Goal: Task Accomplishment & Management: Manage account settings

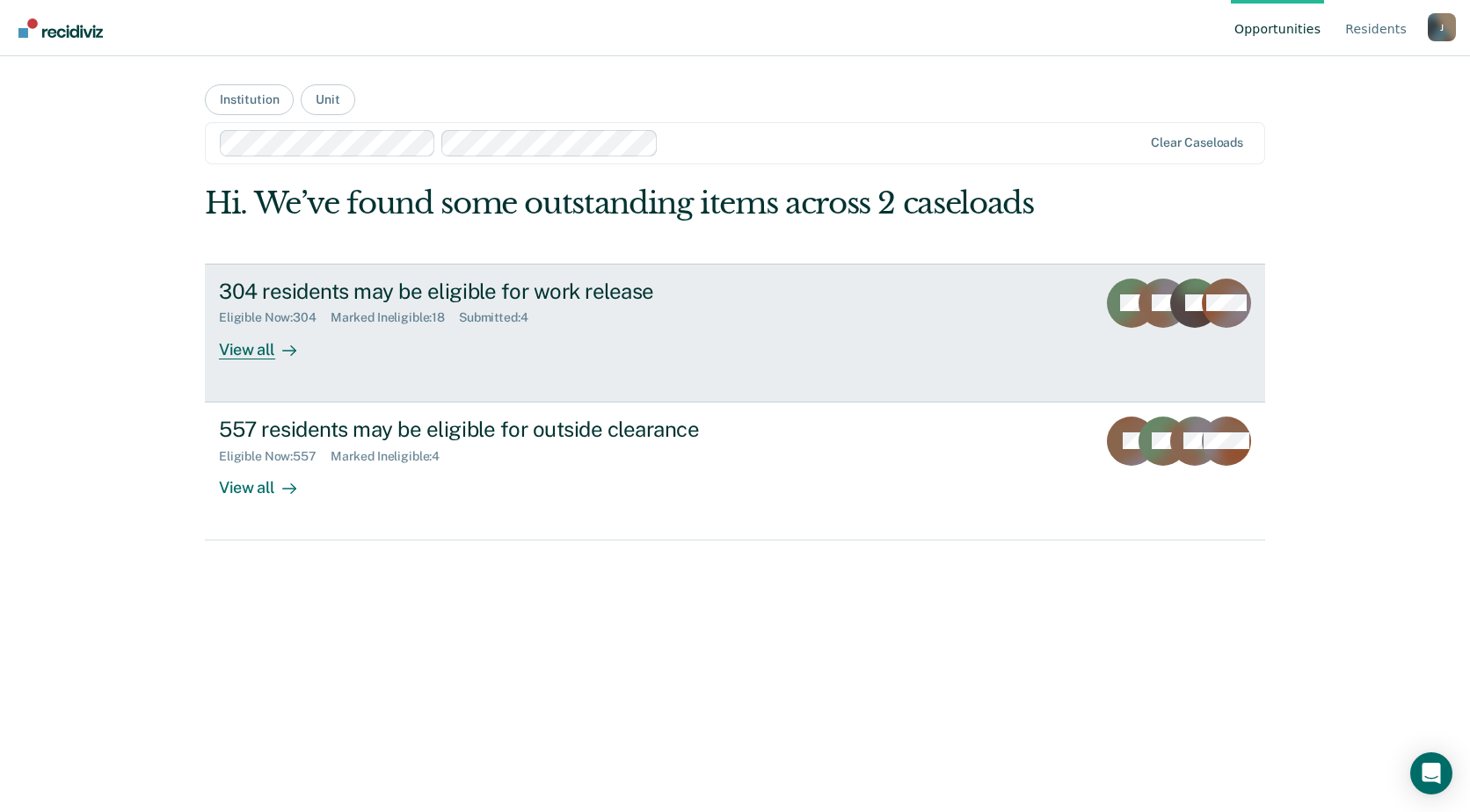
click at [251, 352] on div "View all" at bounding box center [268, 342] width 98 height 34
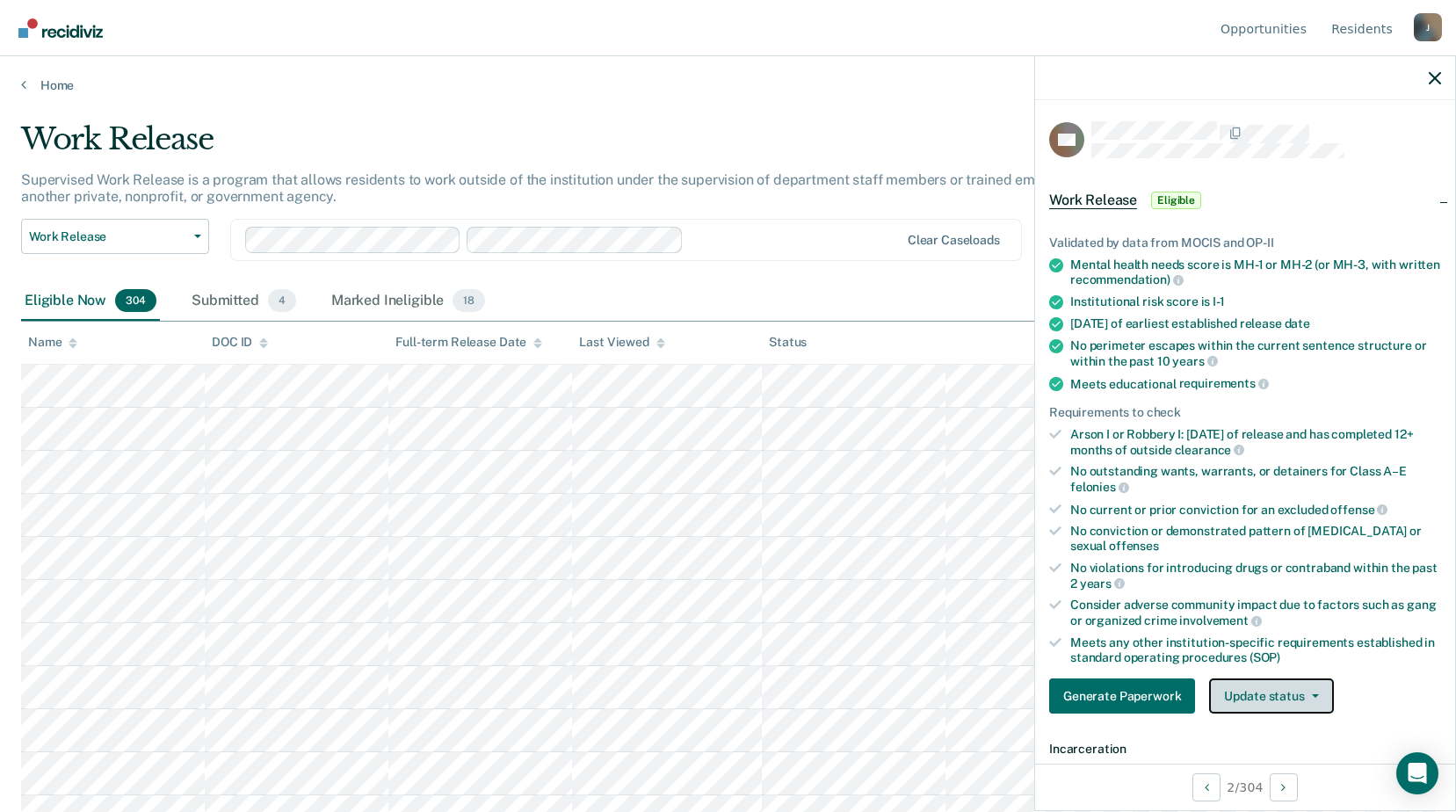
click at [1326, 693] on button "Update status" at bounding box center [1271, 696] width 124 height 35
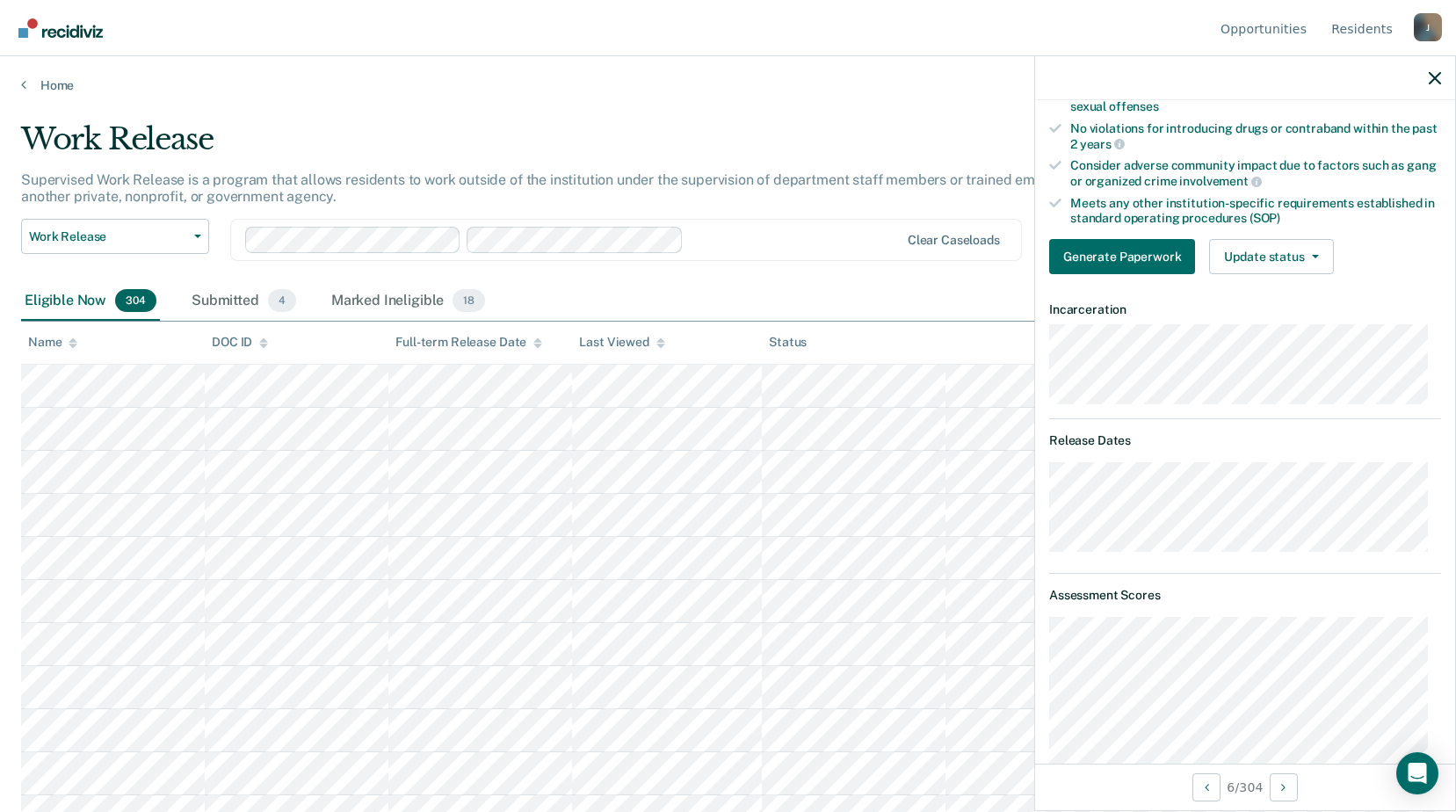
scroll to position [176, 0]
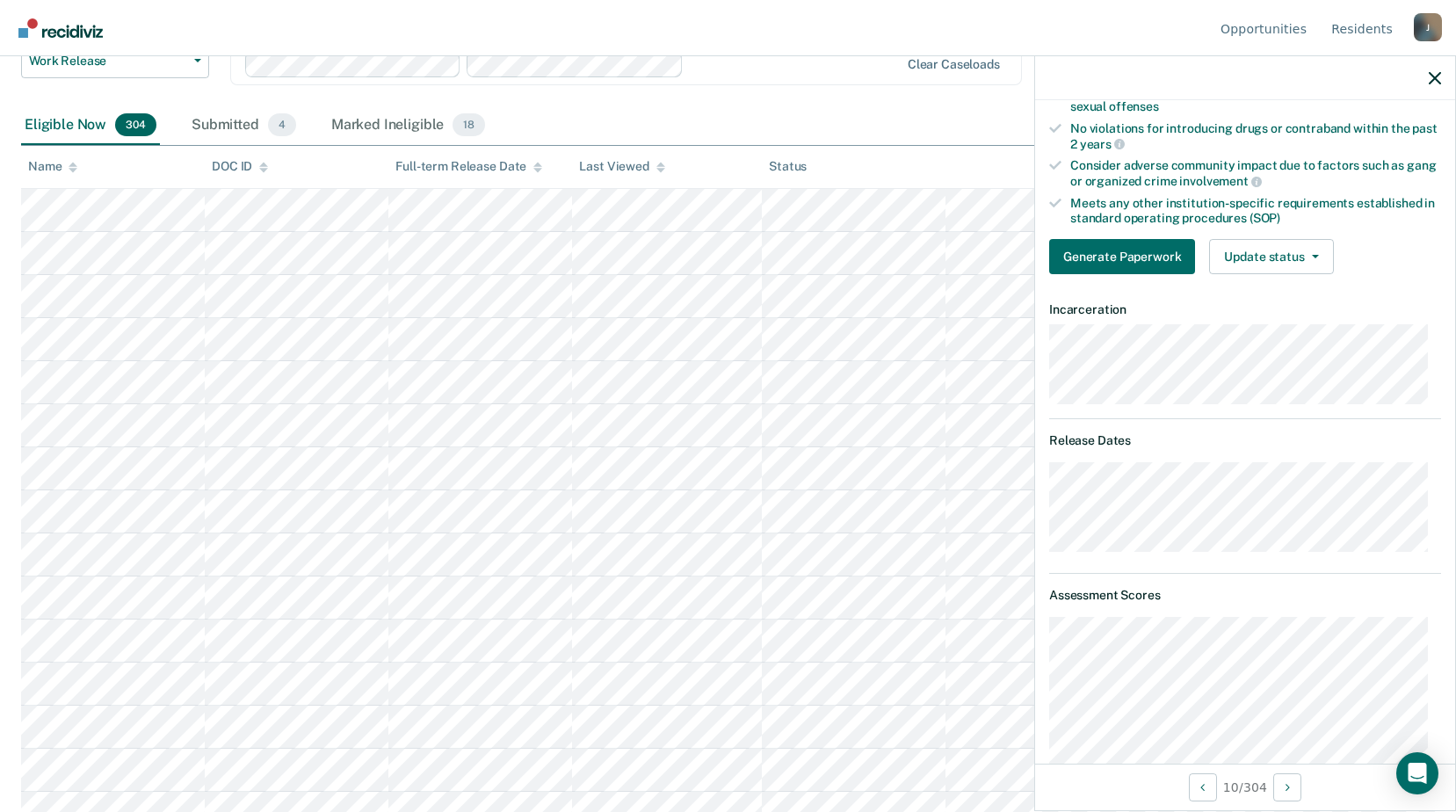
click at [1312, 255] on icon "button" at bounding box center [1315, 257] width 7 height 4
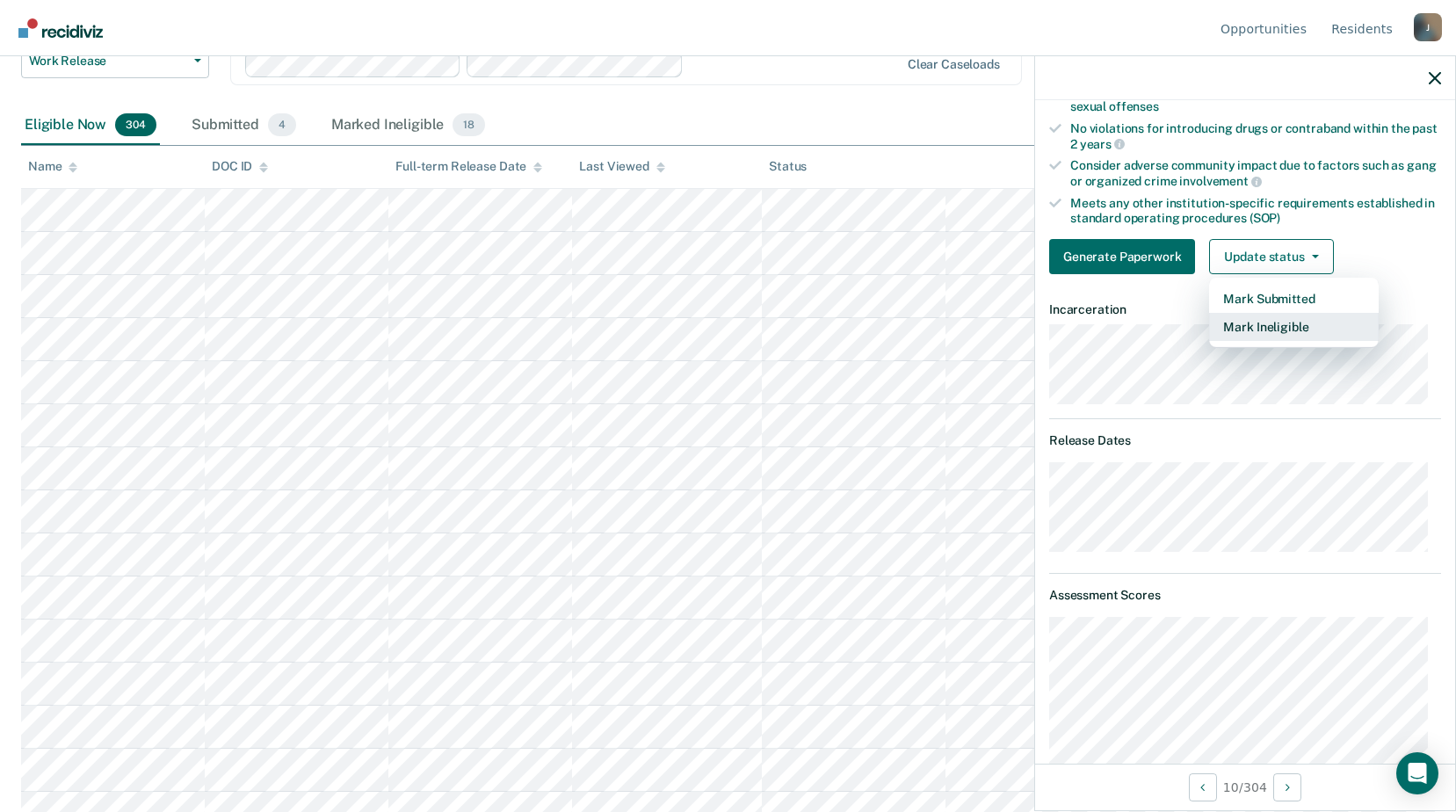
click at [1242, 329] on button "Mark Ineligible" at bounding box center [1294, 327] width 170 height 28
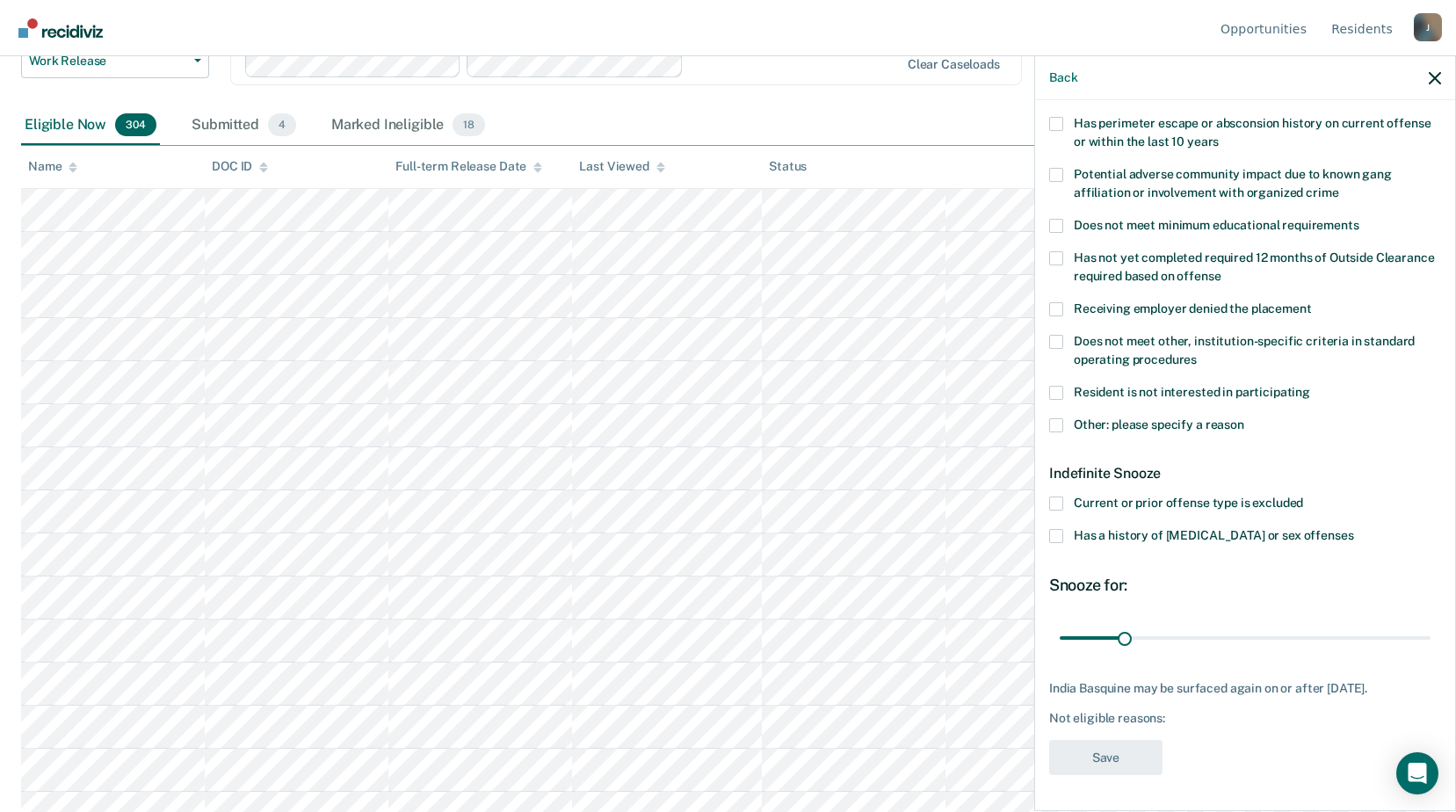
scroll to position [264, 0]
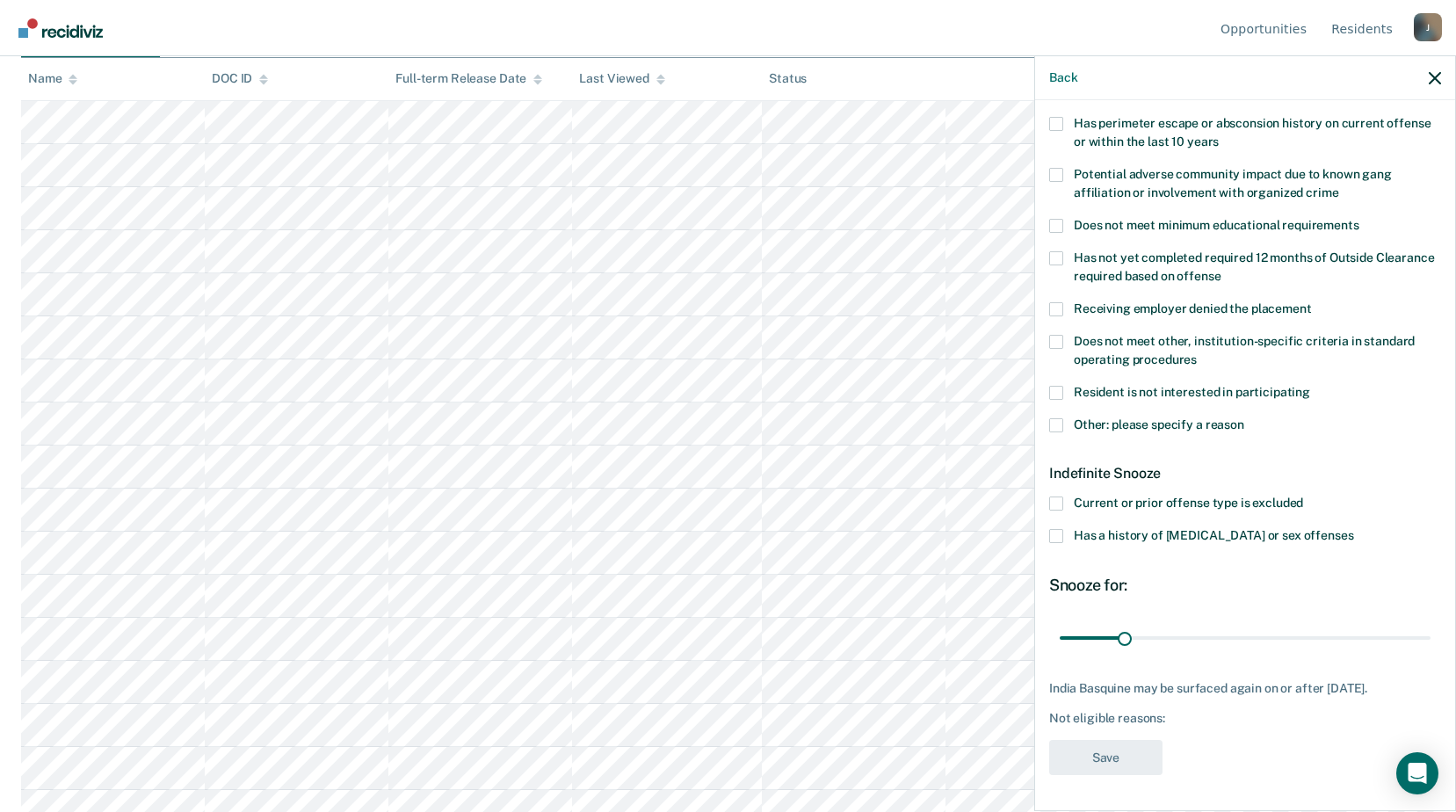
click at [1055, 418] on span at bounding box center [1056, 425] width 14 height 14
click at [1245, 418] on input "Other: please specify a reason" at bounding box center [1245, 418] width 0 height 0
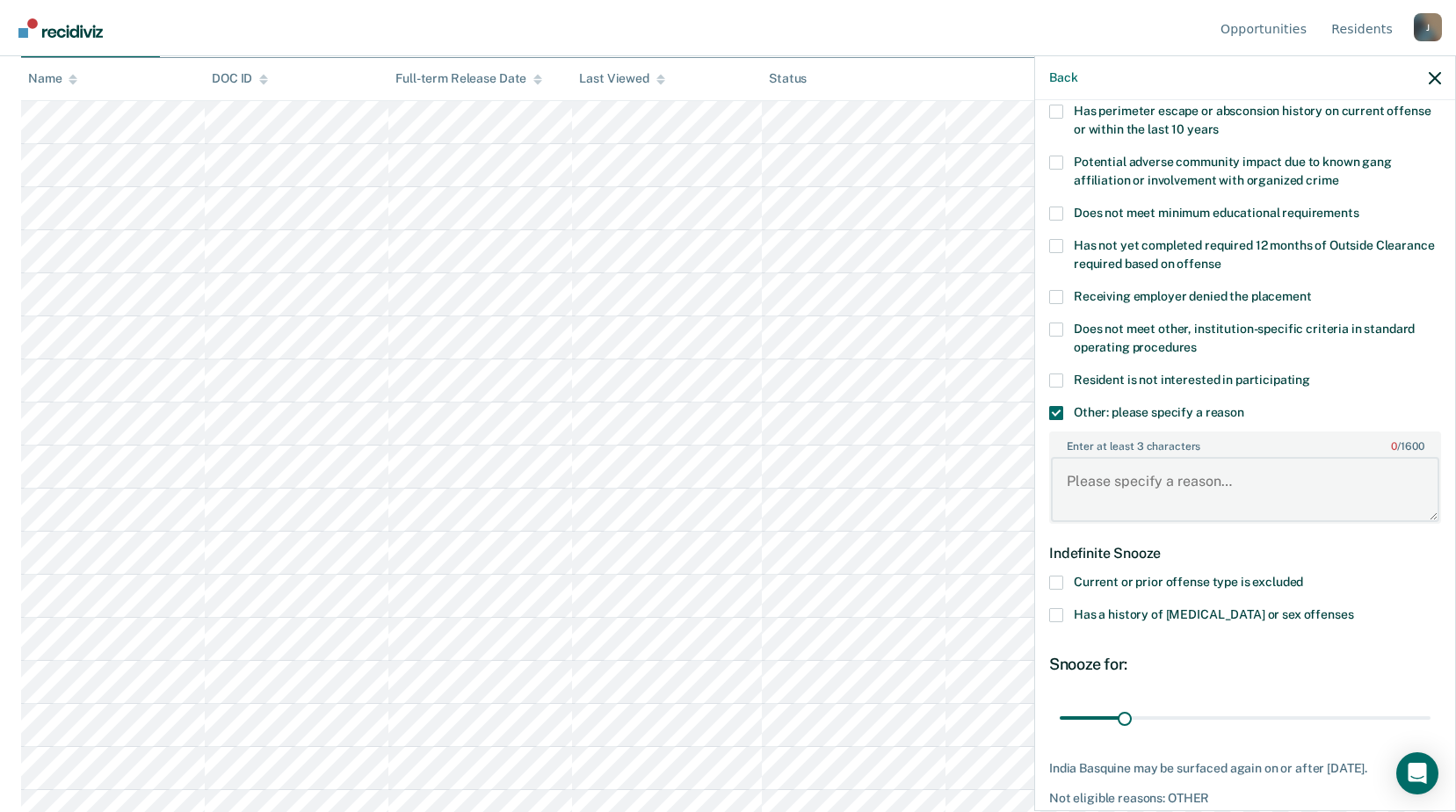
click at [1097, 483] on textarea "Enter at least 3 characters 0 / 1600" at bounding box center [1245, 489] width 388 height 65
type textarea "Medical restrictions"
drag, startPoint x: 1124, startPoint y: 708, endPoint x: 1425, endPoint y: 730, distance: 301.4
type input "180"
click at [1425, 730] on input "range" at bounding box center [1245, 717] width 371 height 31
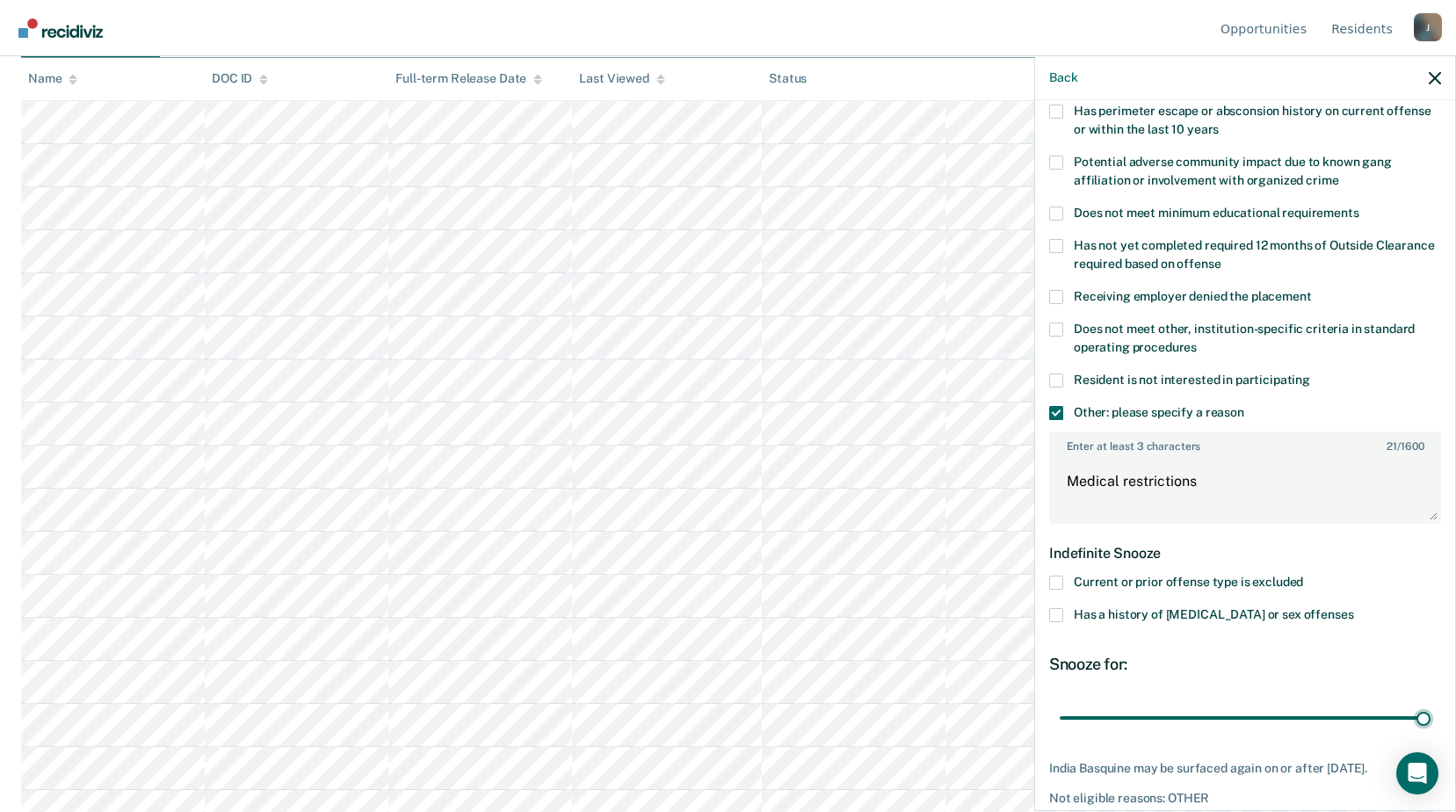
scroll to position [369, 0]
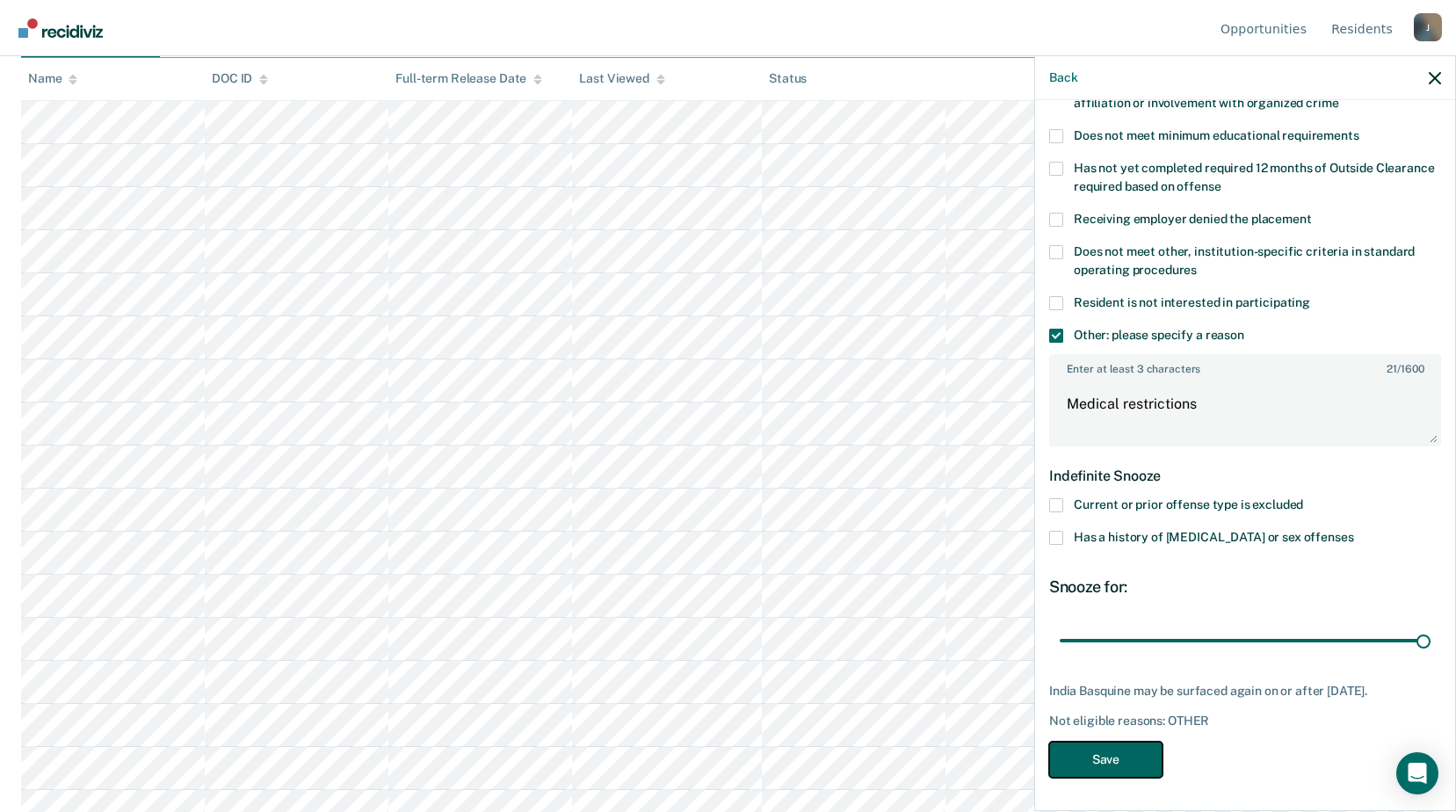
click at [1107, 750] on button "Save" at bounding box center [1105, 760] width 113 height 36
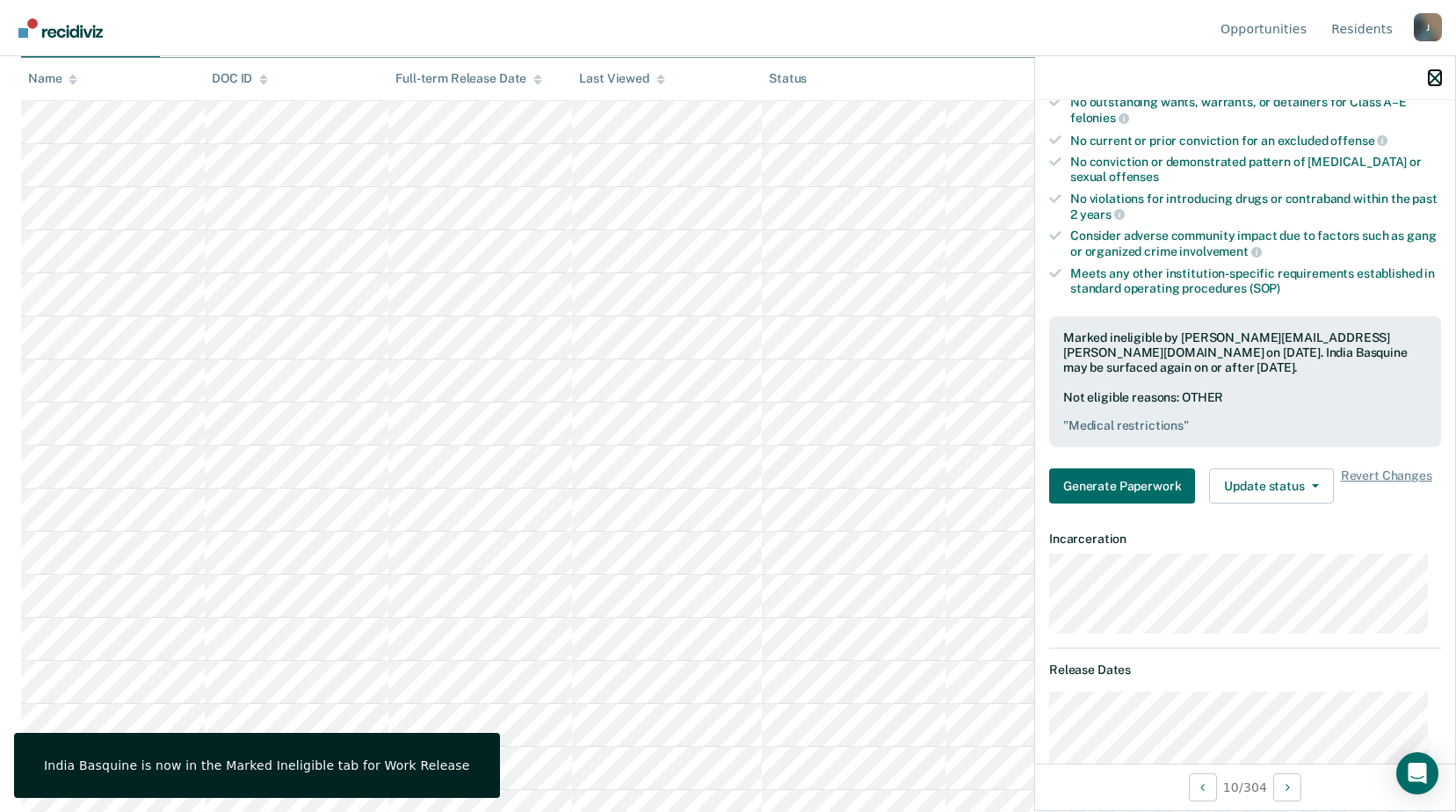
click at [1437, 78] on icon "button" at bounding box center [1435, 78] width 12 height 12
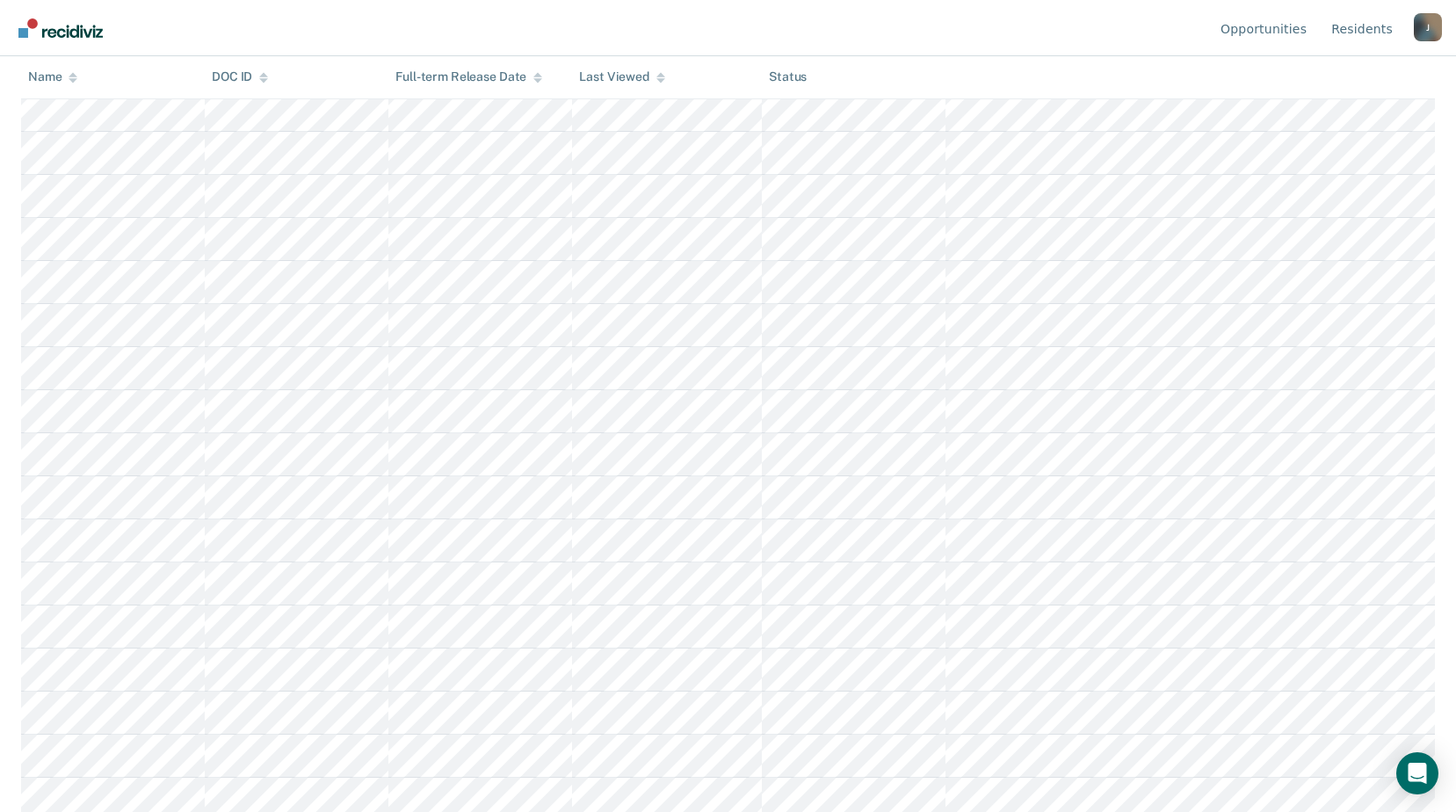
scroll to position [1143, 0]
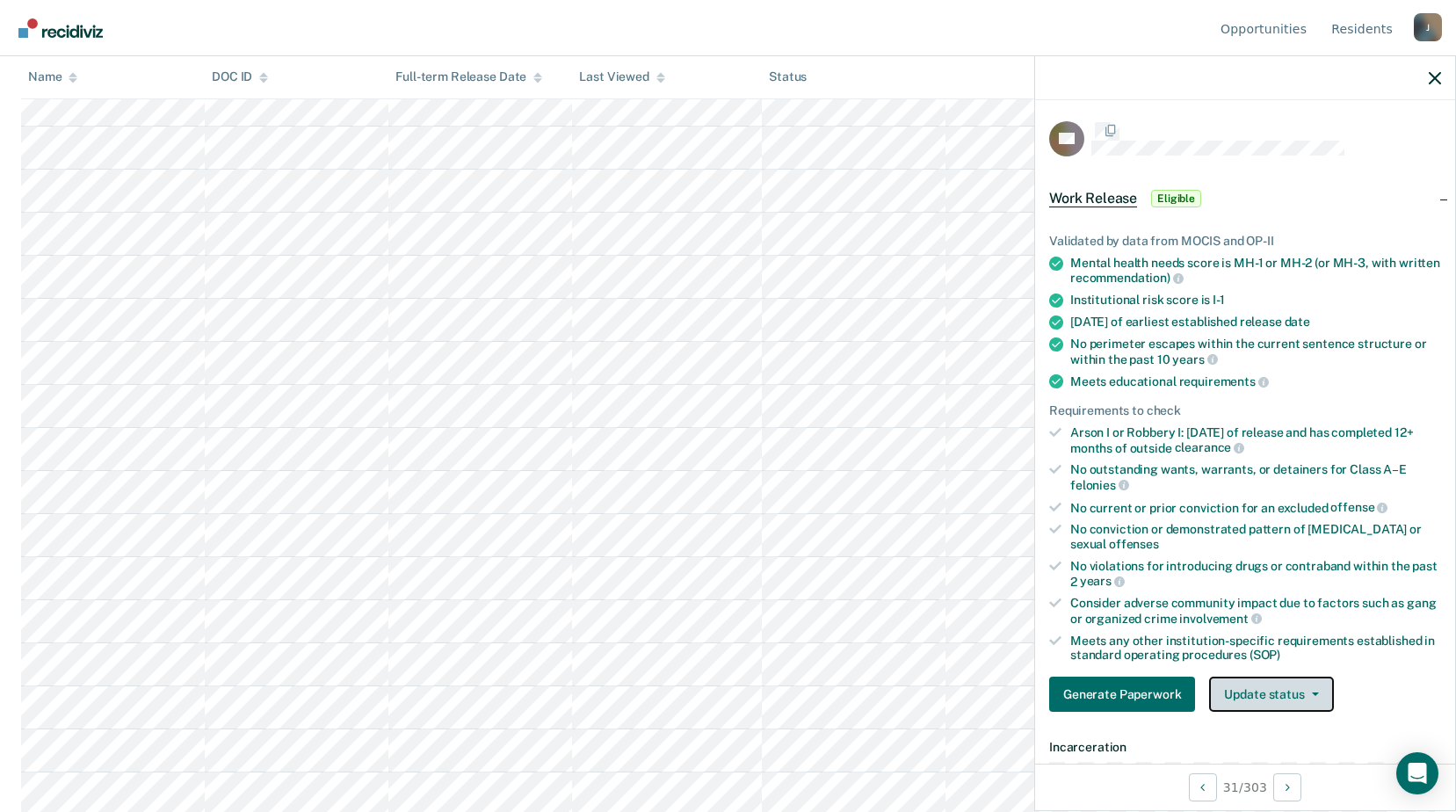
click at [1308, 696] on button "Update status" at bounding box center [1271, 694] width 124 height 35
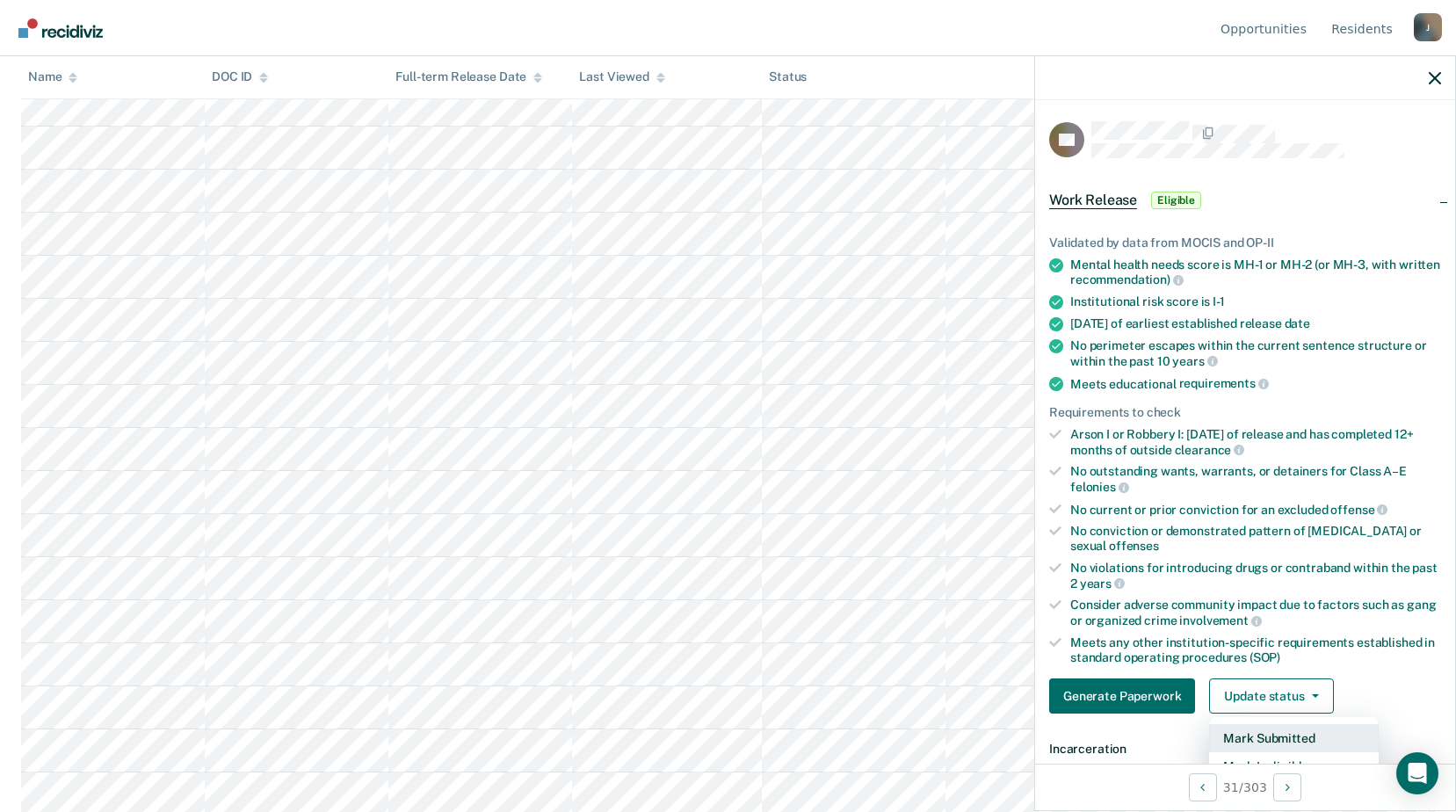
scroll to position [264, 0]
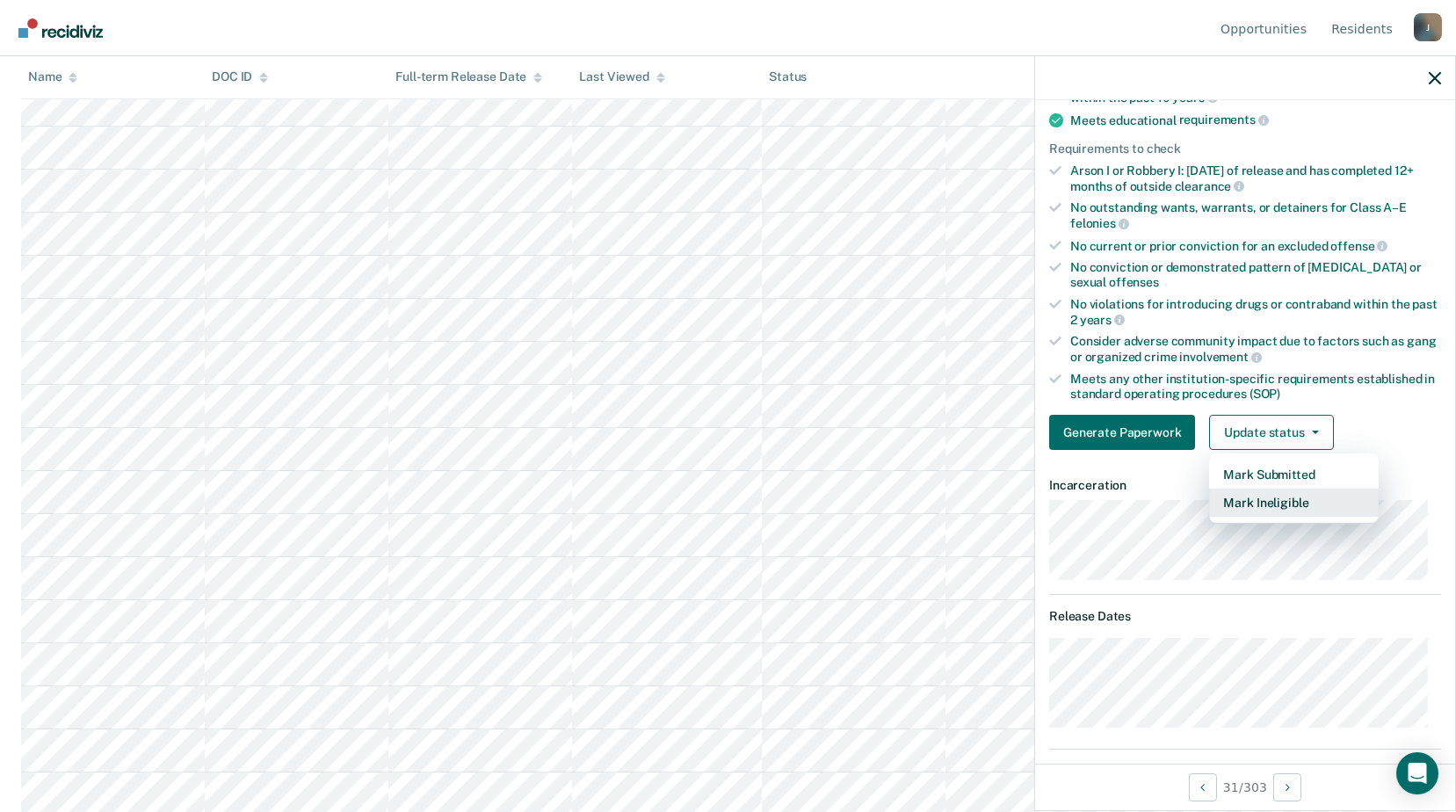
click at [1273, 503] on button "Mark Ineligible" at bounding box center [1294, 503] width 170 height 28
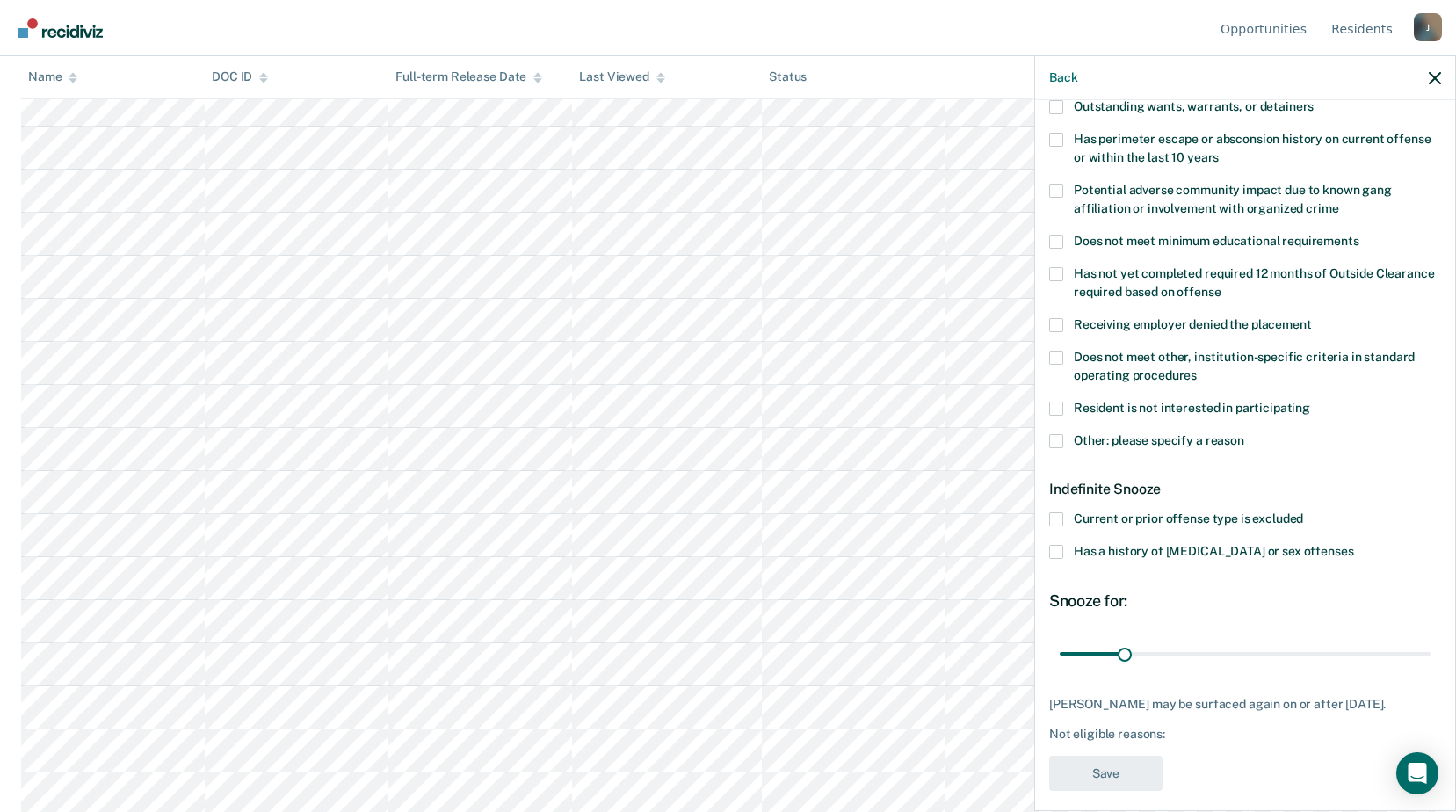
click at [1061, 437] on span at bounding box center [1056, 441] width 14 height 14
click at [1245, 434] on input "Other: please specify a reason" at bounding box center [1245, 434] width 0 height 0
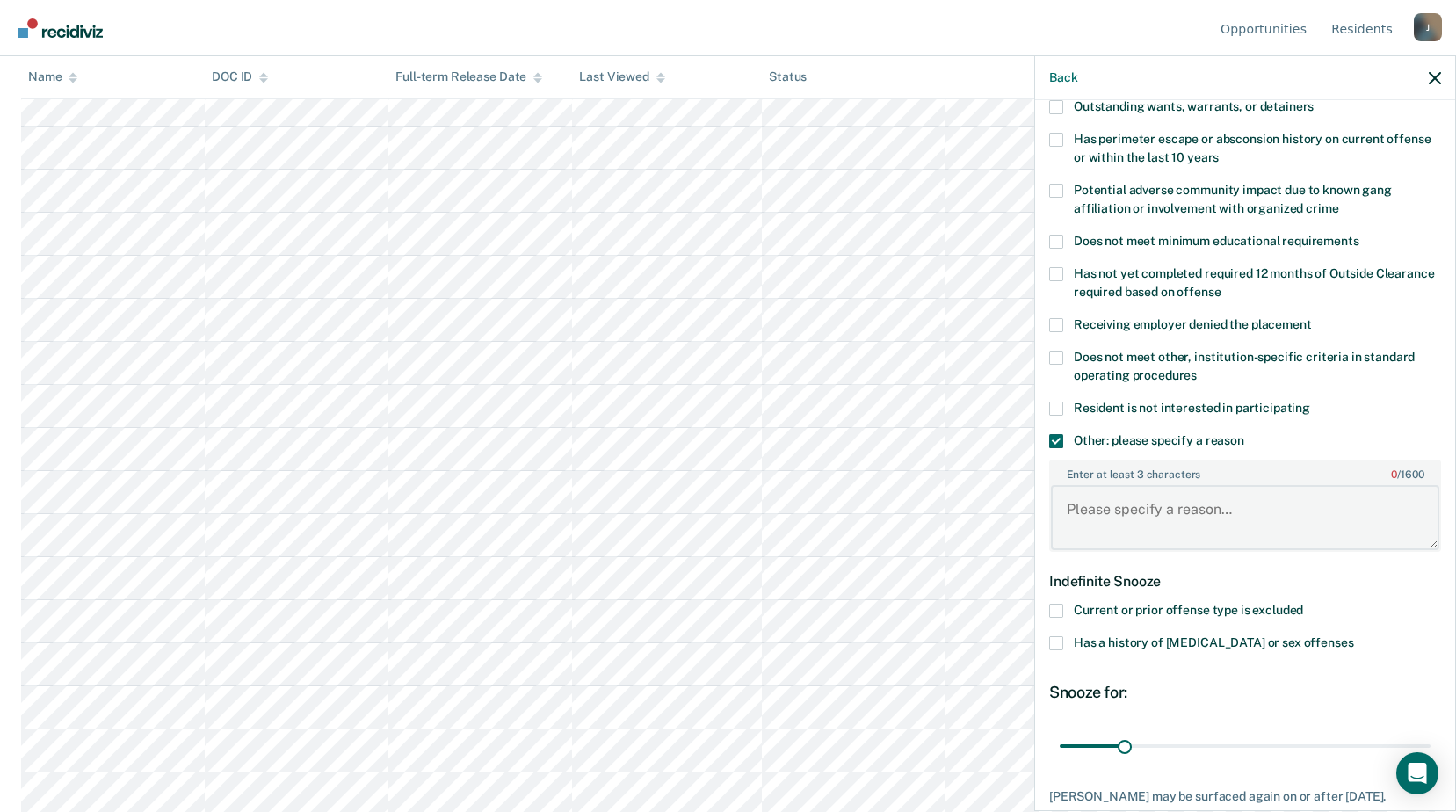
click at [1096, 504] on textarea "Enter at least 3 characters 0 / 1600" at bounding box center [1245, 517] width 388 height 65
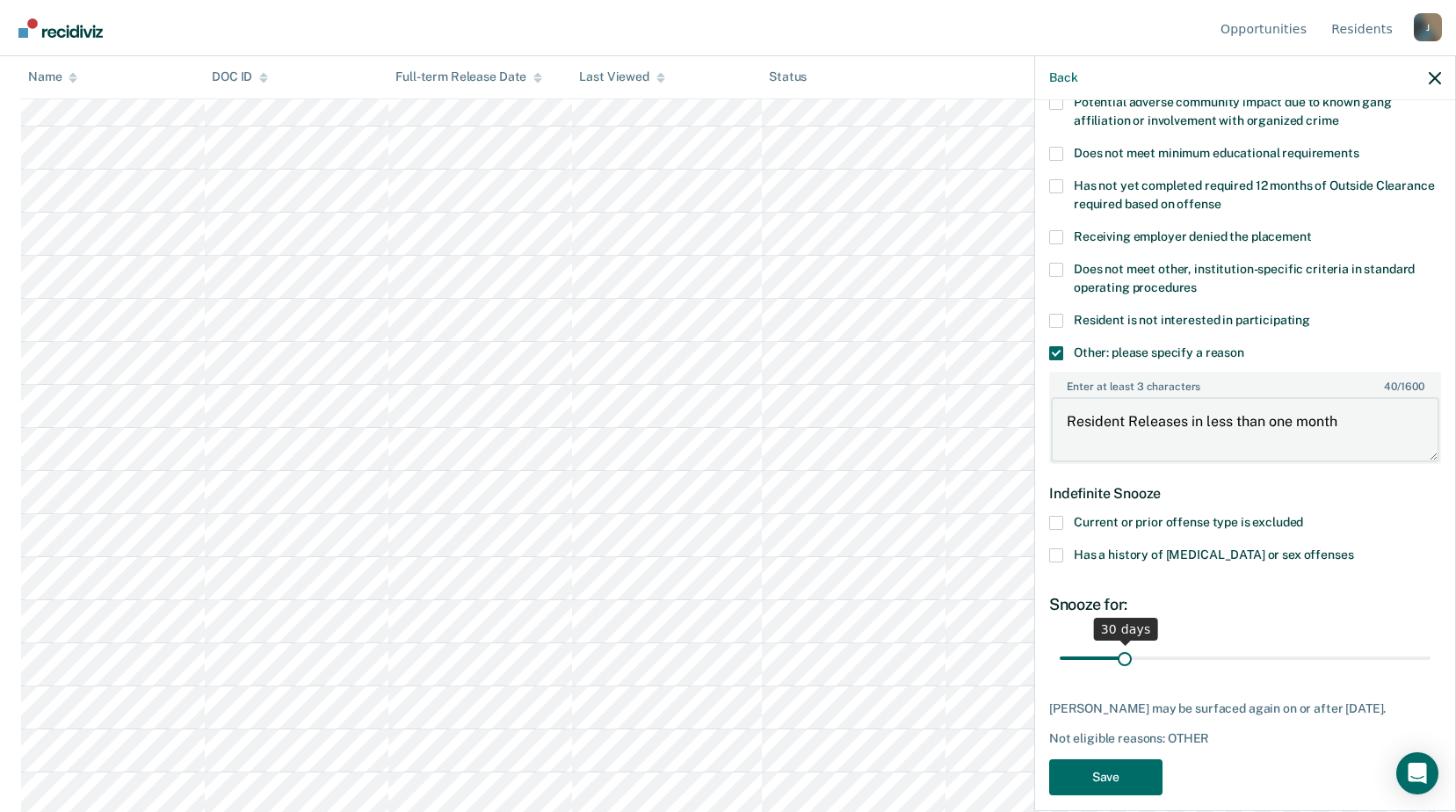
type textarea "Resident Releases in less than one month"
drag, startPoint x: 1122, startPoint y: 656, endPoint x: 1142, endPoint y: 656, distance: 19.3
type input "40"
click at [1142, 656] on input "range" at bounding box center [1245, 658] width 371 height 31
click at [1093, 793] on button "Save" at bounding box center [1105, 777] width 113 height 36
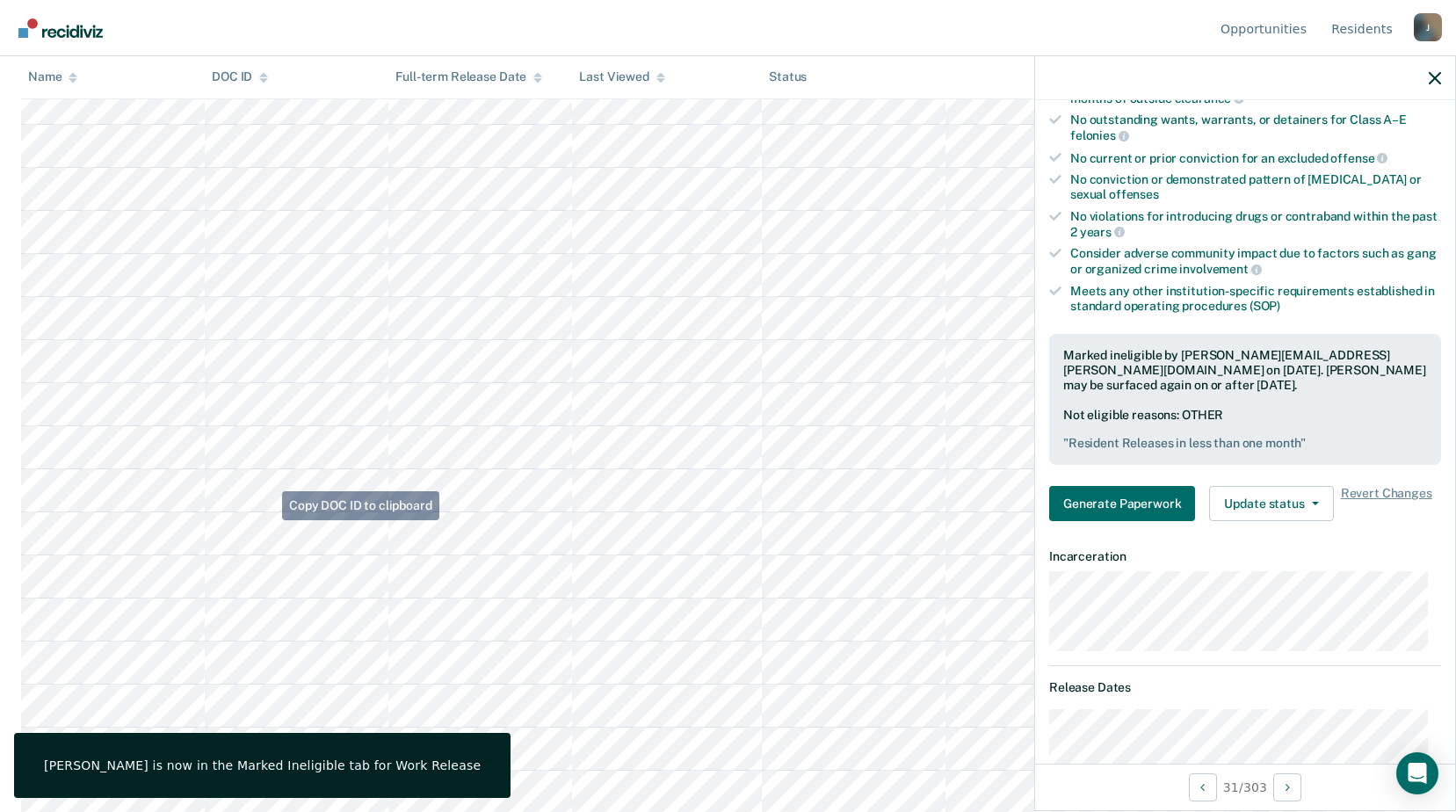
scroll to position [1318, 0]
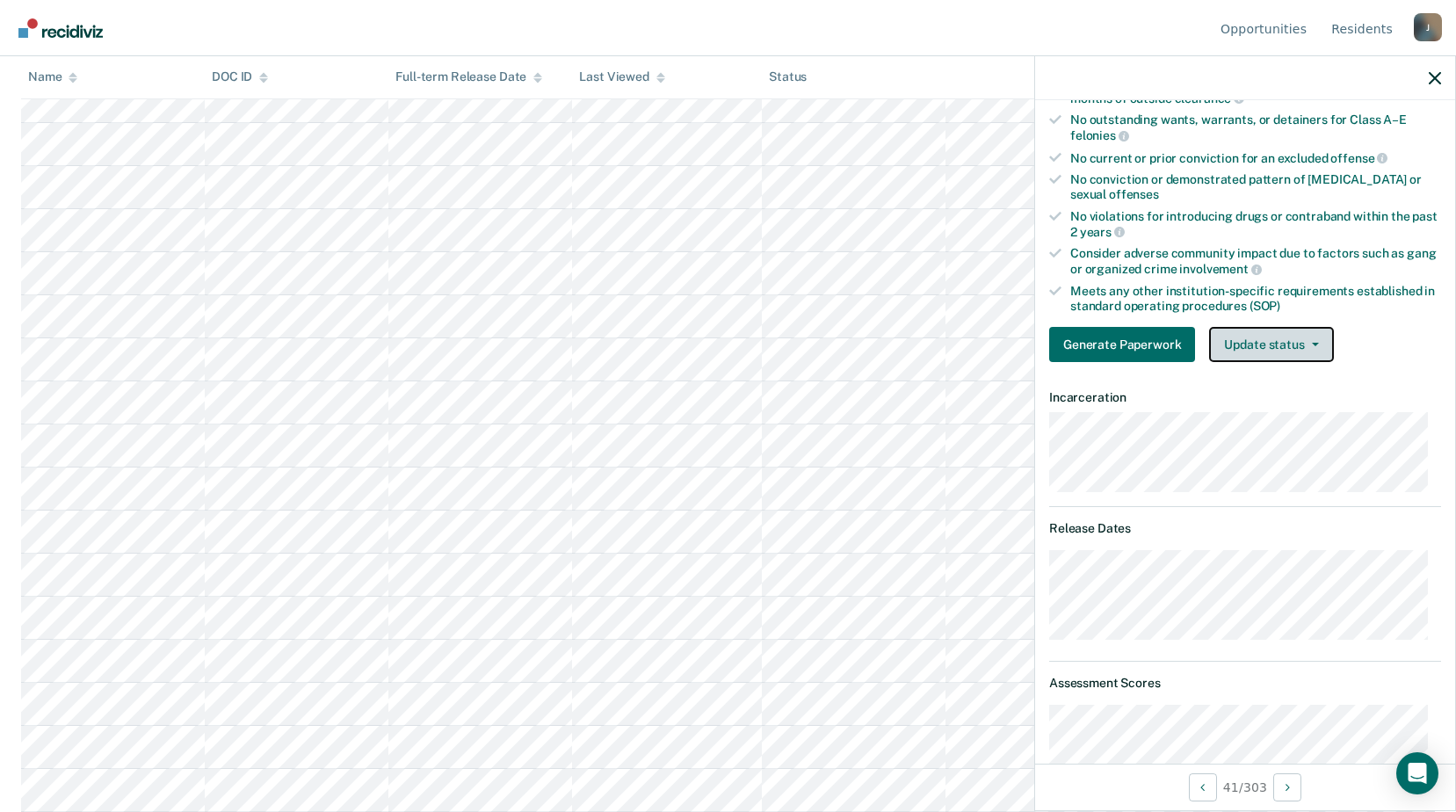
click at [1282, 345] on button "Update status" at bounding box center [1271, 344] width 124 height 35
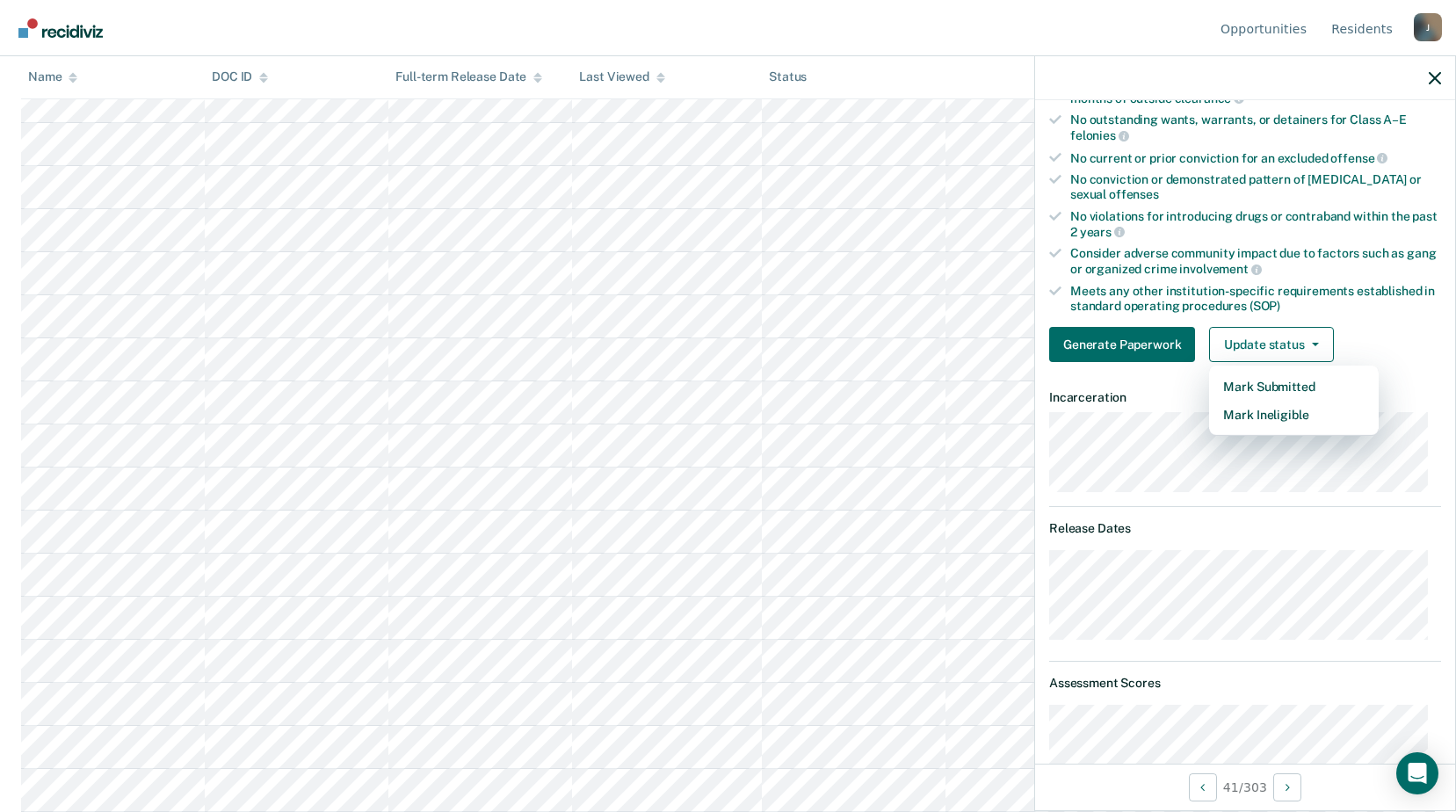
click at [1245, 430] on article "TC Work Release Eligible Validated by data from MOCIS and OP-II Mental health n…" at bounding box center [1245, 640] width 392 height 1740
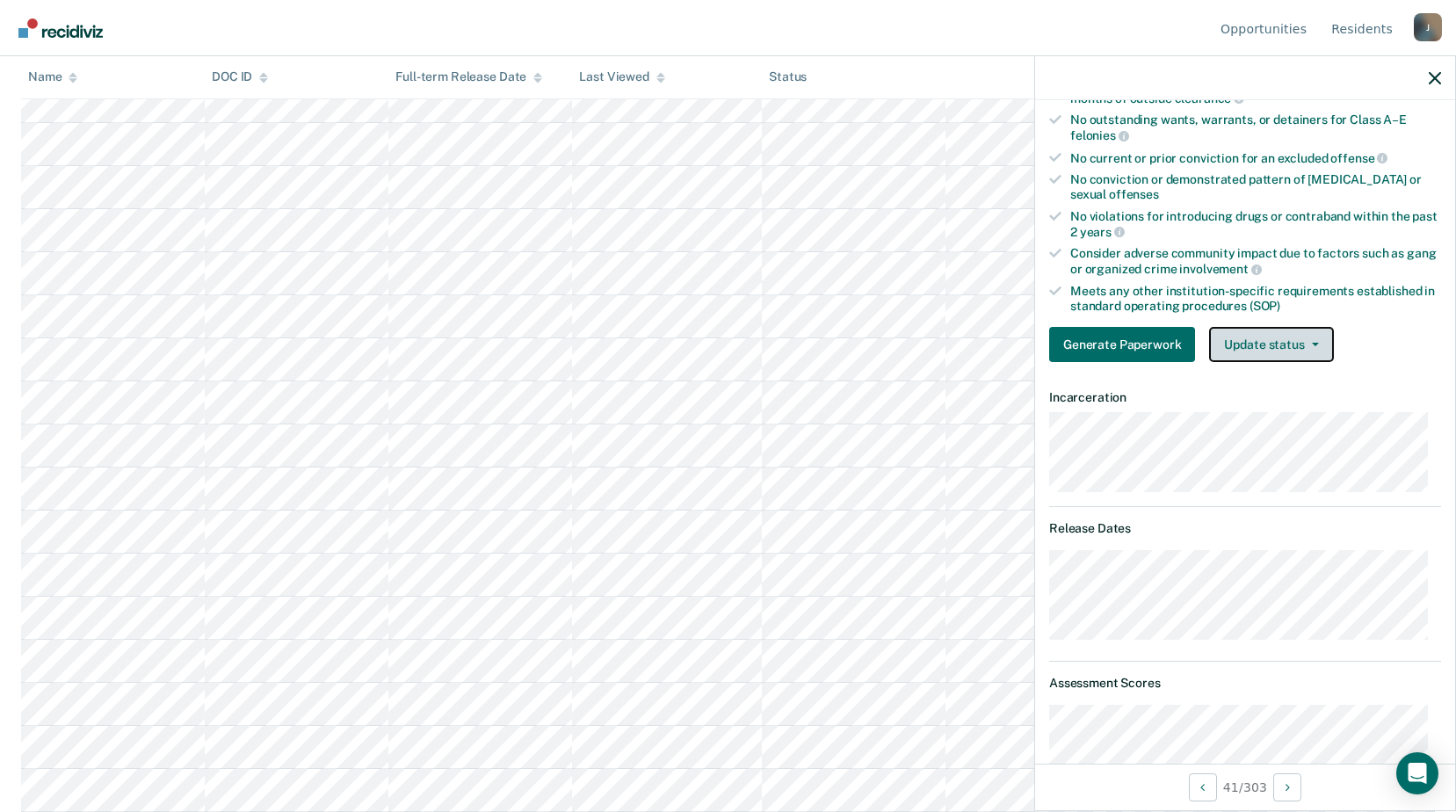
click at [1305, 343] on span "button" at bounding box center [1312, 345] width 14 height 4
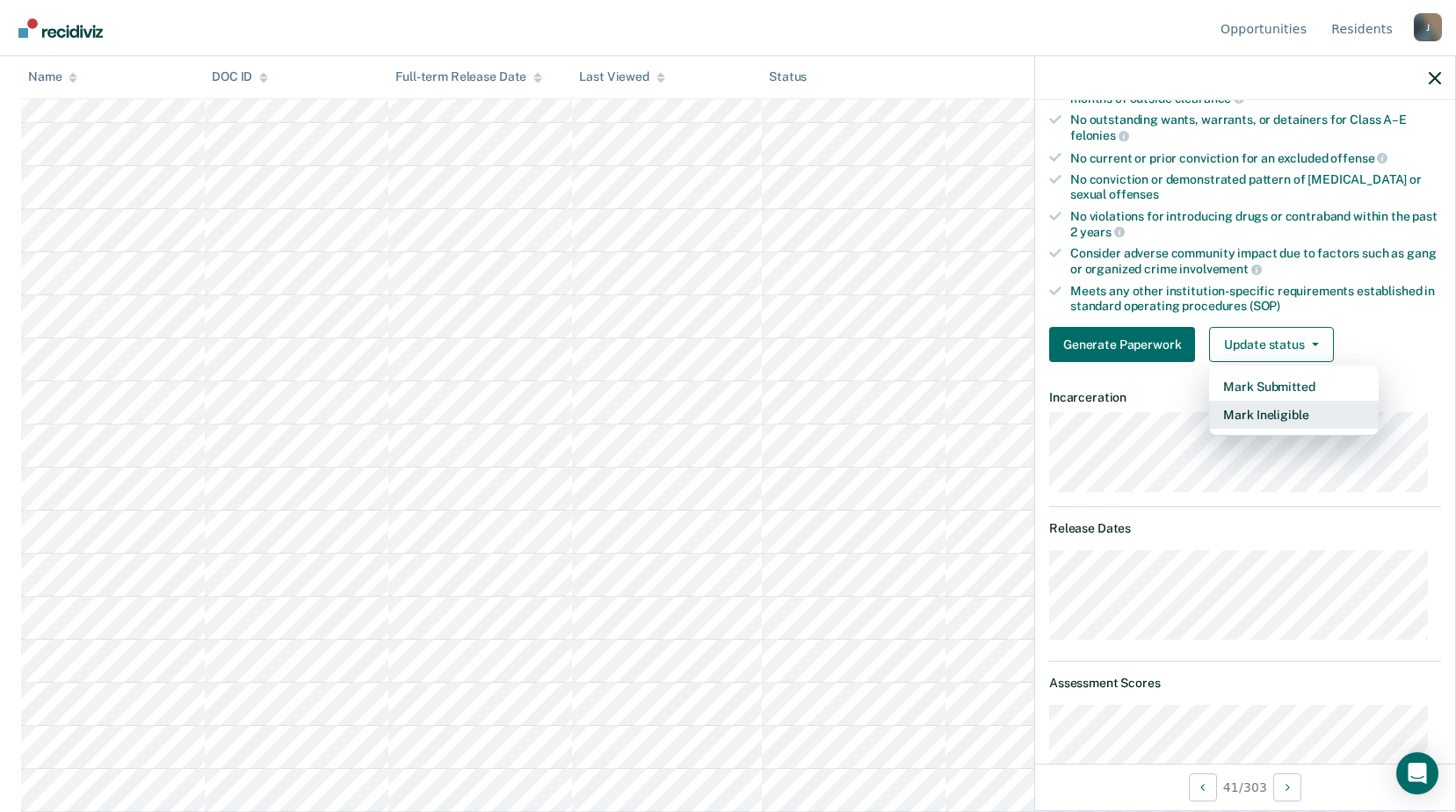
click at [1260, 412] on button "Mark Ineligible" at bounding box center [1294, 415] width 170 height 28
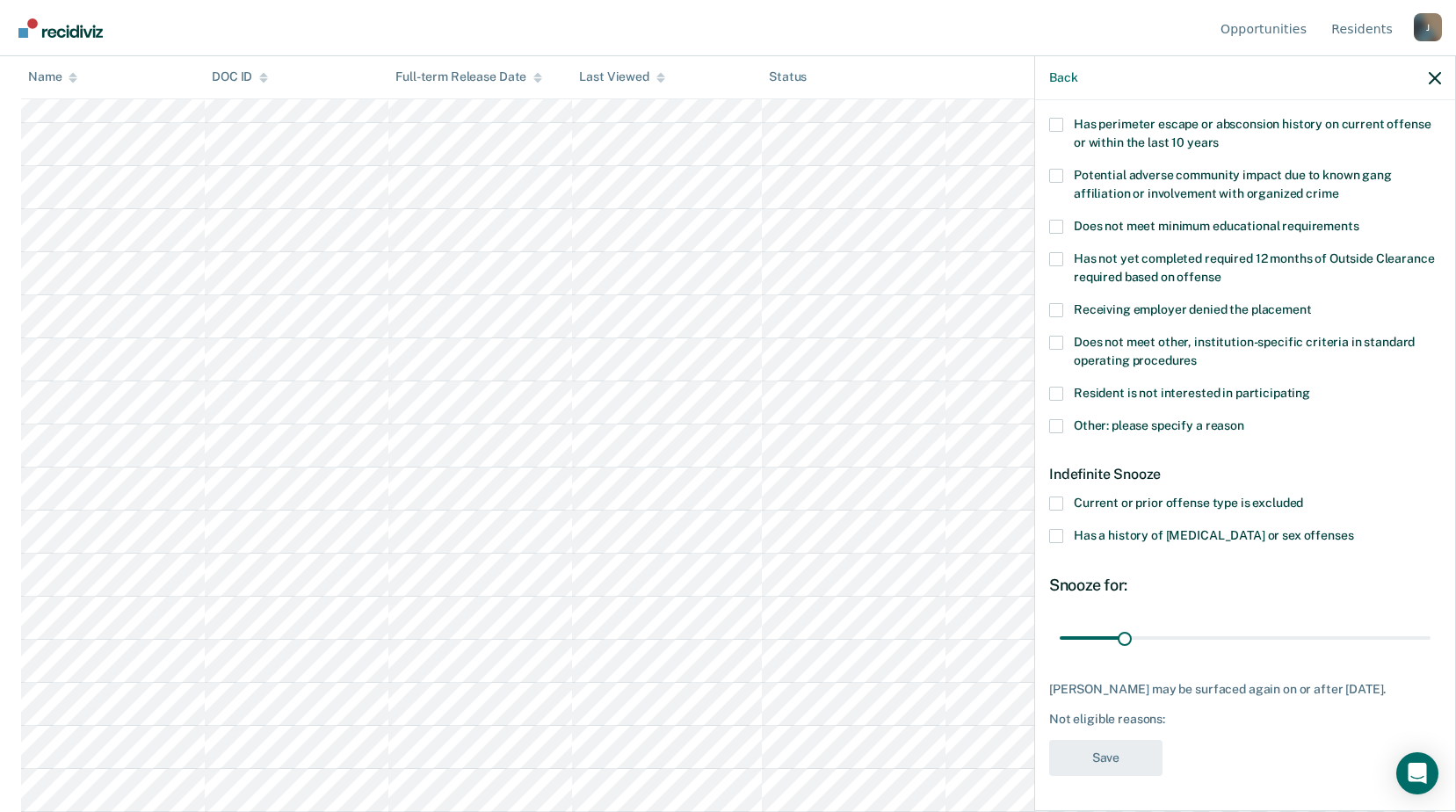
scroll to position [292, 0]
click at [1064, 418] on label "Other: please specify a reason" at bounding box center [1245, 427] width 392 height 18
click at [1245, 418] on input "Other: please specify a reason" at bounding box center [1245, 418] width 0 height 0
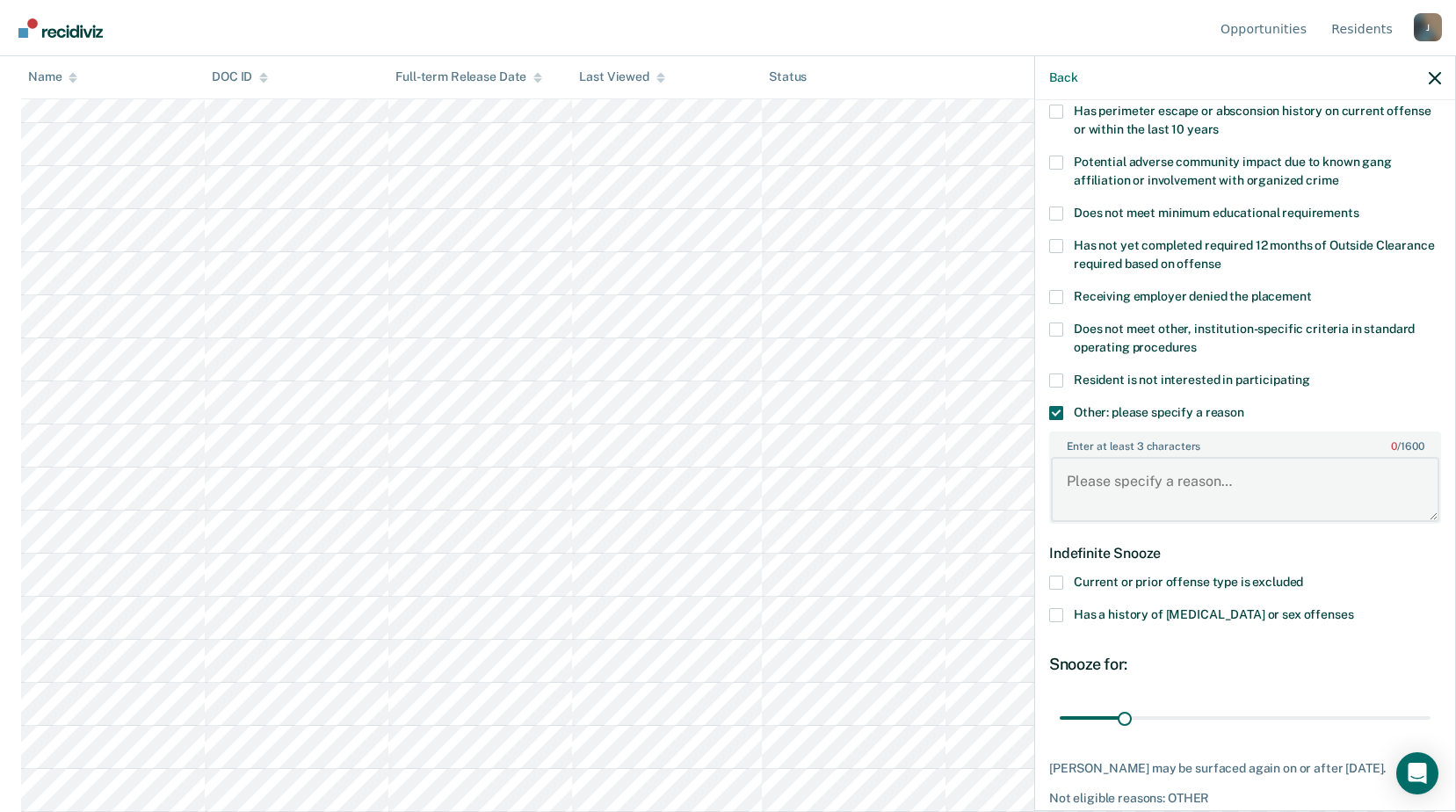
click at [1093, 485] on textarea "Enter at least 3 characters 0 / 1600" at bounding box center [1245, 489] width 388 height 65
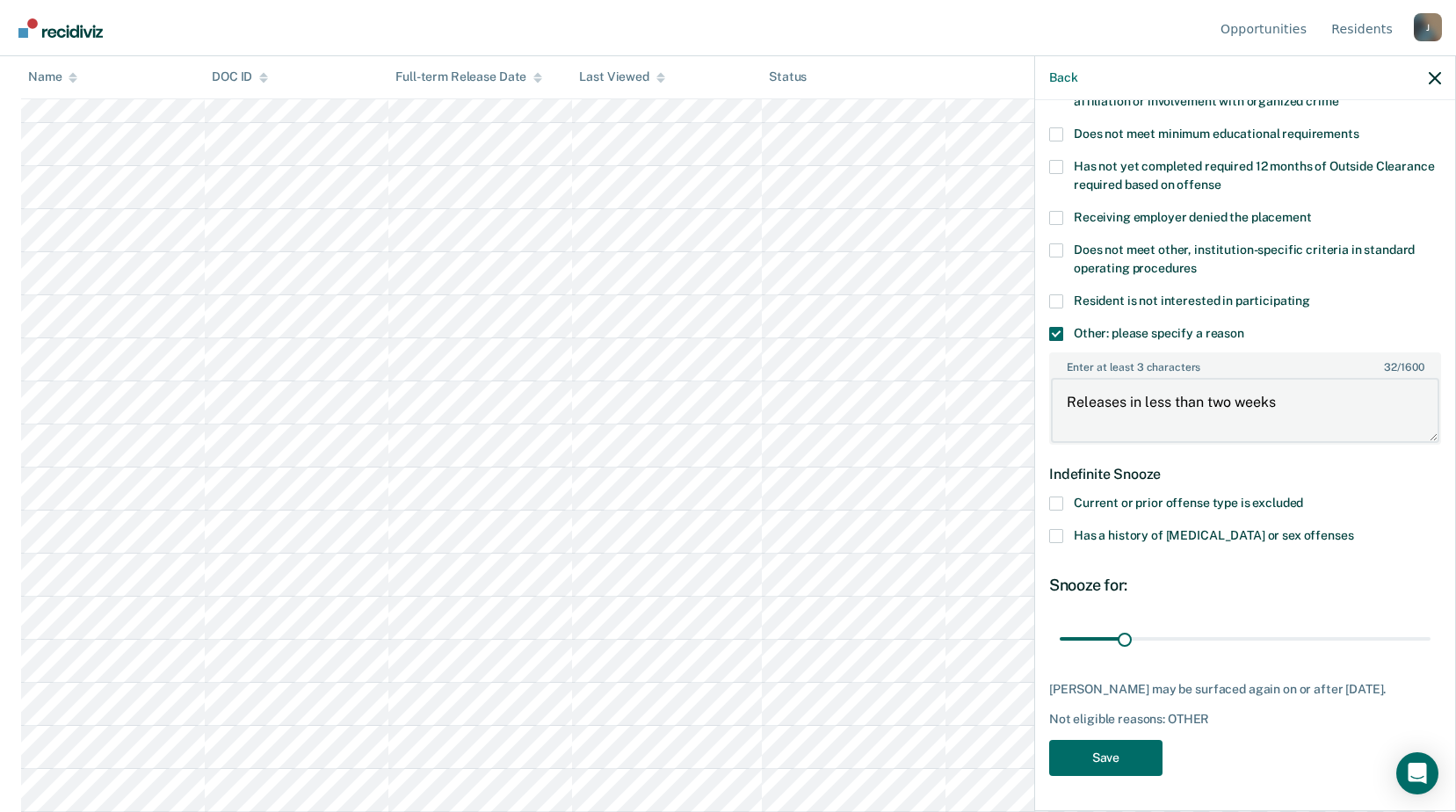
scroll to position [1494, 0]
type textarea "Releases in less than two weeks"
click at [1143, 749] on button "Save" at bounding box center [1105, 758] width 113 height 36
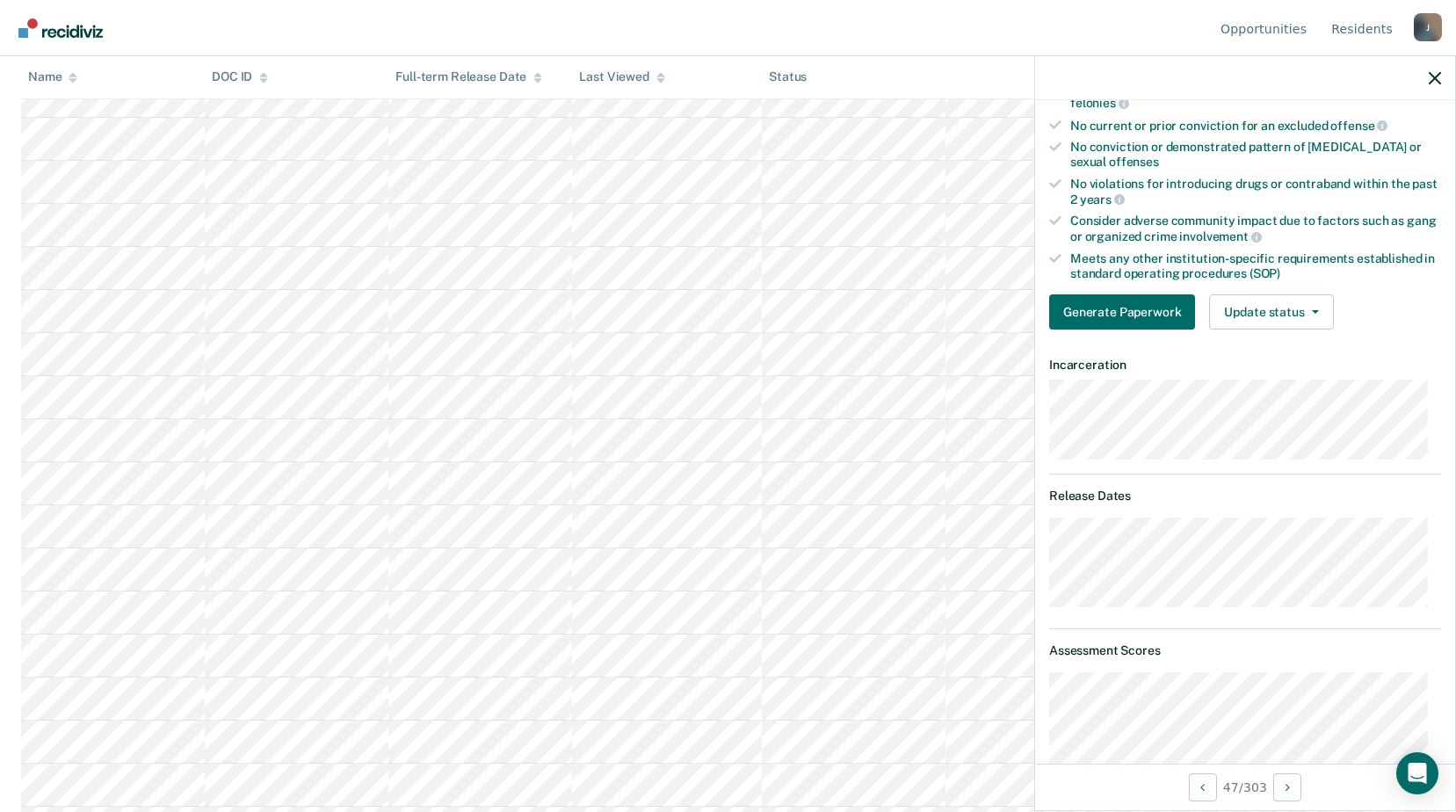
scroll to position [1758, 0]
click at [1317, 313] on button "Update status" at bounding box center [1271, 311] width 124 height 35
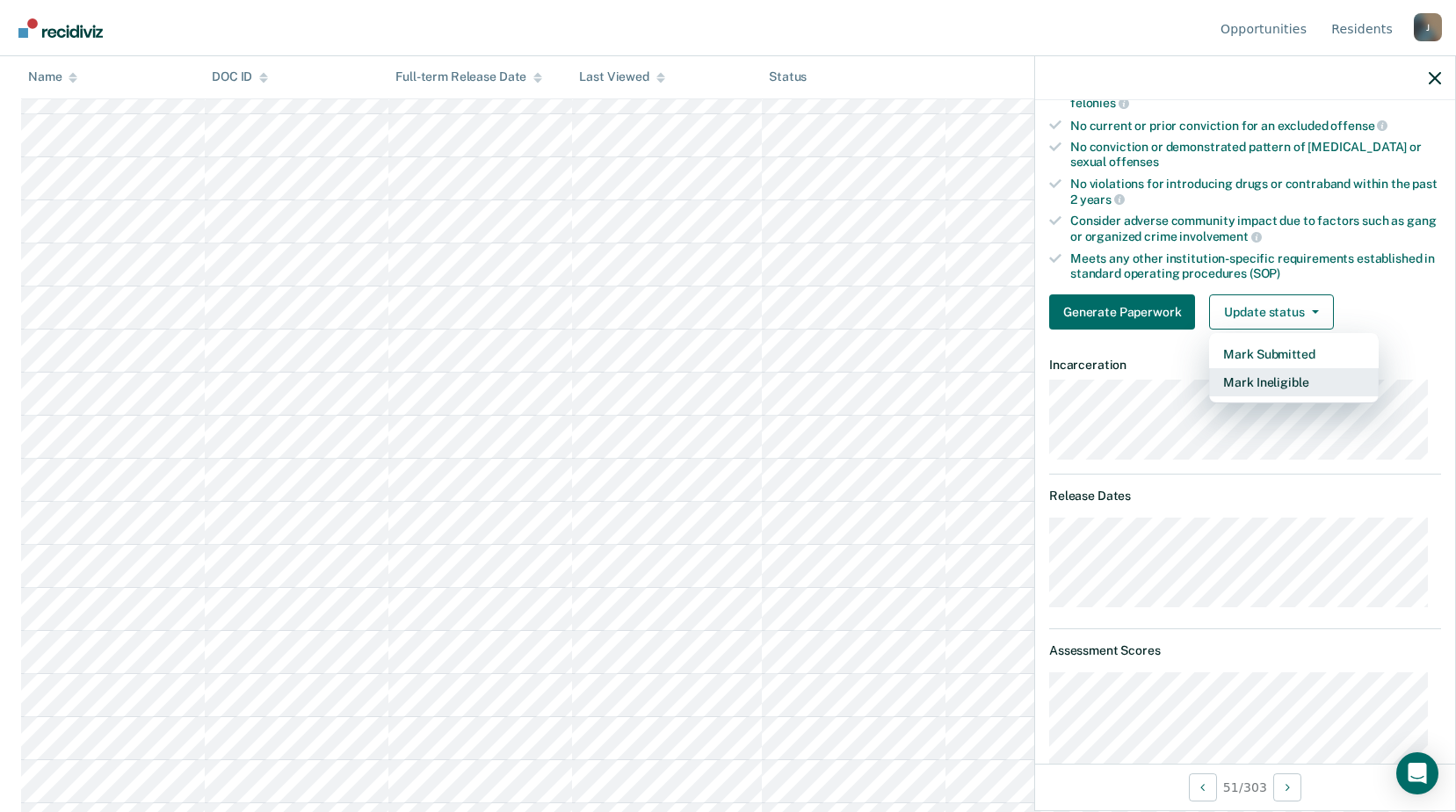
click at [1241, 388] on button "Mark Ineligible" at bounding box center [1294, 382] width 170 height 28
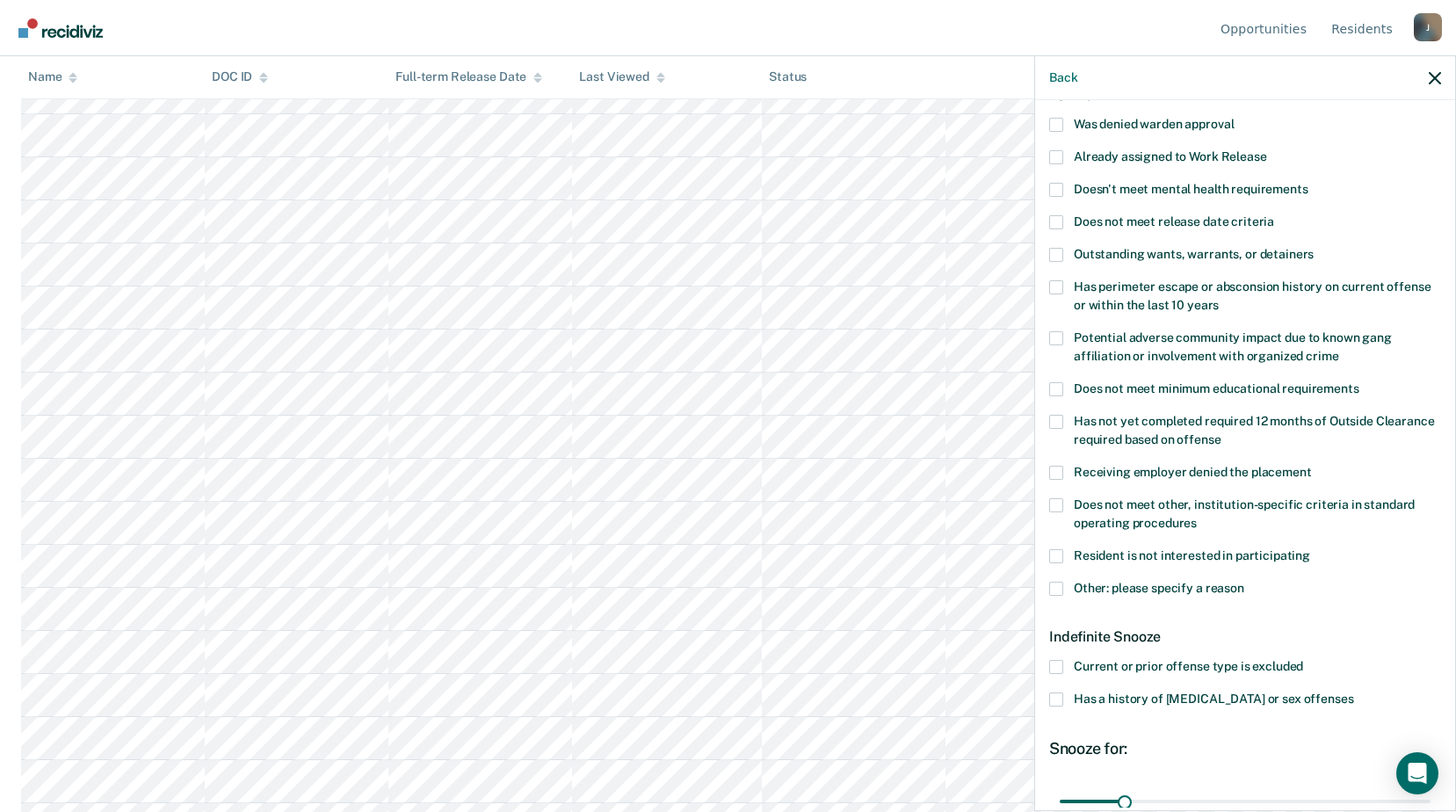
scroll to position [28, 0]
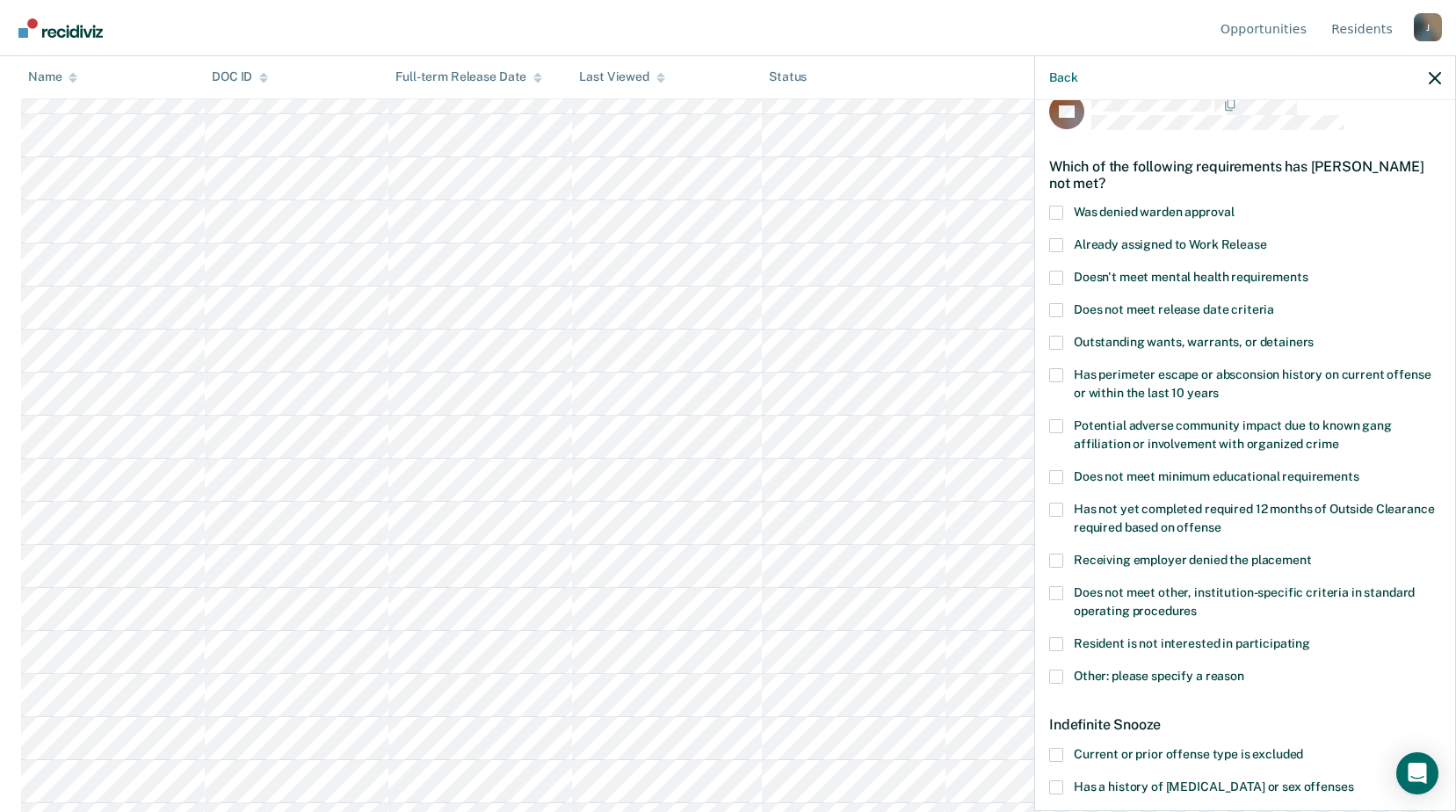
click at [1059, 592] on span at bounding box center [1056, 593] width 14 height 14
click at [1197, 605] on input "Does not meet other, institution-specific criteria in standard operating proced…" at bounding box center [1197, 605] width 0 height 0
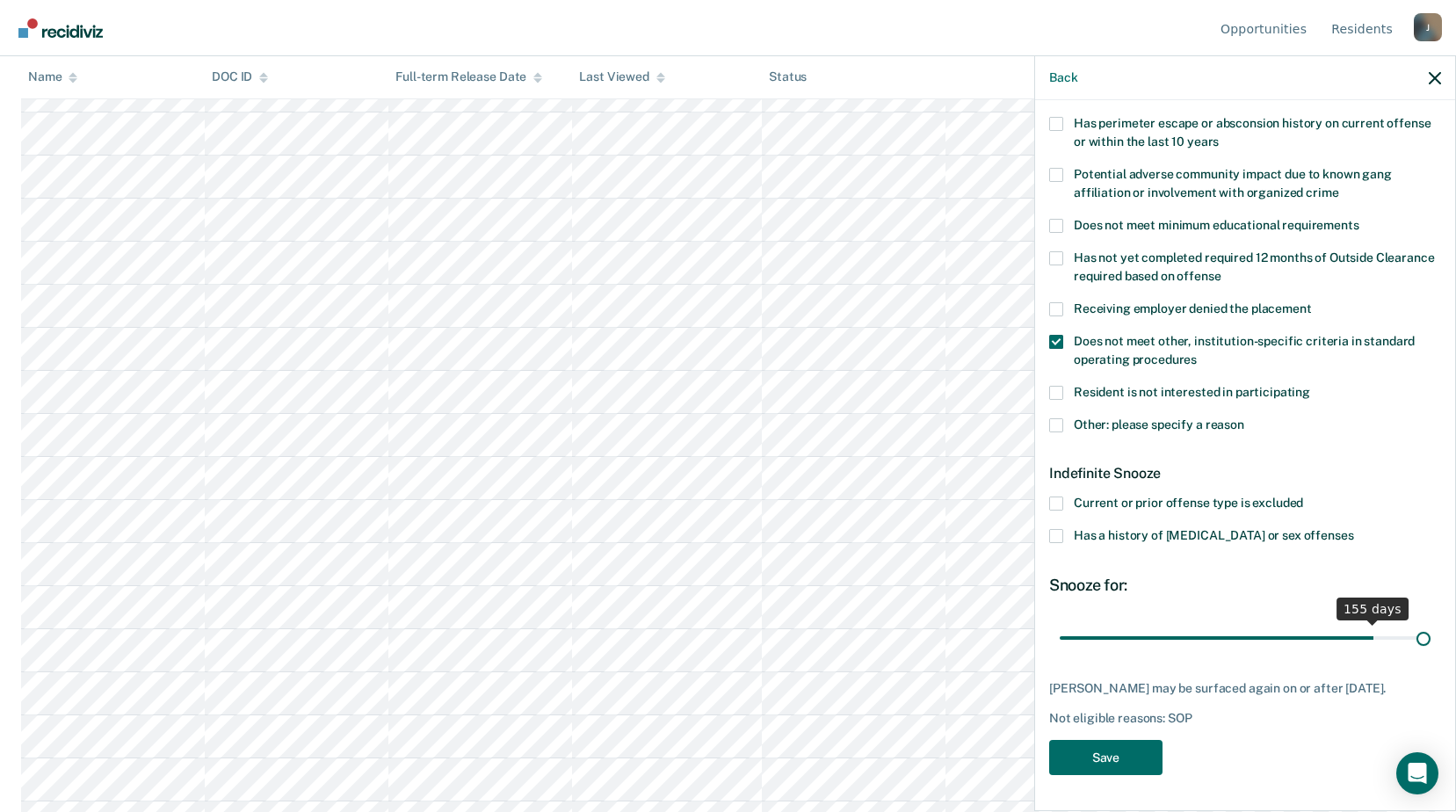
scroll to position [277, 0]
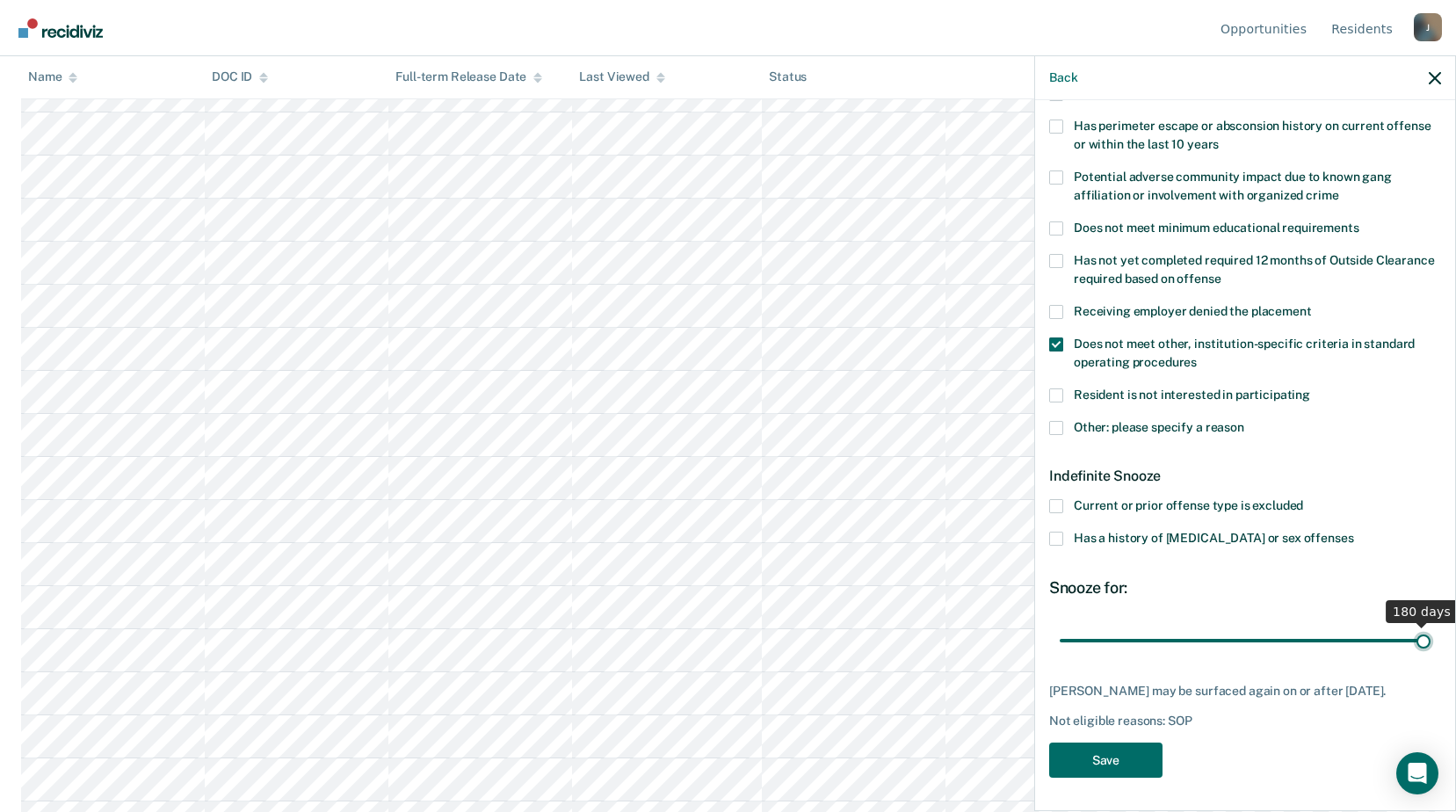
drag, startPoint x: 1123, startPoint y: 613, endPoint x: 1469, endPoint y: 624, distance: 345.6
type input "180"
click at [1431, 625] on input "range" at bounding box center [1245, 640] width 371 height 31
click at [1134, 755] on button "Save" at bounding box center [1105, 761] width 113 height 36
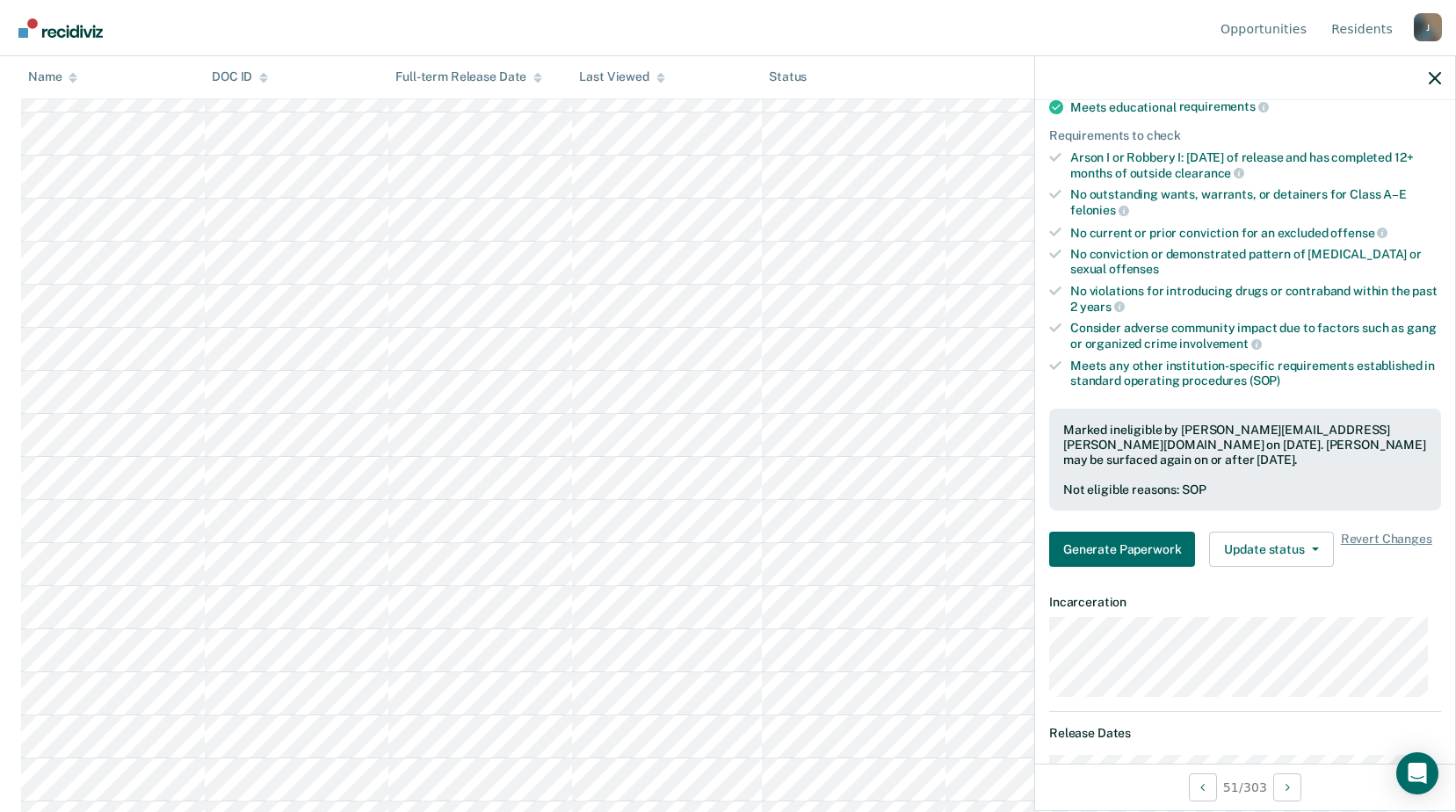
scroll to position [1934, 0]
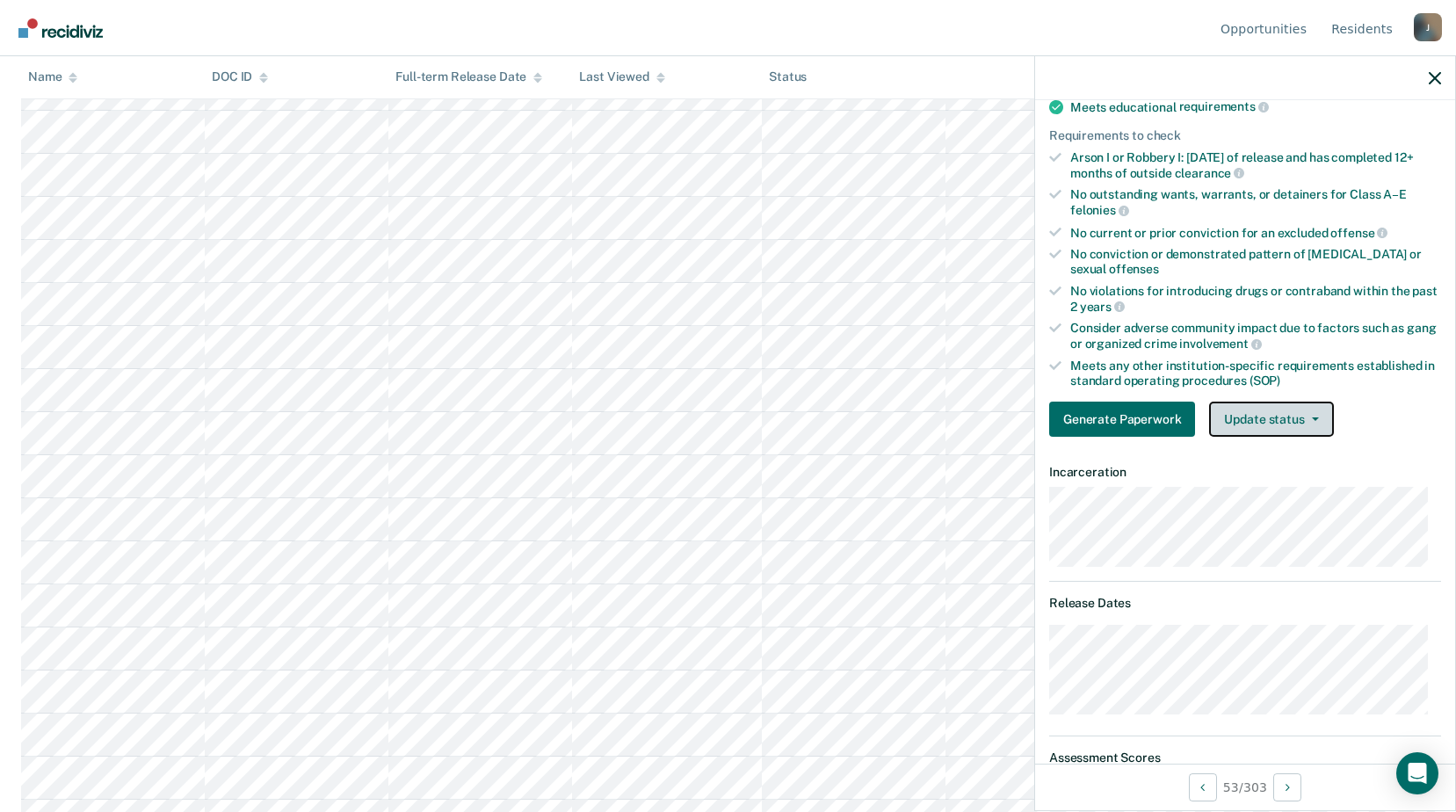
click at [1292, 408] on button "Update status" at bounding box center [1271, 419] width 124 height 35
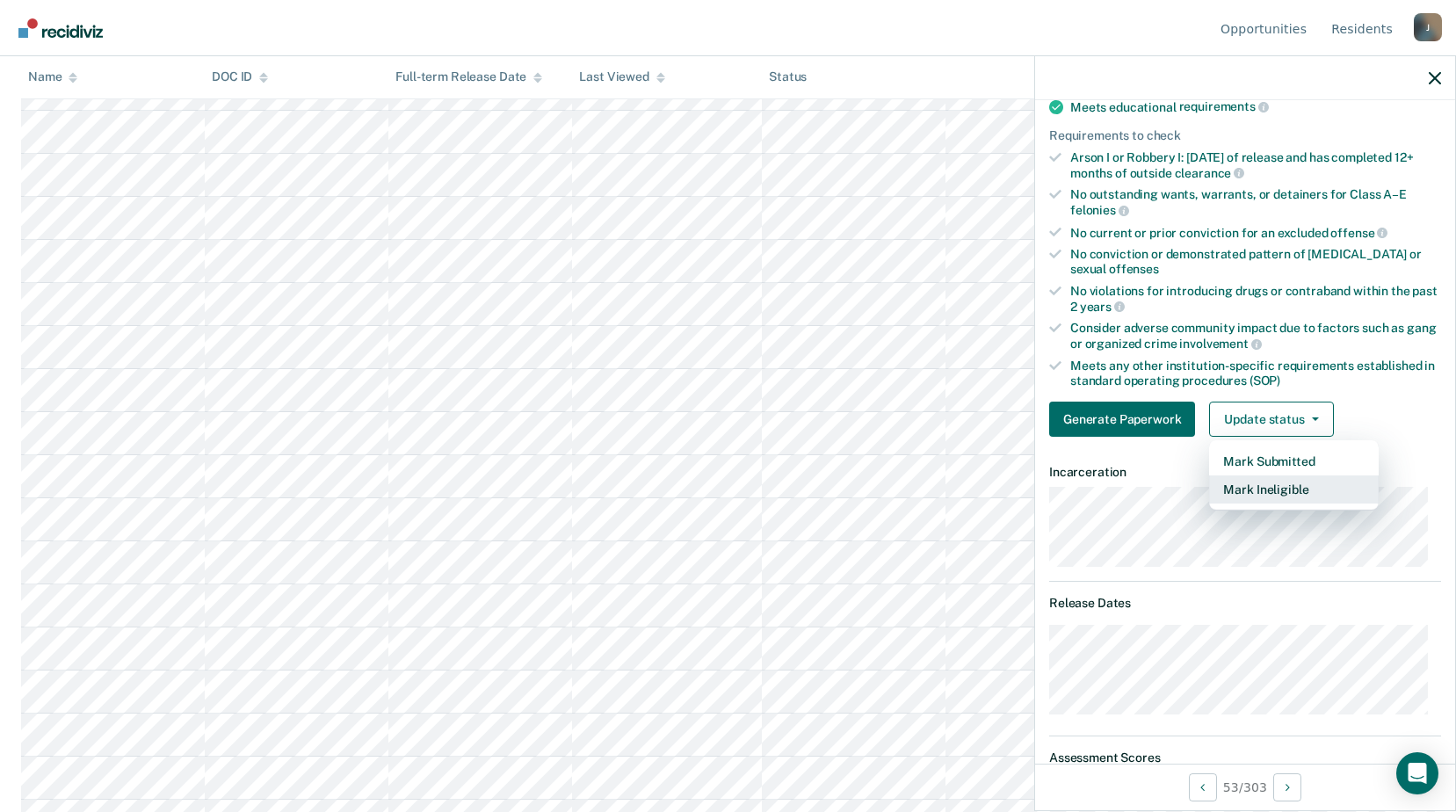
click at [1262, 483] on button "Mark Ineligible" at bounding box center [1294, 490] width 170 height 28
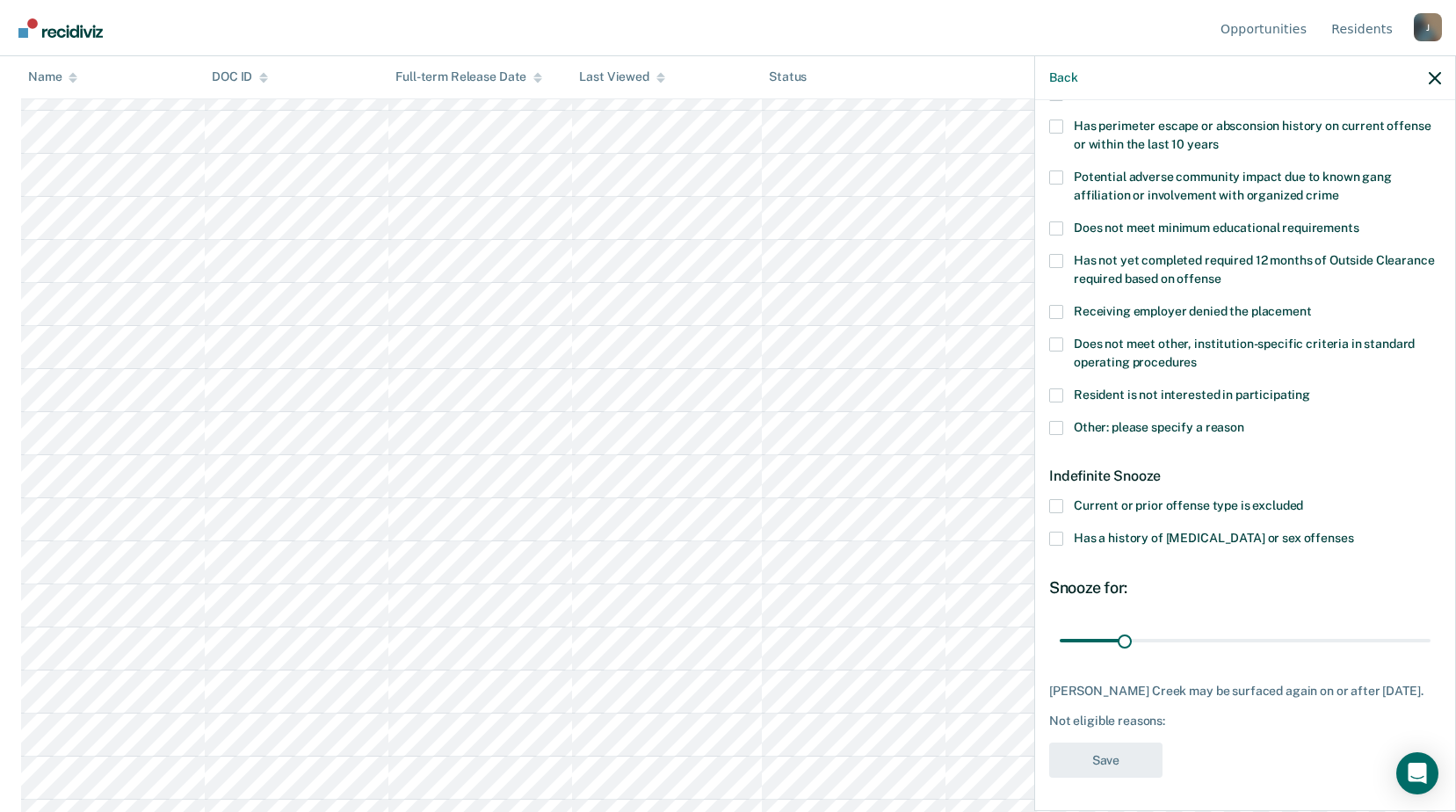
click at [1056, 425] on span at bounding box center [1056, 428] width 14 height 14
click at [1245, 421] on input "Other: please specify a reason" at bounding box center [1245, 421] width 0 height 0
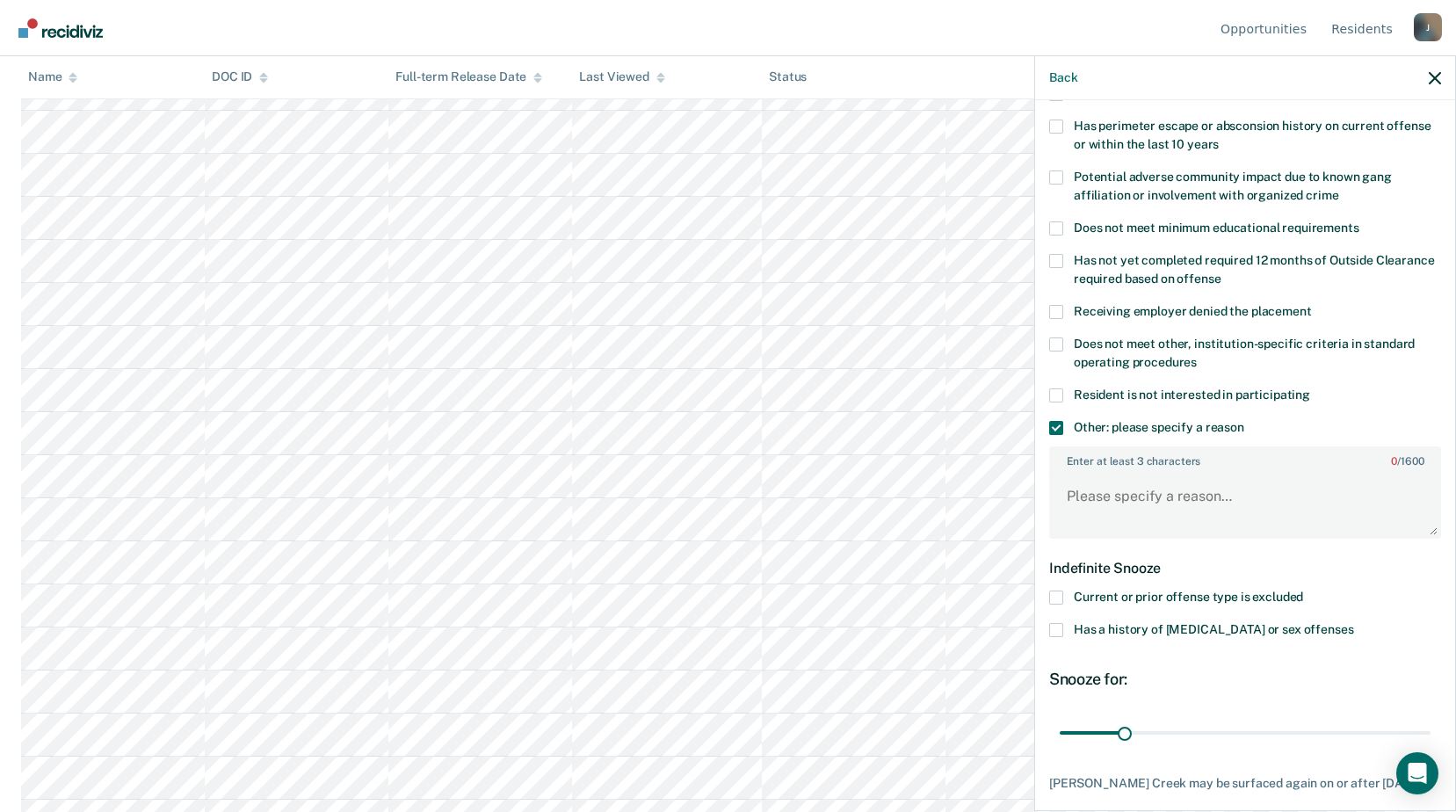
scroll to position [369, 0]
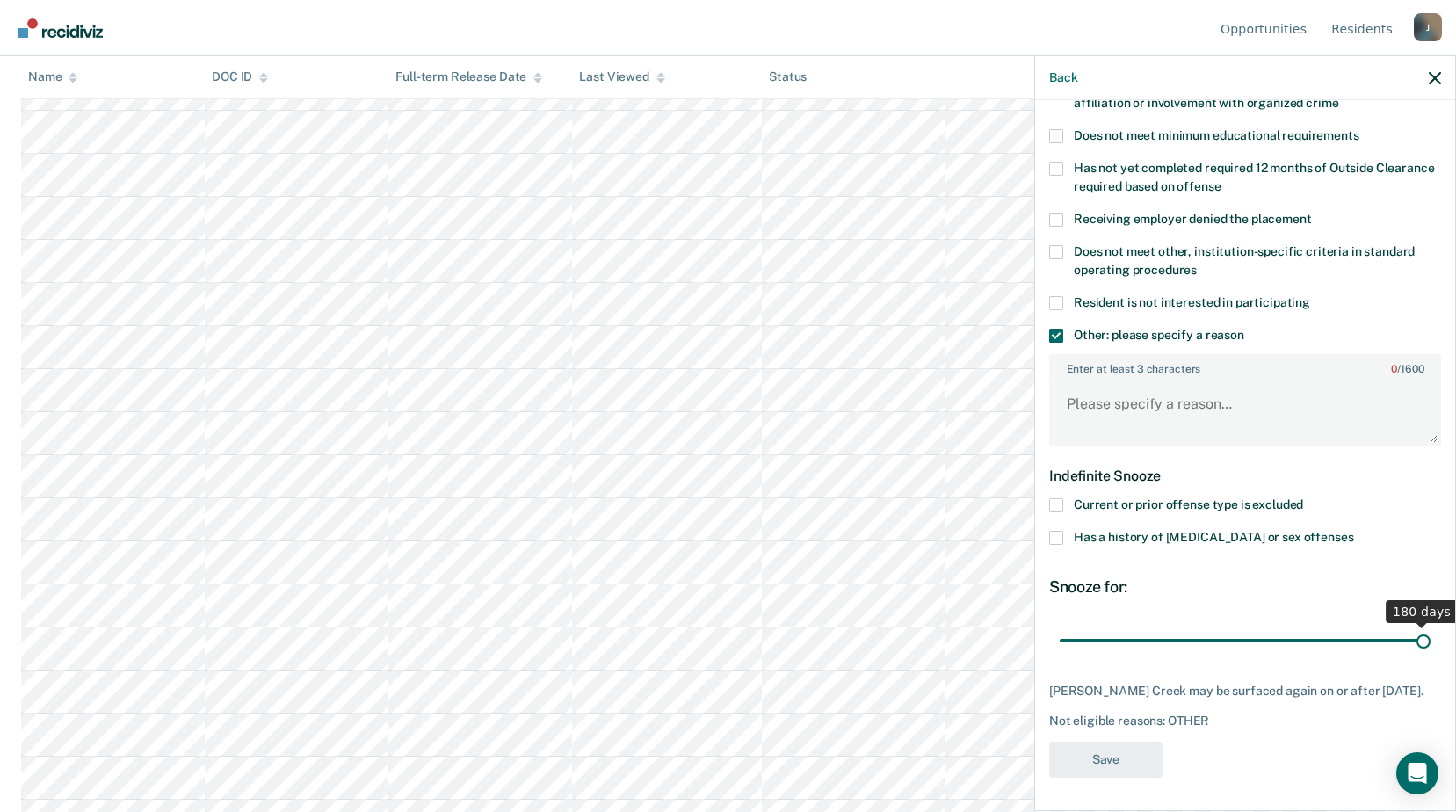
drag, startPoint x: 1123, startPoint y: 642, endPoint x: 1472, endPoint y: 643, distance: 348.9
type input "180"
click at [1431, 643] on input "range" at bounding box center [1245, 640] width 371 height 31
click at [1120, 396] on textarea "Enter at least 3 characters 0 / 1600" at bounding box center [1245, 412] width 388 height 65
type textarea "Release date within 6 months"
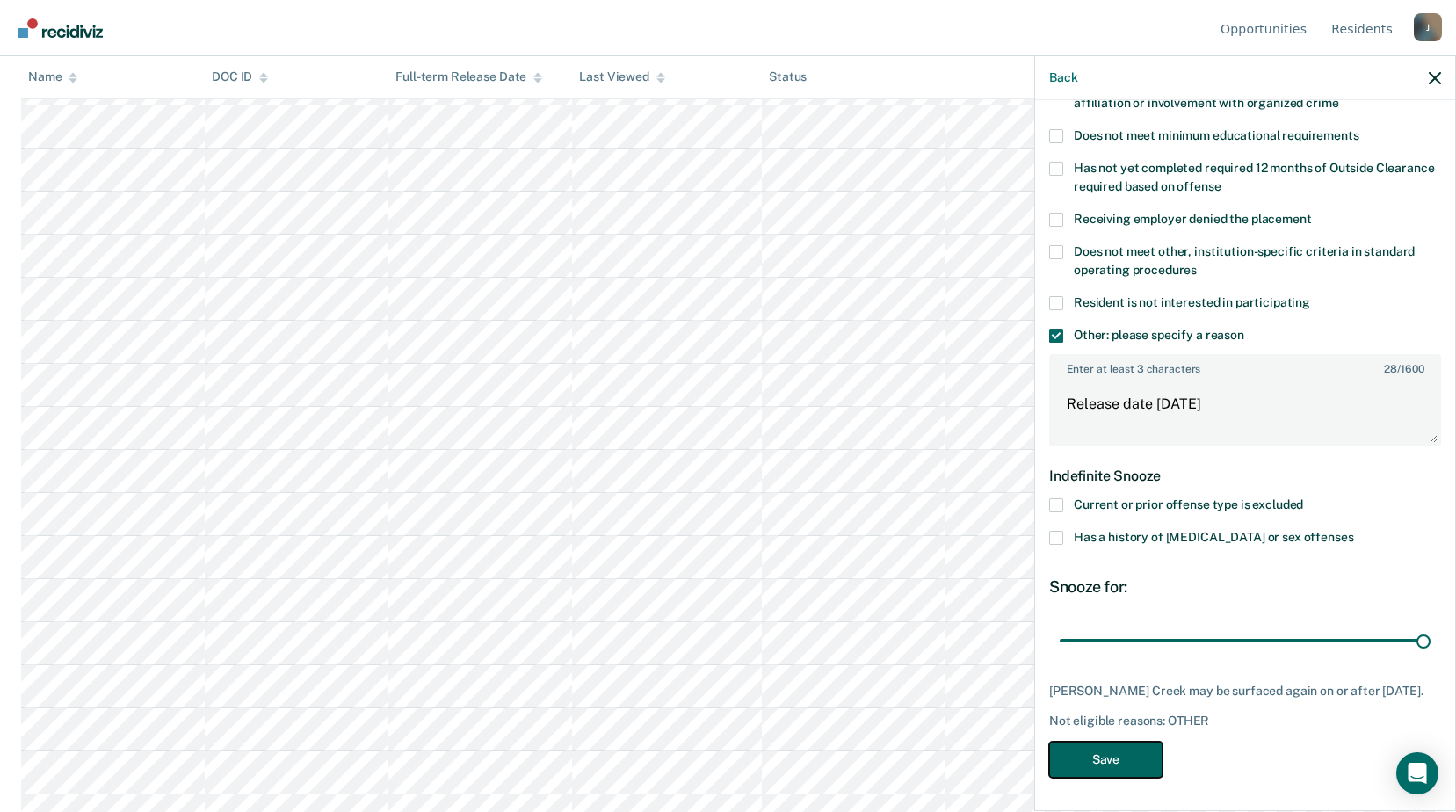
drag, startPoint x: 1103, startPoint y: 771, endPoint x: 1093, endPoint y: 772, distance: 10.6
click at [1103, 770] on button "Save" at bounding box center [1105, 760] width 113 height 36
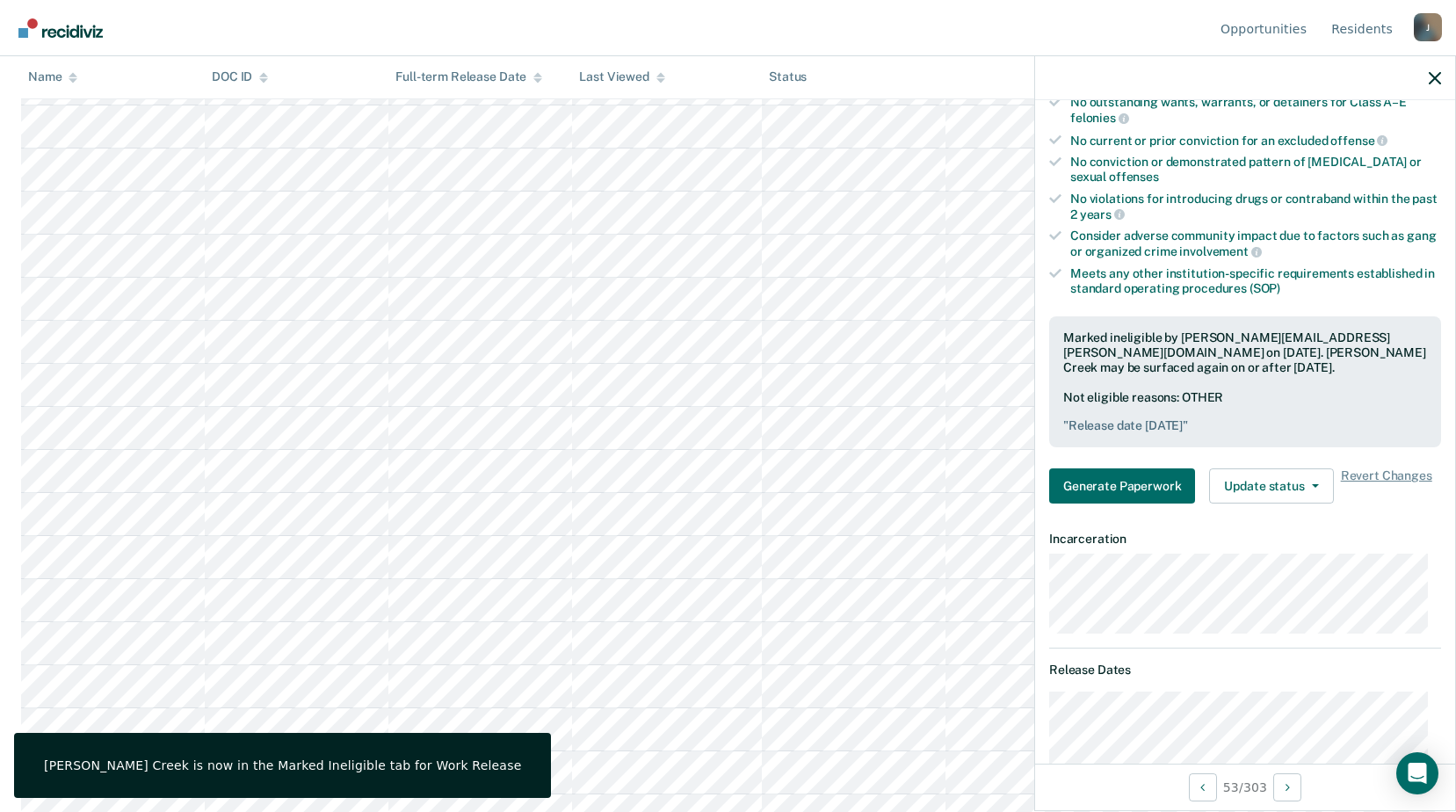
scroll to position [2285, 0]
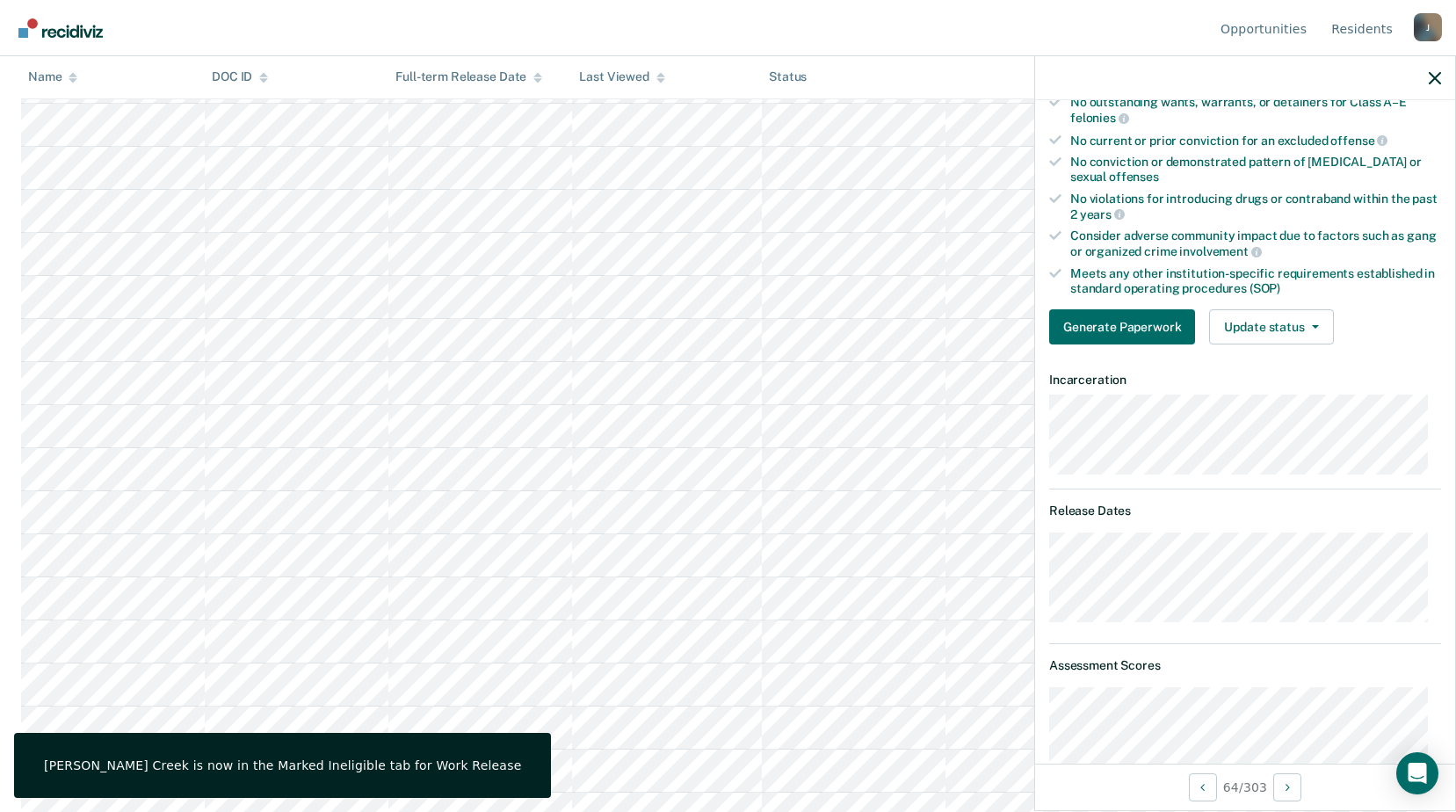
click at [1053, 771] on div "64 / 303" at bounding box center [1245, 787] width 420 height 47
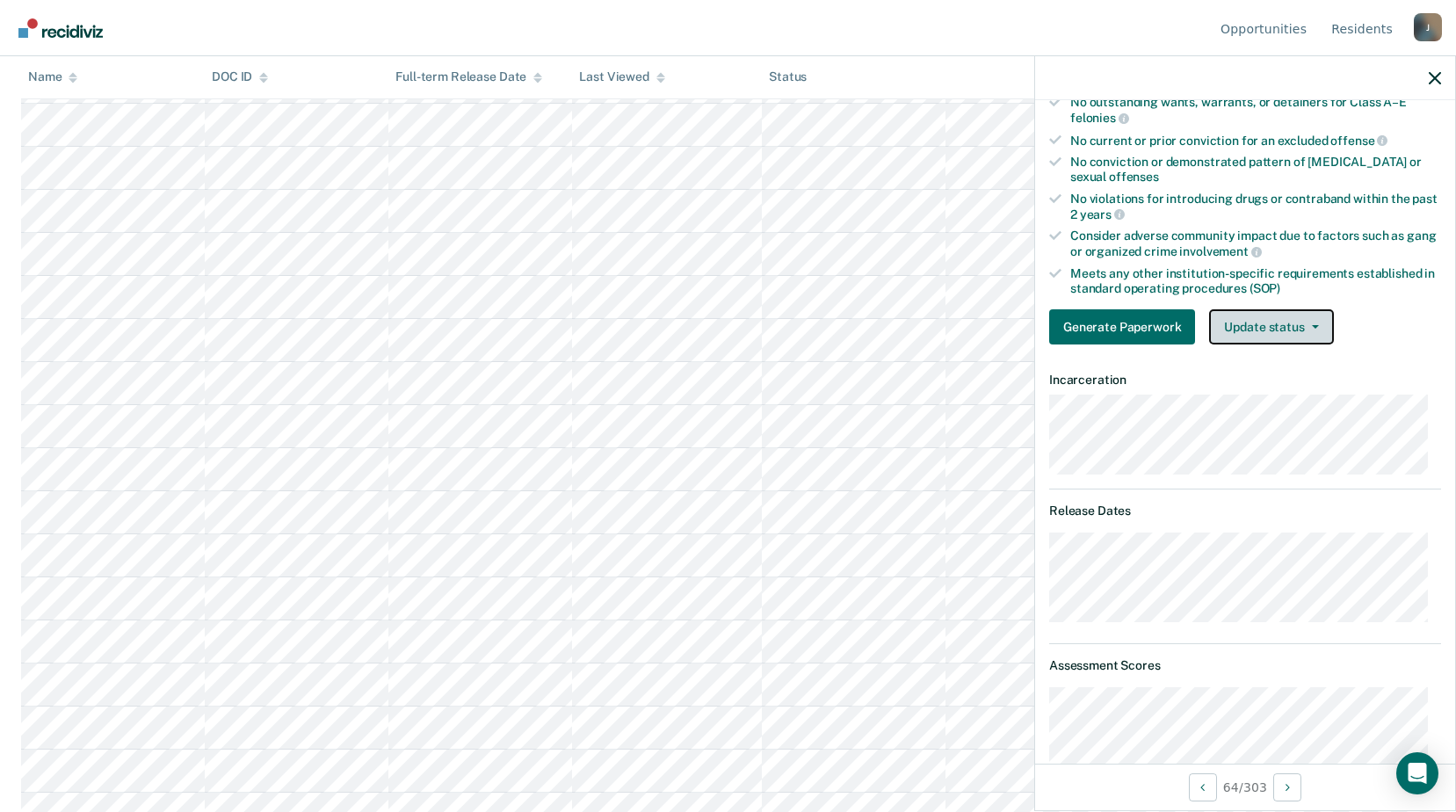
click at [1260, 326] on button "Update status" at bounding box center [1271, 326] width 124 height 35
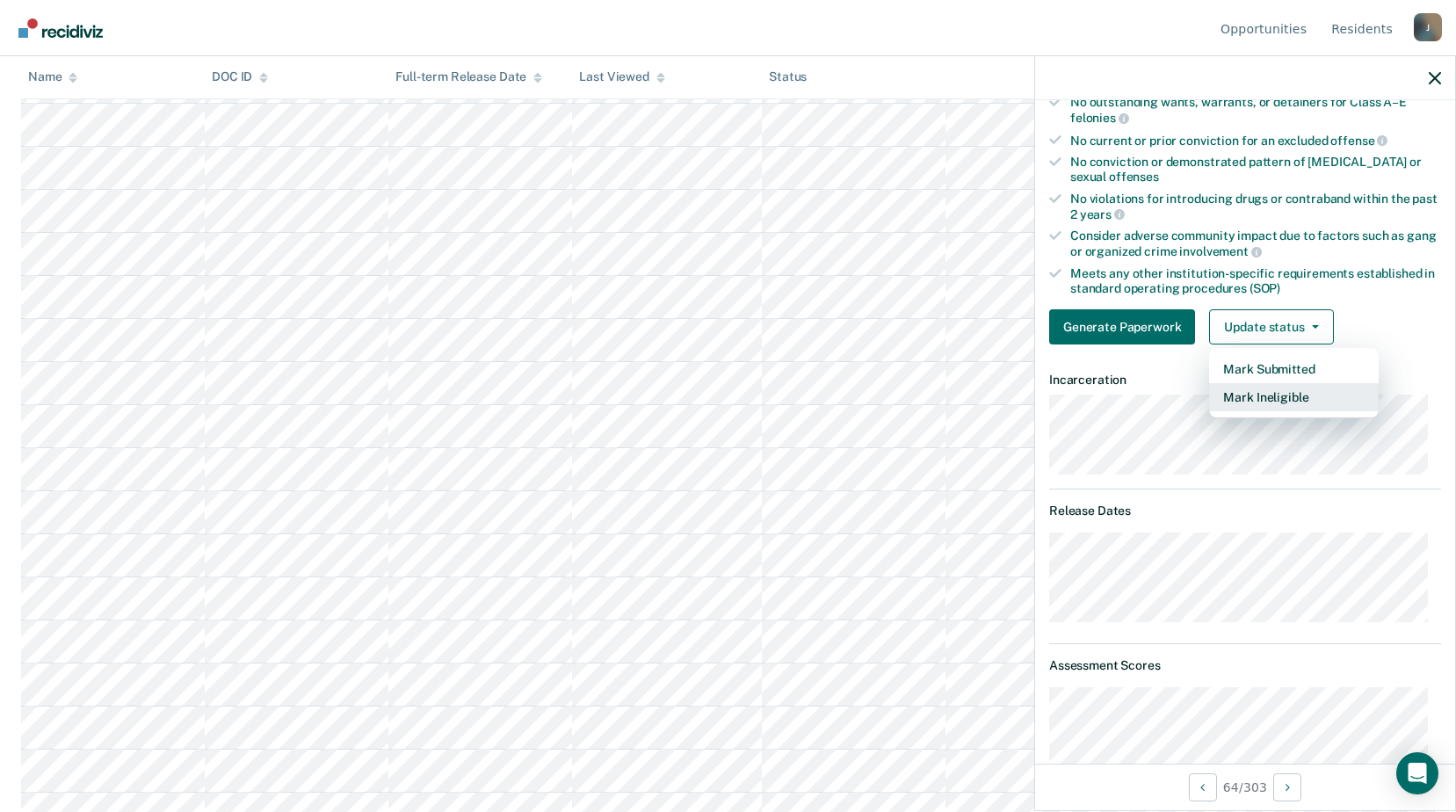
click at [1241, 398] on button "Mark Ineligible" at bounding box center [1294, 397] width 170 height 28
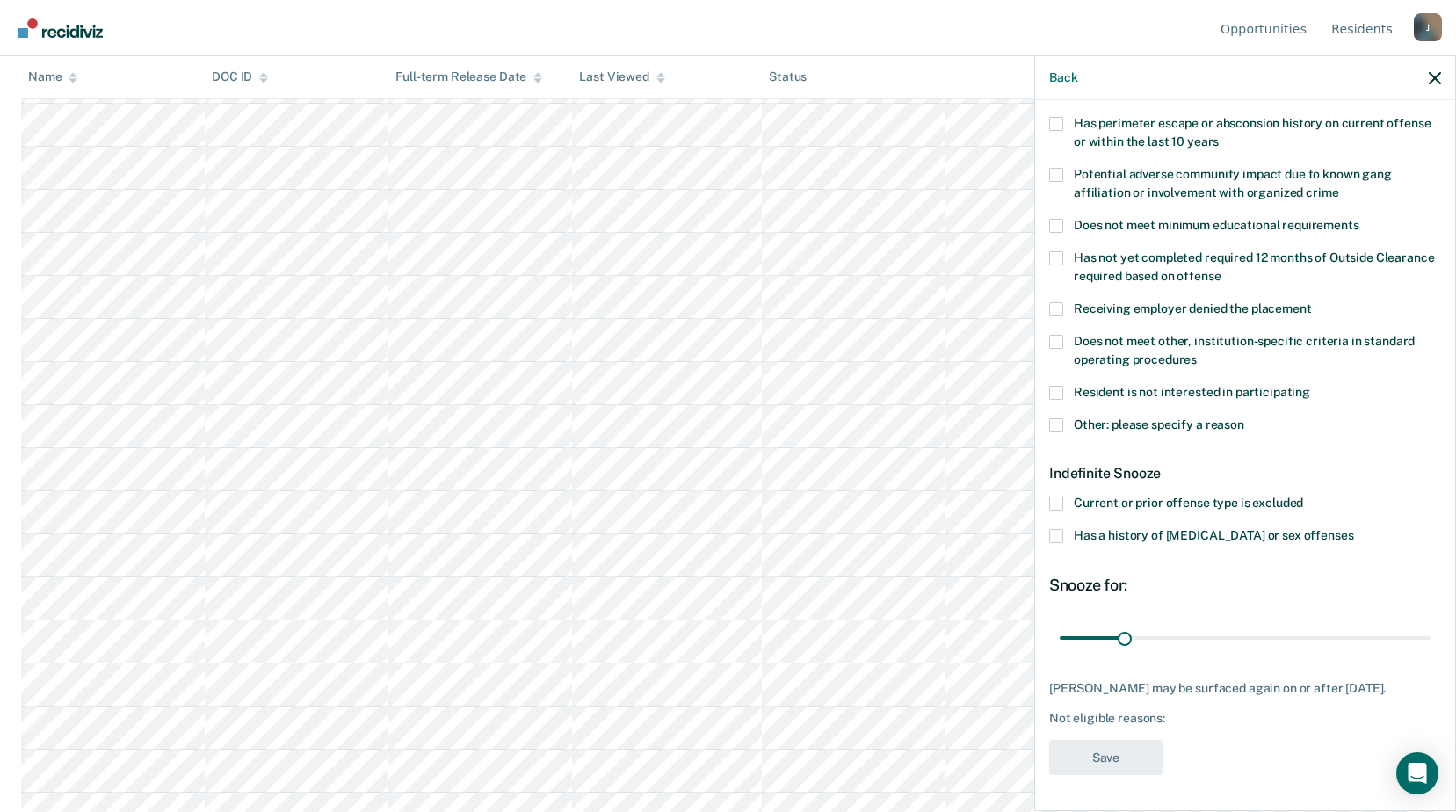
scroll to position [292, 0]
click at [1056, 403] on div "Resident is not interested in participating" at bounding box center [1245, 402] width 392 height 33
click at [1053, 418] on span at bounding box center [1056, 425] width 14 height 14
click at [1245, 418] on input "Other: please specify a reason" at bounding box center [1245, 418] width 0 height 0
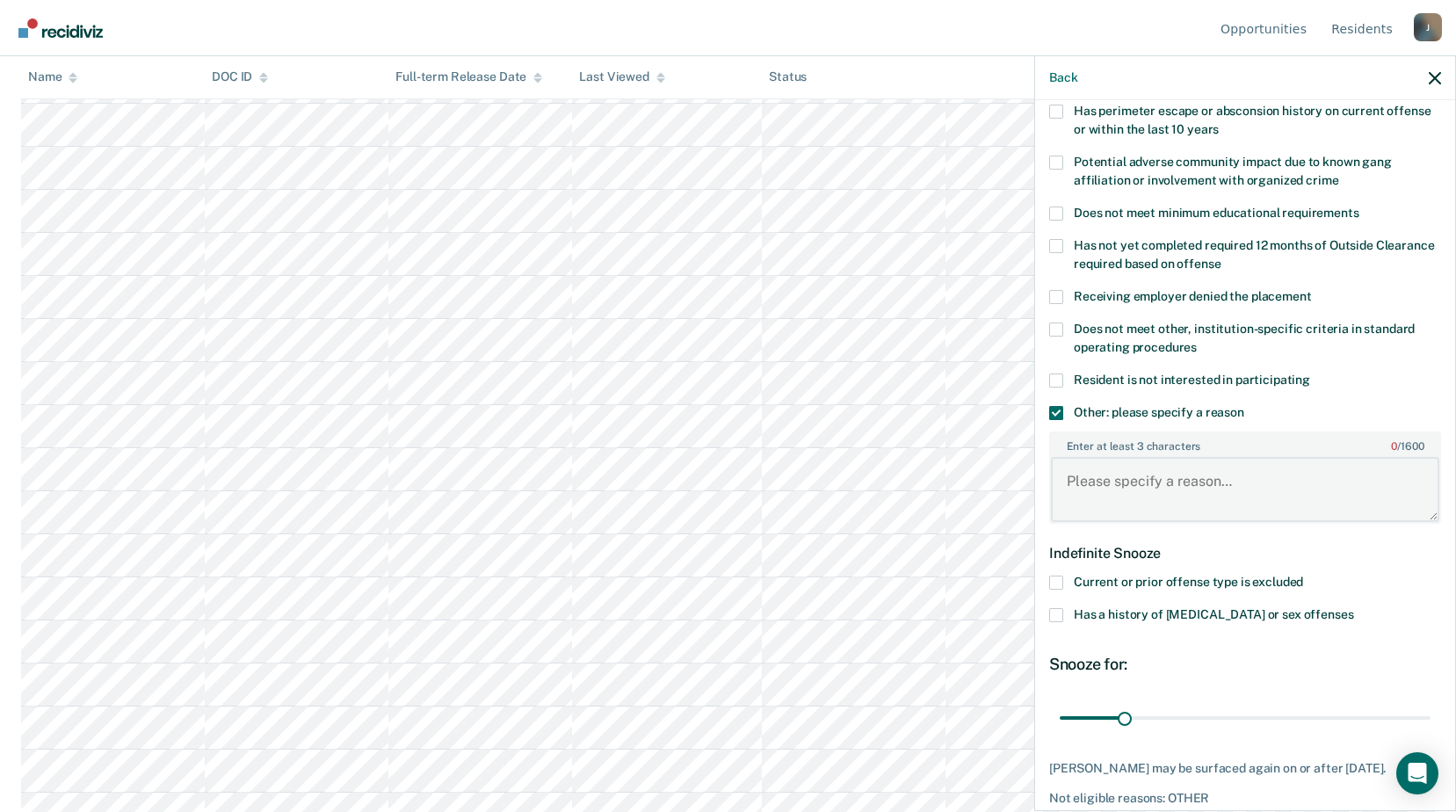
click at [1082, 484] on textarea "Enter at least 3 characters 0 / 1600" at bounding box center [1245, 489] width 388 height 65
click at [1058, 411] on span at bounding box center [1056, 413] width 14 height 14
click at [1245, 406] on input "Other: please specify a reason" at bounding box center [1245, 406] width 0 height 0
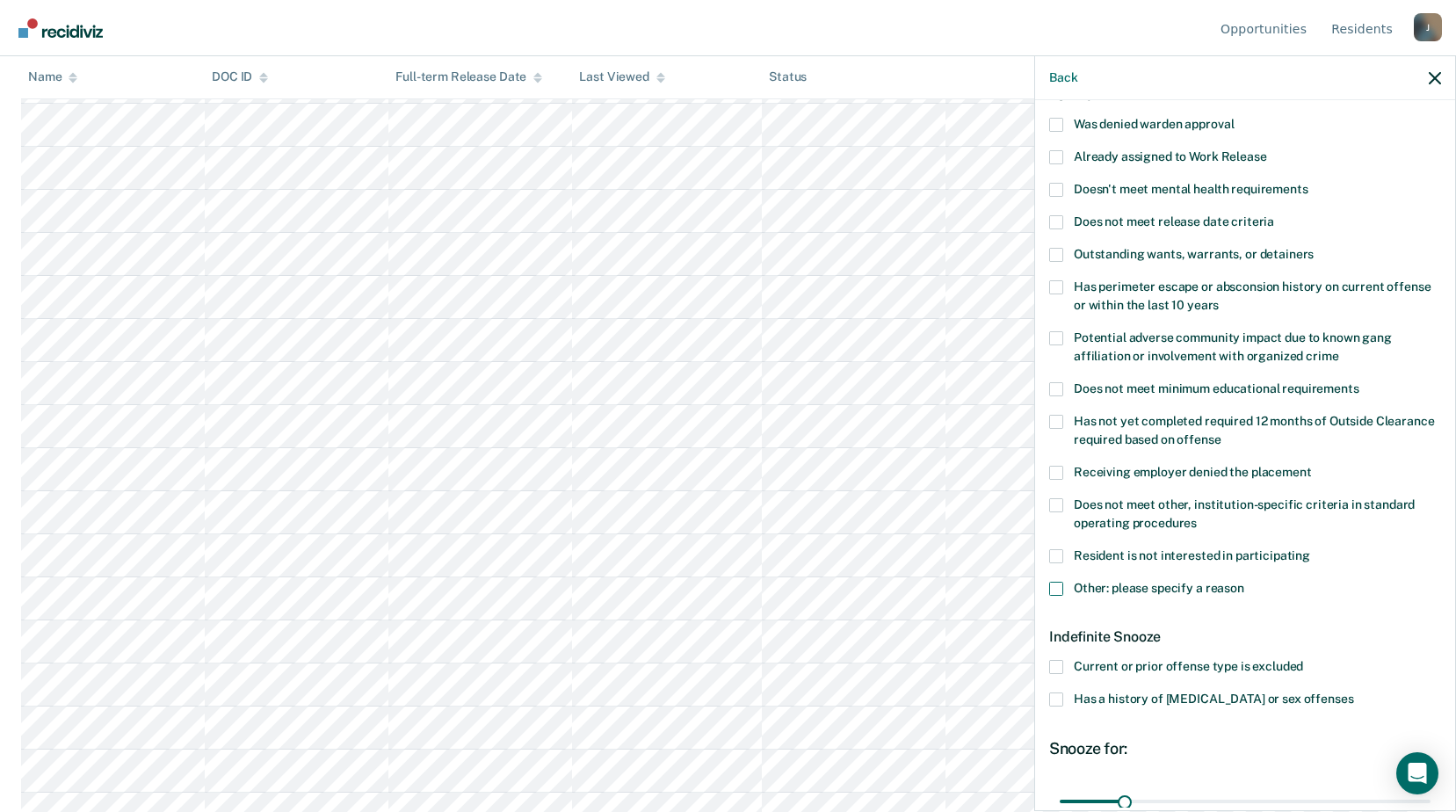
scroll to position [0, 0]
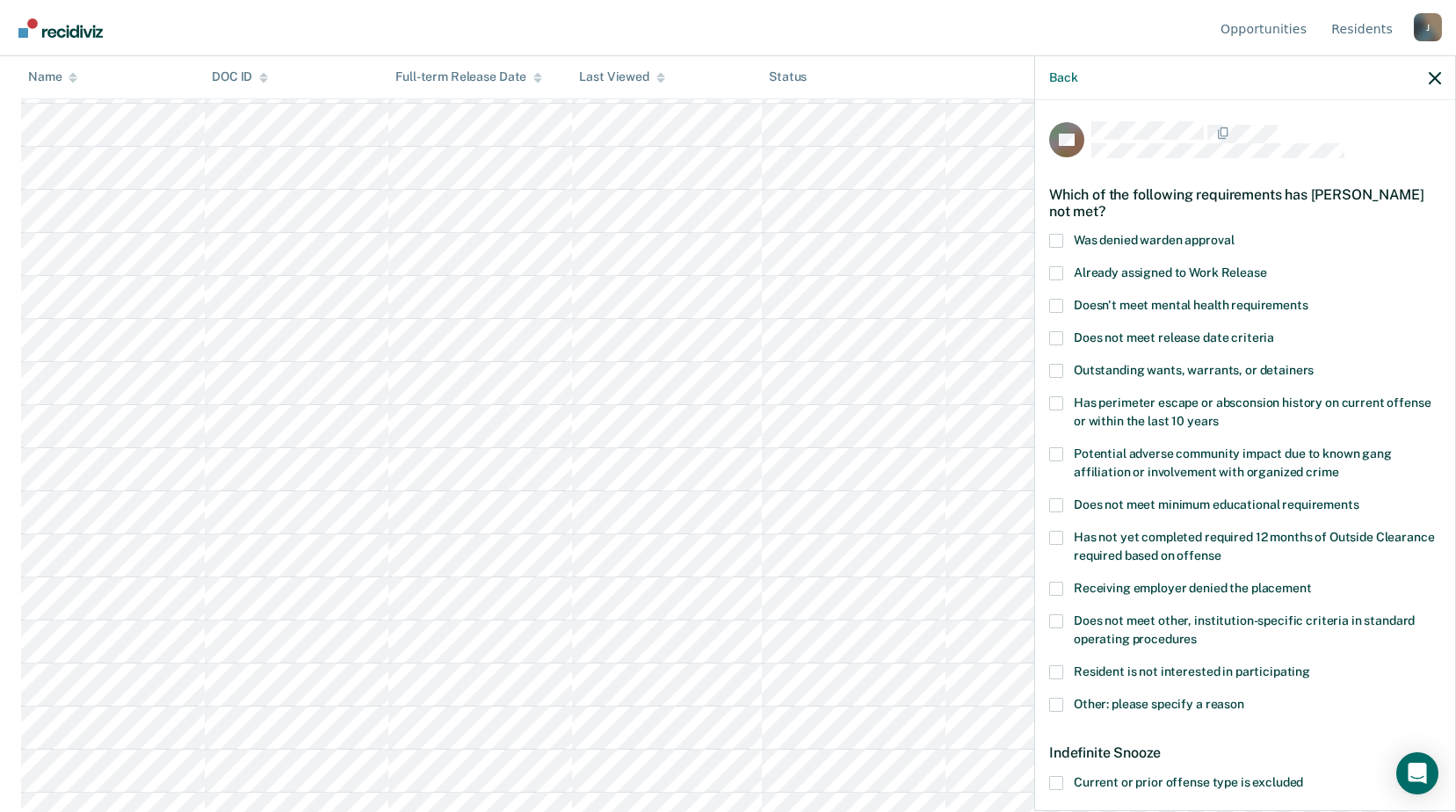
click at [1054, 619] on span at bounding box center [1056, 621] width 14 height 14
click at [1197, 633] on input "Does not meet other, institution-specific criteria in standard operating proced…" at bounding box center [1197, 633] width 0 height 0
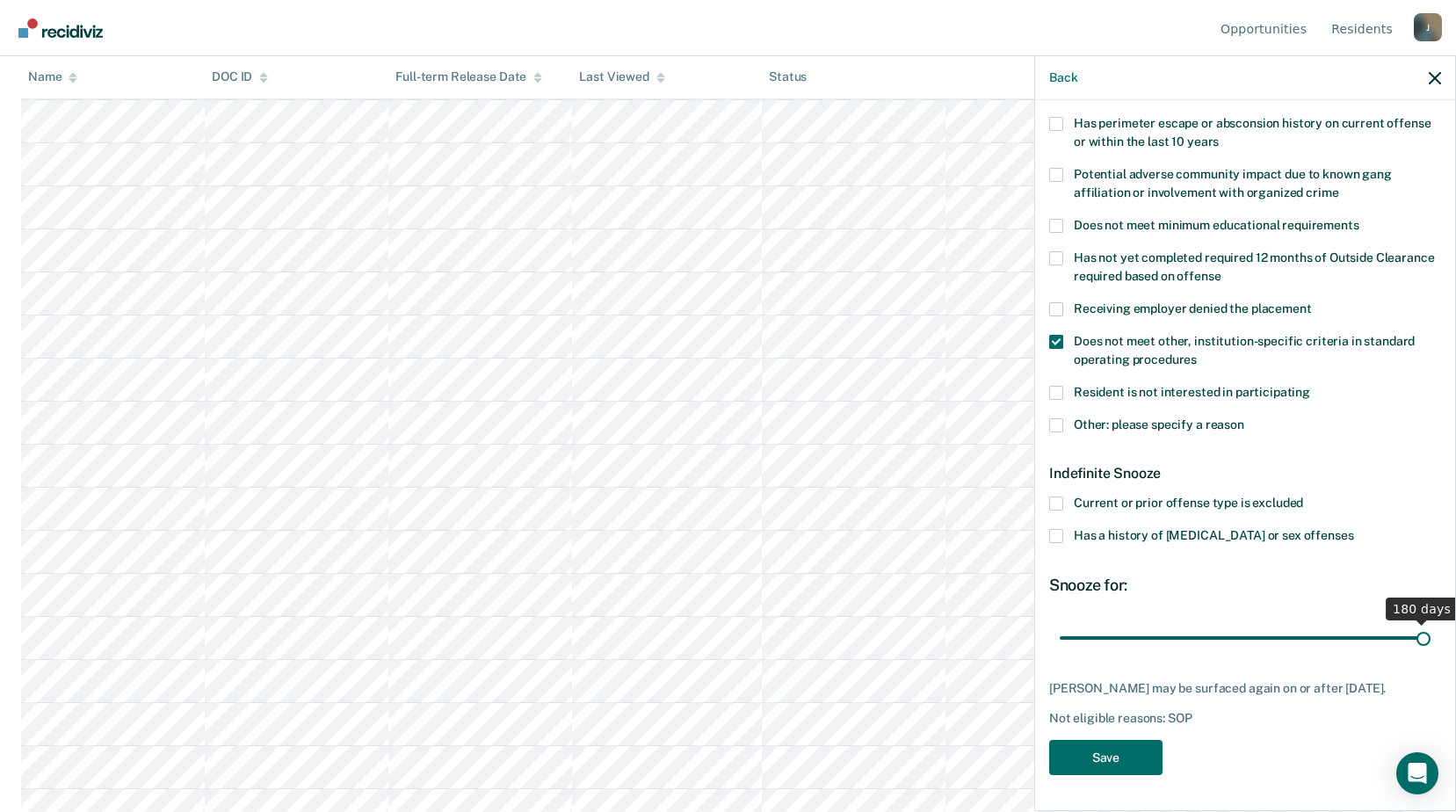
scroll to position [277, 0]
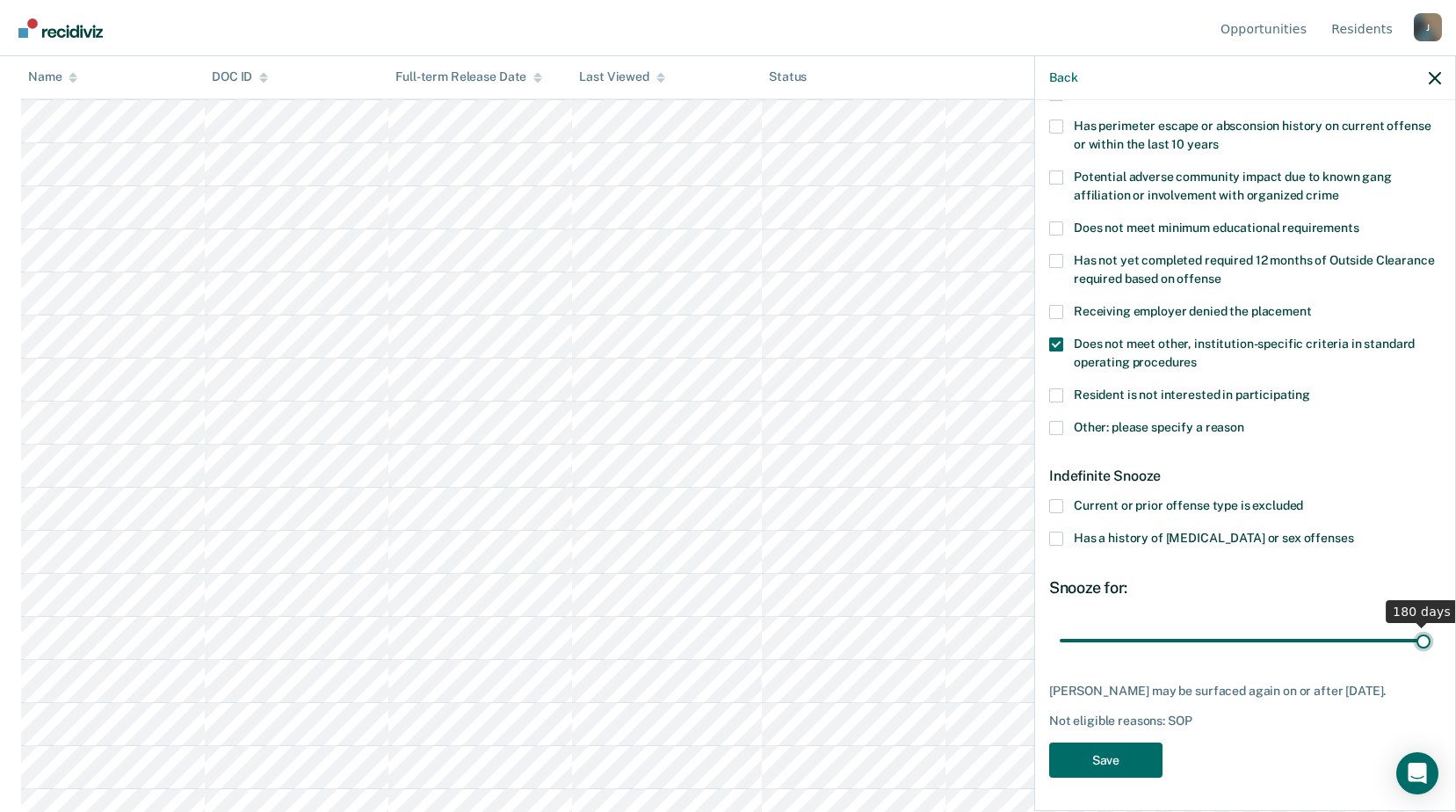
drag, startPoint x: 1126, startPoint y: 618, endPoint x: 1472, endPoint y: 664, distance: 349.4
type input "180"
click at [1431, 656] on input "range" at bounding box center [1245, 640] width 371 height 31
click at [1100, 753] on button "Save" at bounding box center [1105, 761] width 113 height 36
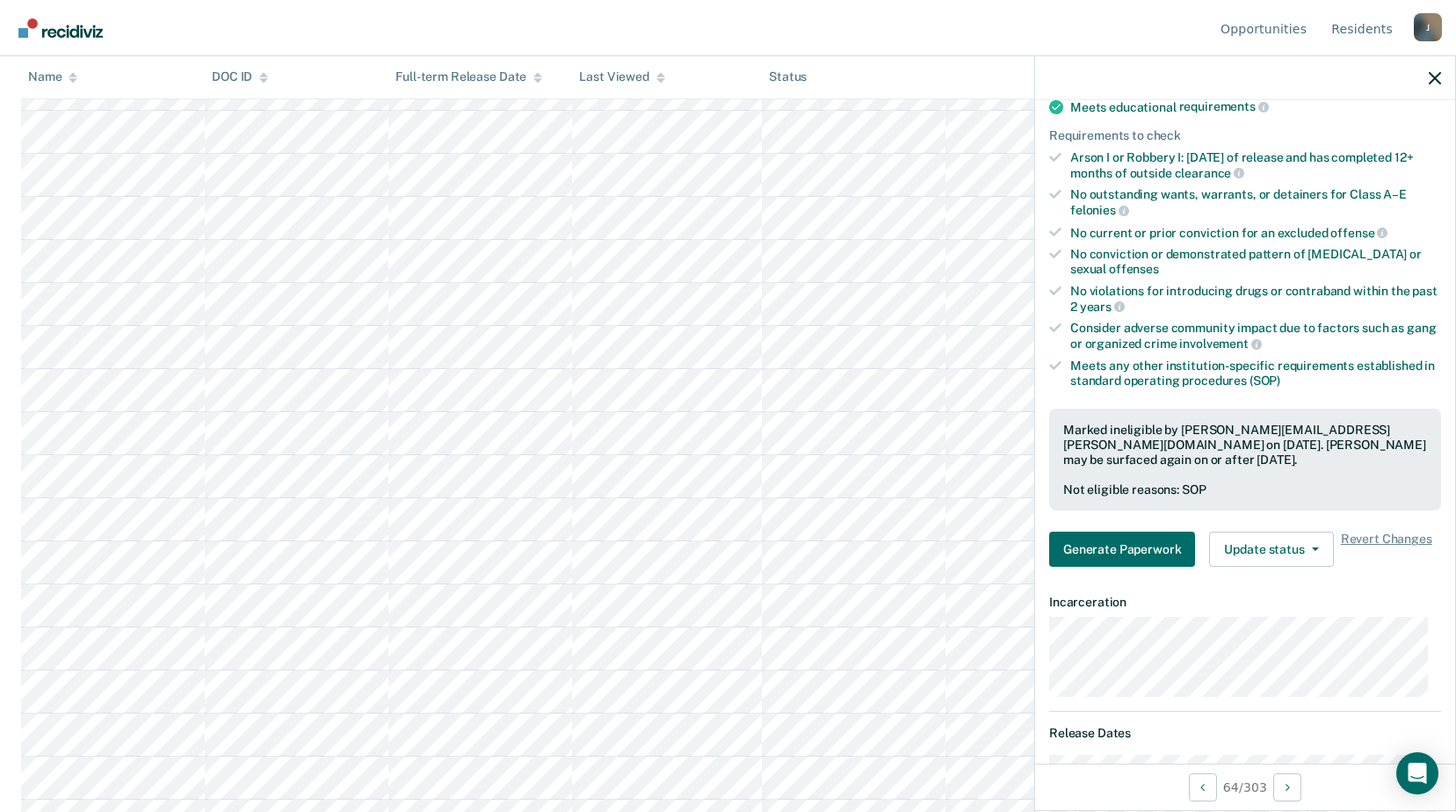
scroll to position [10635, 0]
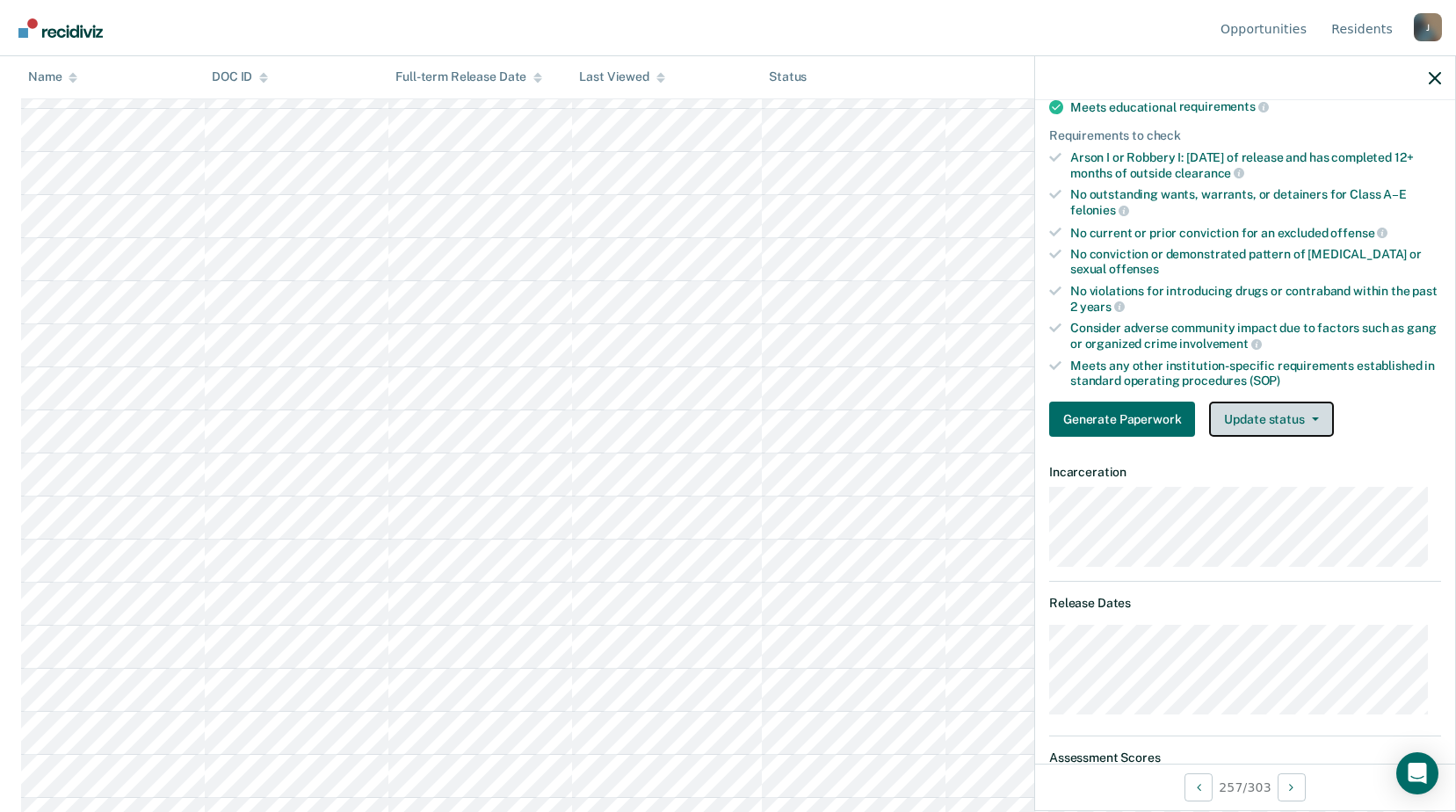
click at [1247, 425] on button "Update status" at bounding box center [1271, 419] width 124 height 35
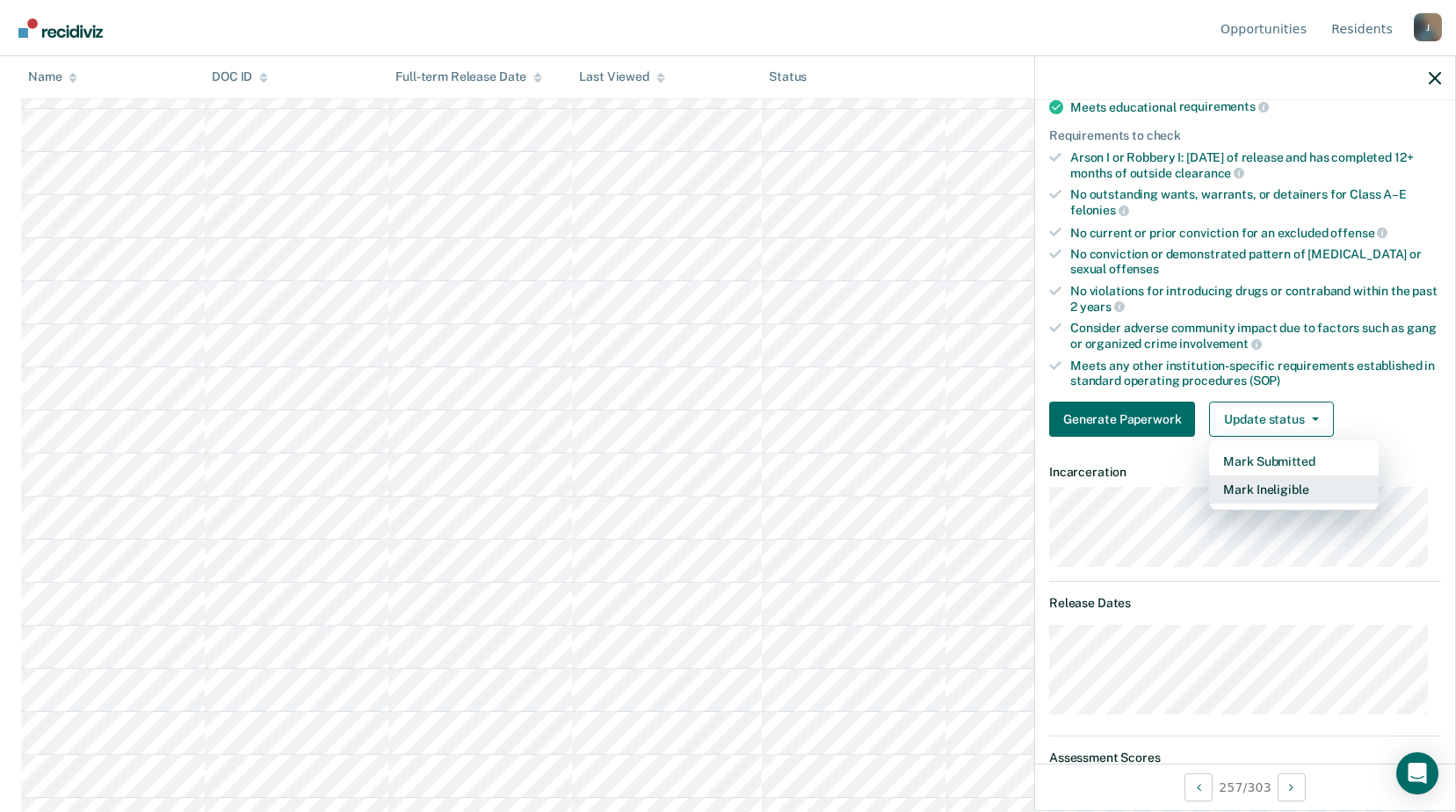
click at [1263, 487] on button "Mark Ineligible" at bounding box center [1294, 490] width 170 height 28
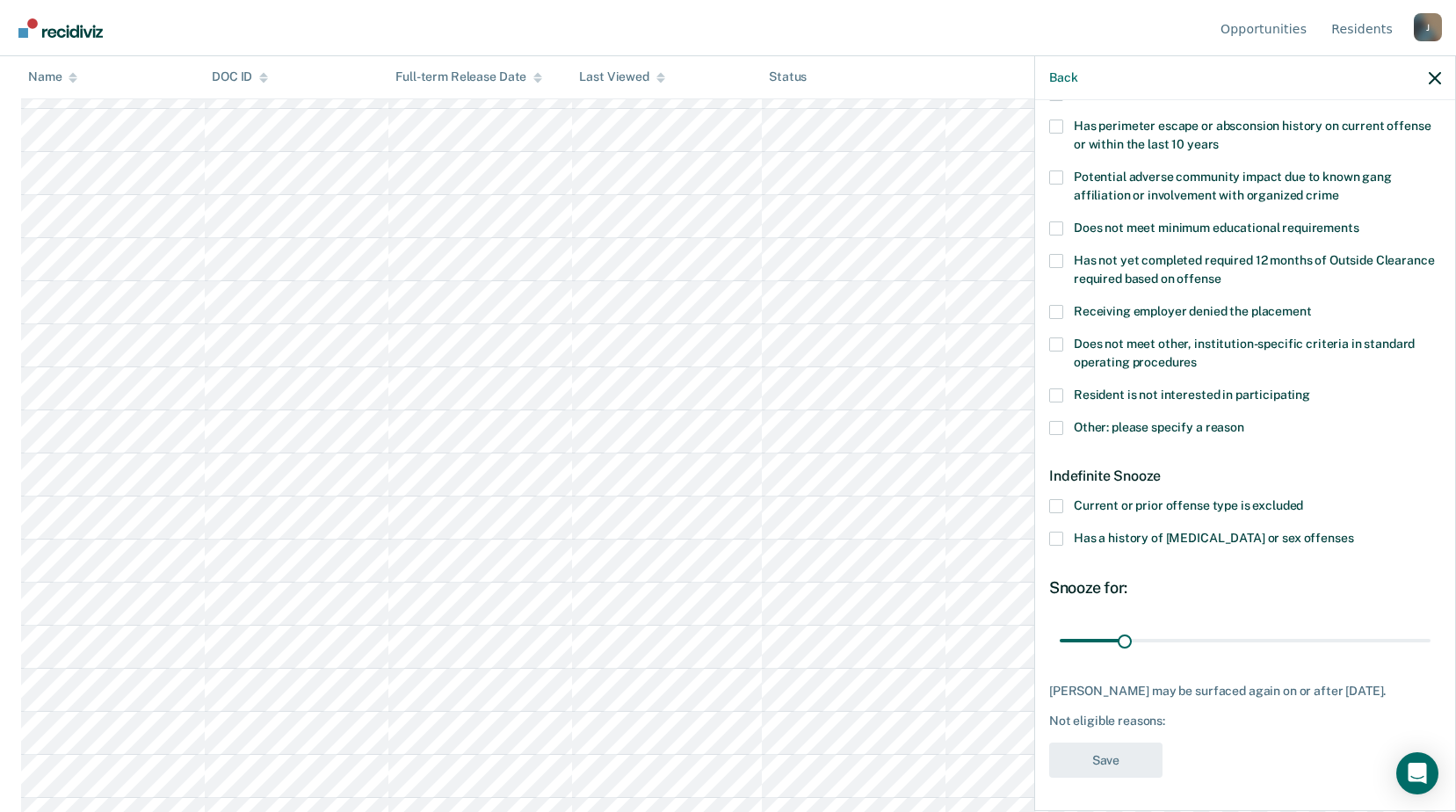
click at [1060, 431] on span at bounding box center [1056, 428] width 14 height 14
click at [1245, 421] on input "Other: please specify a reason" at bounding box center [1245, 421] width 0 height 0
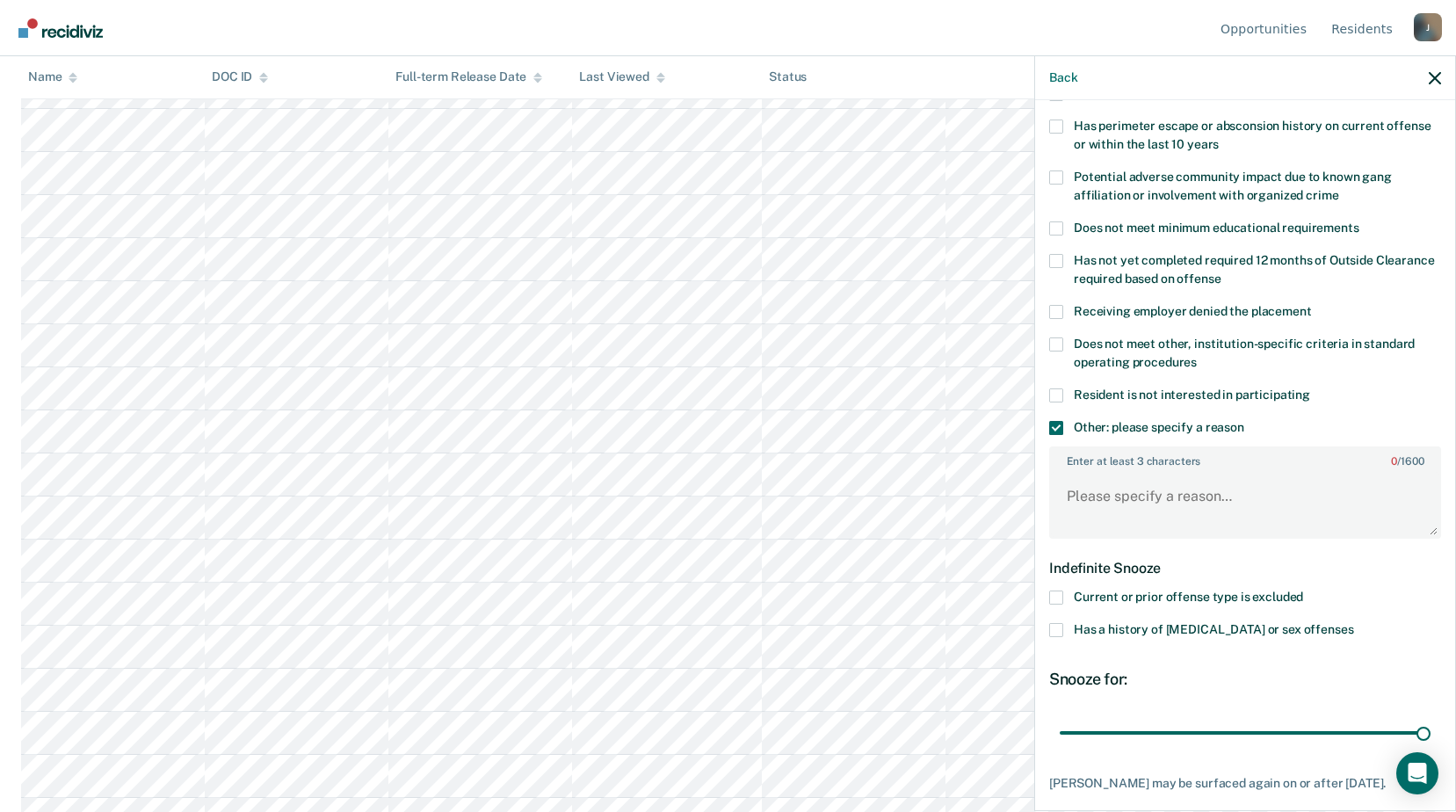
drag, startPoint x: 1112, startPoint y: 727, endPoint x: 1291, endPoint y: 571, distance: 237.4
type input "180"
click at [1431, 719] on input "range" at bounding box center [1245, 732] width 371 height 31
click at [1109, 500] on textarea "Enter at least 3 characters 0 / 1600" at bounding box center [1245, 504] width 388 height 65
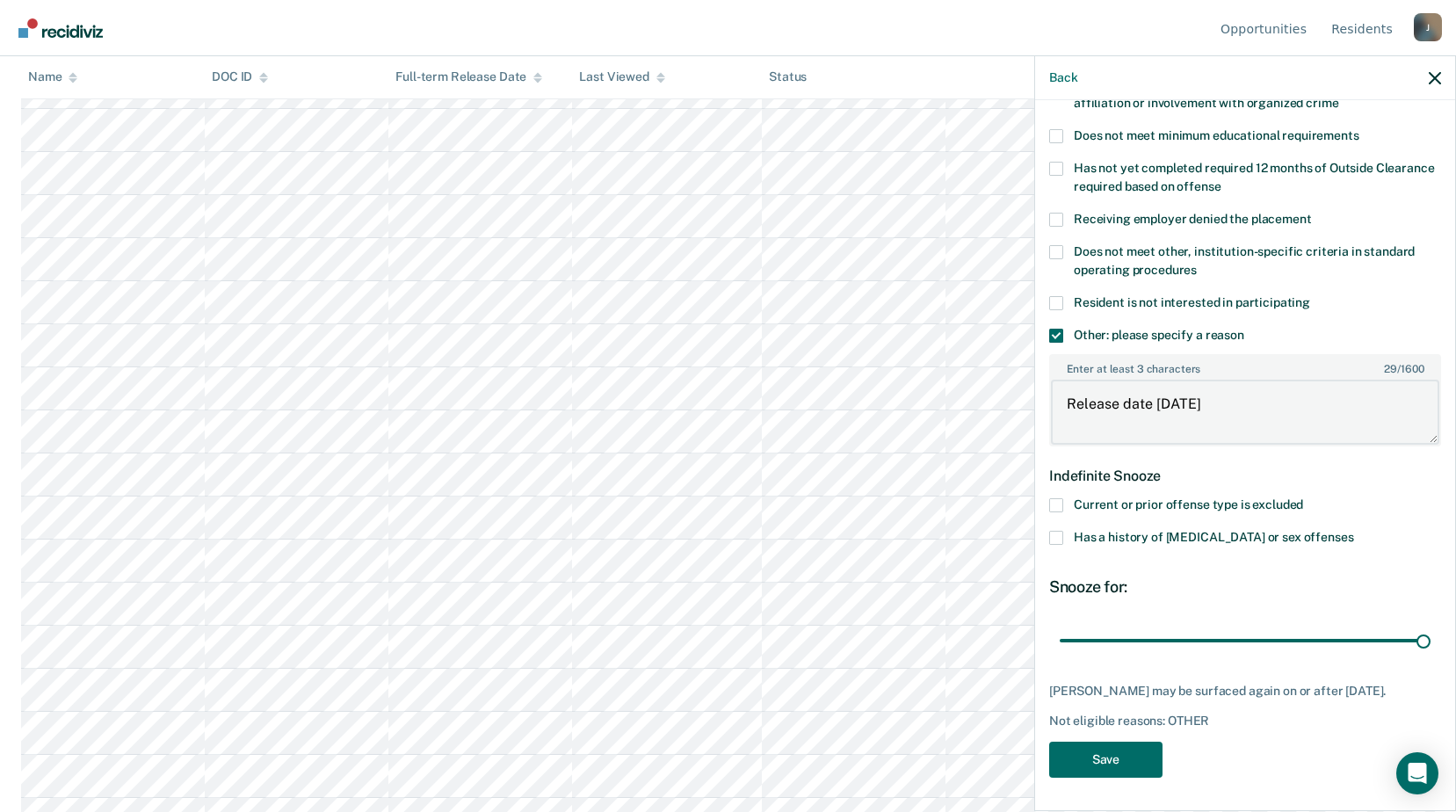
scroll to position [10899, 0]
type textarea "Release date within 6 months"
click at [1136, 749] on button "Save" at bounding box center [1105, 760] width 113 height 36
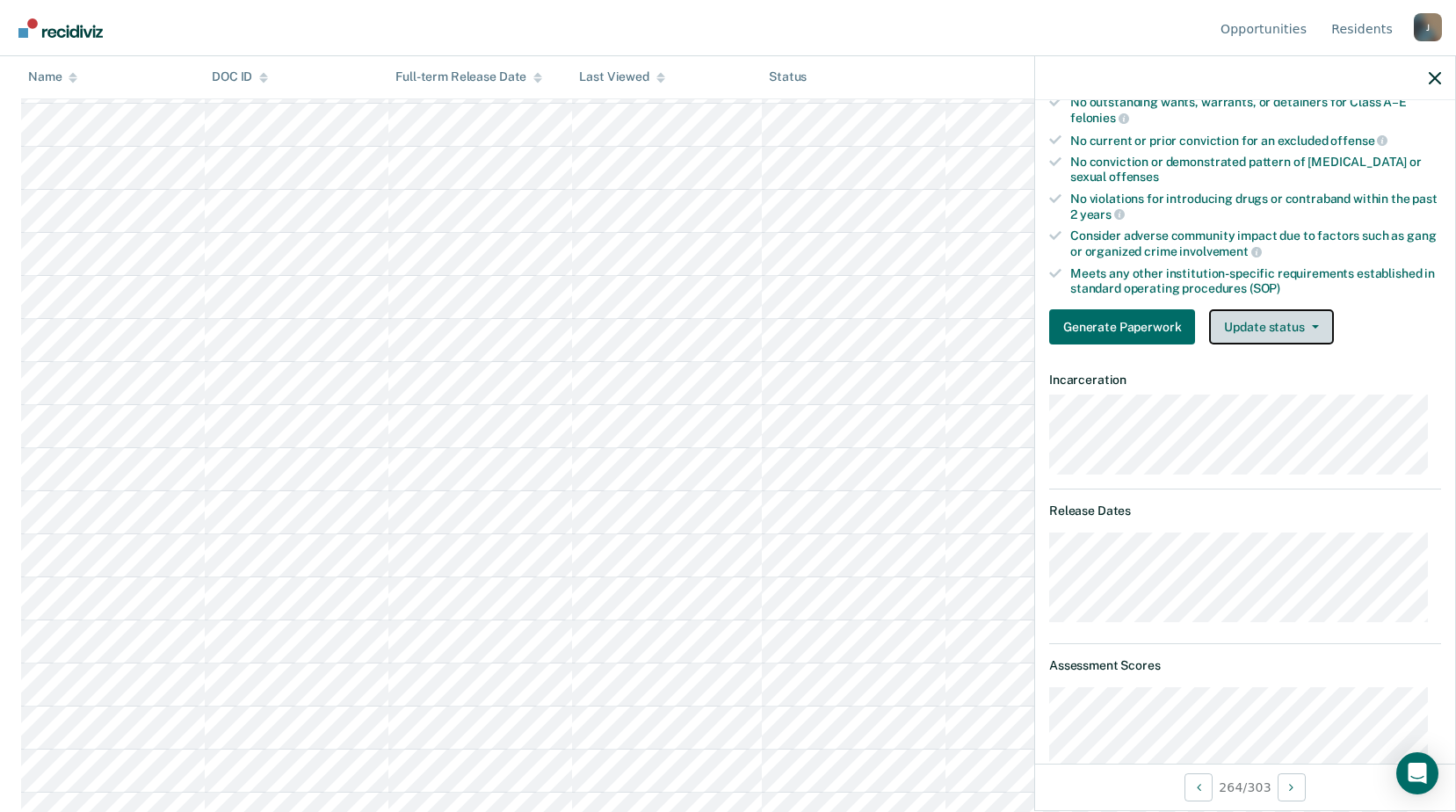
click at [1281, 321] on button "Update status" at bounding box center [1271, 326] width 124 height 35
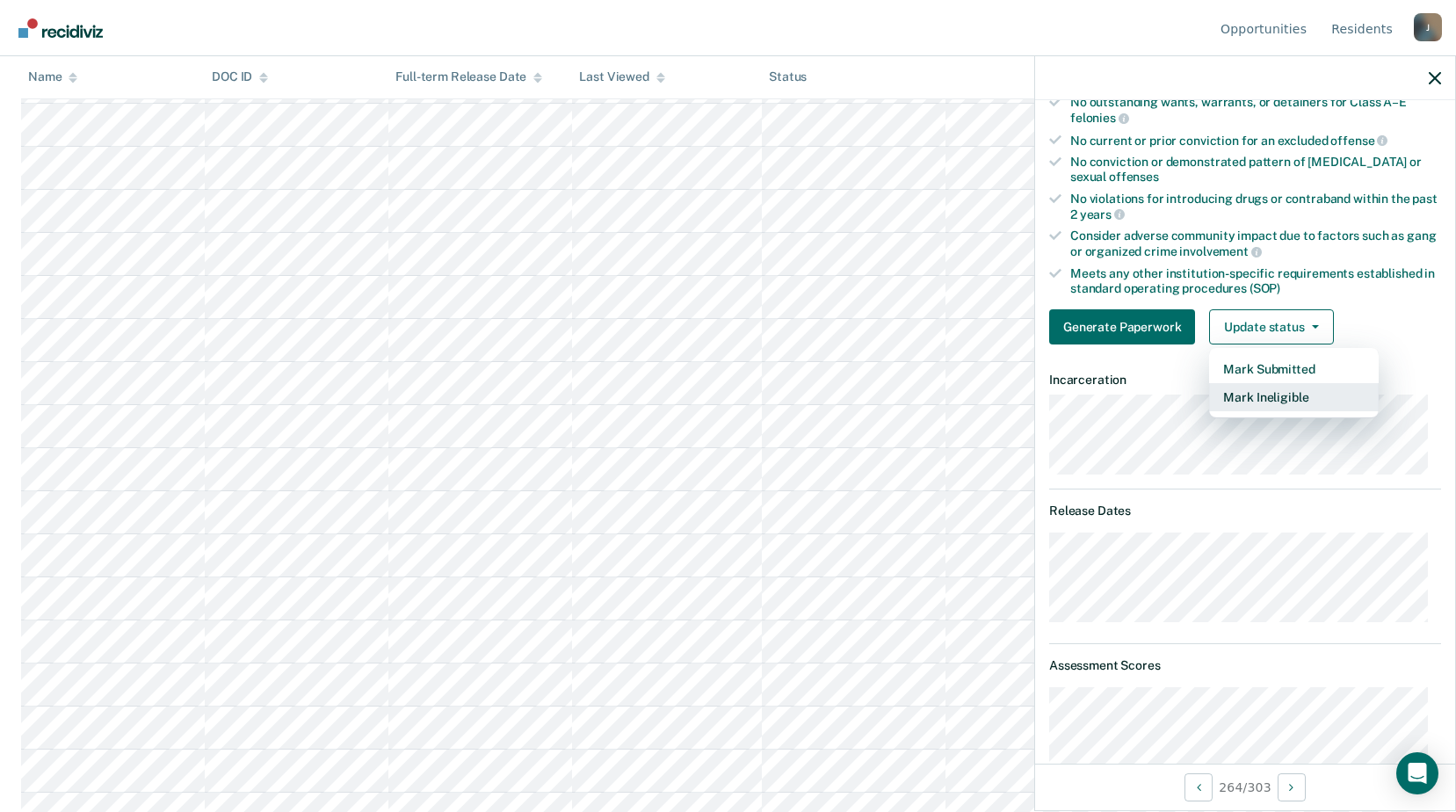
click at [1274, 397] on button "Mark Ineligible" at bounding box center [1294, 397] width 170 height 28
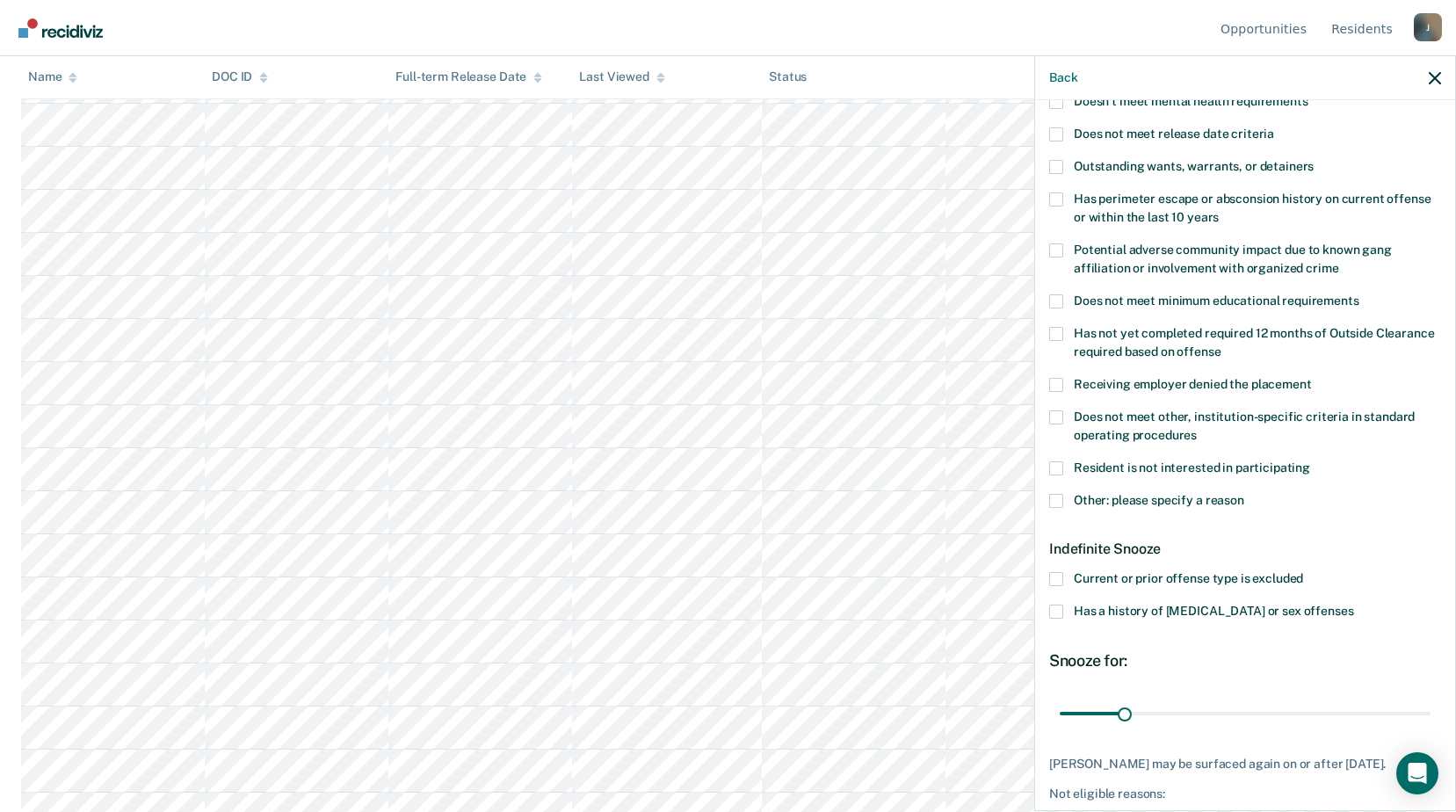
scroll to position [116, 0]
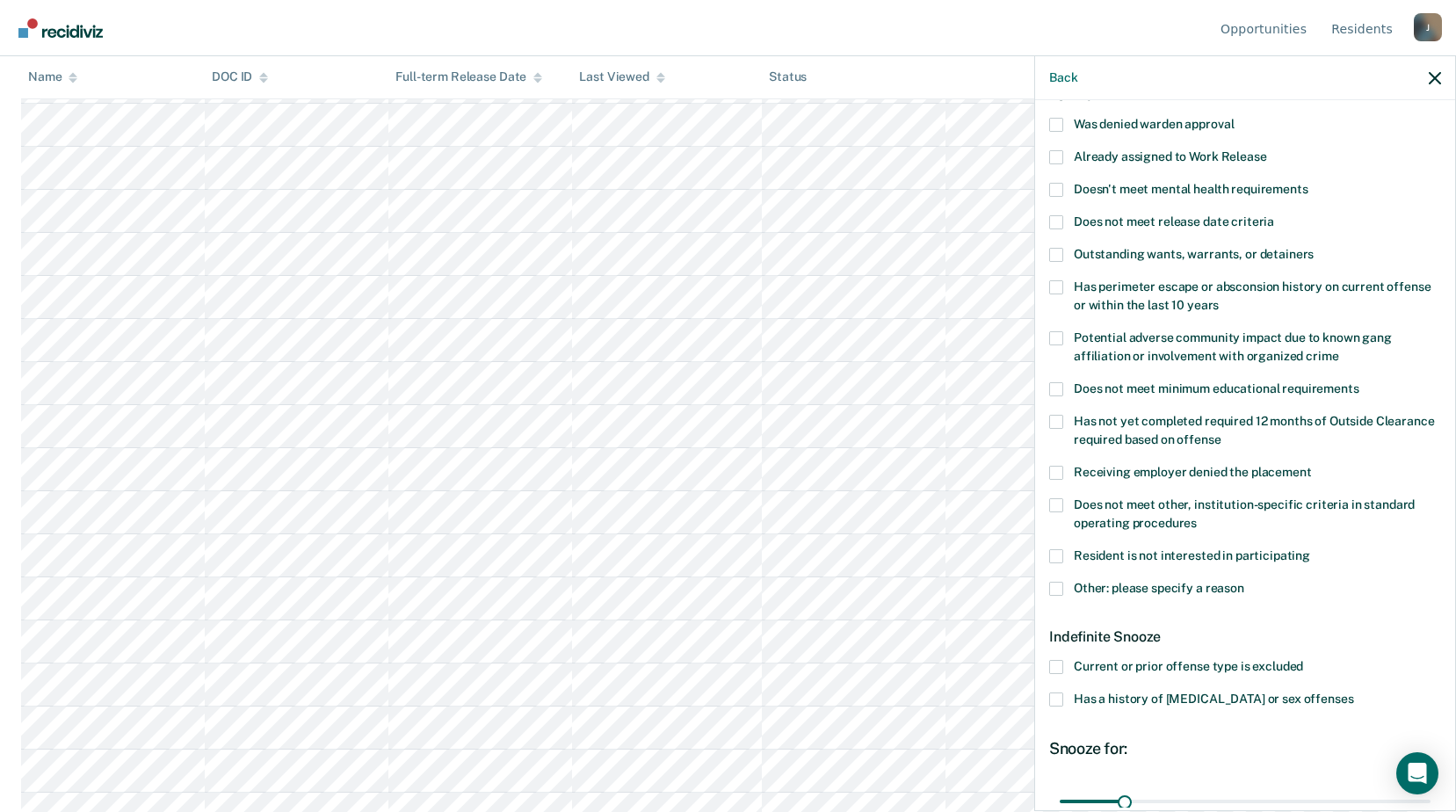
click at [1064, 502] on label "Does not meet other, institution-specific criteria in standard operating proced…" at bounding box center [1245, 516] width 392 height 37
click at [1197, 517] on input "Does not meet other, institution-specific criteria in standard operating proced…" at bounding box center [1197, 517] width 0 height 0
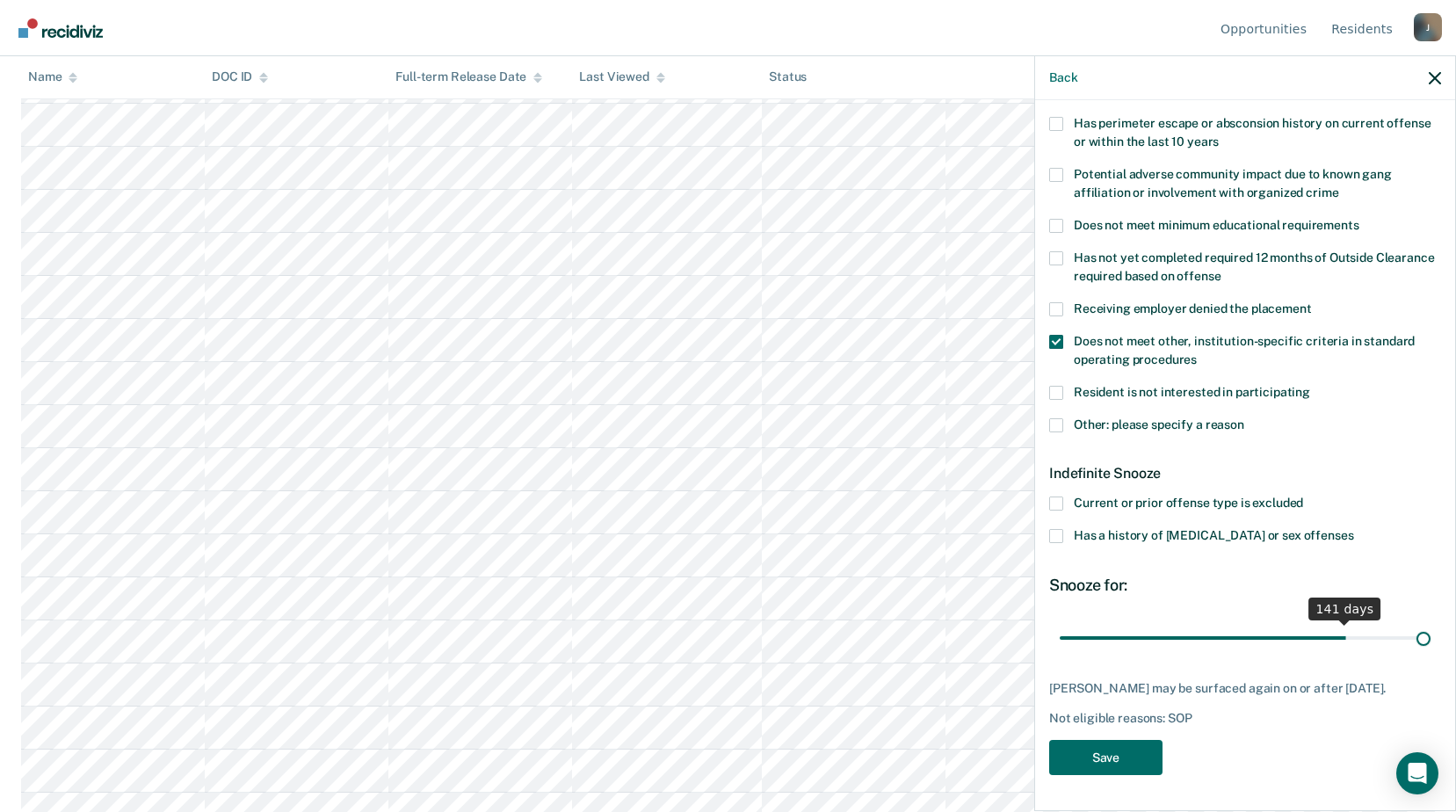
scroll to position [277, 0]
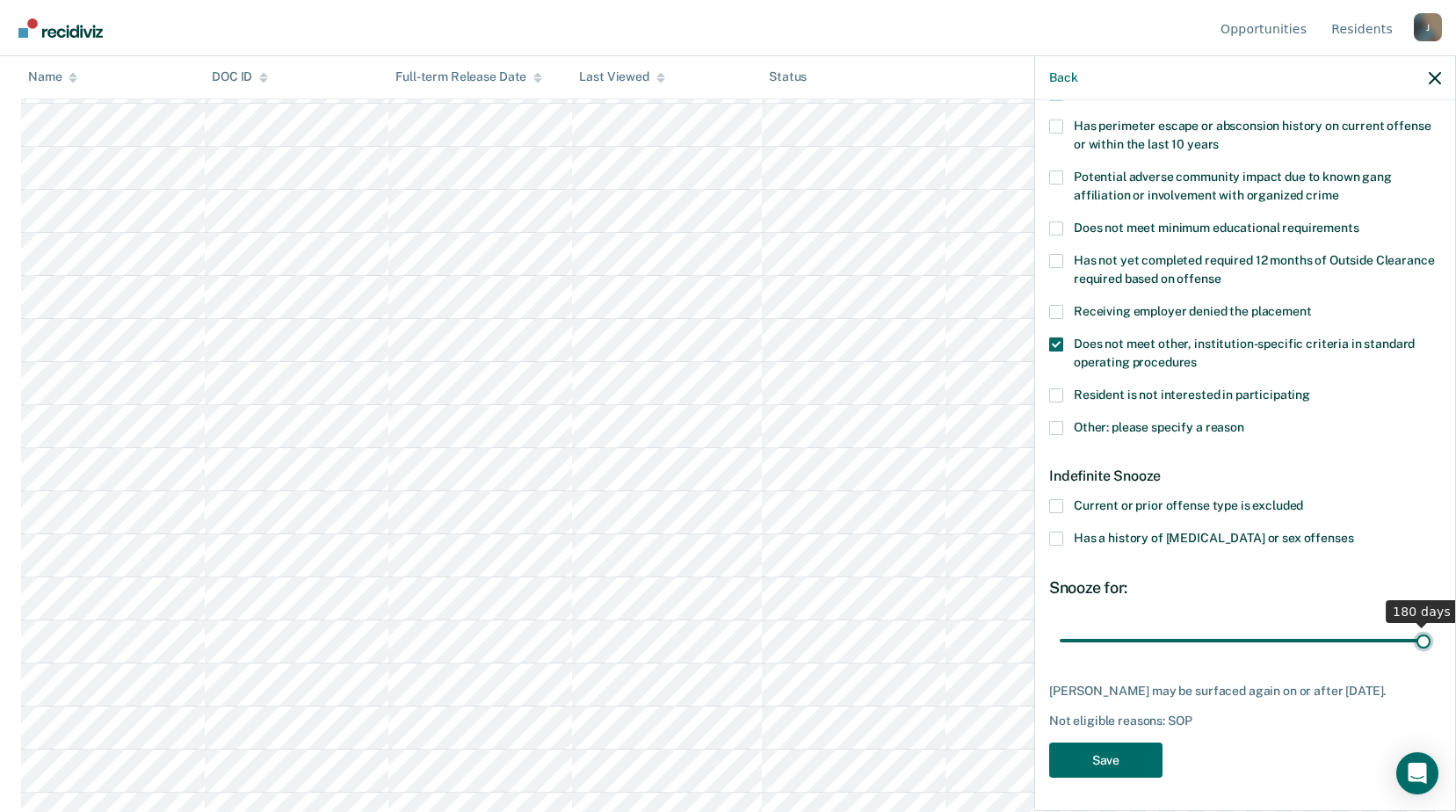
drag, startPoint x: 1119, startPoint y: 617, endPoint x: 1449, endPoint y: 649, distance: 331.1
type input "180"
click at [1431, 649] on input "range" at bounding box center [1245, 640] width 371 height 31
click at [1129, 763] on button "Save" at bounding box center [1105, 761] width 113 height 36
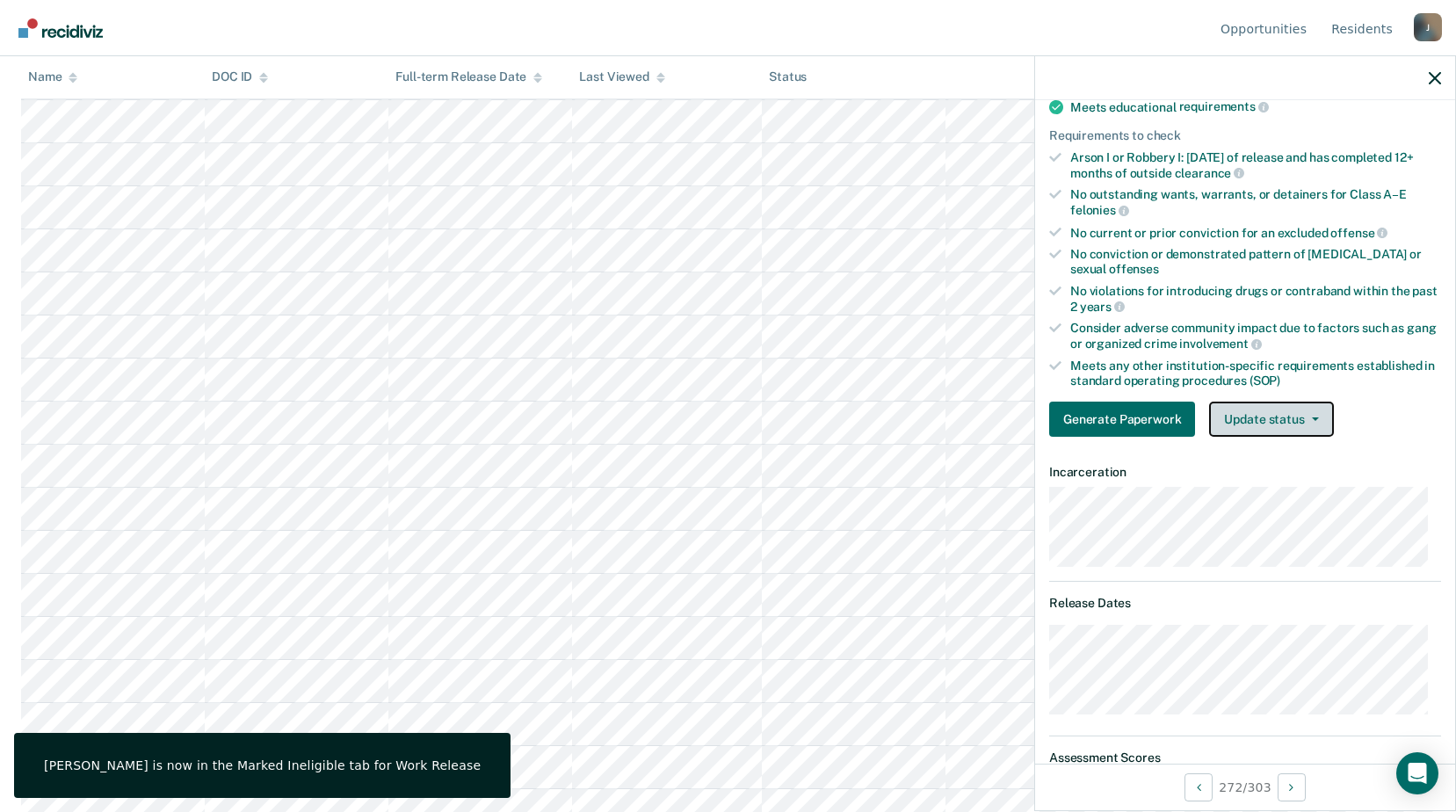
click at [1274, 420] on button "Update status" at bounding box center [1271, 419] width 124 height 35
click at [1274, 486] on button "Mark Ineligible" at bounding box center [1294, 472] width 170 height 28
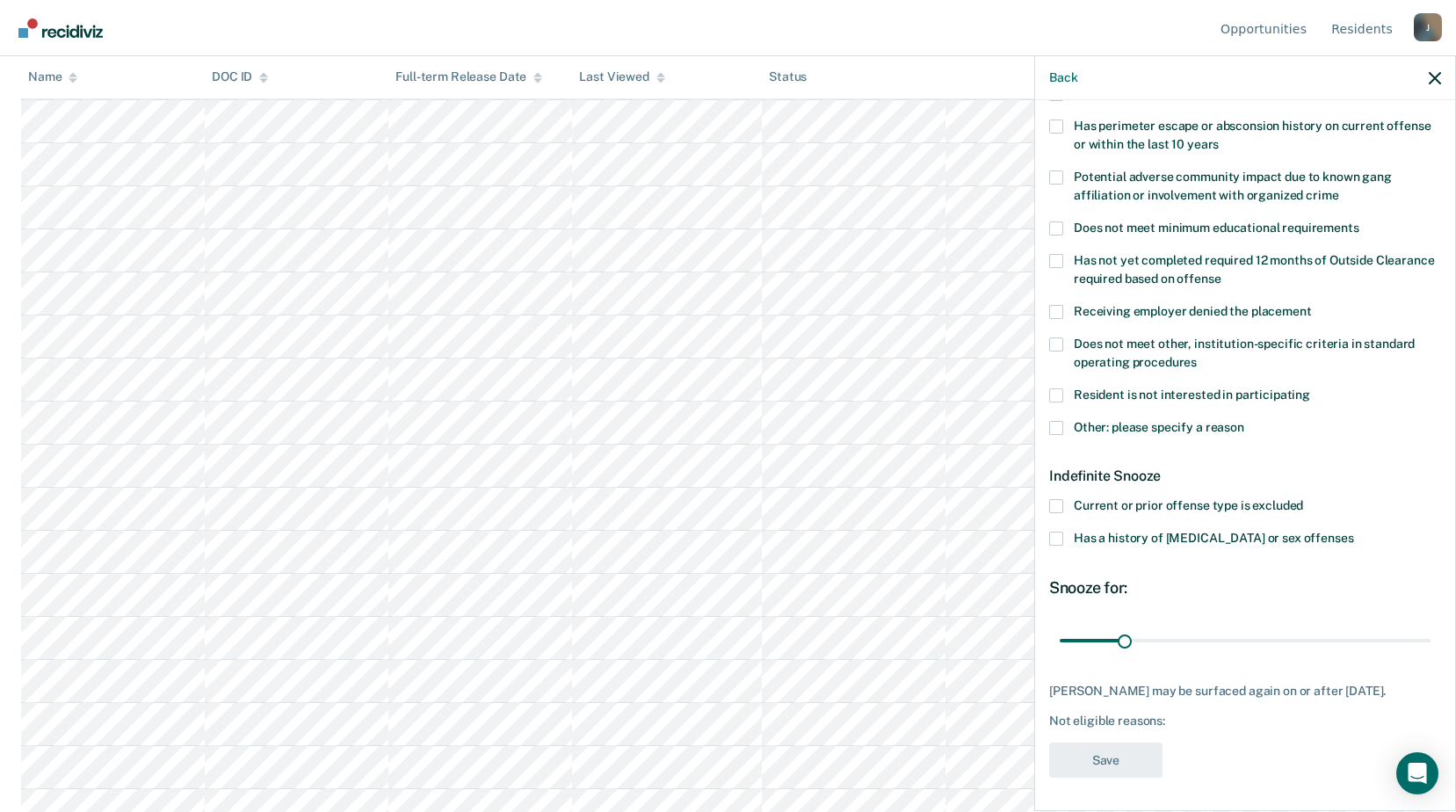
click at [1064, 339] on label "Does not meet other, institution-specific criteria in standard operating proced…" at bounding box center [1245, 356] width 392 height 37
click at [1197, 356] on input "Does not meet other, institution-specific criteria in standard operating proced…" at bounding box center [1197, 356] width 0 height 0
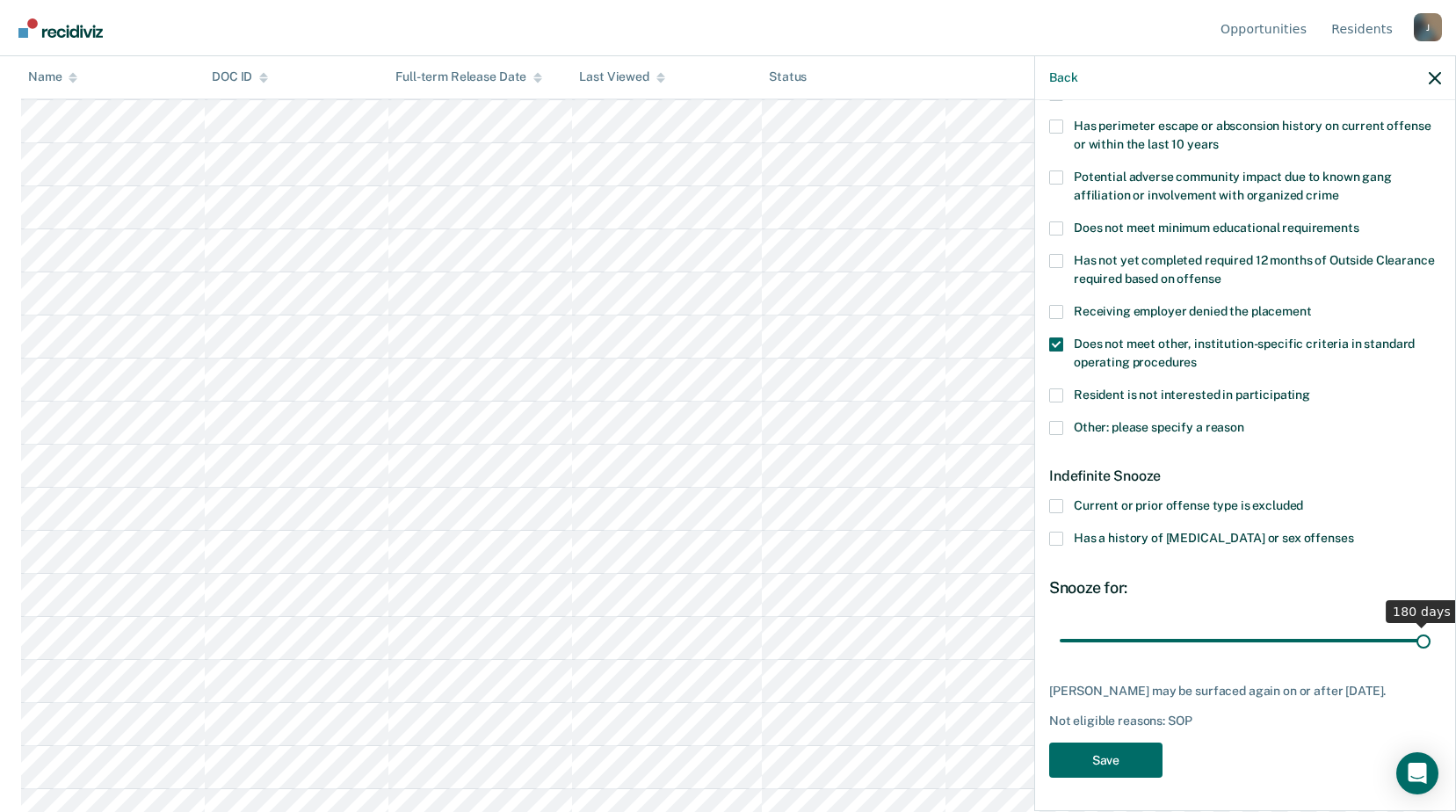
drag, startPoint x: 1124, startPoint y: 640, endPoint x: 1428, endPoint y: 641, distance: 304.1
type input "180"
click at [1428, 641] on input "range" at bounding box center [1245, 640] width 371 height 31
click at [1126, 759] on button "Save" at bounding box center [1105, 761] width 113 height 36
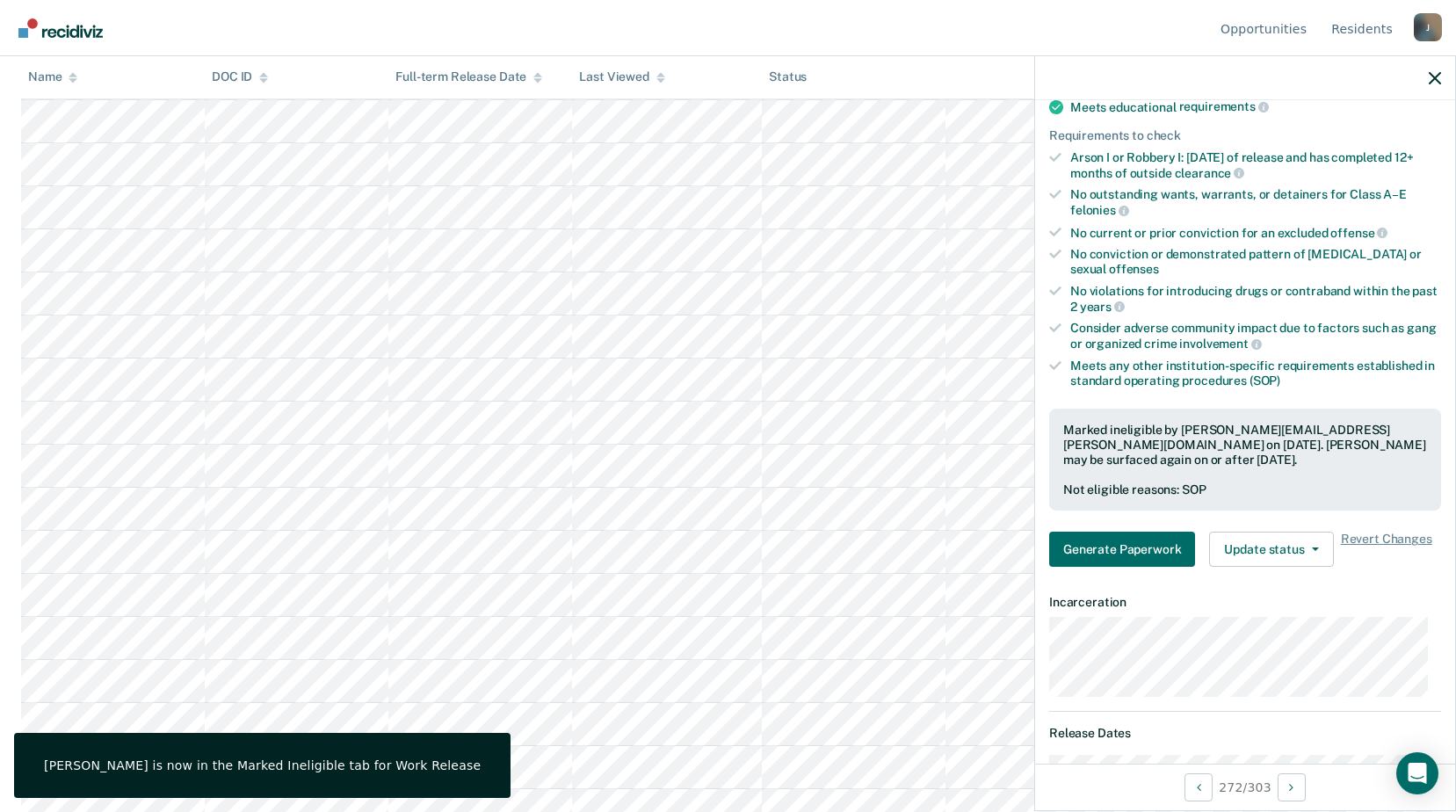
scroll to position [11251, 0]
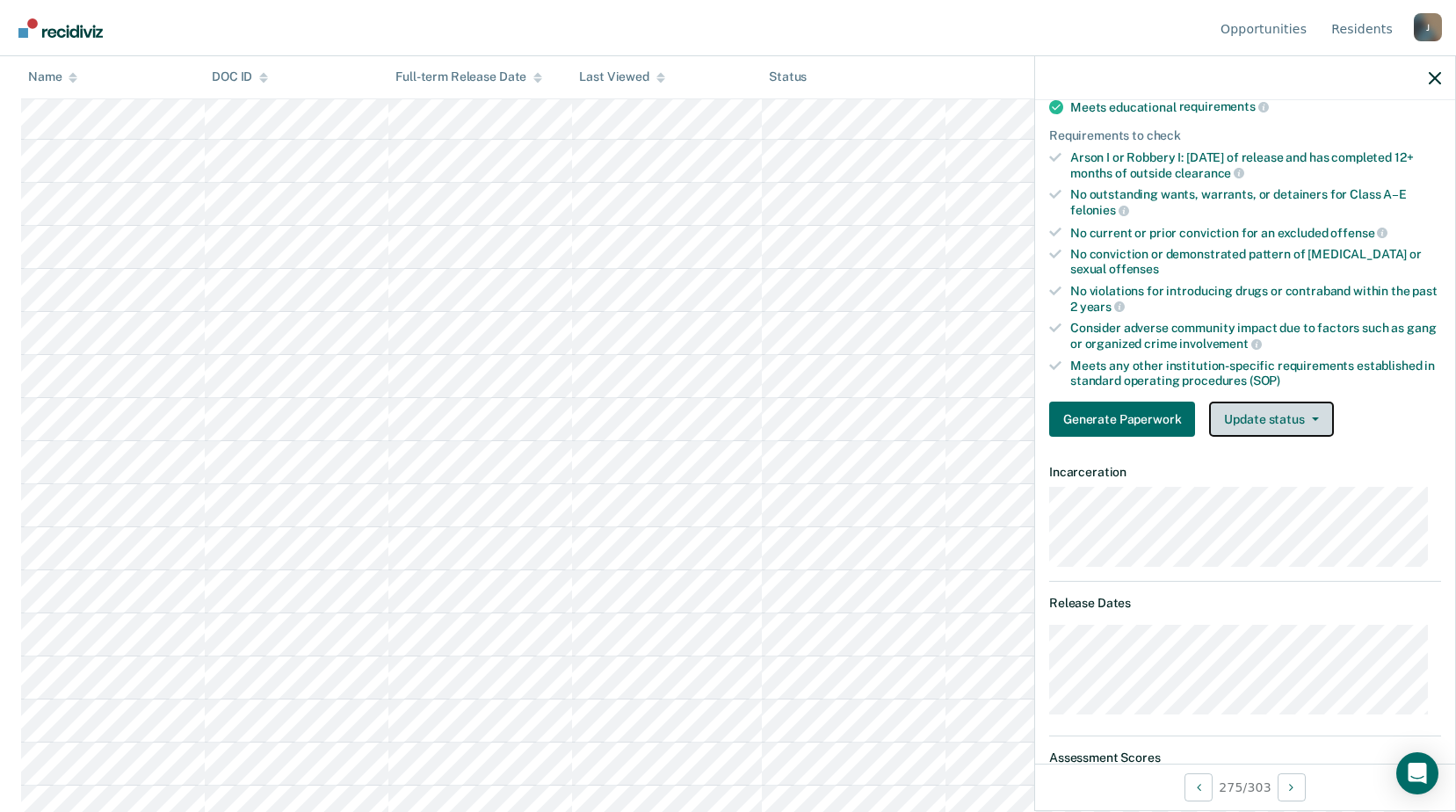
click at [1297, 417] on button "Update status" at bounding box center [1271, 419] width 124 height 35
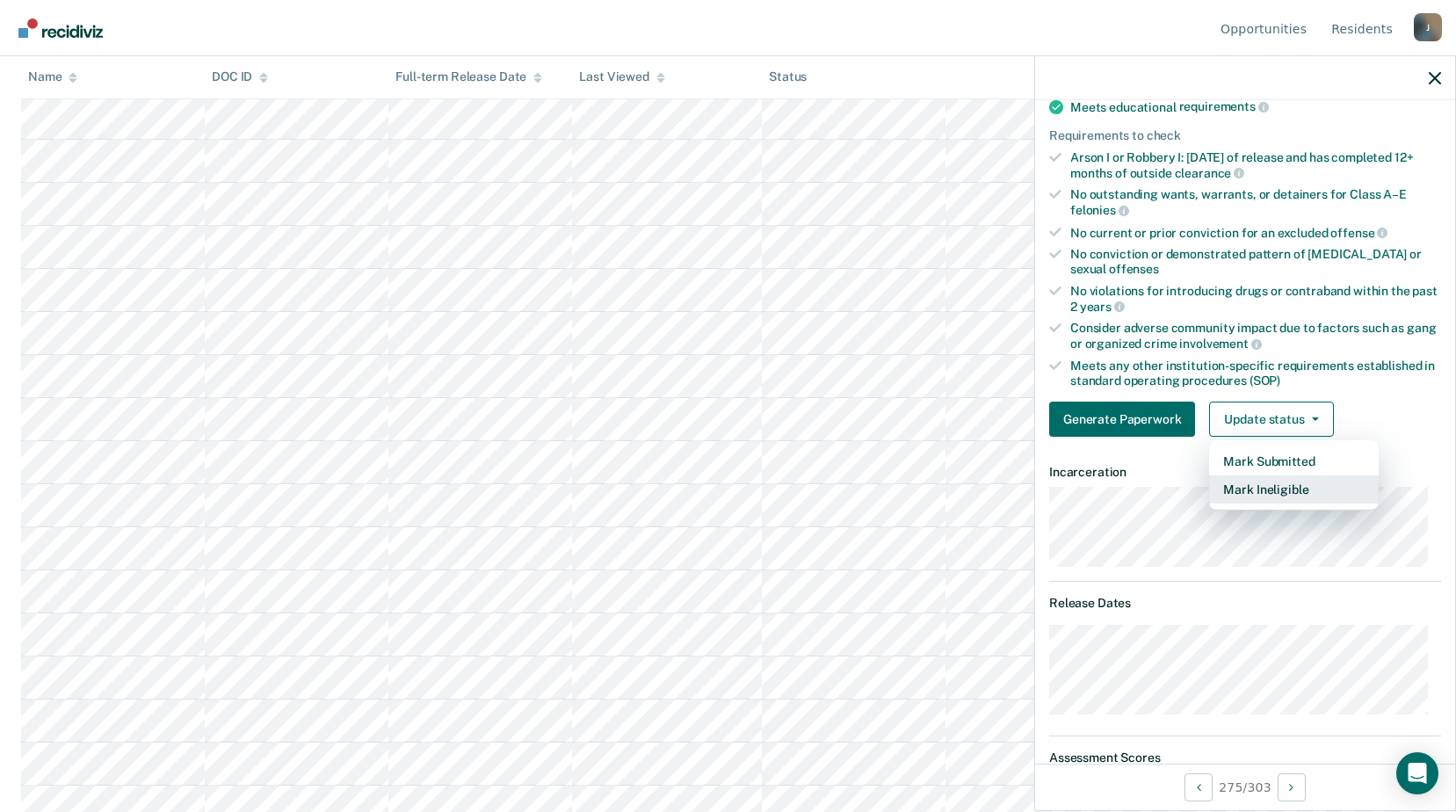
click at [1273, 477] on button "Mark Ineligible" at bounding box center [1294, 490] width 170 height 28
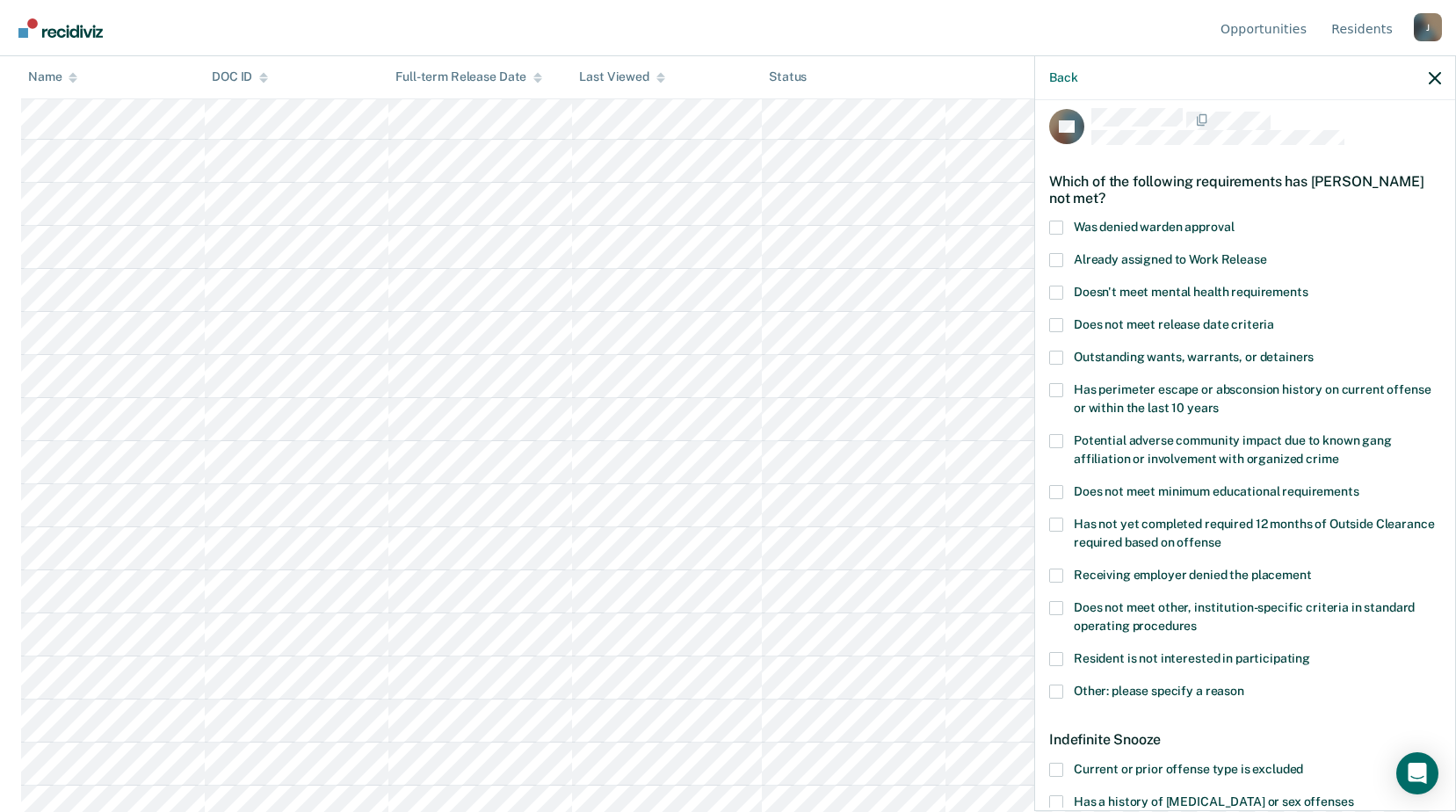
scroll to position [0, 0]
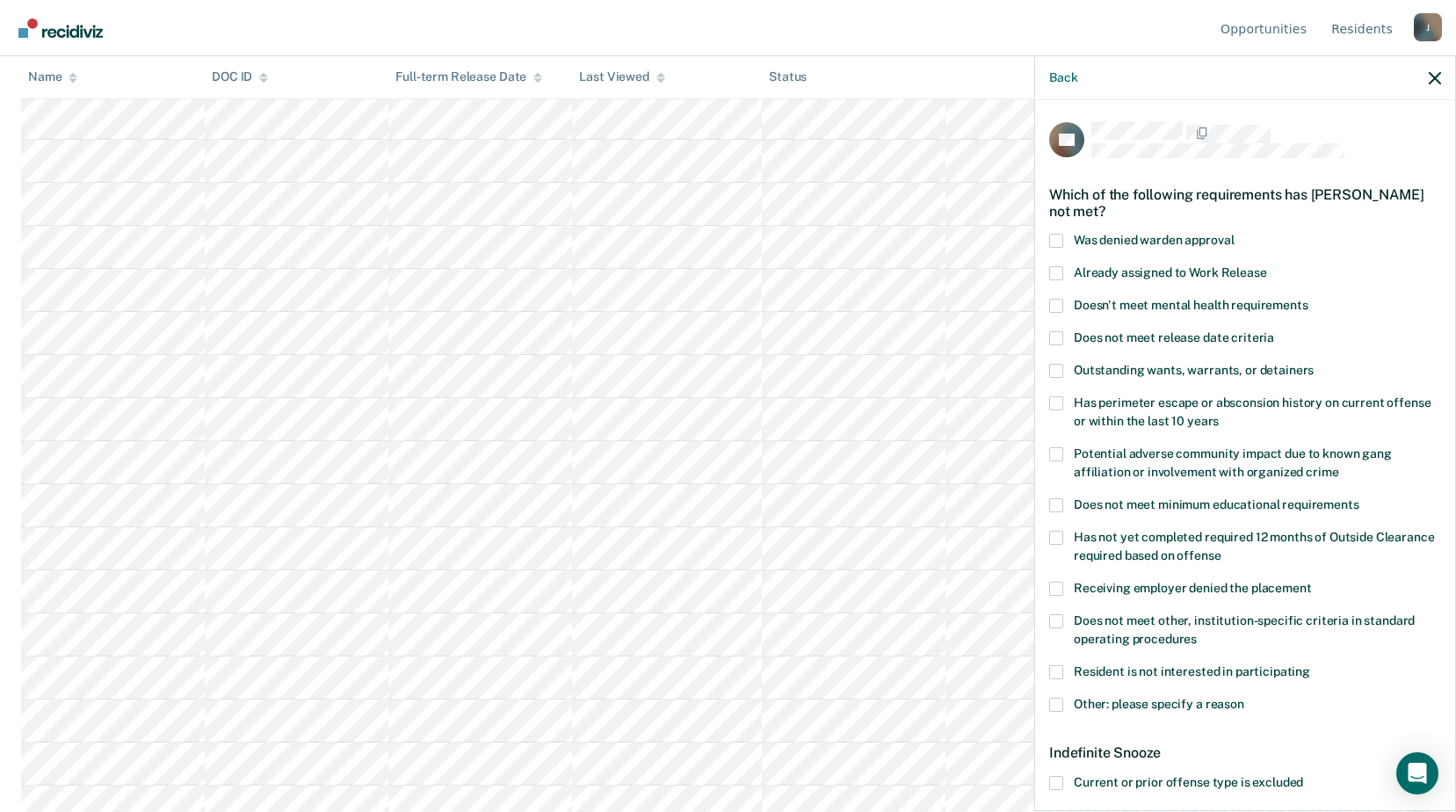
click at [1058, 303] on span at bounding box center [1056, 306] width 14 height 14
click at [1309, 299] on input "Doesn't meet mental health requirements" at bounding box center [1309, 299] width 0 height 0
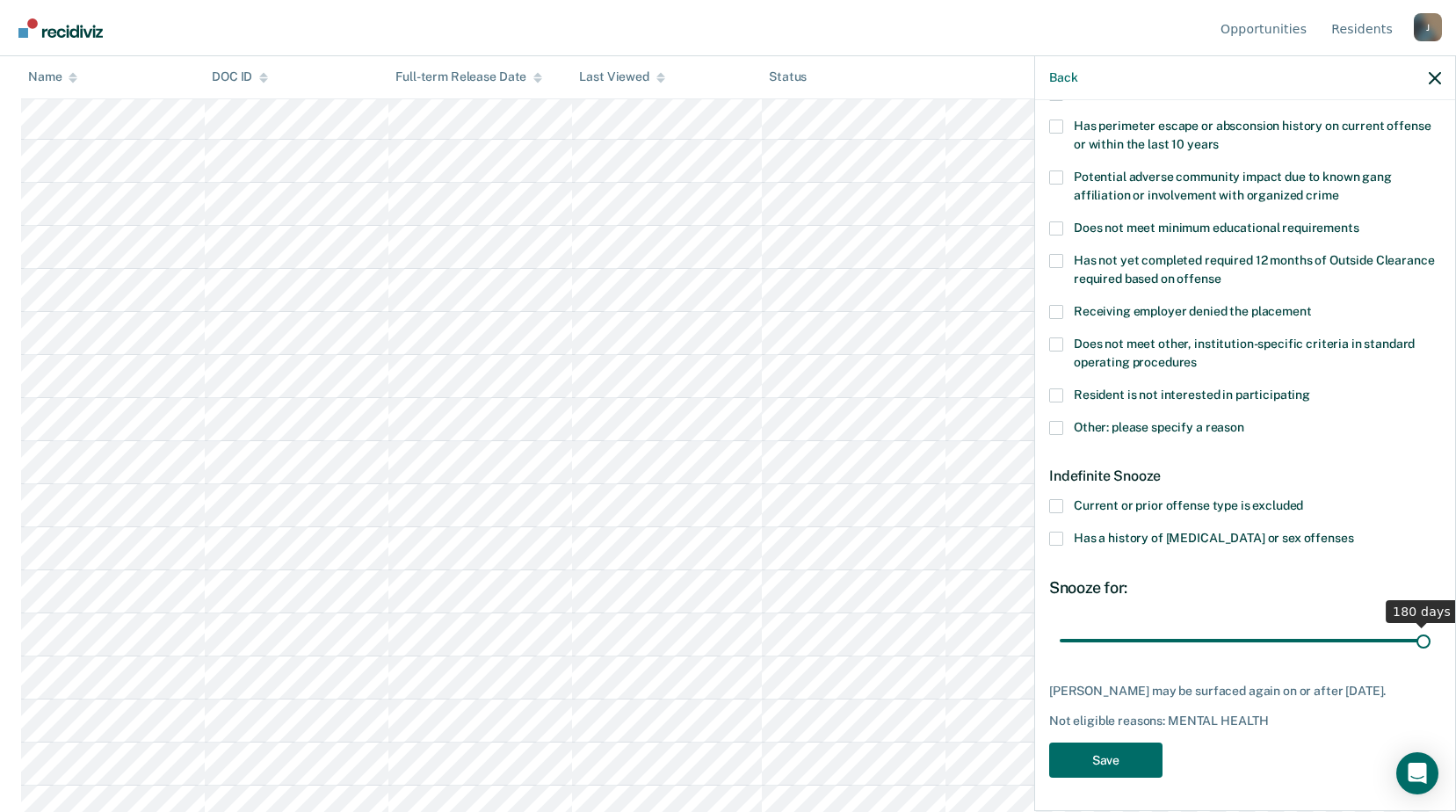
drag, startPoint x: 1153, startPoint y: 637, endPoint x: 1458, endPoint y: 635, distance: 305.0
type input "180"
click at [1431, 635] on input "range" at bounding box center [1245, 640] width 371 height 31
click at [1133, 758] on button "Save" at bounding box center [1105, 761] width 113 height 36
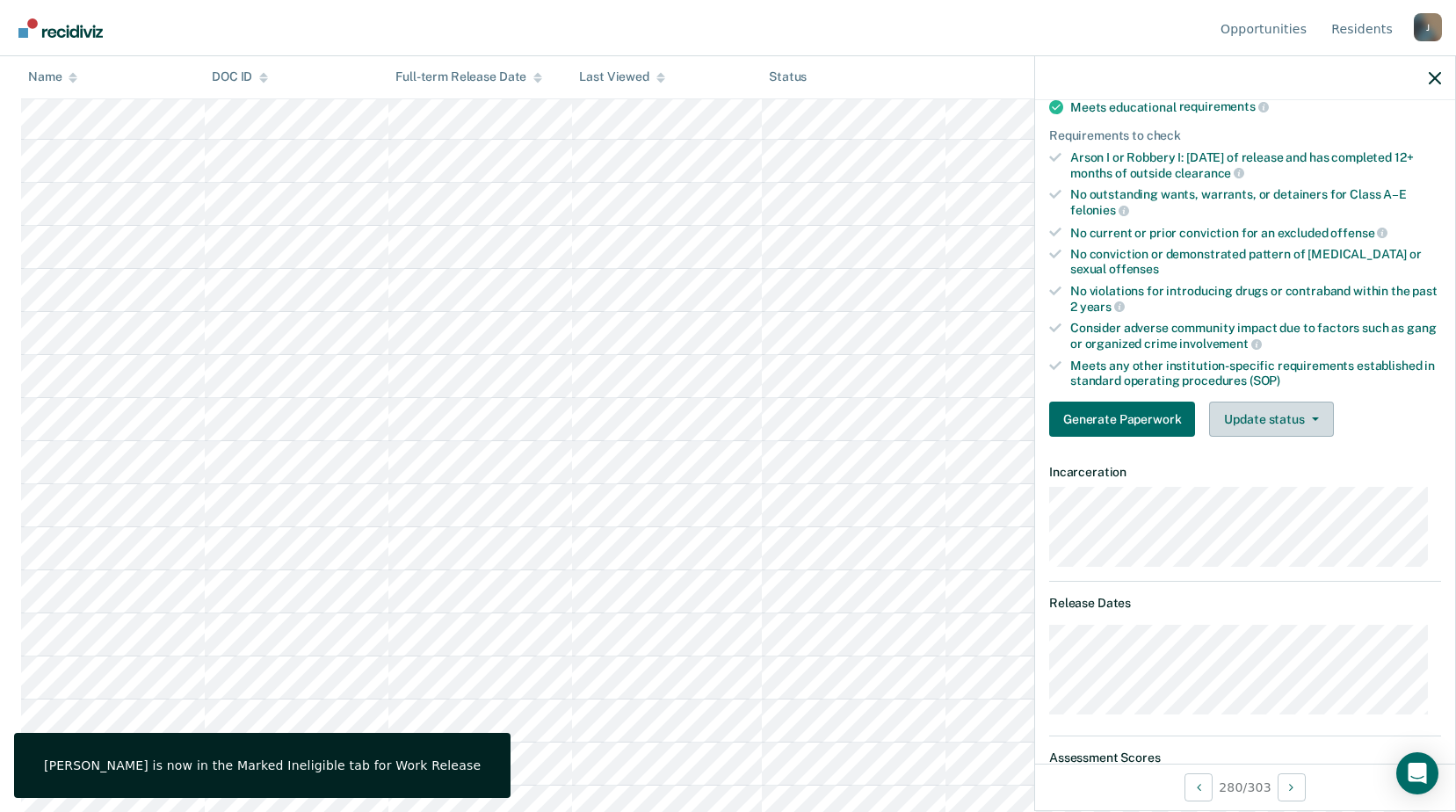
click at [1299, 411] on button "Update status" at bounding box center [1271, 419] width 124 height 35
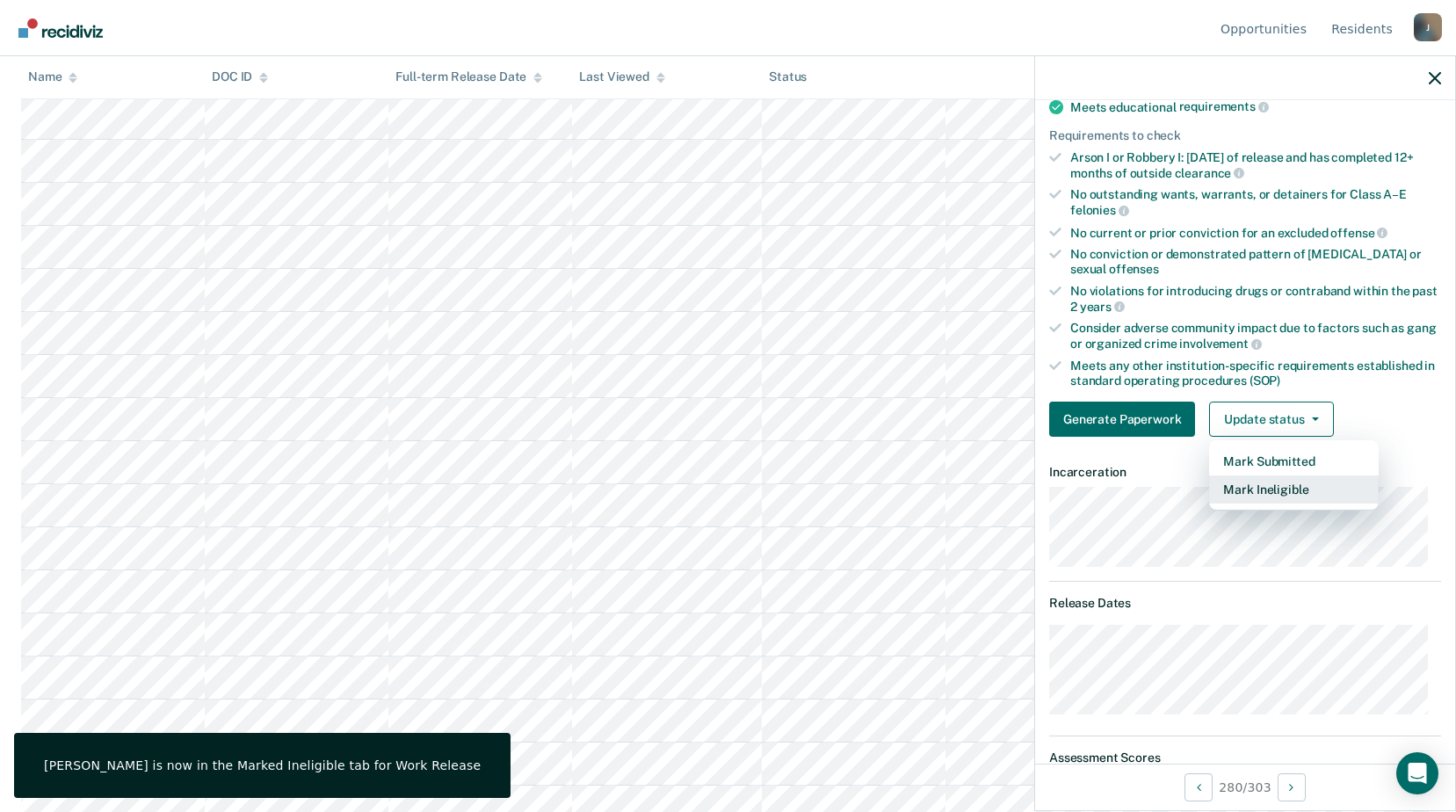
click at [1263, 497] on button "Mark Ineligible" at bounding box center [1294, 490] width 170 height 28
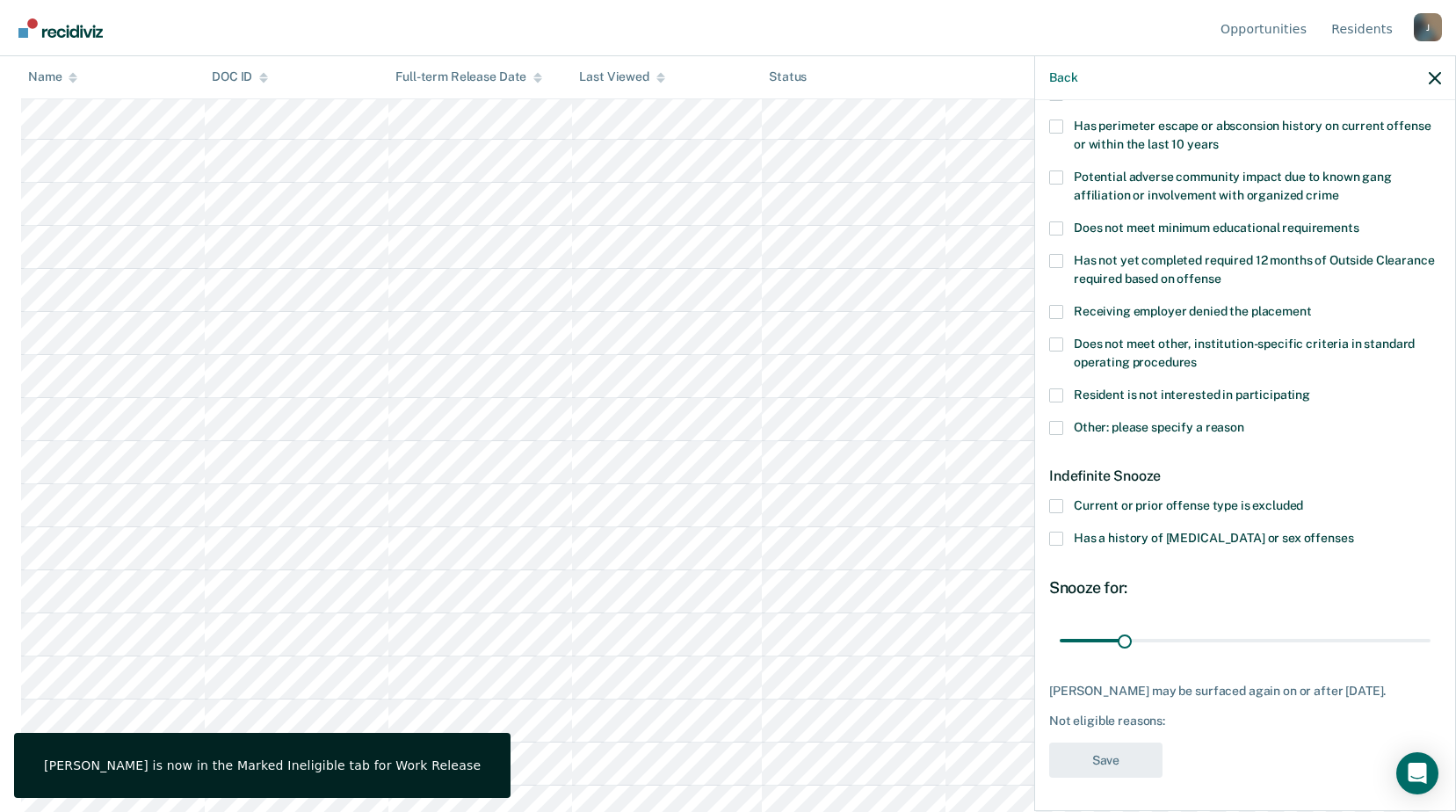
click at [1058, 425] on span at bounding box center [1056, 428] width 14 height 14
click at [1245, 421] on input "Other: please specify a reason" at bounding box center [1245, 421] width 0 height 0
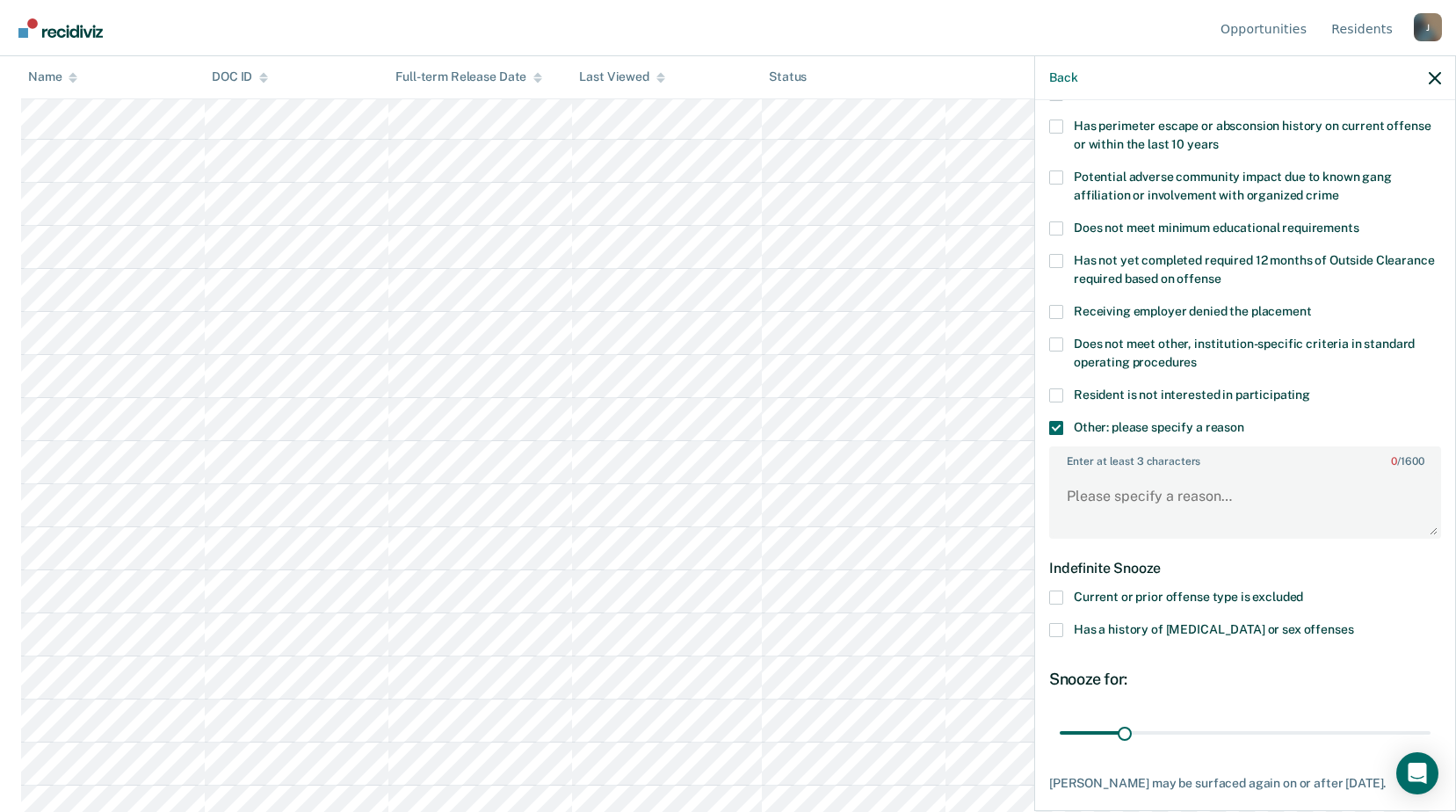
click at [1061, 425] on span at bounding box center [1056, 428] width 14 height 14
click at [1245, 421] on input "Other: please specify a reason" at bounding box center [1245, 421] width 0 height 0
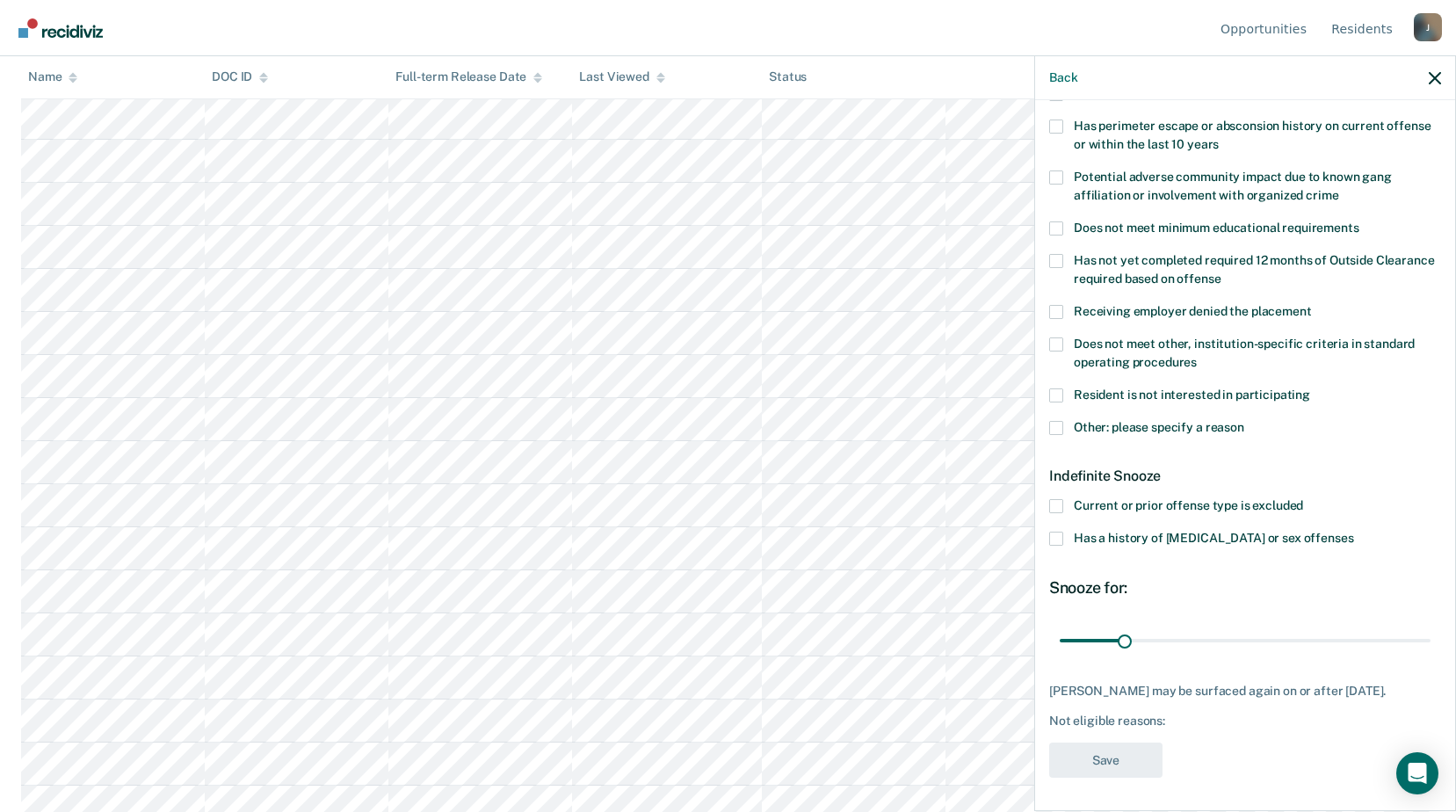
click at [1065, 345] on label "Does not meet other, institution-specific criteria in standard operating proced…" at bounding box center [1245, 356] width 392 height 37
click at [1197, 356] on input "Does not meet other, institution-specific criteria in standard operating proced…" at bounding box center [1197, 356] width 0 height 0
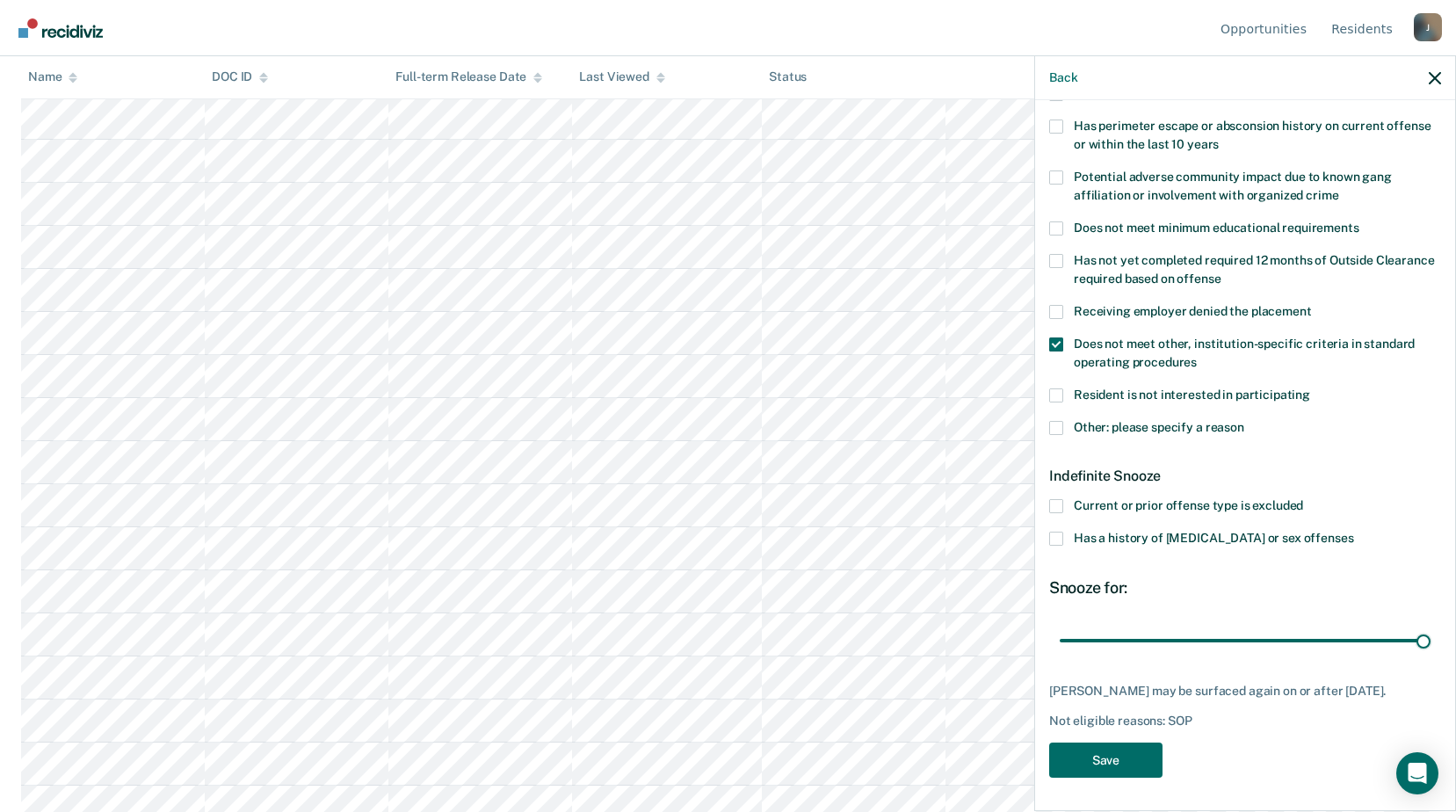
drag, startPoint x: 1122, startPoint y: 635, endPoint x: 1434, endPoint y: 637, distance: 312.0
type input "180"
click at [1431, 637] on input "range" at bounding box center [1245, 640] width 371 height 31
click at [1132, 752] on button "Save" at bounding box center [1105, 761] width 113 height 36
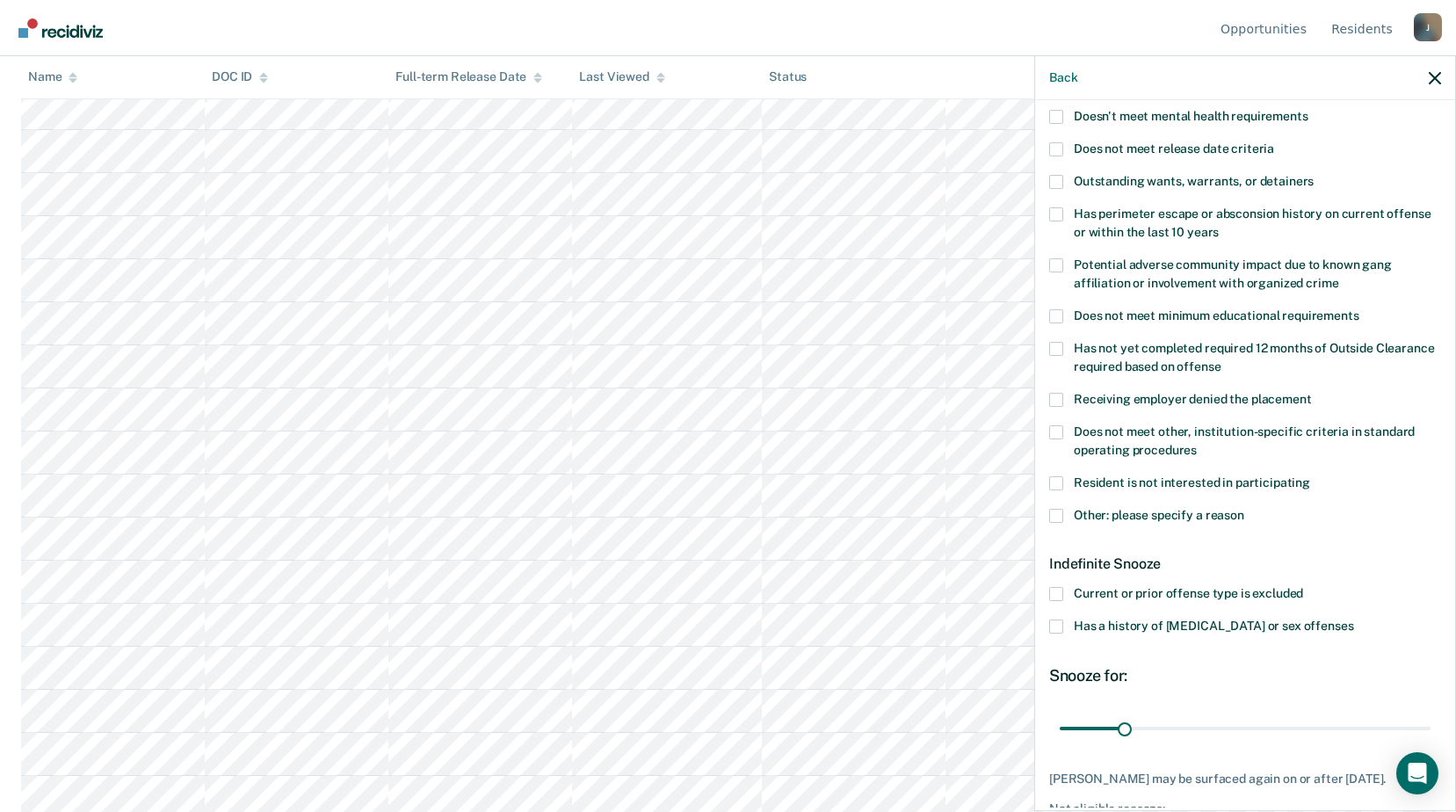
scroll to position [101, 0]
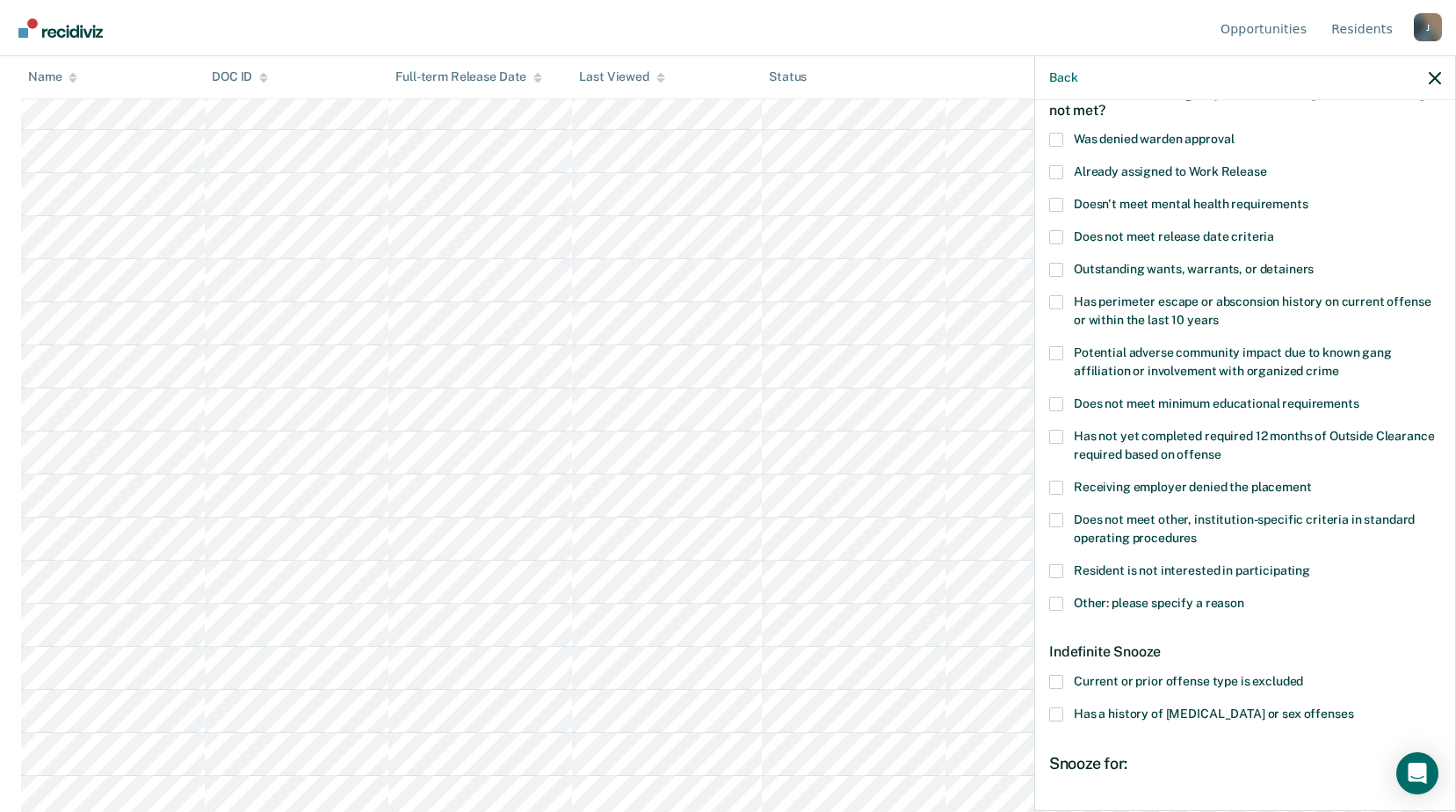
click at [1064, 520] on label "Does not meet other, institution-specific criteria in standard operating proced…" at bounding box center [1245, 531] width 392 height 37
click at [1197, 532] on input "Does not meet other, institution-specific criteria in standard operating proced…" at bounding box center [1197, 532] width 0 height 0
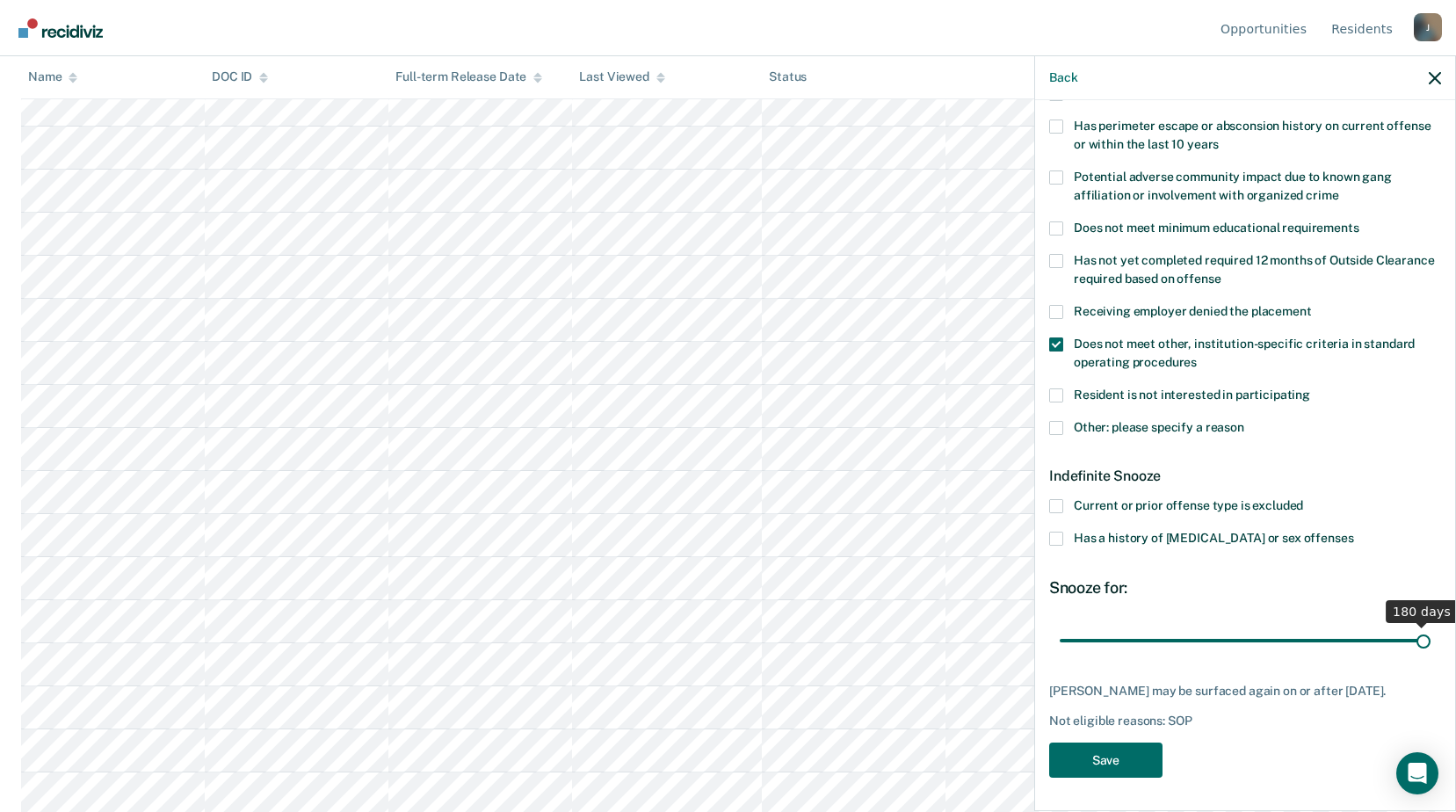
drag, startPoint x: 1122, startPoint y: 637, endPoint x: 1459, endPoint y: 663, distance: 337.6
type input "180"
click at [1431, 656] on input "range" at bounding box center [1245, 640] width 371 height 31
click at [1128, 758] on button "Save" at bounding box center [1105, 761] width 113 height 36
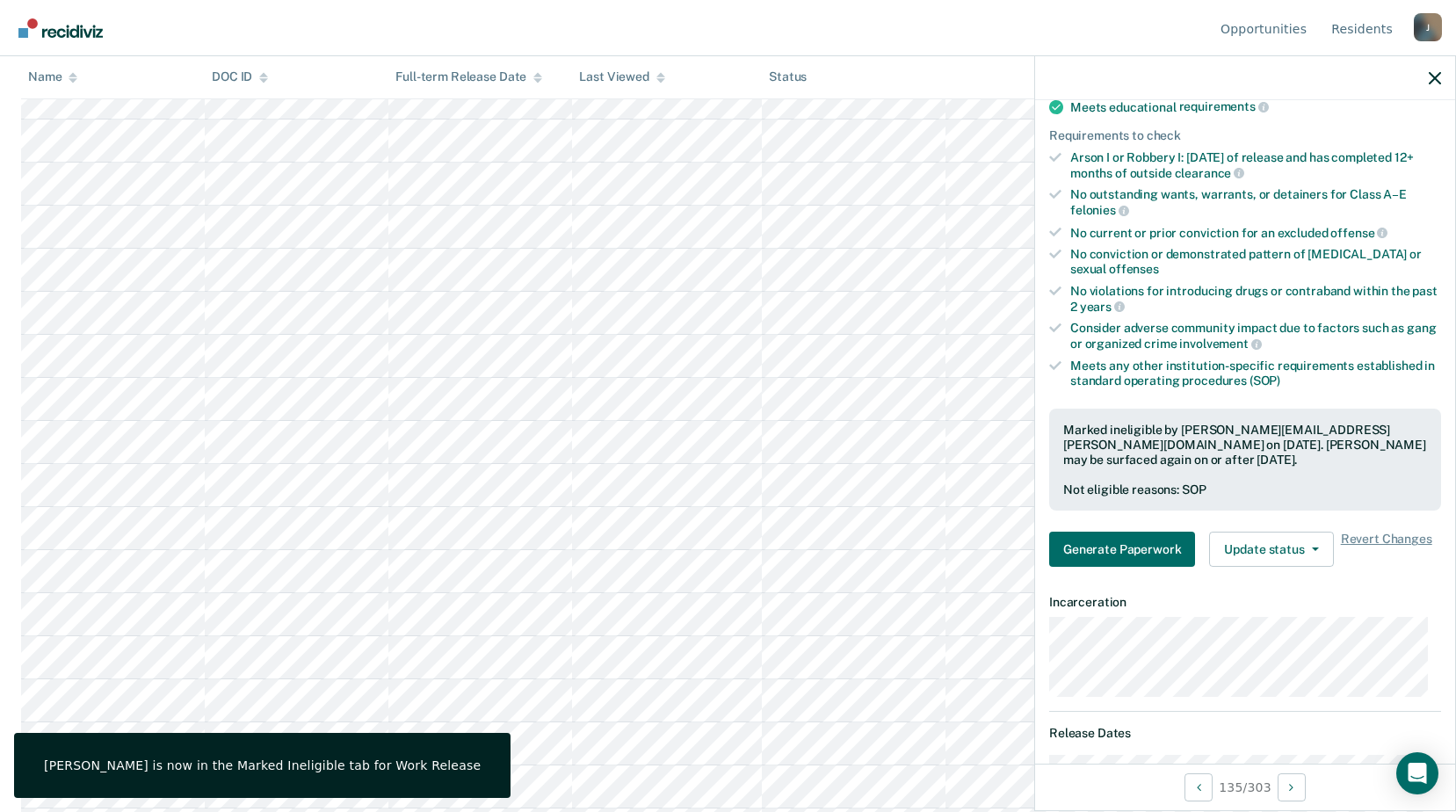
scroll to position [5977, 0]
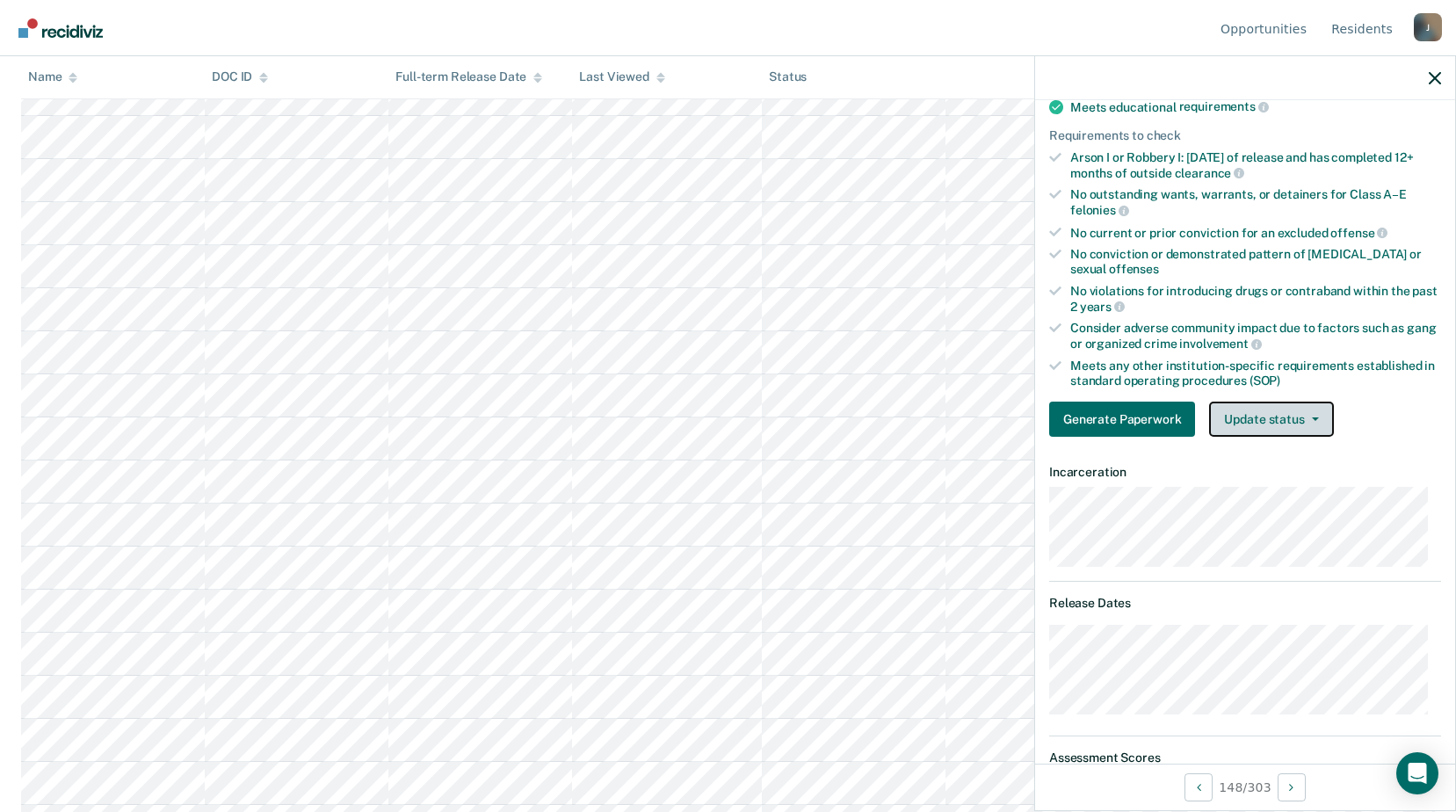
click at [1309, 402] on button "Update status" at bounding box center [1271, 419] width 124 height 35
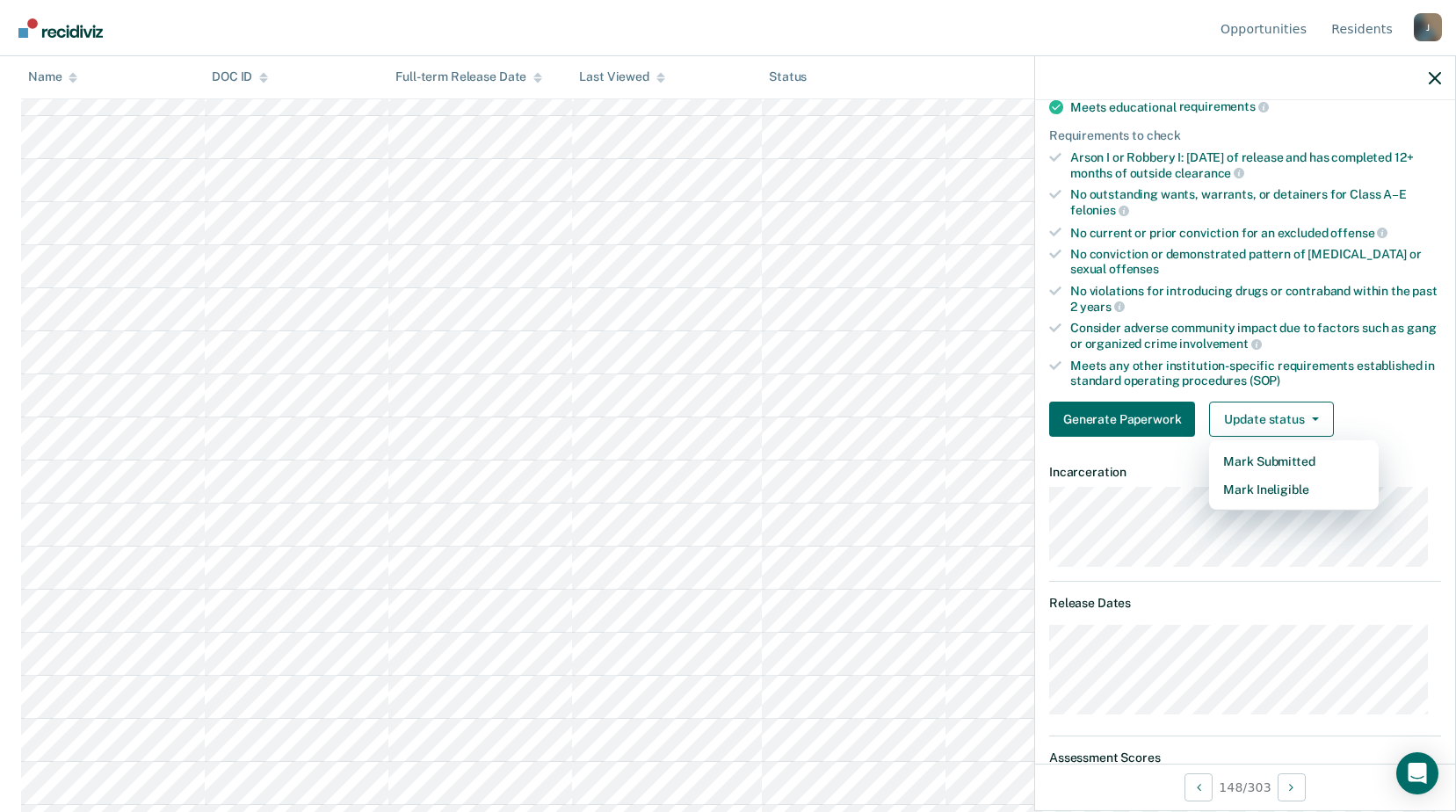
click at [1367, 411] on div "Generate Paperwork Update status Mark Submitted Mark Ineligible" at bounding box center [1245, 419] width 392 height 35
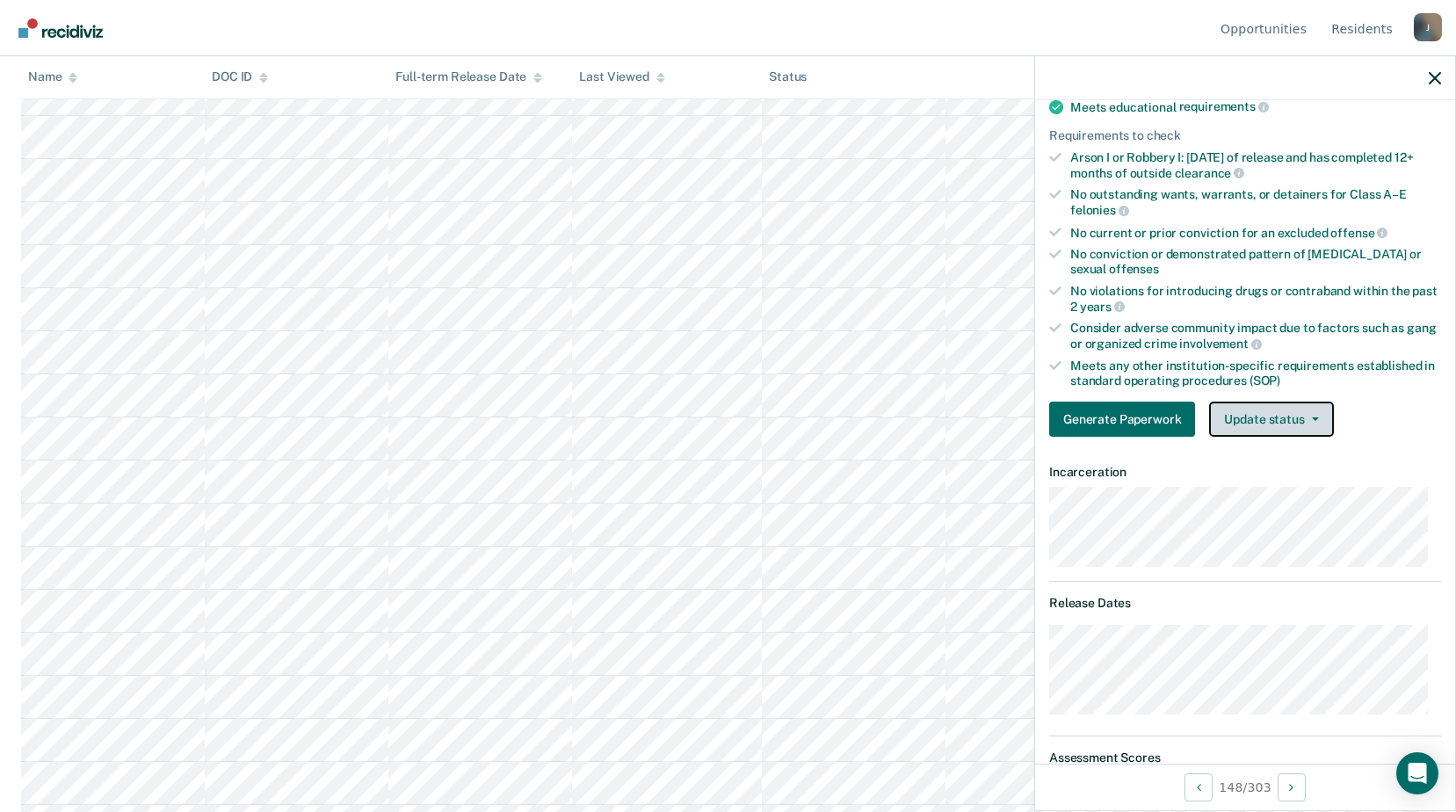
click at [1315, 411] on button "Update status" at bounding box center [1271, 419] width 124 height 35
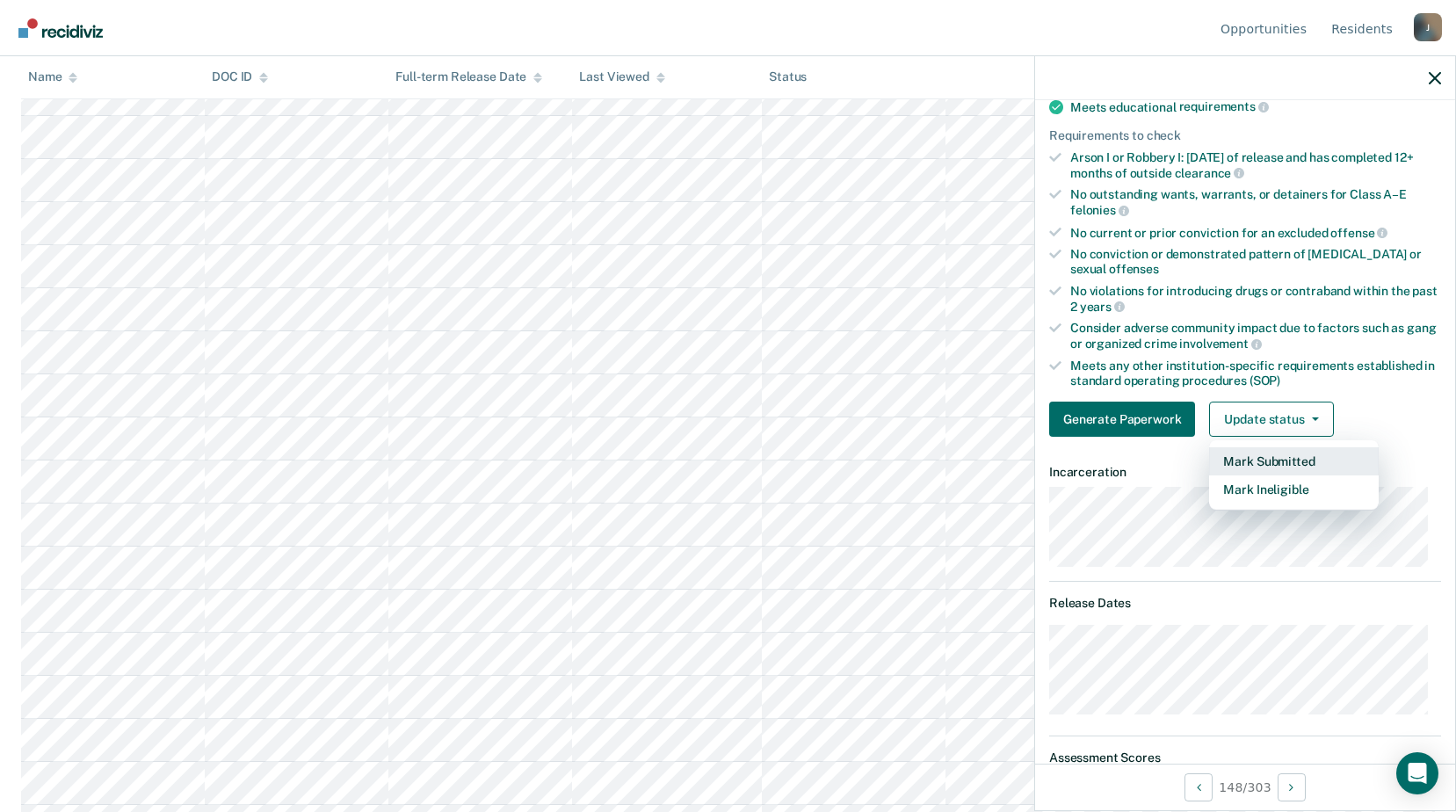
click at [1270, 463] on button "Mark Submitted" at bounding box center [1294, 461] width 170 height 28
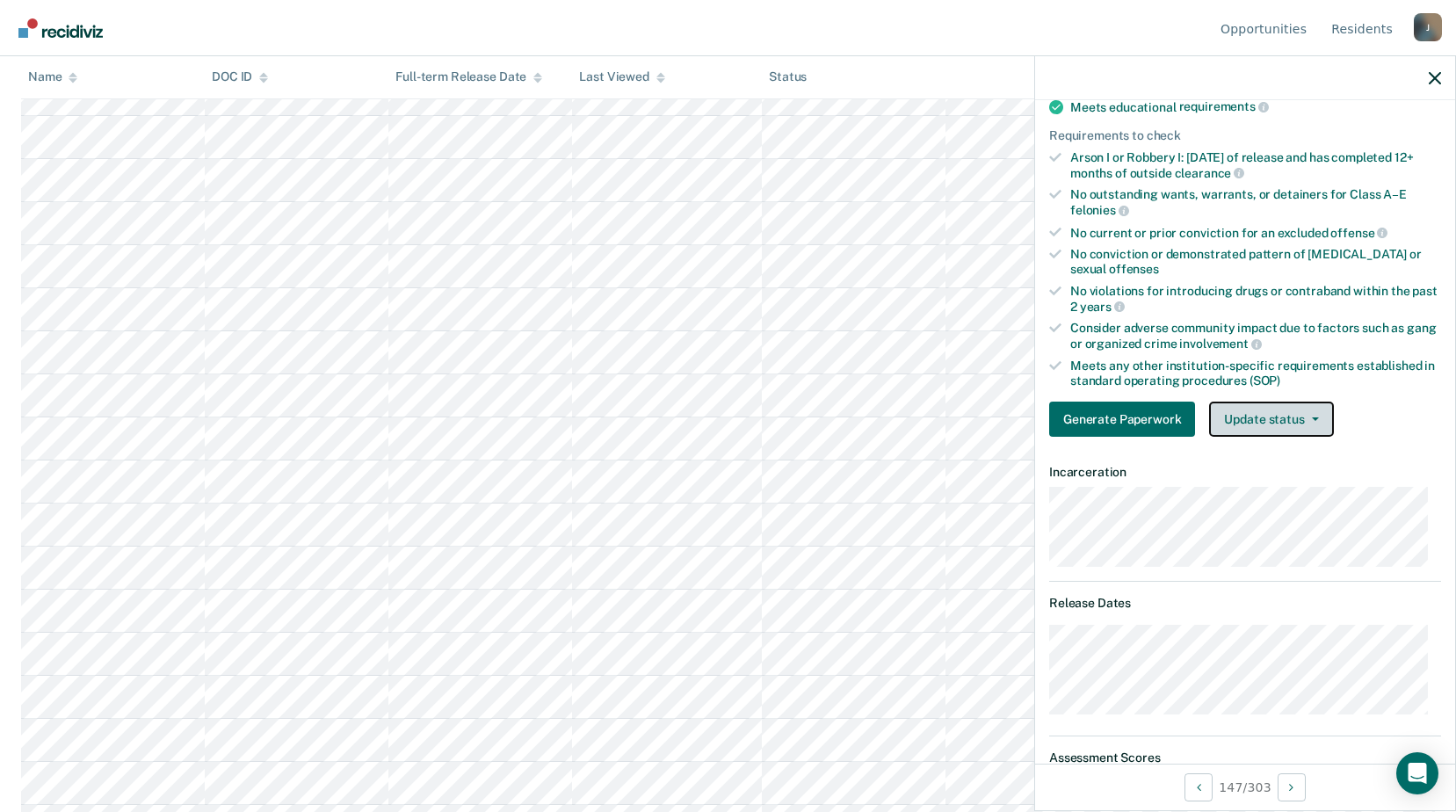
click at [1305, 419] on span "button" at bounding box center [1312, 420] width 14 height 4
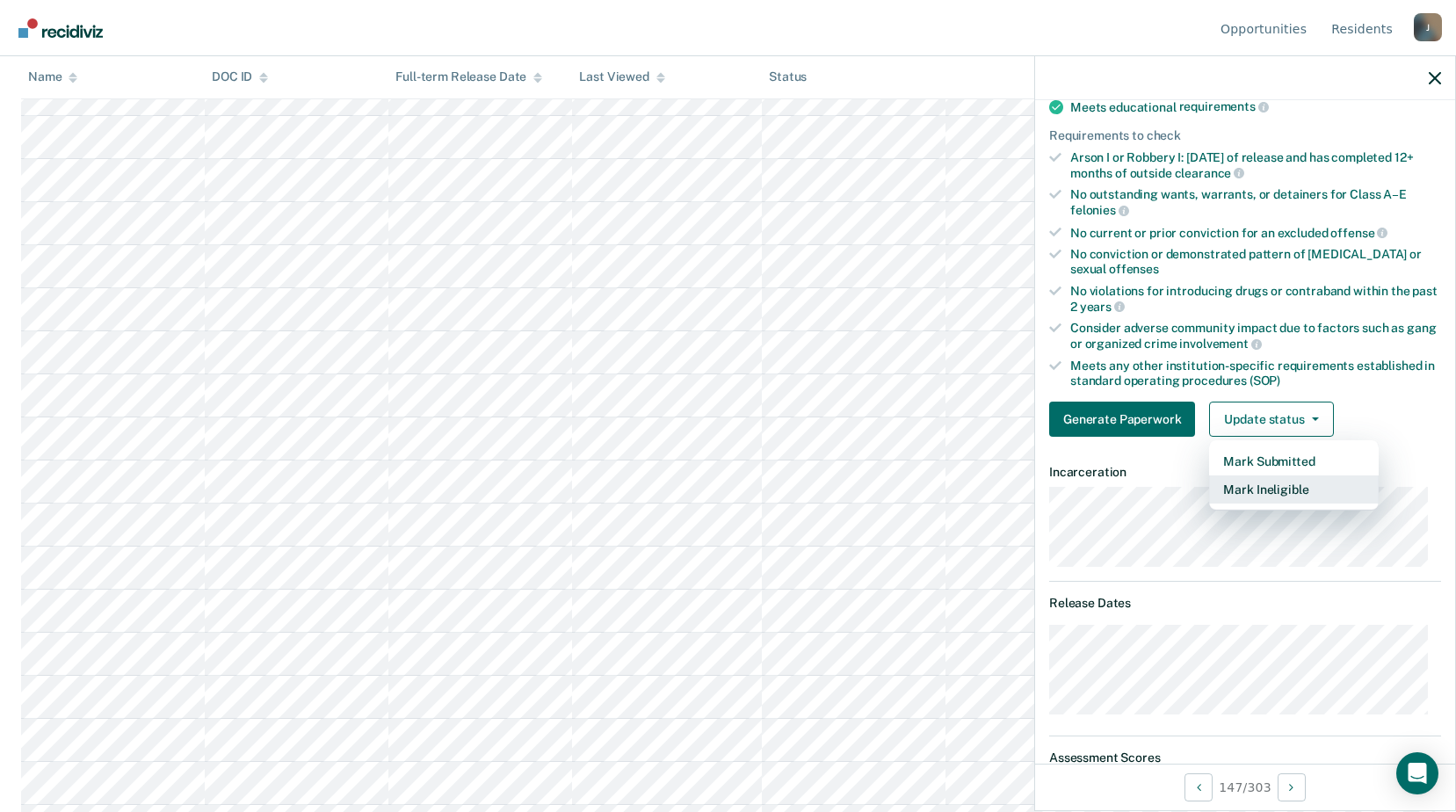
click at [1255, 497] on button "Mark Ineligible" at bounding box center [1294, 490] width 170 height 28
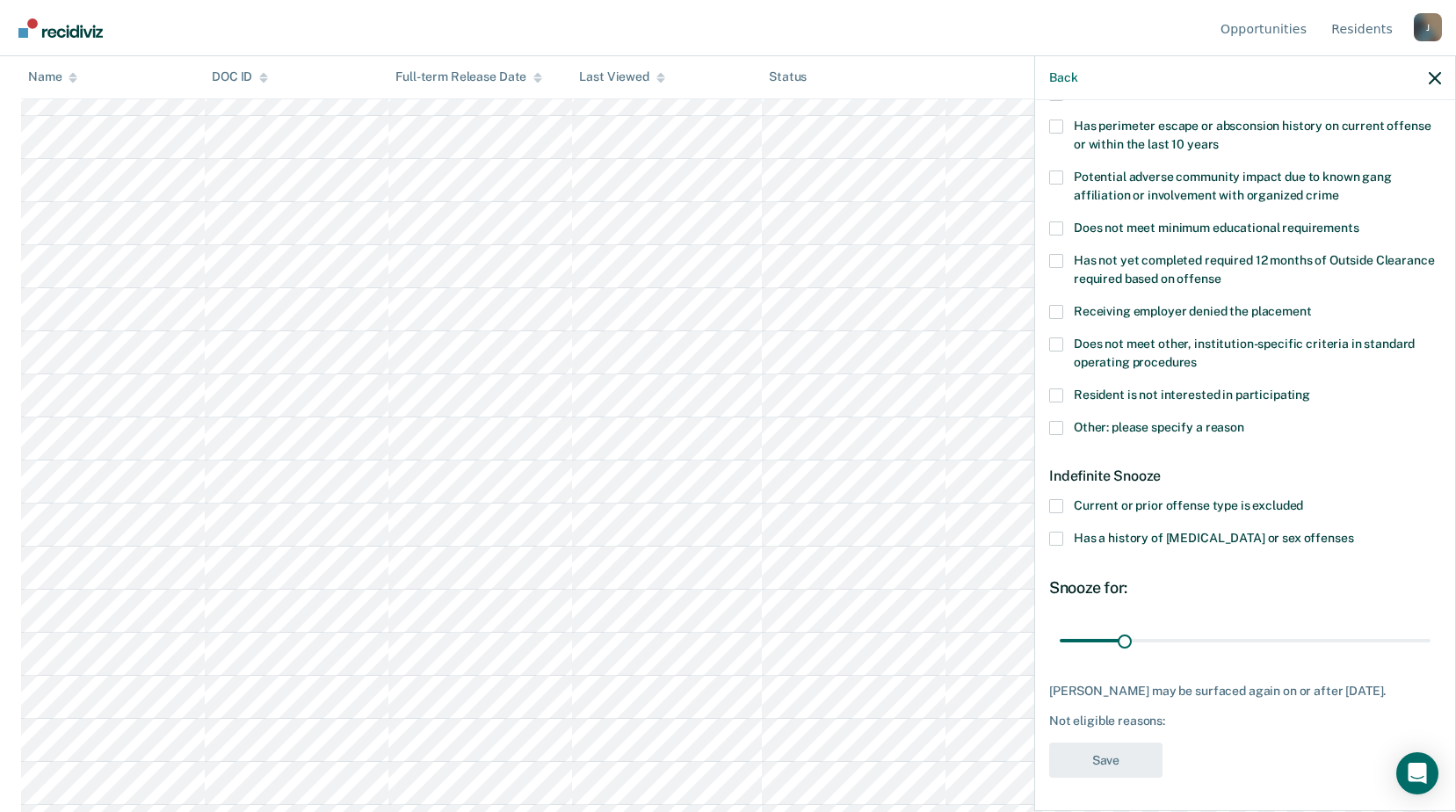
scroll to position [6241, 0]
click at [1063, 541] on span at bounding box center [1056, 539] width 14 height 14
click at [1354, 532] on input "Has a history of [MEDICAL_DATA] or sex offenses" at bounding box center [1354, 532] width 0 height 0
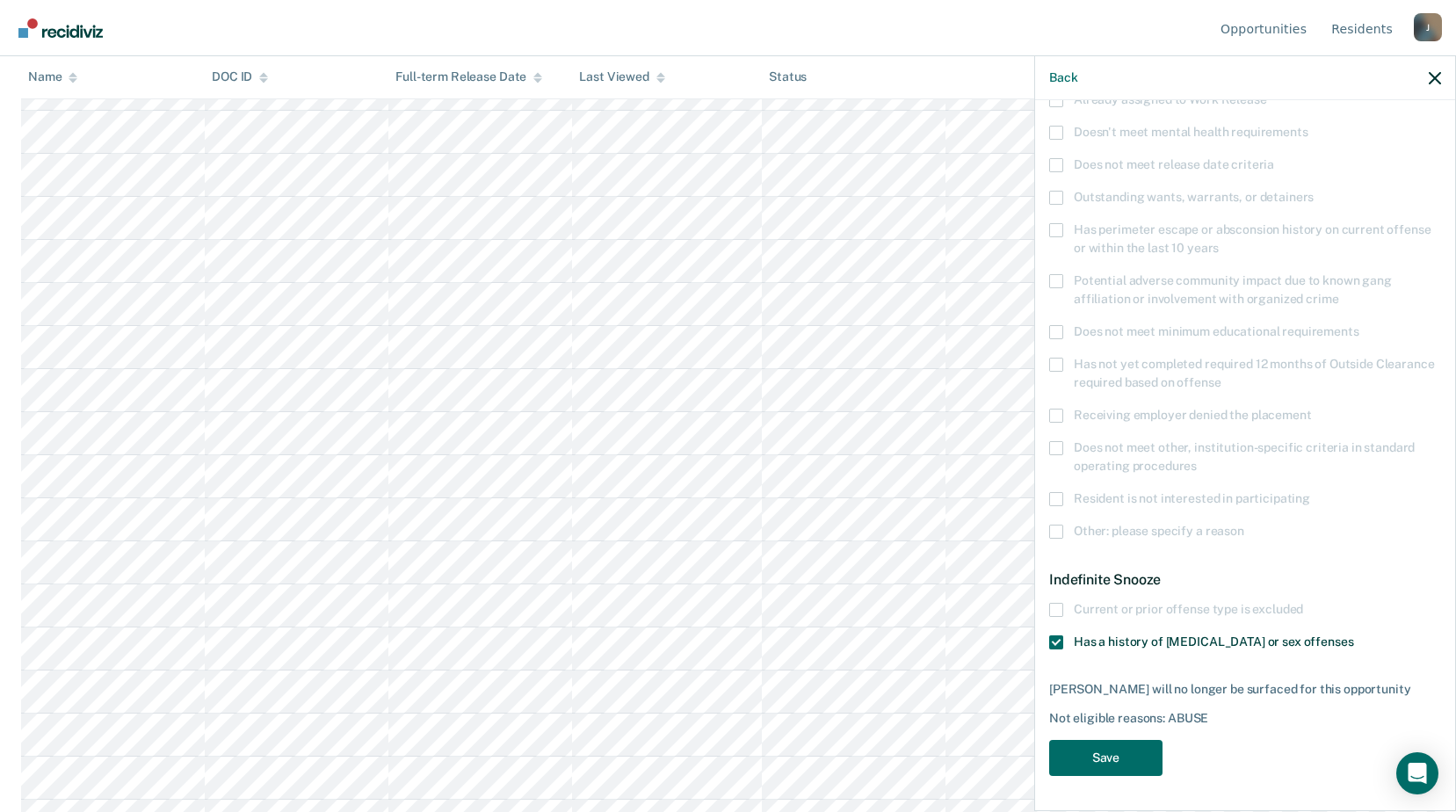
scroll to position [171, 0]
click at [1137, 766] on button "Save" at bounding box center [1105, 760] width 113 height 36
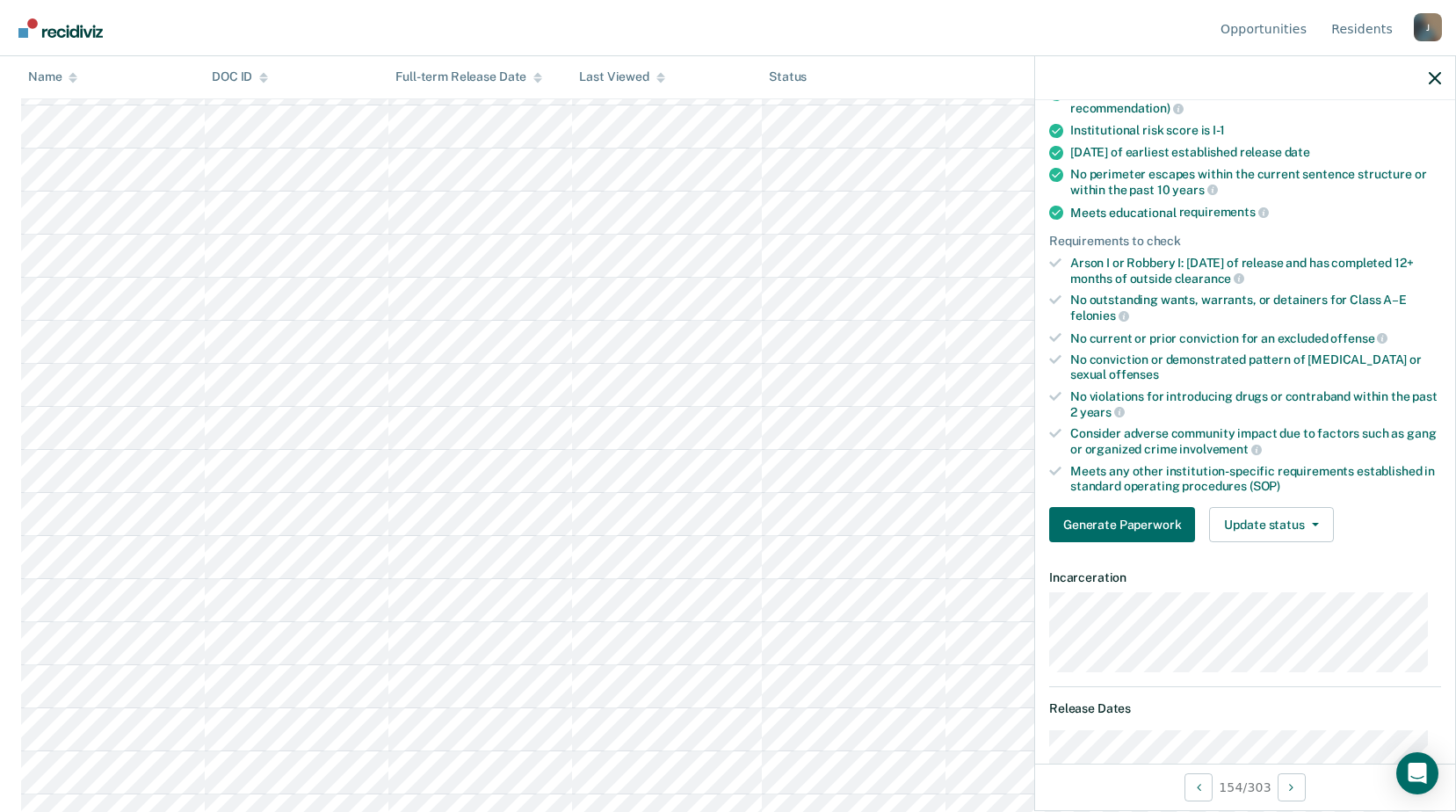
scroll to position [6592, 0]
click at [1281, 519] on button "Update status" at bounding box center [1271, 524] width 124 height 35
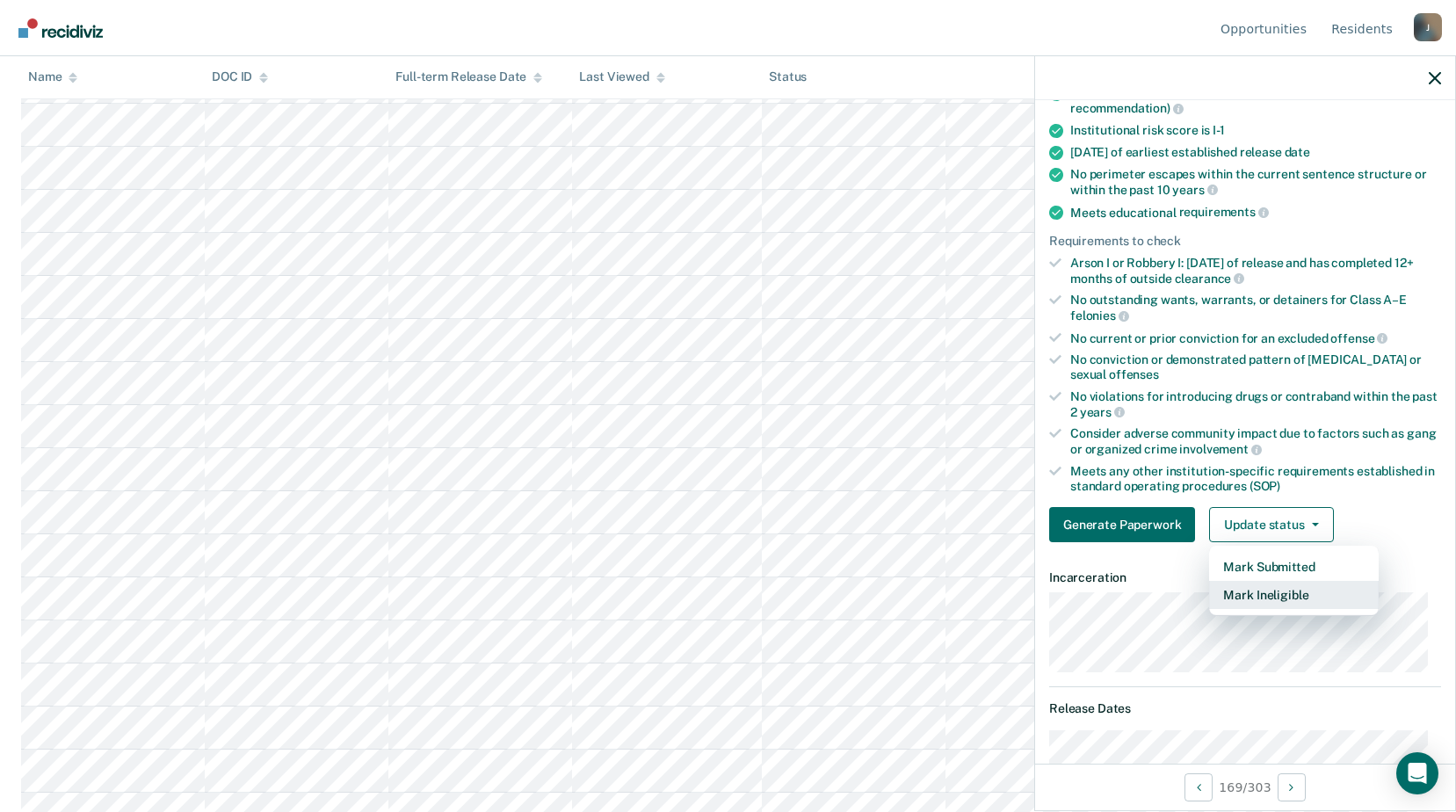
click at [1267, 597] on button "Mark Ineligible" at bounding box center [1294, 595] width 170 height 28
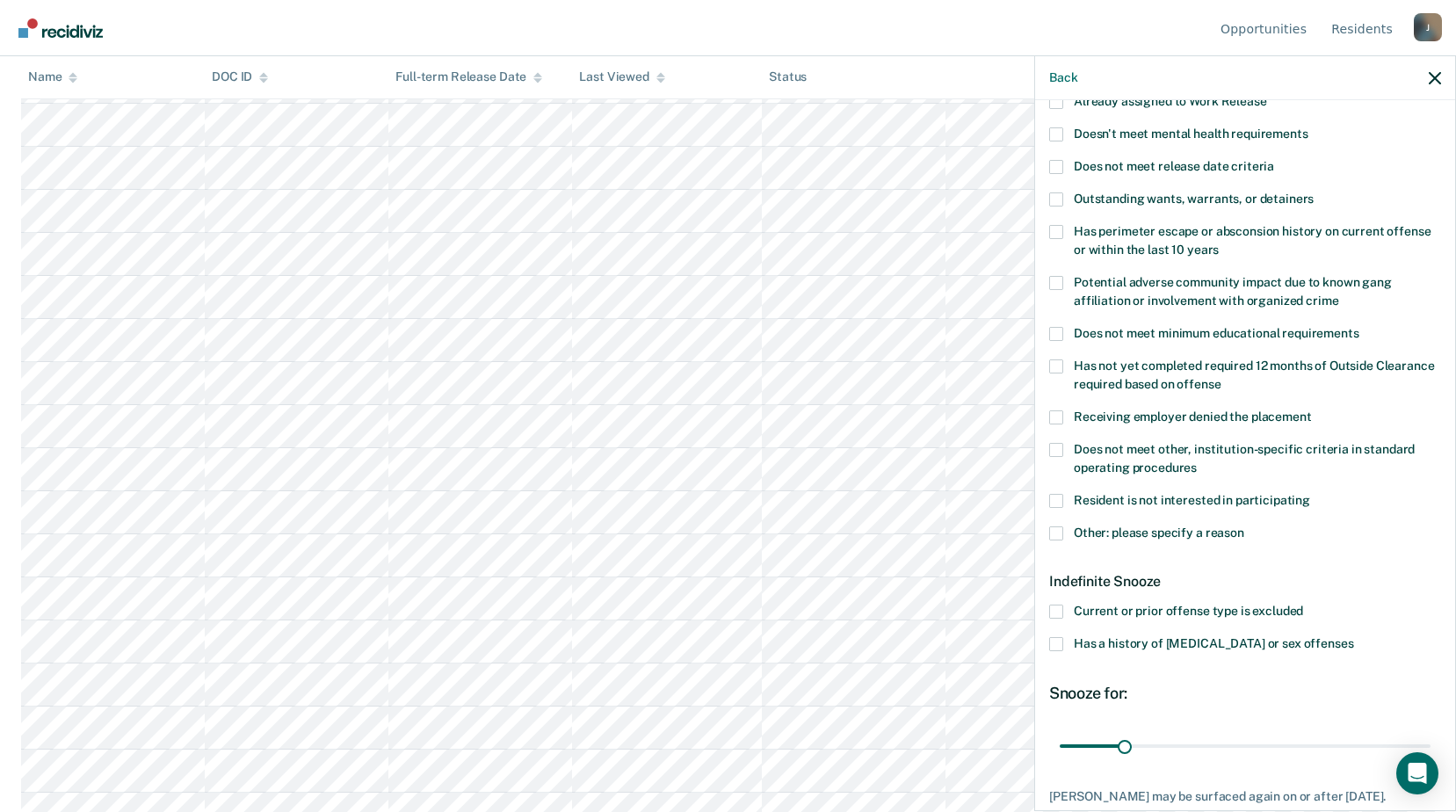
click at [1059, 362] on span at bounding box center [1056, 366] width 14 height 14
click at [1222, 378] on input "Has not yet completed required 12 months of Outside Clearance required based on…" at bounding box center [1222, 378] width 0 height 0
click at [1059, 363] on span at bounding box center [1056, 366] width 14 height 14
click at [1222, 378] on input "Has not yet completed required 12 months of Outside Clearance required based on…" at bounding box center [1222, 378] width 0 height 0
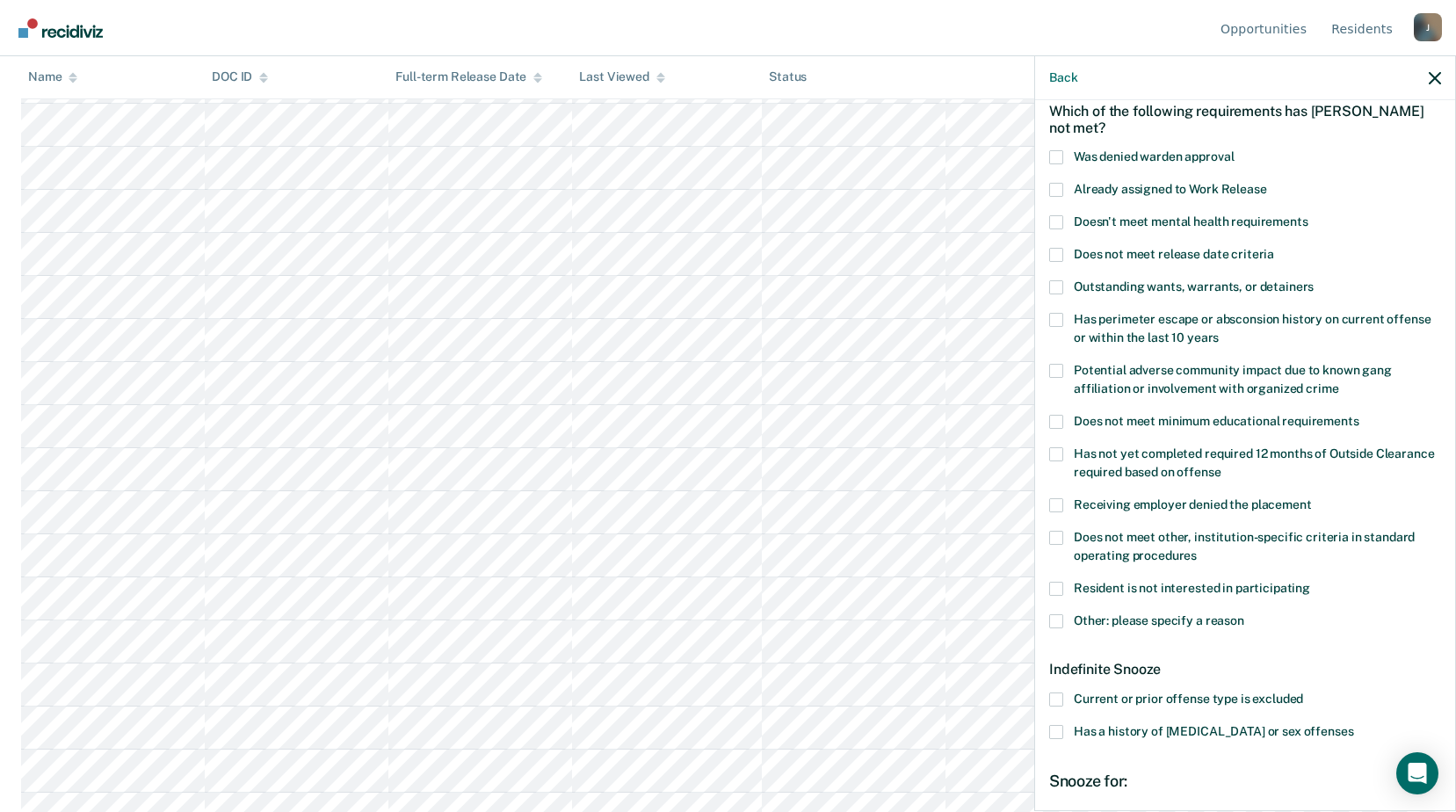
click at [1057, 537] on span at bounding box center [1056, 538] width 14 height 14
click at [1197, 549] on input "Does not meet other, institution-specific criteria in standard operating proced…" at bounding box center [1197, 549] width 0 height 0
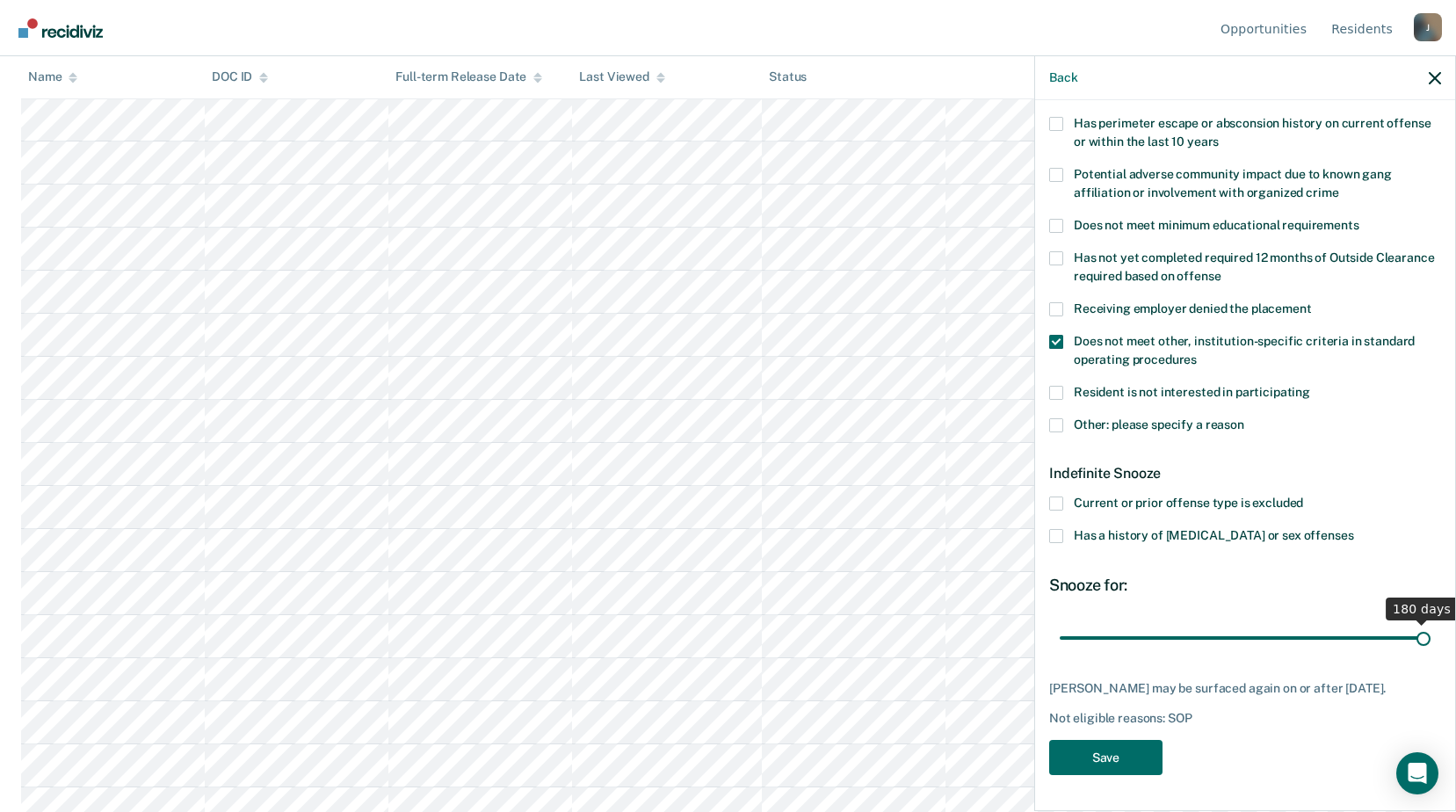
scroll to position [277, 0]
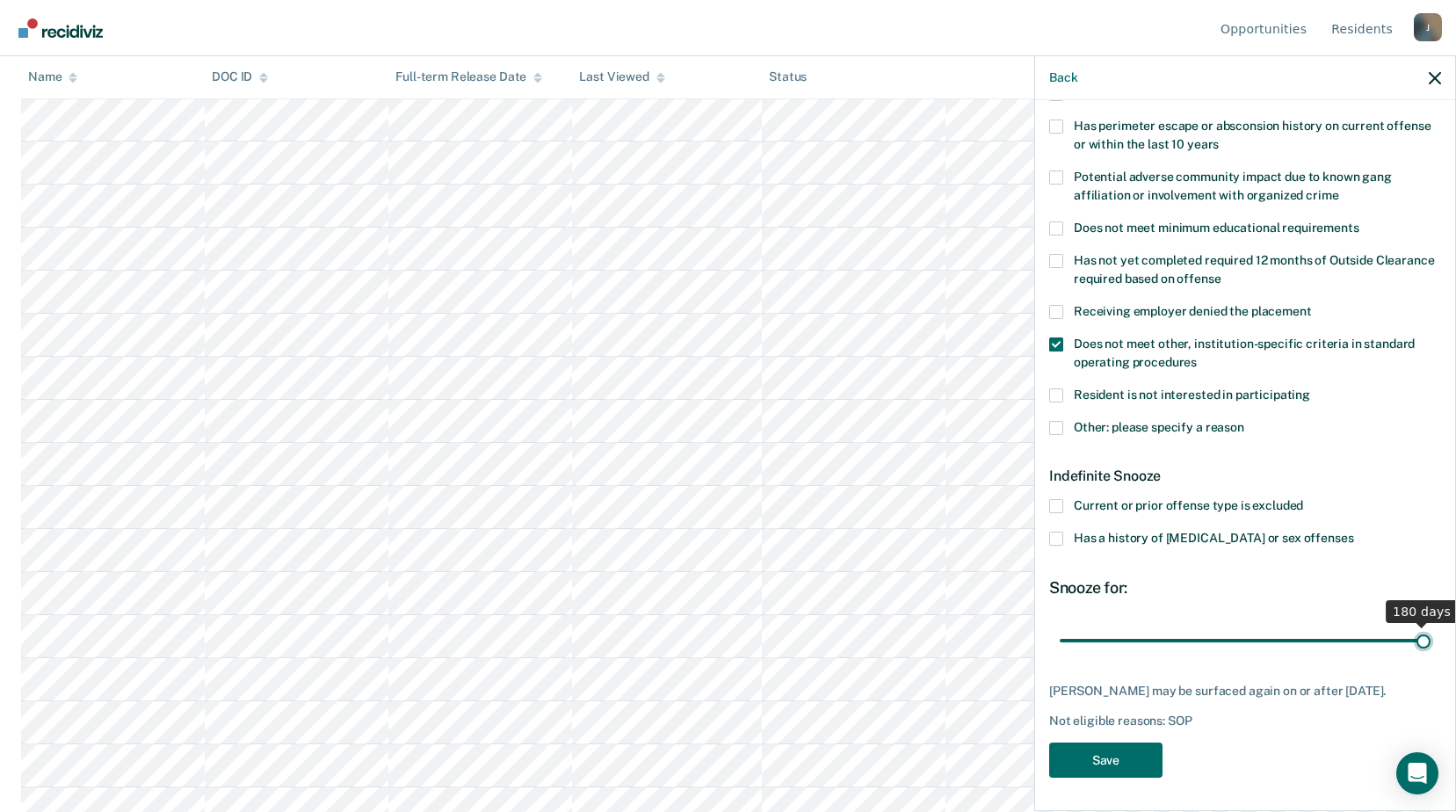
drag, startPoint x: 1177, startPoint y: 628, endPoint x: 1414, endPoint y: 679, distance: 242.7
type input "180"
click at [1414, 656] on input "range" at bounding box center [1245, 640] width 371 height 31
click at [1105, 753] on button "Save" at bounding box center [1105, 761] width 113 height 36
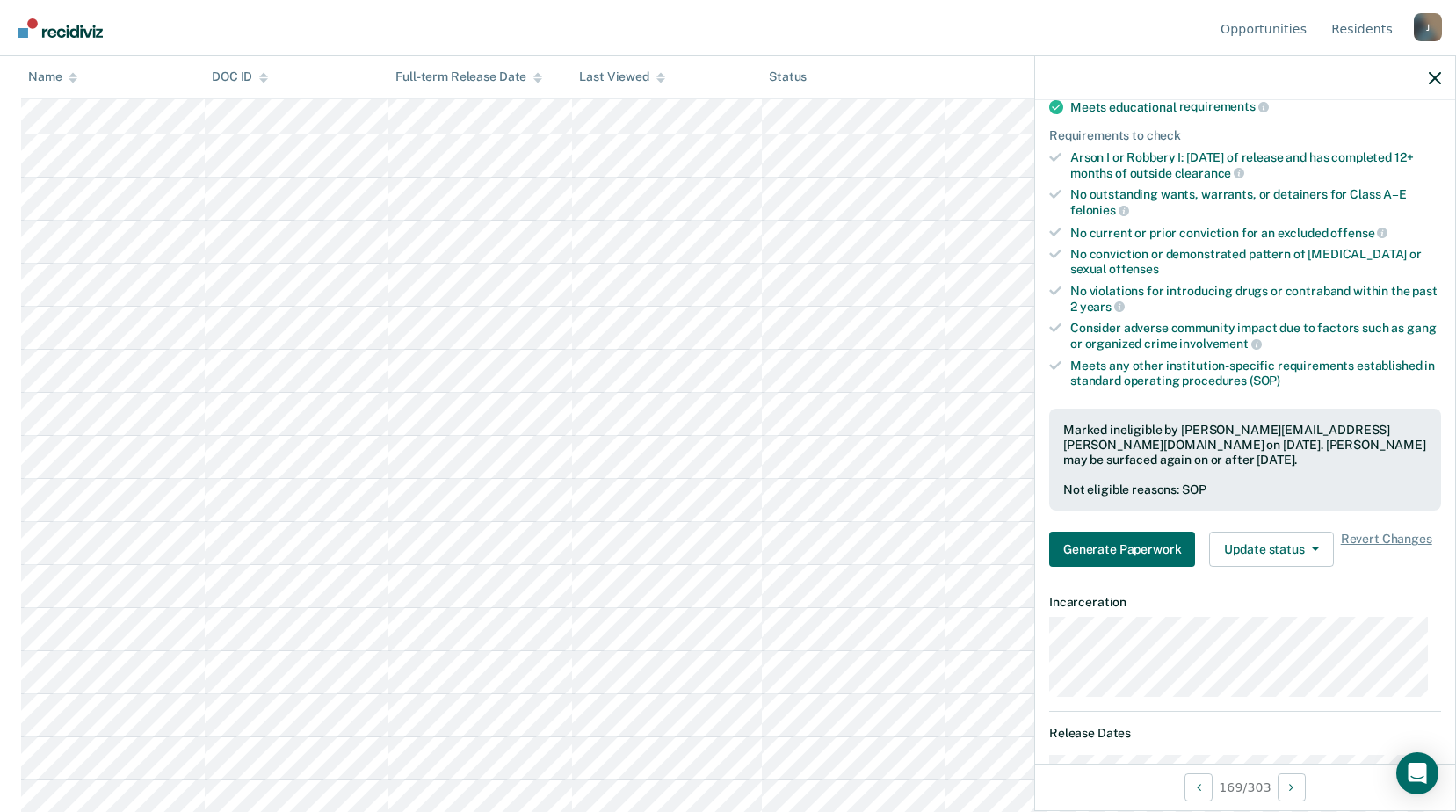
scroll to position [7295, 0]
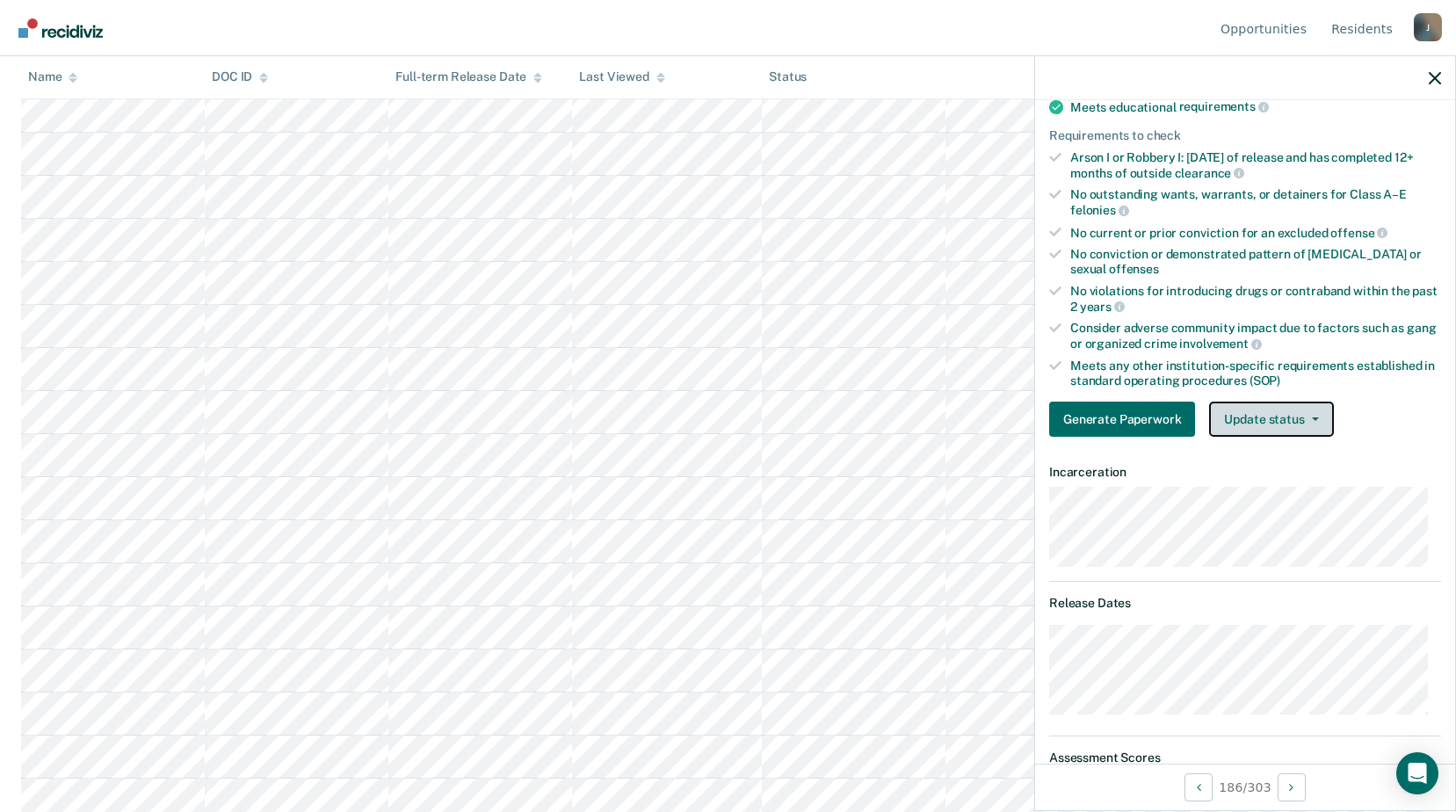
click at [1294, 413] on button "Update status" at bounding box center [1271, 419] width 124 height 35
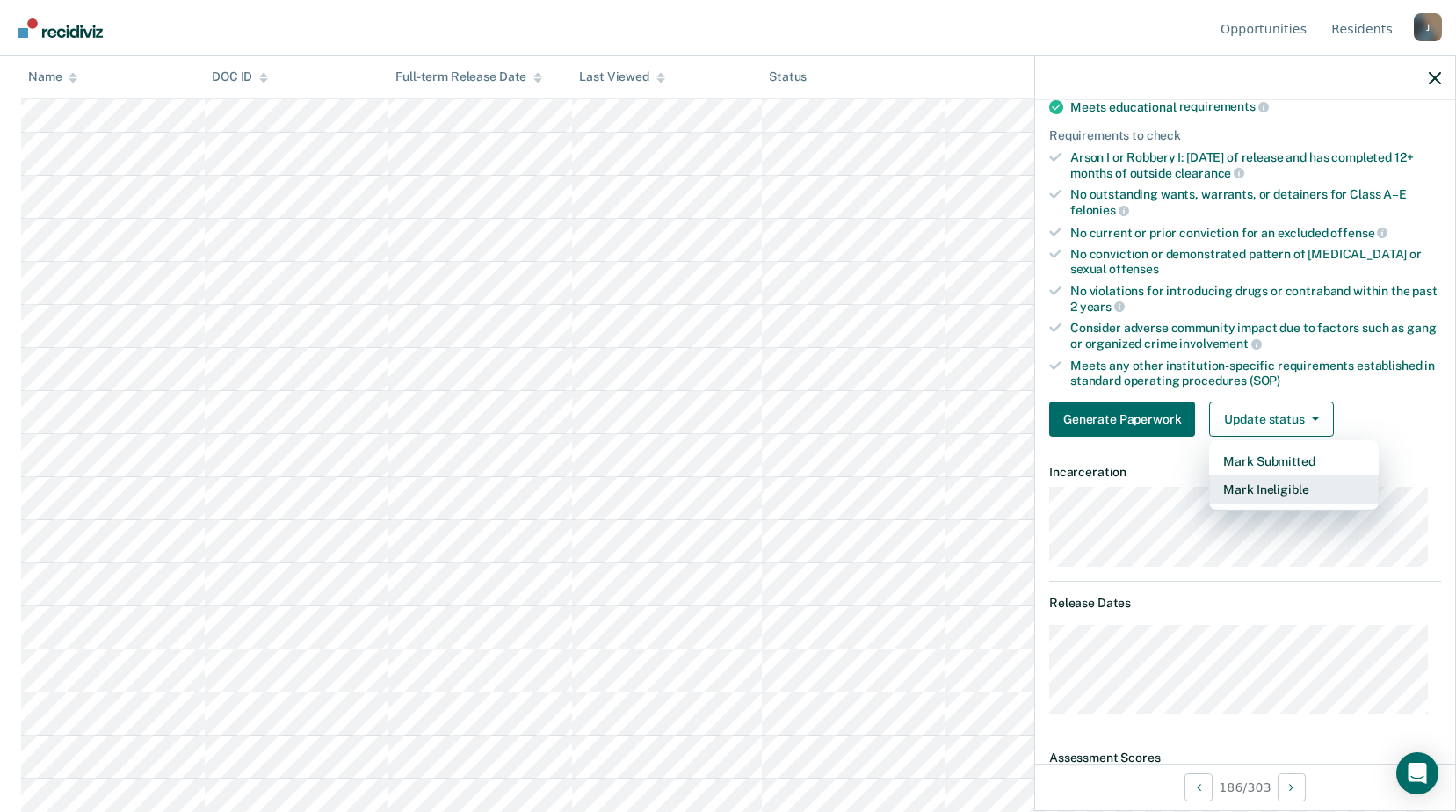
click at [1264, 495] on button "Mark Ineligible" at bounding box center [1294, 490] width 170 height 28
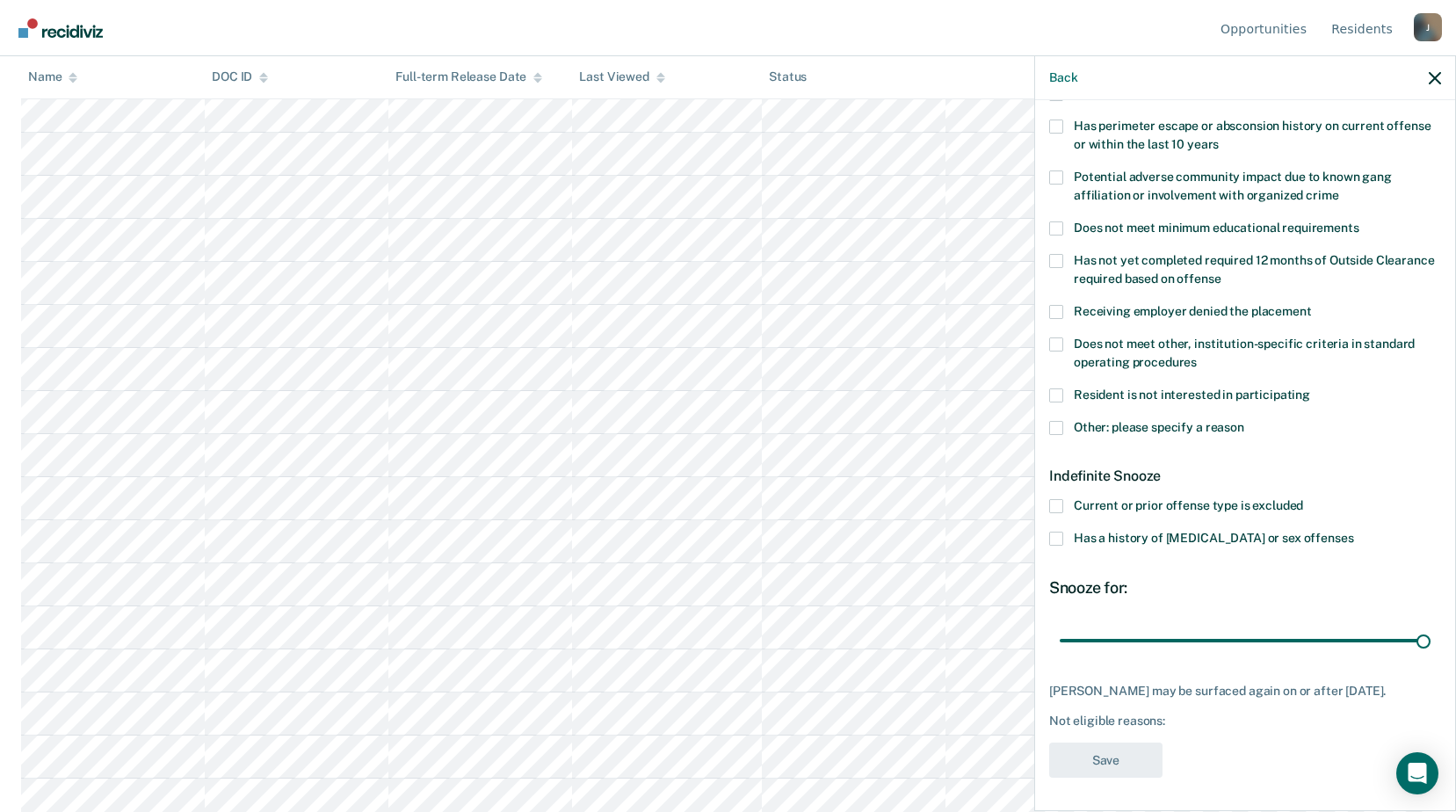
drag, startPoint x: 1115, startPoint y: 639, endPoint x: 1271, endPoint y: 572, distance: 169.3
type input "180"
click at [1431, 641] on input "range" at bounding box center [1245, 640] width 371 height 31
click at [1063, 421] on span at bounding box center [1056, 428] width 14 height 14
click at [1245, 421] on input "Other: please specify a reason" at bounding box center [1245, 421] width 0 height 0
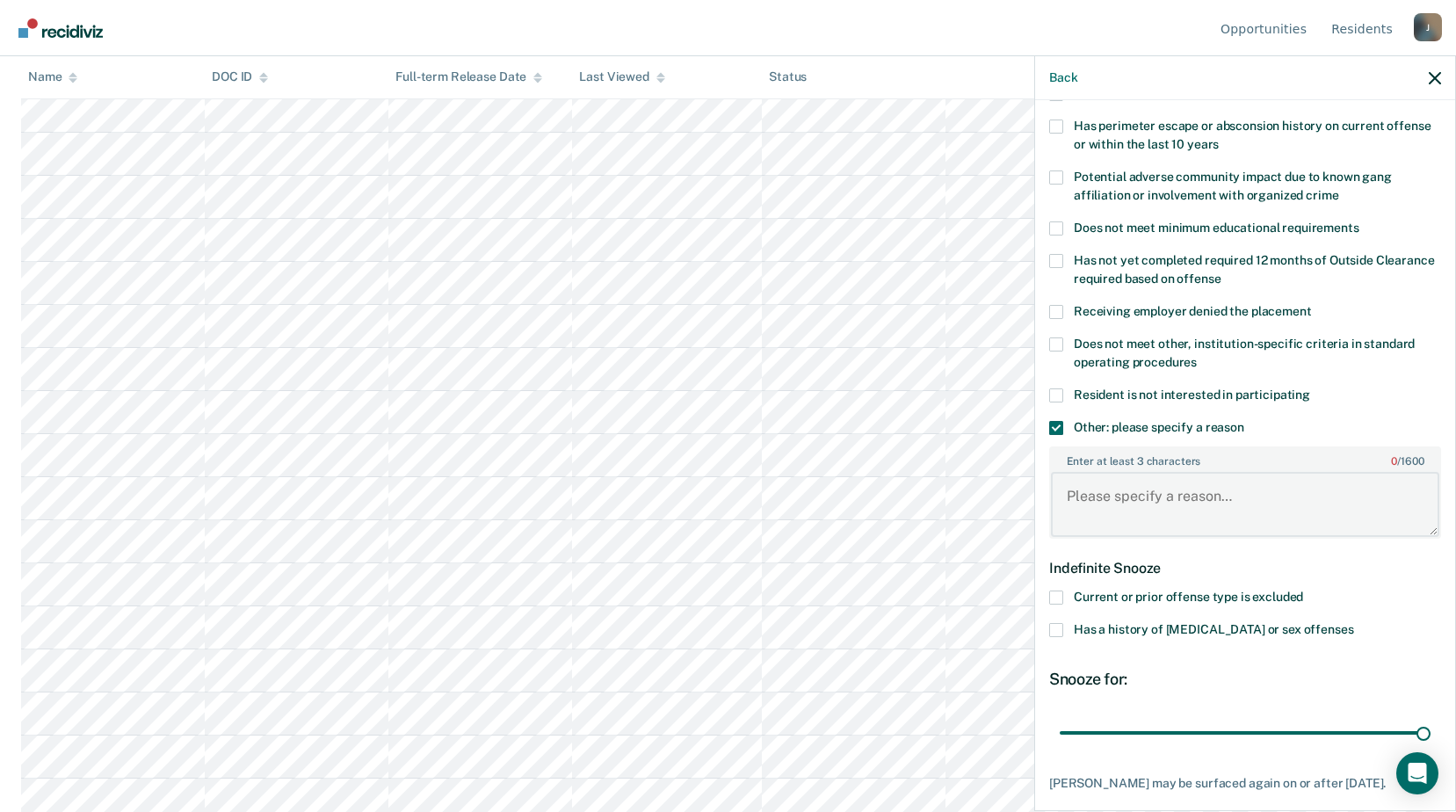
click at [1125, 511] on textarea "Enter at least 3 characters 0 / 1600" at bounding box center [1245, 504] width 388 height 65
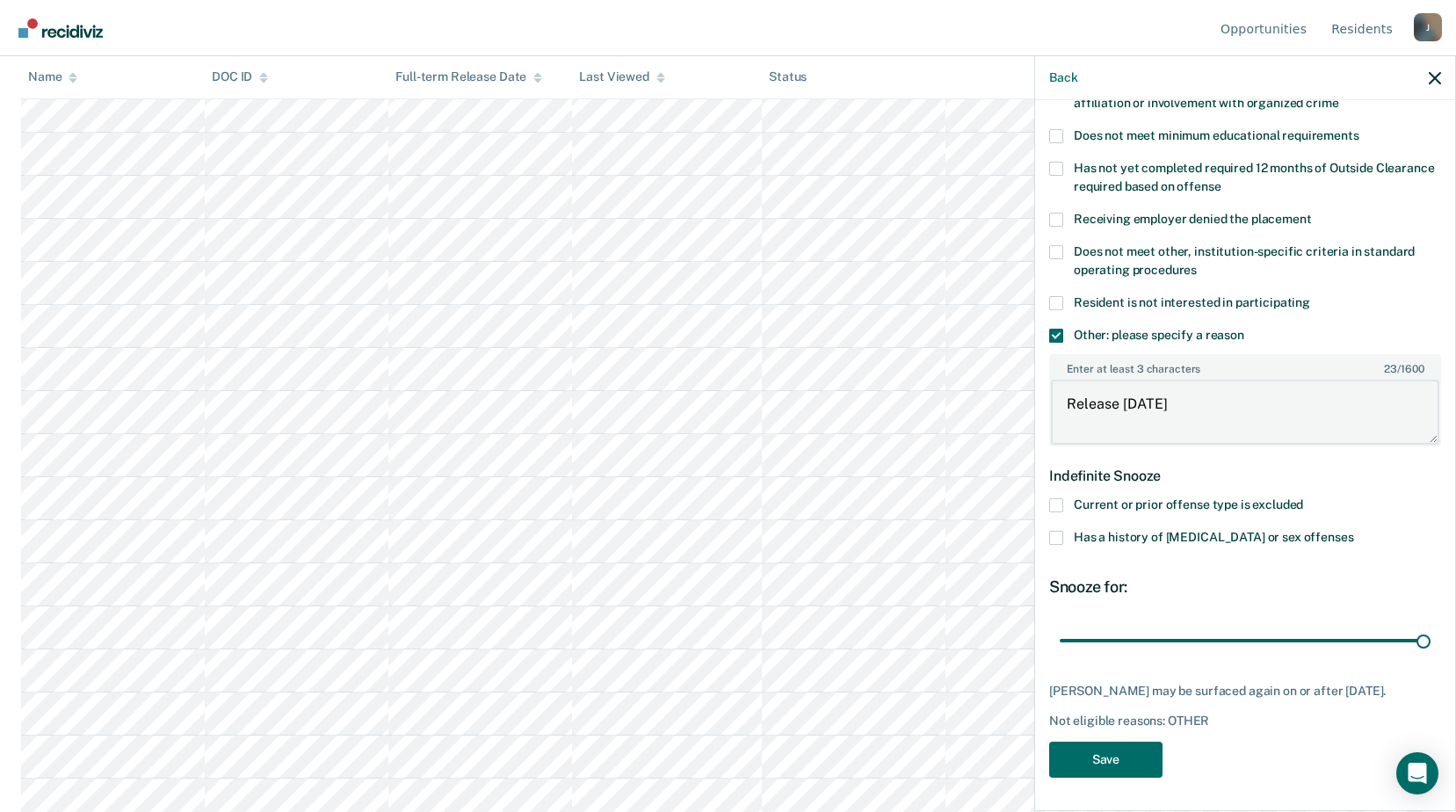
scroll to position [7471, 0]
type textarea "Release within 6 months"
click at [1116, 759] on button "Save" at bounding box center [1105, 760] width 113 height 36
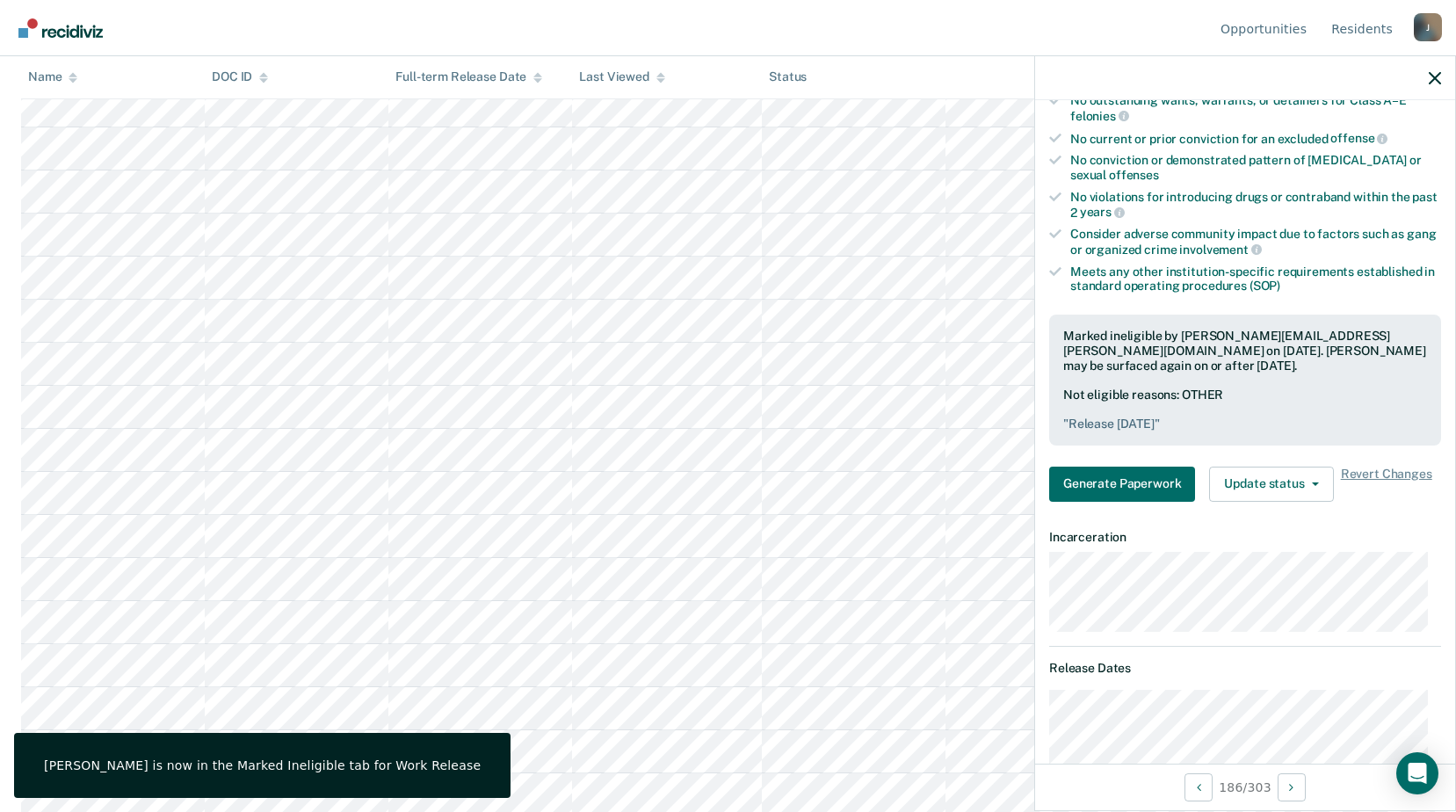
scroll to position [7647, 0]
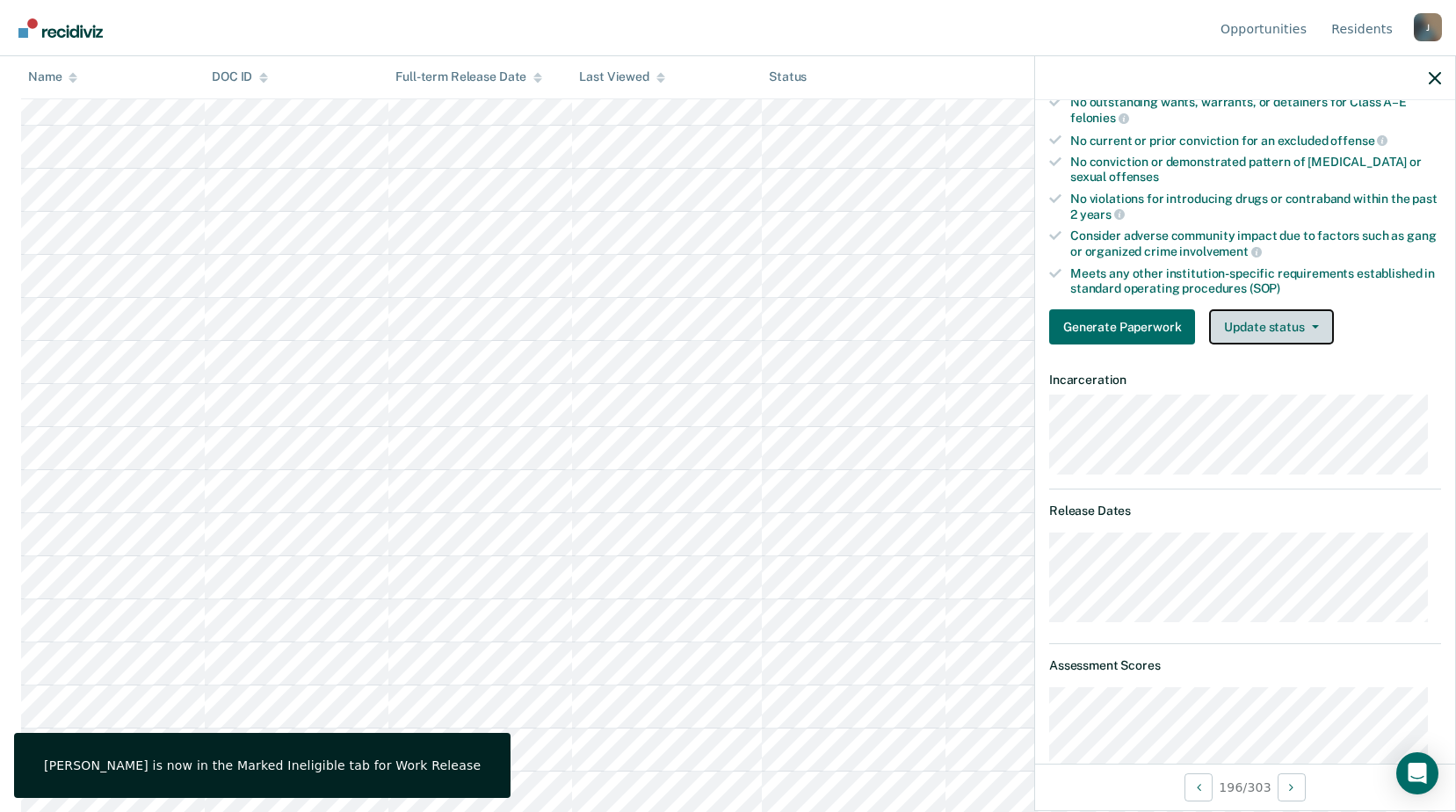
click at [1283, 316] on button "Update status" at bounding box center [1271, 326] width 124 height 35
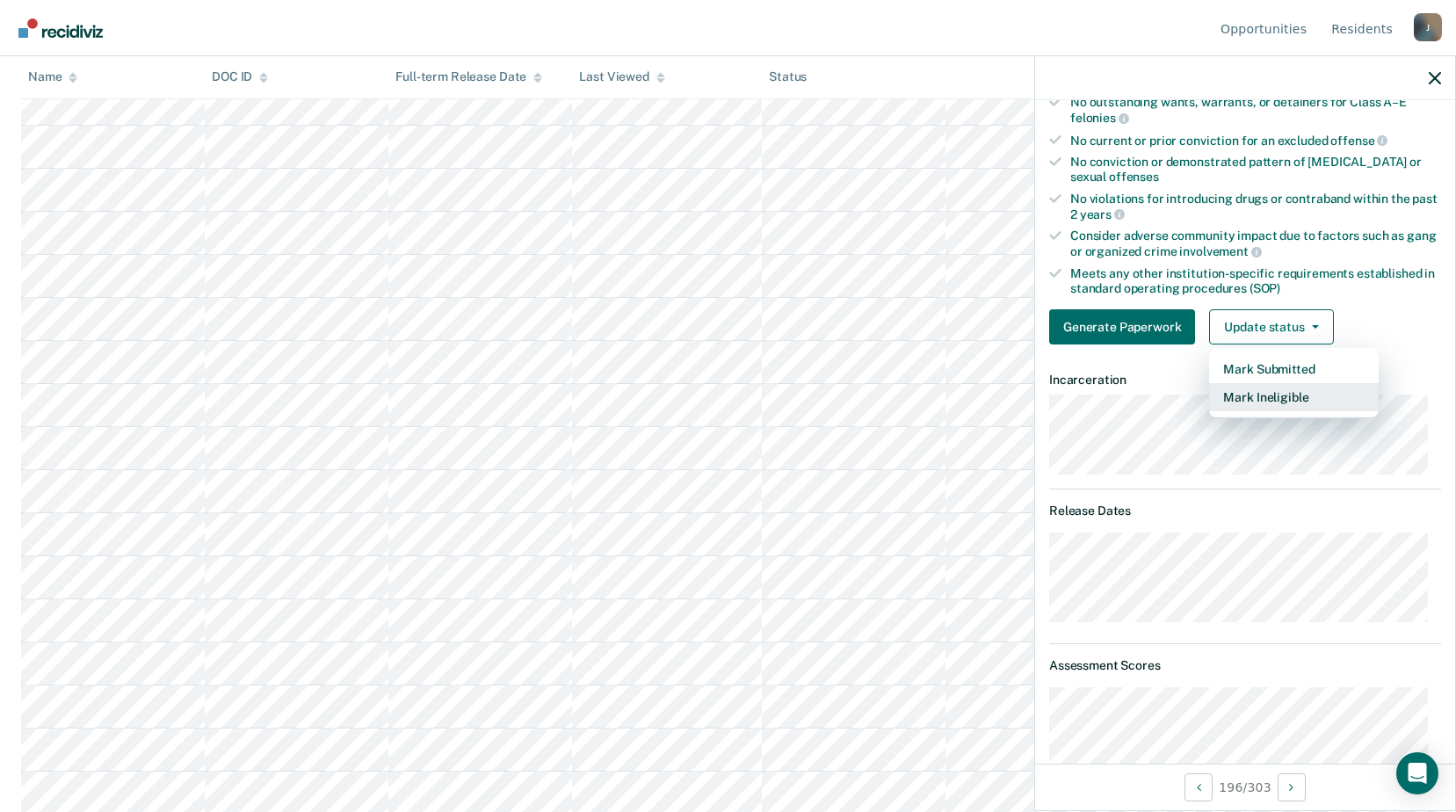
click at [1243, 396] on button "Mark Ineligible" at bounding box center [1294, 397] width 170 height 28
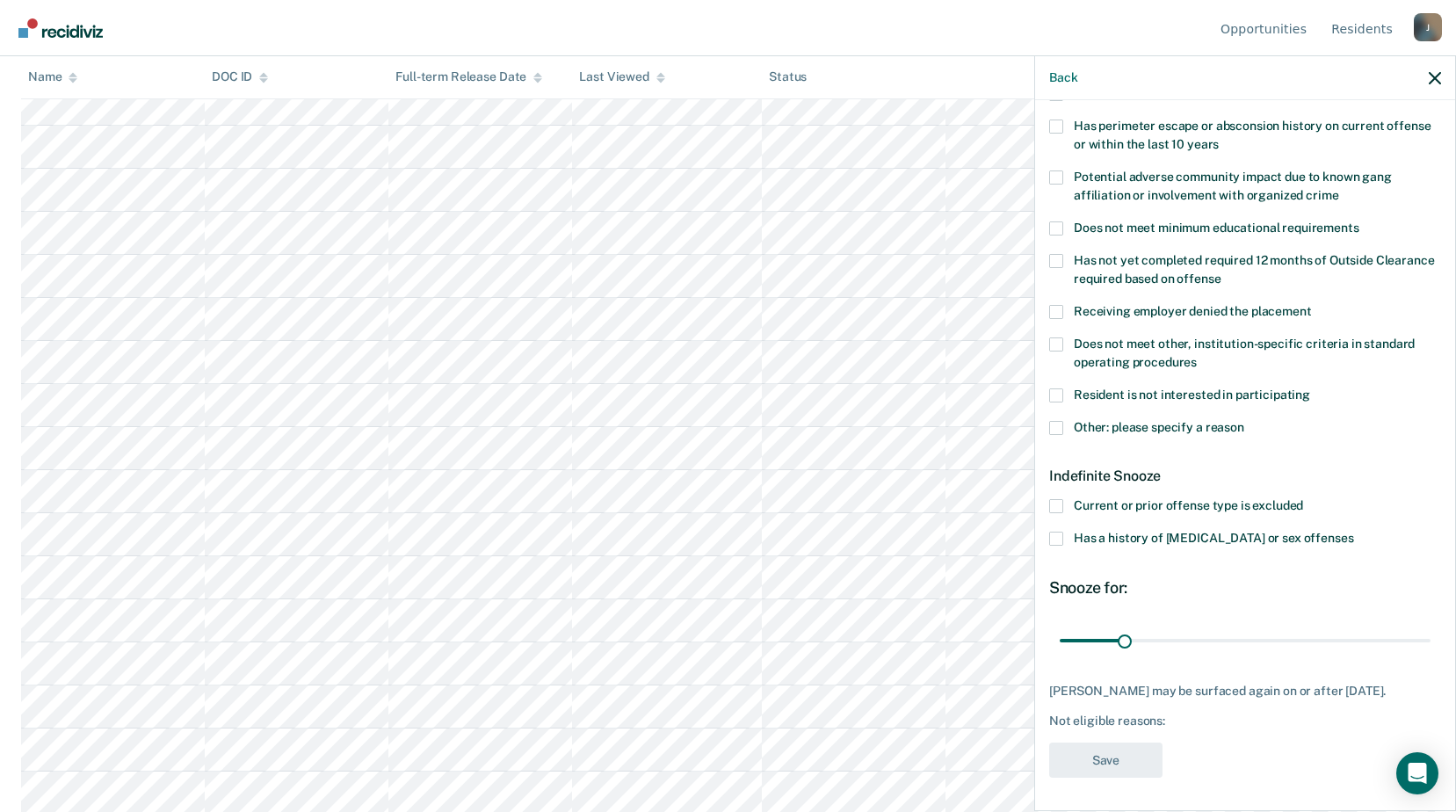
scroll to position [101, 0]
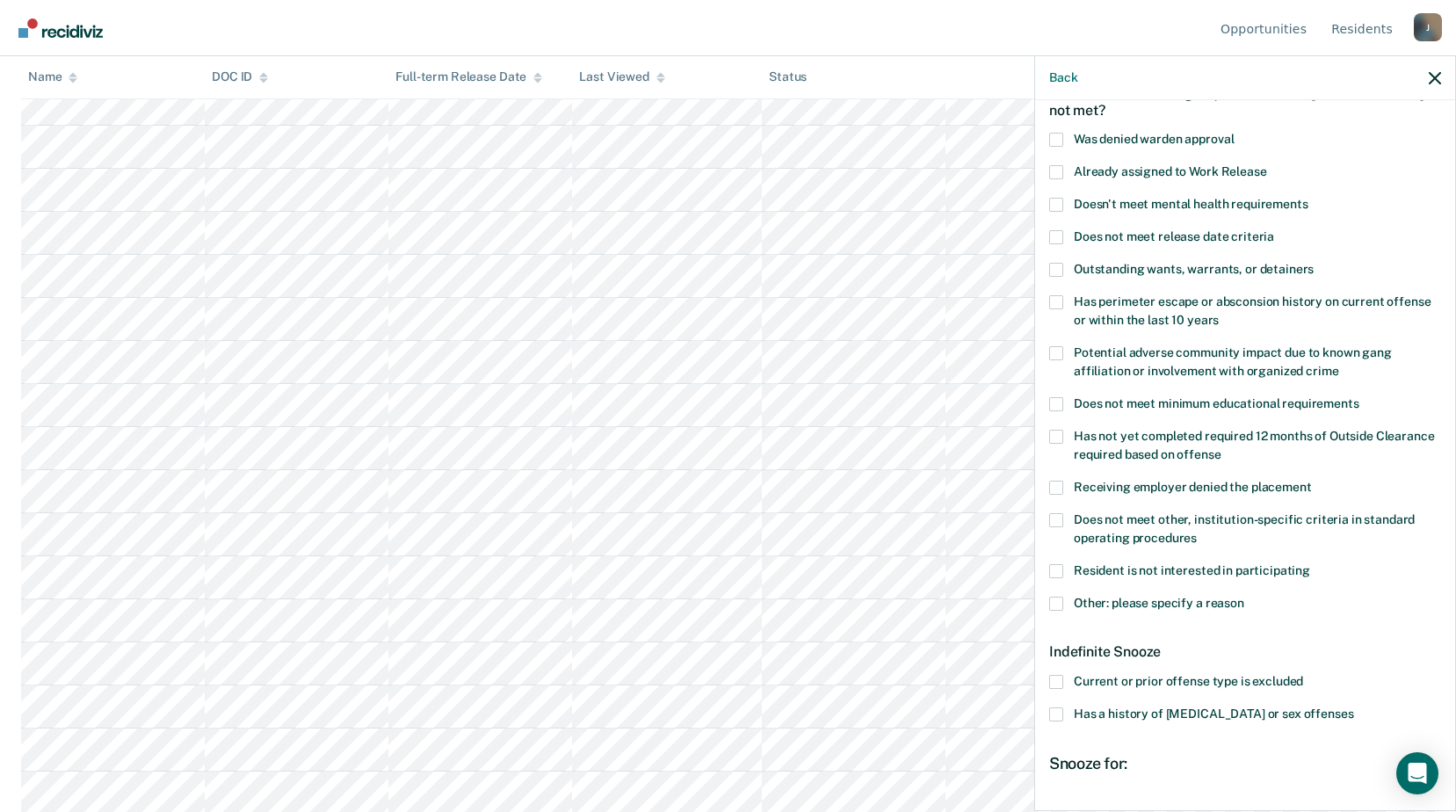
click at [1064, 397] on label "Does not meet minimum educational requirements" at bounding box center [1245, 406] width 392 height 18
click at [1360, 397] on input "Does not meet minimum educational requirements" at bounding box center [1360, 397] width 0 height 0
click at [1059, 444] on label "Has not yet completed required 12 months of Outside Clearance required based on…" at bounding box center [1245, 448] width 392 height 37
click at [1222, 448] on input "Has not yet completed required 12 months of Outside Clearance required based on…" at bounding box center [1222, 448] width 0 height 0
click at [1059, 402] on span at bounding box center [1056, 404] width 14 height 14
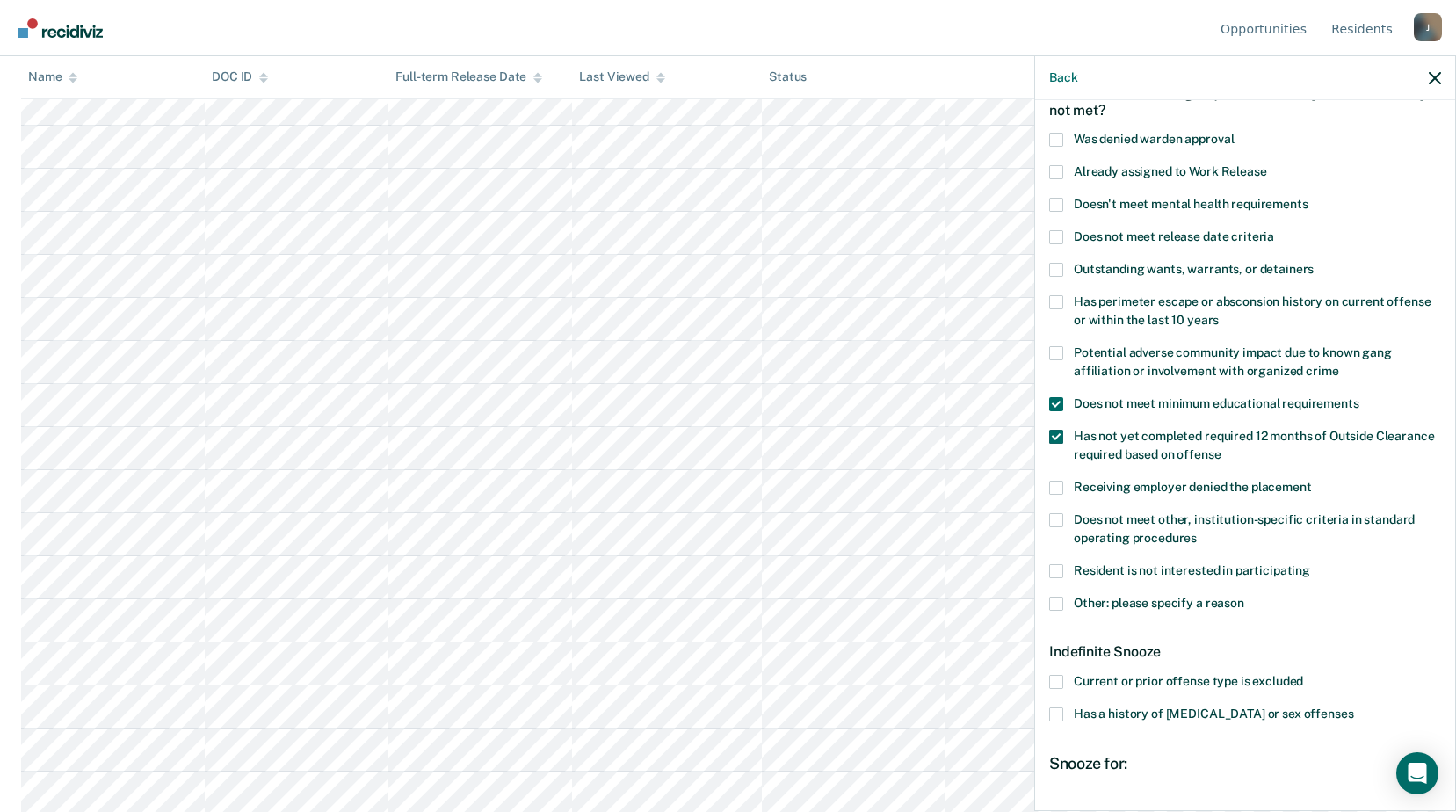
click at [1360, 397] on input "Does not meet minimum educational requirements" at bounding box center [1360, 397] width 0 height 0
click at [1055, 435] on span at bounding box center [1056, 437] width 14 height 14
click at [1222, 448] on input "Has not yet completed required 12 months of Outside Clearance required based on…" at bounding box center [1222, 448] width 0 height 0
click at [1061, 513] on span at bounding box center [1056, 520] width 14 height 14
click at [1197, 532] on input "Does not meet other, institution-specific criteria in standard operating proced…" at bounding box center [1197, 532] width 0 height 0
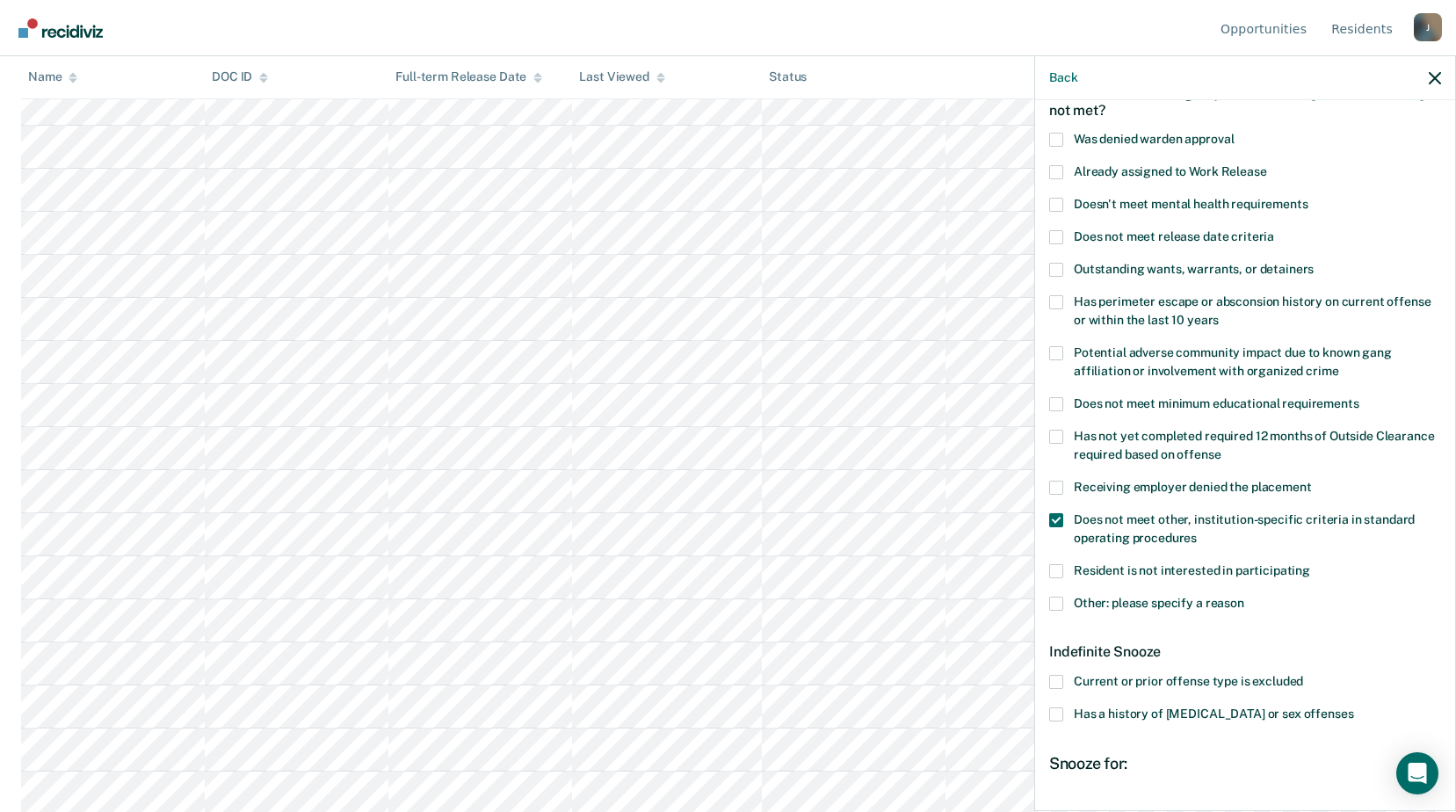
scroll to position [277, 0]
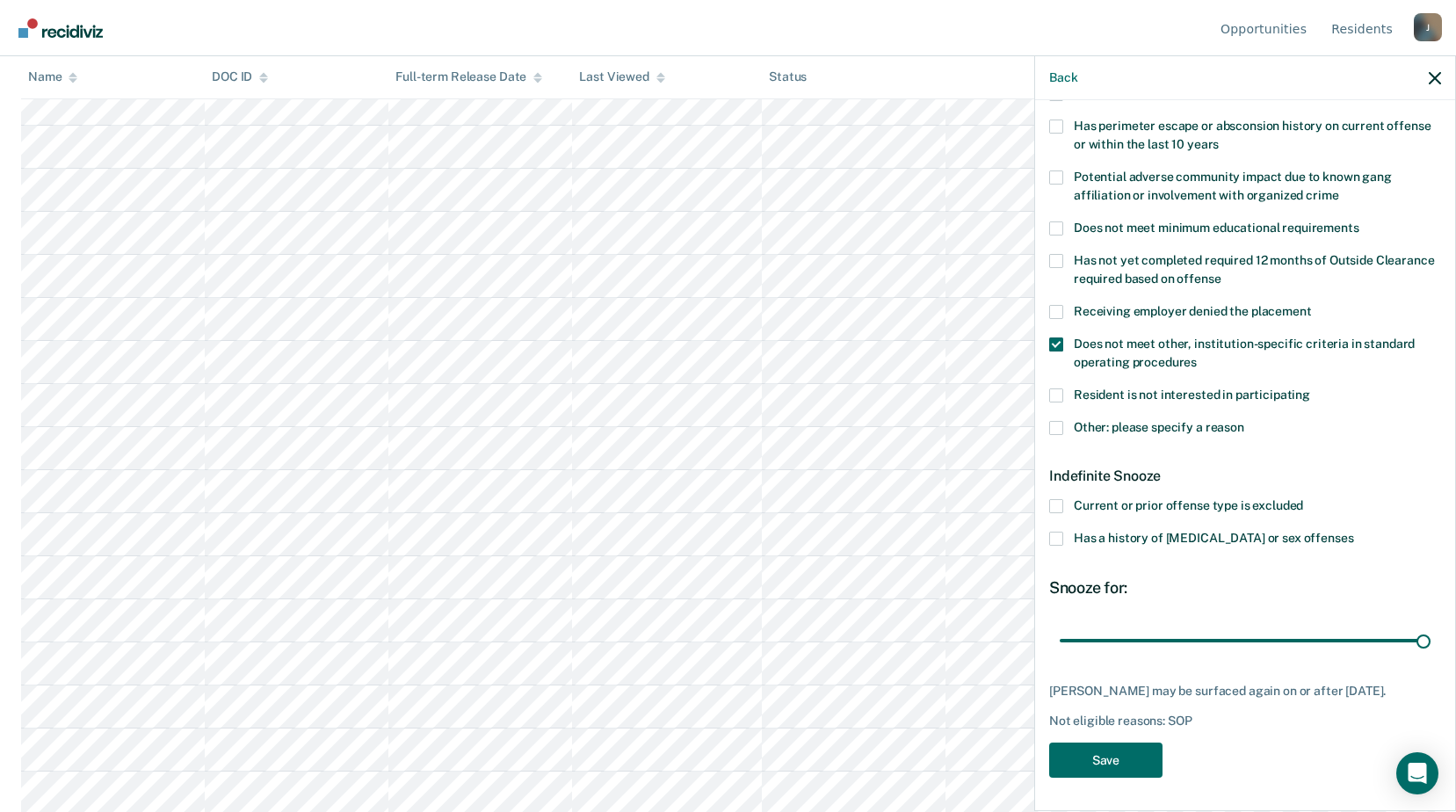
drag, startPoint x: 1122, startPoint y: 636, endPoint x: 1423, endPoint y: 662, distance: 302.6
type input "180"
click at [1429, 656] on input "range" at bounding box center [1245, 640] width 371 height 31
click at [1118, 753] on button "Save" at bounding box center [1105, 761] width 113 height 36
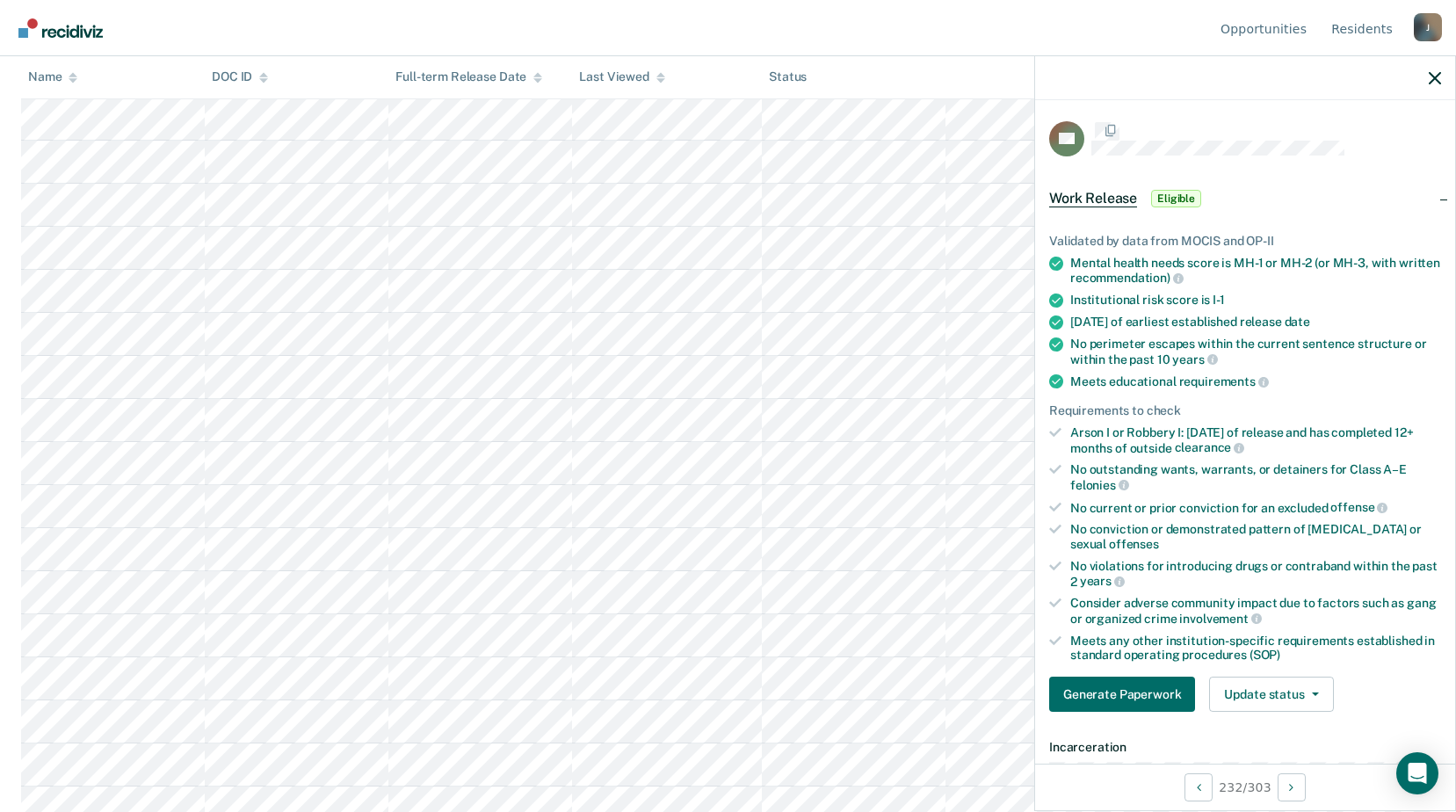
scroll to position [171, 0]
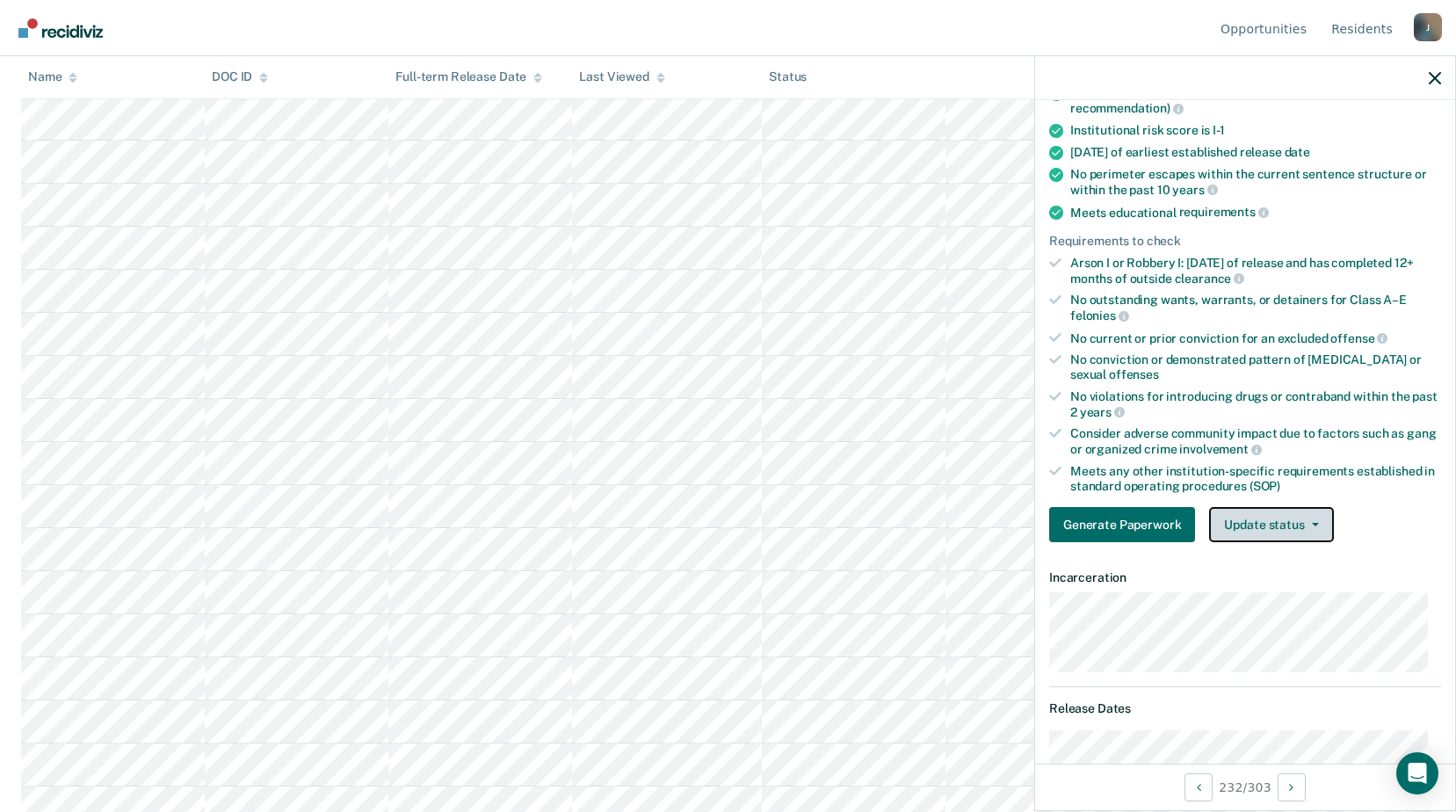
click at [1268, 530] on button "Update status" at bounding box center [1271, 524] width 124 height 35
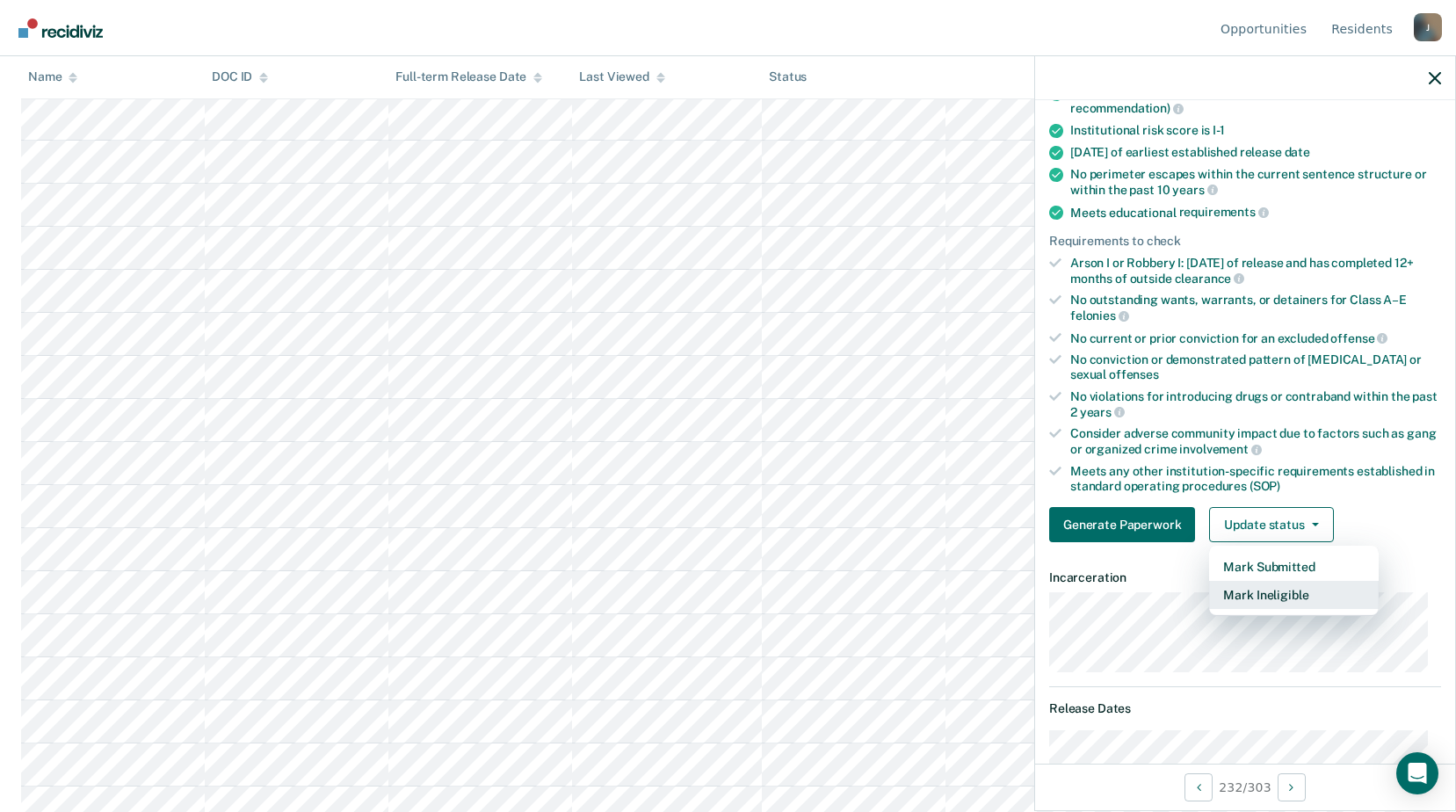
click at [1244, 596] on button "Mark Ineligible" at bounding box center [1294, 595] width 170 height 28
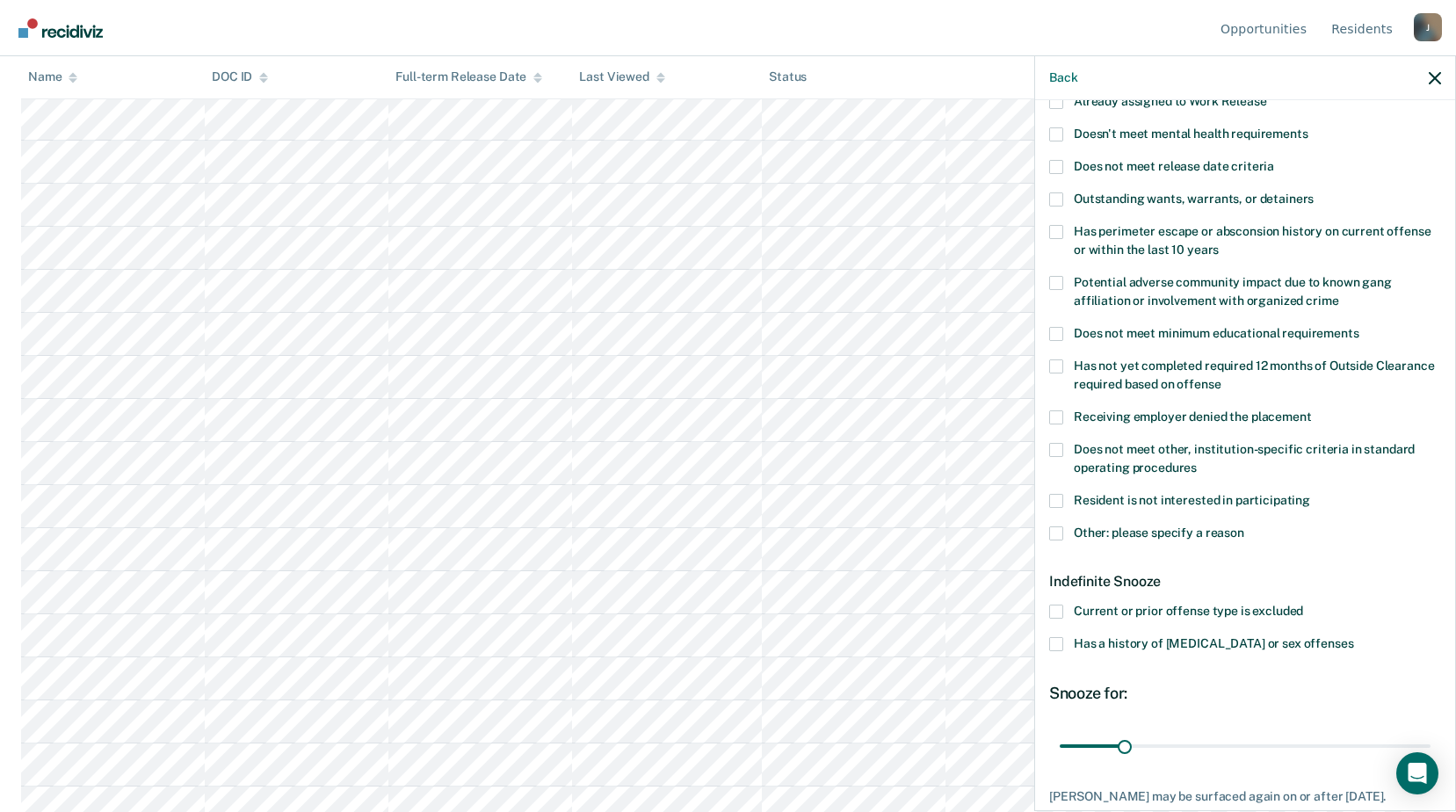
click at [1065, 449] on label "Does not meet other, institution-specific criteria in standard operating proced…" at bounding box center [1245, 461] width 392 height 37
click at [1197, 461] on input "Does not meet other, institution-specific criteria in standard operating proced…" at bounding box center [1197, 461] width 0 height 0
drag, startPoint x: 1126, startPoint y: 741, endPoint x: 1456, endPoint y: 730, distance: 329.8
type input "180"
click at [1431, 730] on input "range" at bounding box center [1245, 745] width 371 height 31
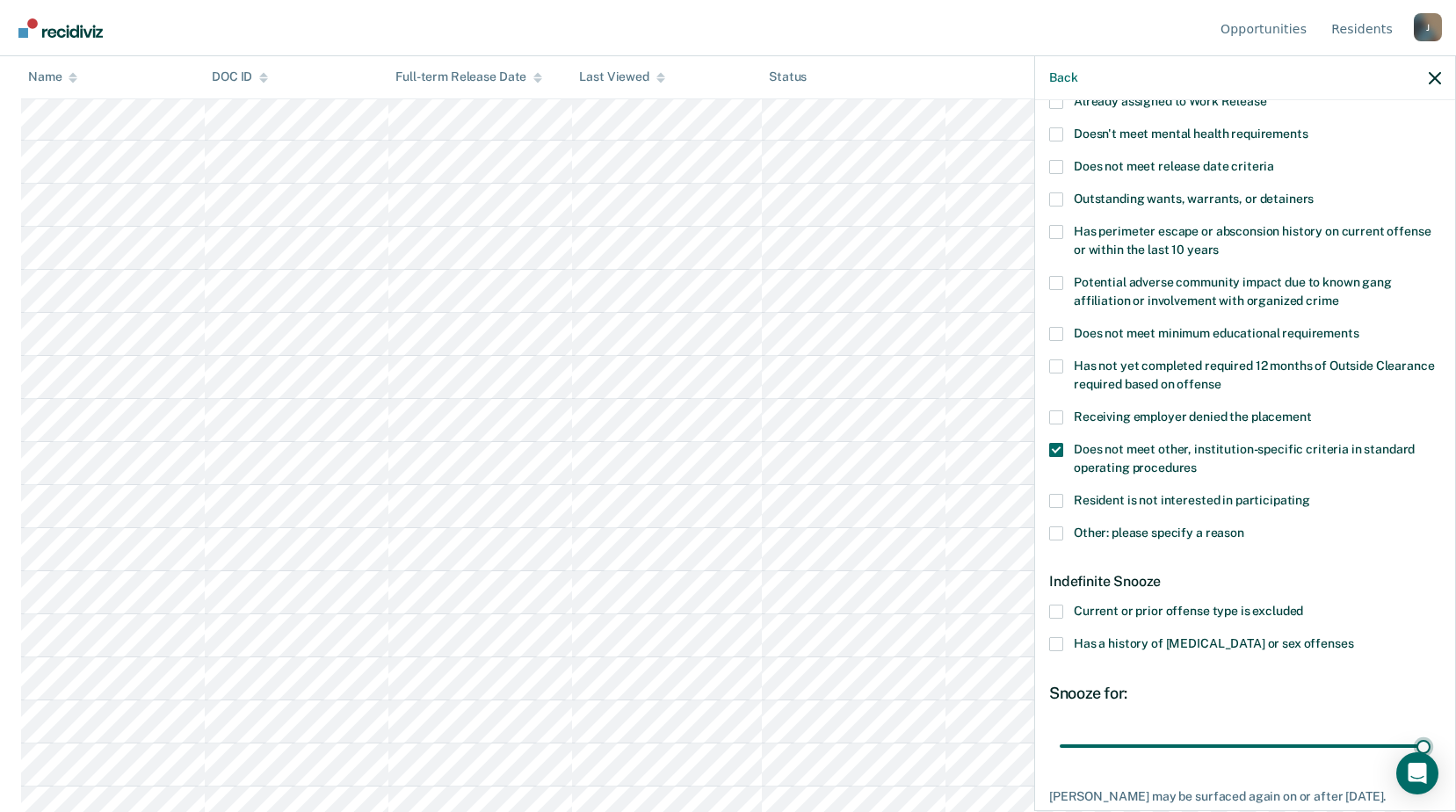
scroll to position [9141, 0]
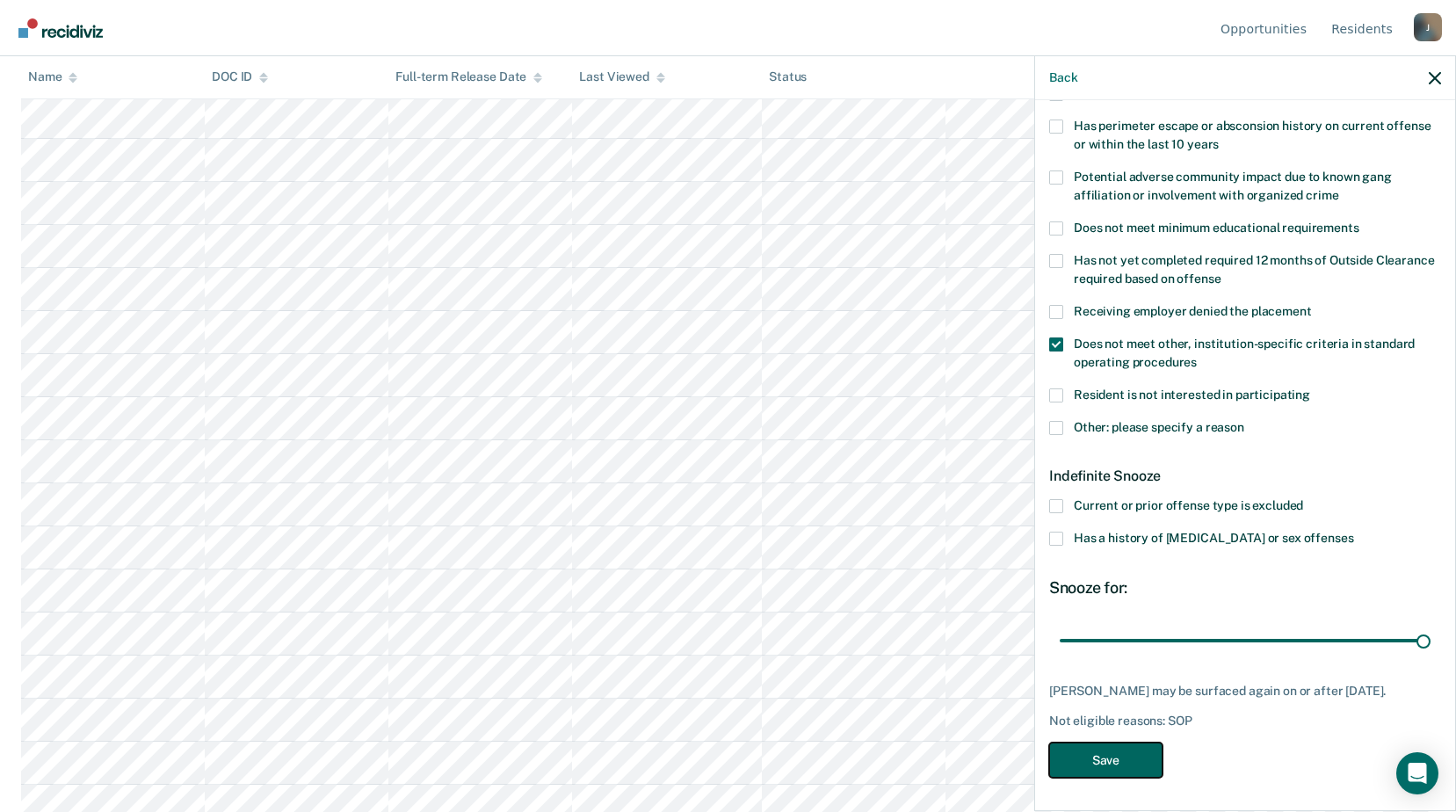
click at [1131, 753] on button "Save" at bounding box center [1105, 761] width 113 height 36
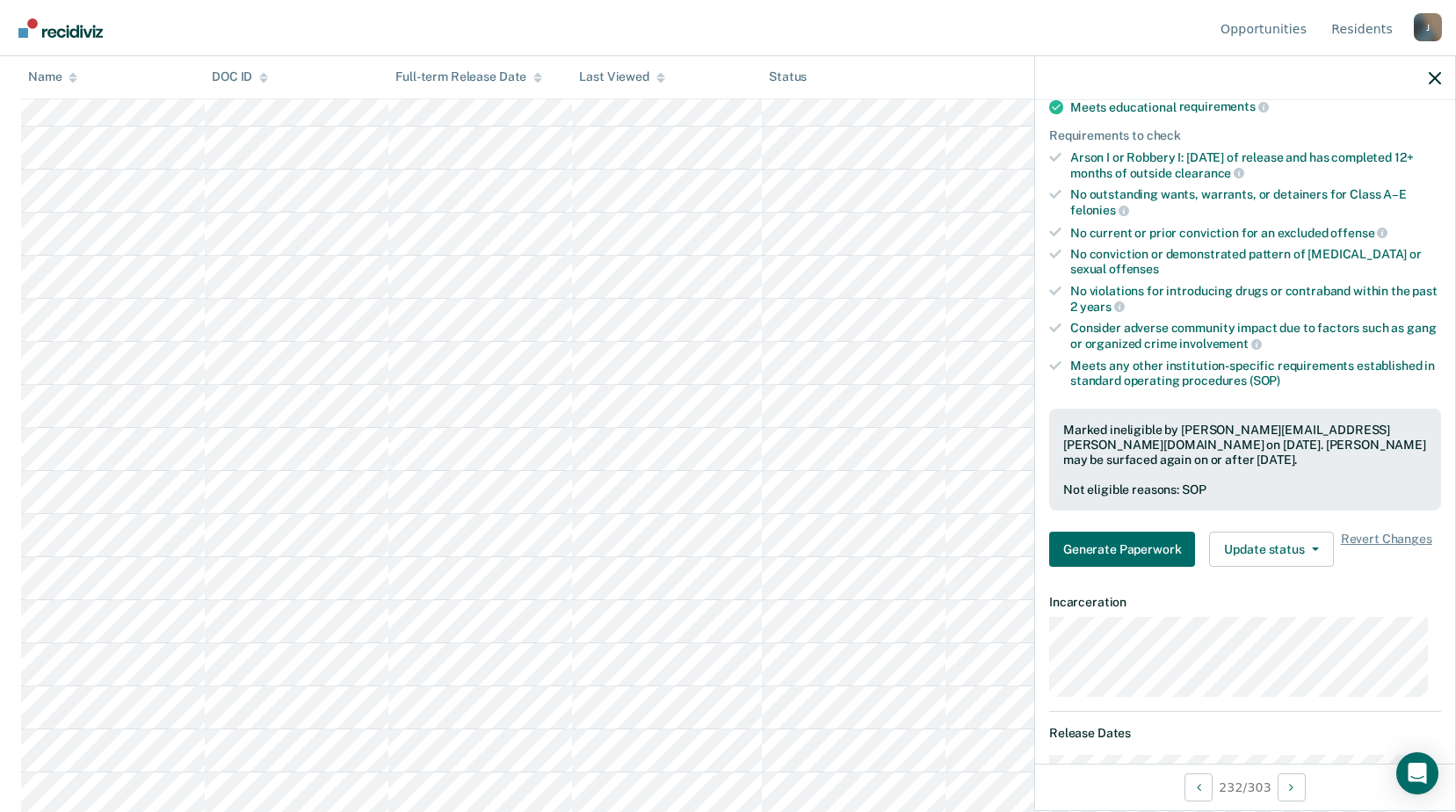
scroll to position [9844, 0]
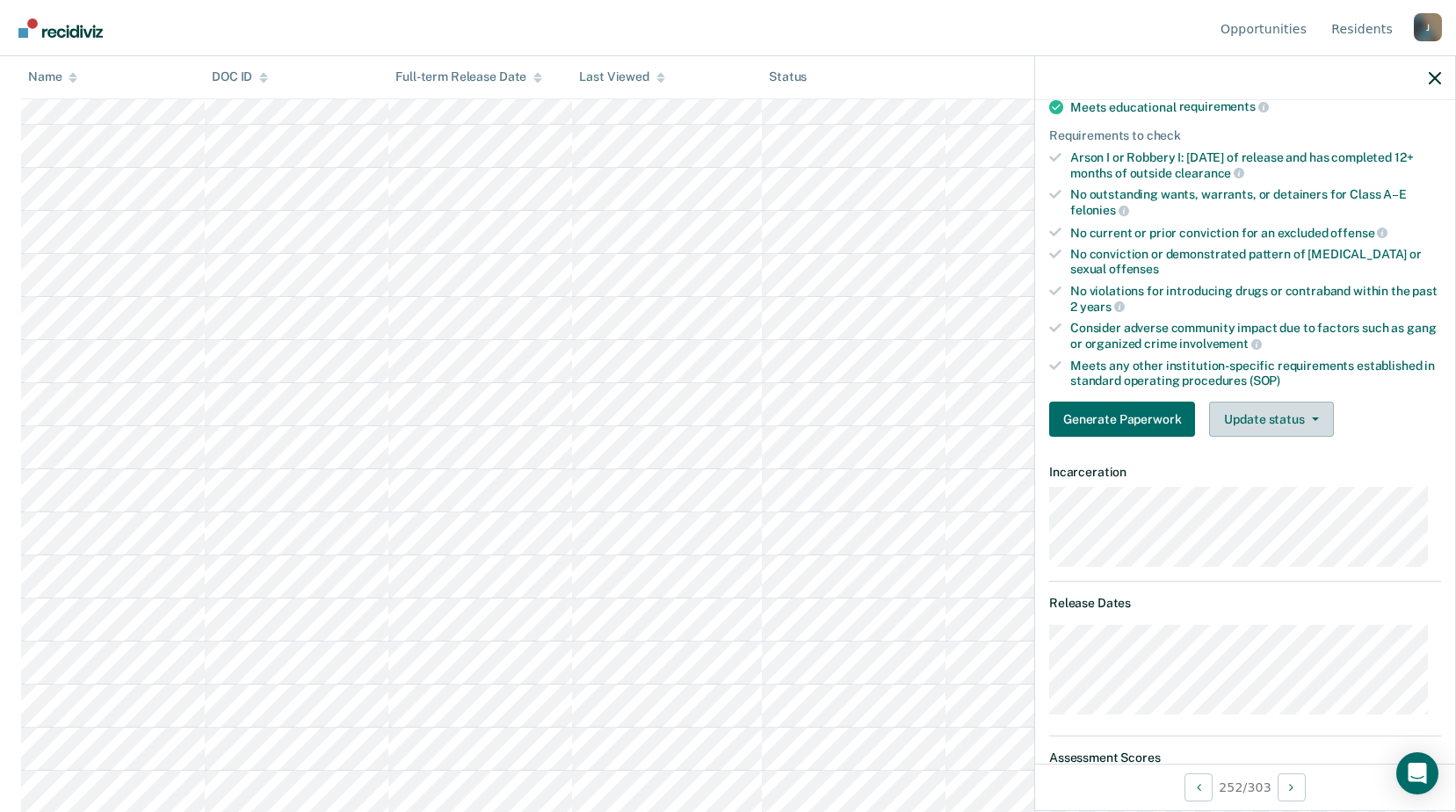
click at [1291, 406] on button "Update status" at bounding box center [1271, 419] width 124 height 35
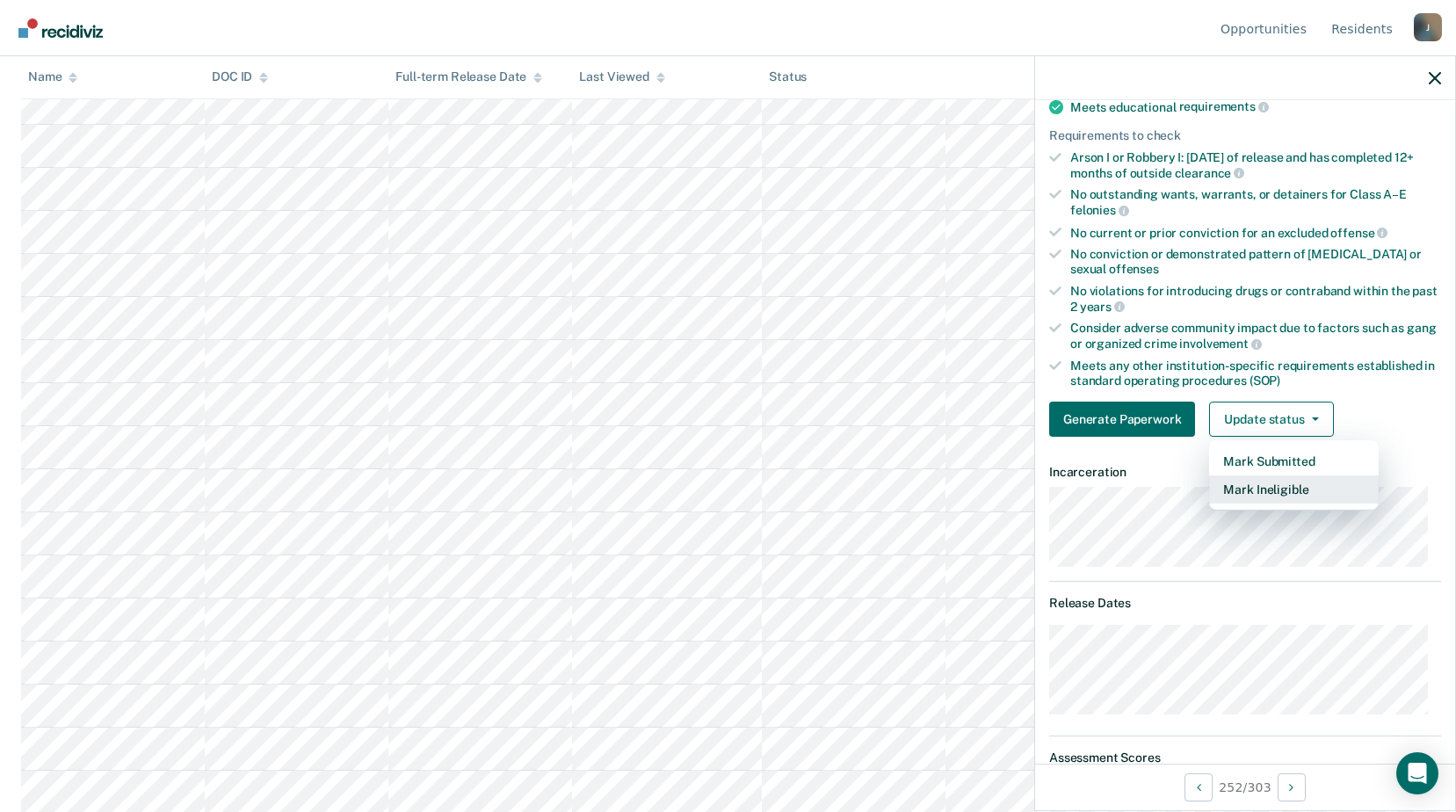
click at [1267, 492] on button "Mark Ineligible" at bounding box center [1294, 490] width 170 height 28
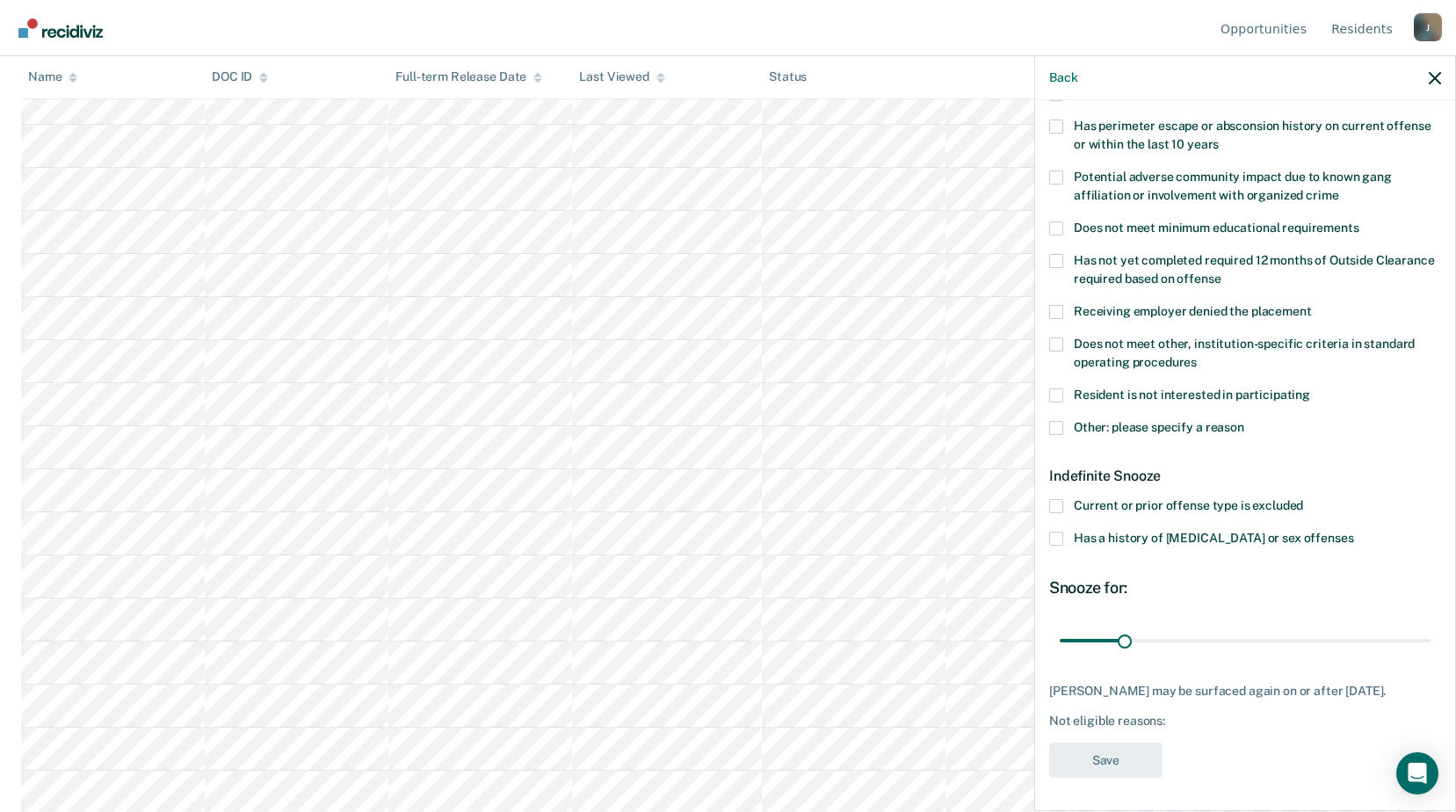
click at [1056, 431] on span at bounding box center [1056, 428] width 14 height 14
click at [1245, 421] on input "Other: please specify a reason" at bounding box center [1245, 421] width 0 height 0
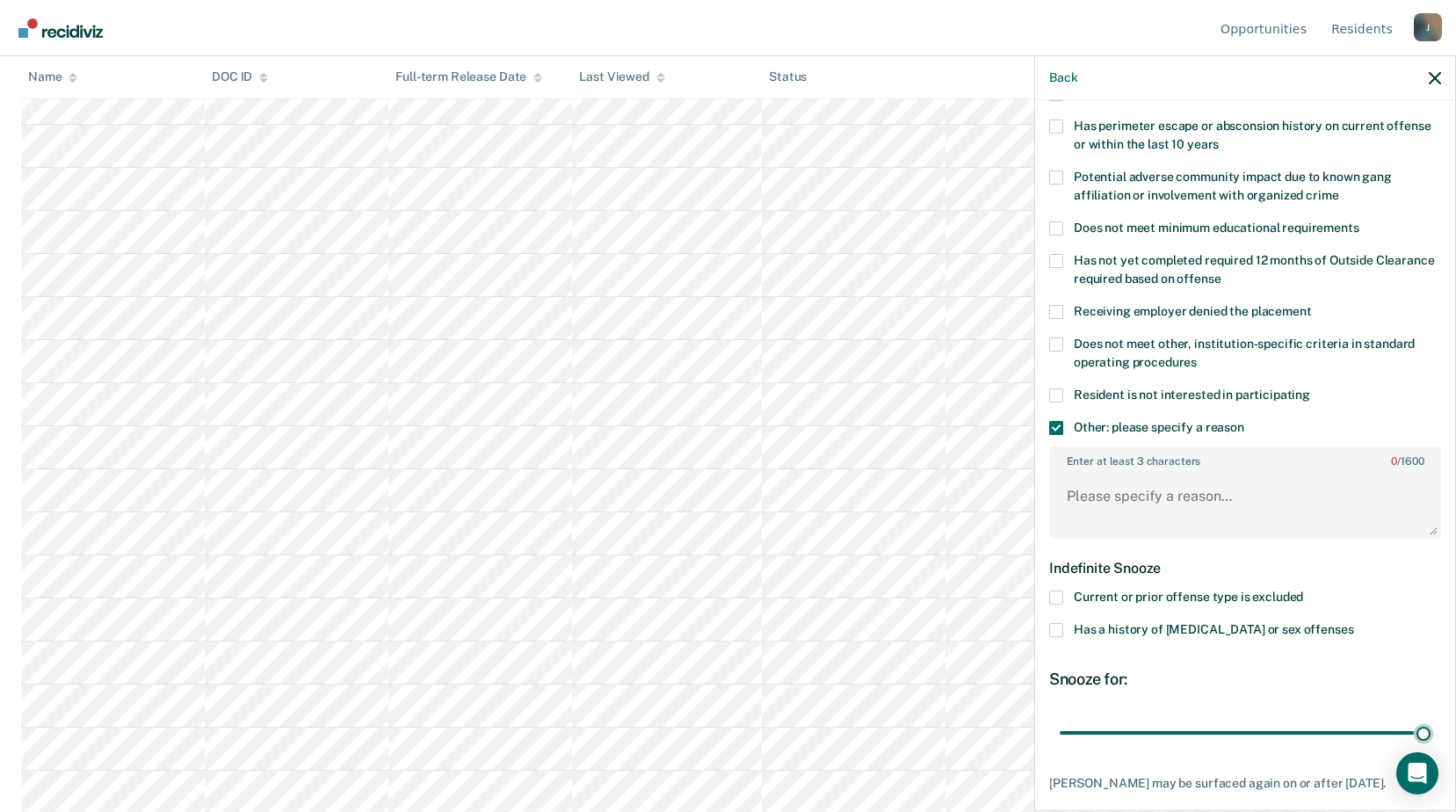
drag, startPoint x: 1202, startPoint y: 734, endPoint x: 1423, endPoint y: 722, distance: 221.0
type input "180"
click at [1424, 722] on input "range" at bounding box center [1245, 732] width 371 height 31
click at [1120, 501] on textarea "Enter at least 3 characters 0 / 1600" at bounding box center [1245, 504] width 388 height 65
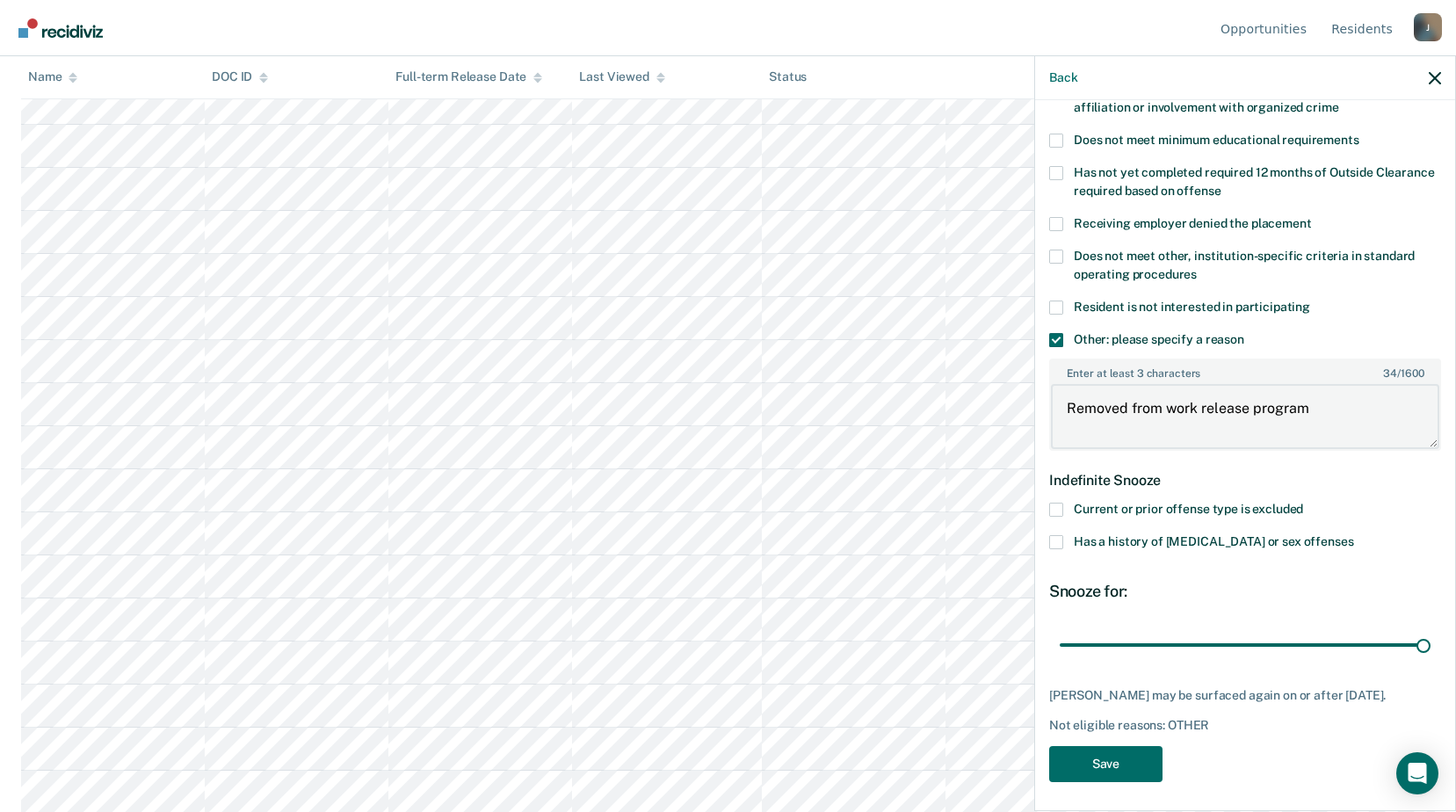
scroll to position [369, 0]
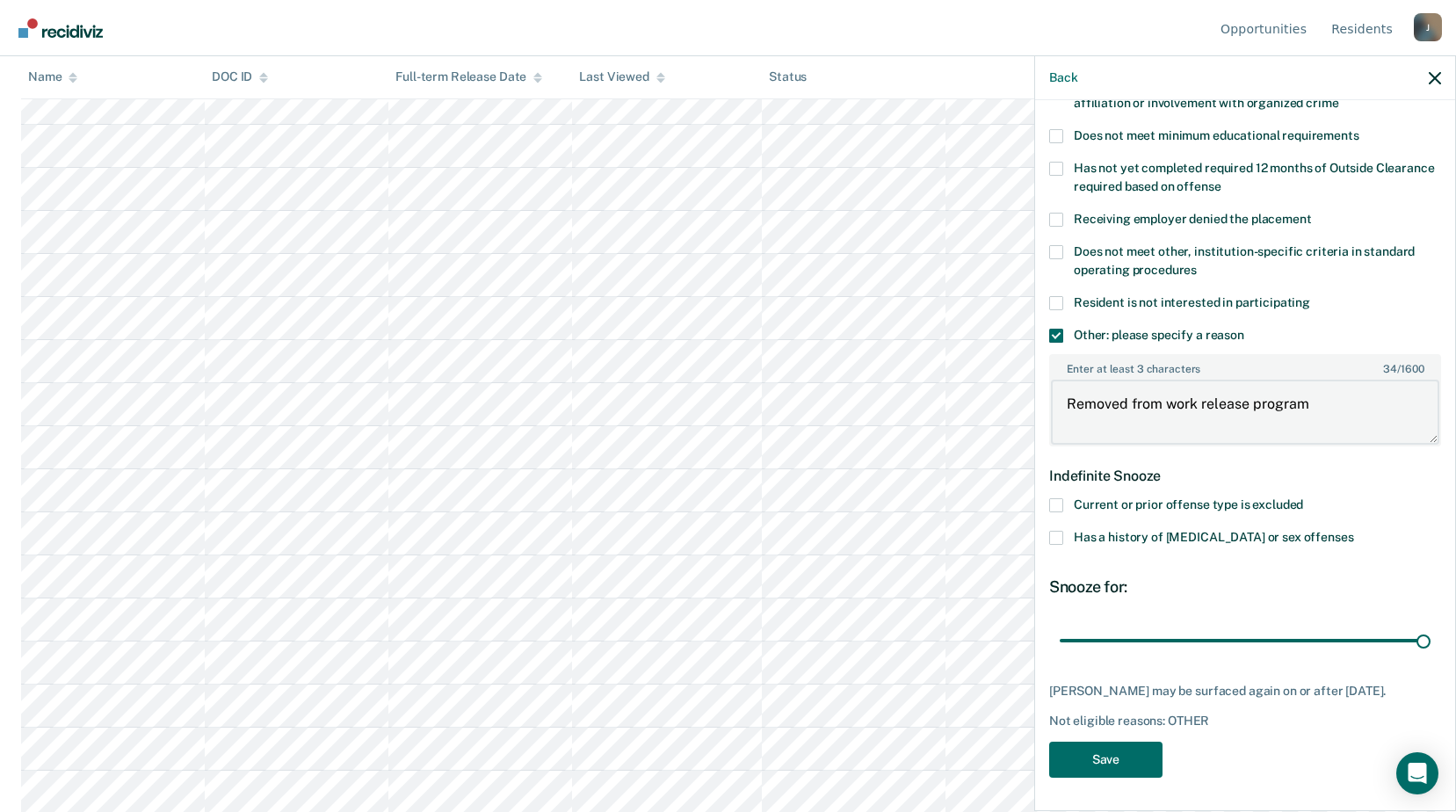
type textarea "Removed from work release program"
click at [1061, 303] on span at bounding box center [1056, 303] width 14 height 14
click at [1311, 296] on input "Resident is not interested in participating" at bounding box center [1311, 296] width 0 height 0
click at [1131, 758] on button "Save" at bounding box center [1105, 760] width 113 height 36
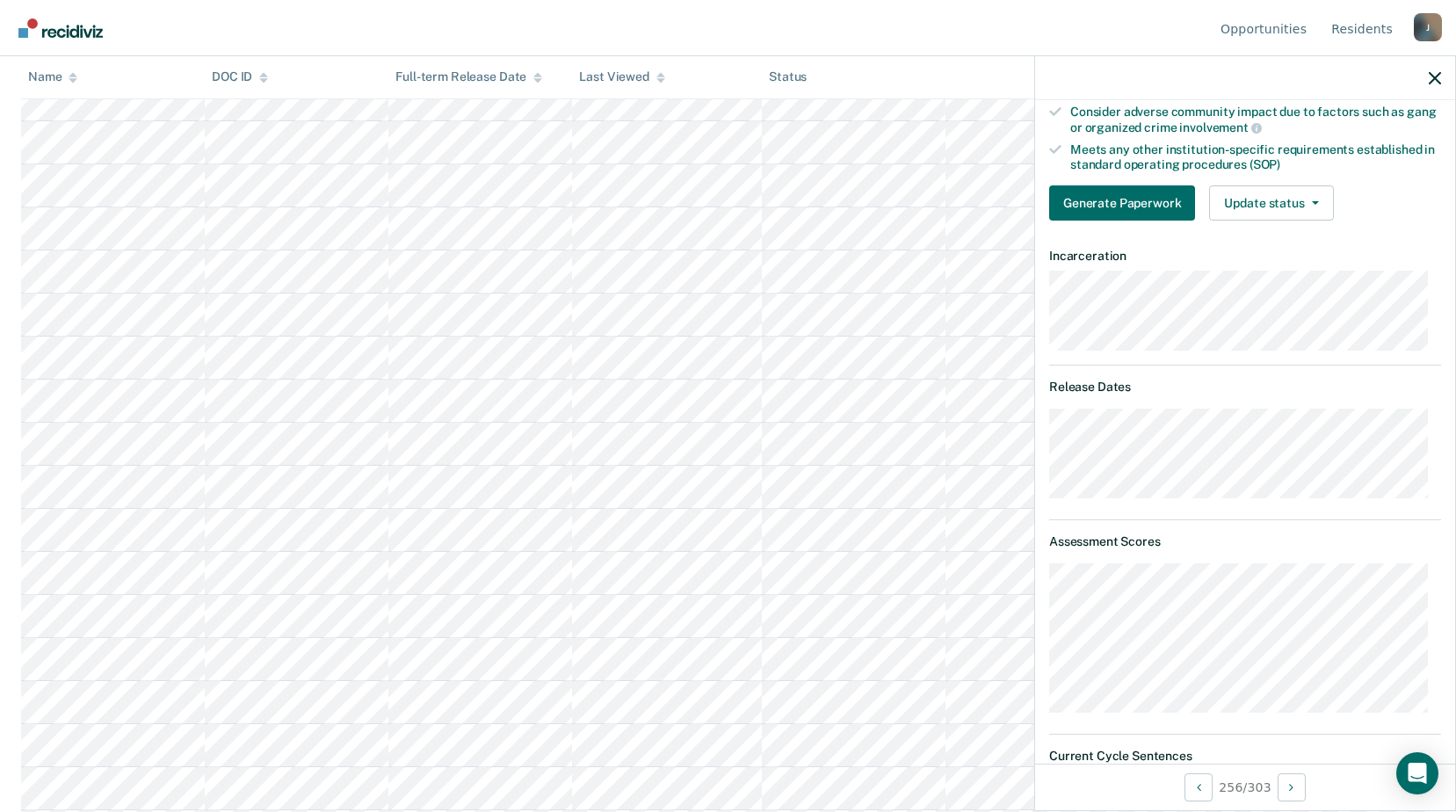
scroll to position [405, 0]
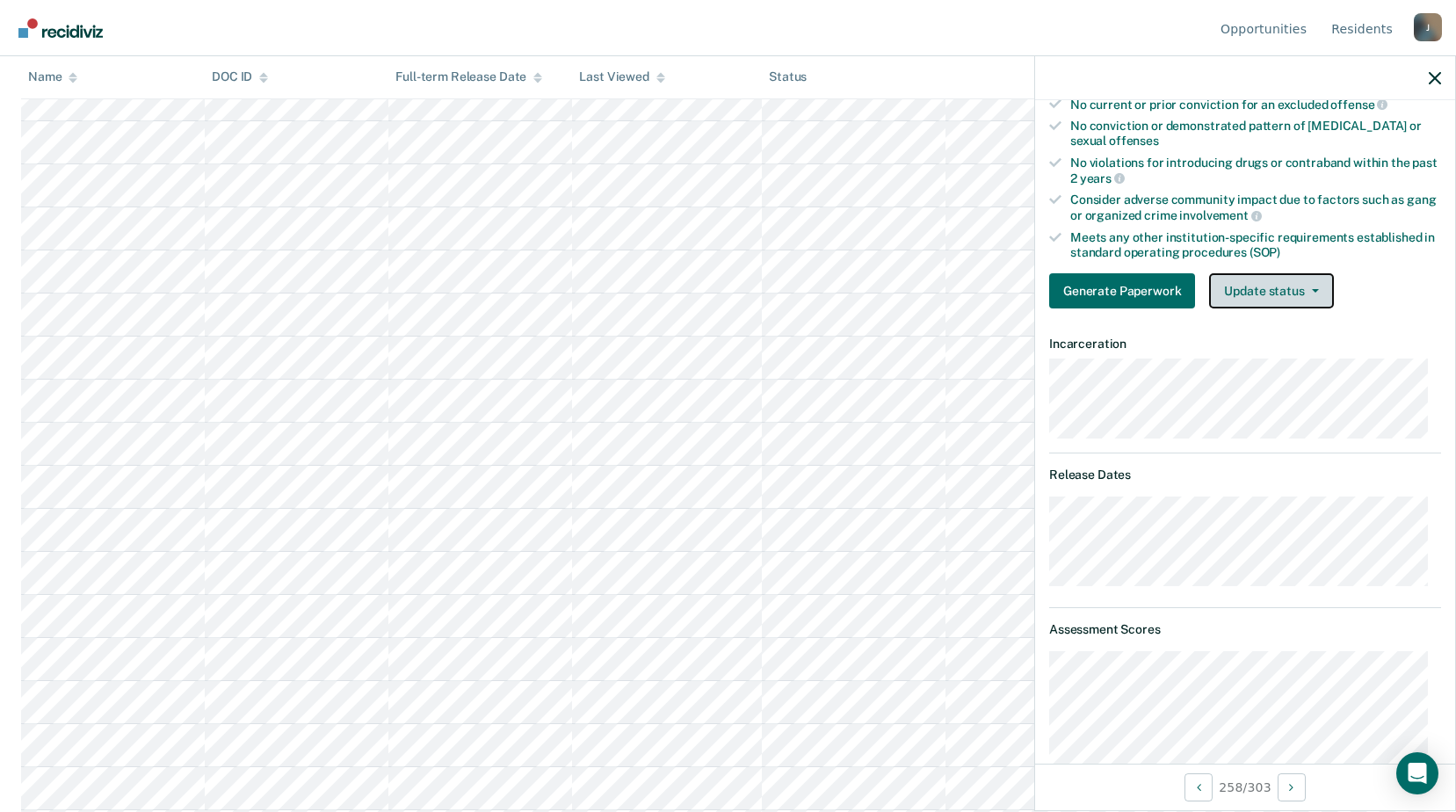
click at [1314, 285] on button "Update status" at bounding box center [1271, 290] width 124 height 35
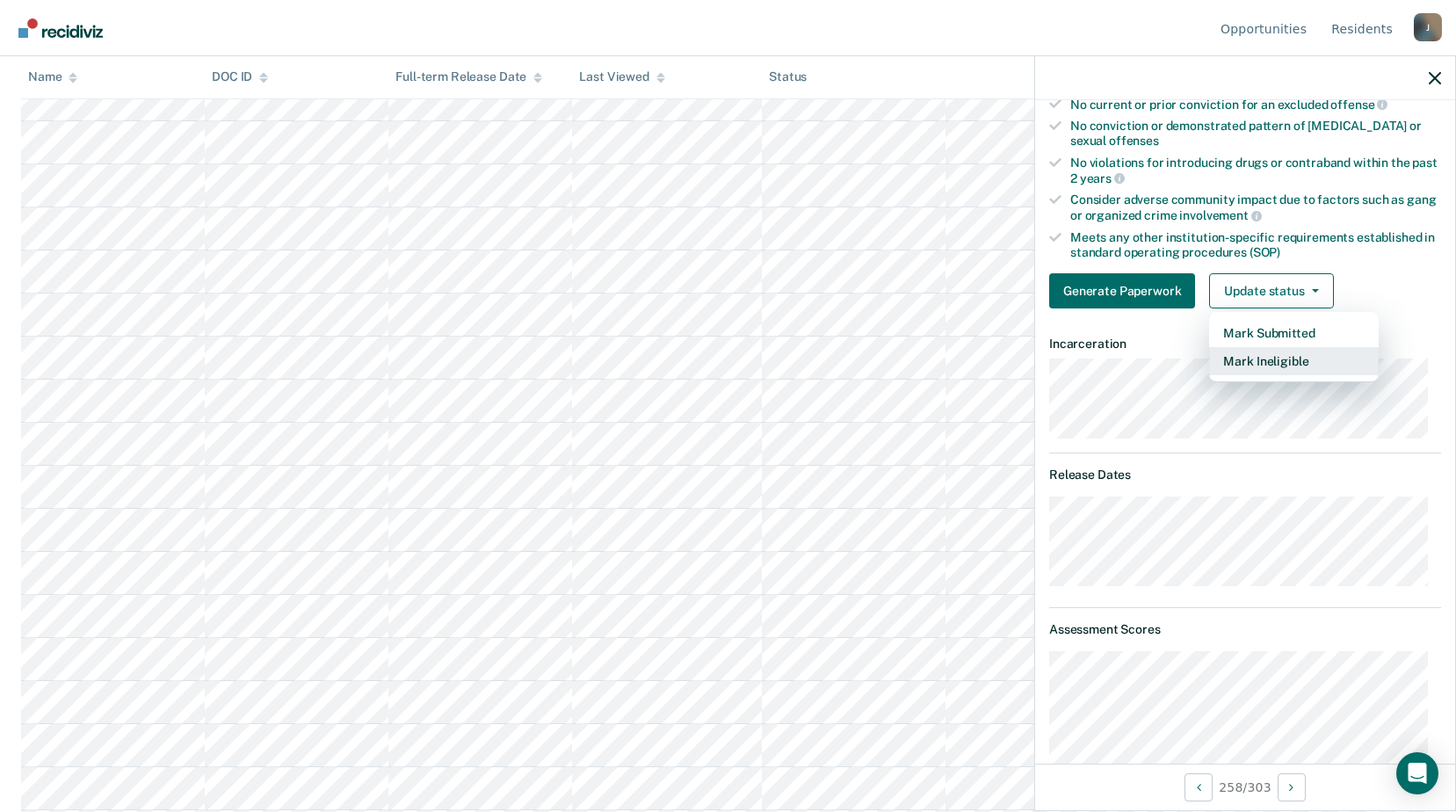
click at [1285, 361] on button "Mark Ineligible" at bounding box center [1294, 361] width 170 height 28
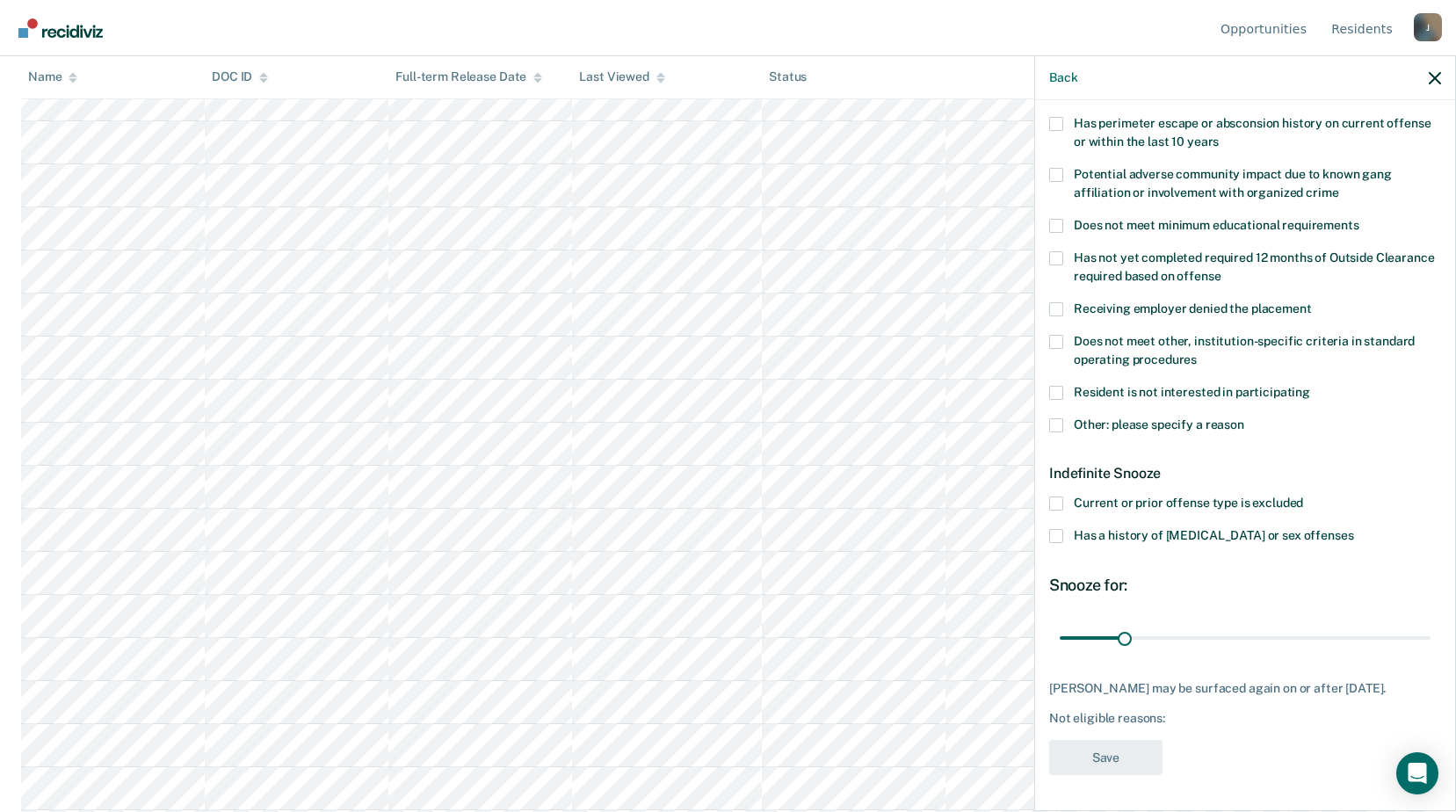
click at [1064, 335] on label "Does not meet other, institution-specific criteria in standard operating proced…" at bounding box center [1245, 353] width 392 height 37
click at [1197, 353] on input "Does not meet other, institution-specific criteria in standard operating proced…" at bounding box center [1197, 353] width 0 height 0
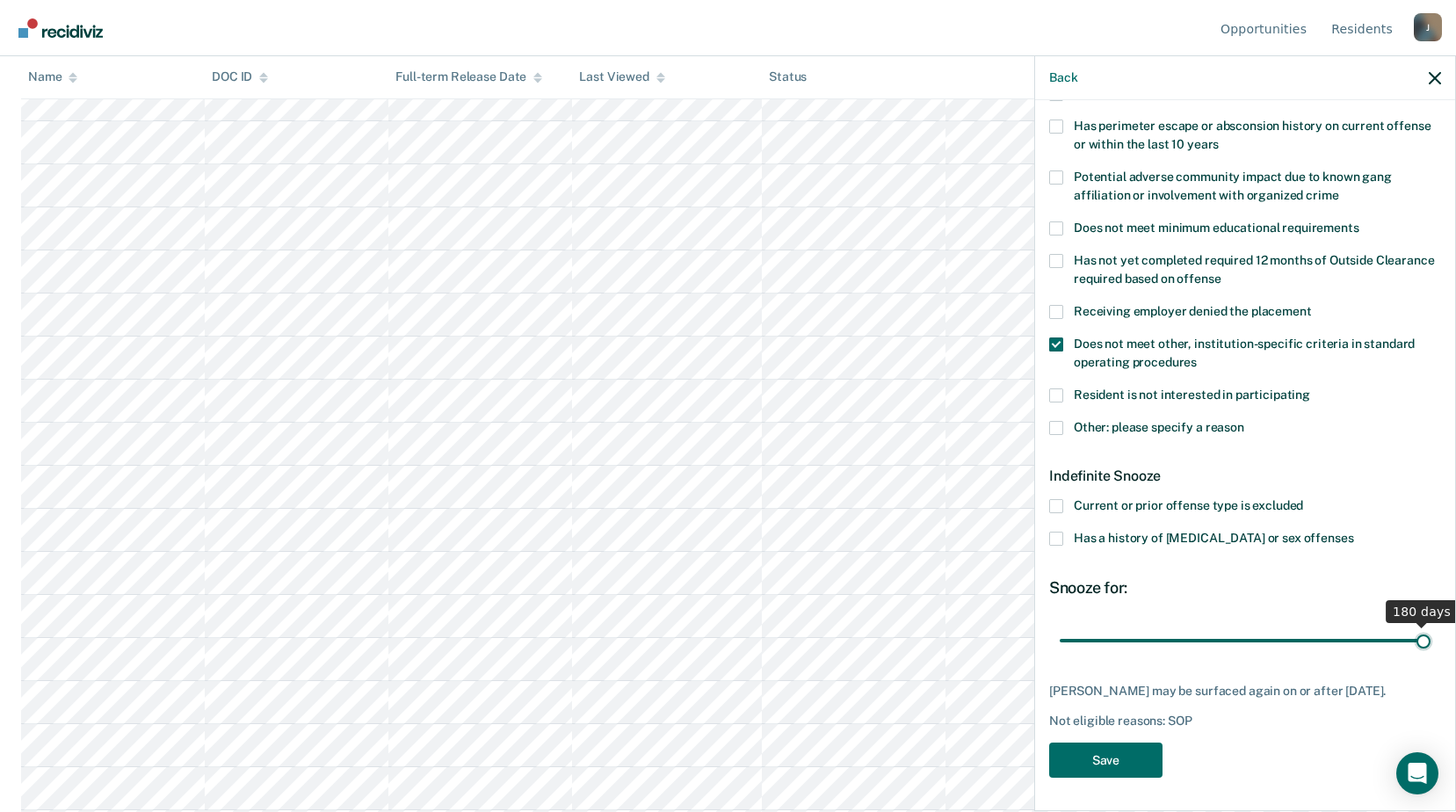
scroll to position [277, 0]
drag, startPoint x: 1121, startPoint y: 617, endPoint x: 1457, endPoint y: 606, distance: 336.8
type input "180"
click at [1431, 625] on input "range" at bounding box center [1245, 640] width 371 height 31
click at [1152, 758] on button "Save" at bounding box center [1105, 761] width 113 height 36
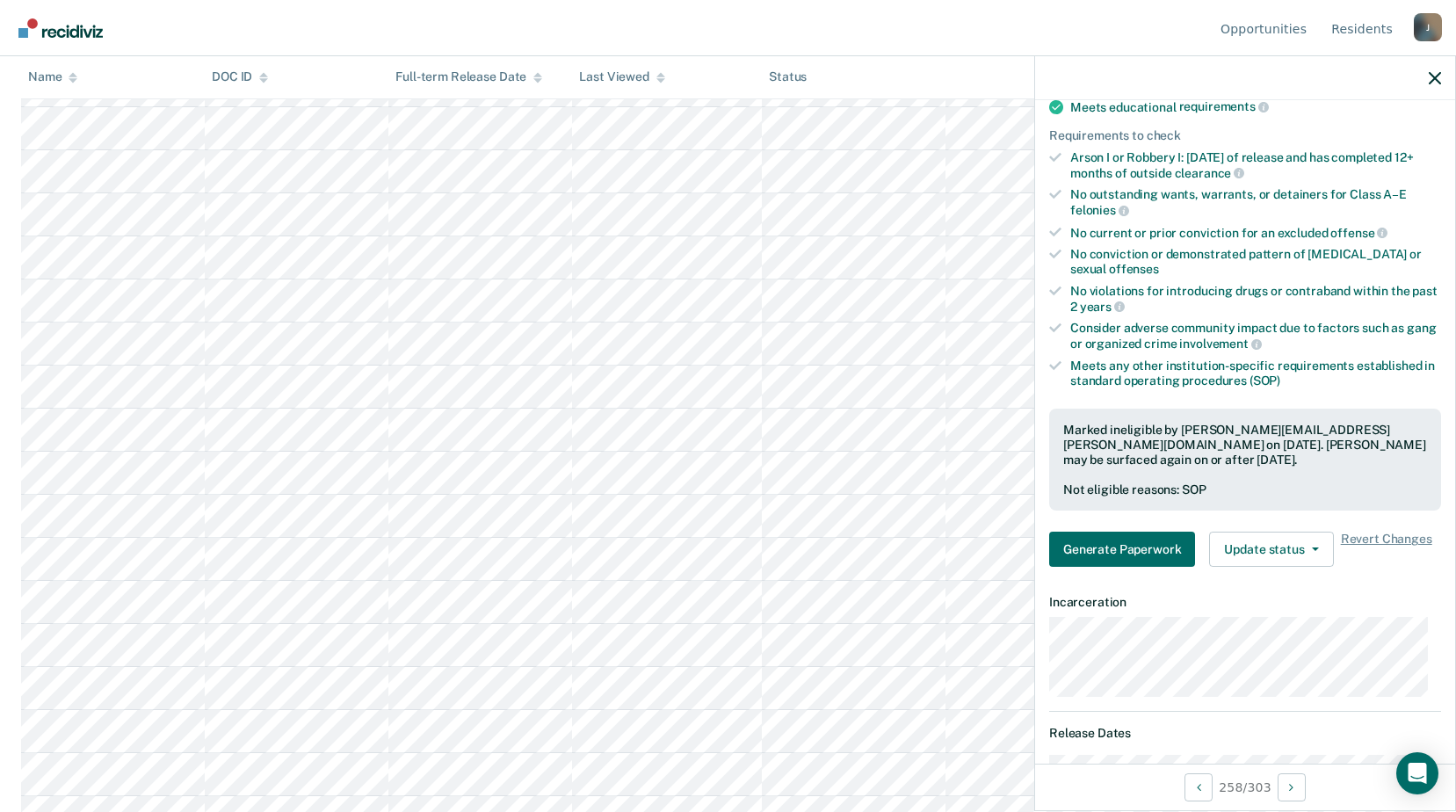
scroll to position [10811, 0]
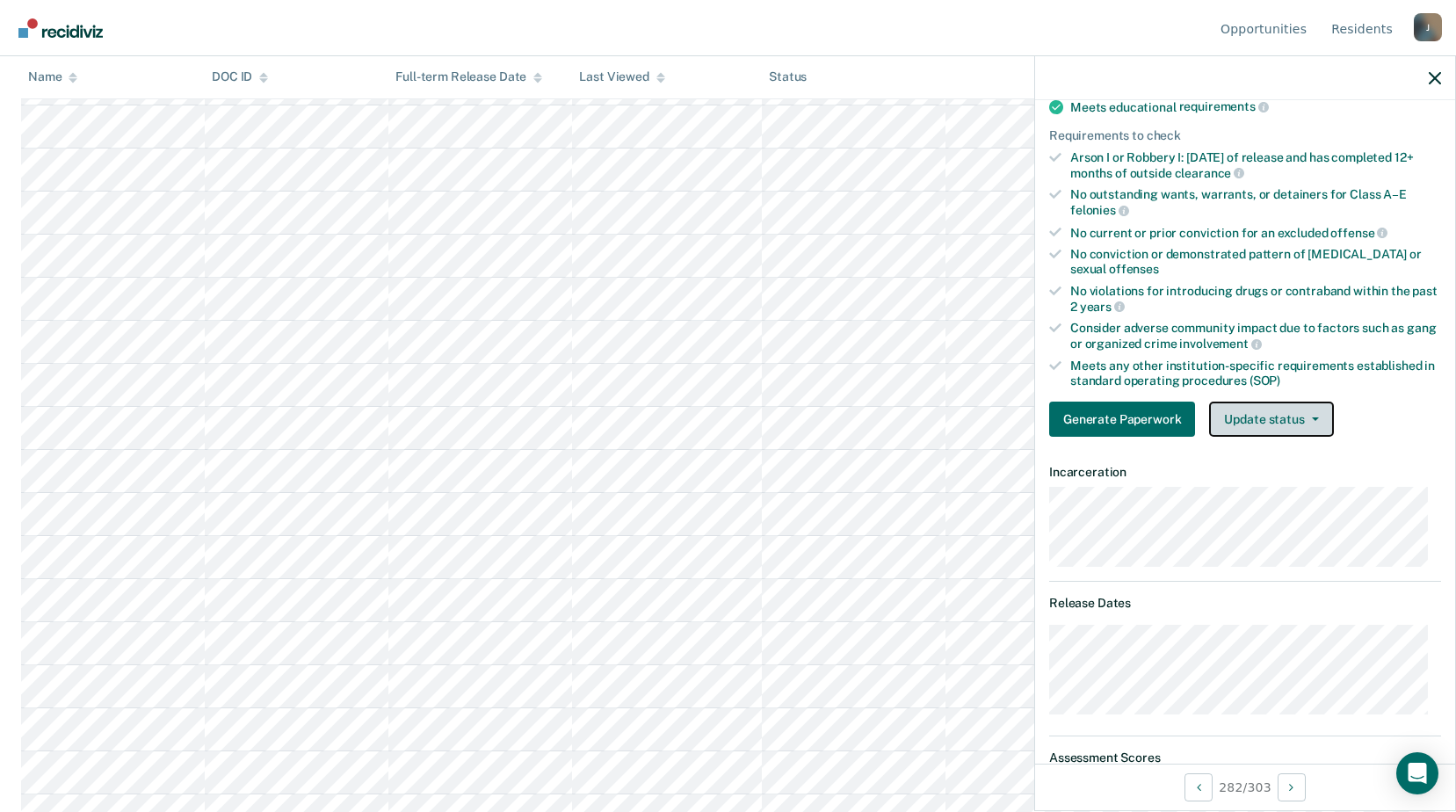
click at [1282, 423] on button "Update status" at bounding box center [1271, 419] width 124 height 35
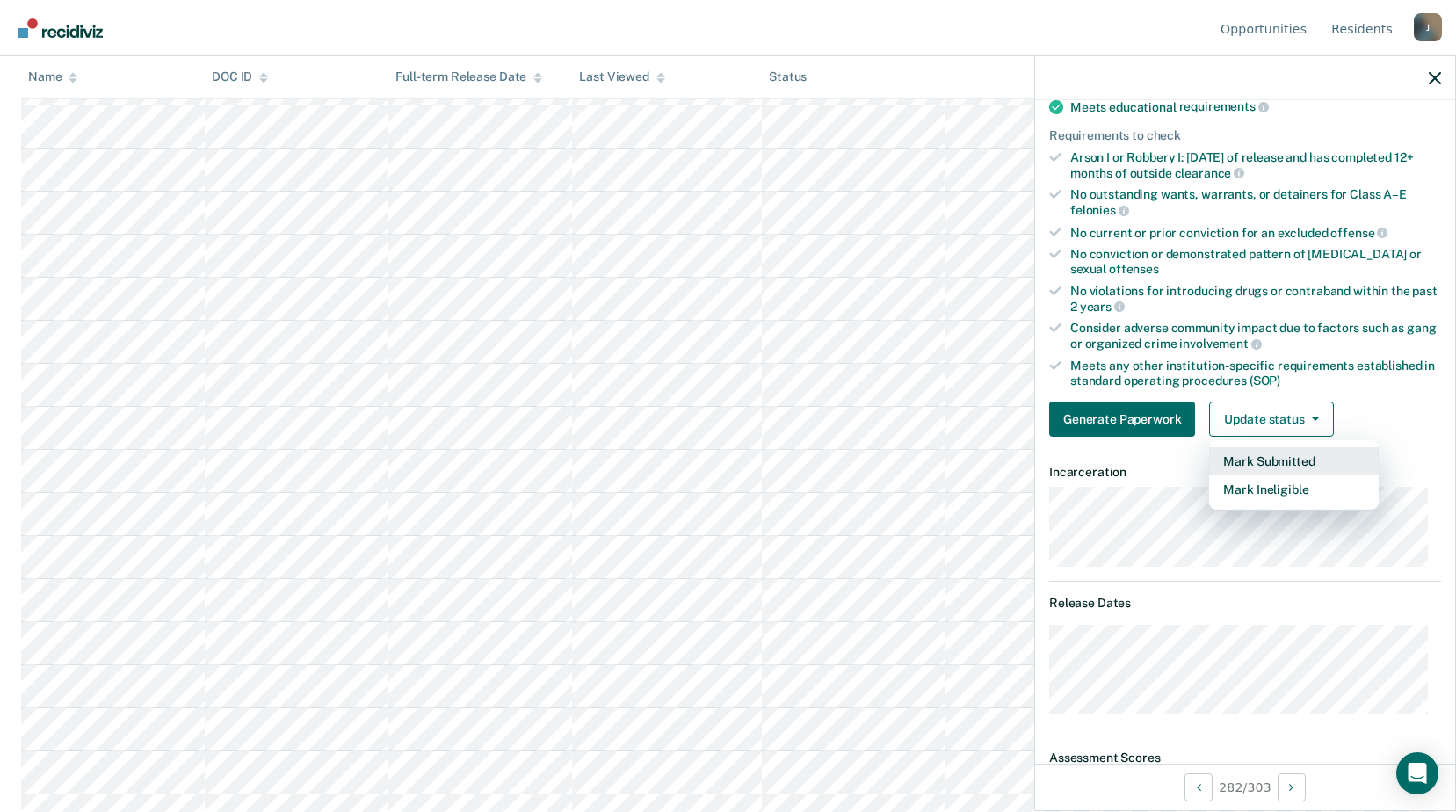
click at [1277, 461] on button "Mark Submitted" at bounding box center [1294, 461] width 170 height 28
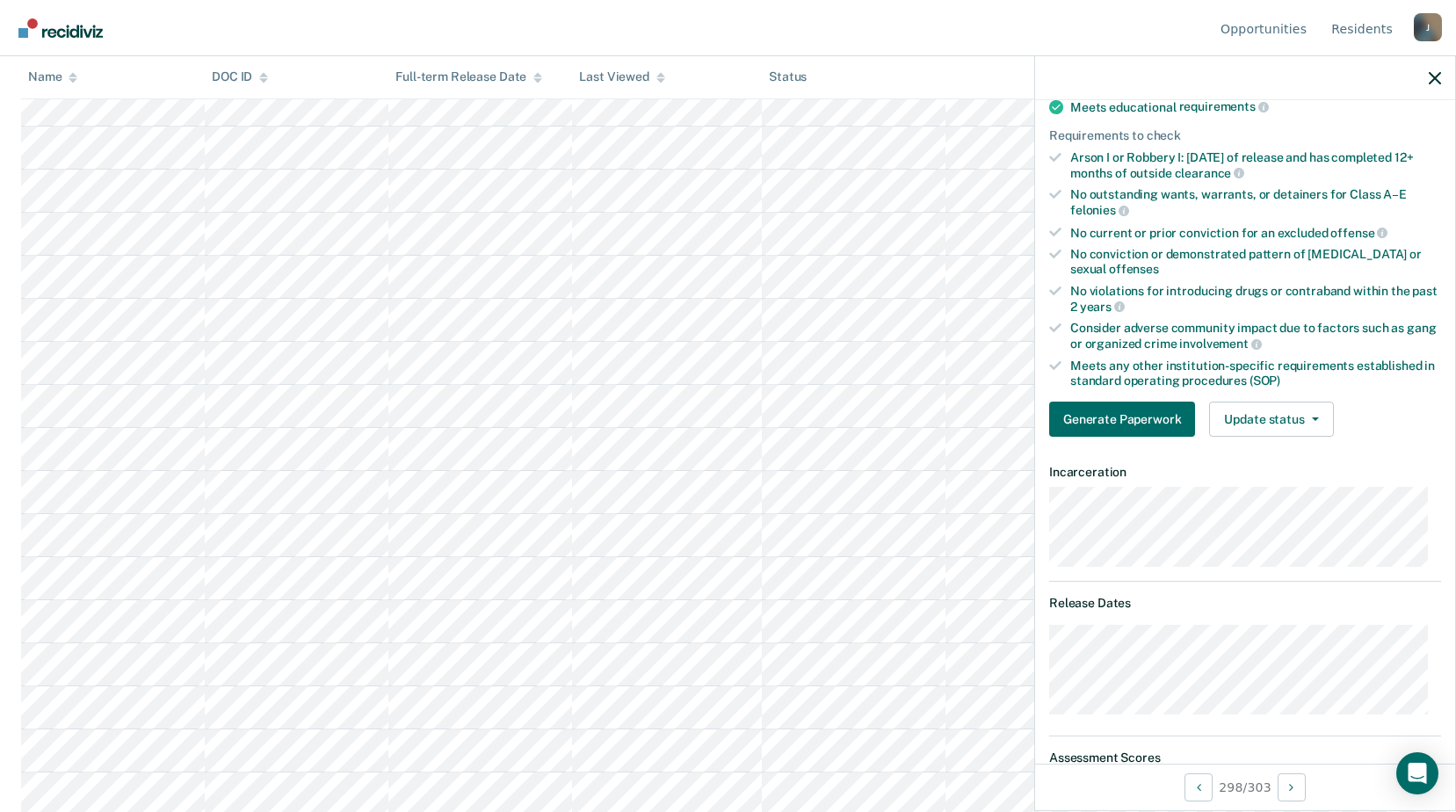
scroll to position [11526, 0]
click at [1299, 412] on button "Update status" at bounding box center [1271, 419] width 124 height 35
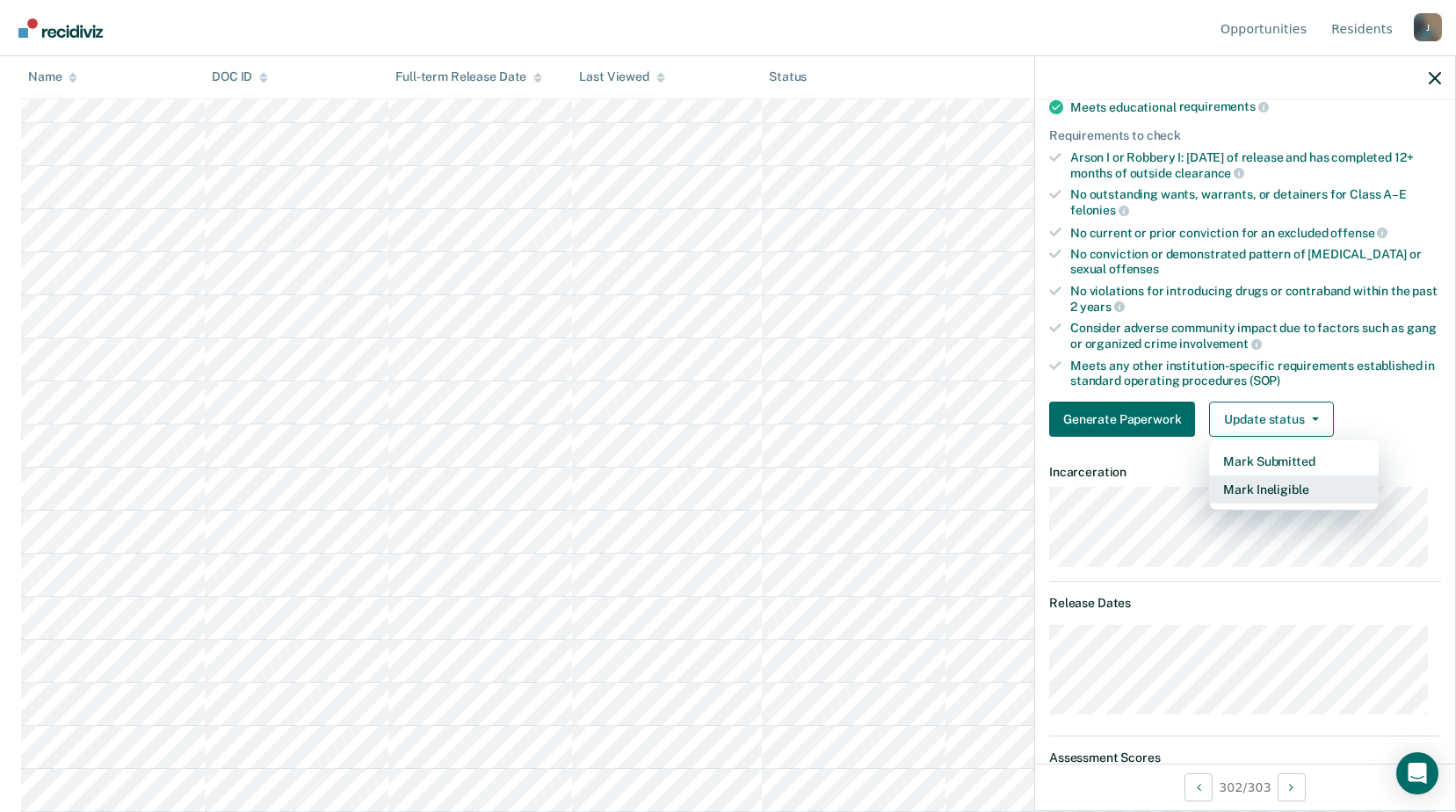
click at [1260, 490] on button "Mark Ineligible" at bounding box center [1294, 490] width 170 height 28
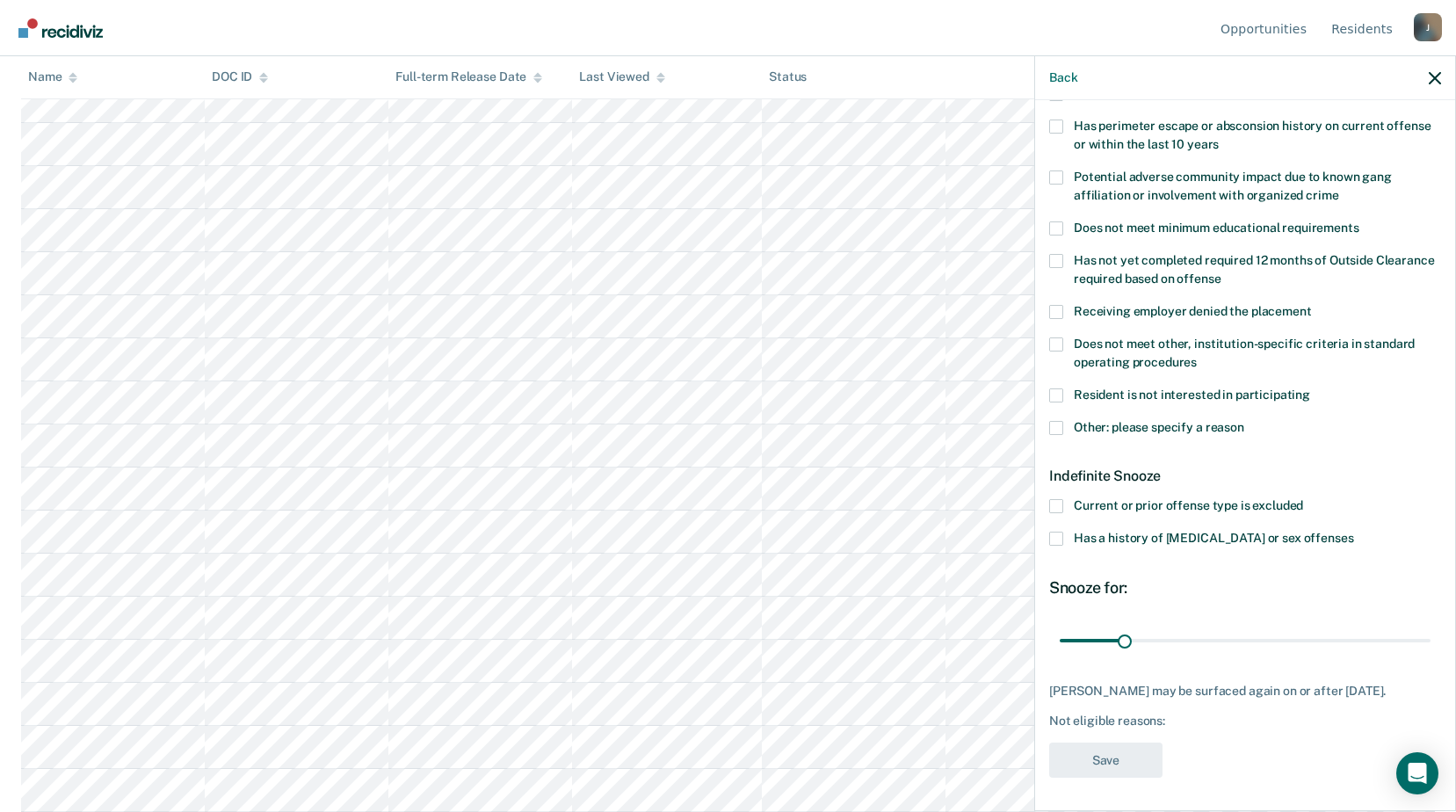
click at [1062, 429] on span at bounding box center [1056, 428] width 14 height 14
click at [1245, 421] on input "Other: please specify a reason" at bounding box center [1245, 421] width 0 height 0
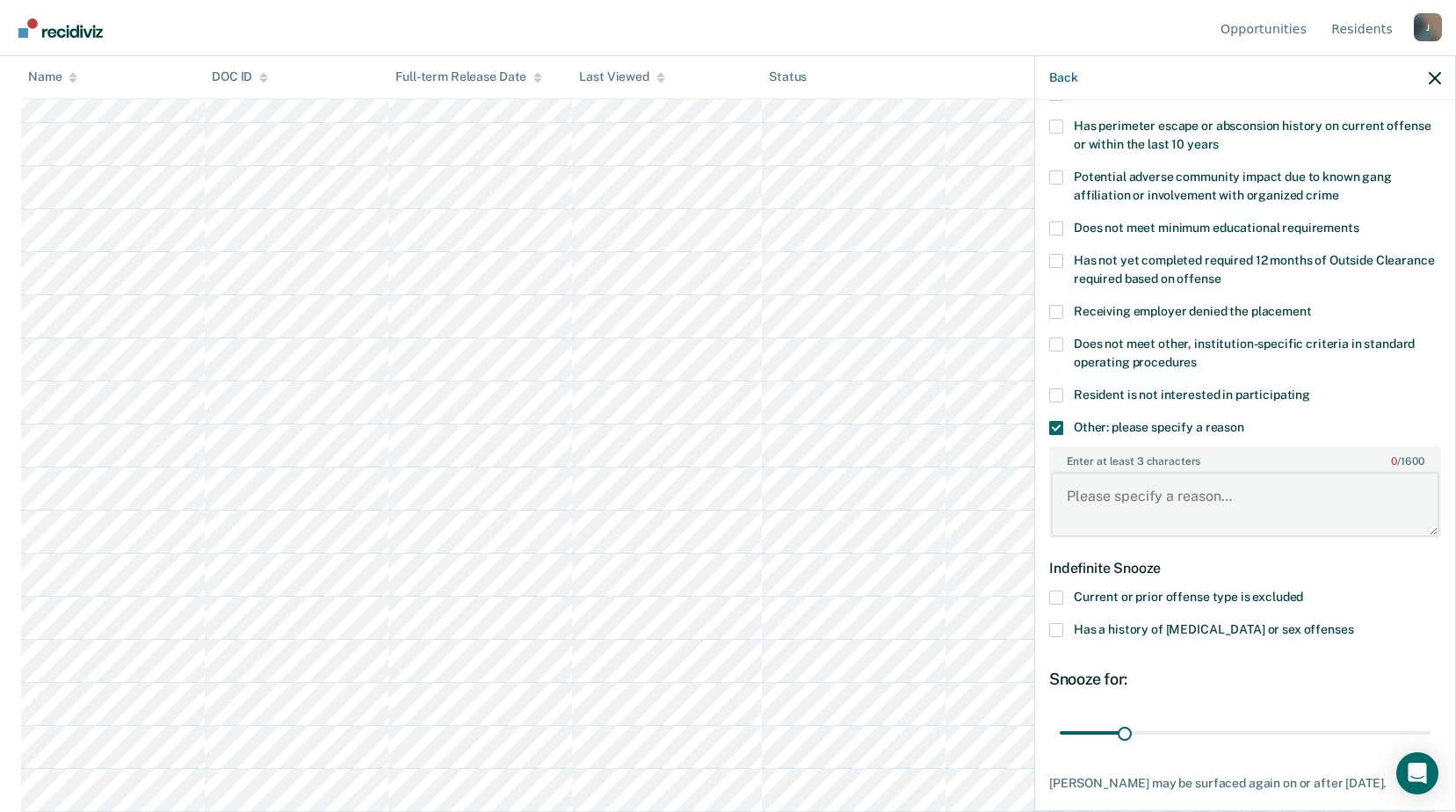
click at [1167, 509] on textarea "Enter at least 3 characters 0 / 1600" at bounding box center [1245, 504] width 388 height 65
type textarea "Release date in 14 days"
drag, startPoint x: 1119, startPoint y: 723, endPoint x: 1150, endPoint y: 719, distance: 31.1
type input "44"
click at [1150, 719] on input "range" at bounding box center [1245, 732] width 371 height 31
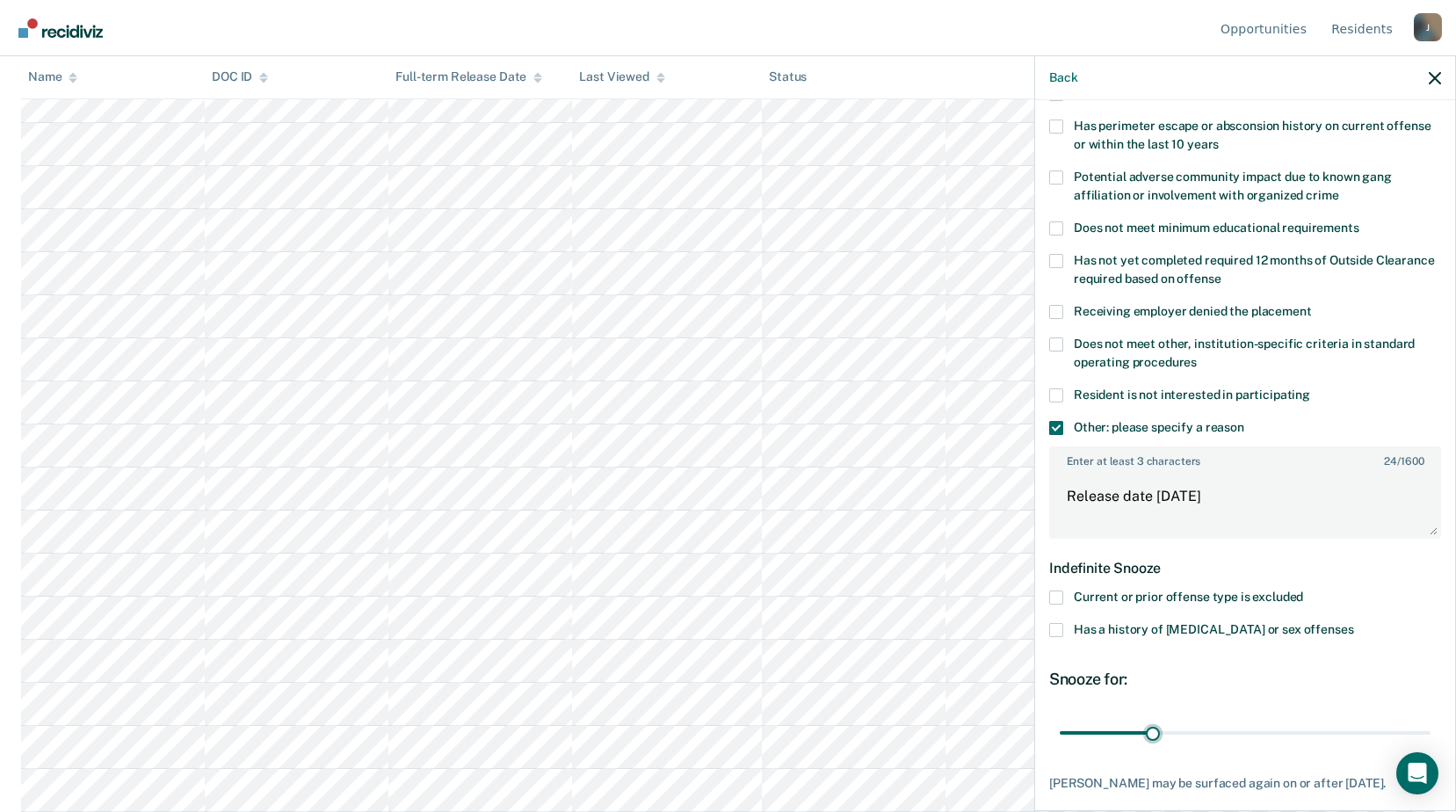
scroll to position [384, 0]
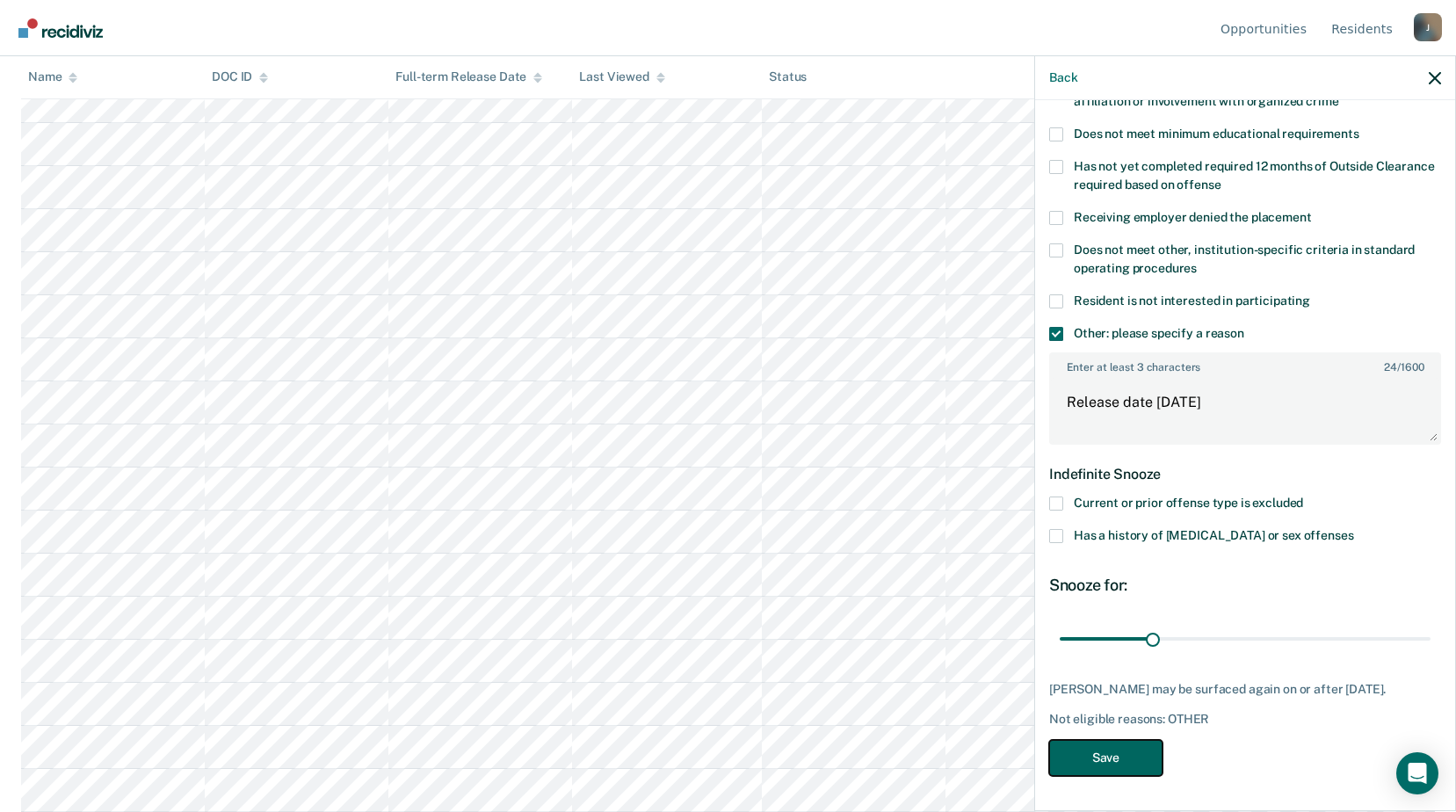
click at [1130, 765] on button "Save" at bounding box center [1105, 758] width 113 height 36
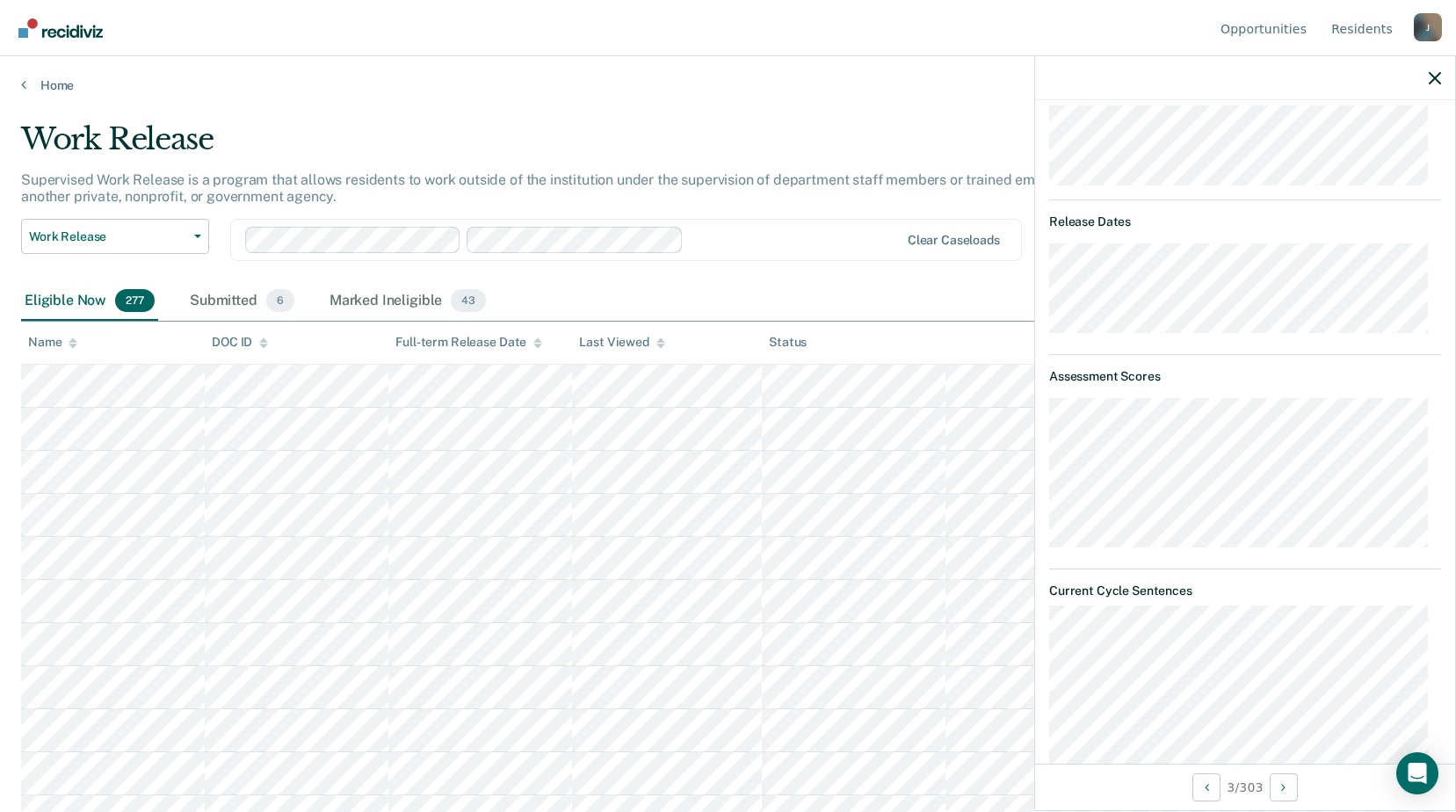
scroll to position [0, 0]
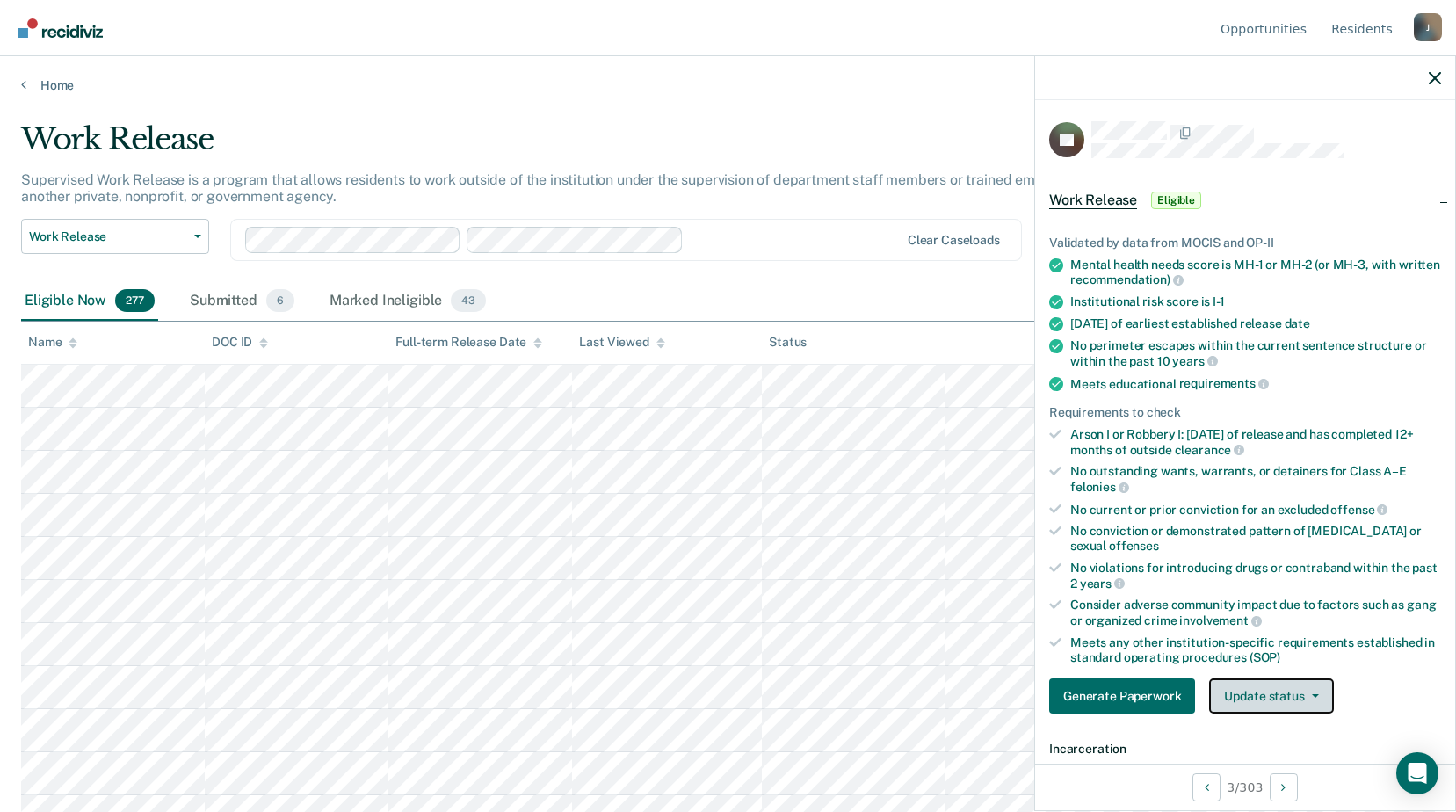
click at [1297, 695] on button "Update status" at bounding box center [1271, 696] width 124 height 35
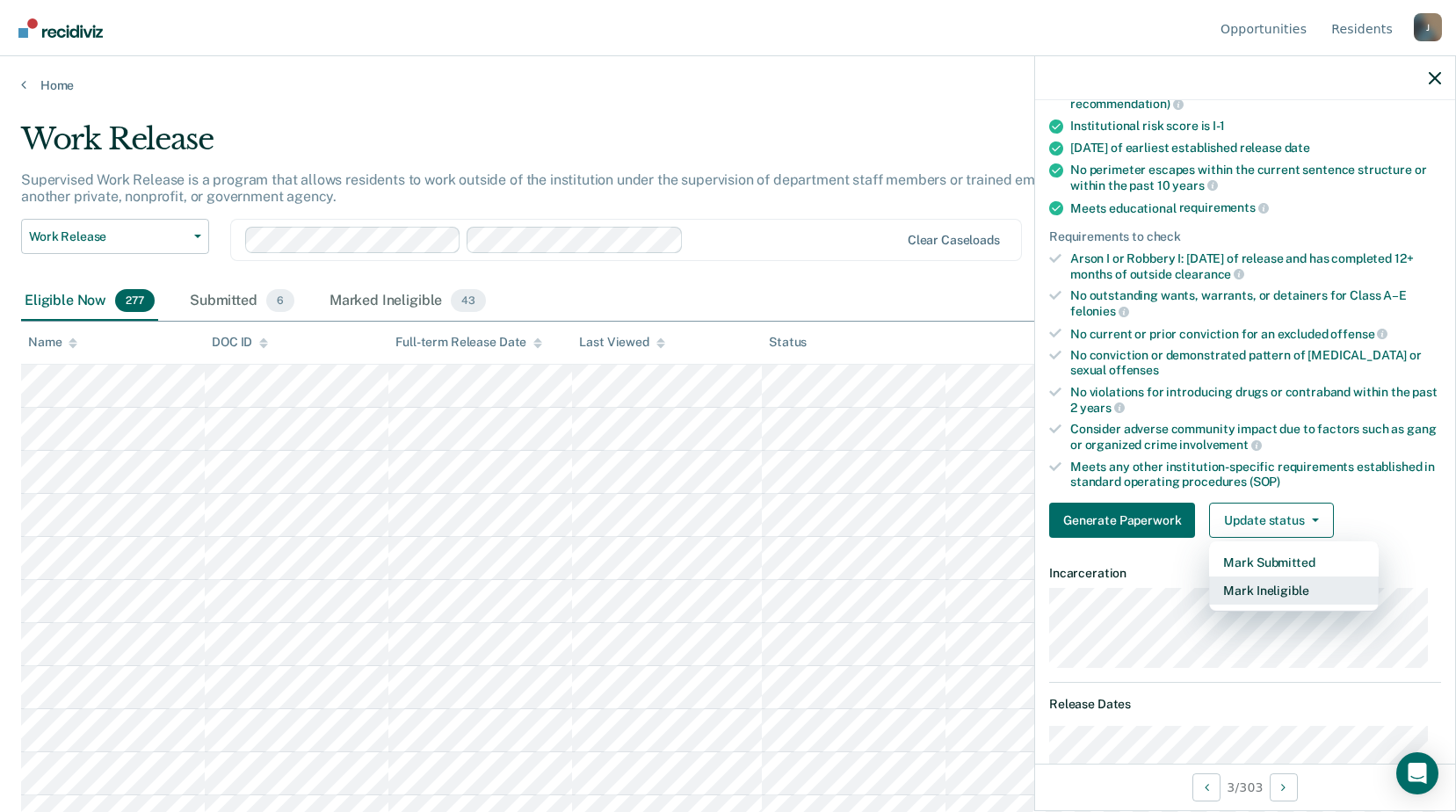
click at [1308, 591] on button "Mark Ineligible" at bounding box center [1294, 591] width 170 height 28
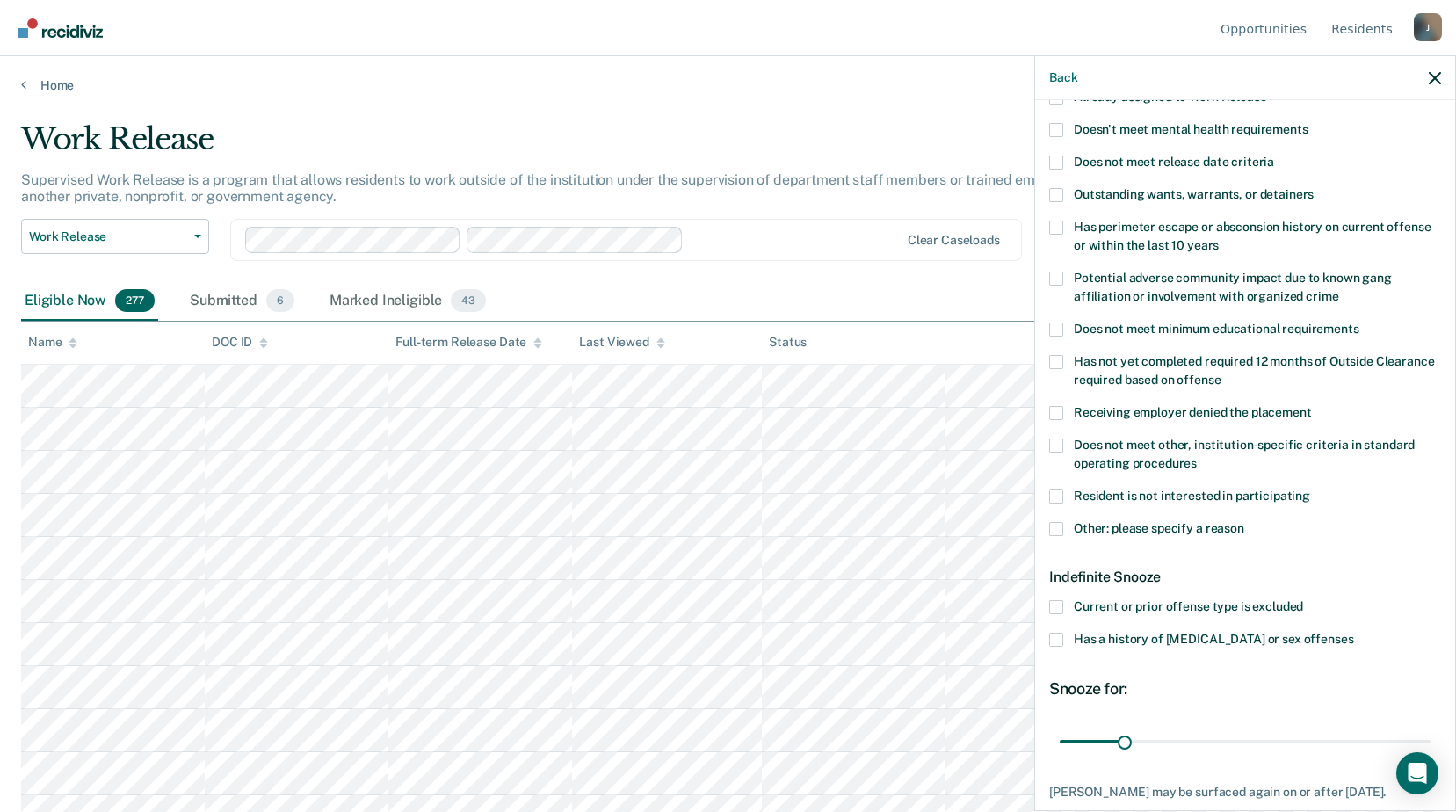
click at [1052, 523] on span at bounding box center [1056, 529] width 14 height 14
click at [1245, 522] on input "Other: please specify a reason" at bounding box center [1245, 522] width 0 height 0
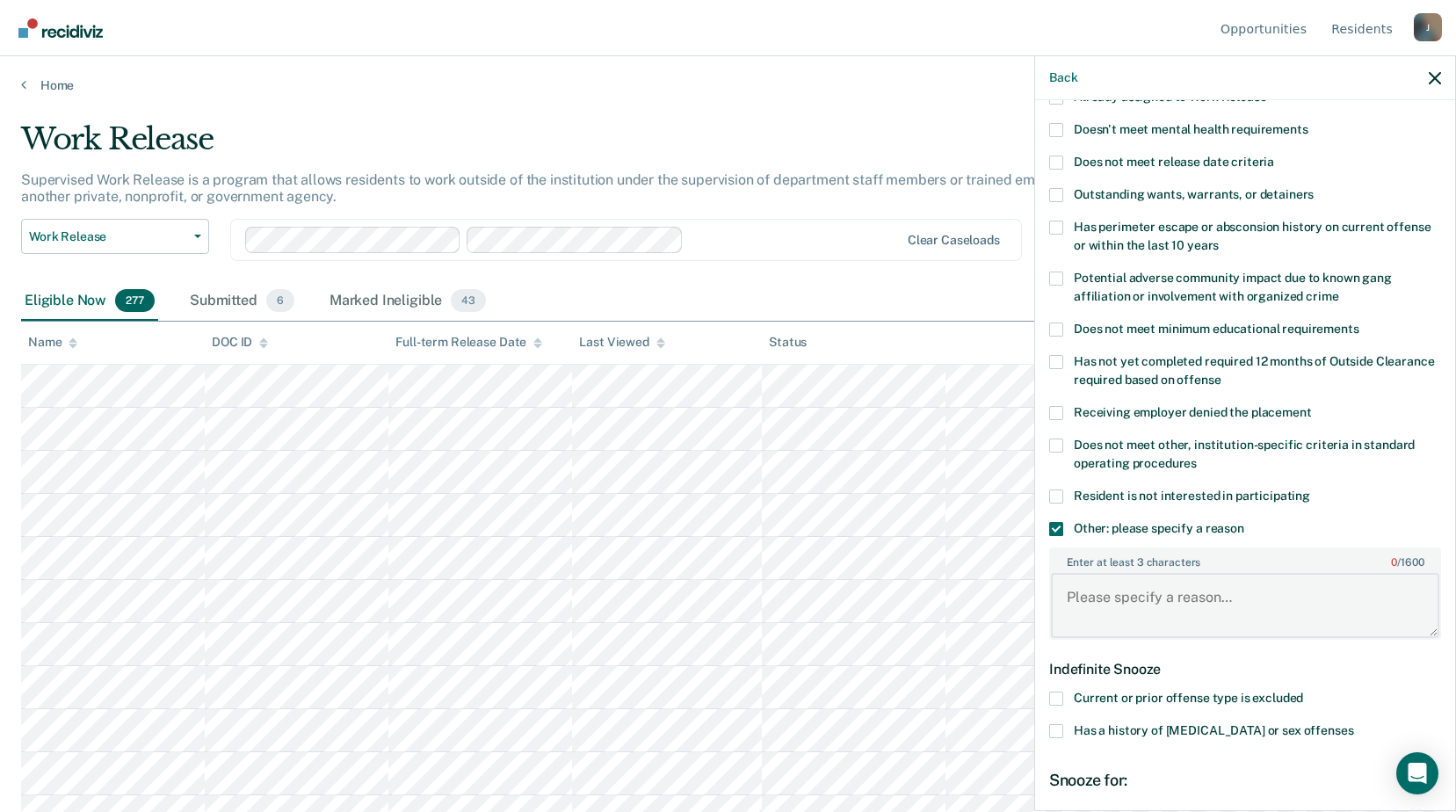
click at [1112, 593] on textarea "Enter at least 3 characters 0 / 1600" at bounding box center [1245, 605] width 388 height 65
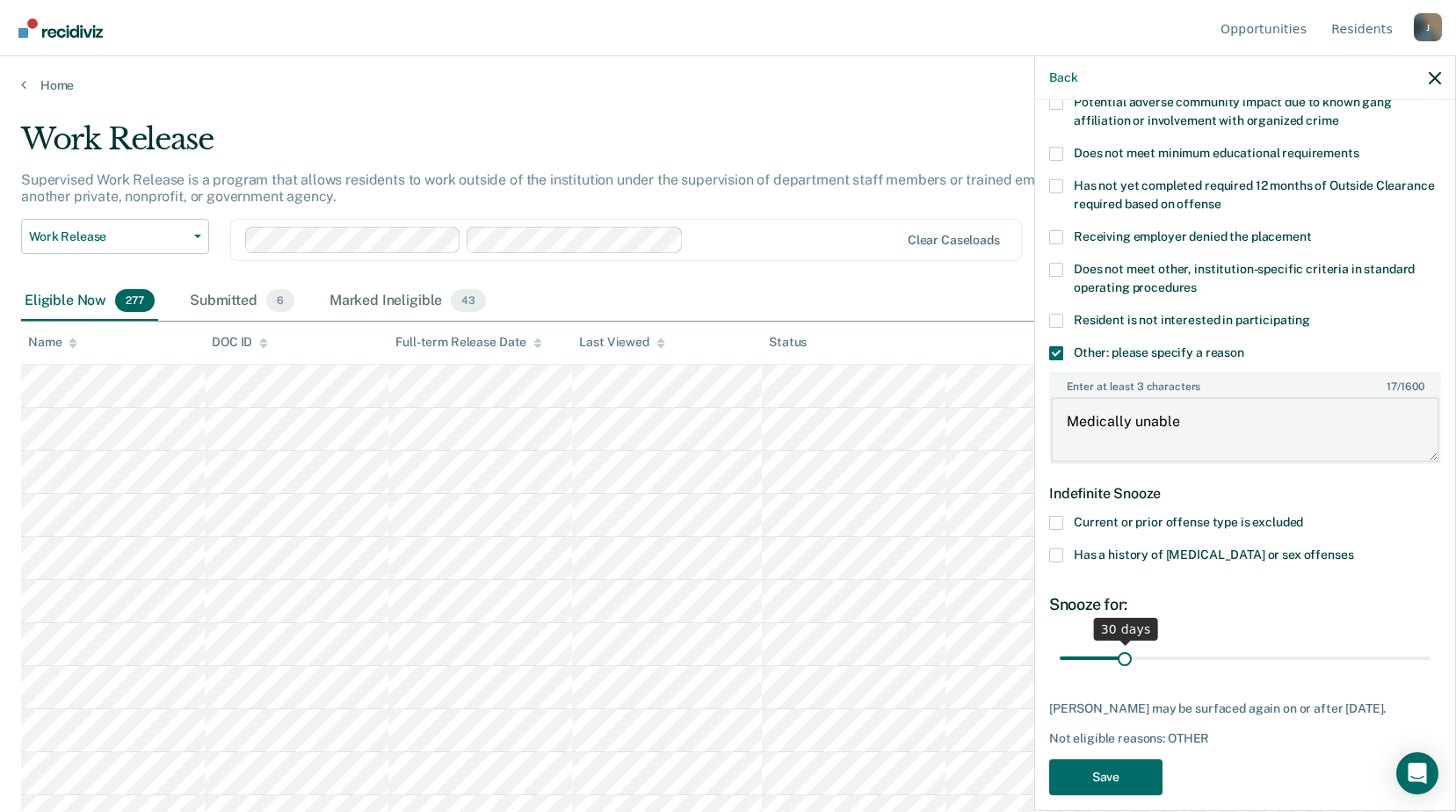
type textarea "Medically unable"
drag, startPoint x: 1124, startPoint y: 657, endPoint x: 1456, endPoint y: 670, distance: 331.6
type input "180"
click at [1431, 670] on input "range" at bounding box center [1245, 658] width 371 height 31
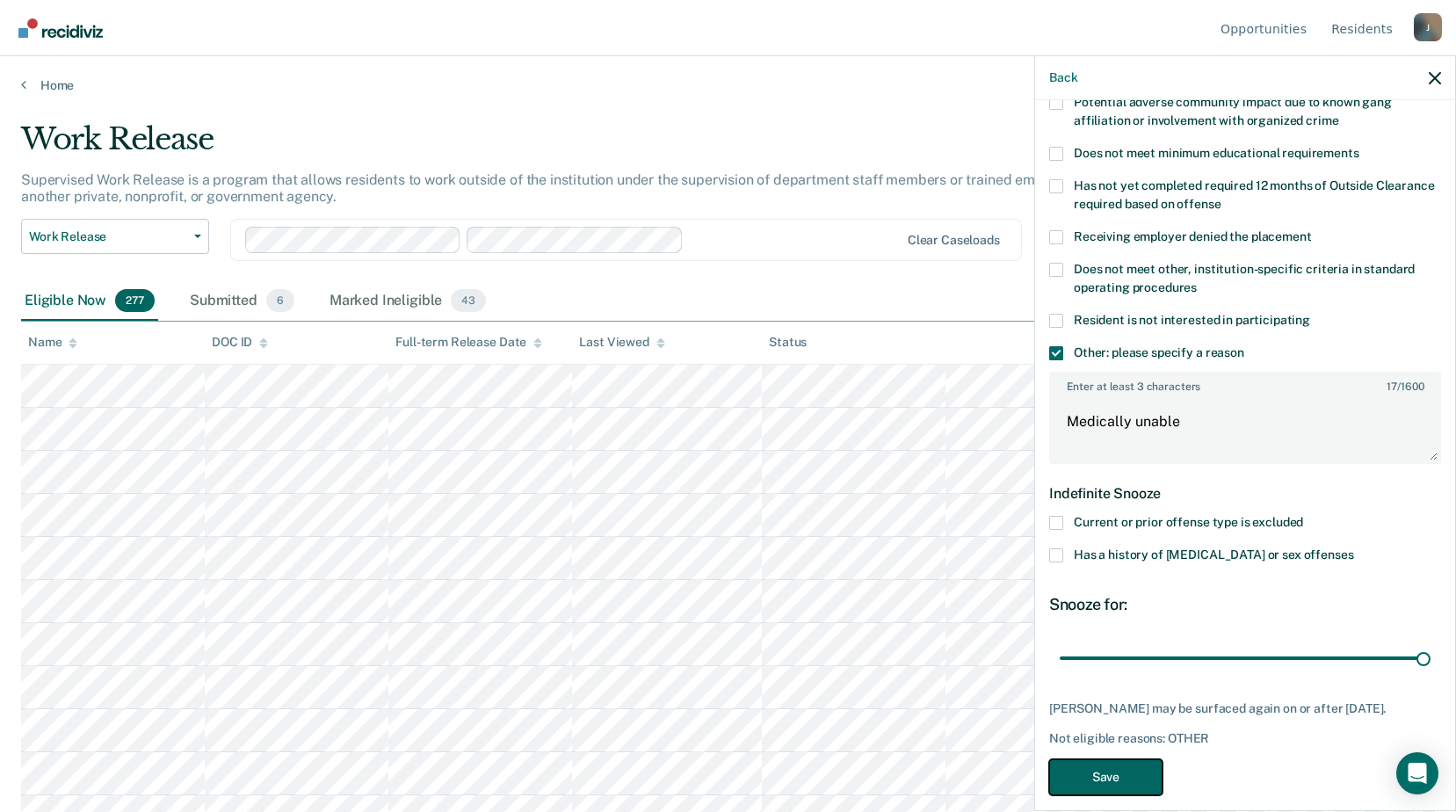
click at [1099, 780] on button "Save" at bounding box center [1105, 777] width 113 height 36
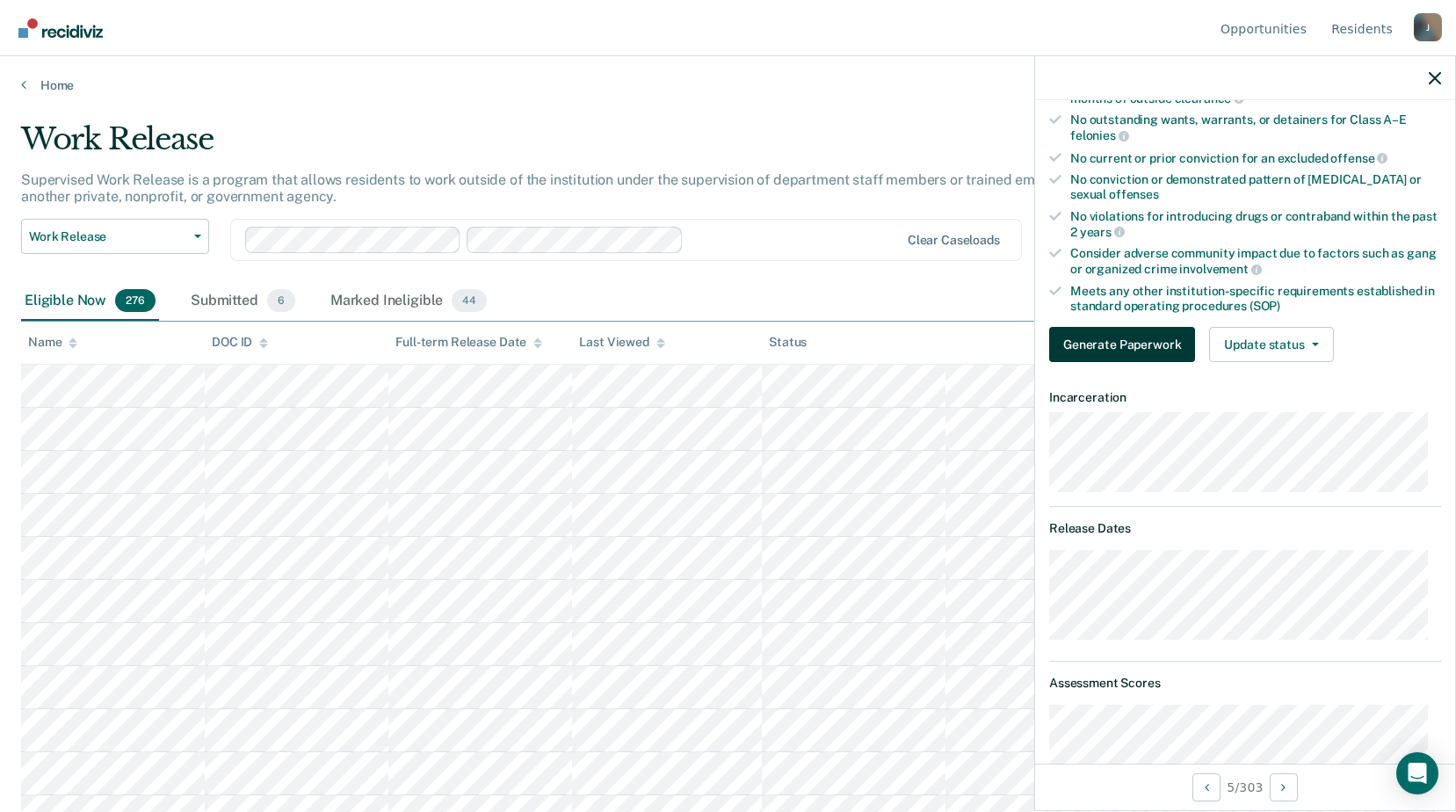
scroll to position [527, 0]
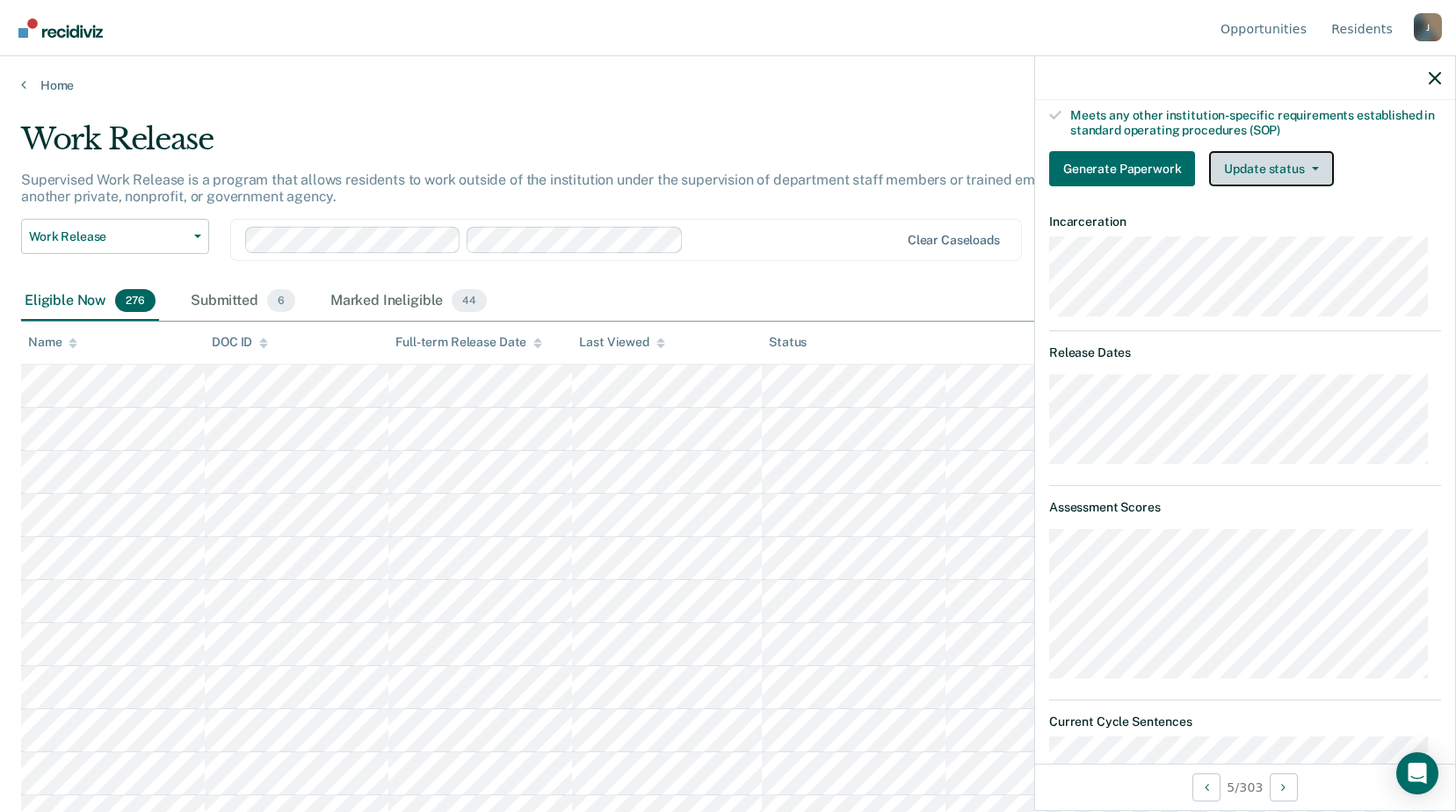
click at [1280, 171] on button "Update status" at bounding box center [1271, 168] width 124 height 35
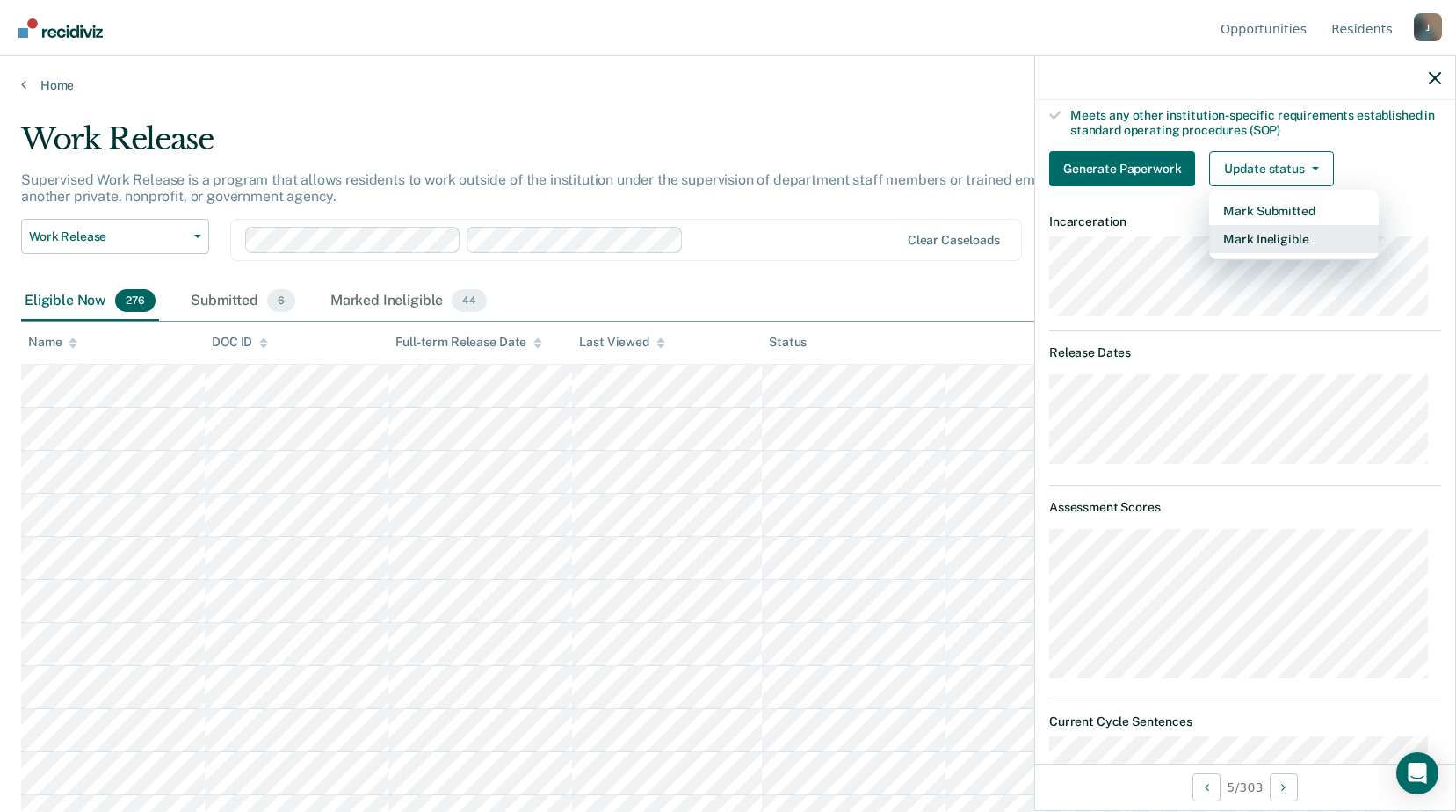
click at [1278, 245] on button "Mark Ineligible" at bounding box center [1294, 239] width 170 height 28
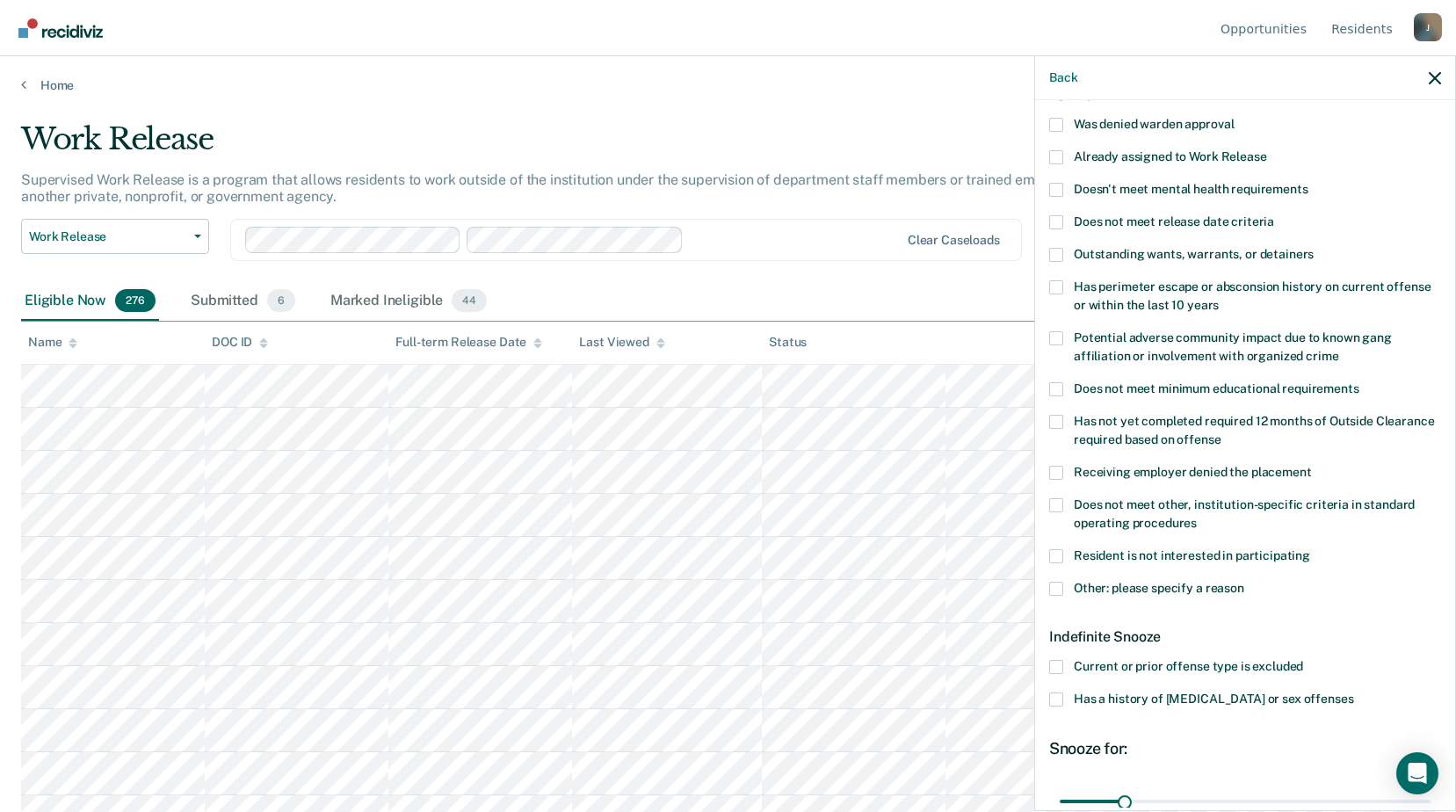
scroll to position [204, 0]
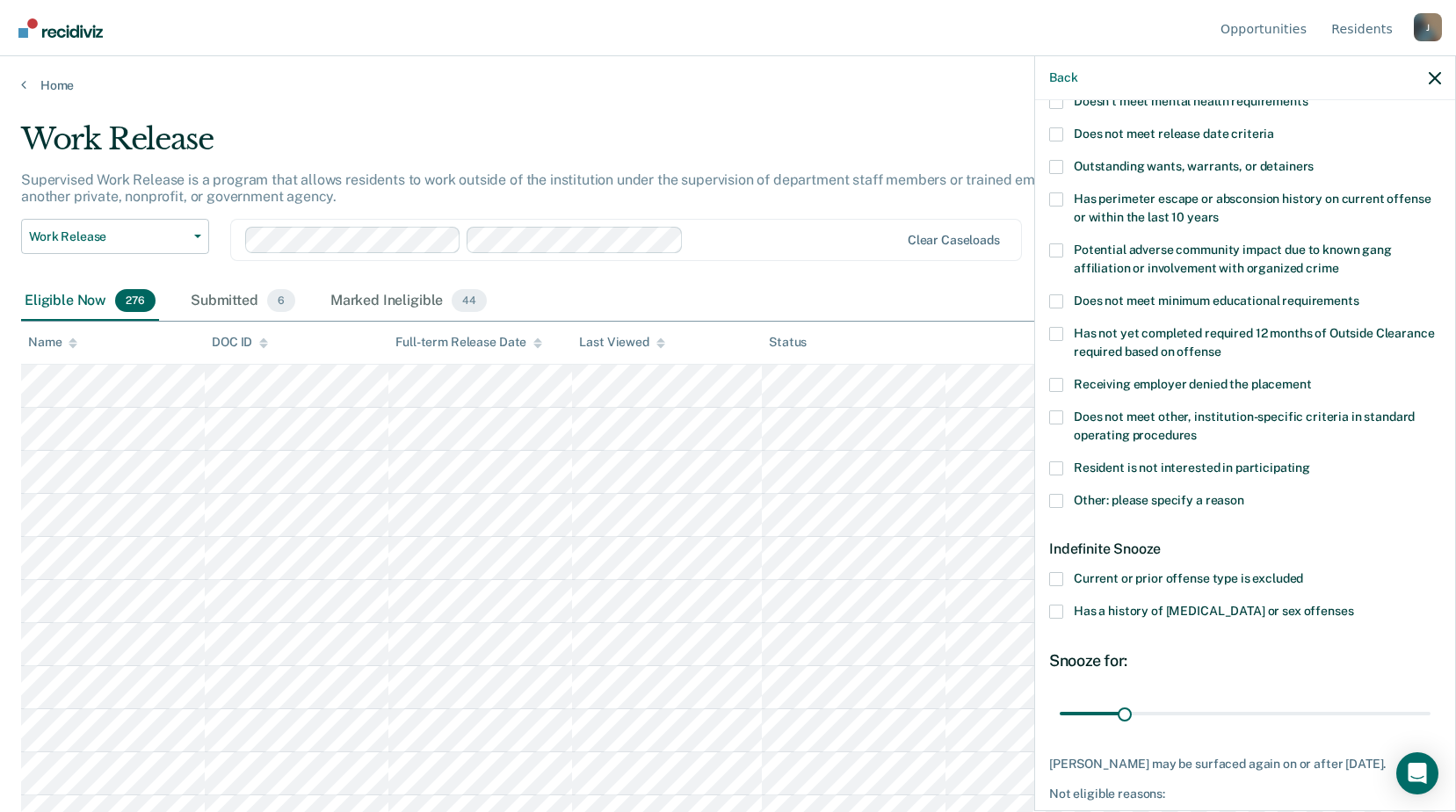
click at [1066, 499] on label "Other: please specify a reason" at bounding box center [1245, 503] width 392 height 18
click at [1245, 494] on input "Other: please specify a reason" at bounding box center [1245, 494] width 0 height 0
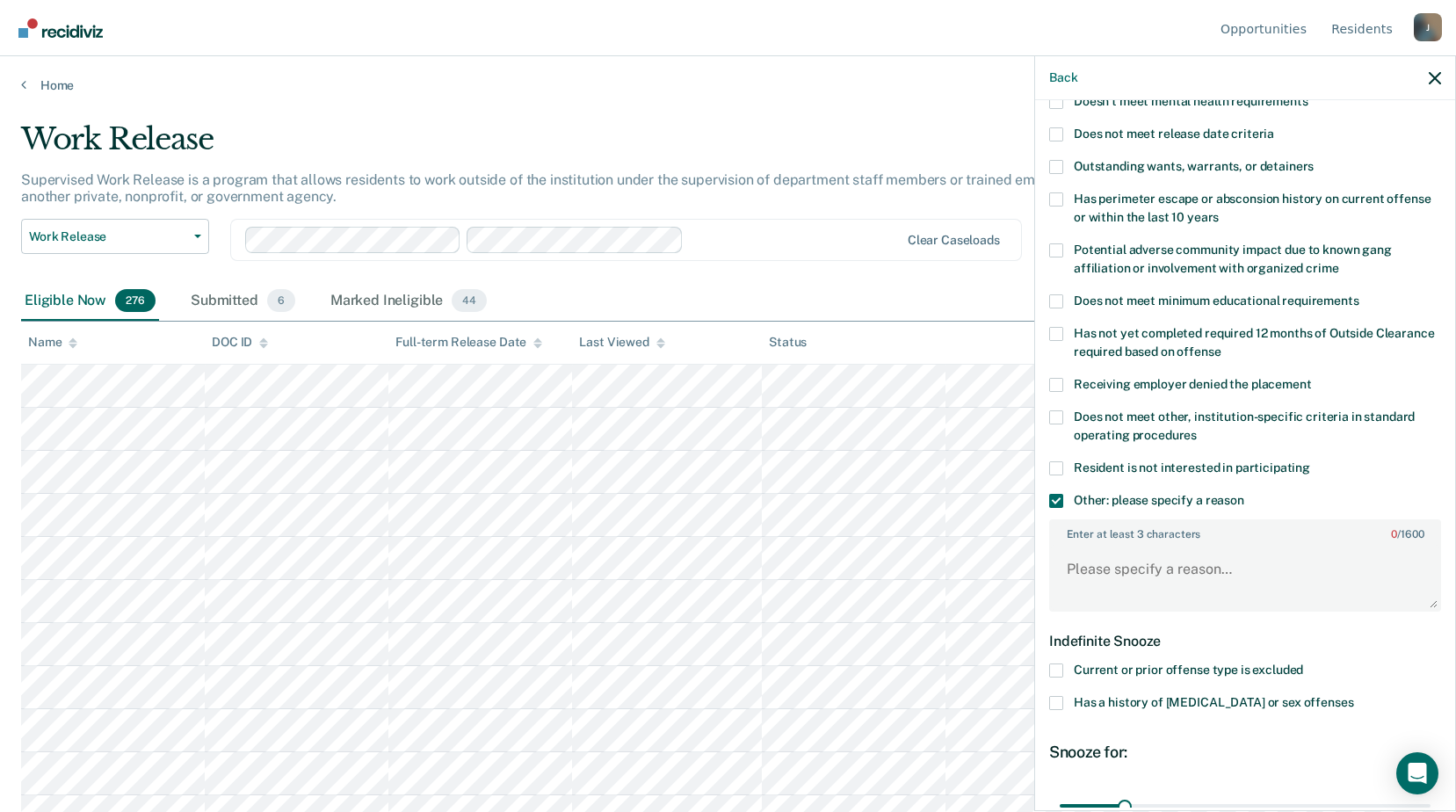
scroll to position [384, 0]
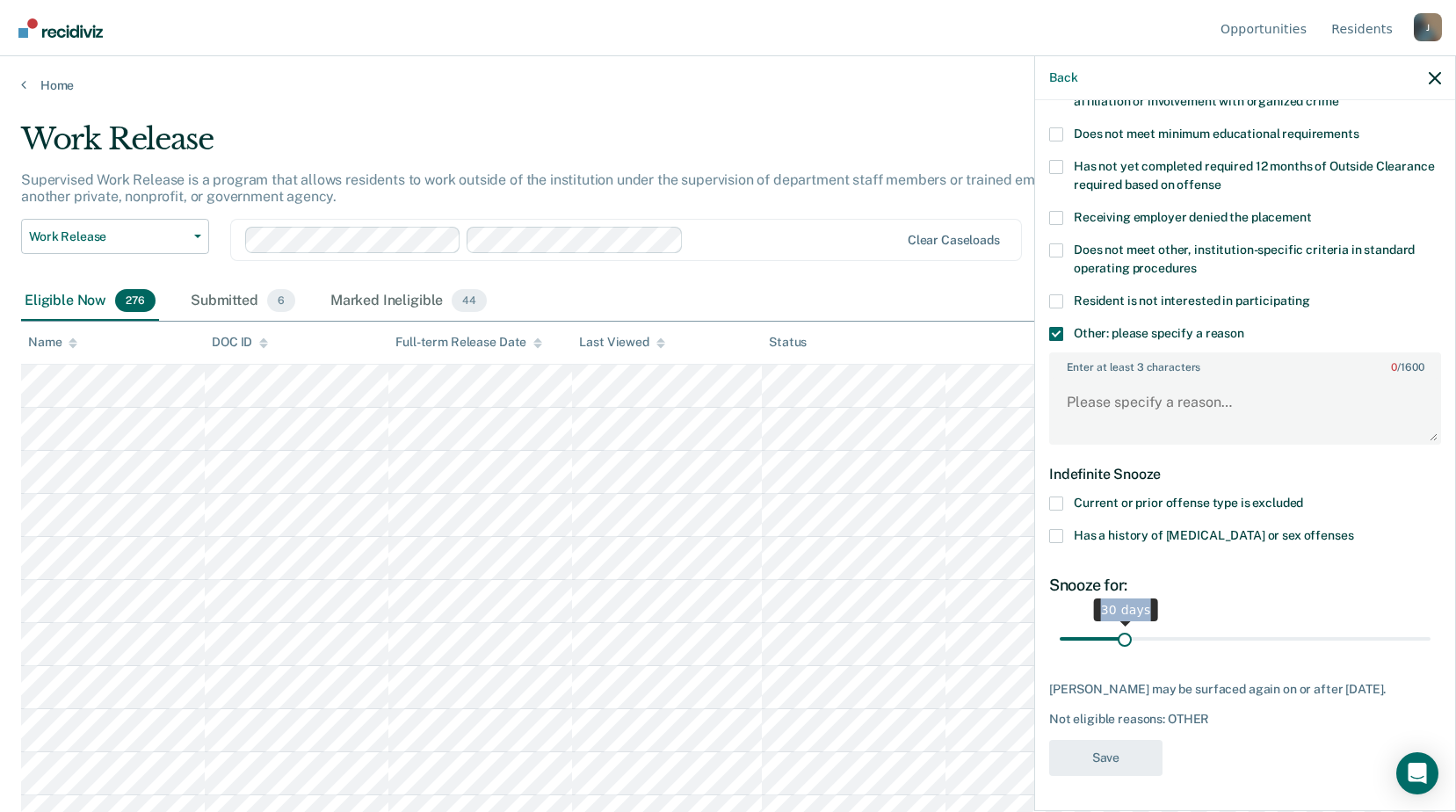
drag, startPoint x: 1120, startPoint y: 609, endPoint x: 1283, endPoint y: 616, distance: 163.6
click at [1283, 623] on span "30 days" at bounding box center [1245, 638] width 371 height 31
click at [1312, 635] on input "range" at bounding box center [1245, 638] width 371 height 31
type input "178"
click at [1406, 623] on input "range" at bounding box center [1245, 638] width 371 height 31
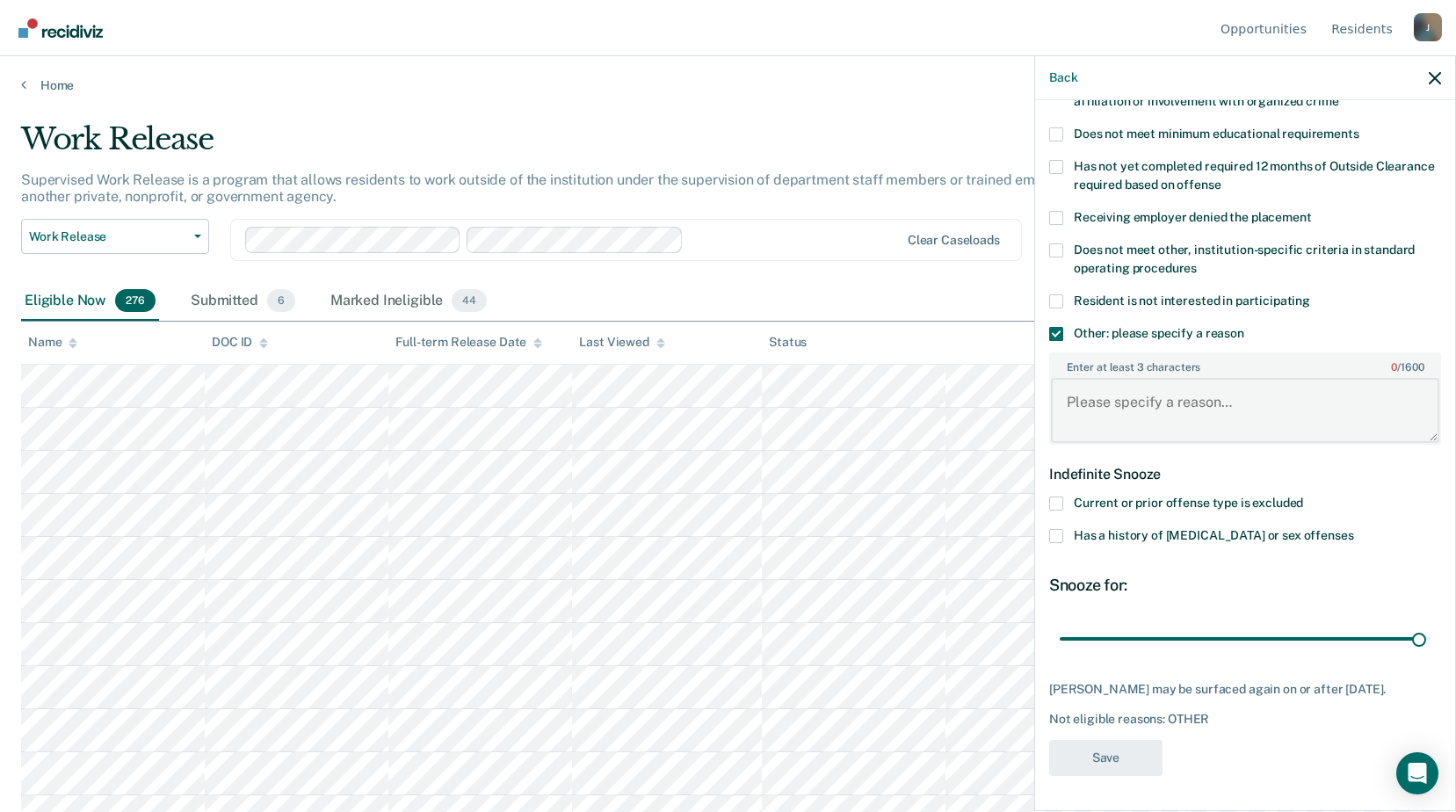
click at [1156, 394] on textarea "Enter at least 3 characters 0 / 1600" at bounding box center [1245, 410] width 388 height 65
type textarea "I"
type textarea "Wheelchair bound"
click at [1147, 759] on button "Save" at bounding box center [1105, 758] width 113 height 36
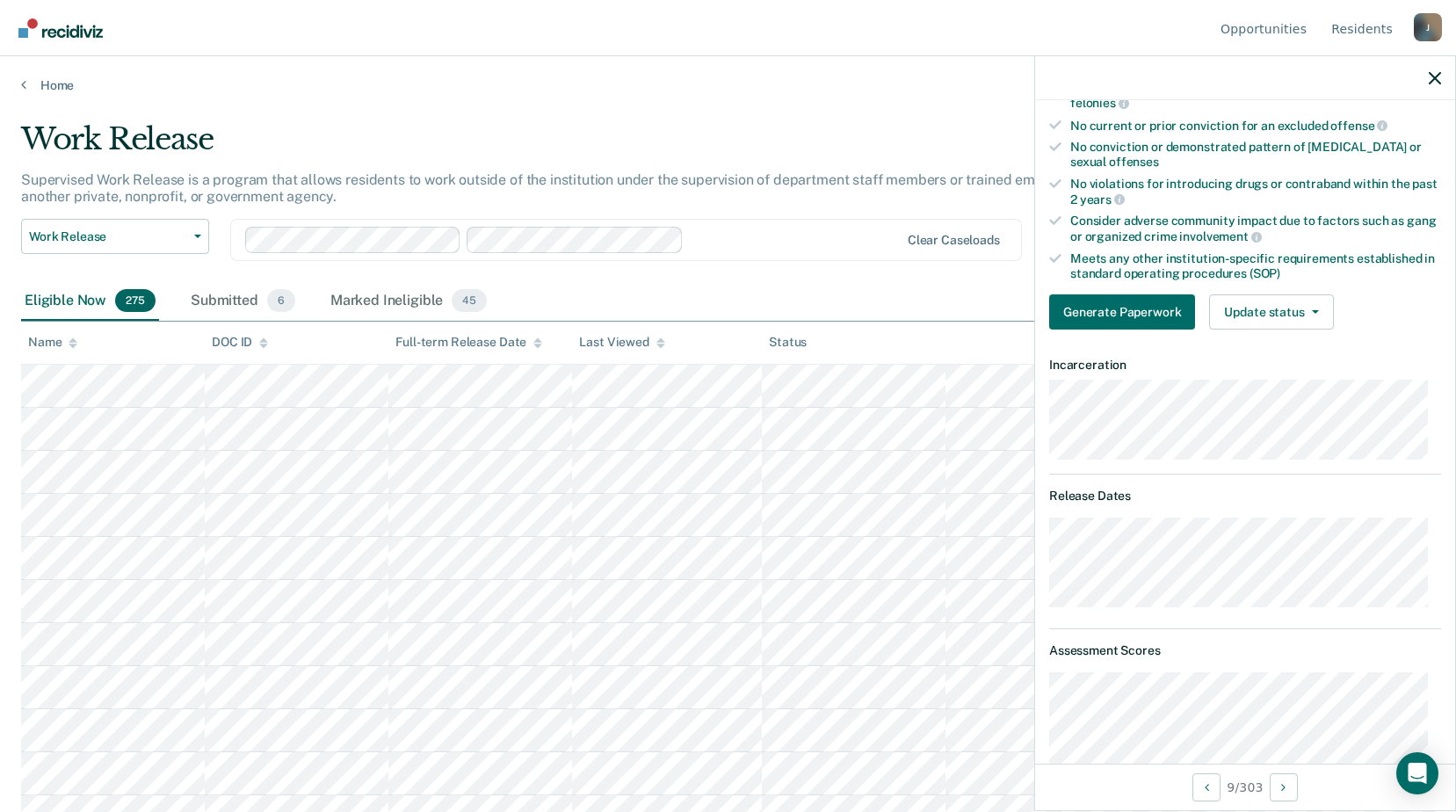
scroll to position [208, 0]
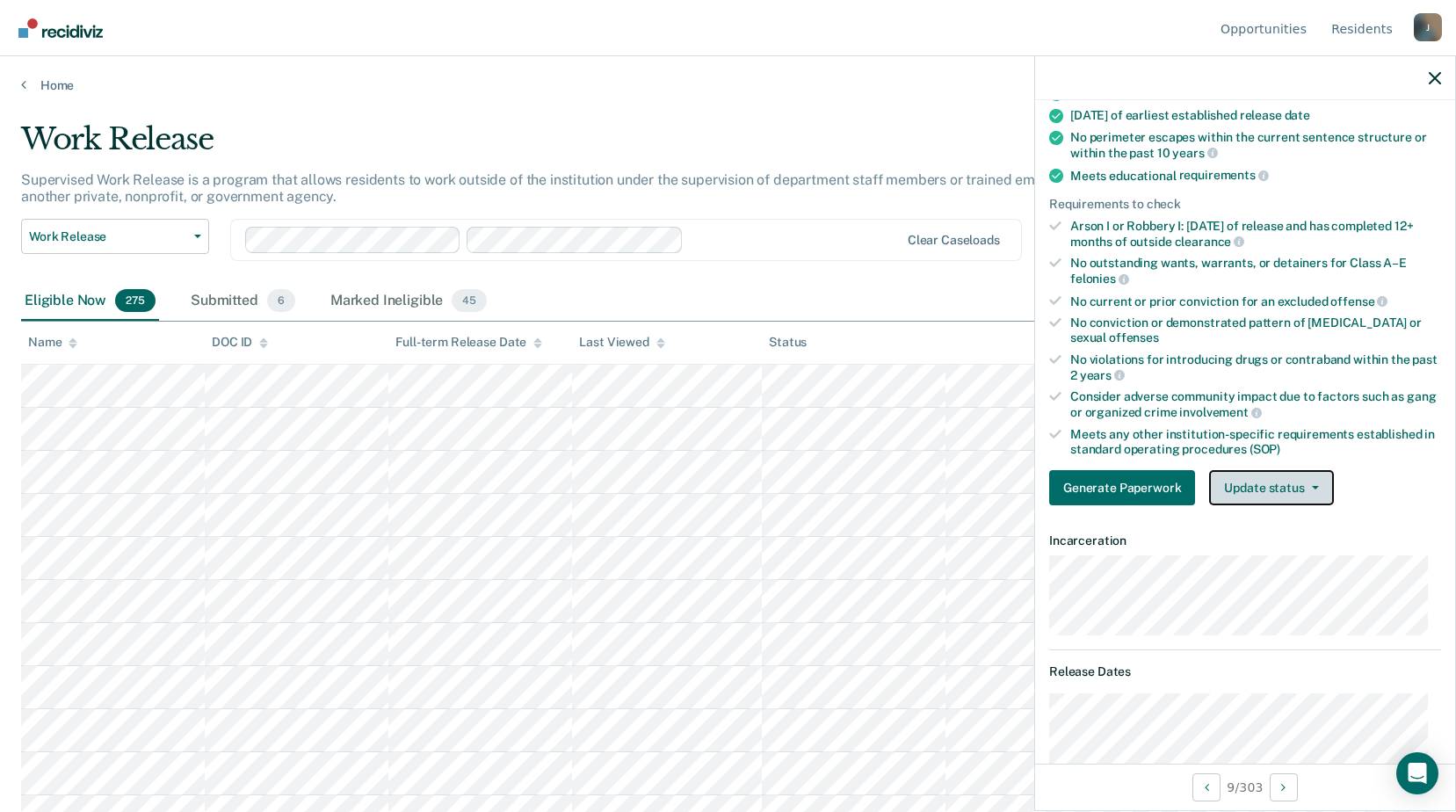
click at [1261, 497] on button "Update status" at bounding box center [1271, 487] width 124 height 35
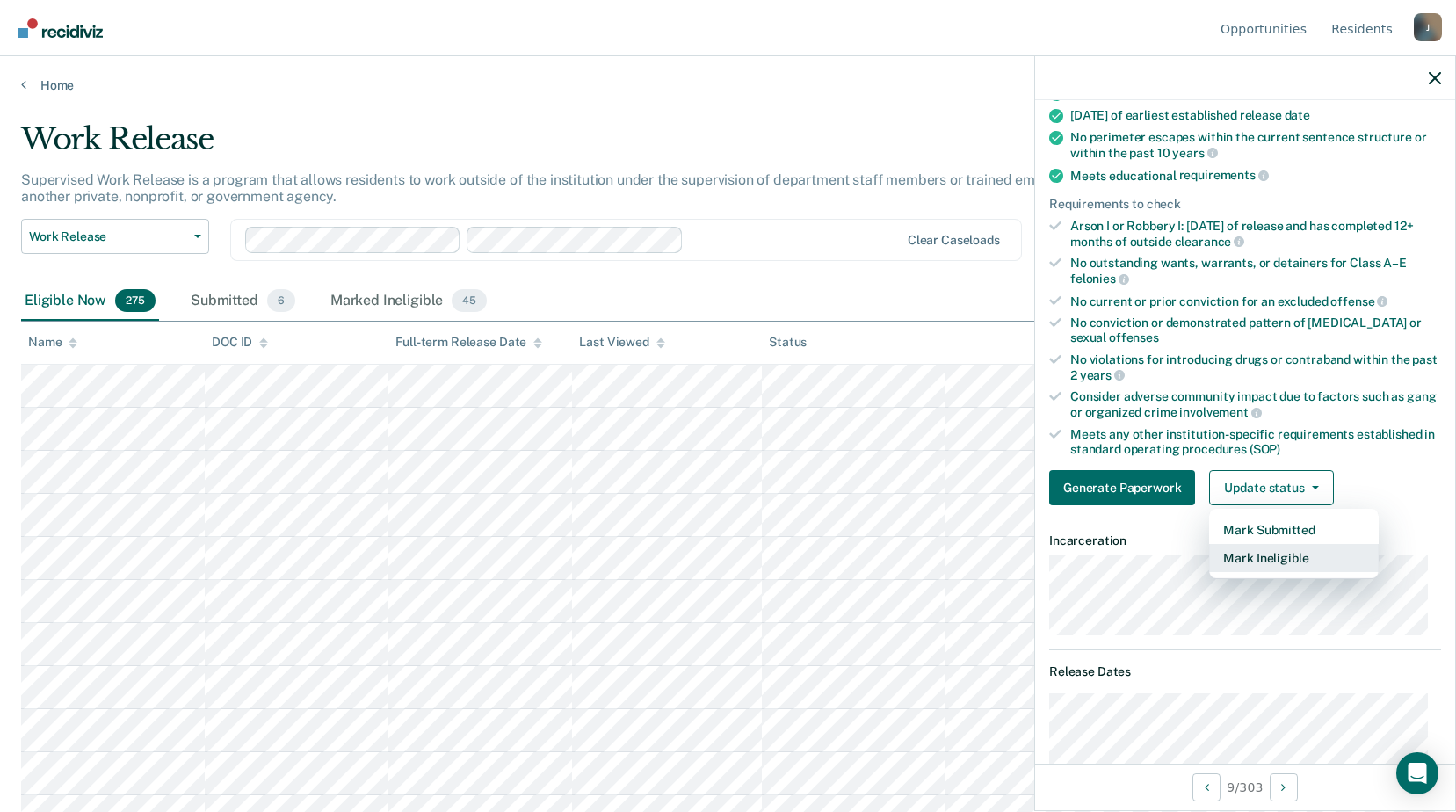
click at [1254, 566] on button "Mark Ineligible" at bounding box center [1294, 558] width 170 height 28
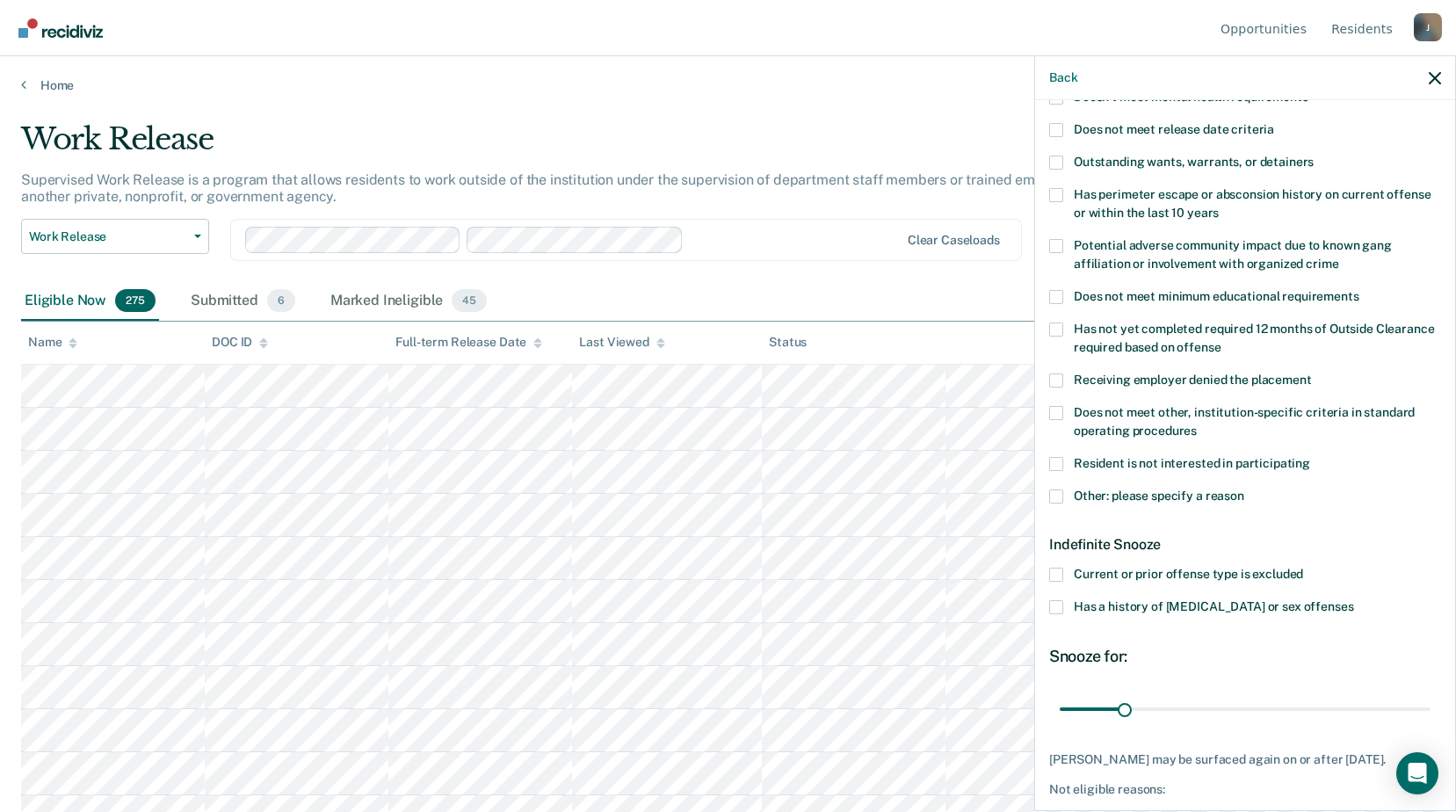
click at [1057, 497] on span at bounding box center [1056, 497] width 14 height 14
click at [1245, 490] on input "Other: please specify a reason" at bounding box center [1245, 490] width 0 height 0
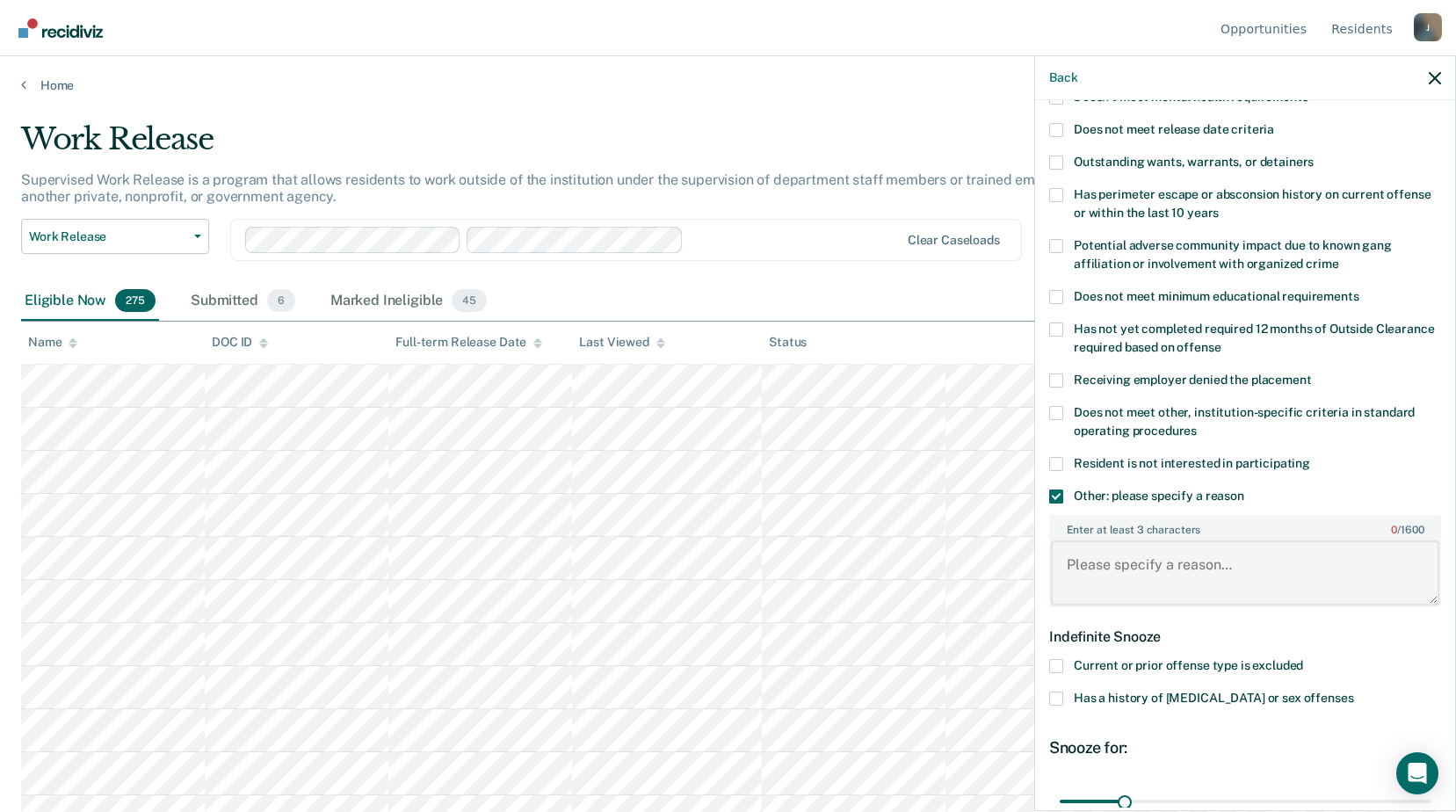
click at [1105, 557] on textarea "Enter at least 3 characters 0 / 1600" at bounding box center [1245, 573] width 388 height 65
type textarea "Release date [DATE]"
drag, startPoint x: 1125, startPoint y: 799, endPoint x: 1413, endPoint y: 789, distance: 288.5
type input "180"
click at [1413, 789] on input "range" at bounding box center [1245, 801] width 371 height 31
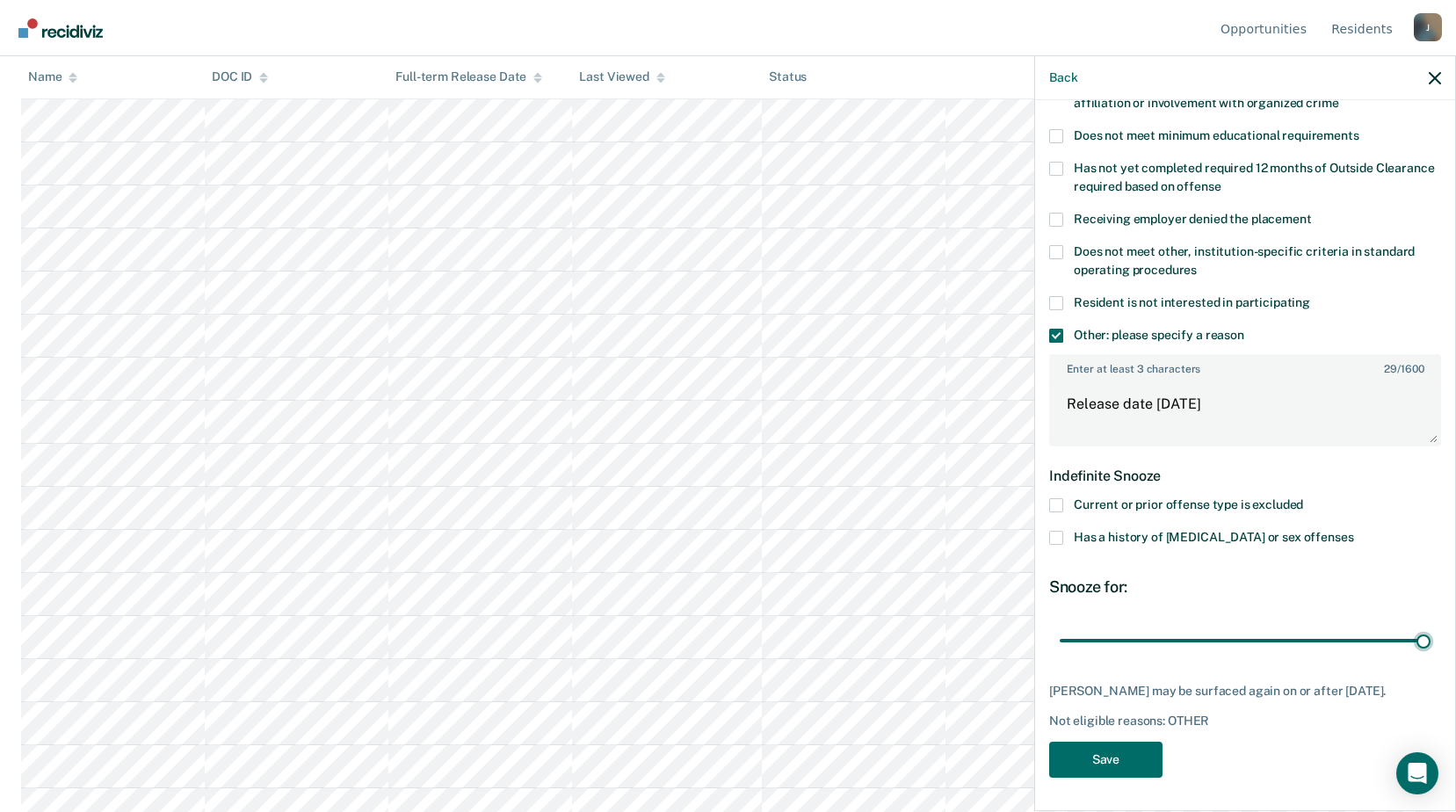
scroll to position [439, 0]
click at [1131, 745] on button "Save" at bounding box center [1105, 760] width 113 height 36
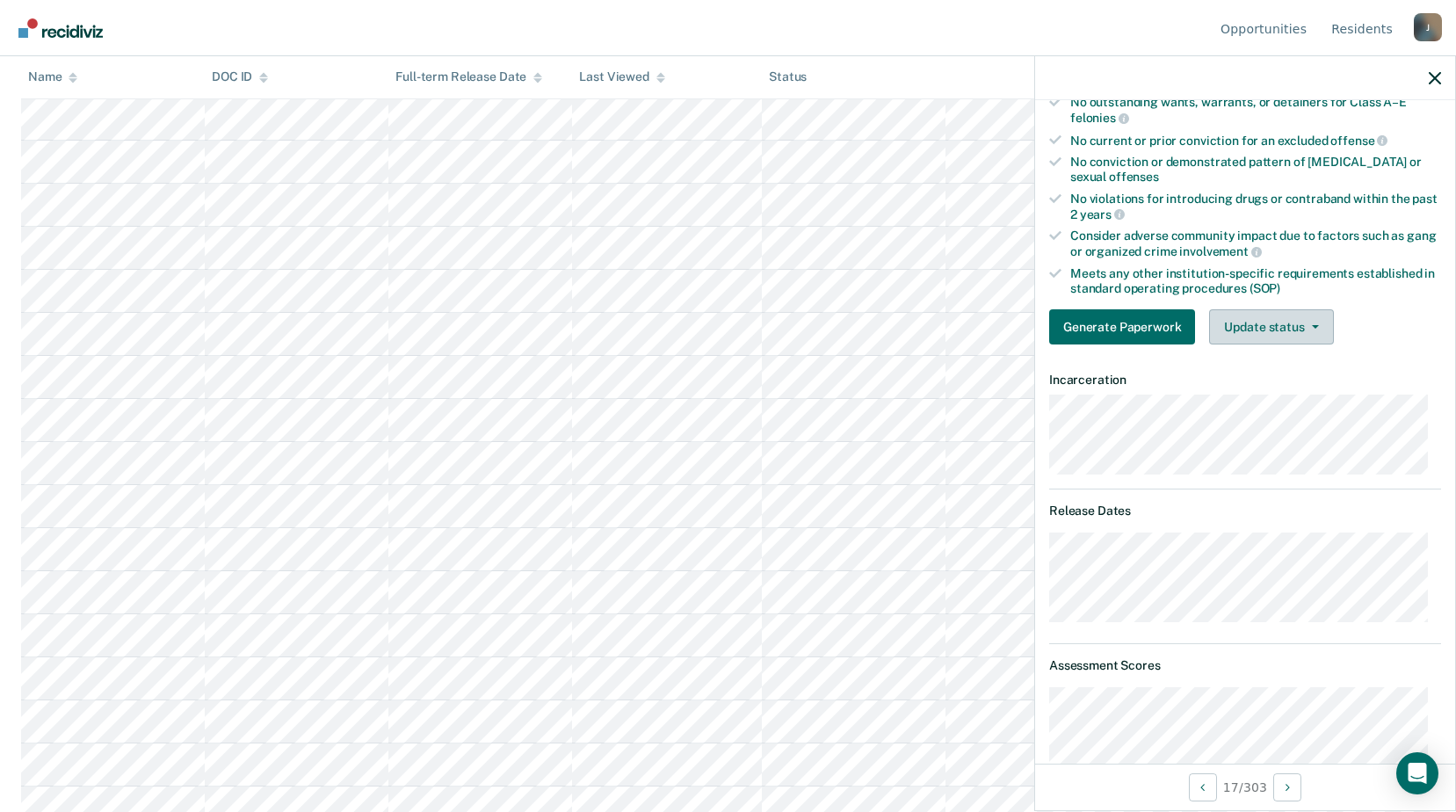
click at [1304, 321] on button "Update status" at bounding box center [1271, 326] width 124 height 35
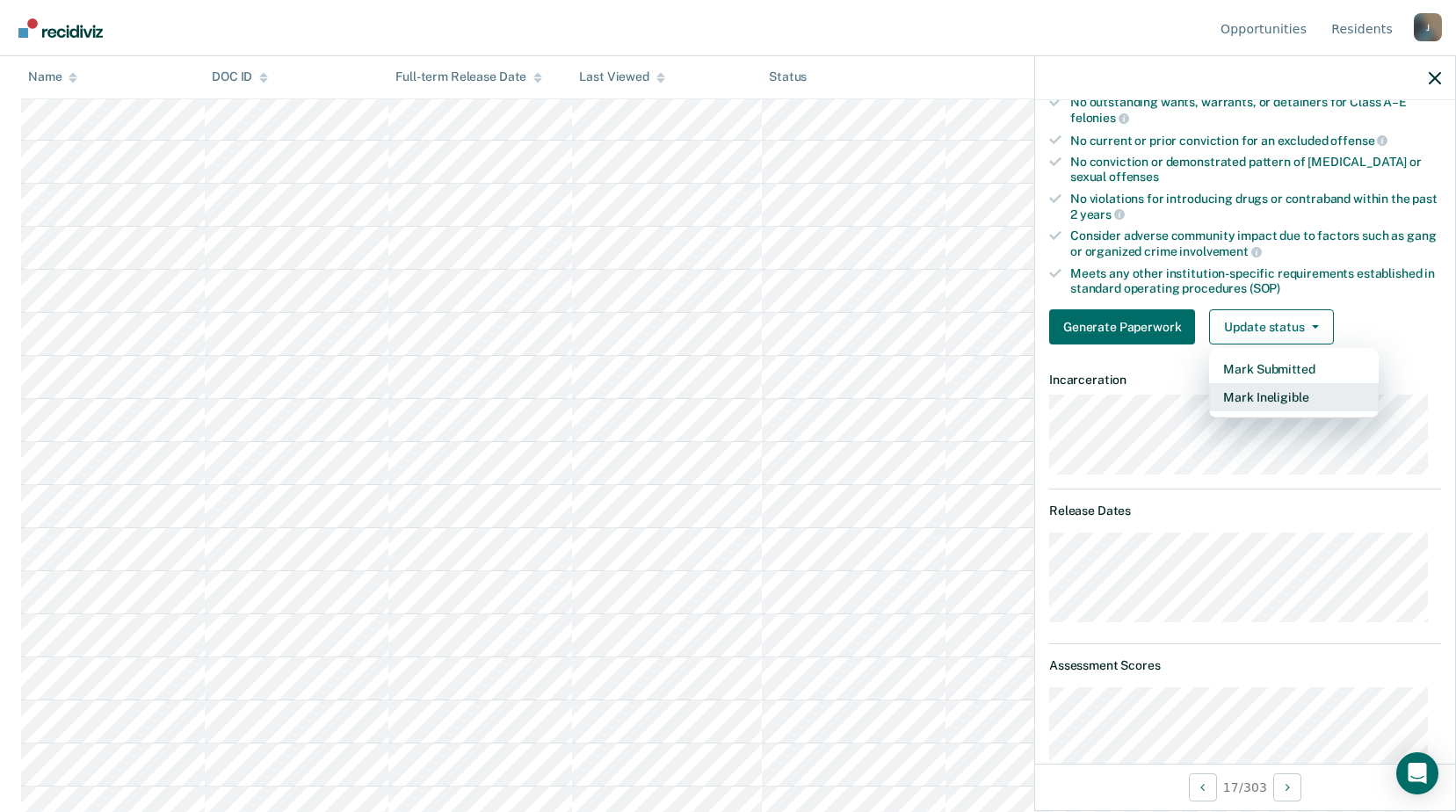
click at [1267, 401] on button "Mark Ineligible" at bounding box center [1294, 397] width 170 height 28
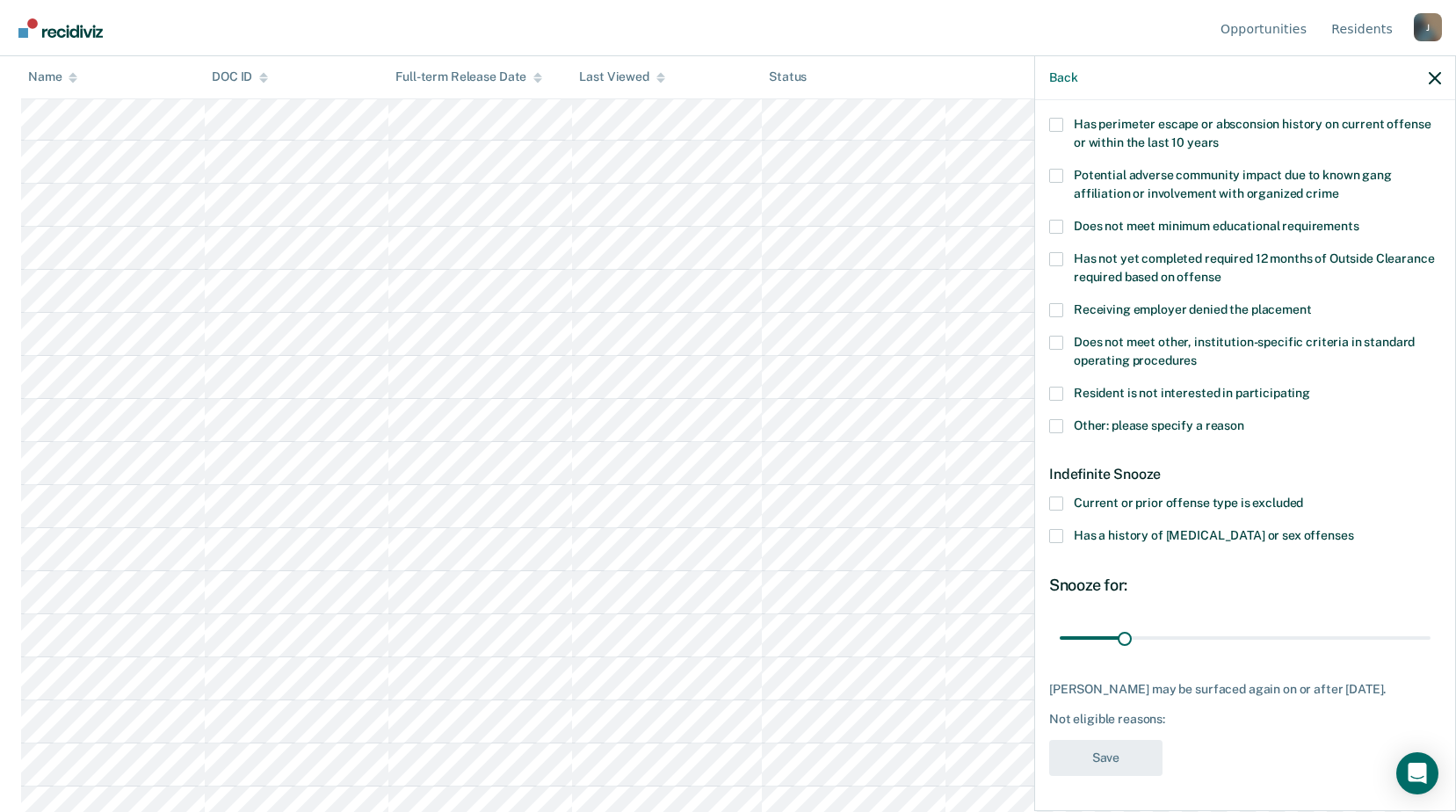
scroll to position [292, 0]
click at [1057, 418] on span at bounding box center [1056, 425] width 14 height 14
click at [1245, 418] on input "Other: please specify a reason" at bounding box center [1245, 418] width 0 height 0
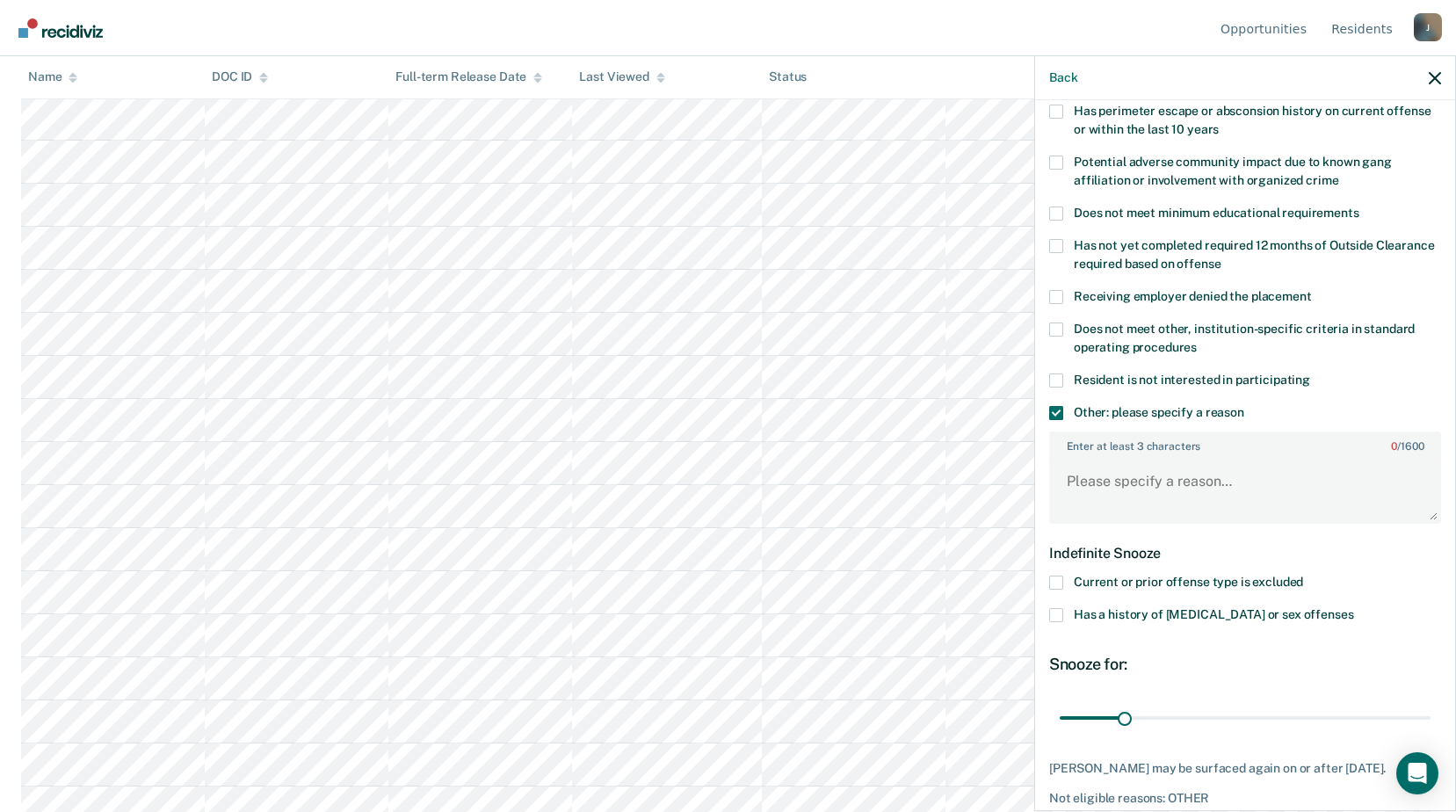
click at [1056, 415] on span at bounding box center [1056, 413] width 14 height 14
click at [1245, 406] on input "Other: please specify a reason" at bounding box center [1245, 406] width 0 height 0
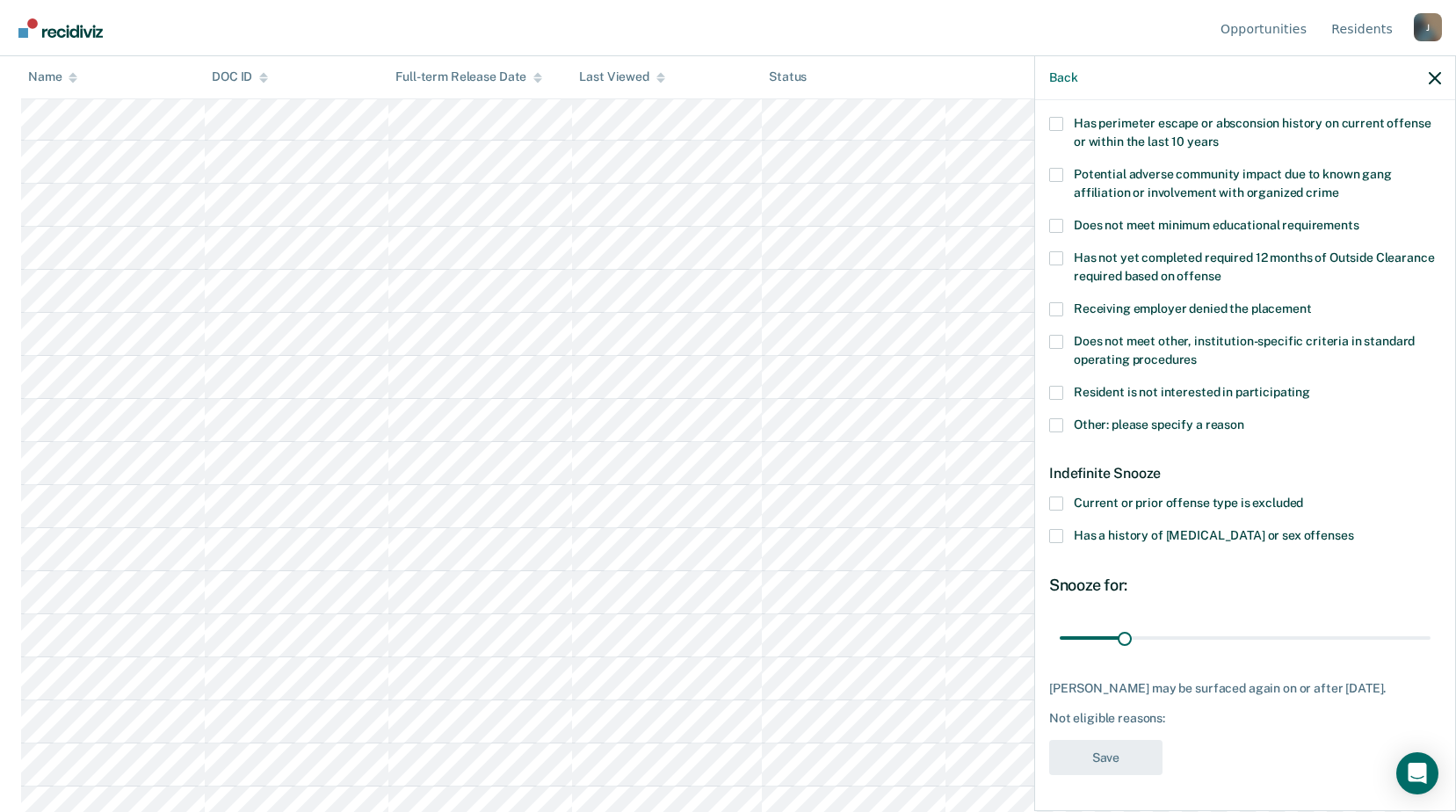
click at [1056, 335] on span at bounding box center [1056, 342] width 14 height 14
click at [1197, 353] on input "Does not meet other, institution-specific criteria in standard operating proced…" at bounding box center [1197, 353] width 0 height 0
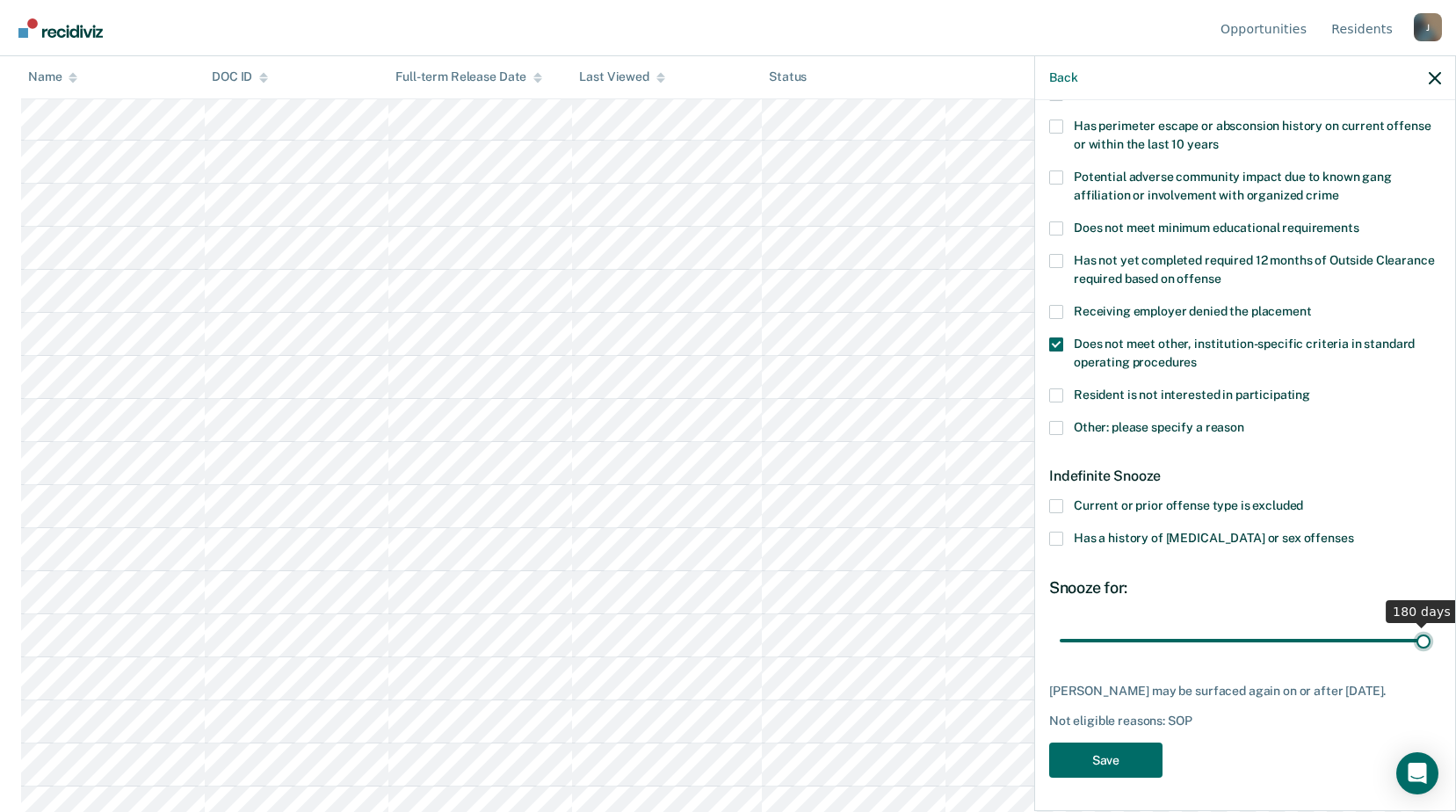
drag, startPoint x: 1123, startPoint y: 621, endPoint x: 1396, endPoint y: 643, distance: 273.4
type input "180"
click at [1418, 635] on input "range" at bounding box center [1245, 640] width 371 height 31
click at [1127, 761] on button "Save" at bounding box center [1105, 761] width 113 height 36
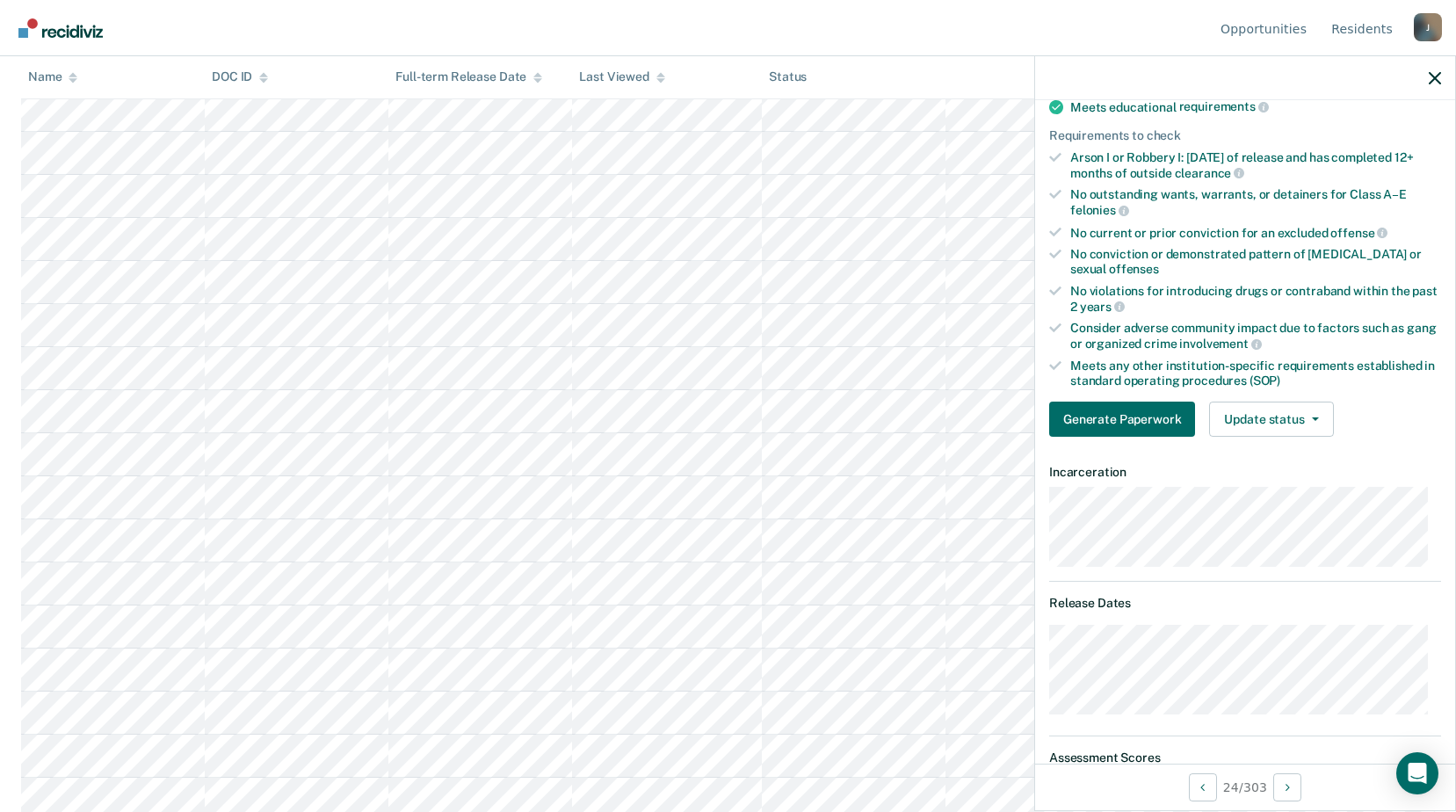
scroll to position [967, 0]
click at [1259, 425] on button "Update status" at bounding box center [1271, 419] width 124 height 35
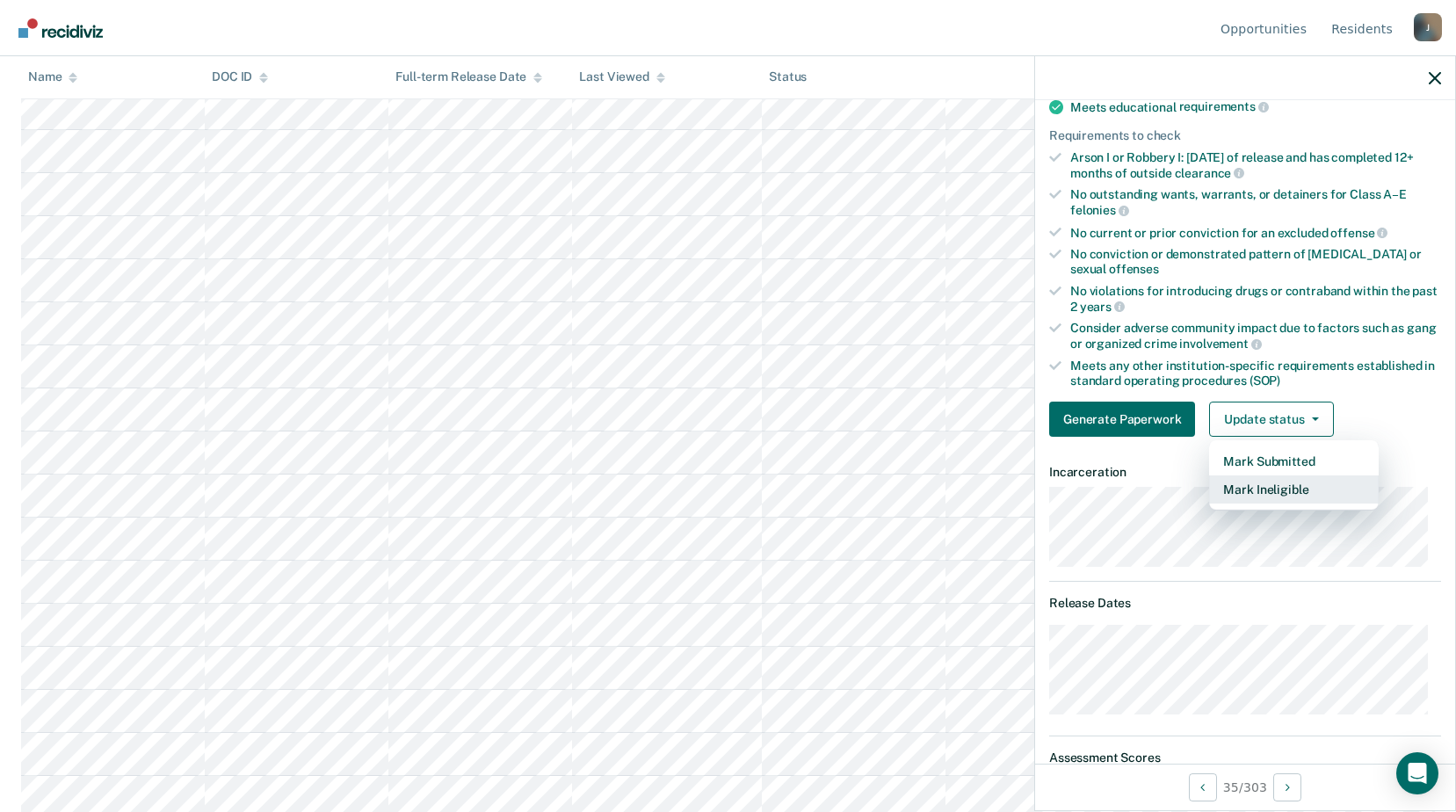
click at [1230, 484] on button "Mark Ineligible" at bounding box center [1294, 490] width 170 height 28
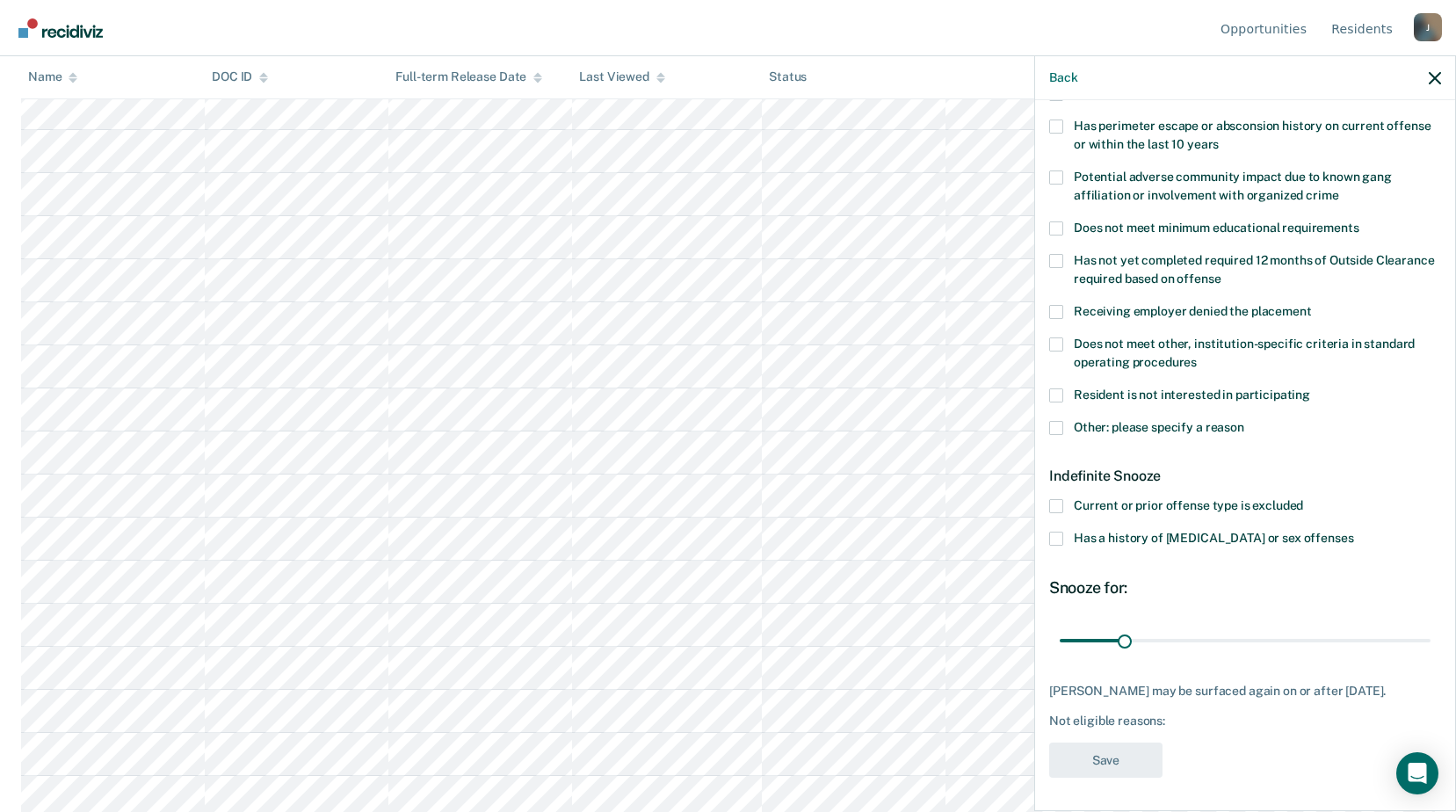
scroll to position [1231, 0]
click at [1057, 529] on span at bounding box center [1056, 536] width 14 height 14
click at [1354, 529] on input "Has a history of [MEDICAL_DATA] or sex offenses" at bounding box center [1354, 529] width 0 height 0
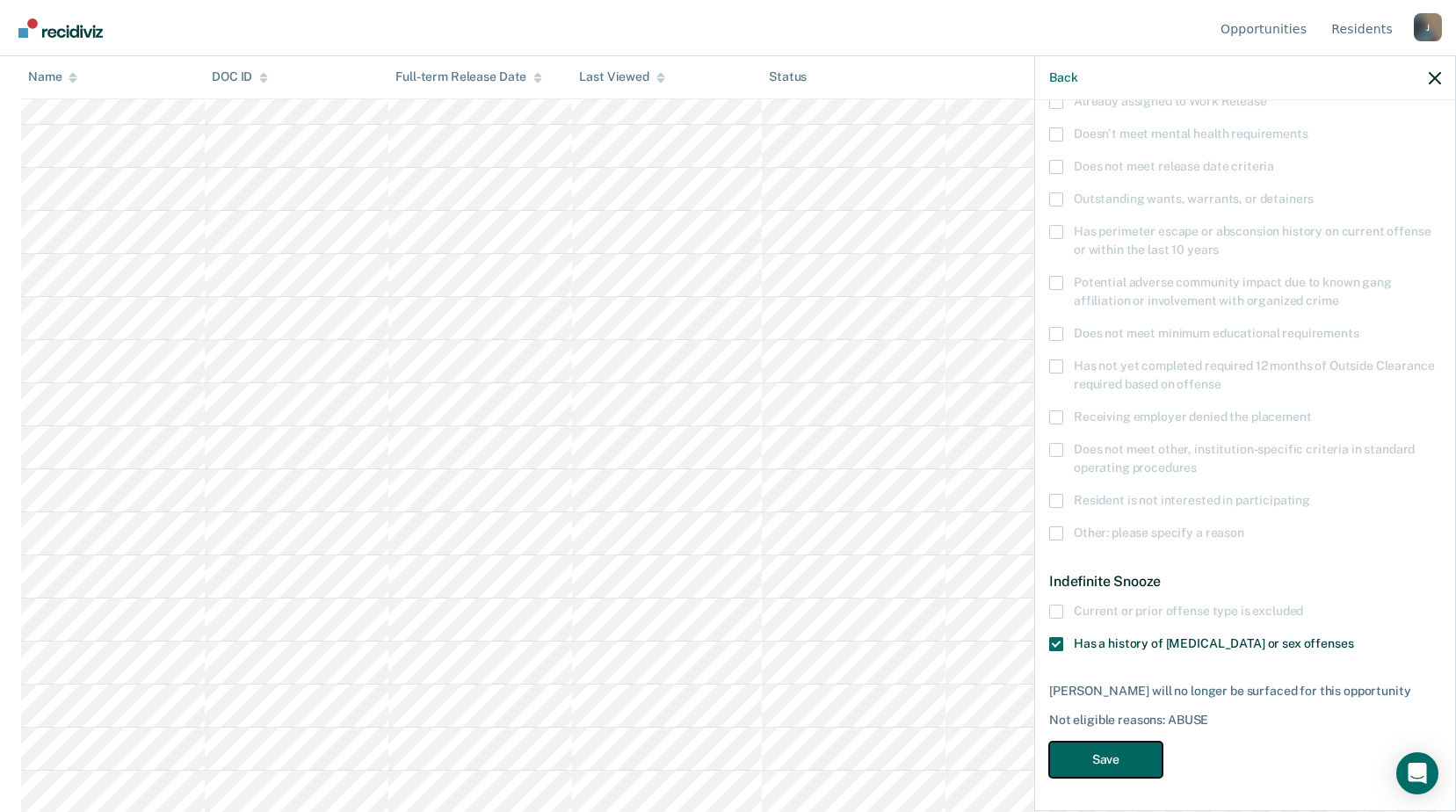
click at [1128, 762] on button "Save" at bounding box center [1105, 760] width 113 height 36
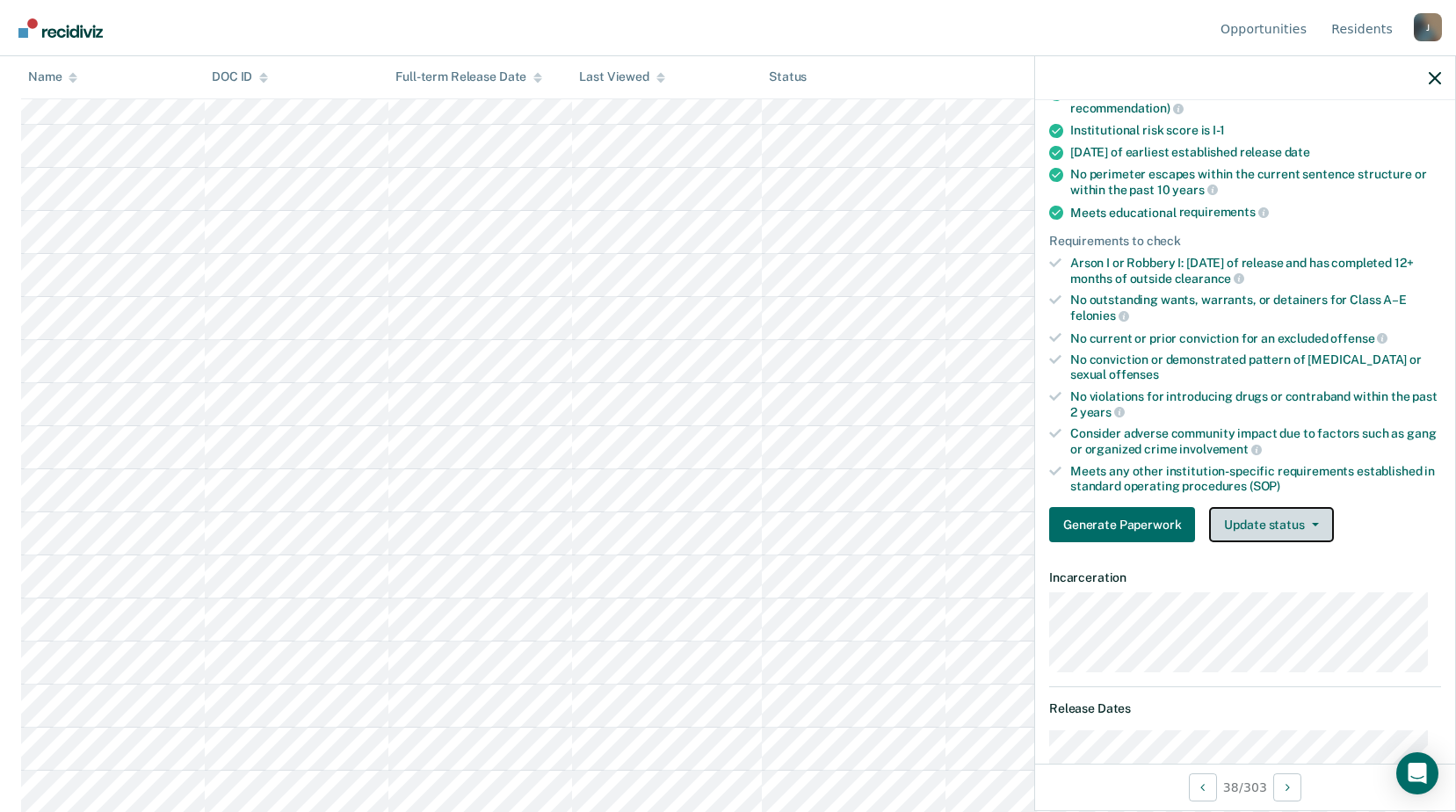
click at [1303, 512] on button "Update status" at bounding box center [1271, 524] width 124 height 35
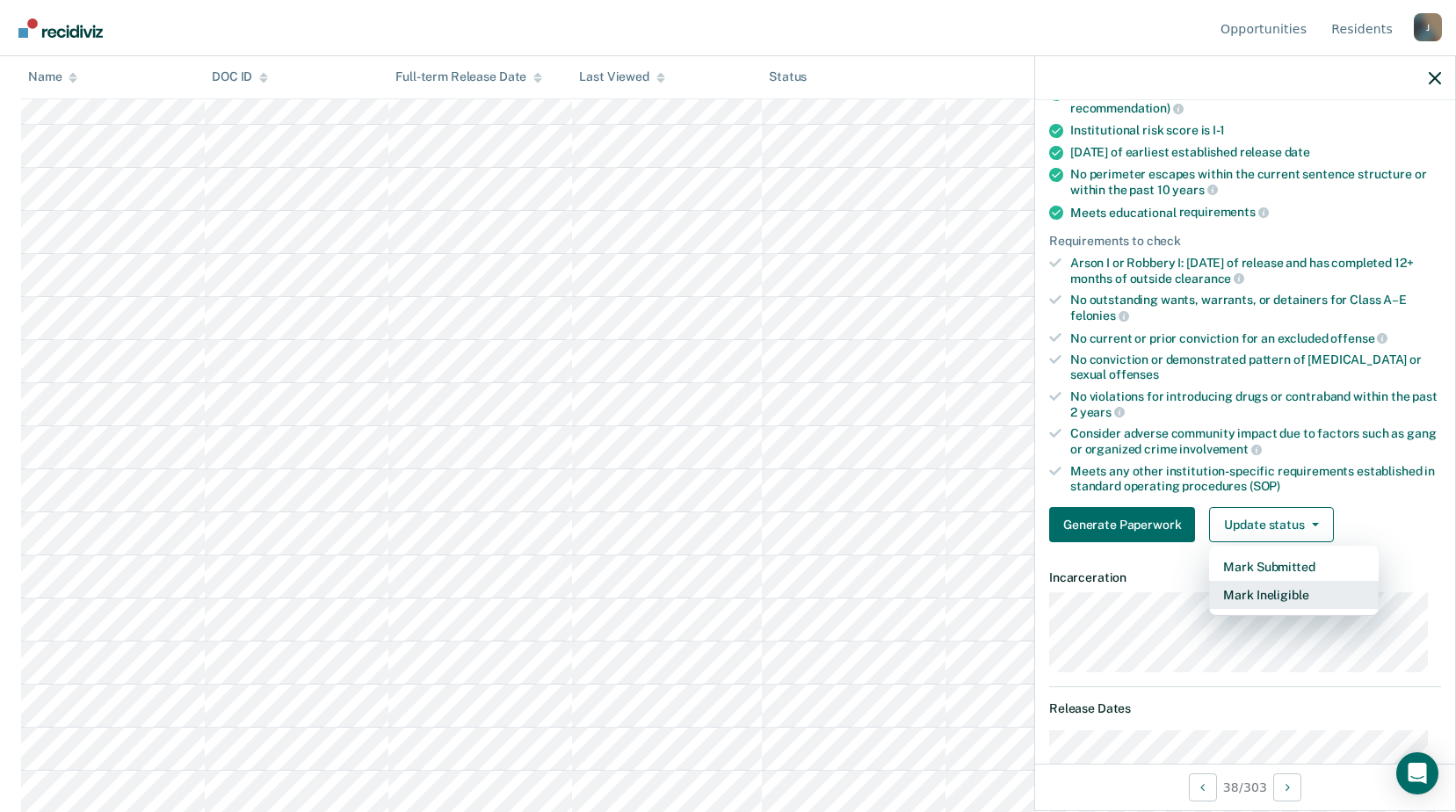
click at [1282, 605] on button "Mark Ineligible" at bounding box center [1294, 595] width 170 height 28
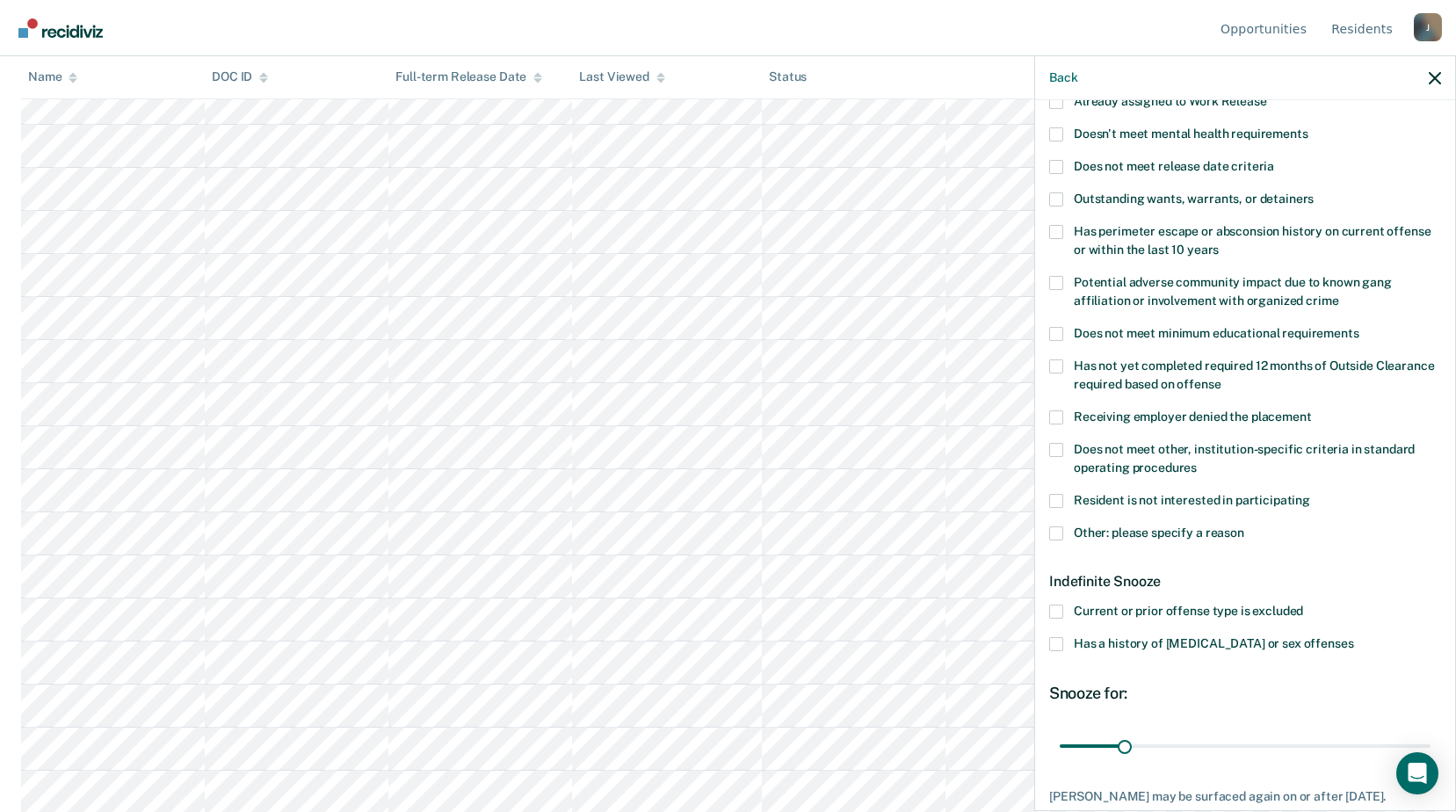
click at [1067, 534] on label "Other: please specify a reason" at bounding box center [1245, 535] width 392 height 18
click at [1245, 526] on input "Other: please specify a reason" at bounding box center [1245, 526] width 0 height 0
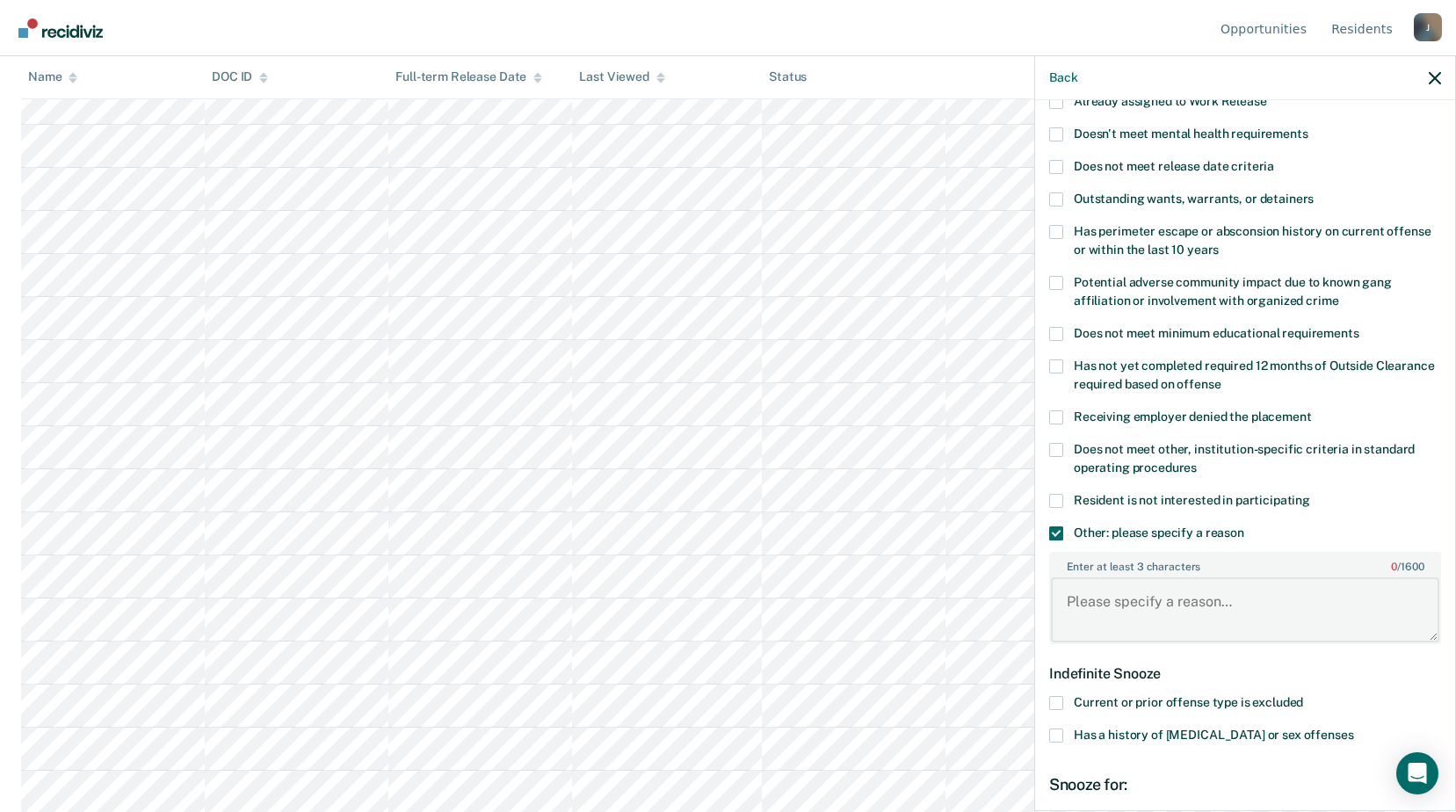
click at [1122, 601] on textarea "Enter at least 3 characters 0 / 1600" at bounding box center [1245, 609] width 388 height 65
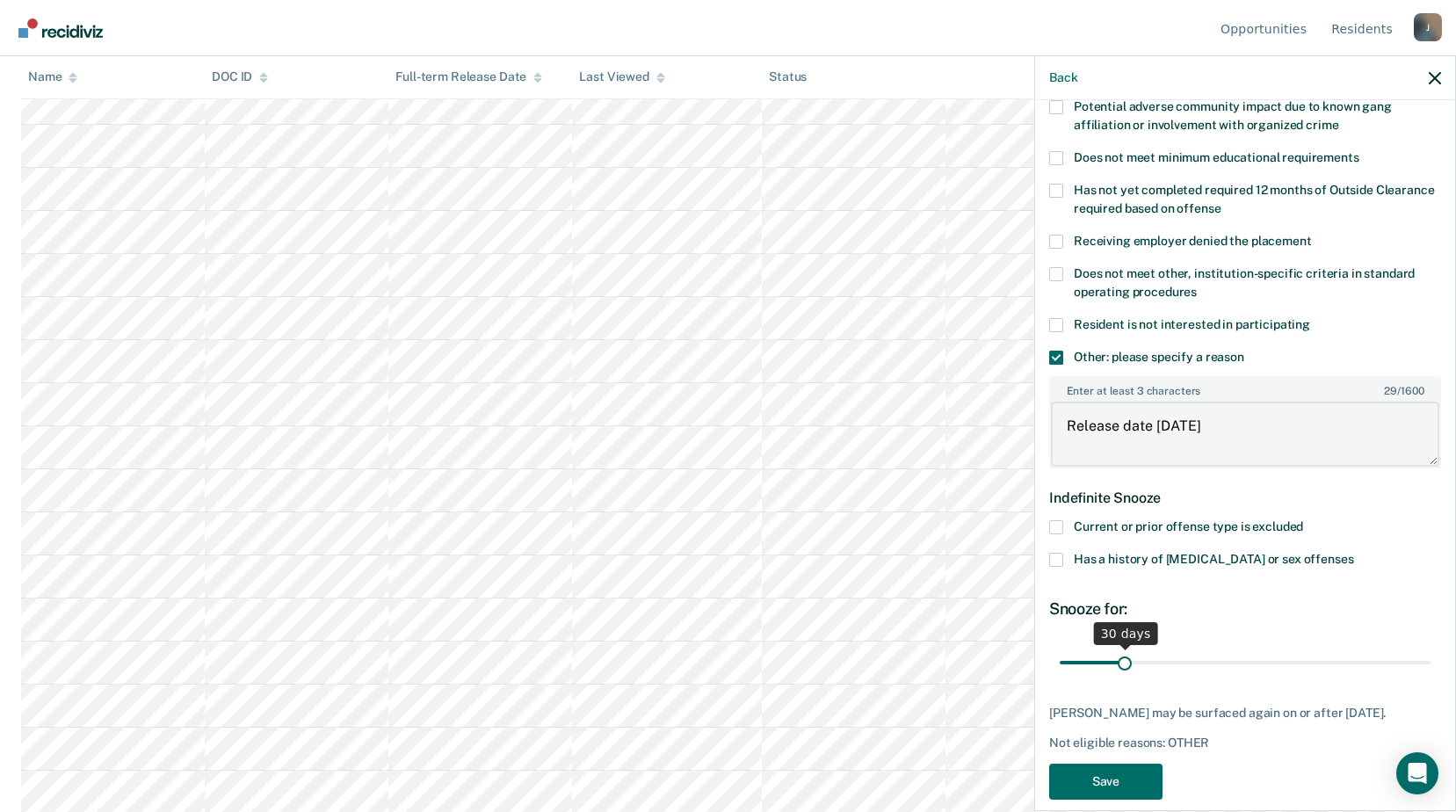
type textarea "Release date within 6 months"
drag, startPoint x: 1129, startPoint y: 663, endPoint x: 1412, endPoint y: 661, distance: 283.9
type input "180"
click at [1412, 661] on input "range" at bounding box center [1245, 662] width 371 height 31
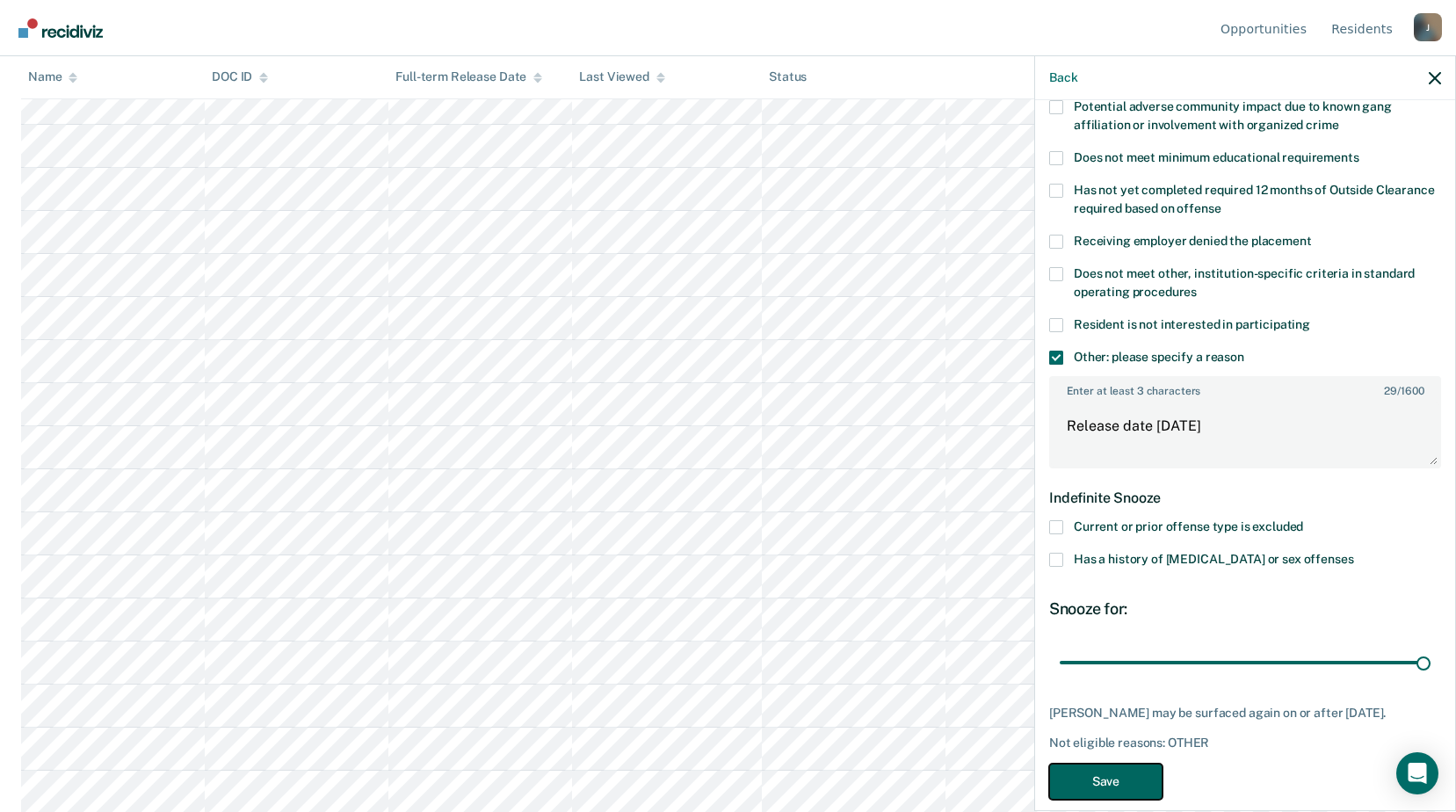
click at [1129, 782] on button "Save" at bounding box center [1105, 782] width 113 height 36
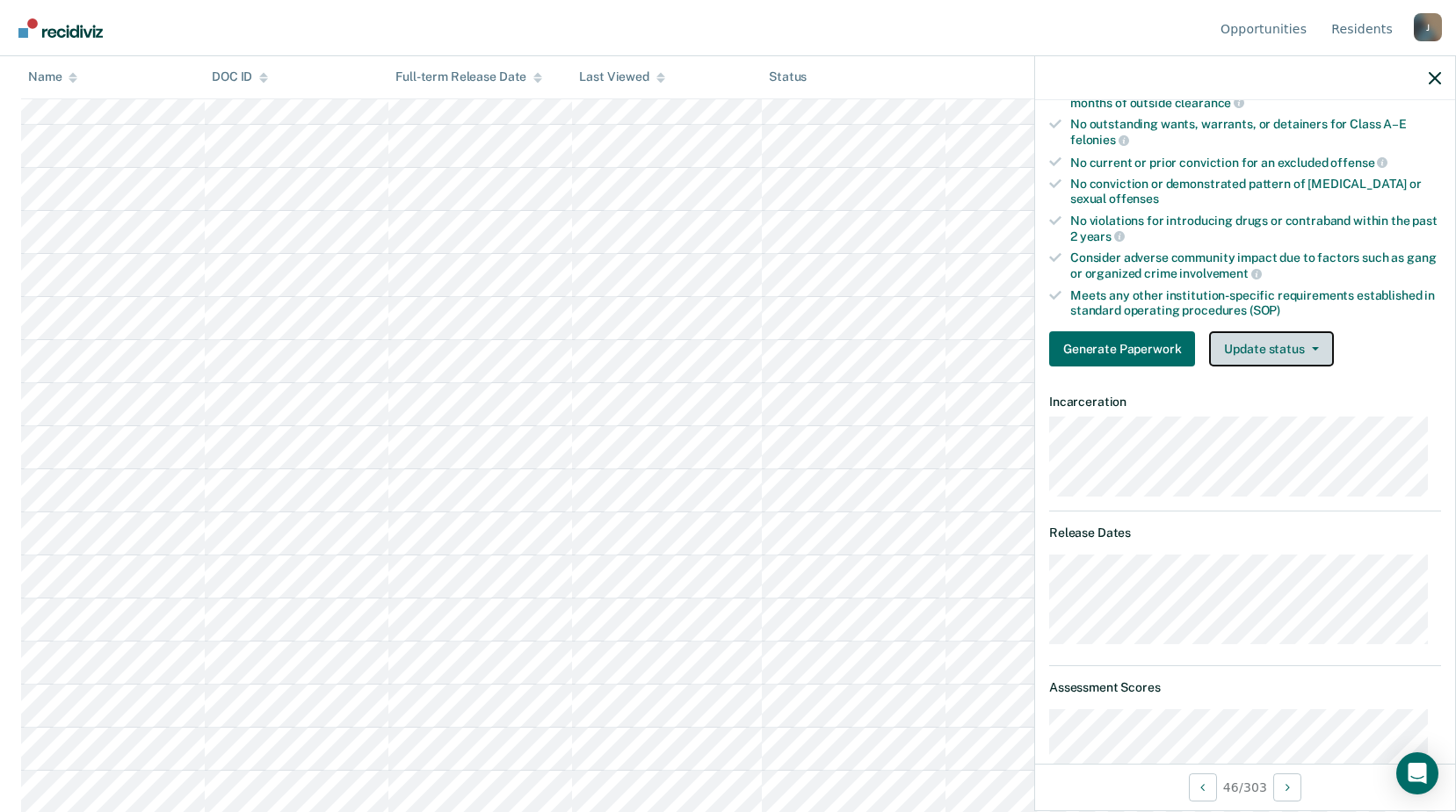
click at [1271, 349] on button "Update status" at bounding box center [1271, 348] width 124 height 35
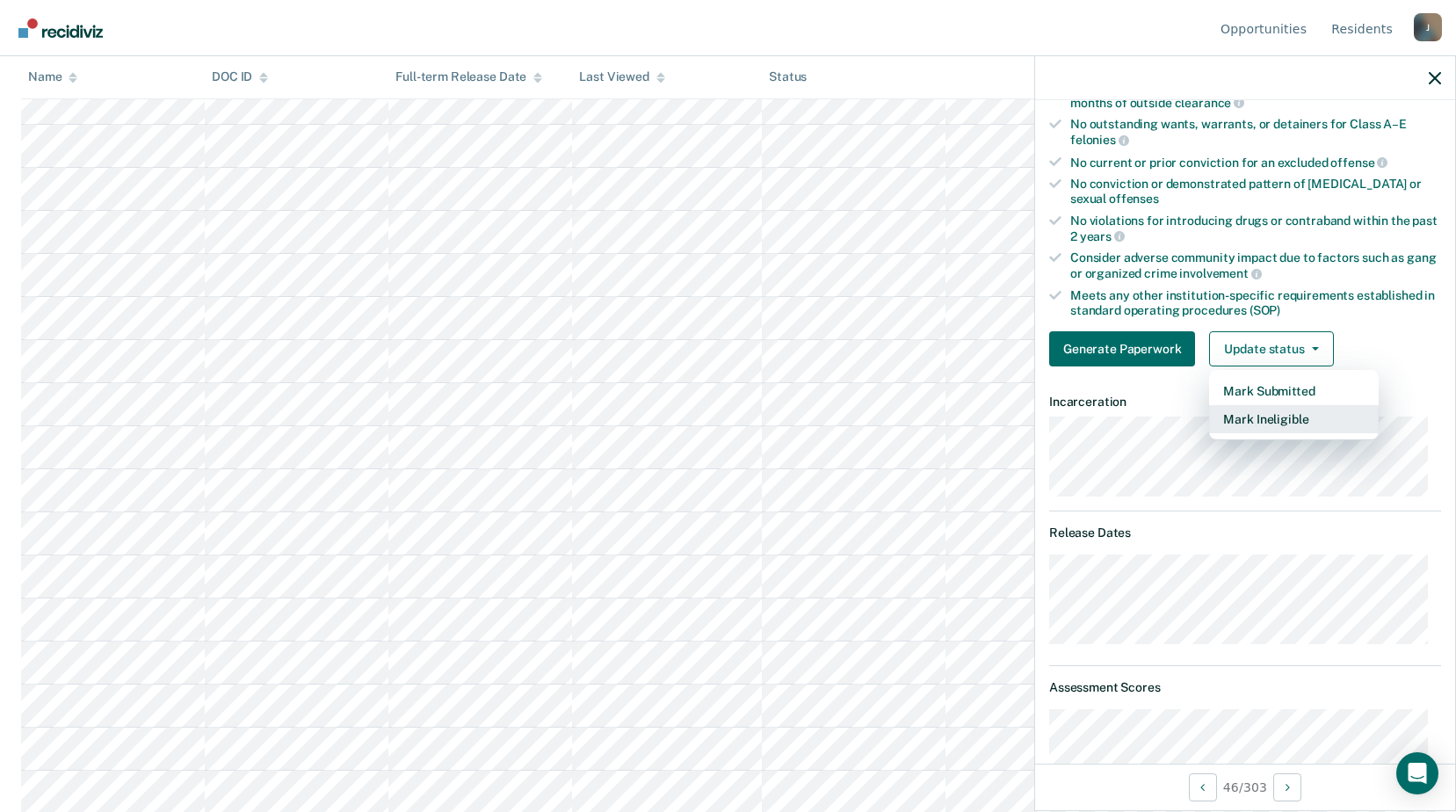
click at [1275, 424] on button "Mark Ineligible" at bounding box center [1294, 419] width 170 height 28
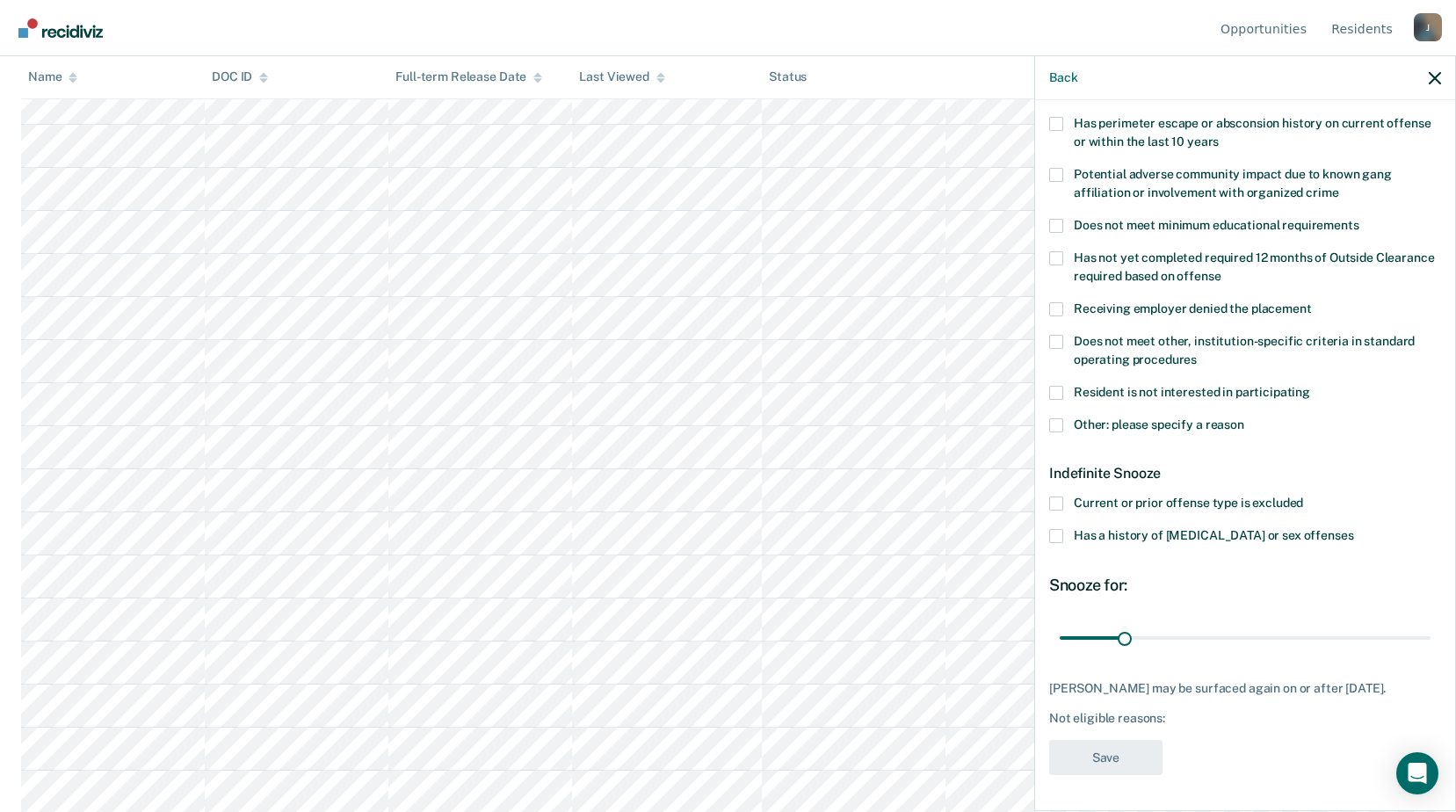
click at [1062, 335] on span at bounding box center [1056, 342] width 14 height 14
click at [1197, 353] on input "Does not meet other, institution-specific criteria in standard operating proced…" at bounding box center [1197, 353] width 0 height 0
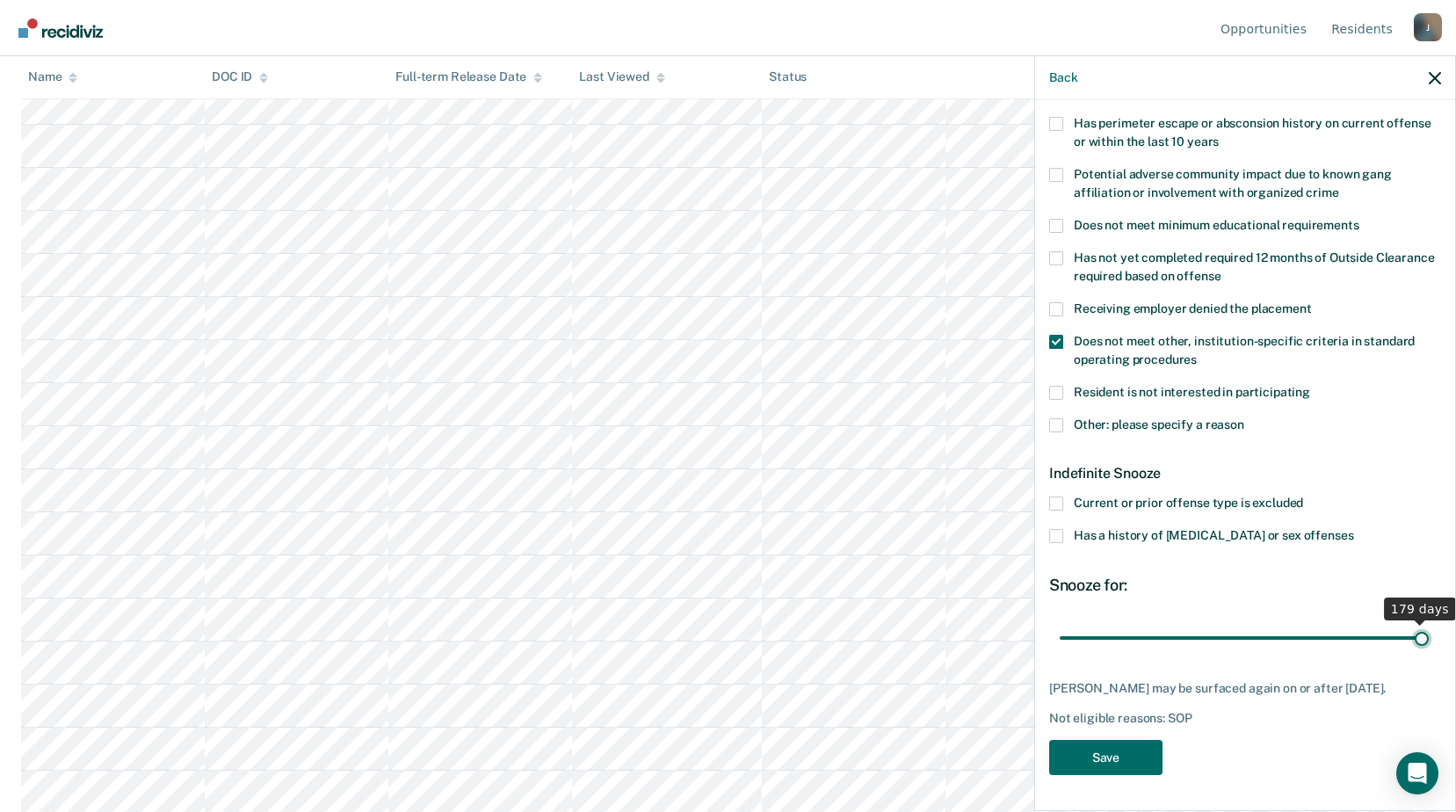
drag, startPoint x: 1122, startPoint y: 627, endPoint x: 1409, endPoint y: 618, distance: 286.7
type input "179"
click at [1409, 622] on input "range" at bounding box center [1245, 637] width 371 height 31
click at [1095, 755] on button "Save" at bounding box center [1105, 758] width 113 height 36
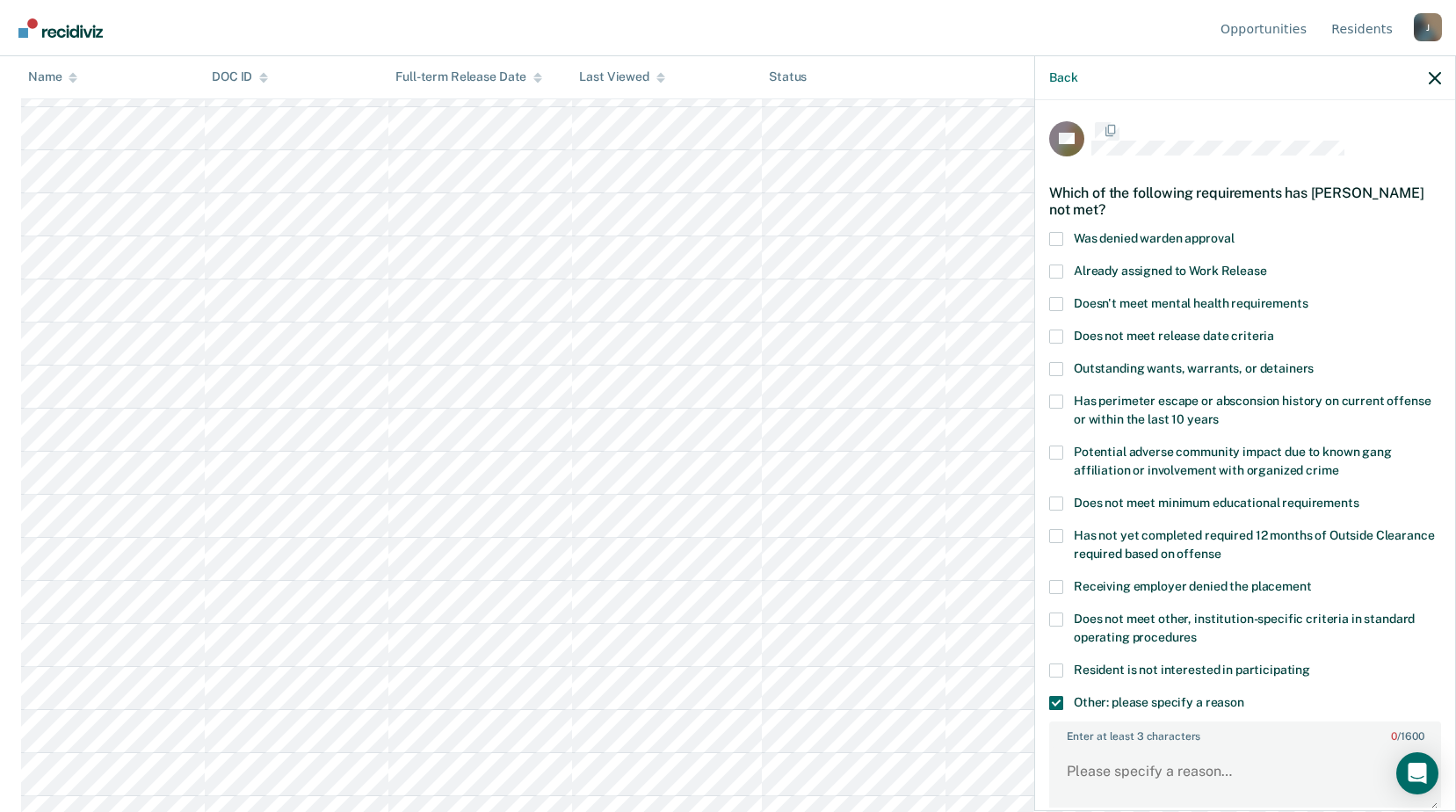
scroll to position [292, 0]
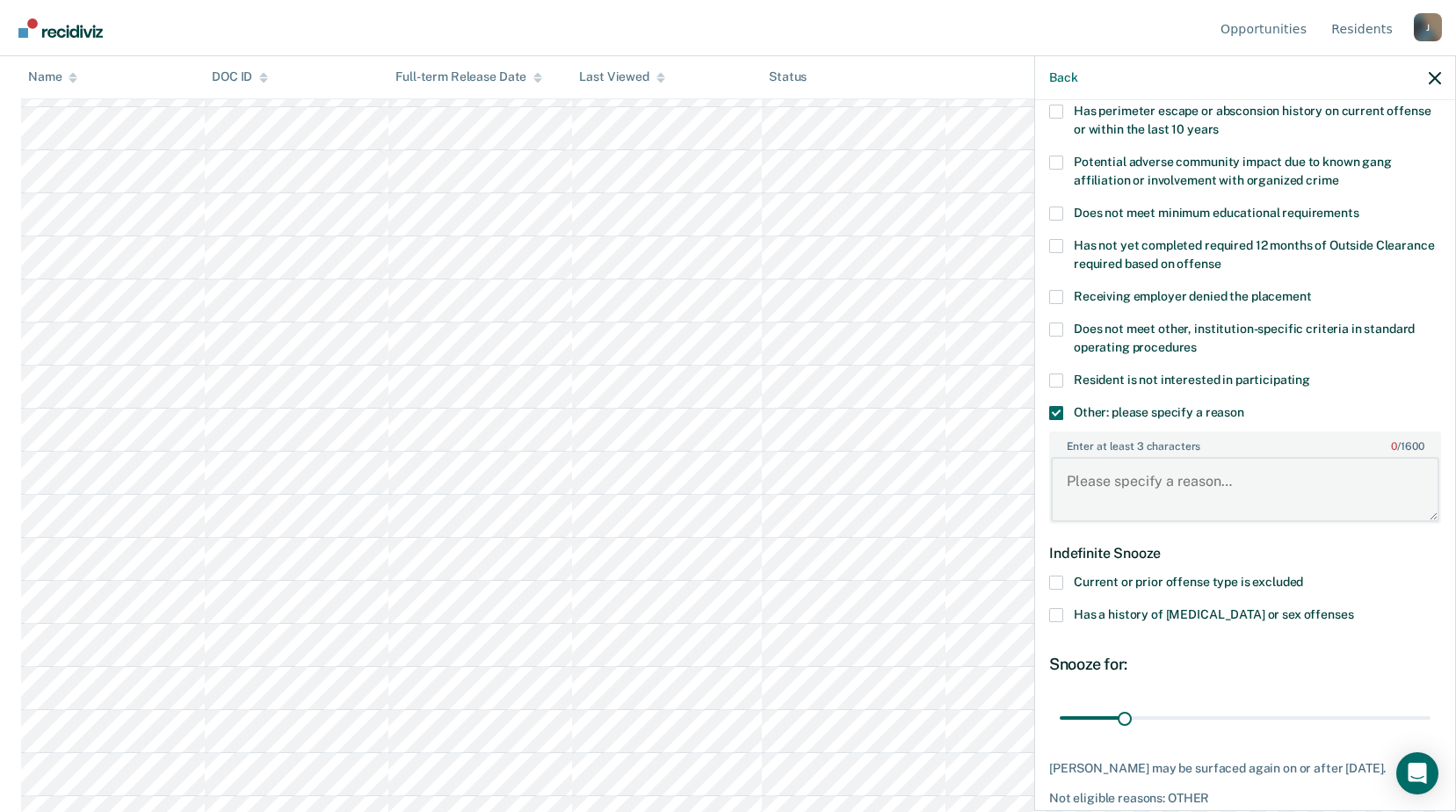
click at [1113, 507] on textarea "Enter at least 3 characters 0 / 1600" at bounding box center [1245, 489] width 388 height 65
type textarea "R"
type textarea "Upcoming release"
drag, startPoint x: 1126, startPoint y: 714, endPoint x: 1222, endPoint y: 714, distance: 95.8
type input "82"
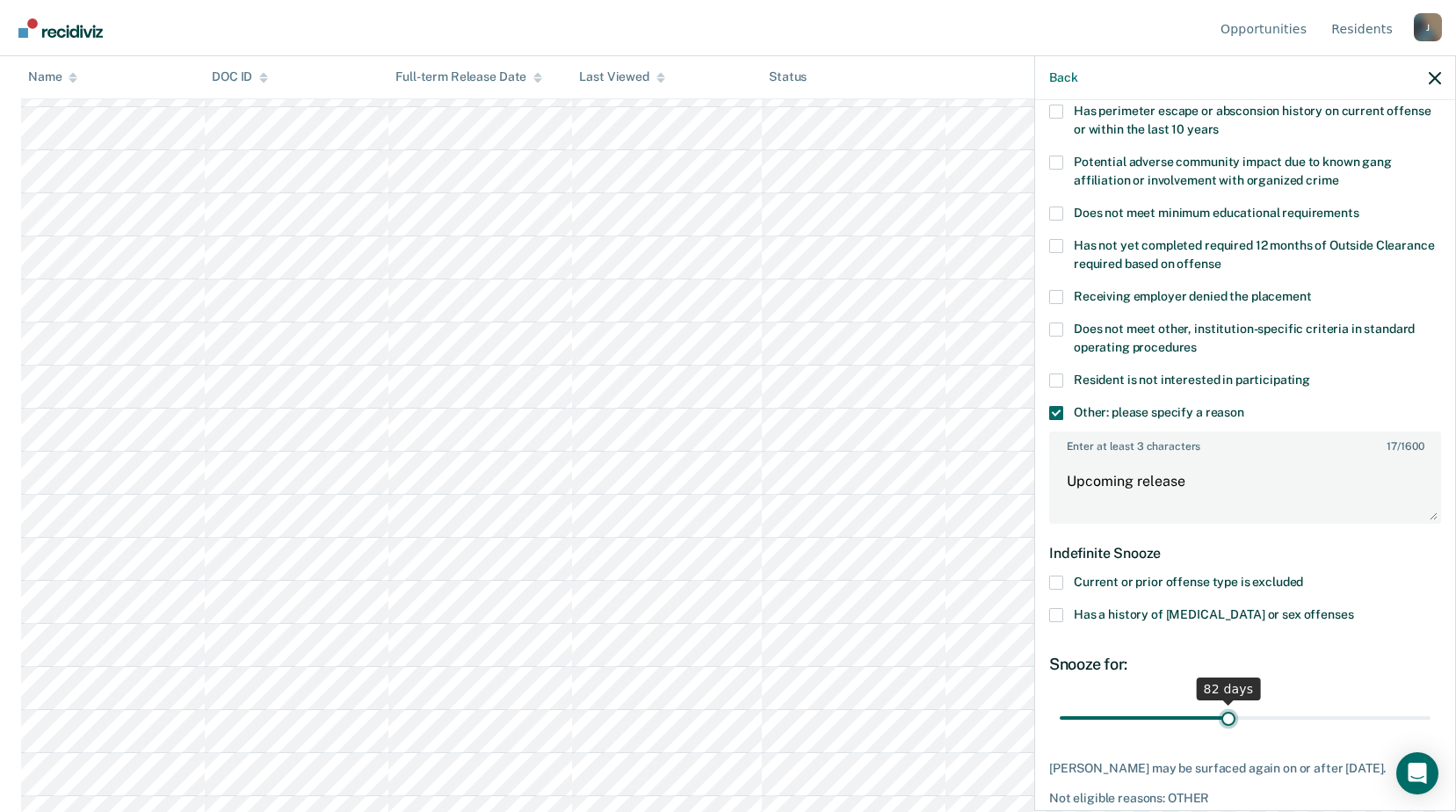
click at [1222, 714] on input "range" at bounding box center [1245, 717] width 371 height 31
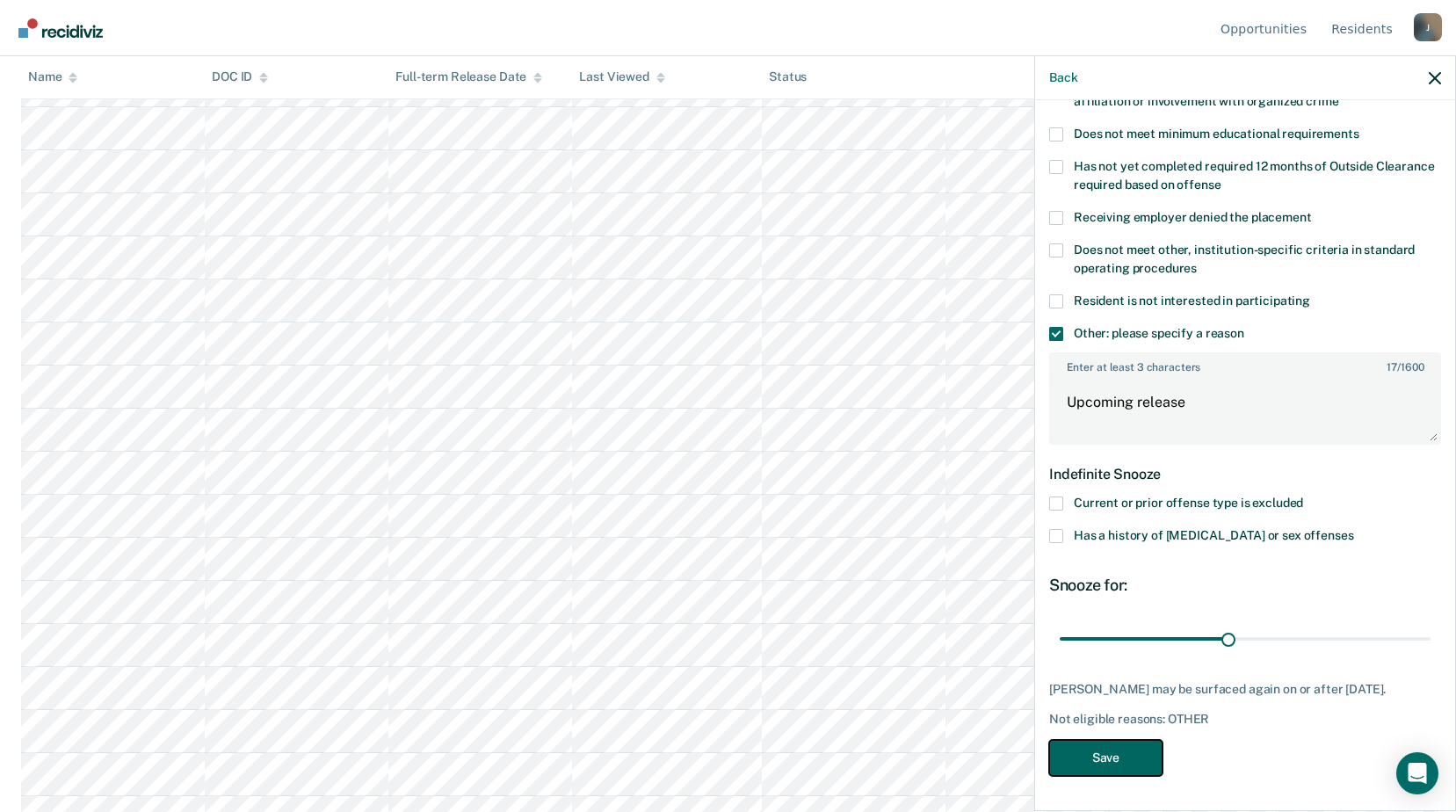
click at [1117, 756] on button "Save" at bounding box center [1105, 758] width 113 height 36
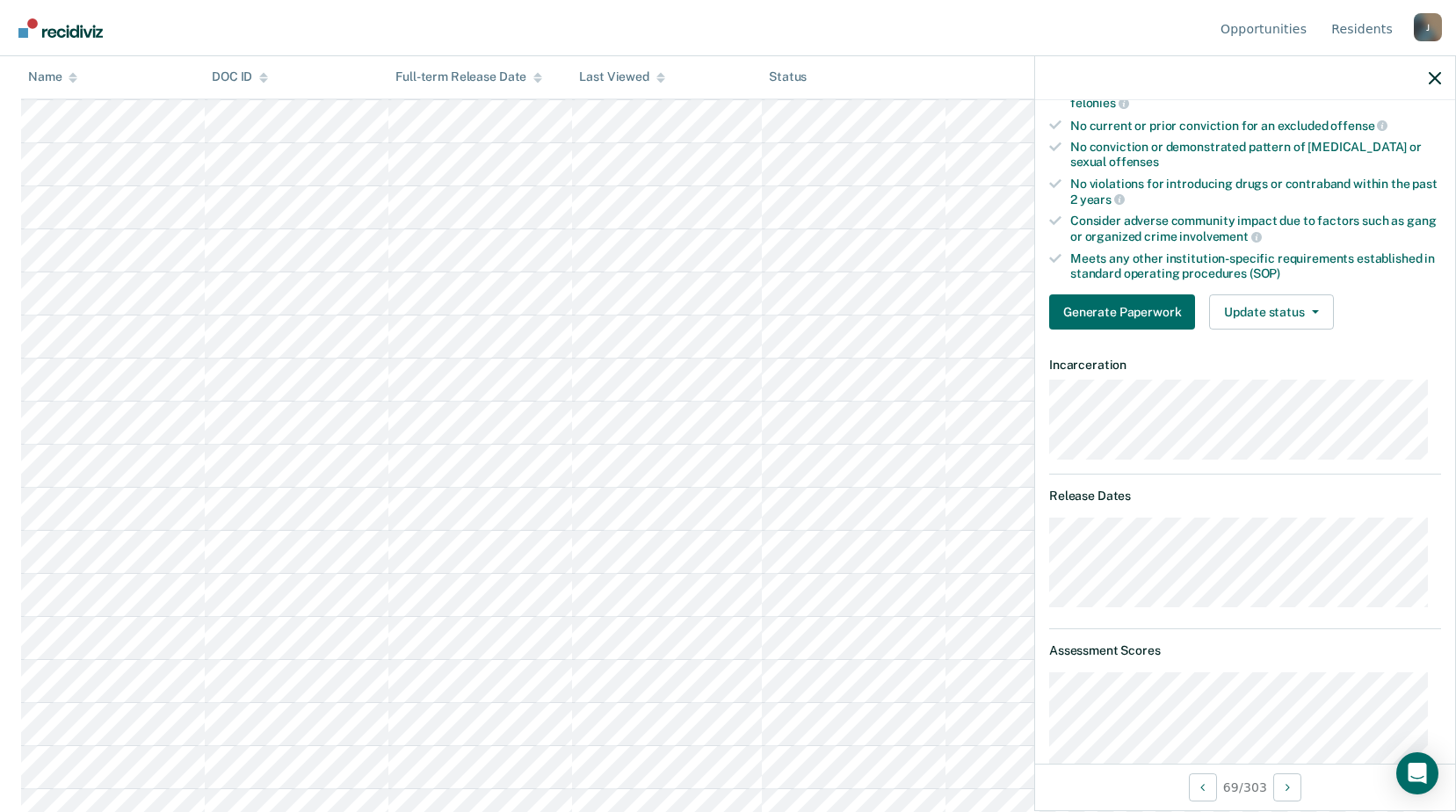
scroll to position [2549, 0]
click at [1274, 314] on button "Update status" at bounding box center [1271, 311] width 124 height 35
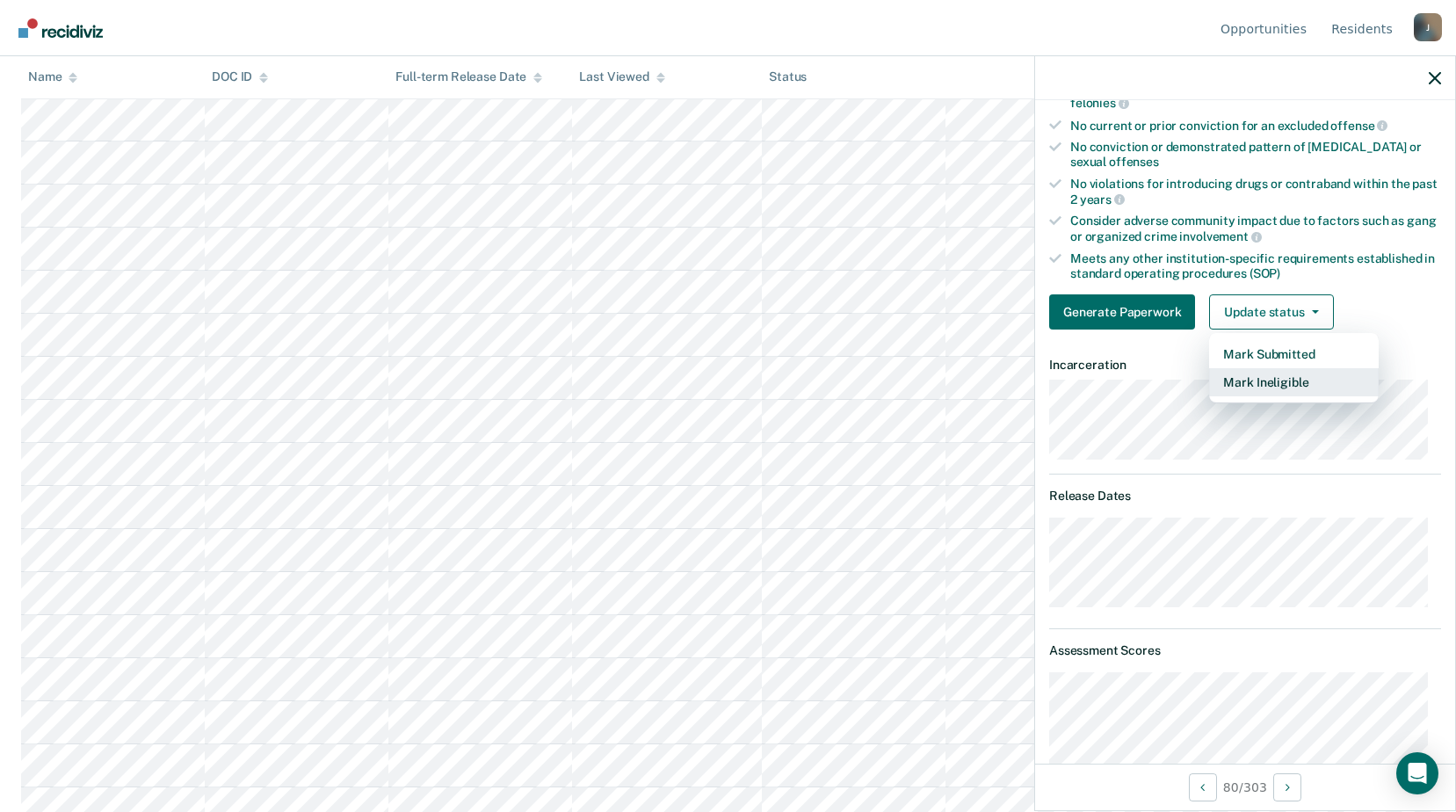
click at [1271, 382] on button "Mark Ineligible" at bounding box center [1294, 382] width 170 height 28
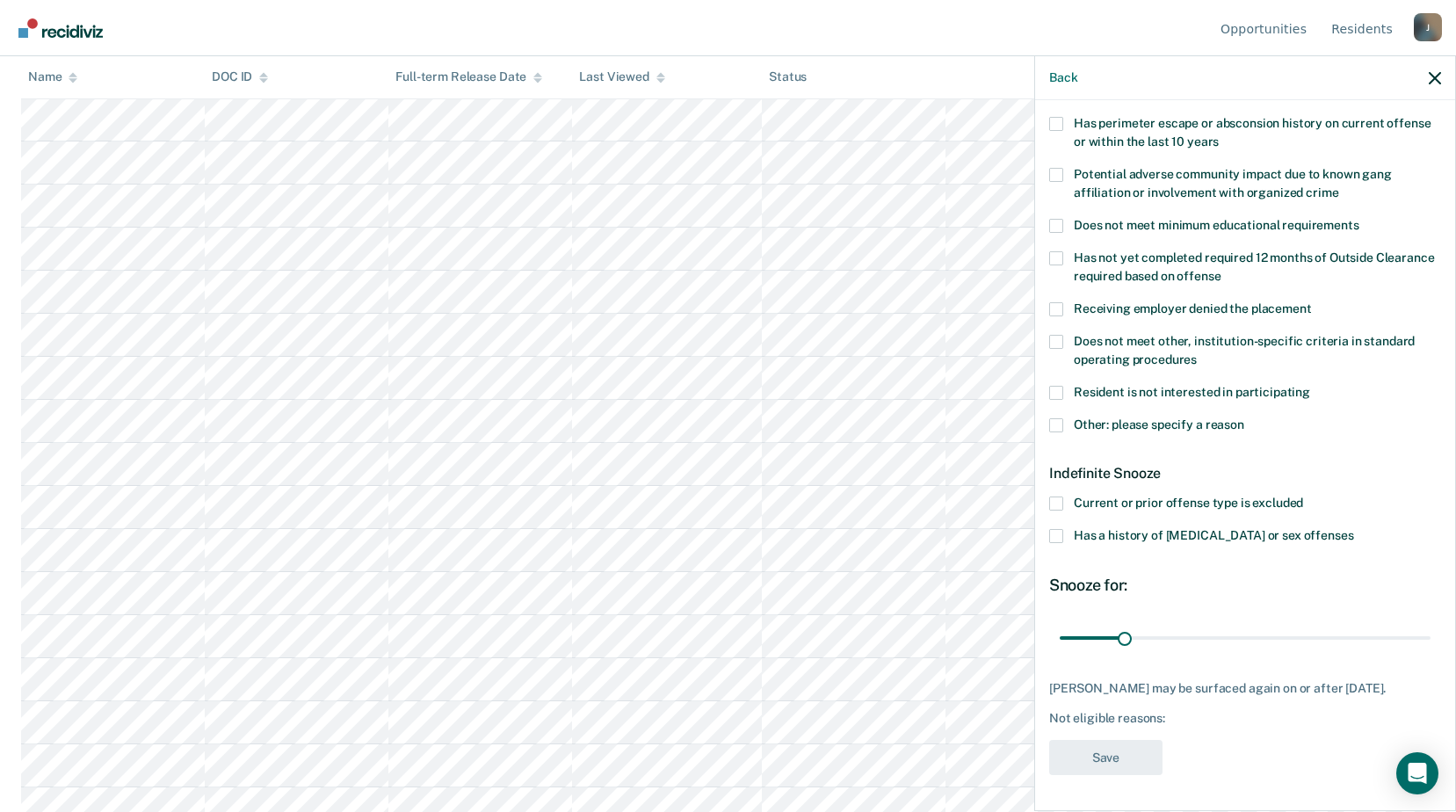
click at [1056, 418] on span at bounding box center [1056, 425] width 14 height 14
click at [1245, 418] on input "Other: please specify a reason" at bounding box center [1245, 418] width 0 height 0
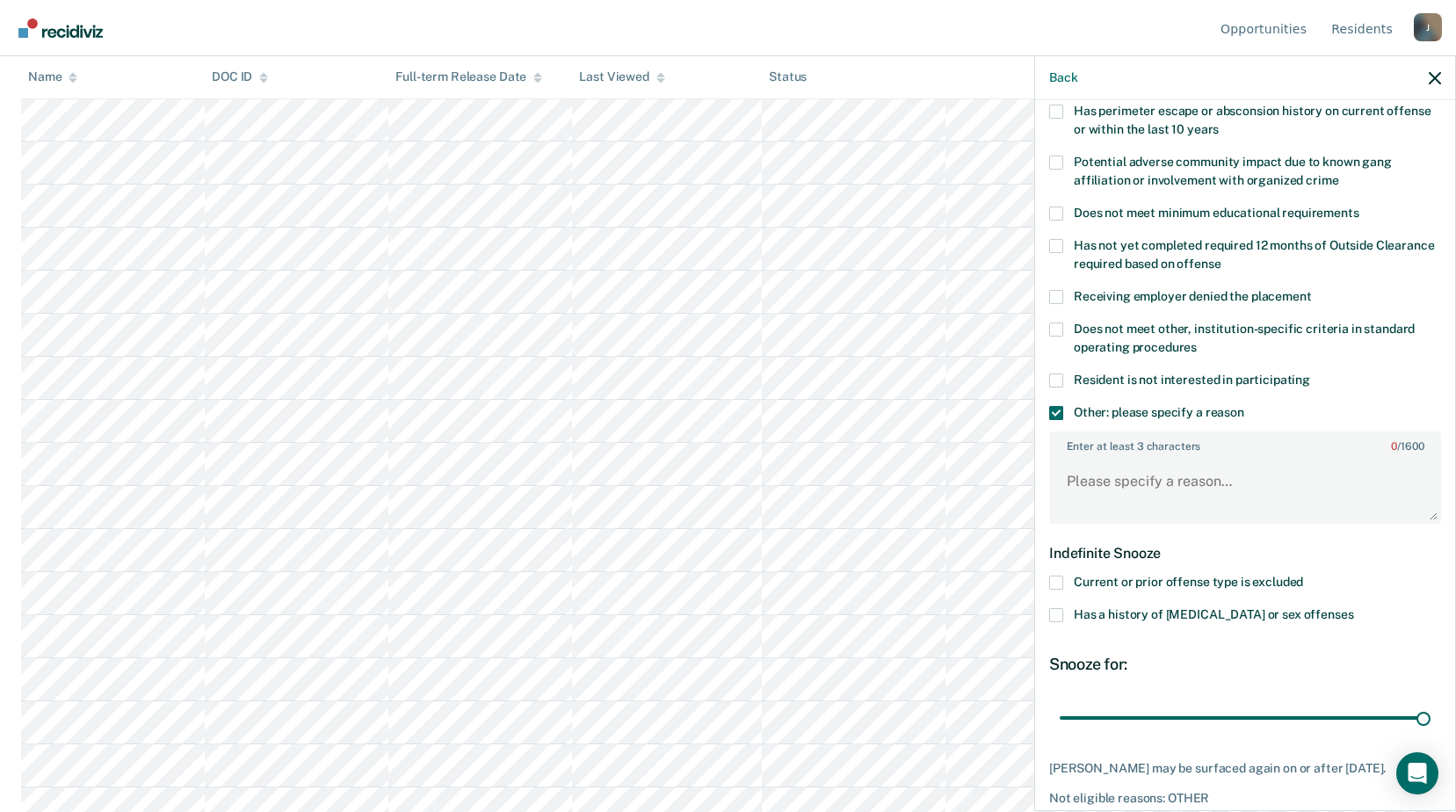
drag, startPoint x: 1122, startPoint y: 716, endPoint x: 1369, endPoint y: 572, distance: 285.2
type input "180"
click at [1431, 702] on input "range" at bounding box center [1245, 717] width 371 height 31
click at [1125, 483] on textarea "Enter at least 3 characters 0 / 1600" at bounding box center [1245, 489] width 388 height 65
type textarea "Release date [DATE]"
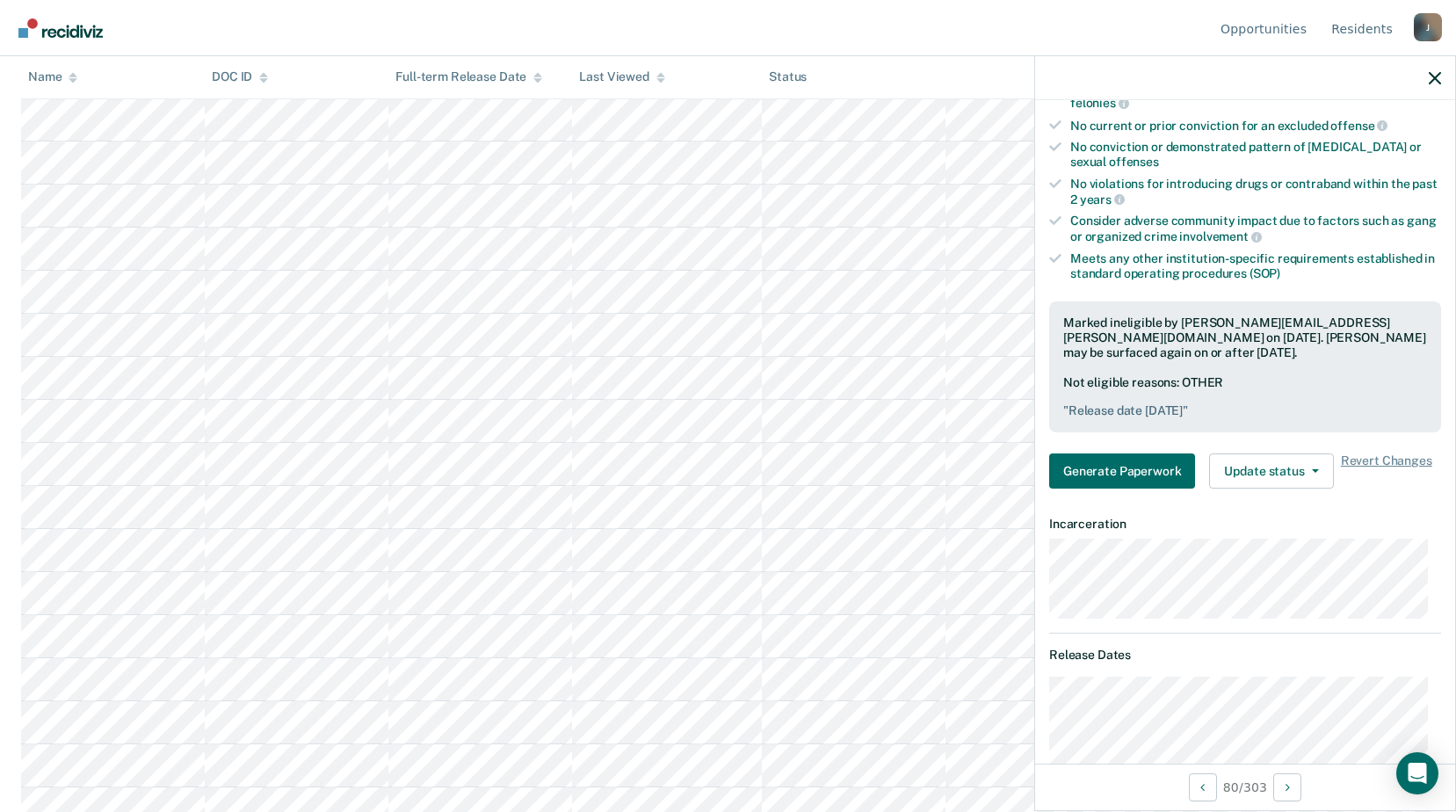
scroll to position [2637, 0]
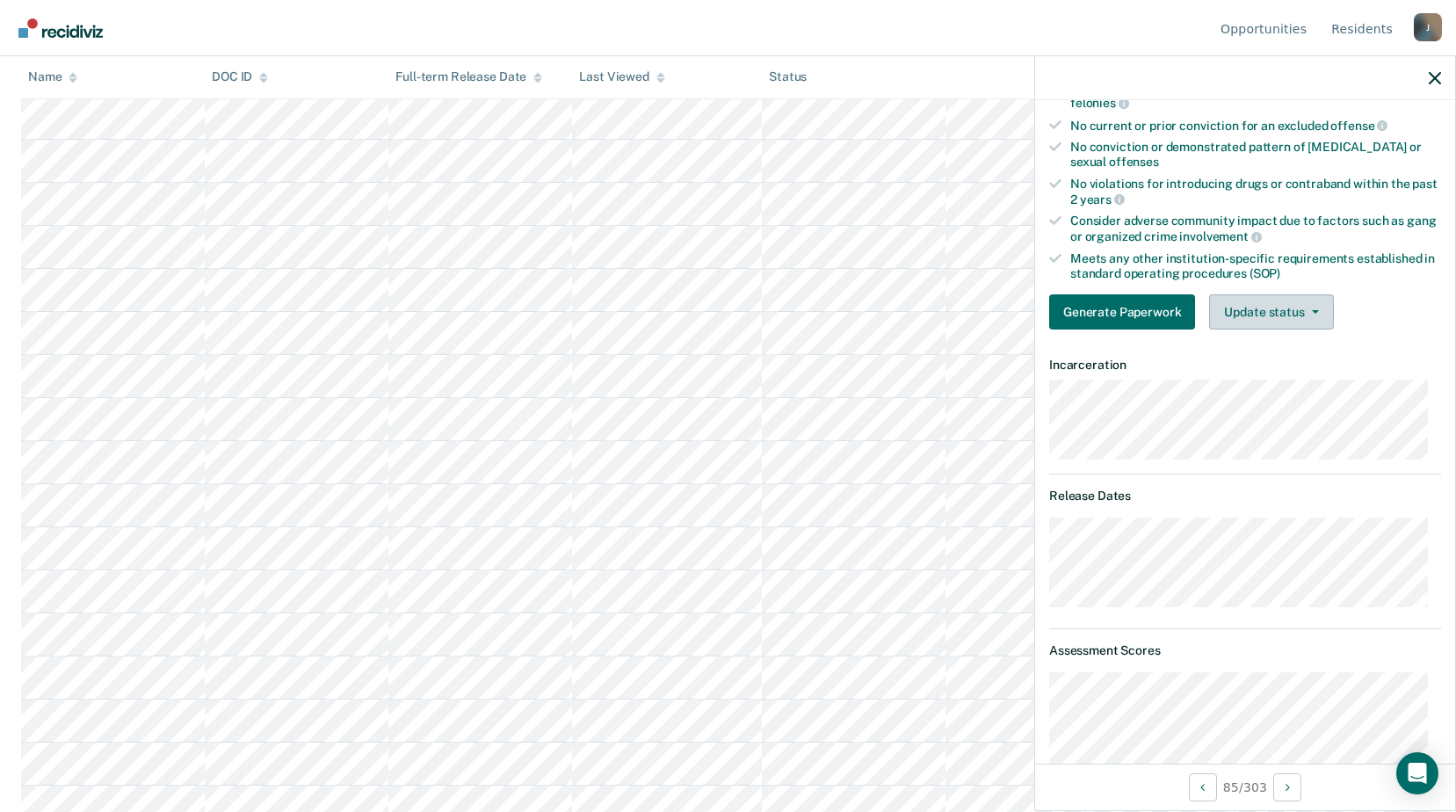
click at [1273, 301] on button "Update status" at bounding box center [1271, 311] width 124 height 35
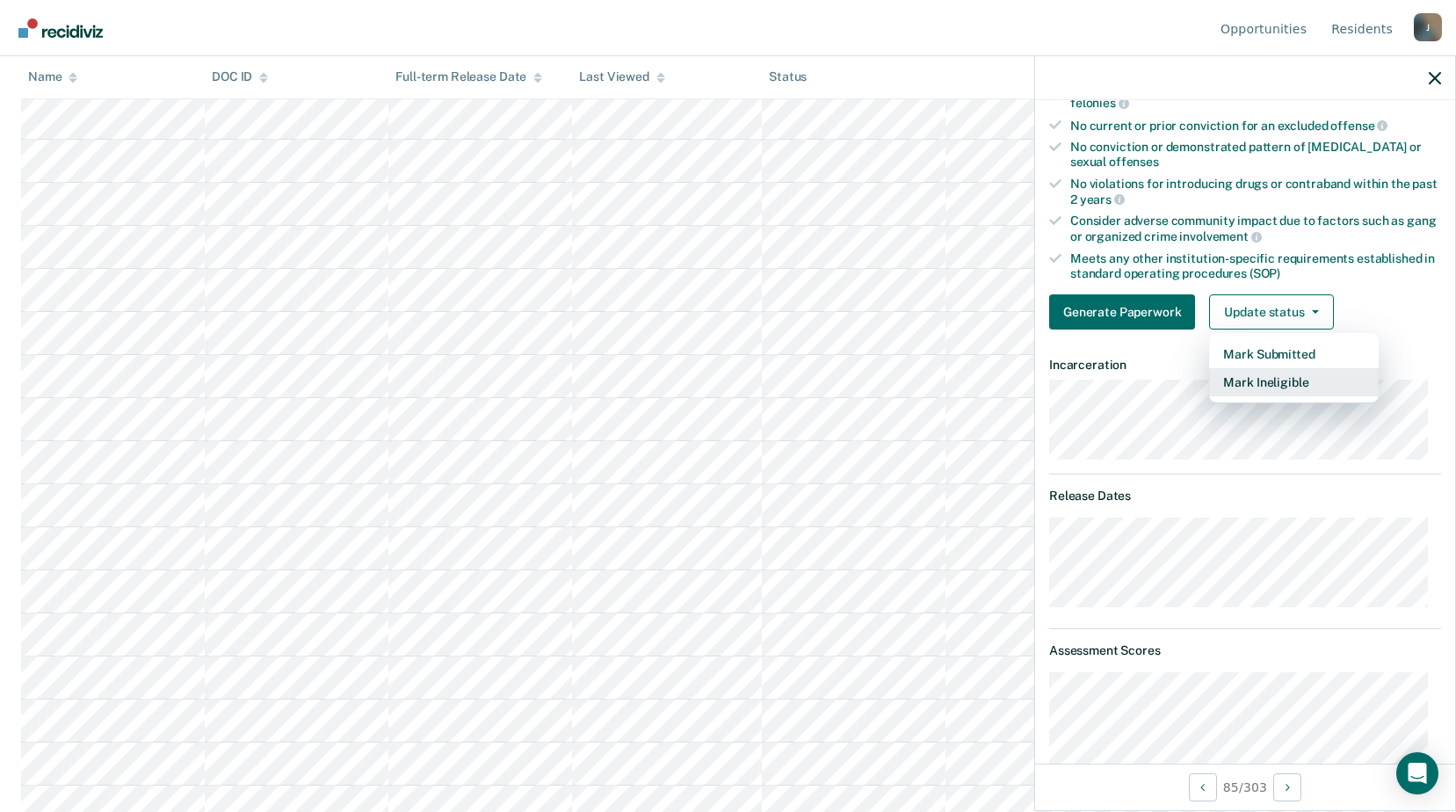
click at [1247, 388] on button "Mark Ineligible" at bounding box center [1294, 382] width 170 height 28
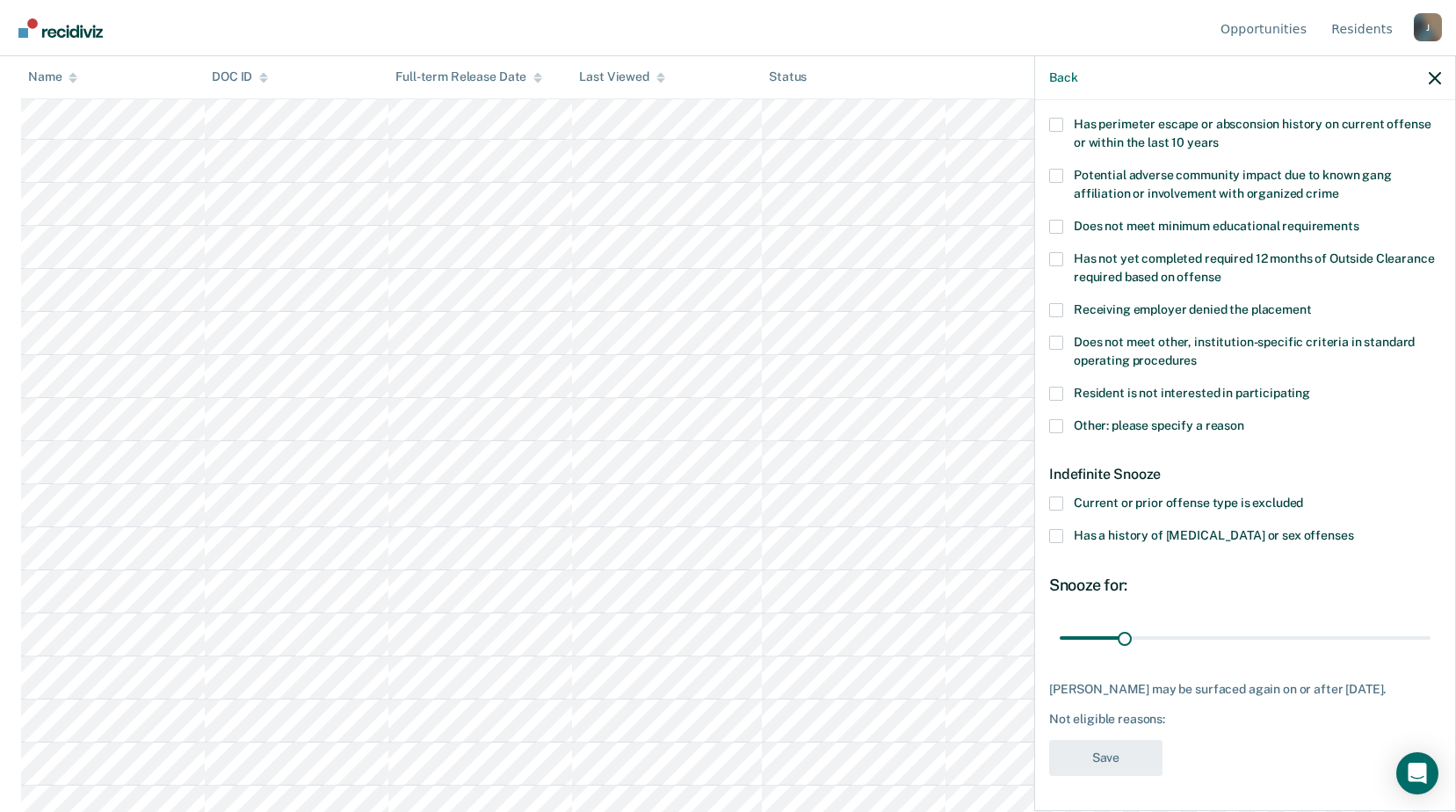
scroll to position [292, 0]
click at [1056, 418] on span at bounding box center [1056, 425] width 14 height 14
click at [1245, 418] on input "Other: please specify a reason" at bounding box center [1245, 418] width 0 height 0
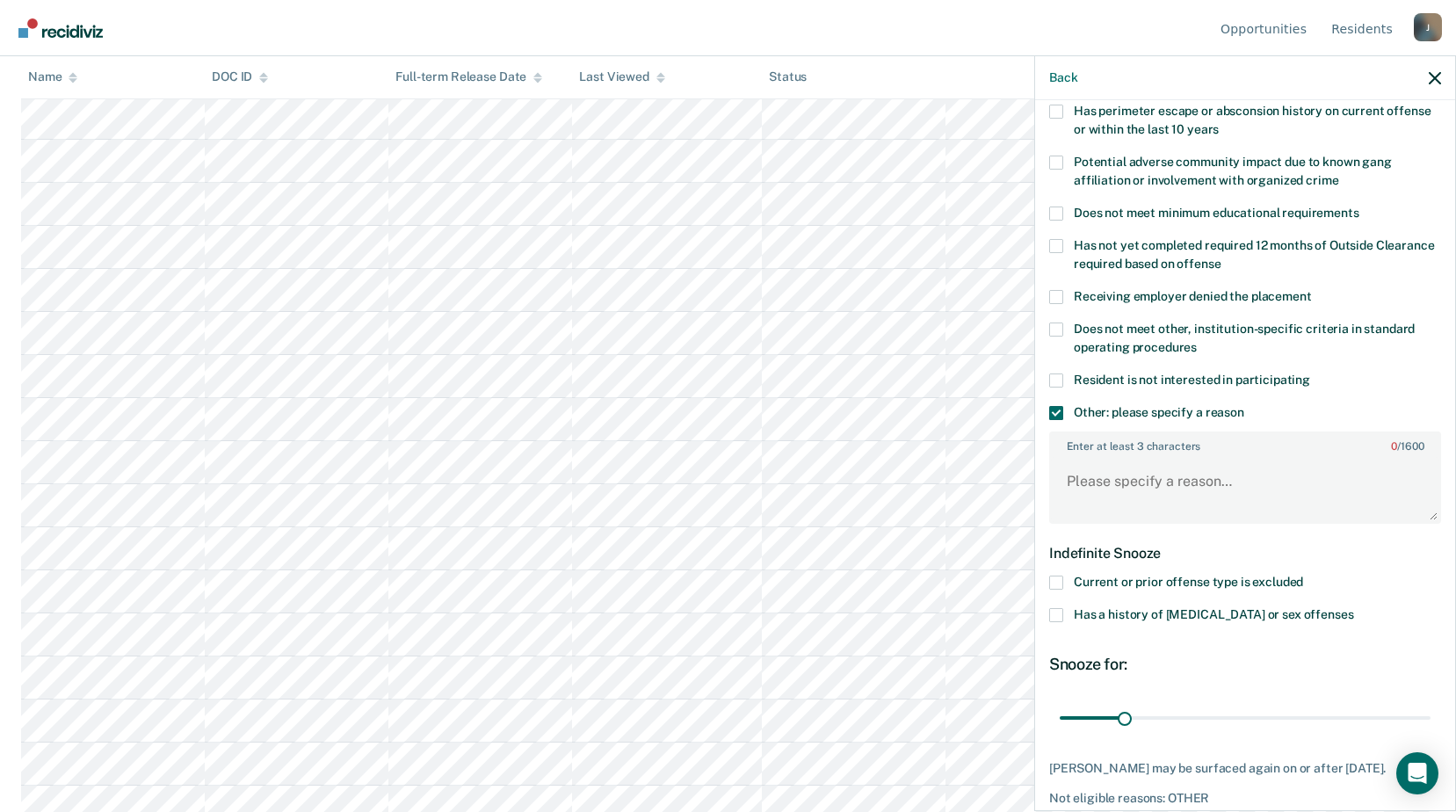
click at [1064, 377] on label "Resident is not interested in participating" at bounding box center [1245, 383] width 392 height 18
click at [1311, 374] on input "Resident is not interested in participating" at bounding box center [1311, 374] width 0 height 0
click at [1095, 457] on textarea "Enter at least 3 characters 0 / 1600" at bounding box center [1245, 489] width 388 height 65
drag, startPoint x: 1124, startPoint y: 714, endPoint x: 1472, endPoint y: 703, distance: 348.2
type input "180"
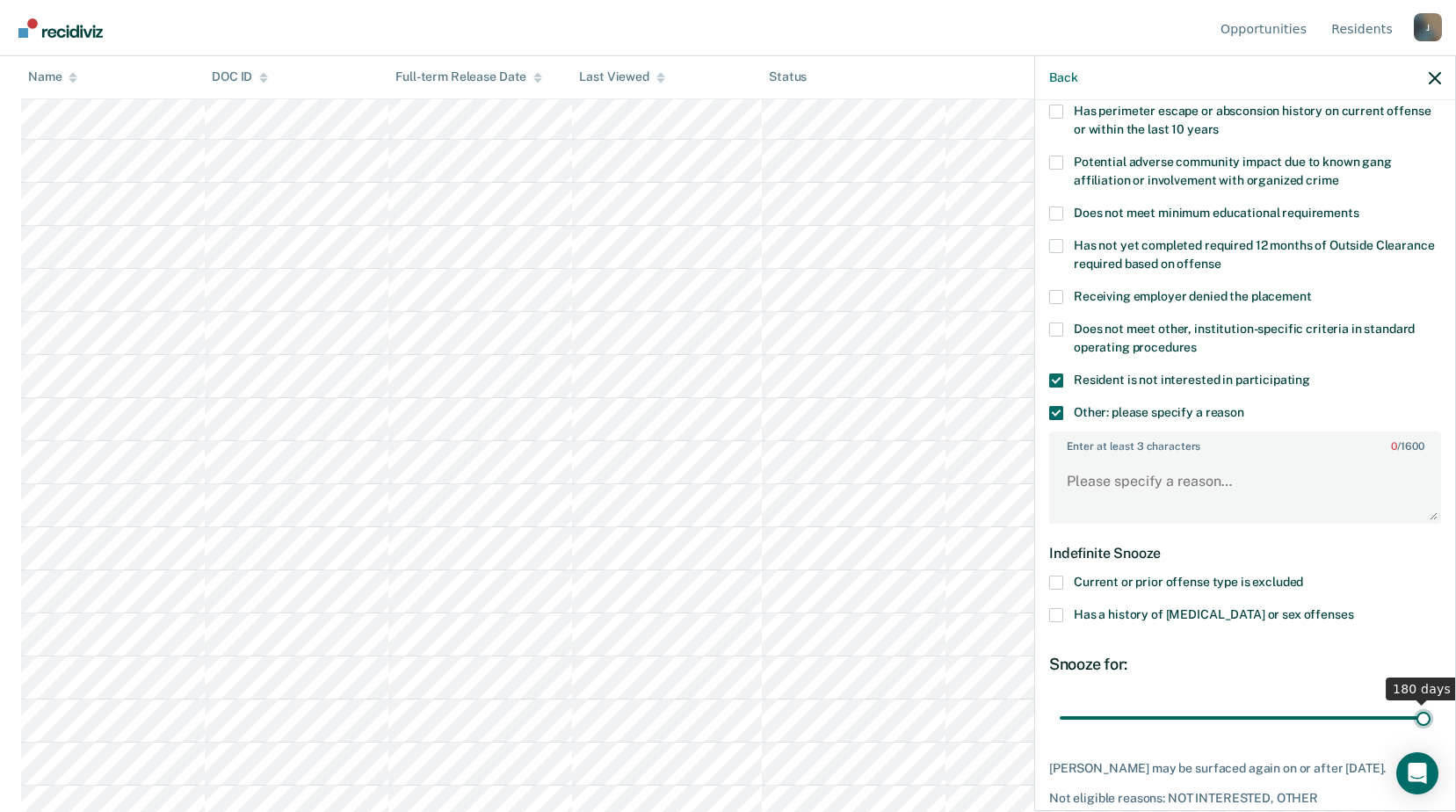
click at [1431, 703] on input "range" at bounding box center [1245, 717] width 371 height 31
click at [1055, 375] on span at bounding box center [1056, 381] width 14 height 14
click at [1311, 374] on input "Resident is not interested in participating" at bounding box center [1311, 374] width 0 height 0
click at [1058, 323] on span at bounding box center [1056, 330] width 14 height 14
click at [1197, 341] on input "Does not meet other, institution-specific criteria in standard operating proced…" at bounding box center [1197, 341] width 0 height 0
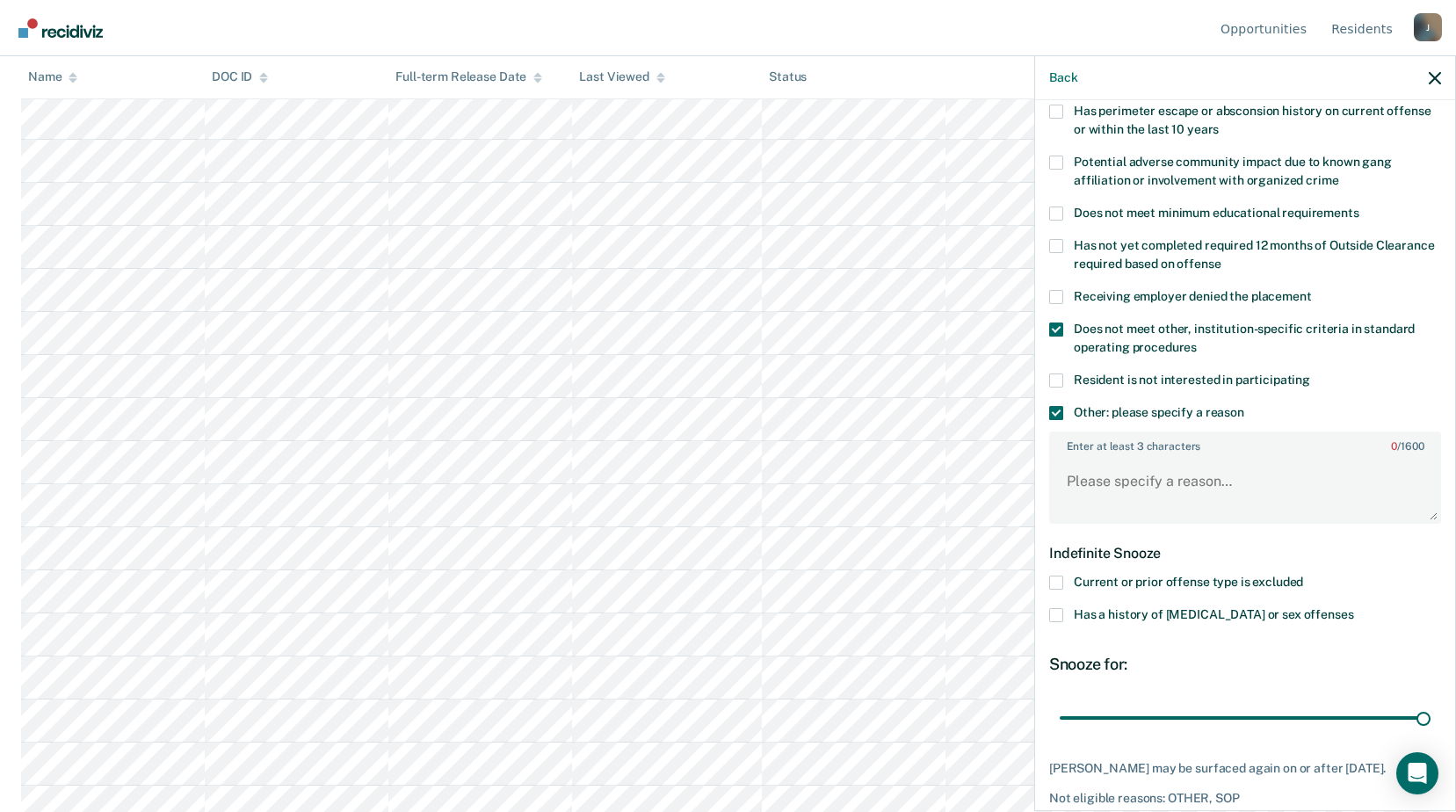
click at [1059, 325] on span at bounding box center [1056, 330] width 14 height 14
click at [1197, 341] on input "Does not meet other, institution-specific criteria in standard operating proced…" at bounding box center [1197, 341] width 0 height 0
click at [1059, 325] on span at bounding box center [1056, 330] width 14 height 14
click at [1197, 341] on input "Does not meet other, institution-specific criteria in standard operating proced…" at bounding box center [1197, 341] width 0 height 0
click at [1096, 466] on textarea "Enter at least 3 characters 0 / 1600" at bounding box center [1245, 489] width 388 height 65
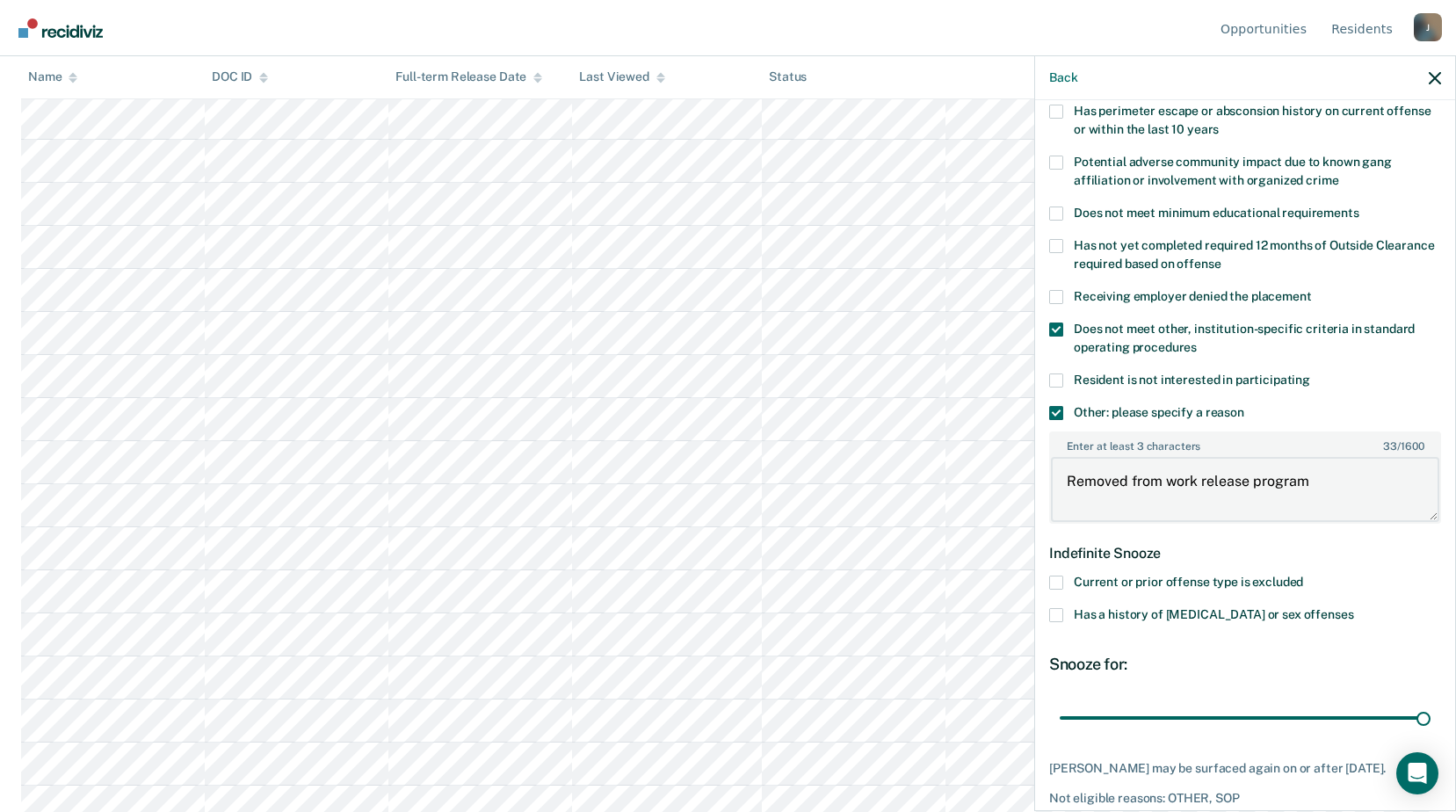
scroll to position [369, 0]
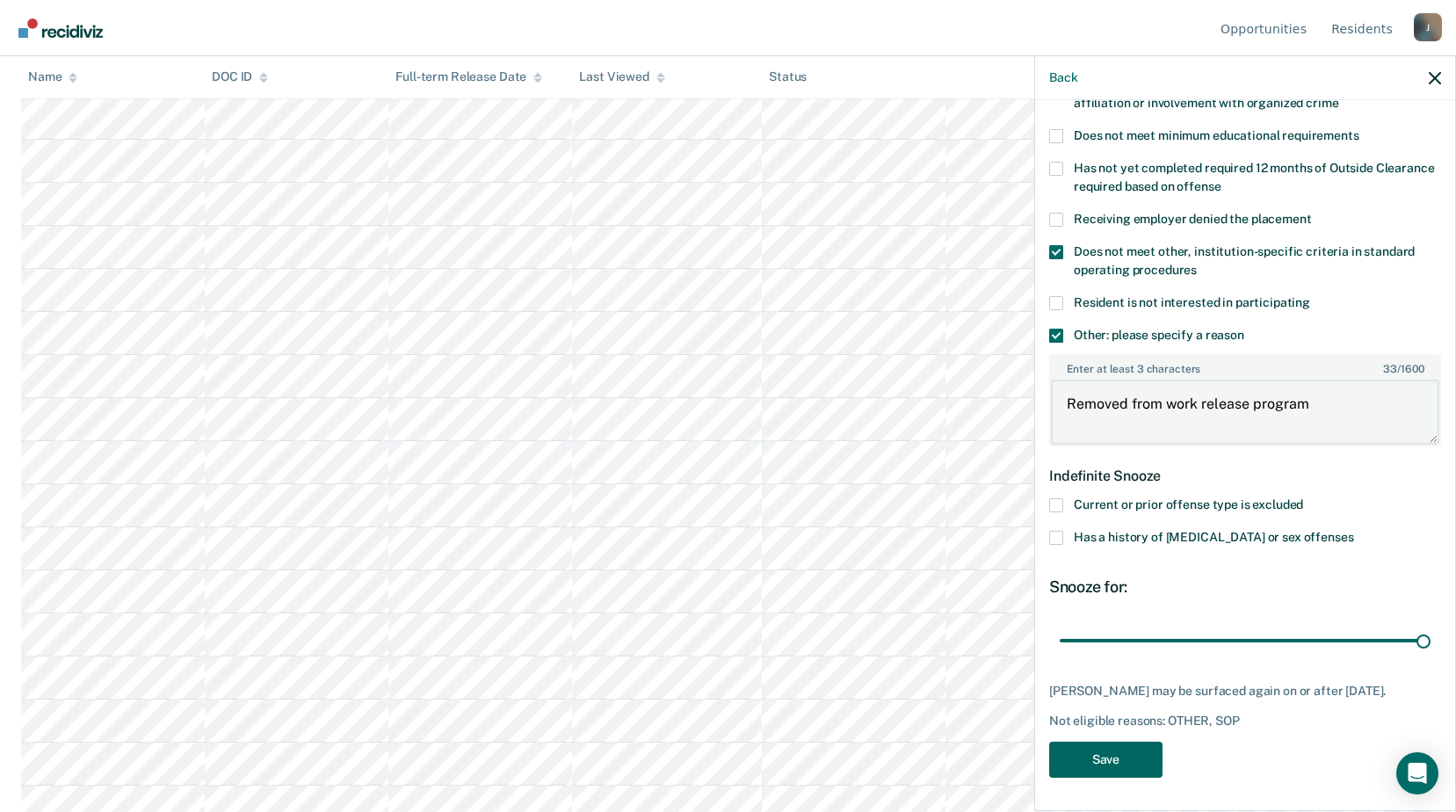
type textarea "Removed from work release program"
click at [1136, 766] on button "Save" at bounding box center [1105, 760] width 113 height 36
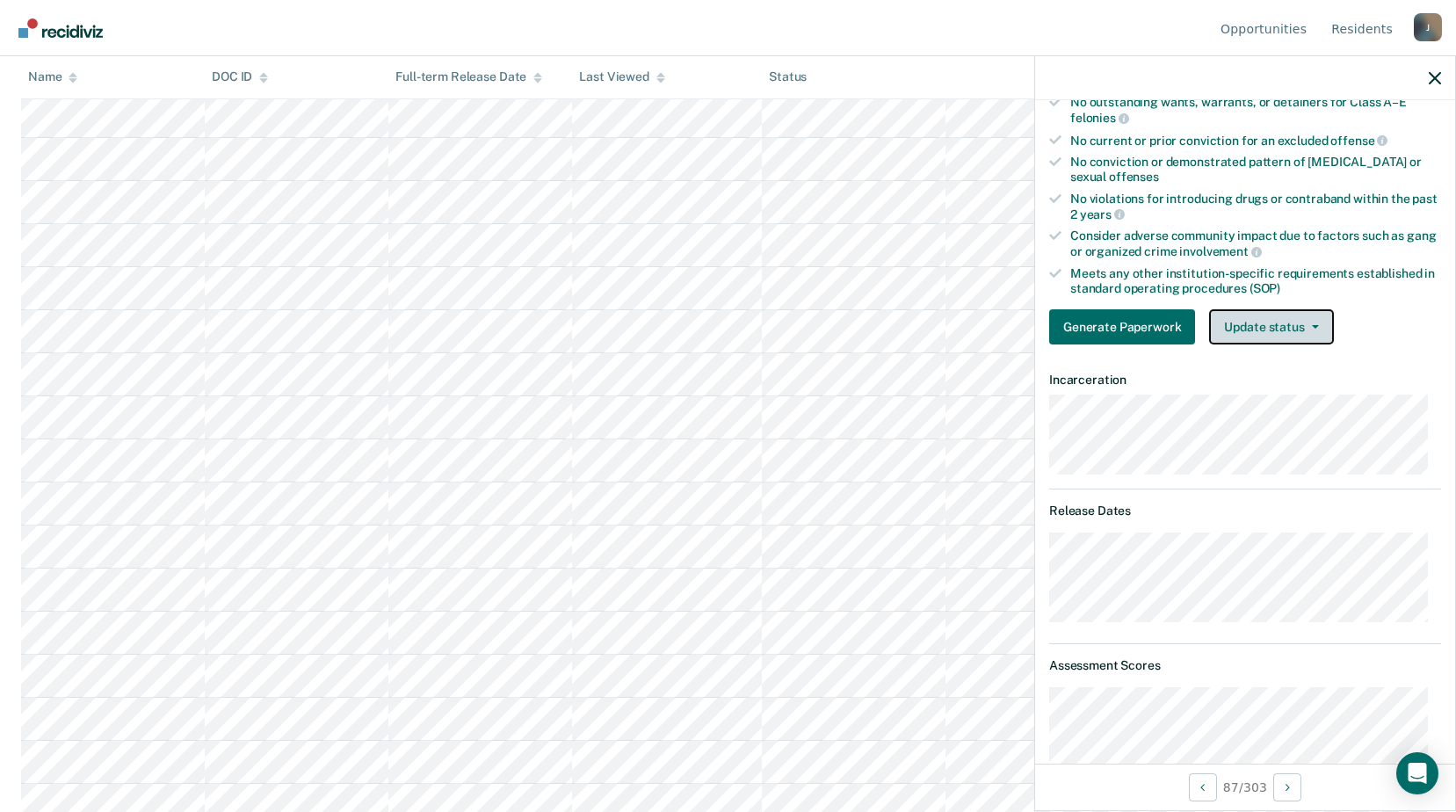
click at [1250, 321] on button "Update status" at bounding box center [1271, 326] width 124 height 35
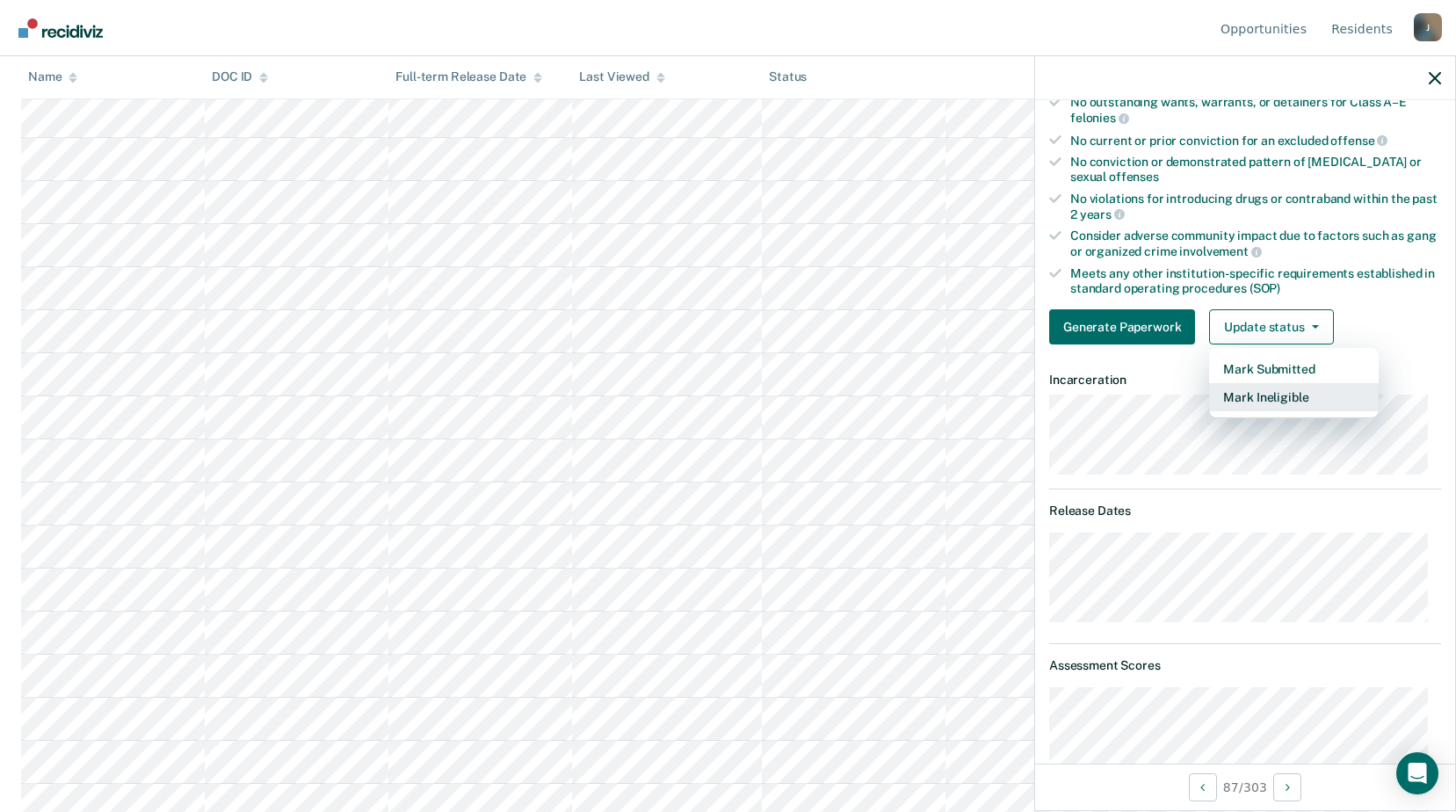
click at [1255, 400] on button "Mark Ineligible" at bounding box center [1294, 397] width 170 height 28
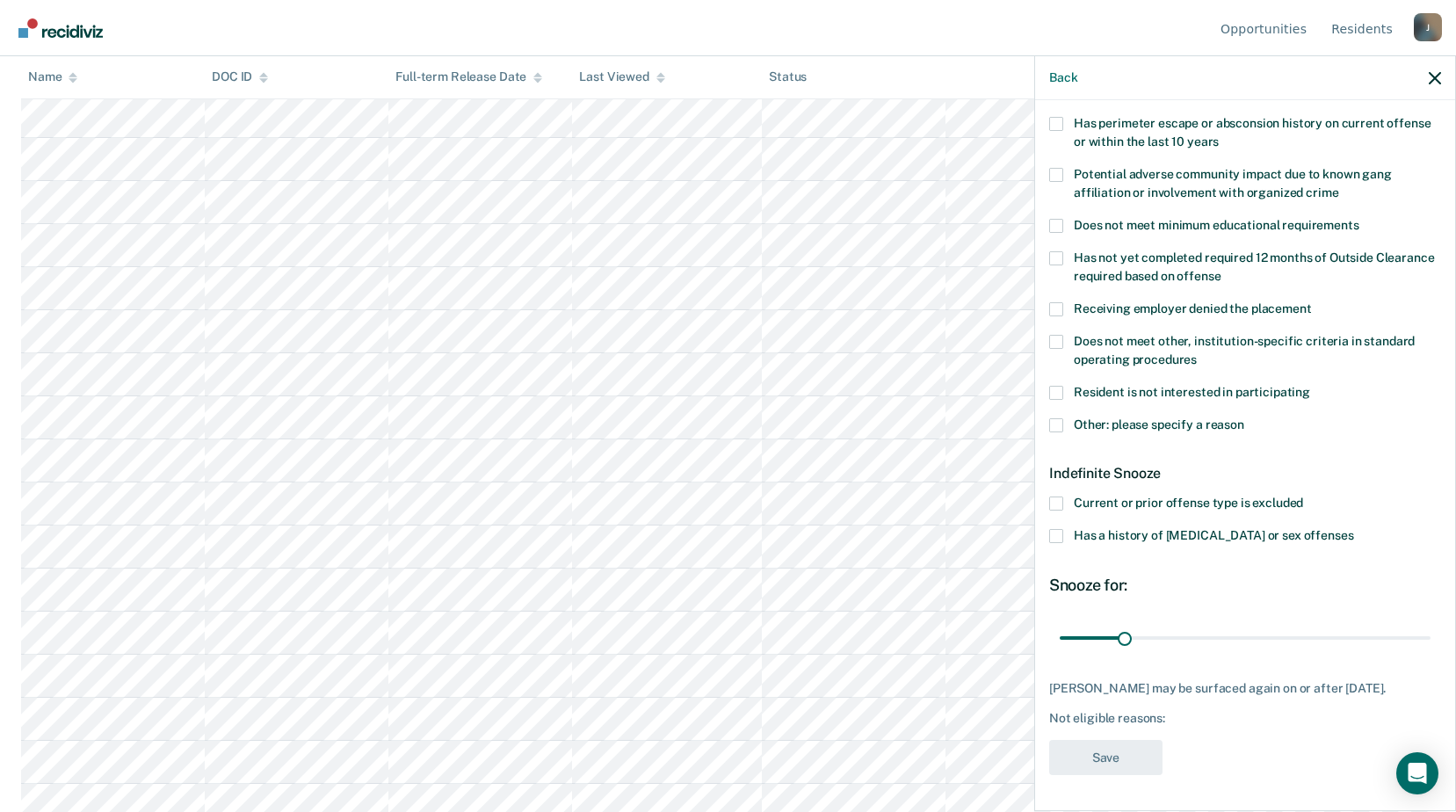
click at [1057, 529] on span at bounding box center [1056, 536] width 14 height 14
click at [1354, 529] on input "Has a history of [MEDICAL_DATA] or sex offenses" at bounding box center [1354, 529] width 0 height 0
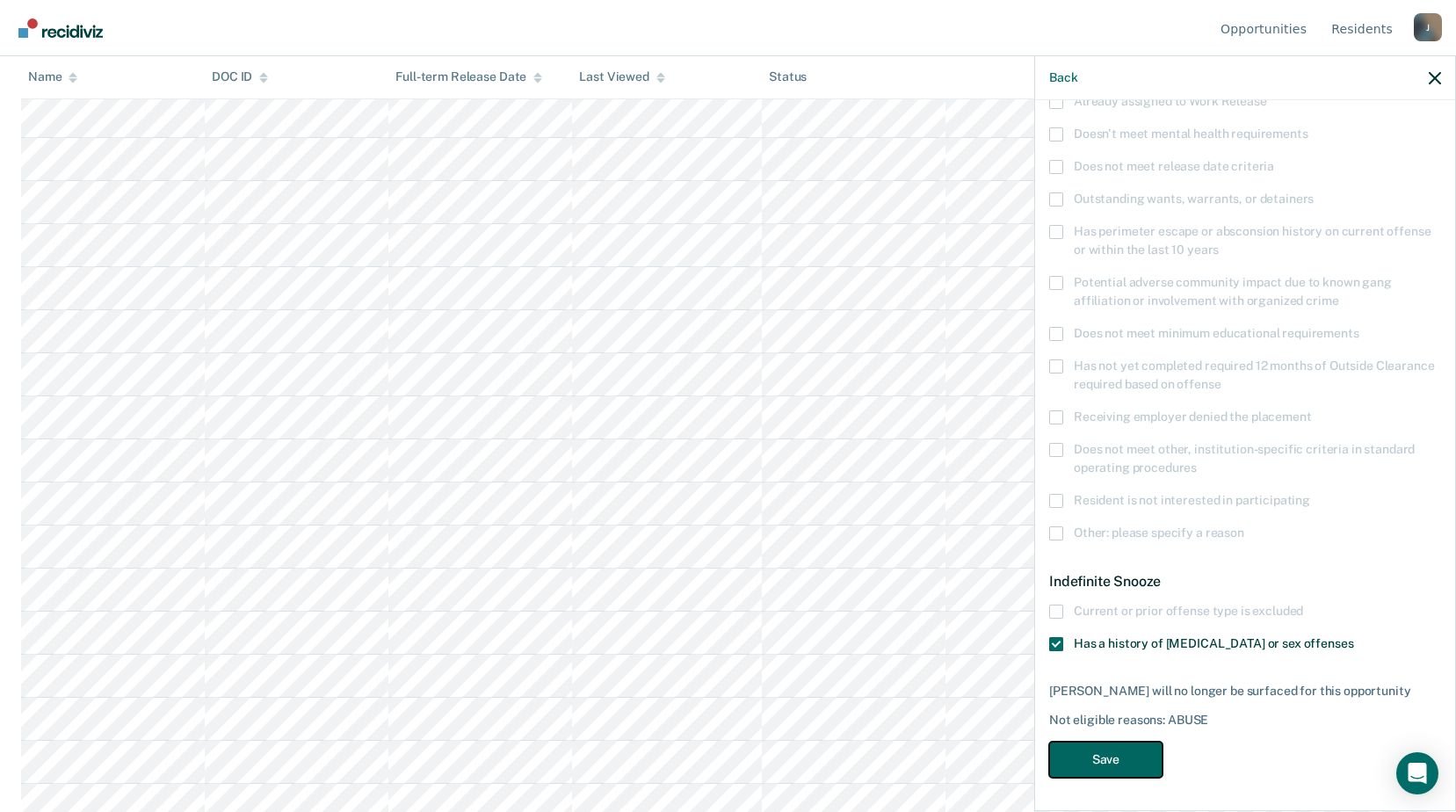
click at [1129, 756] on button "Save" at bounding box center [1105, 760] width 113 height 36
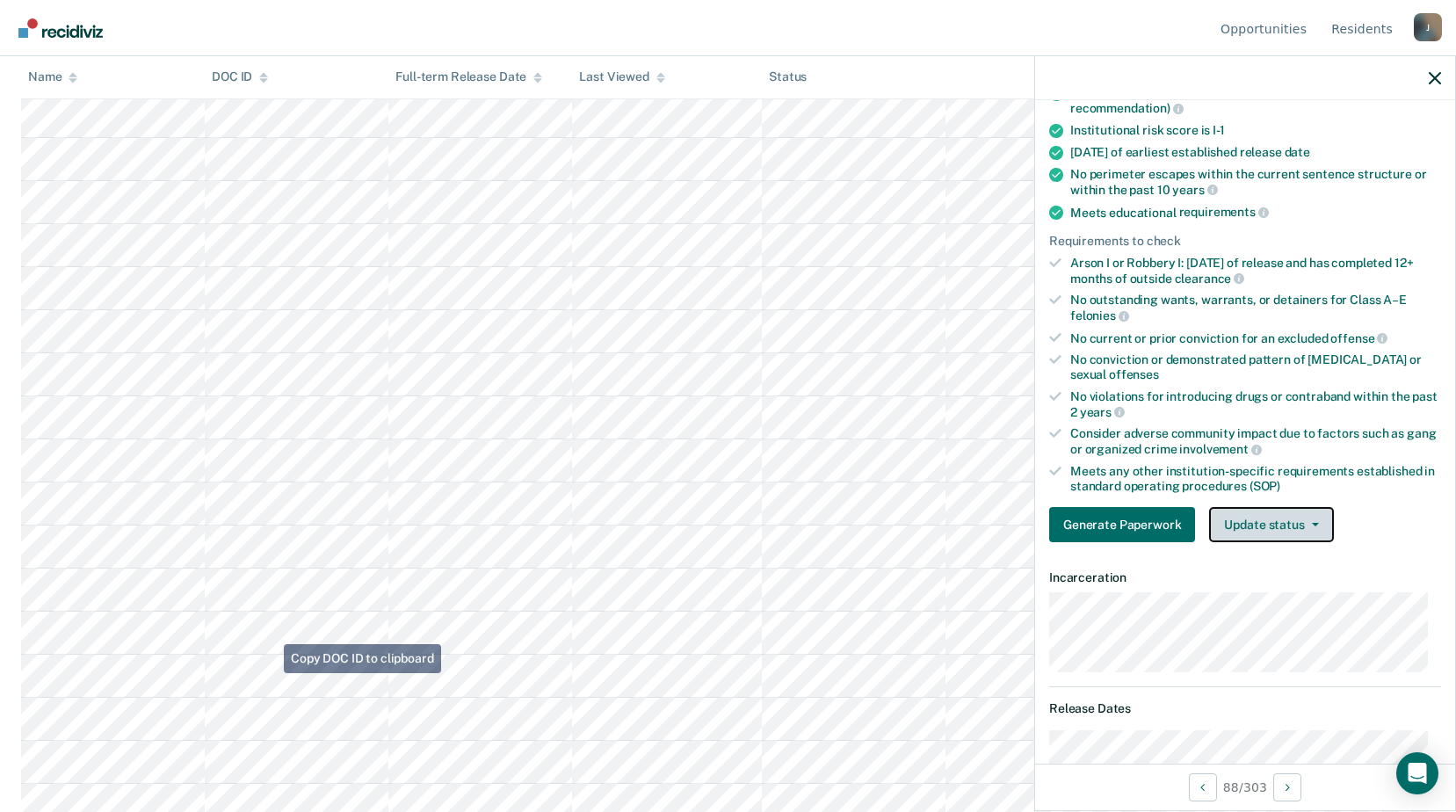
click at [1313, 520] on button "Update status" at bounding box center [1271, 524] width 124 height 35
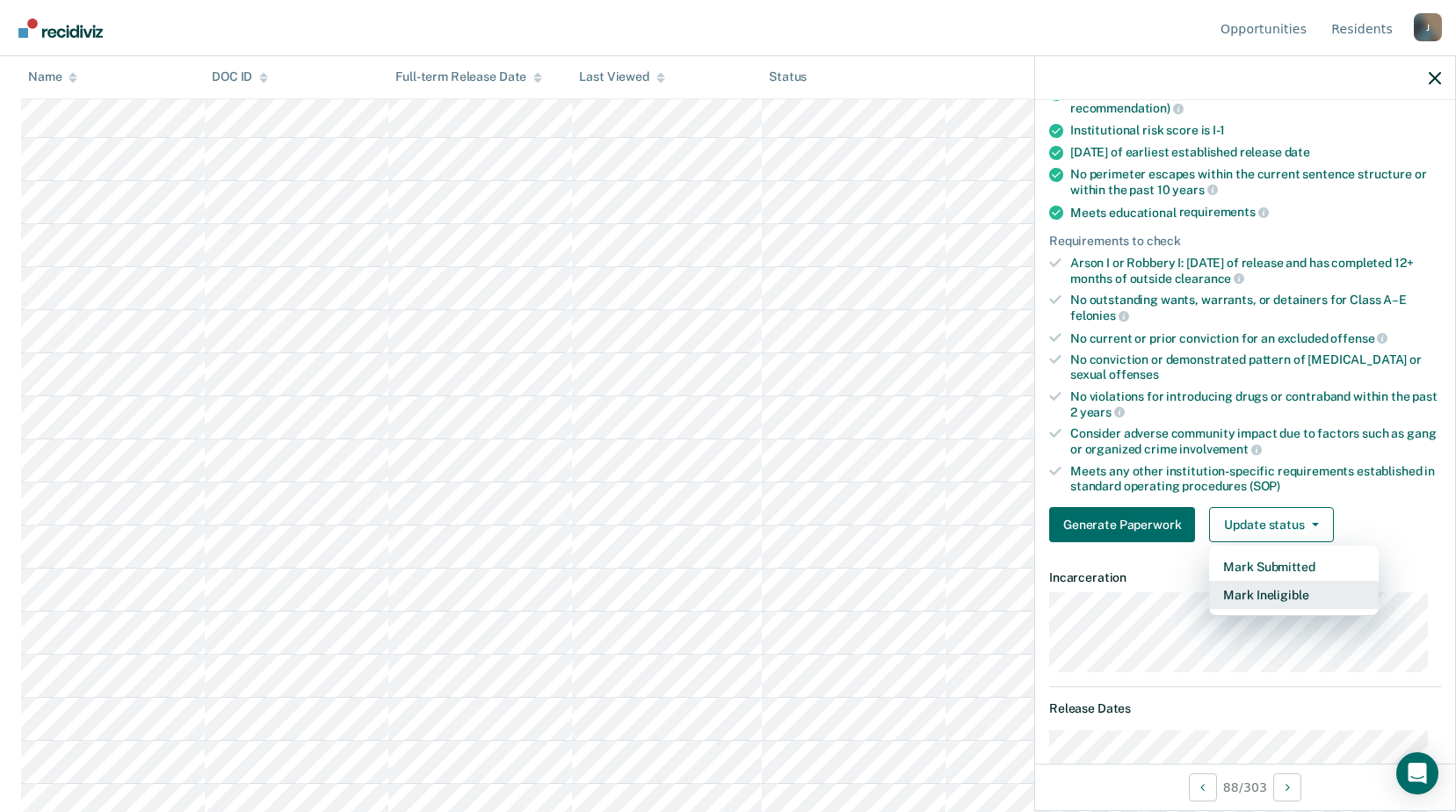
click at [1280, 600] on button "Mark Ineligible" at bounding box center [1294, 595] width 170 height 28
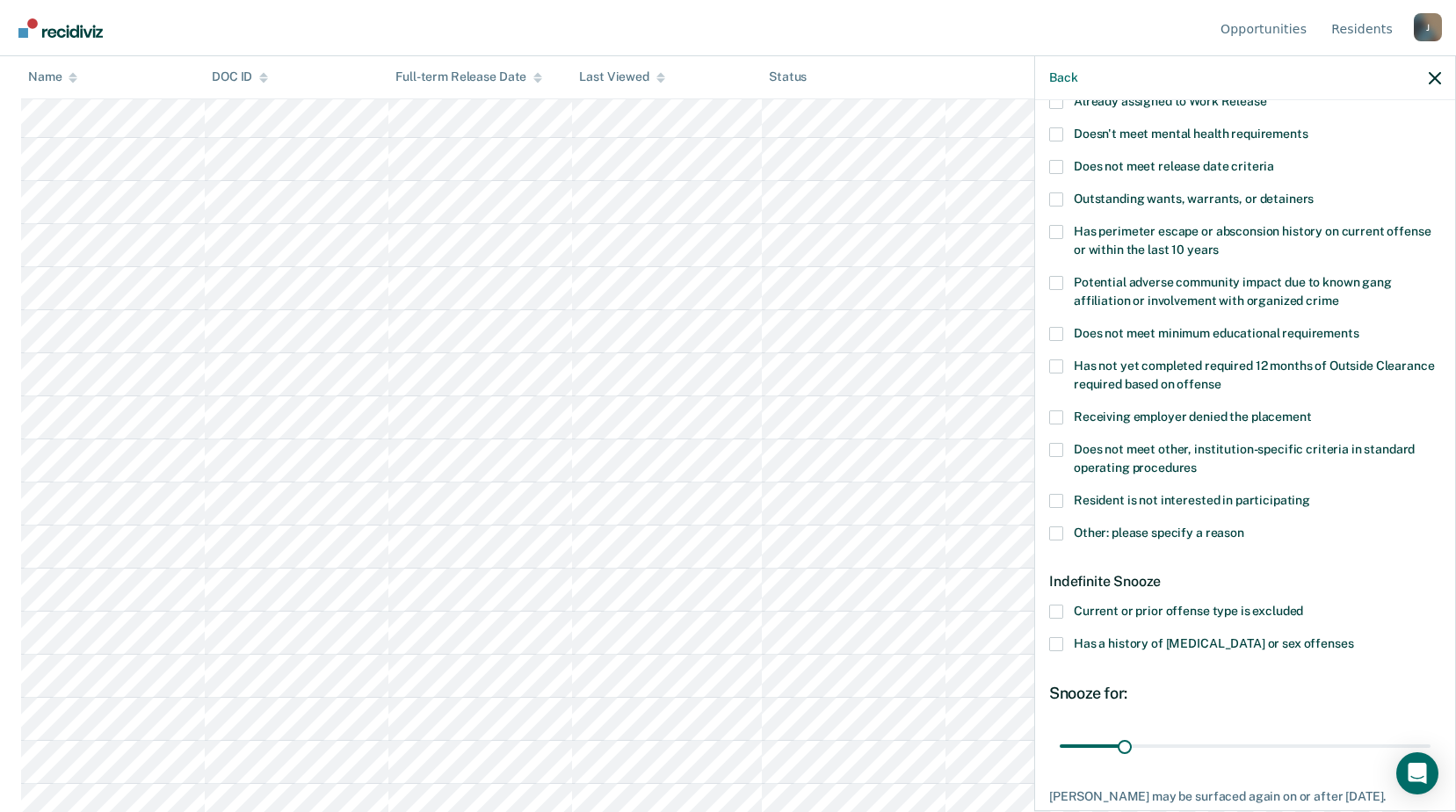
click at [1054, 448] on span at bounding box center [1056, 450] width 14 height 14
click at [1197, 461] on input "Does not meet other, institution-specific criteria in standard operating proced…" at bounding box center [1197, 461] width 0 height 0
drag, startPoint x: 1142, startPoint y: 743, endPoint x: 1437, endPoint y: 726, distance: 295.8
type input "180"
click at [1431, 730] on input "range" at bounding box center [1245, 745] width 371 height 31
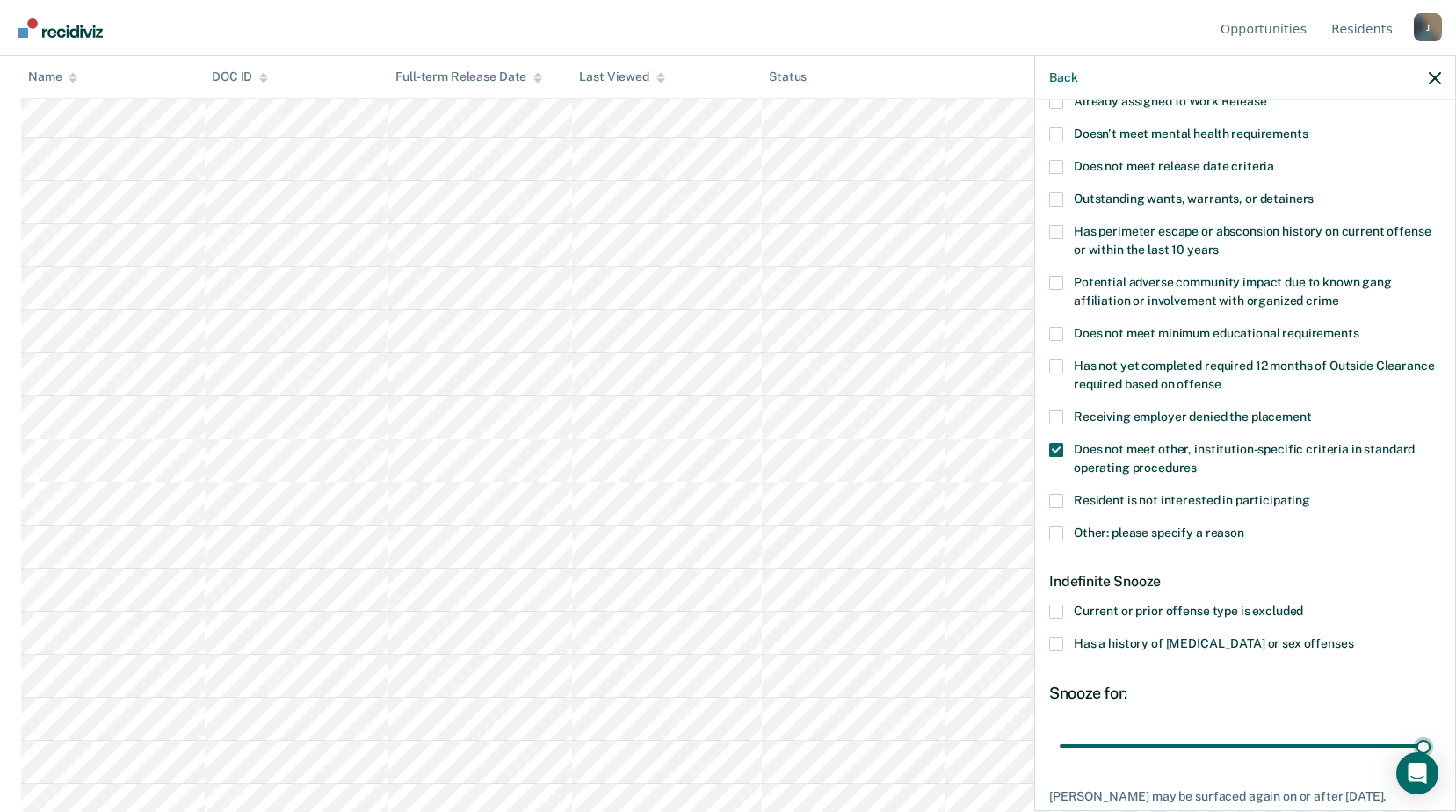
scroll to position [277, 0]
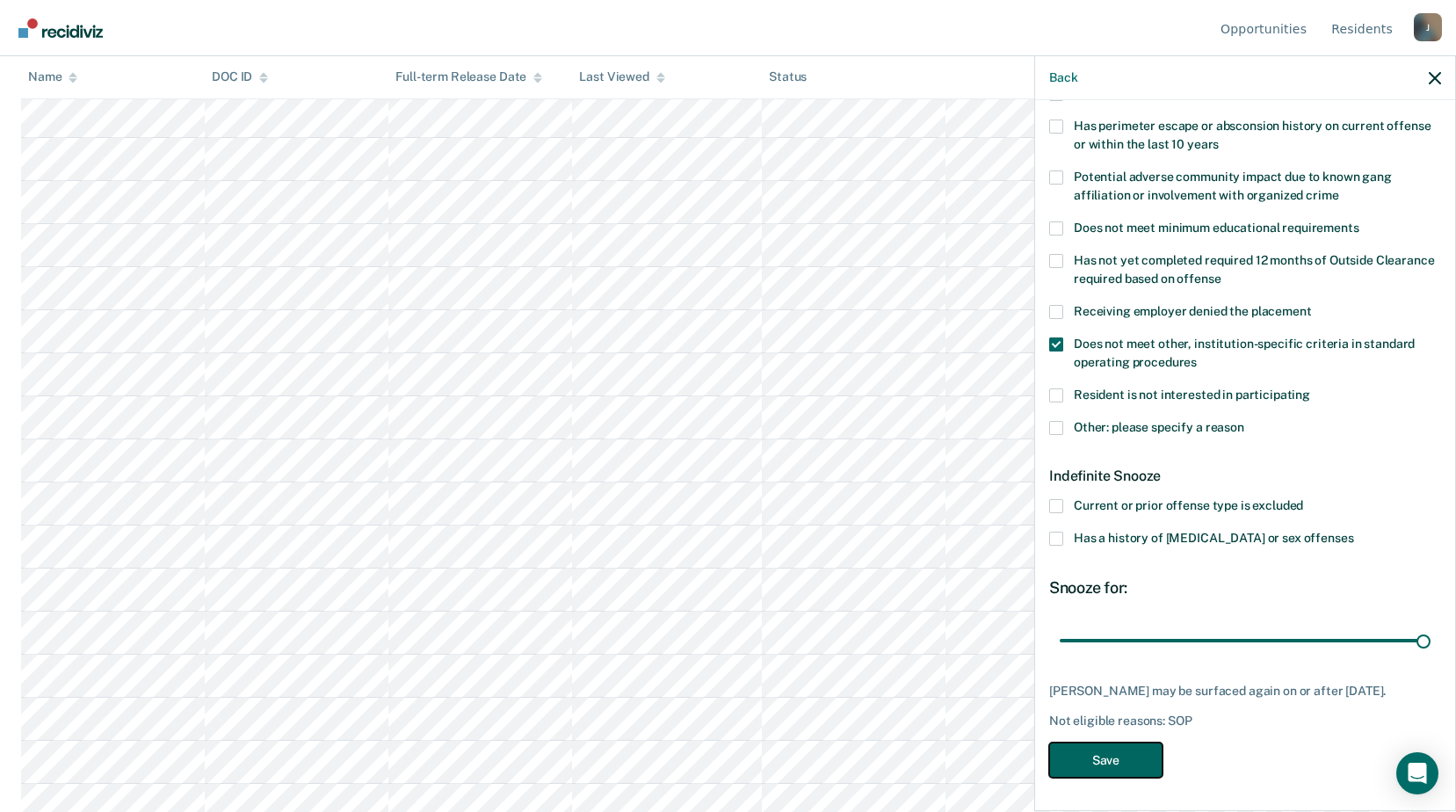
click at [1123, 757] on button "Save" at bounding box center [1105, 761] width 113 height 36
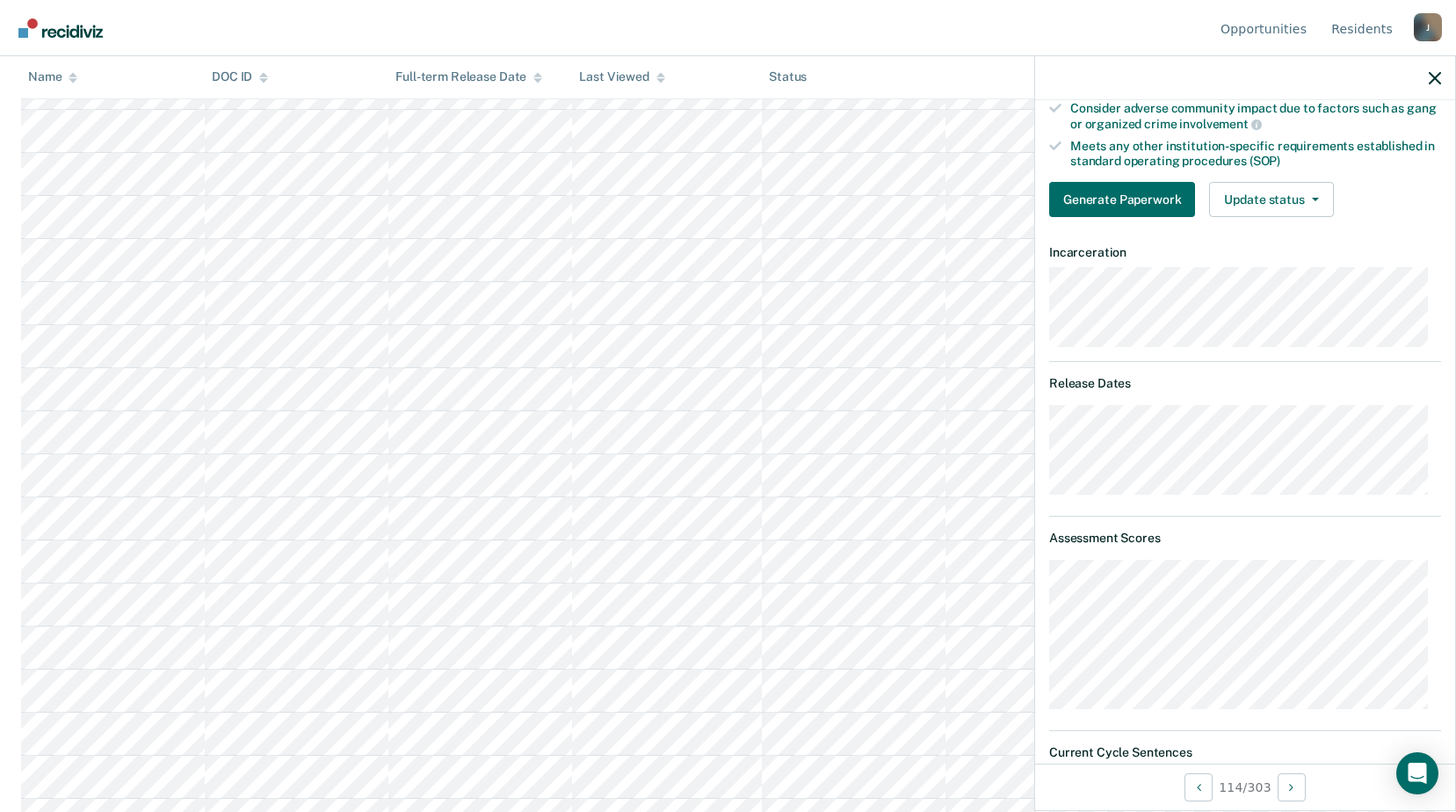
scroll to position [409, 0]
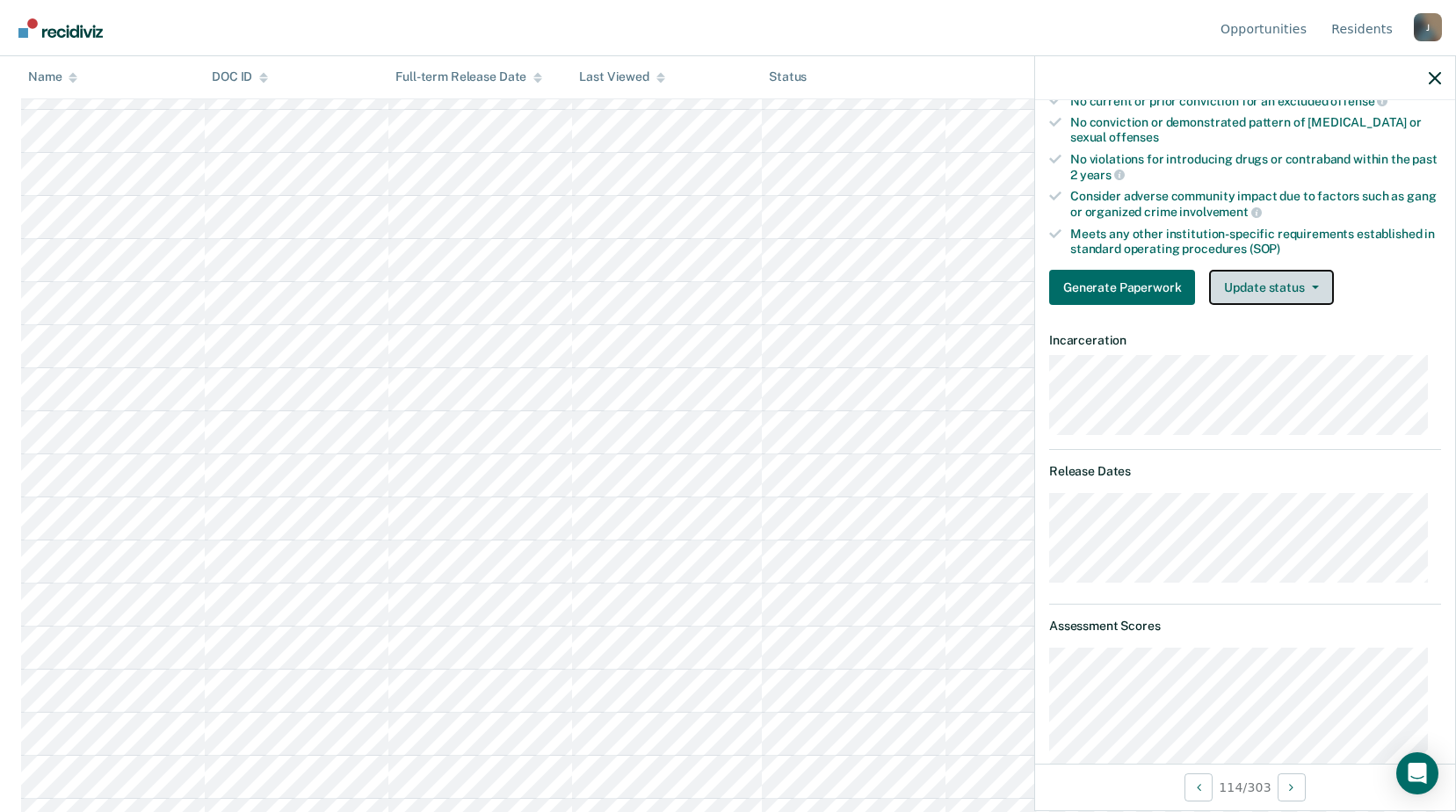
click at [1257, 285] on button "Update status" at bounding box center [1271, 287] width 124 height 35
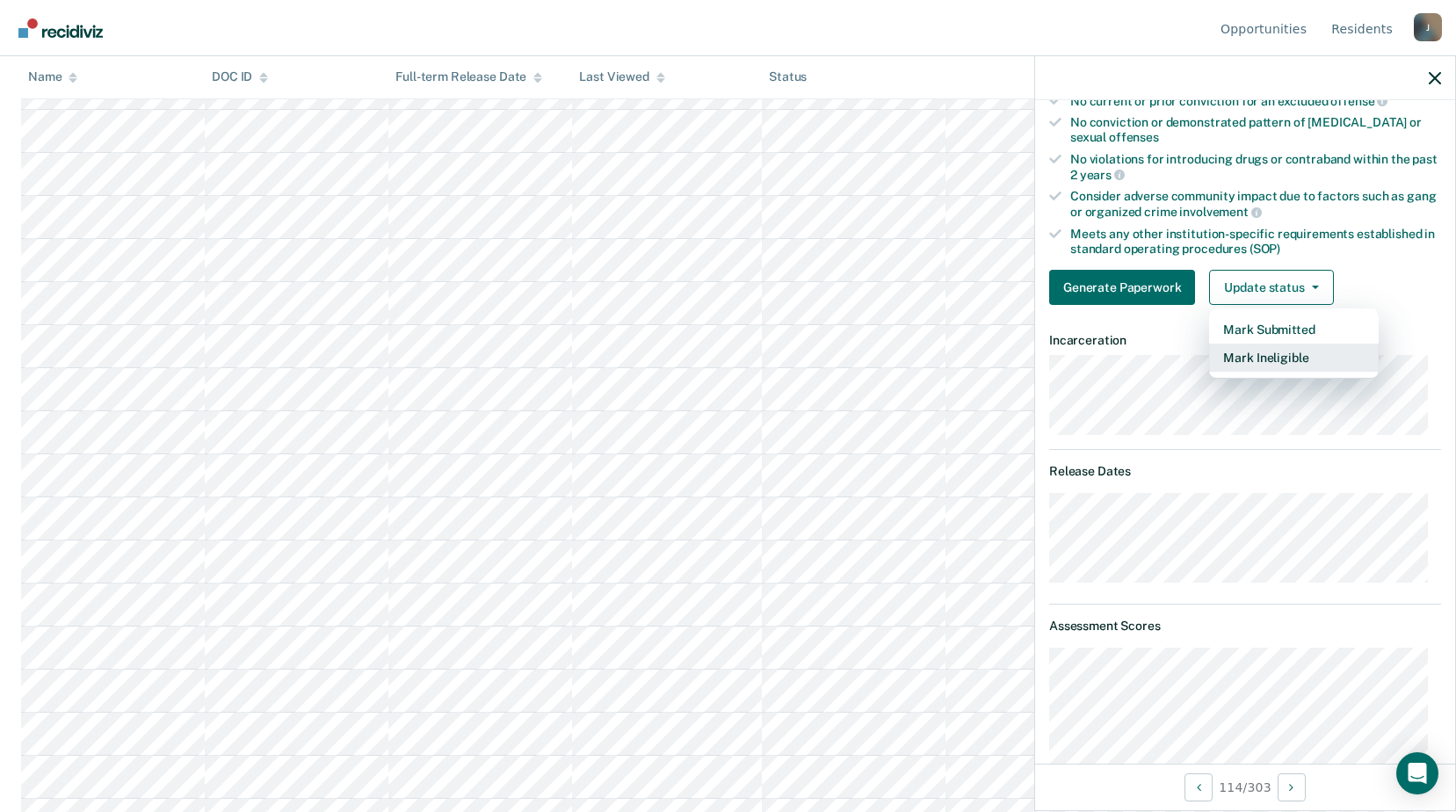
click at [1258, 356] on button "Mark Ineligible" at bounding box center [1294, 358] width 170 height 28
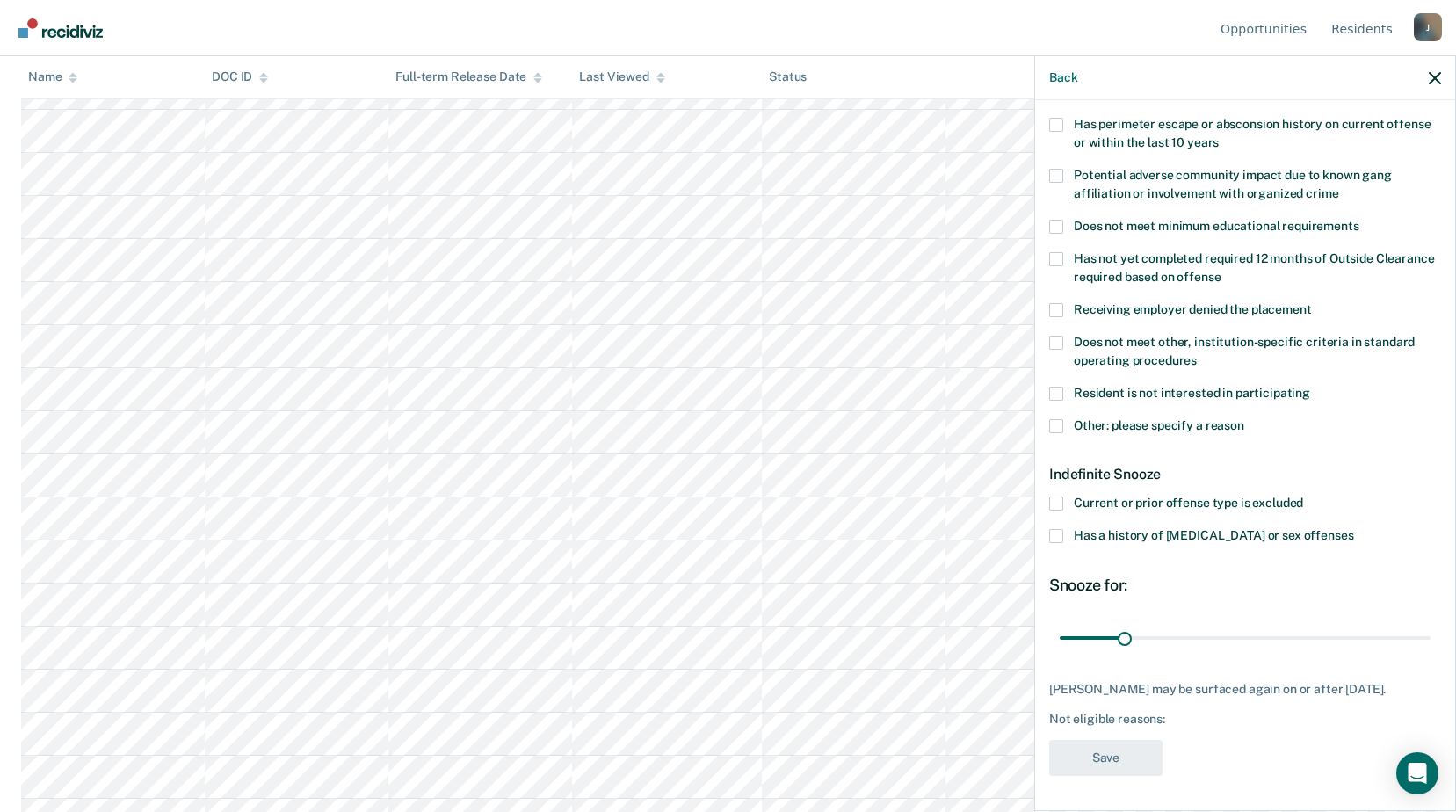
scroll to position [292, 0]
click at [1059, 335] on span at bounding box center [1056, 342] width 14 height 14
click at [1197, 353] on input "Does not meet other, institution-specific criteria in standard operating proced…" at bounding box center [1197, 353] width 0 height 0
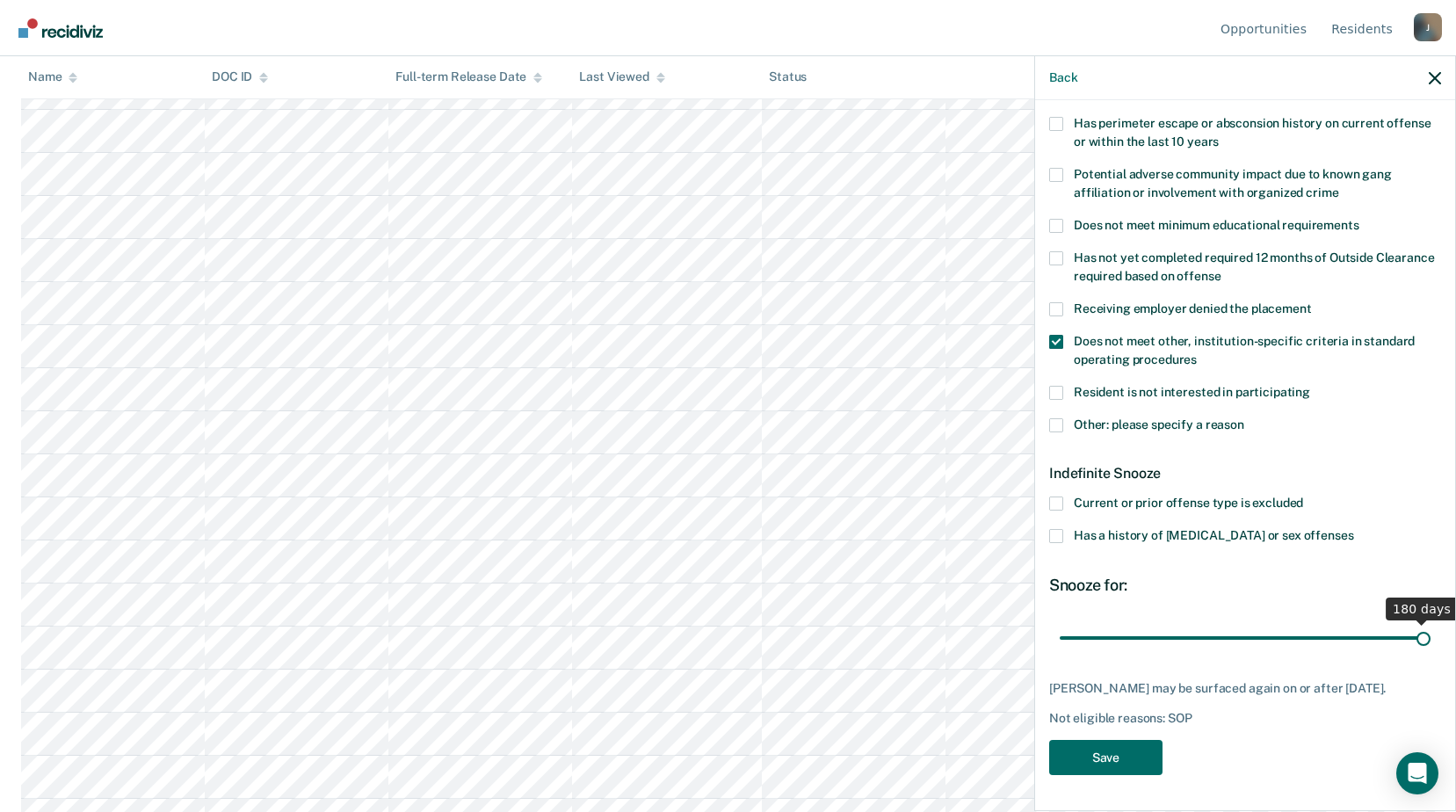
scroll to position [277, 0]
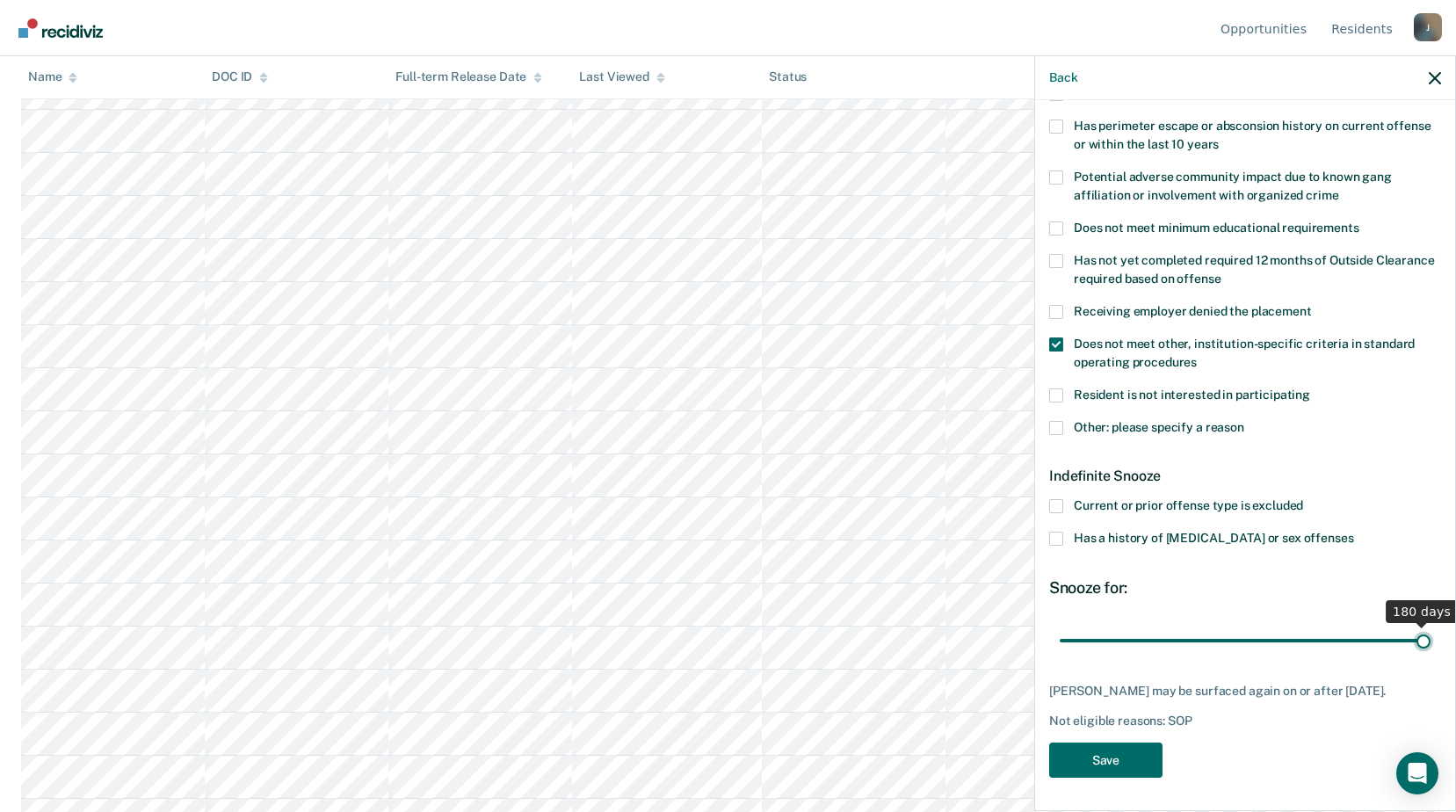
drag, startPoint x: 1126, startPoint y: 623, endPoint x: 1458, endPoint y: 632, distance: 332.4
type input "180"
click at [1431, 632] on input "range" at bounding box center [1245, 640] width 371 height 31
click at [1127, 753] on button "Save" at bounding box center [1105, 761] width 113 height 36
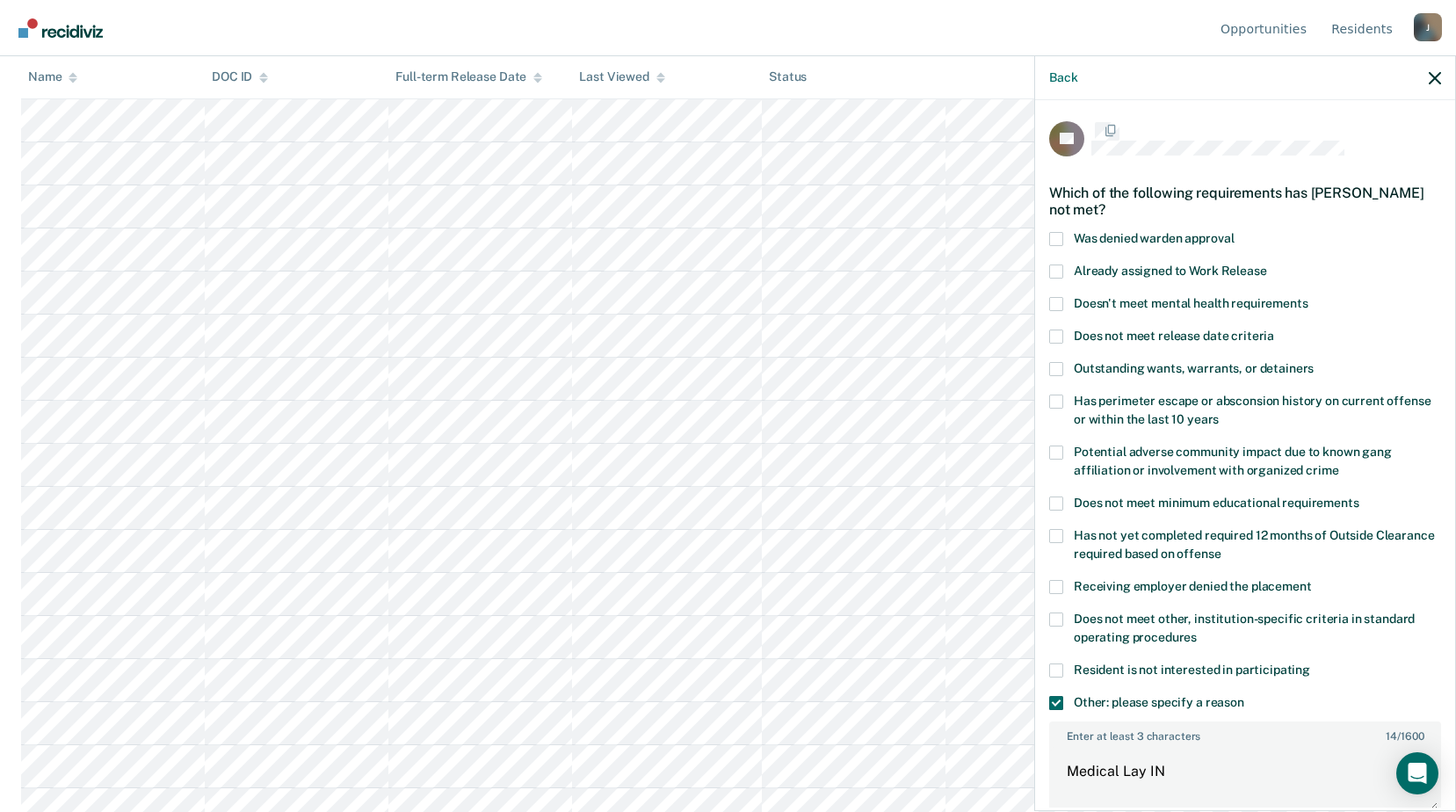
scroll to position [369, 0]
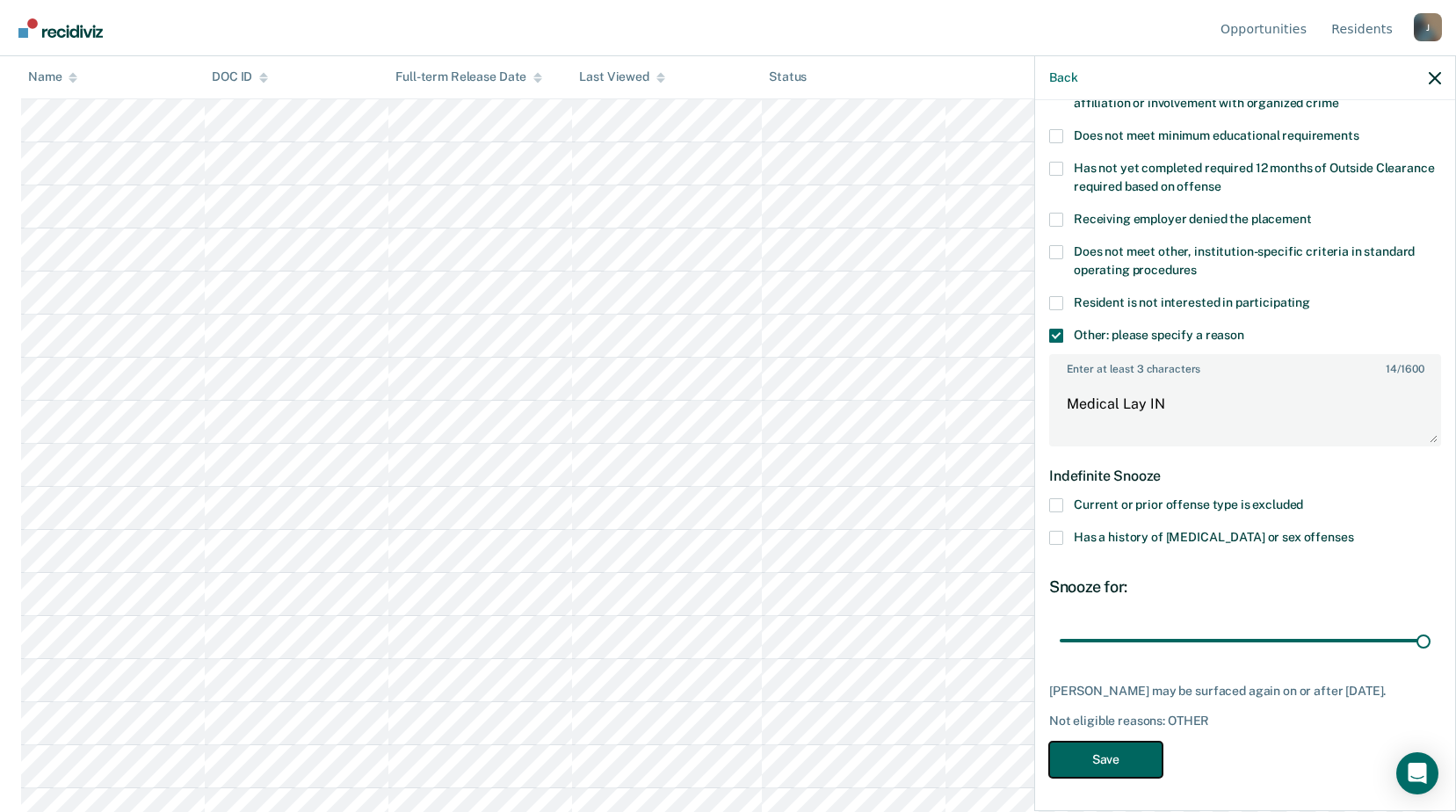
click at [1110, 753] on button "Save" at bounding box center [1105, 760] width 113 height 36
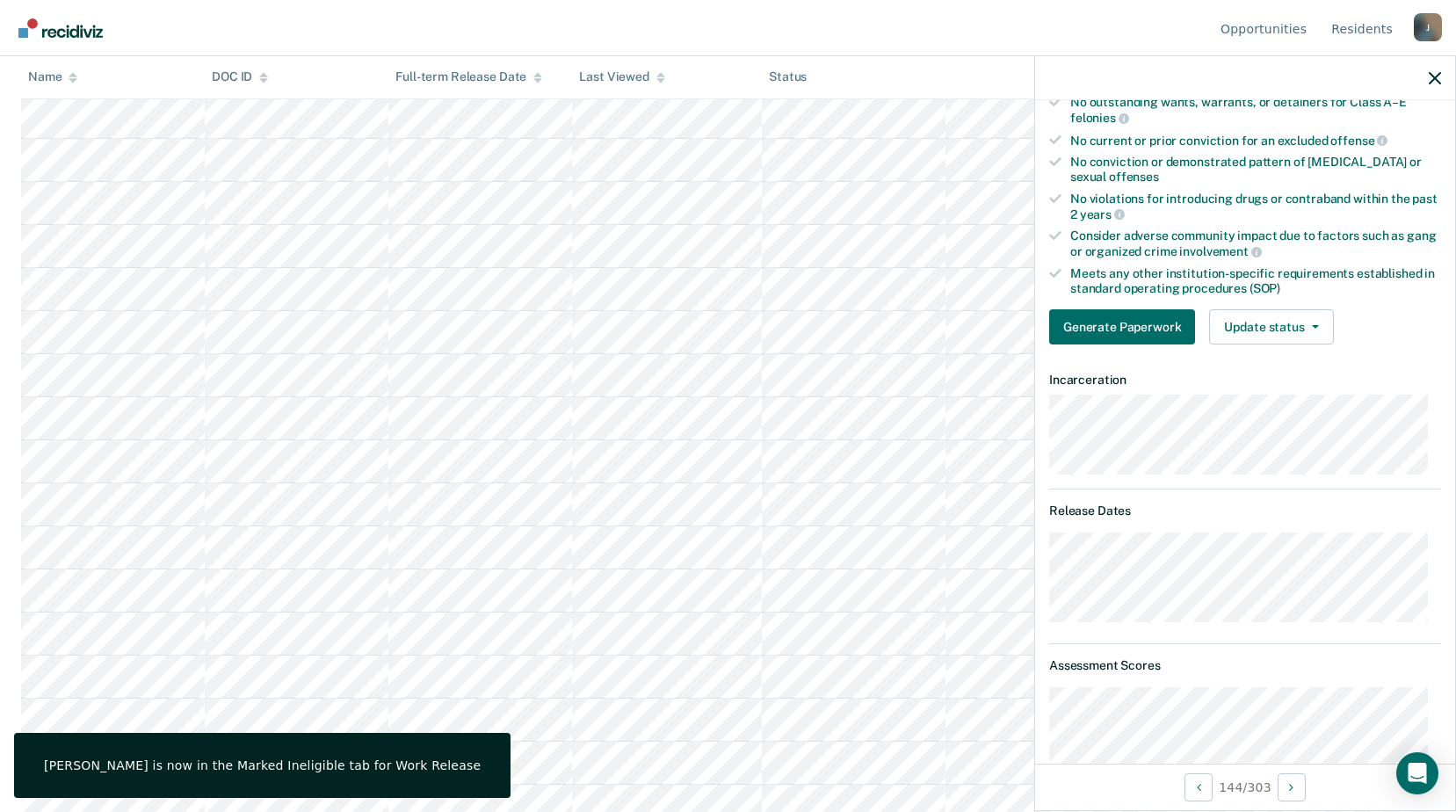
scroll to position [4922, 0]
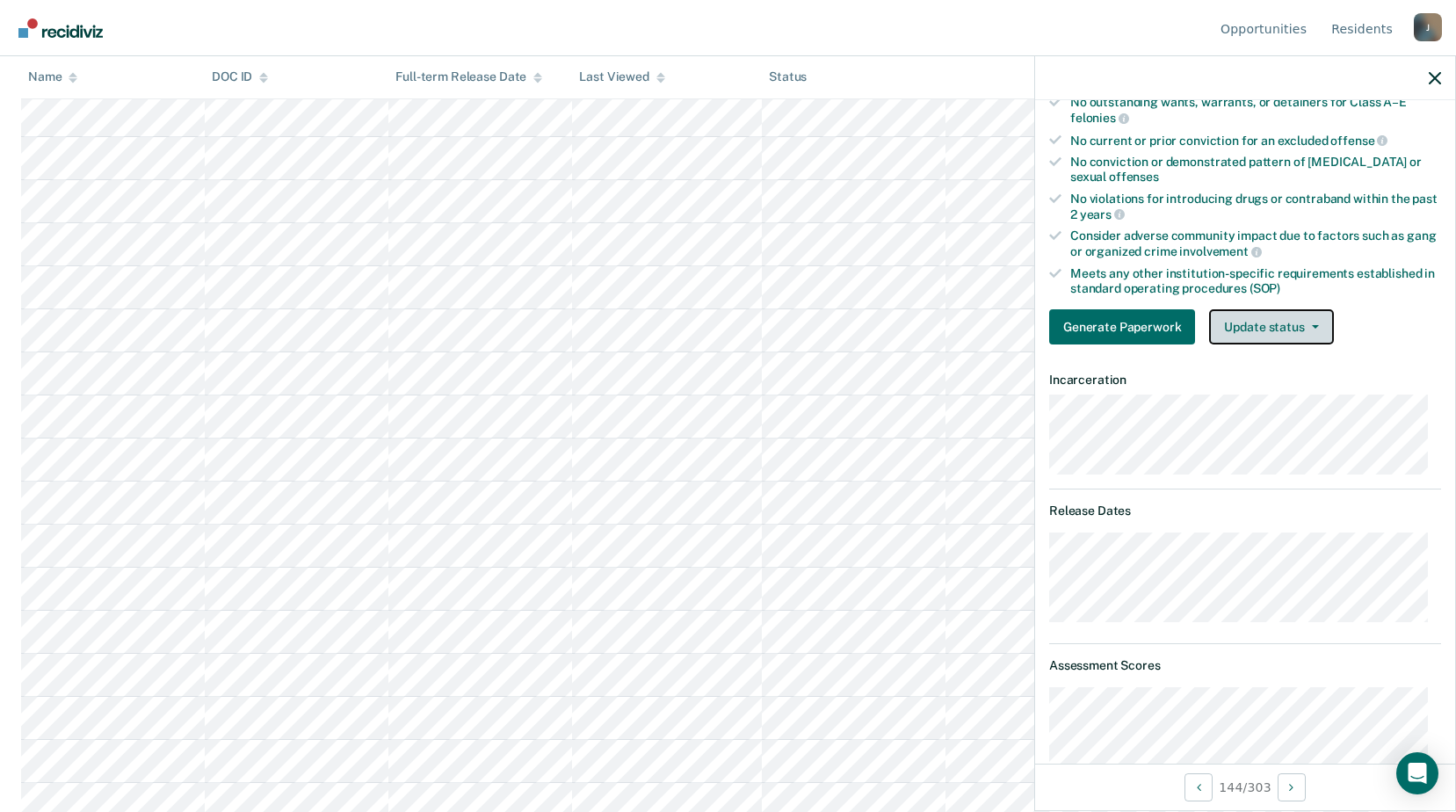
click at [1270, 334] on button "Update status" at bounding box center [1271, 326] width 124 height 35
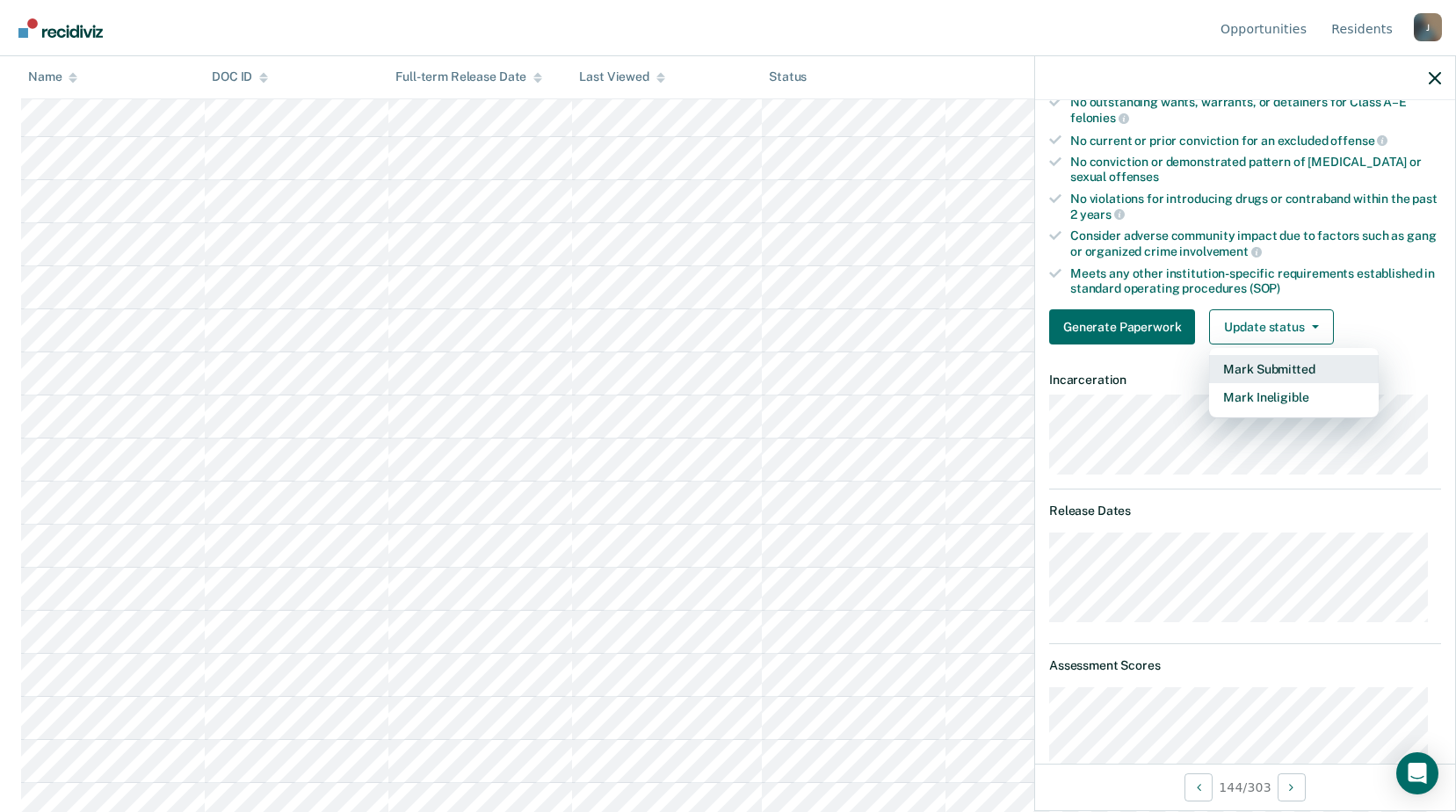
click at [1245, 357] on button "Mark Submitted" at bounding box center [1294, 369] width 170 height 28
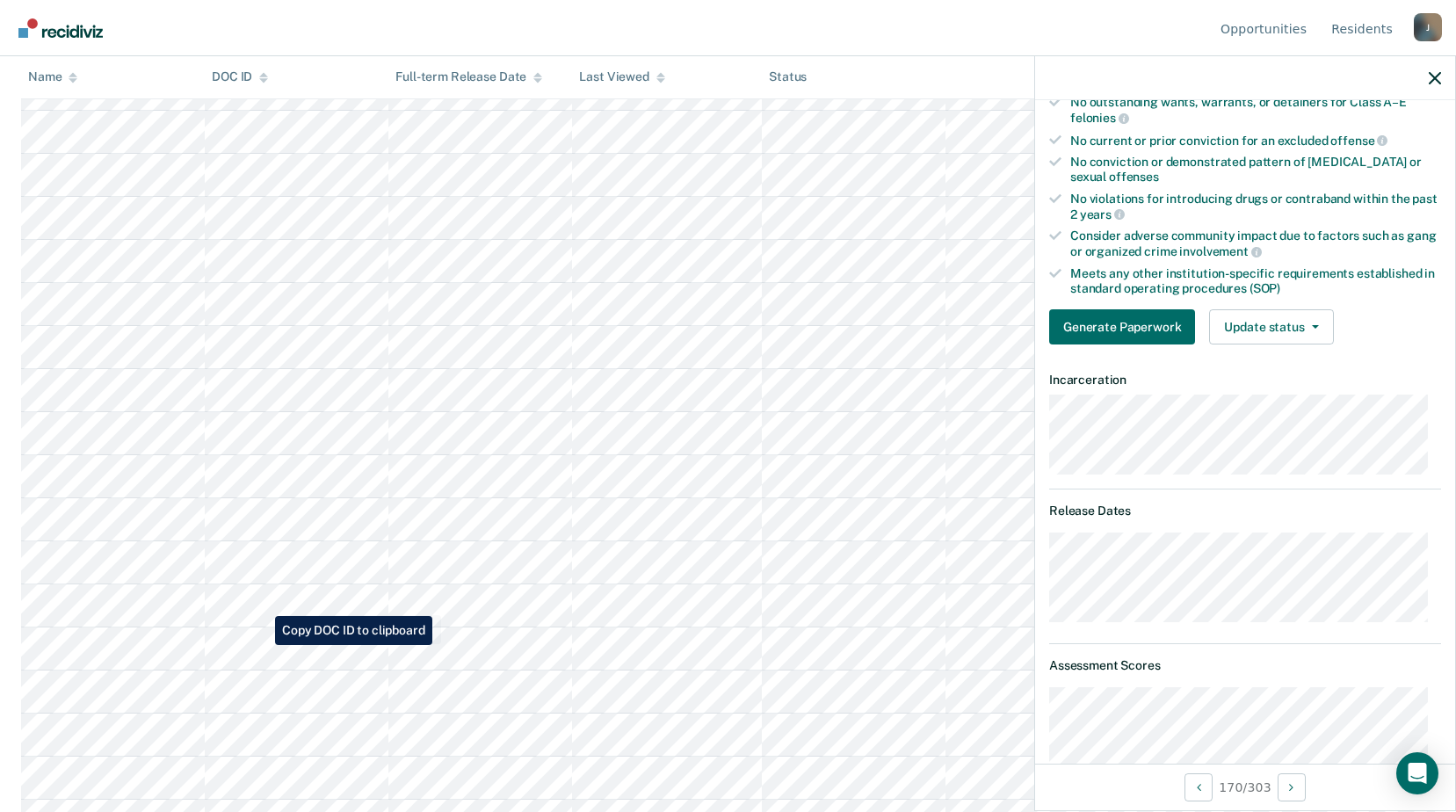
scroll to position [6328, 0]
click at [1305, 325] on span "button" at bounding box center [1312, 327] width 14 height 4
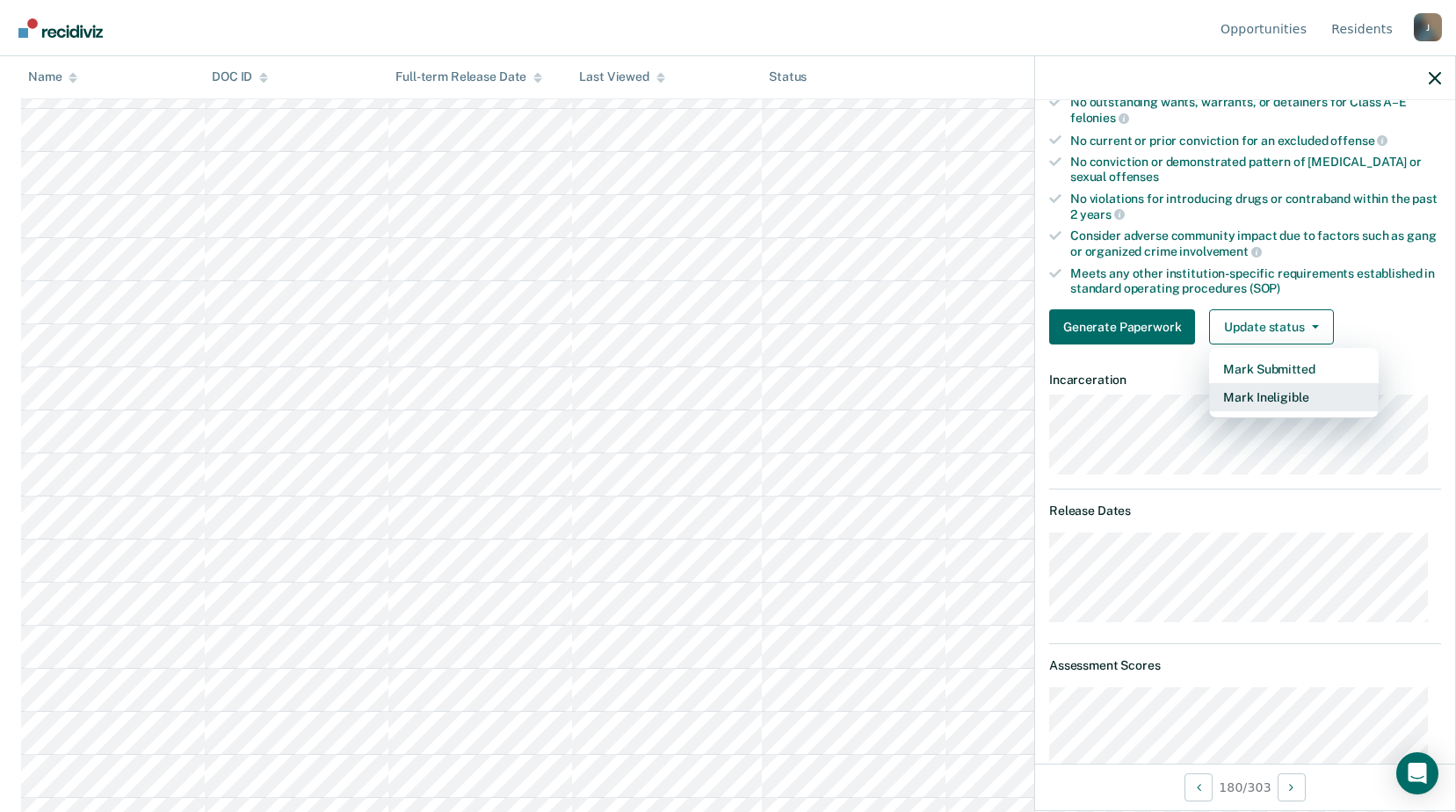
click at [1263, 398] on button "Mark Ineligible" at bounding box center [1294, 397] width 170 height 28
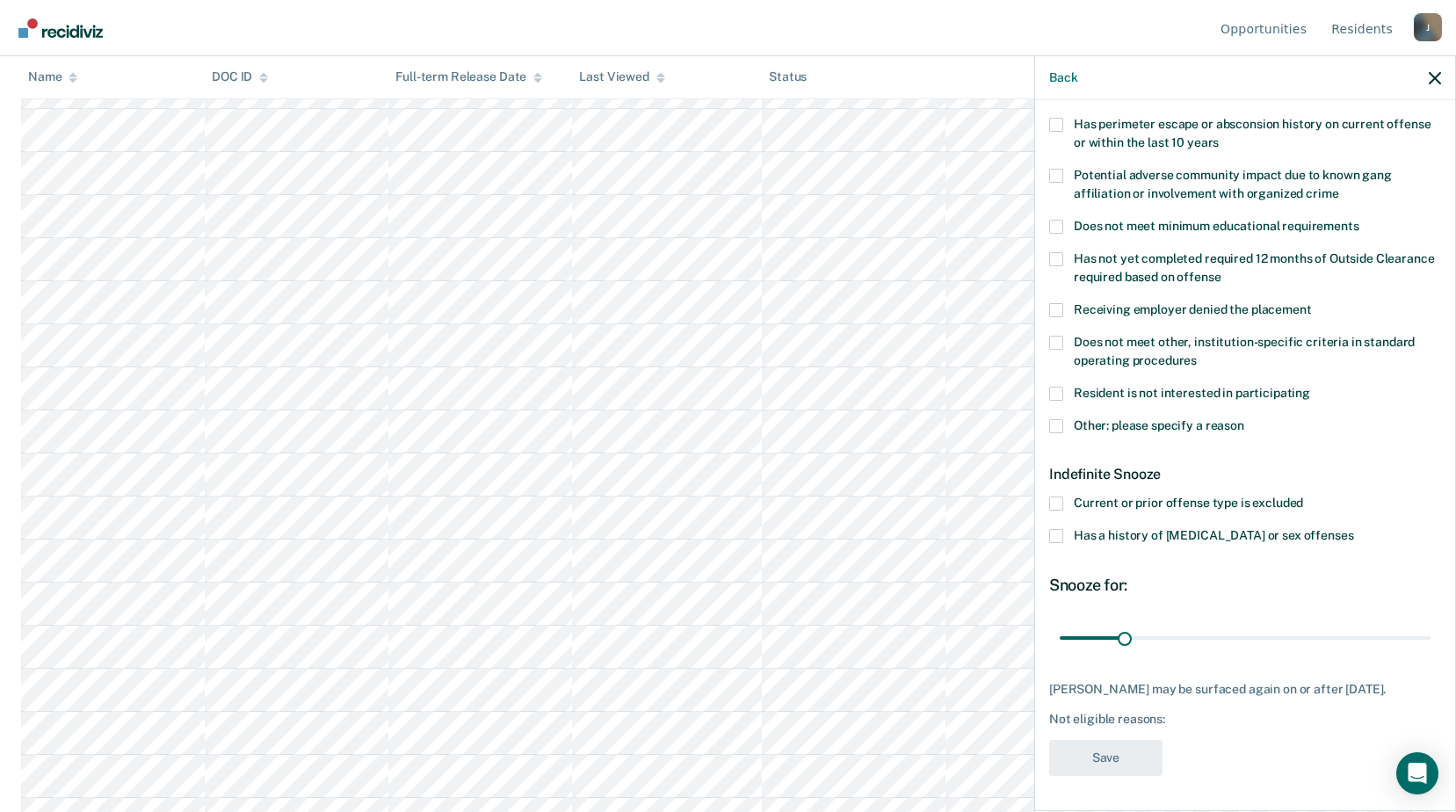
scroll to position [292, 0]
click at [1055, 335] on span at bounding box center [1056, 342] width 14 height 14
click at [1197, 353] on input "Does not meet other, institution-specific criteria in standard operating proced…" at bounding box center [1197, 353] width 0 height 0
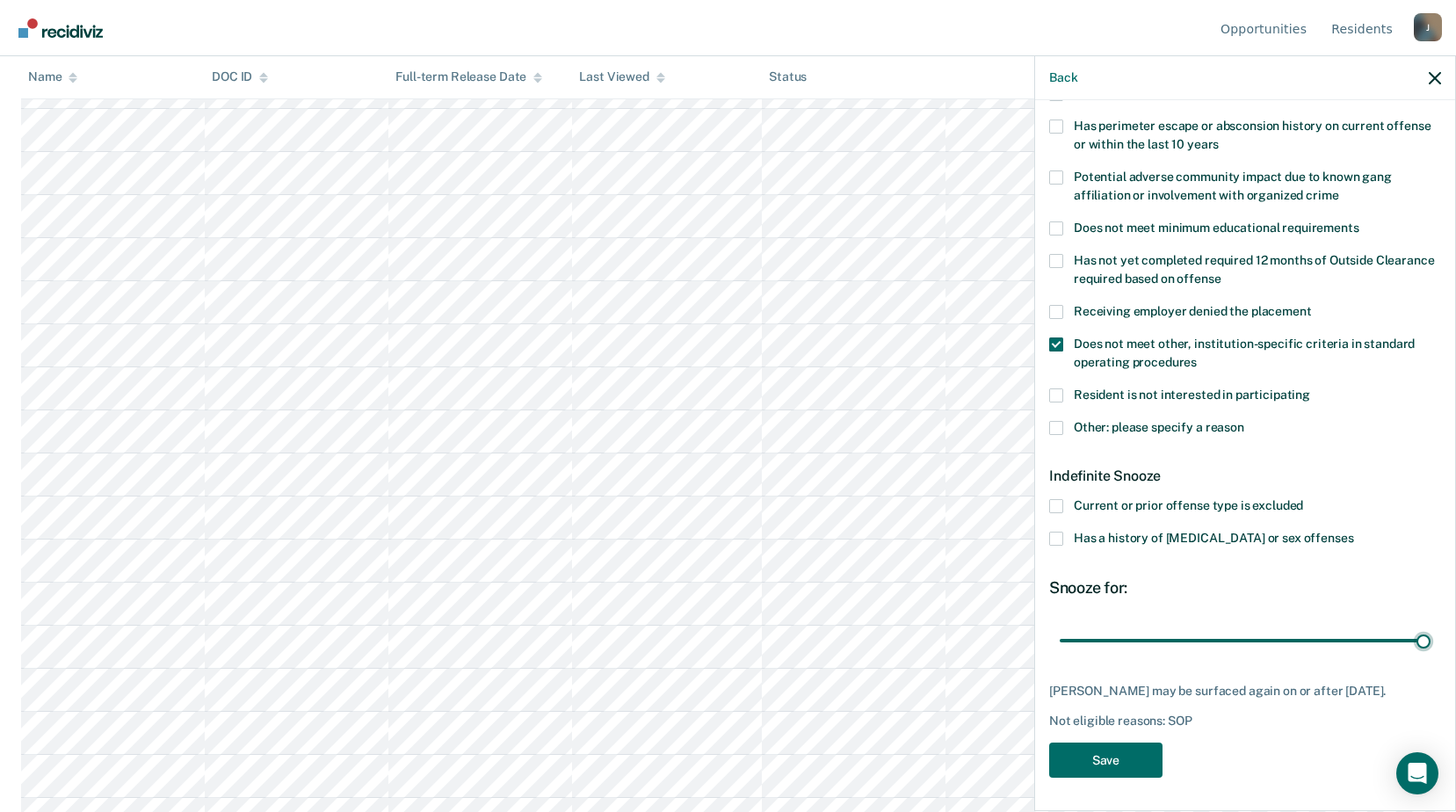
drag, startPoint x: 1118, startPoint y: 628, endPoint x: 1420, endPoint y: 635, distance: 301.6
type input "180"
click at [1427, 635] on input "range" at bounding box center [1245, 640] width 371 height 31
click at [1112, 762] on button "Save" at bounding box center [1105, 761] width 113 height 36
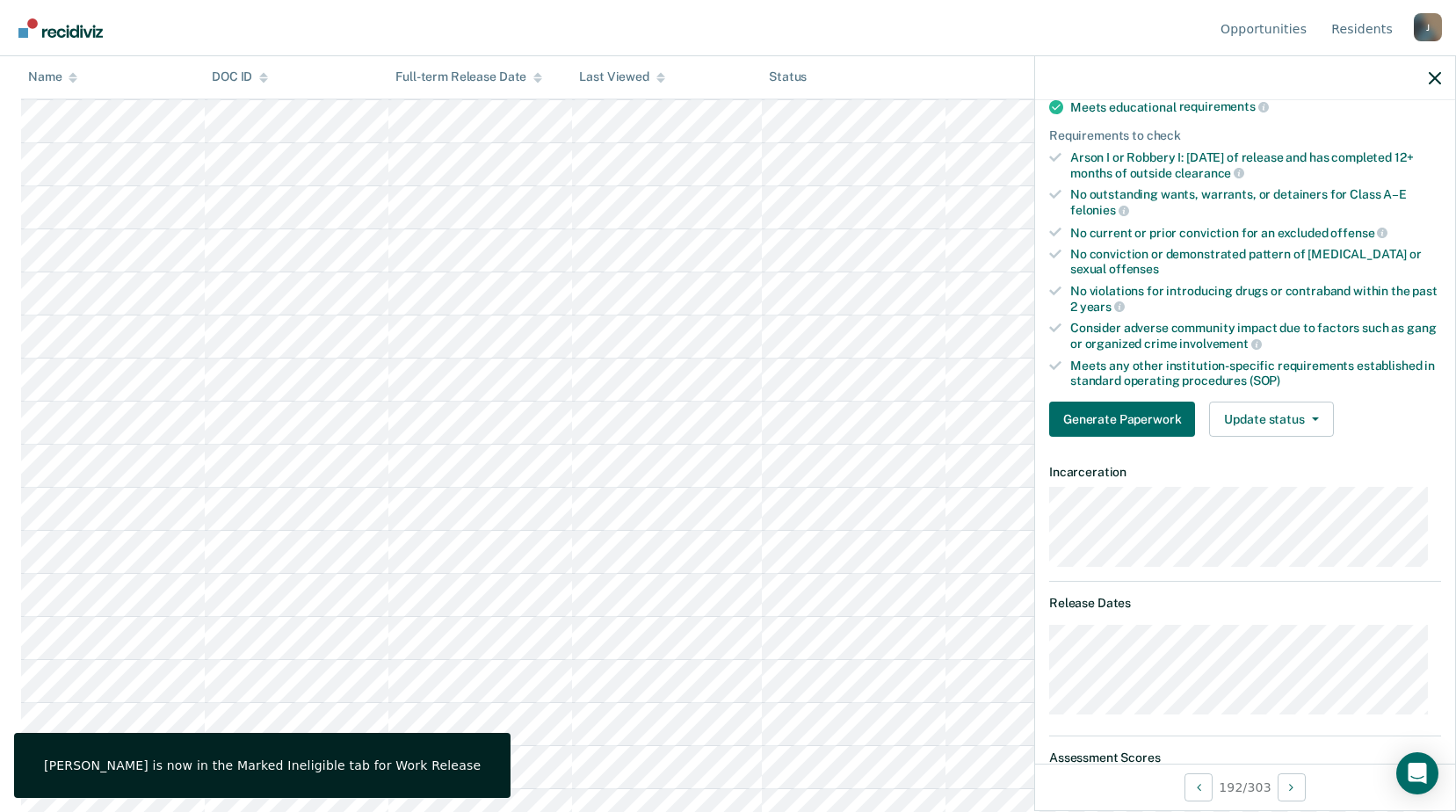
scroll to position [365, 0]
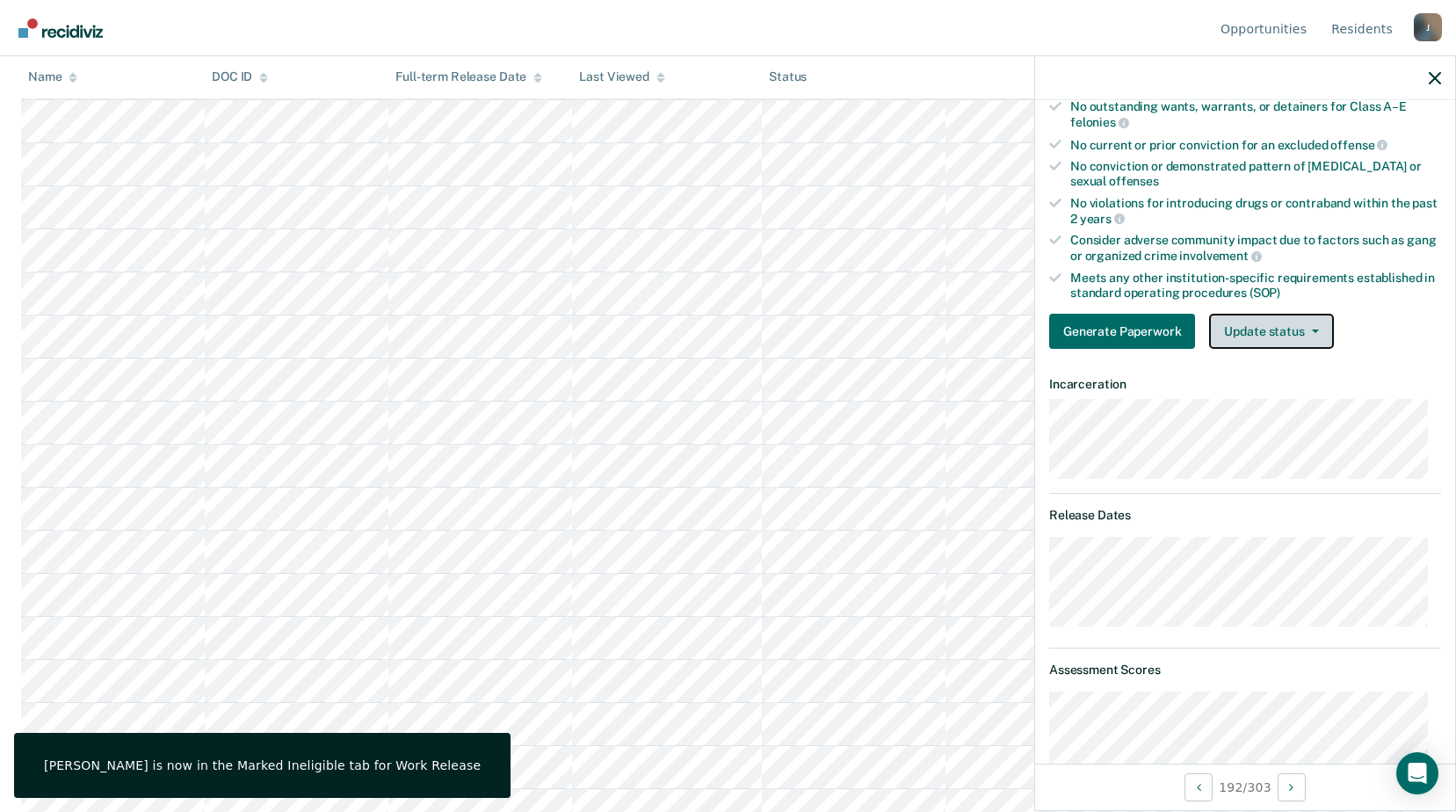
click at [1296, 325] on button "Update status" at bounding box center [1271, 331] width 124 height 35
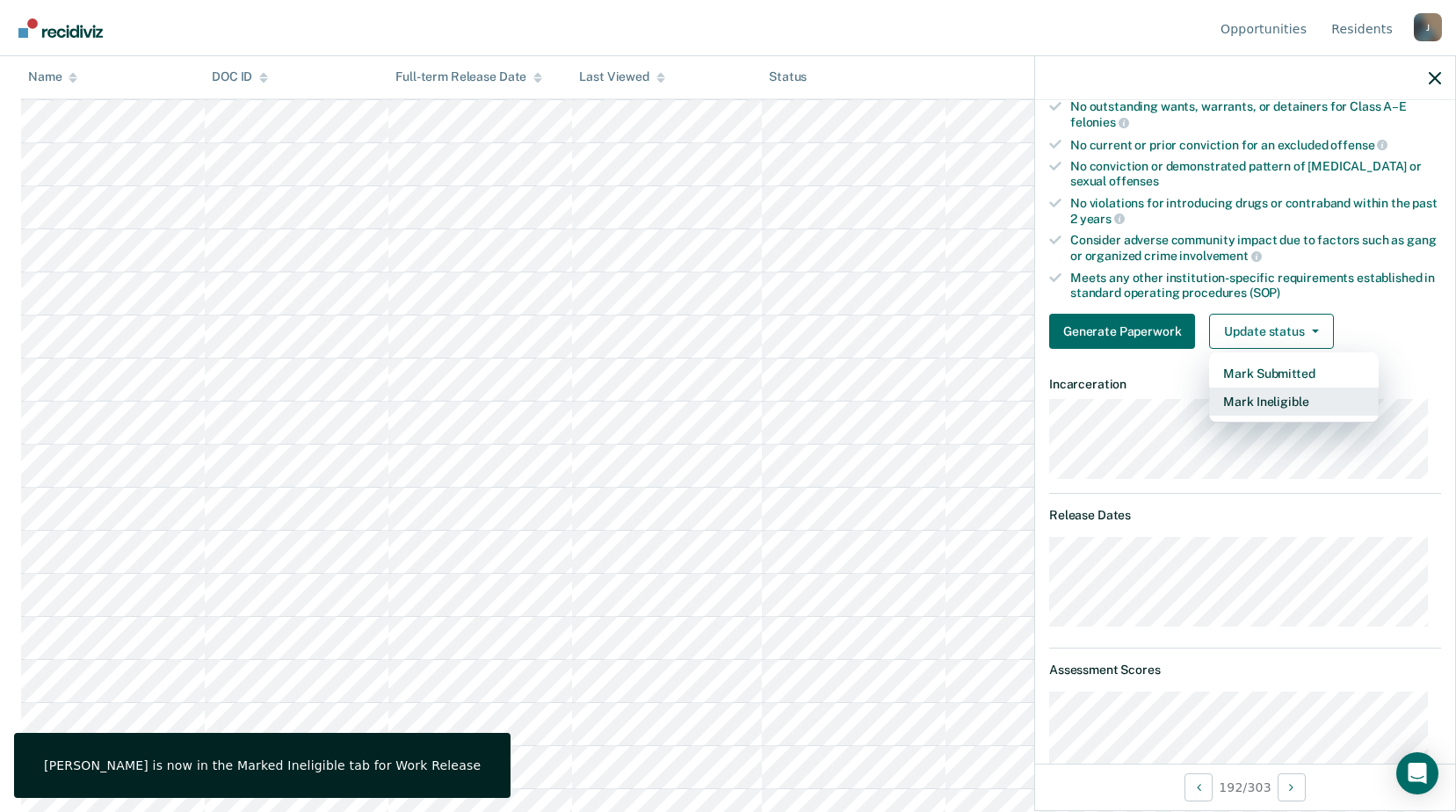
click at [1240, 410] on button "Mark Ineligible" at bounding box center [1294, 402] width 170 height 28
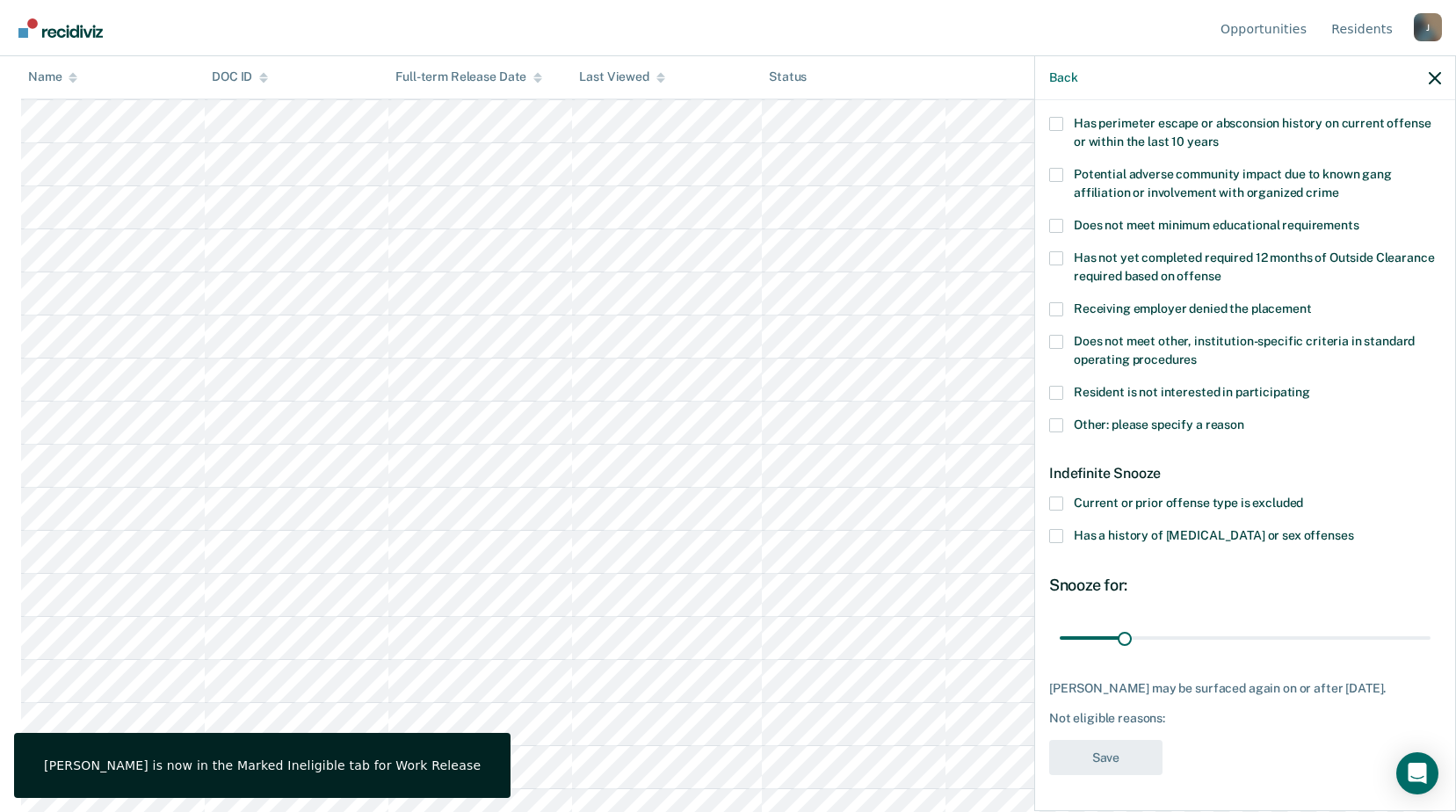
click at [1052, 418] on span at bounding box center [1056, 425] width 14 height 14
click at [1245, 418] on input "Other: please specify a reason" at bounding box center [1245, 418] width 0 height 0
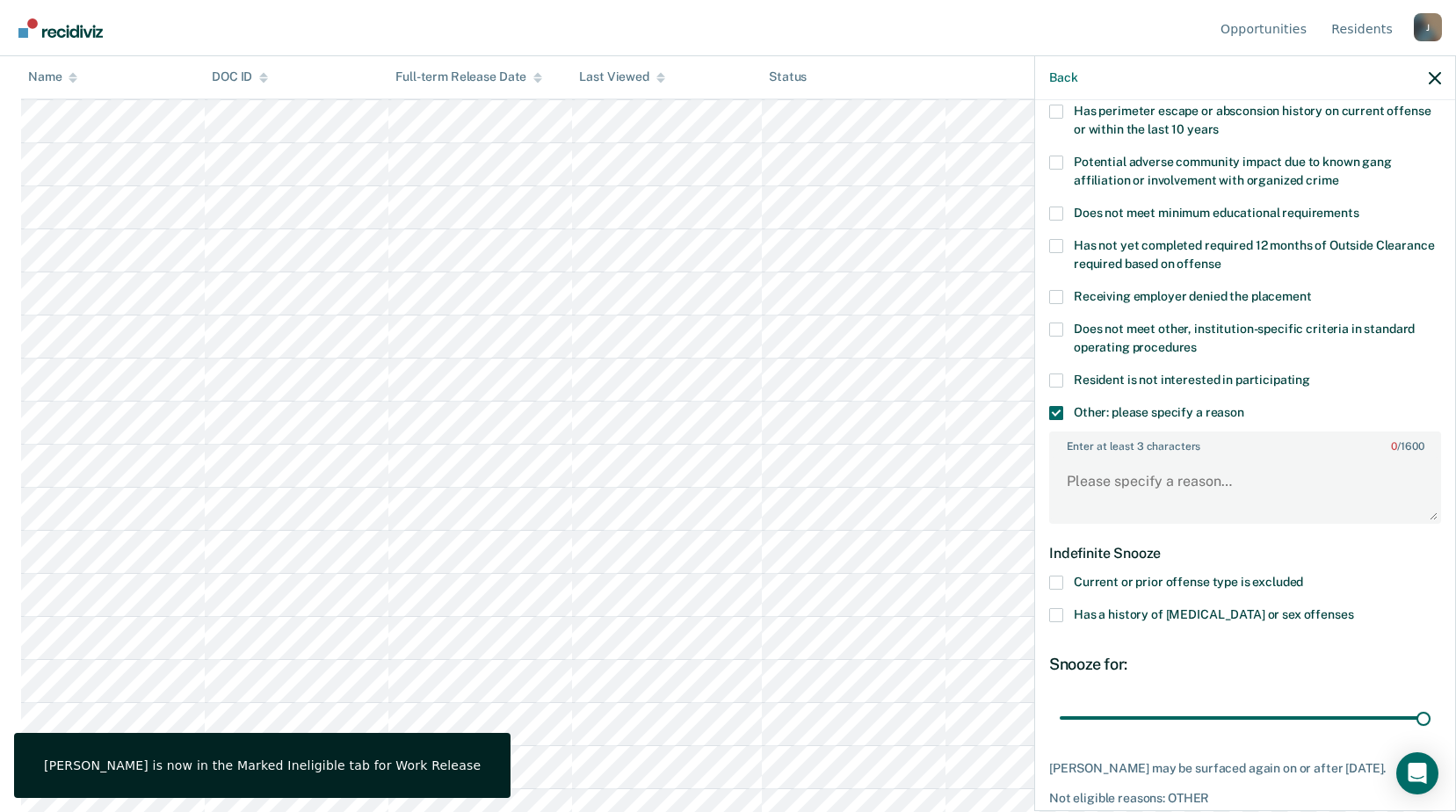
drag, startPoint x: 1127, startPoint y: 723, endPoint x: 1244, endPoint y: 523, distance: 232.0
type input "180"
click at [1431, 708] on input "range" at bounding box center [1245, 717] width 371 height 31
click at [1122, 477] on textarea "Enter at least 3 characters 0 / 1600" at bounding box center [1245, 489] width 388 height 65
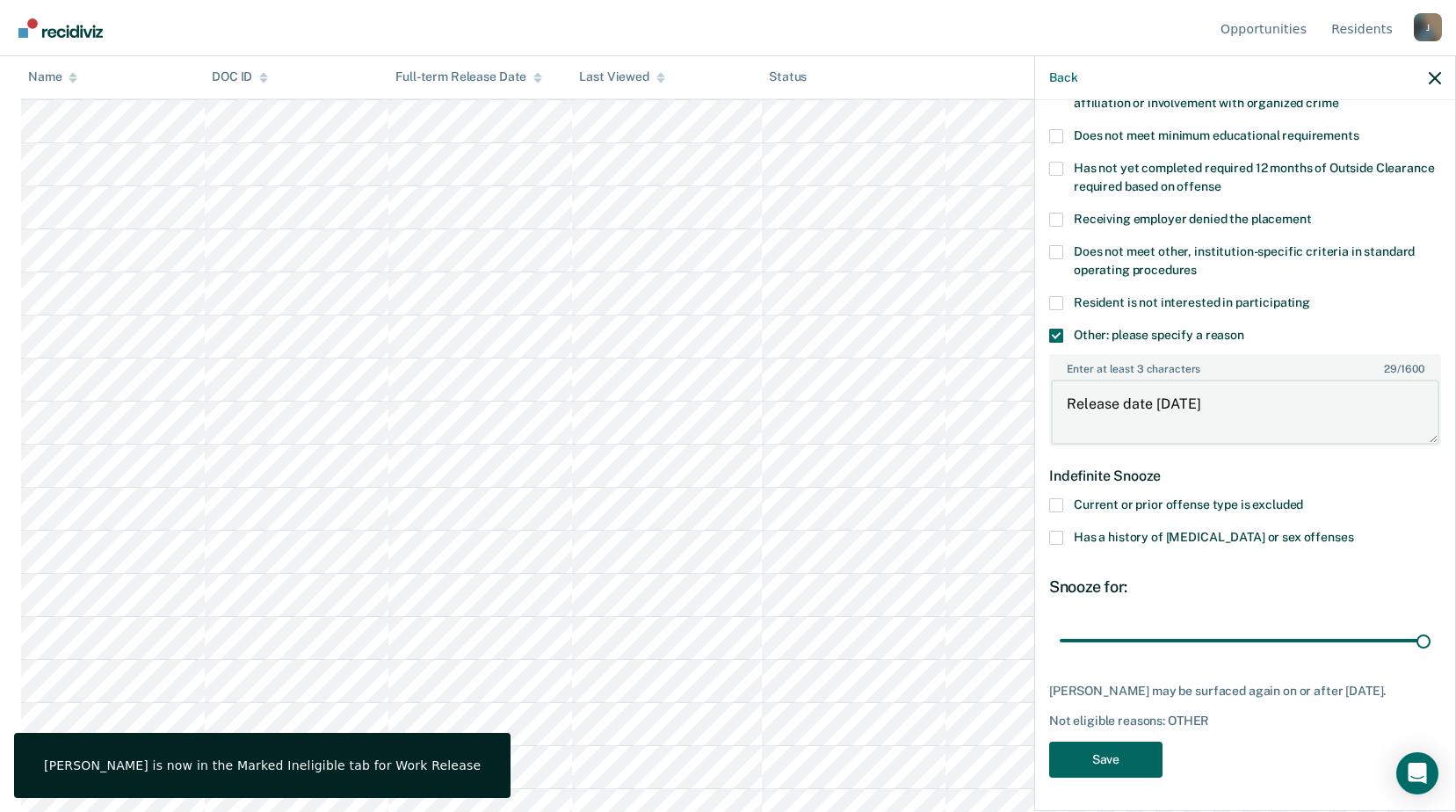
type textarea "Release date [DATE]"
click at [1118, 762] on button "Save" at bounding box center [1105, 760] width 113 height 36
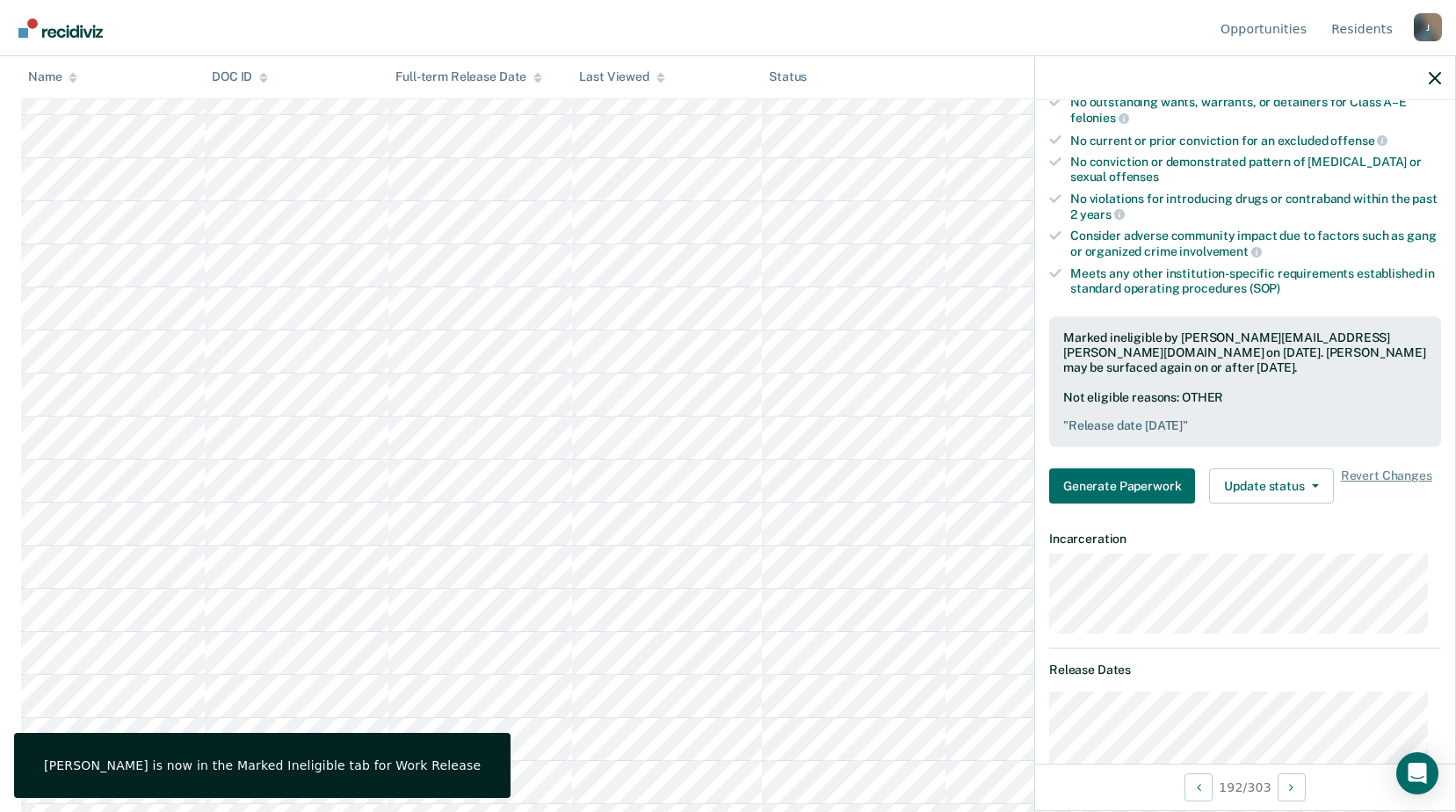
scroll to position [8262, 0]
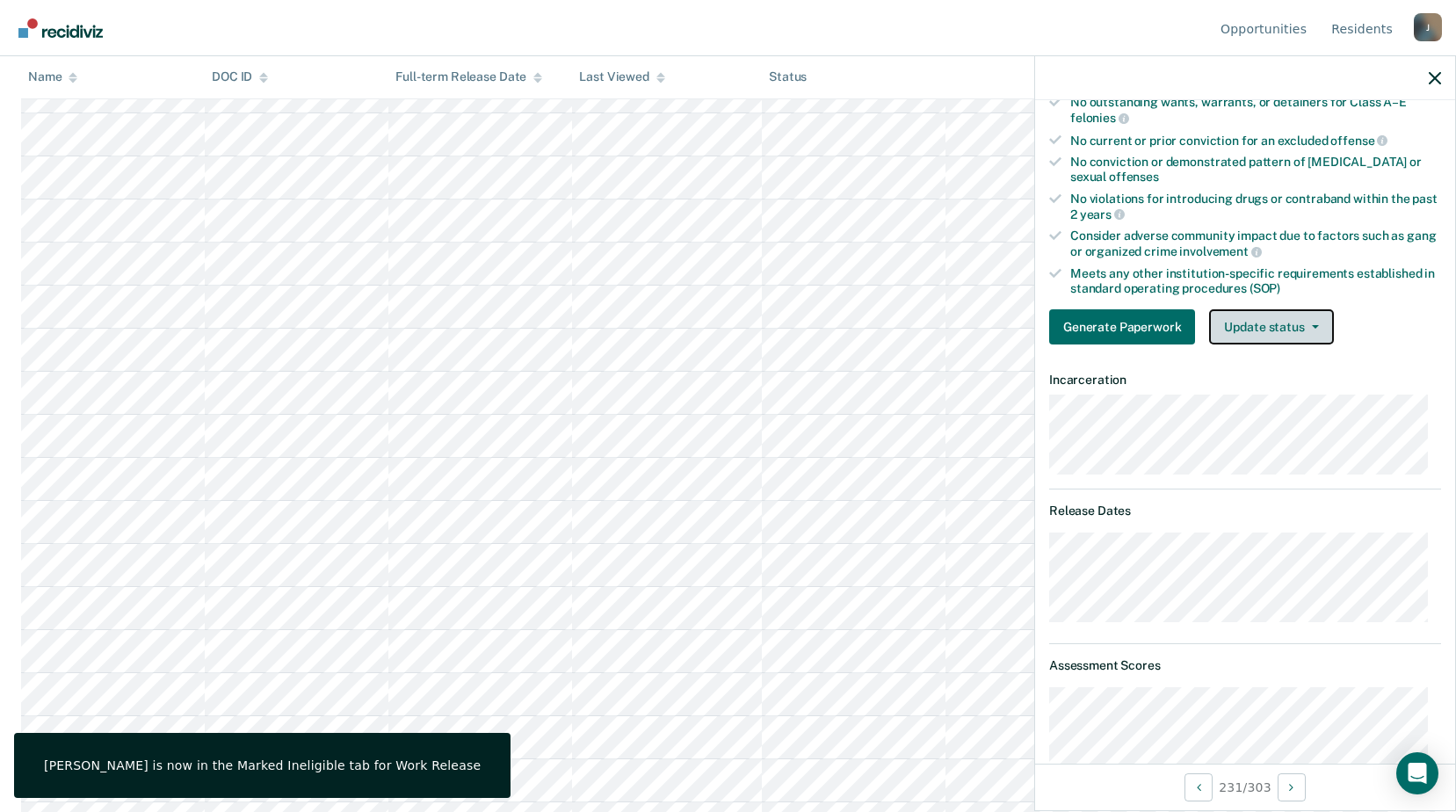
drag, startPoint x: 1281, startPoint y: 320, endPoint x: 1277, endPoint y: 367, distance: 46.7
click at [1282, 320] on button "Update status" at bounding box center [1271, 326] width 124 height 35
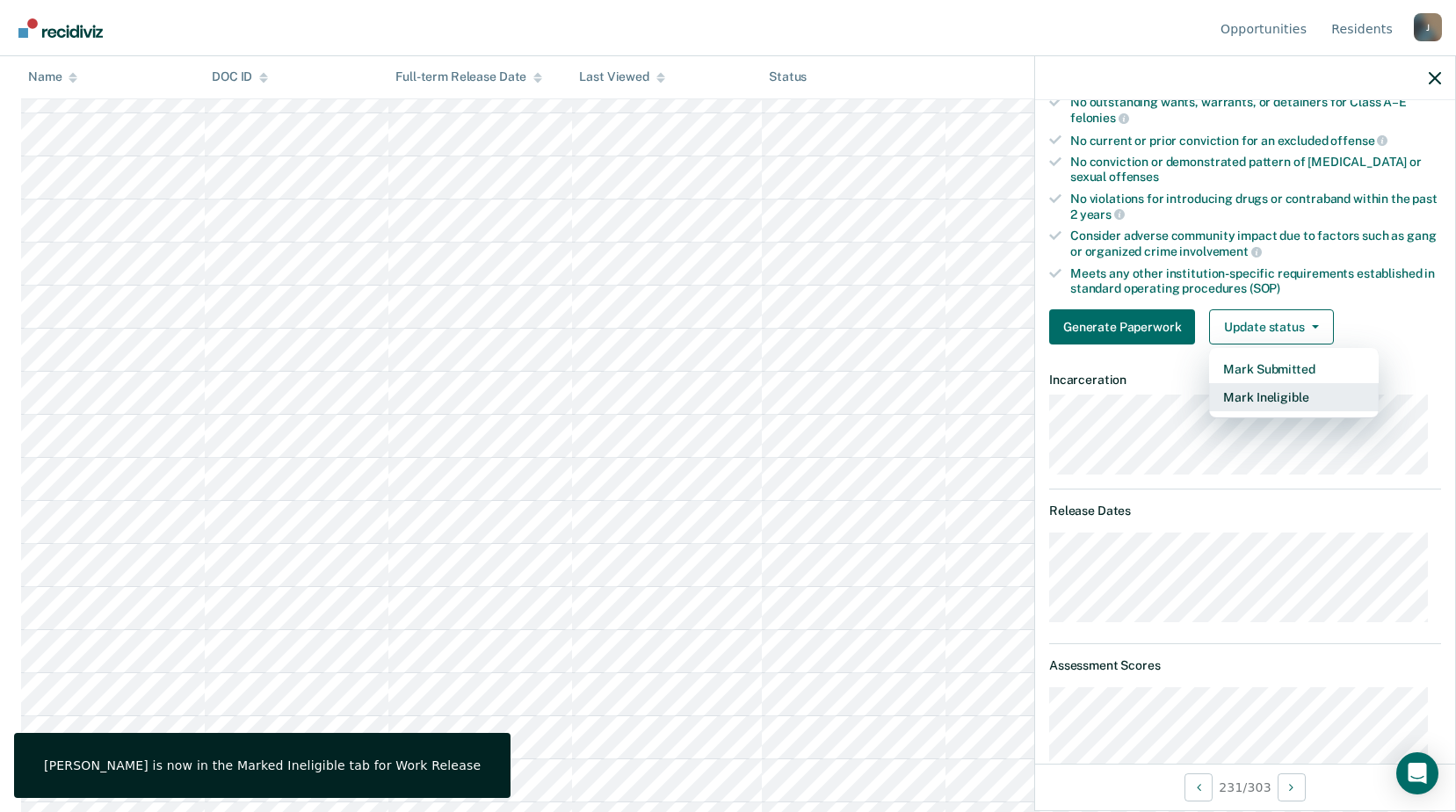
click at [1276, 396] on button "Mark Ineligible" at bounding box center [1294, 397] width 170 height 28
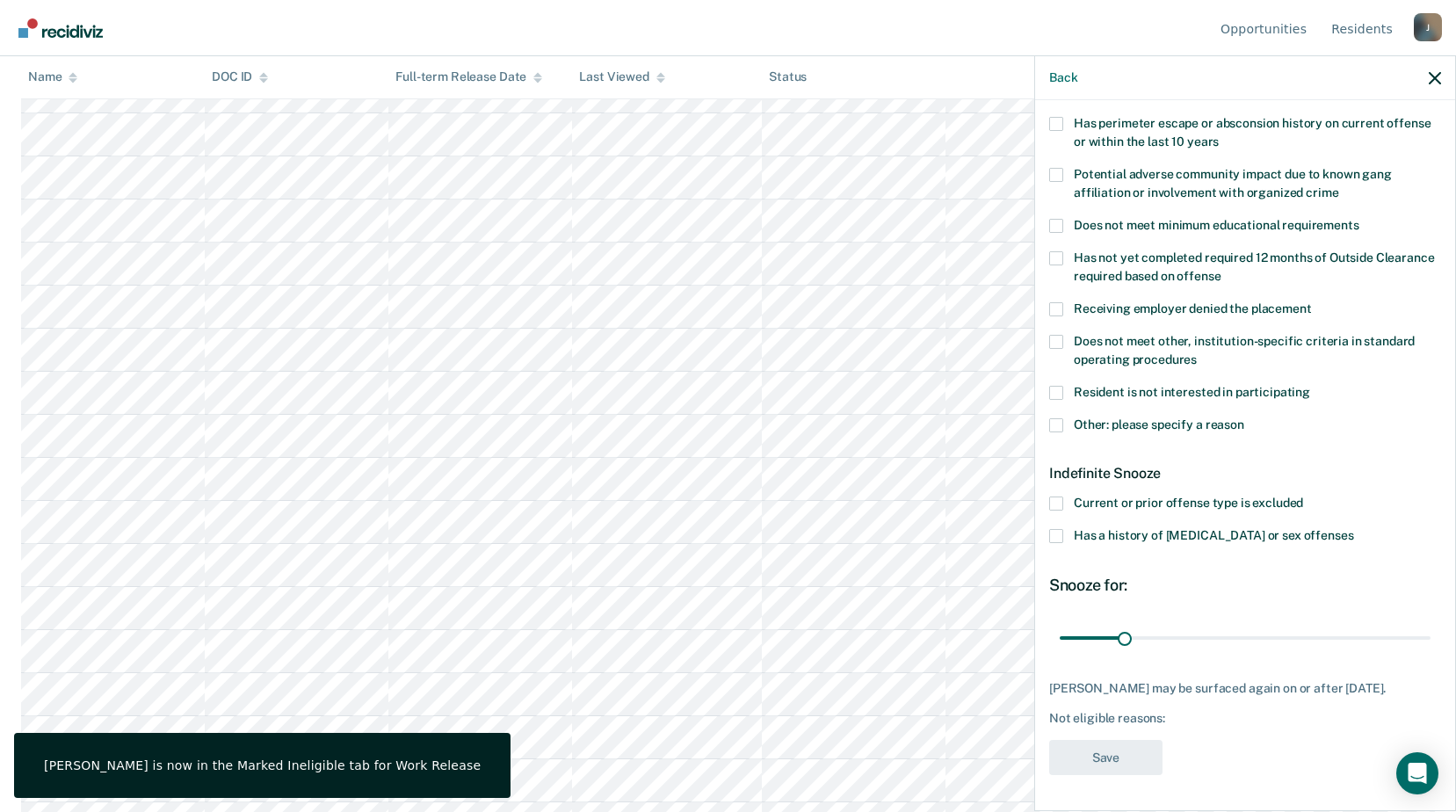
click at [1065, 335] on label "Does not meet other, institution-specific criteria in standard operating proced…" at bounding box center [1245, 353] width 392 height 37
click at [1197, 353] on input "Does not meet other, institution-specific criteria in standard operating proced…" at bounding box center [1197, 353] width 0 height 0
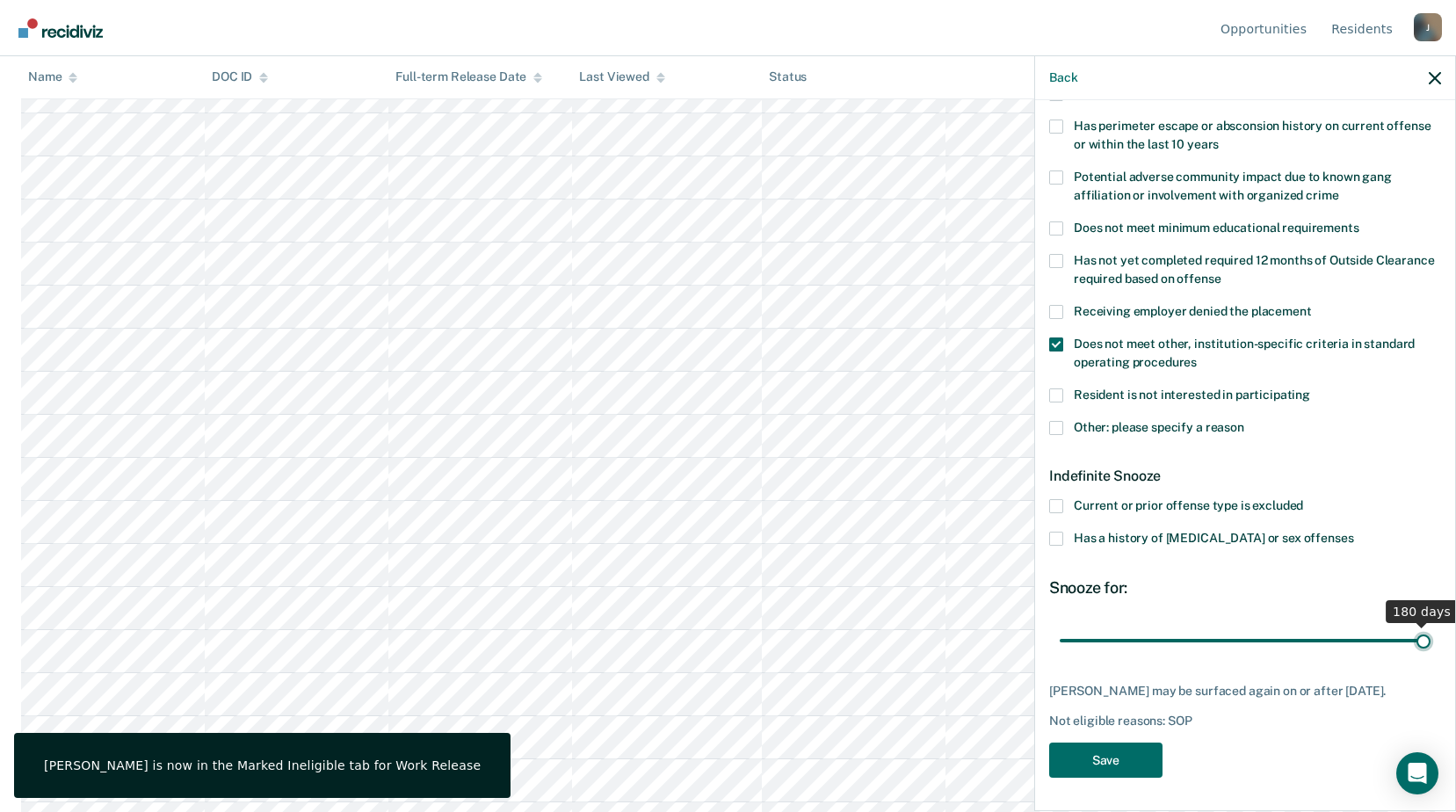
drag, startPoint x: 1122, startPoint y: 628, endPoint x: 1472, endPoint y: 661, distance: 351.3
type input "180"
click at [1431, 656] on input "range" at bounding box center [1245, 640] width 371 height 31
click at [1117, 751] on button "Save" at bounding box center [1105, 761] width 113 height 36
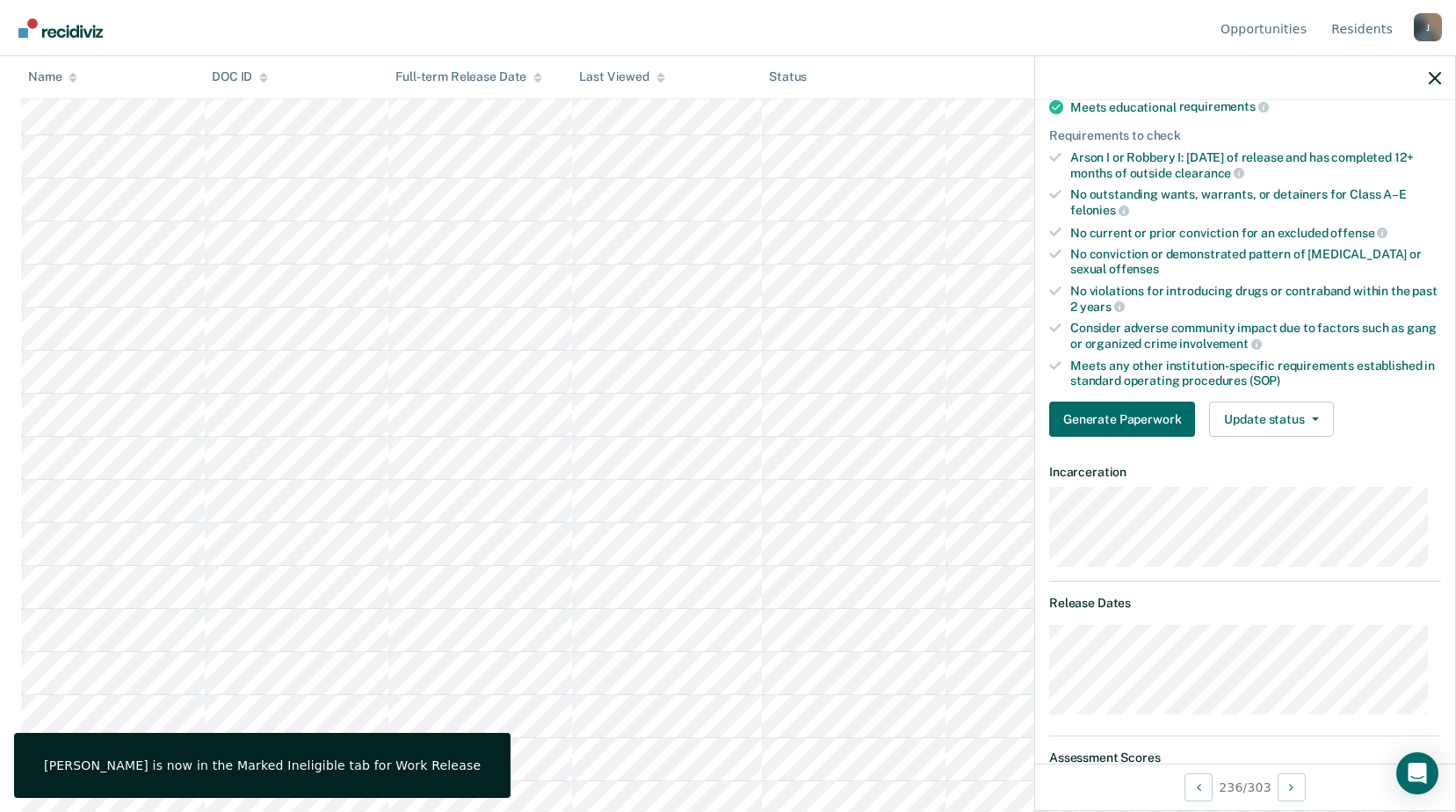
scroll to position [9405, 0]
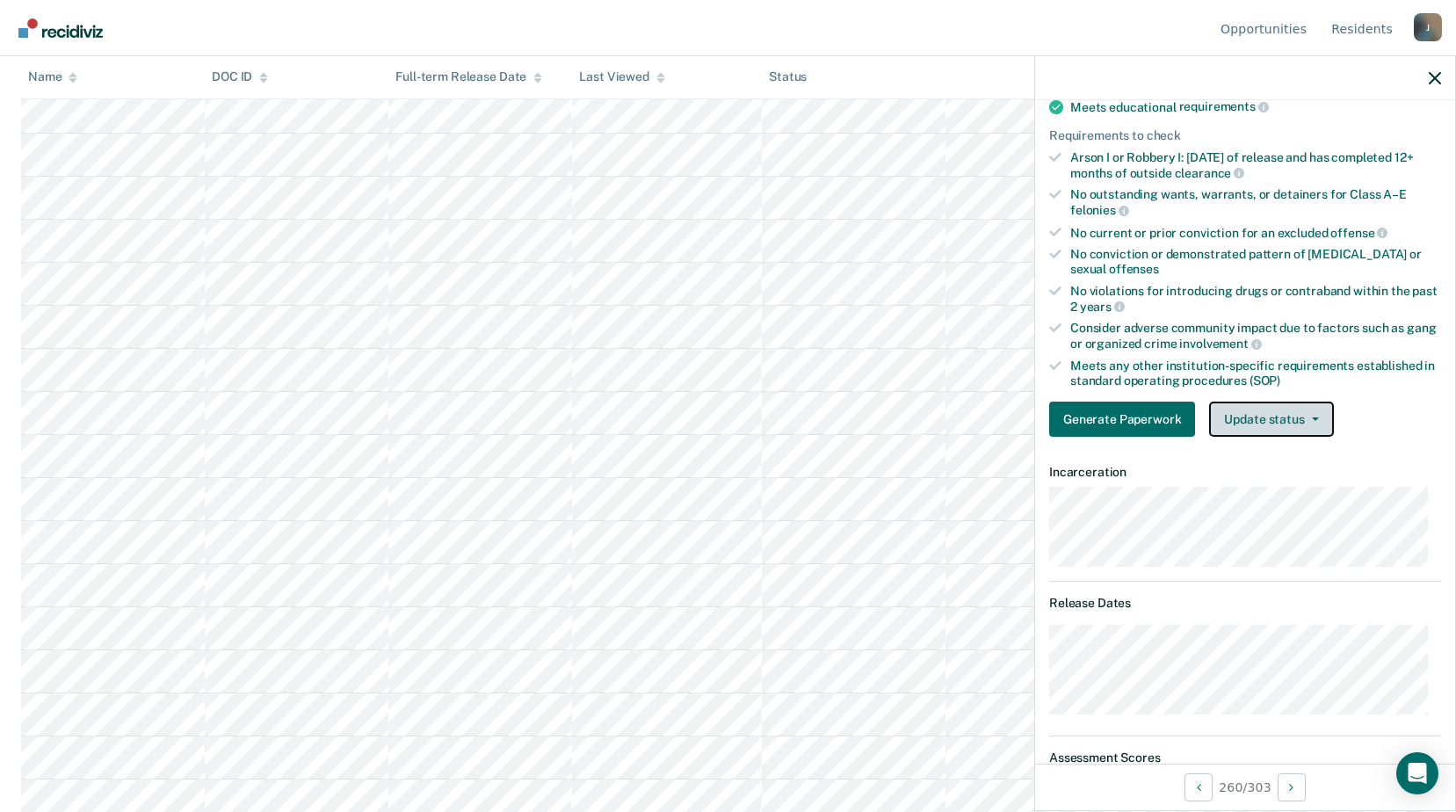
click at [1312, 418] on icon "button" at bounding box center [1315, 420] width 7 height 4
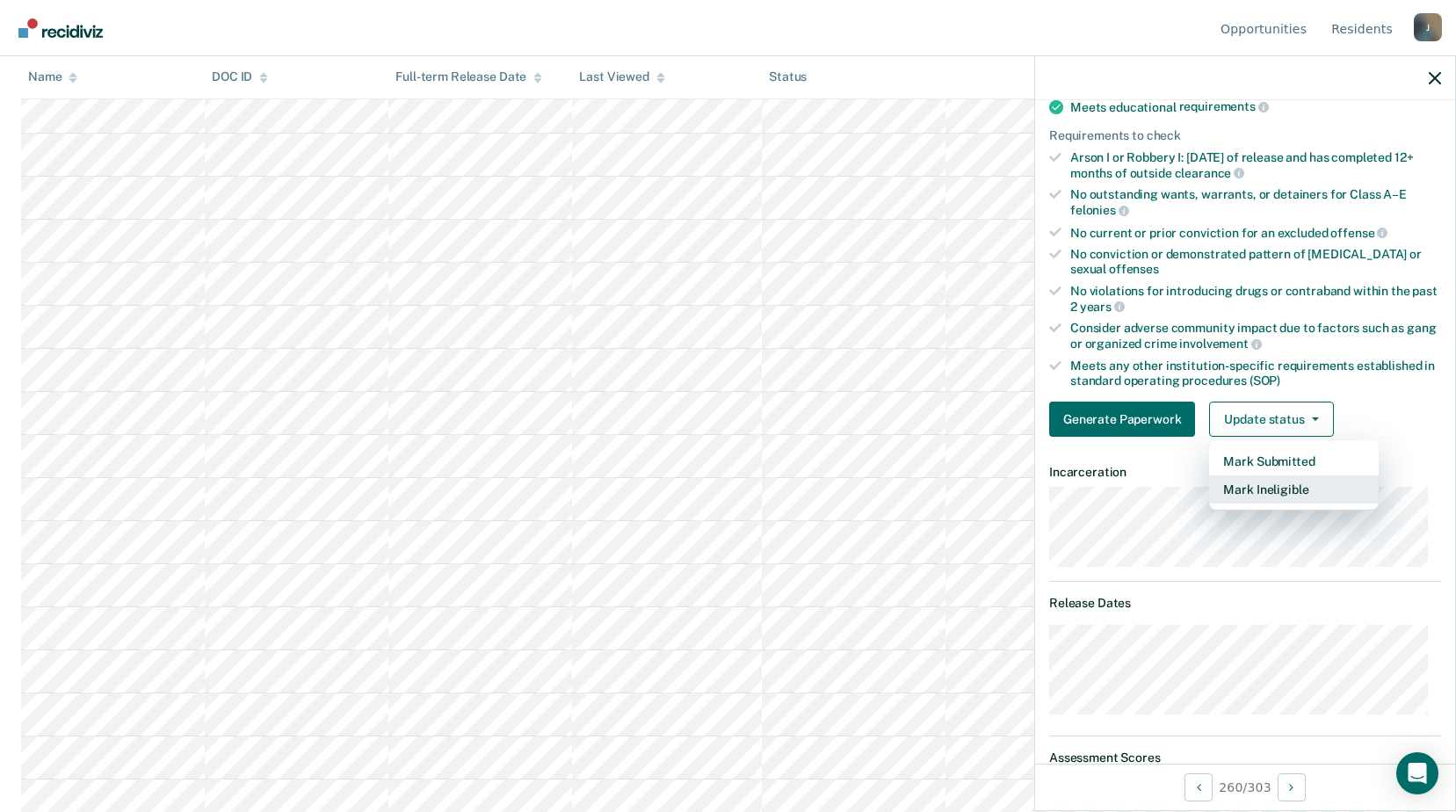
click at [1290, 487] on button "Mark Ineligible" at bounding box center [1294, 490] width 170 height 28
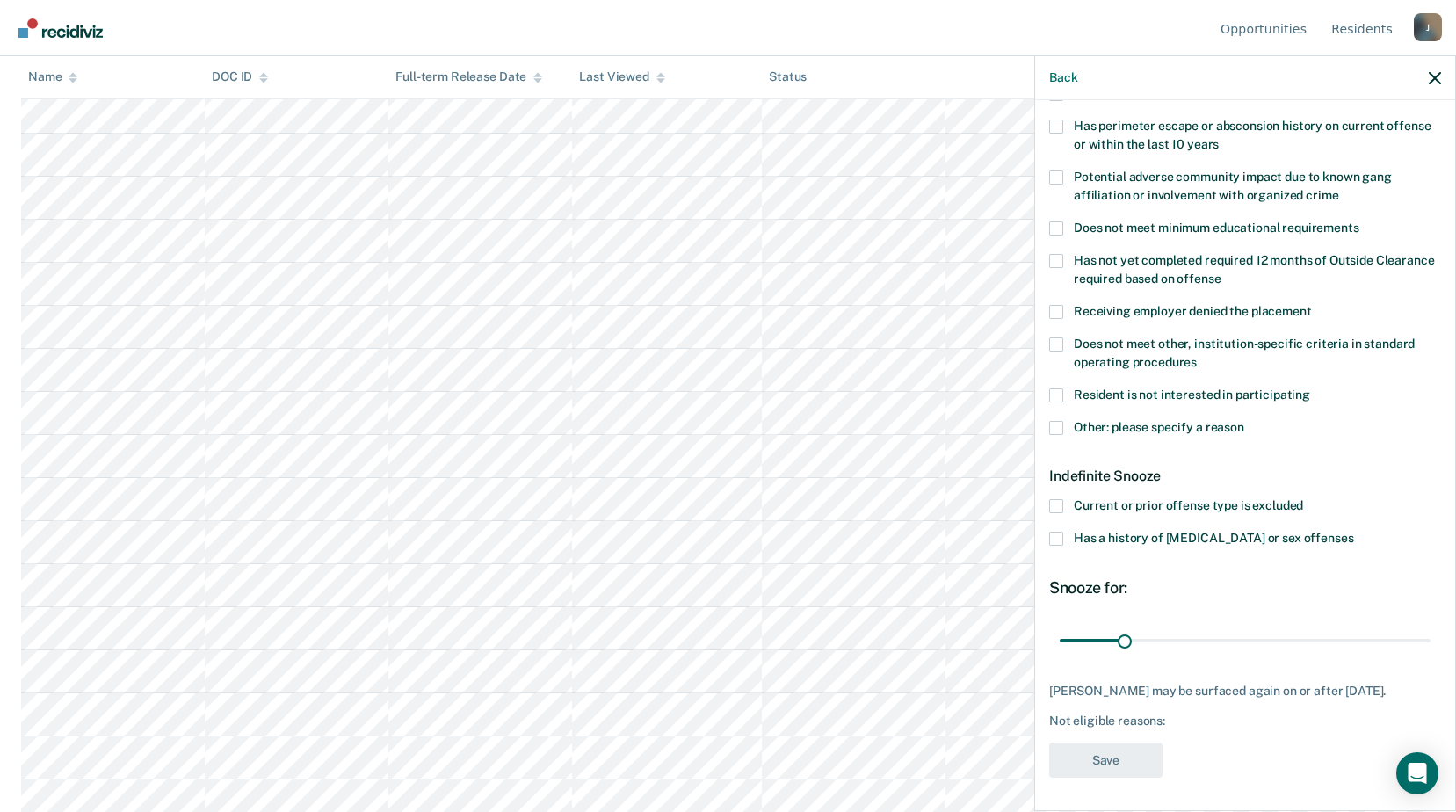
click at [1060, 345] on span at bounding box center [1056, 345] width 14 height 14
click at [1197, 356] on input "Does not meet other, institution-specific criteria in standard operating proced…" at bounding box center [1197, 356] width 0 height 0
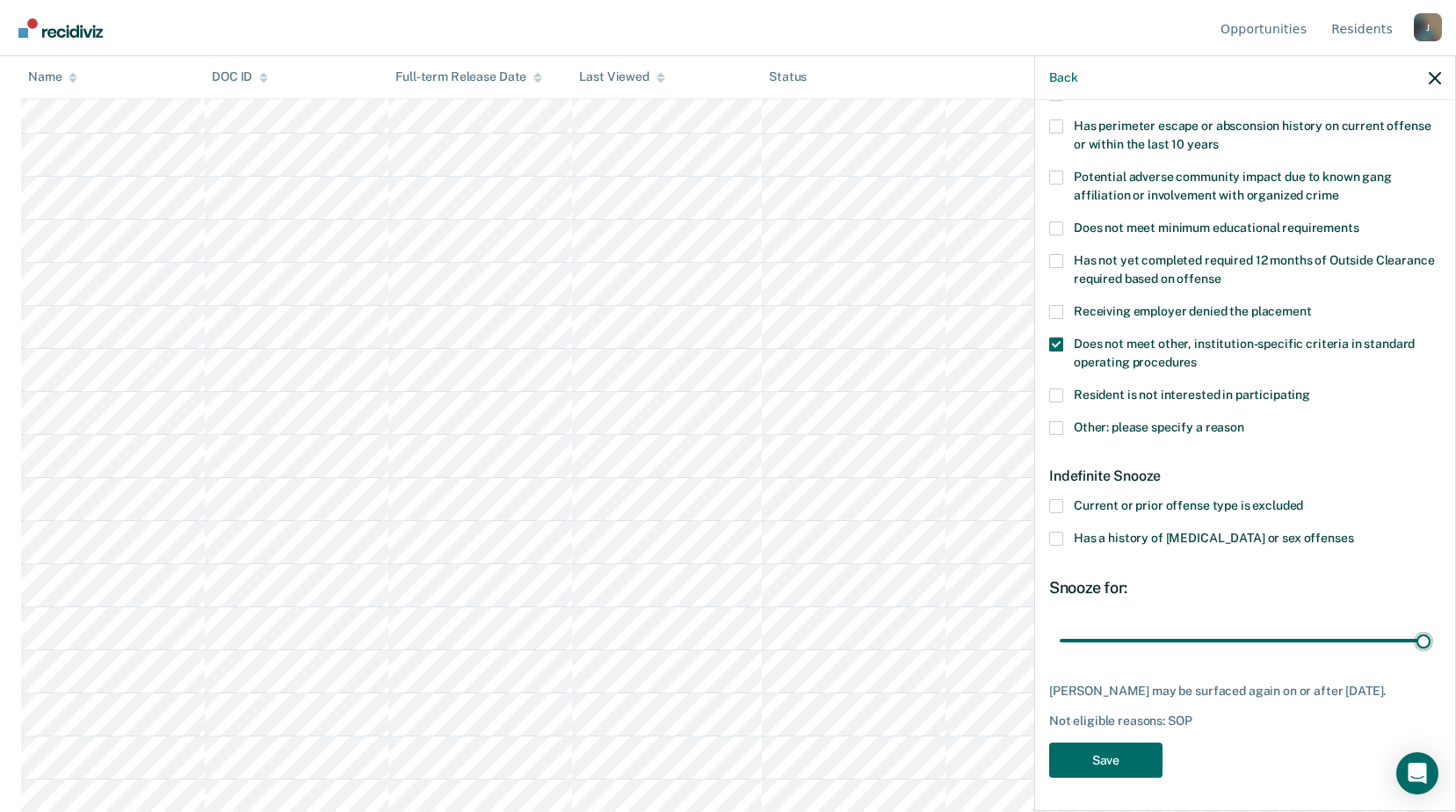
drag, startPoint x: 1124, startPoint y: 647, endPoint x: 1223, endPoint y: 683, distance: 104.8
type input "180"
click at [1431, 646] on input "range" at bounding box center [1245, 640] width 371 height 31
click at [1104, 750] on button "Save" at bounding box center [1105, 761] width 113 height 36
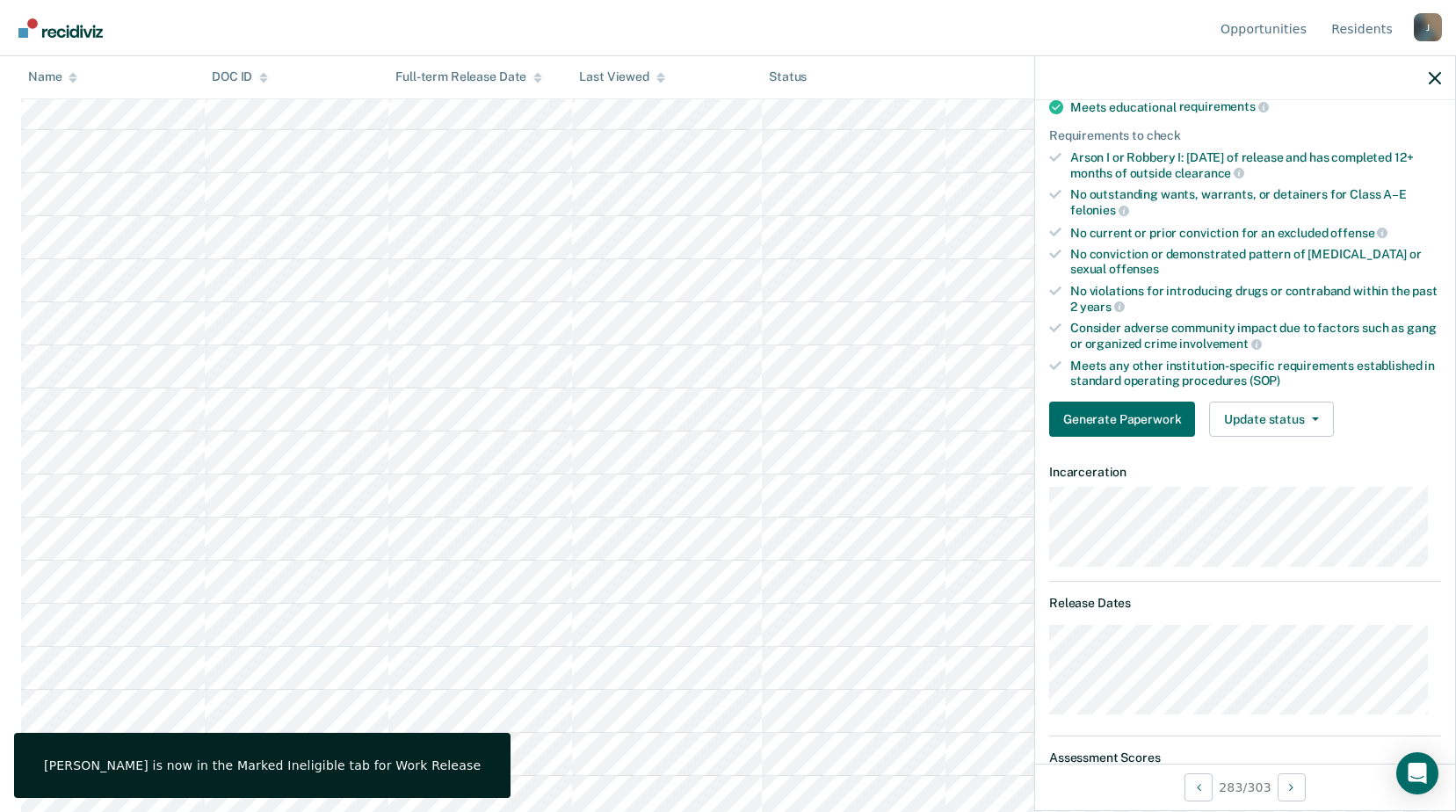
scroll to position [9932, 0]
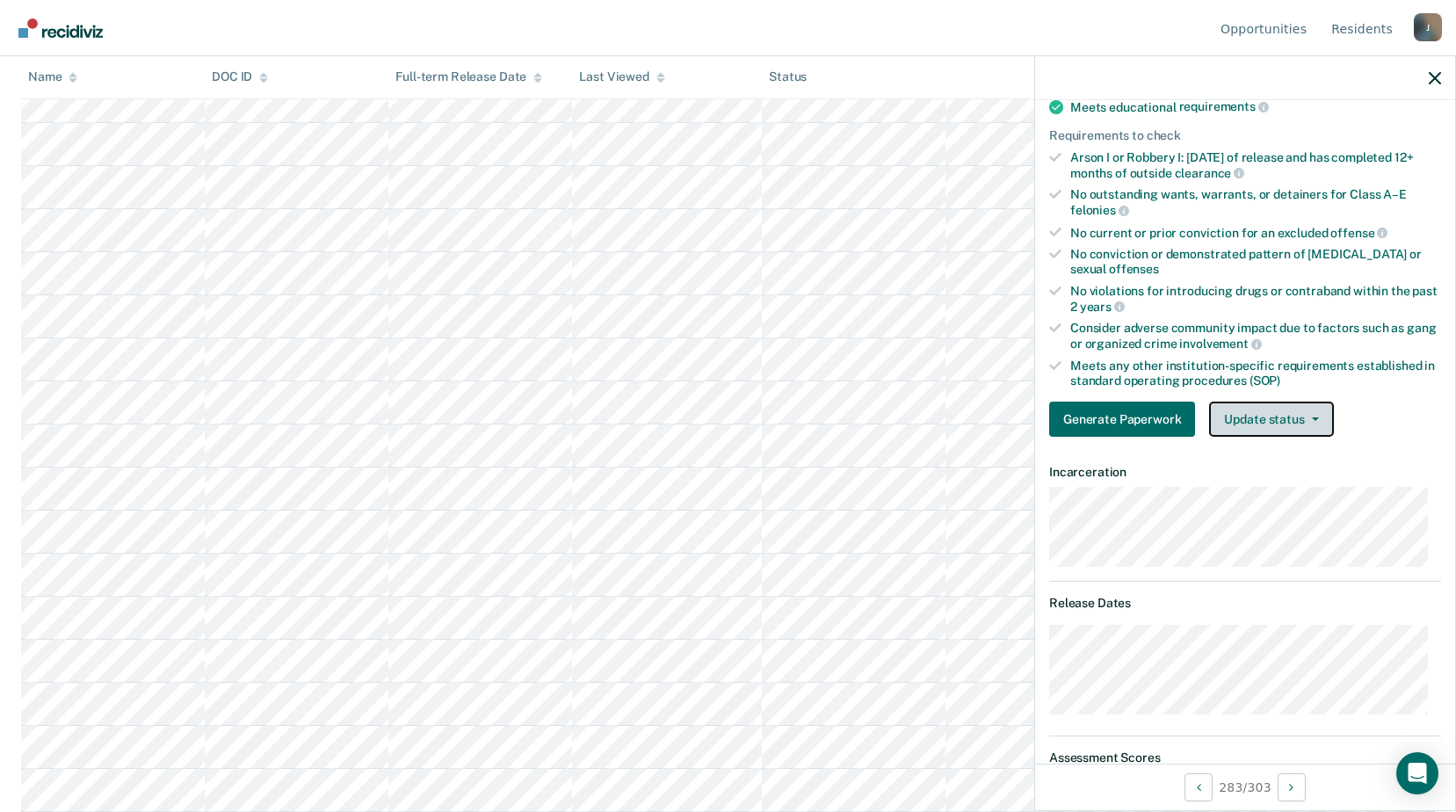
click at [1274, 418] on button "Update status" at bounding box center [1271, 419] width 124 height 35
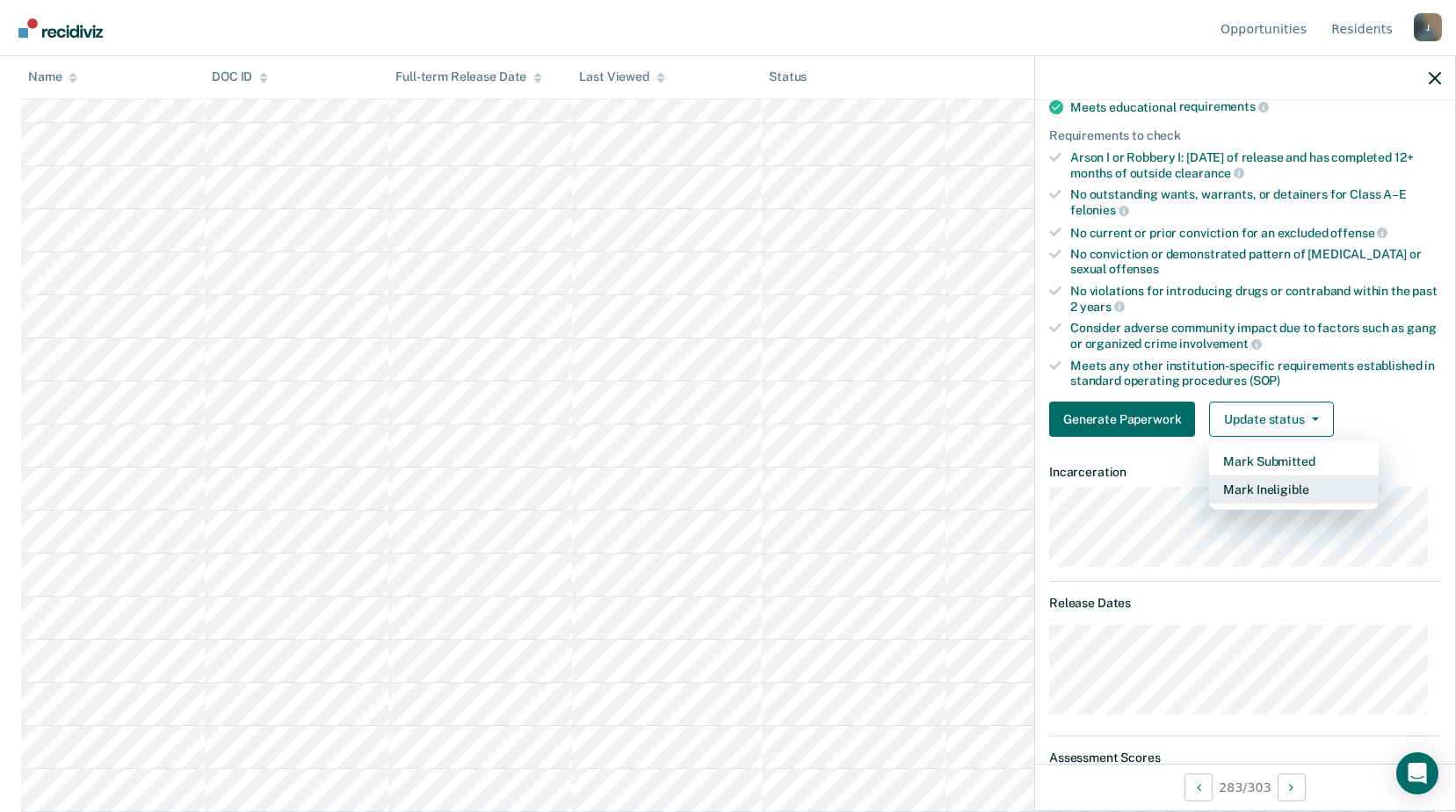
click at [1274, 491] on button "Mark Ineligible" at bounding box center [1294, 490] width 170 height 28
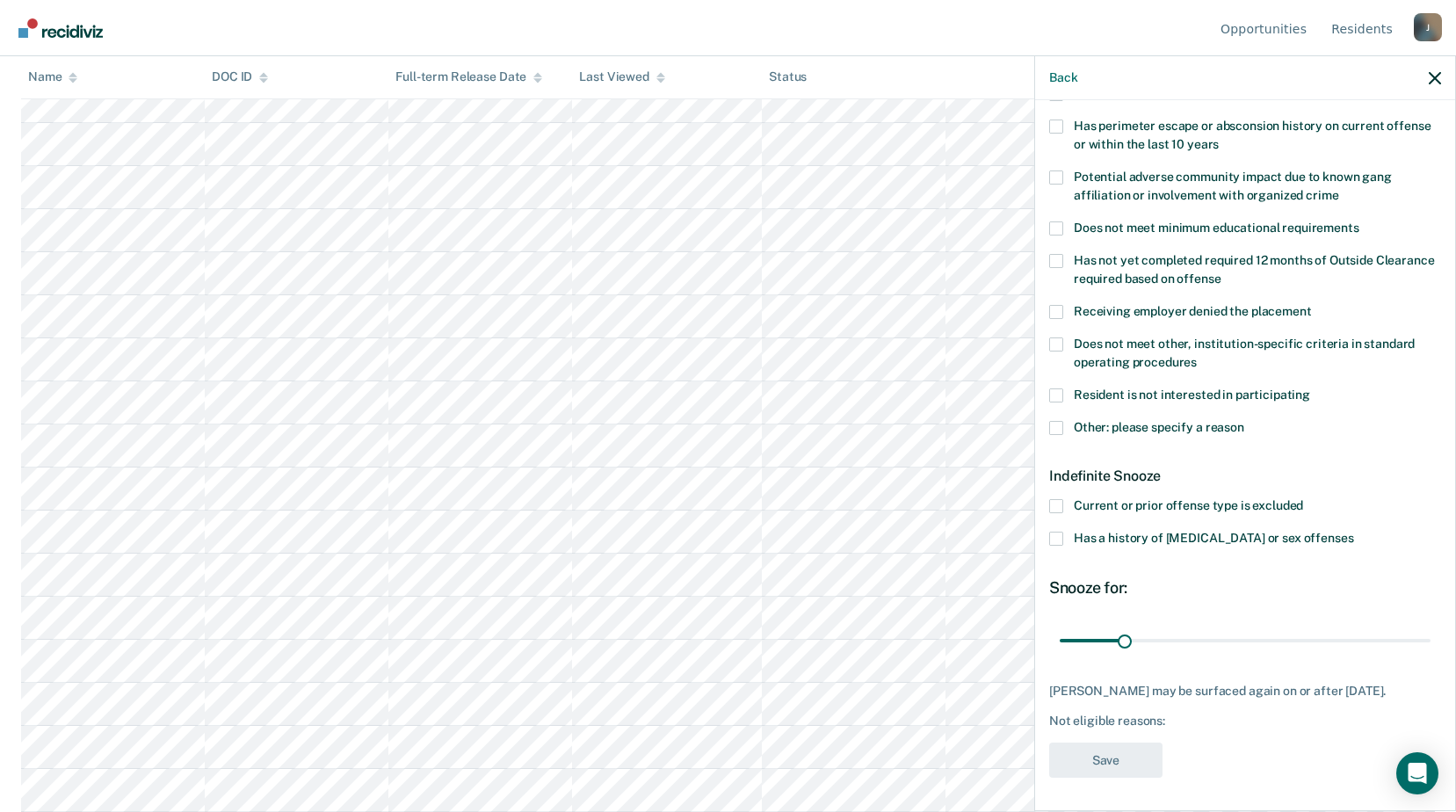
click at [1063, 343] on span at bounding box center [1056, 345] width 14 height 14
click at [1197, 356] on input "Does not meet other, institution-specific criteria in standard operating proced…" at bounding box center [1197, 356] width 0 height 0
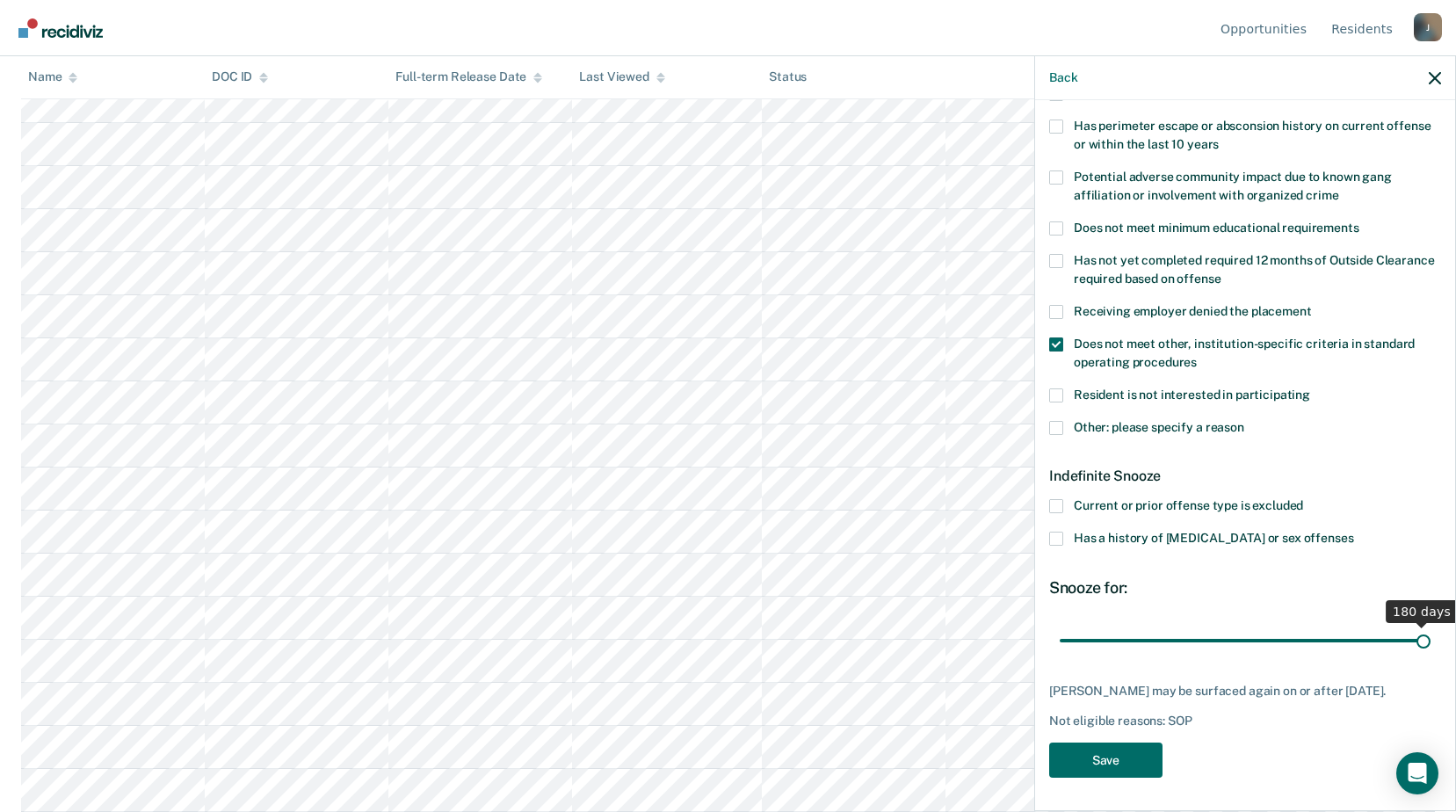
drag, startPoint x: 1128, startPoint y: 635, endPoint x: 1472, endPoint y: 668, distance: 346.1
type input "180"
click at [1431, 656] on input "range" at bounding box center [1245, 640] width 371 height 31
click at [1095, 758] on button "Save" at bounding box center [1105, 761] width 113 height 36
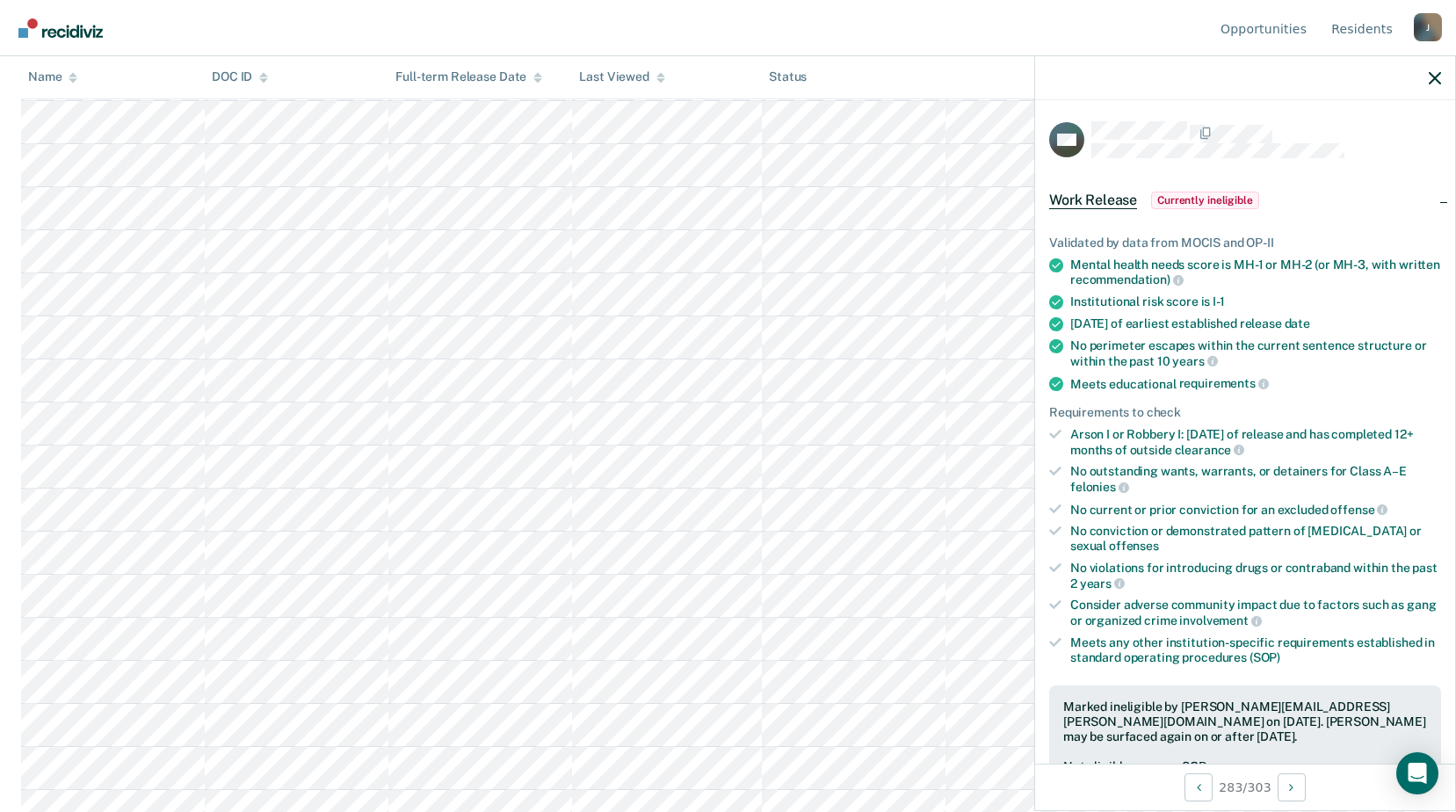
scroll to position [0, 0]
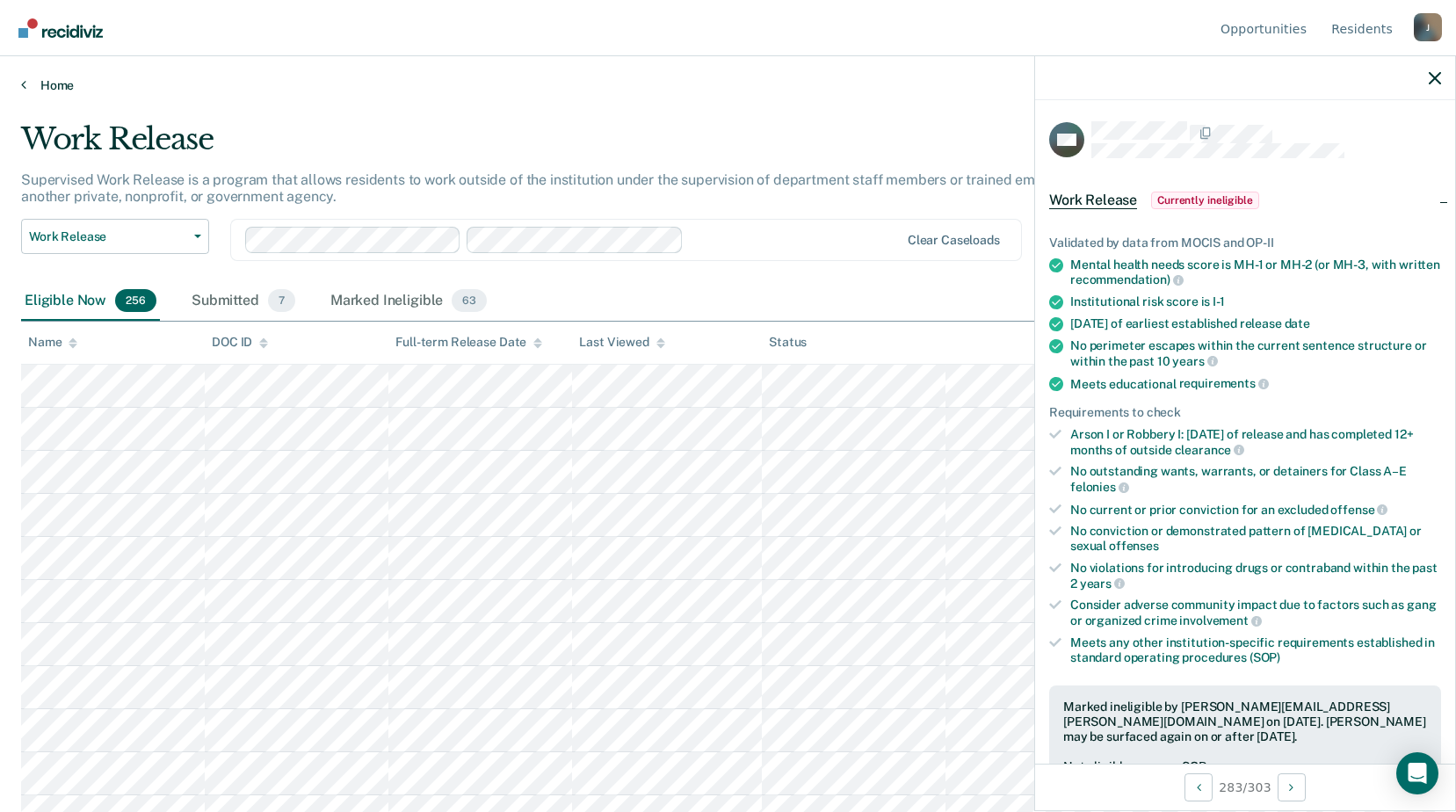
click at [34, 84] on link "Home" at bounding box center [728, 85] width 1414 height 16
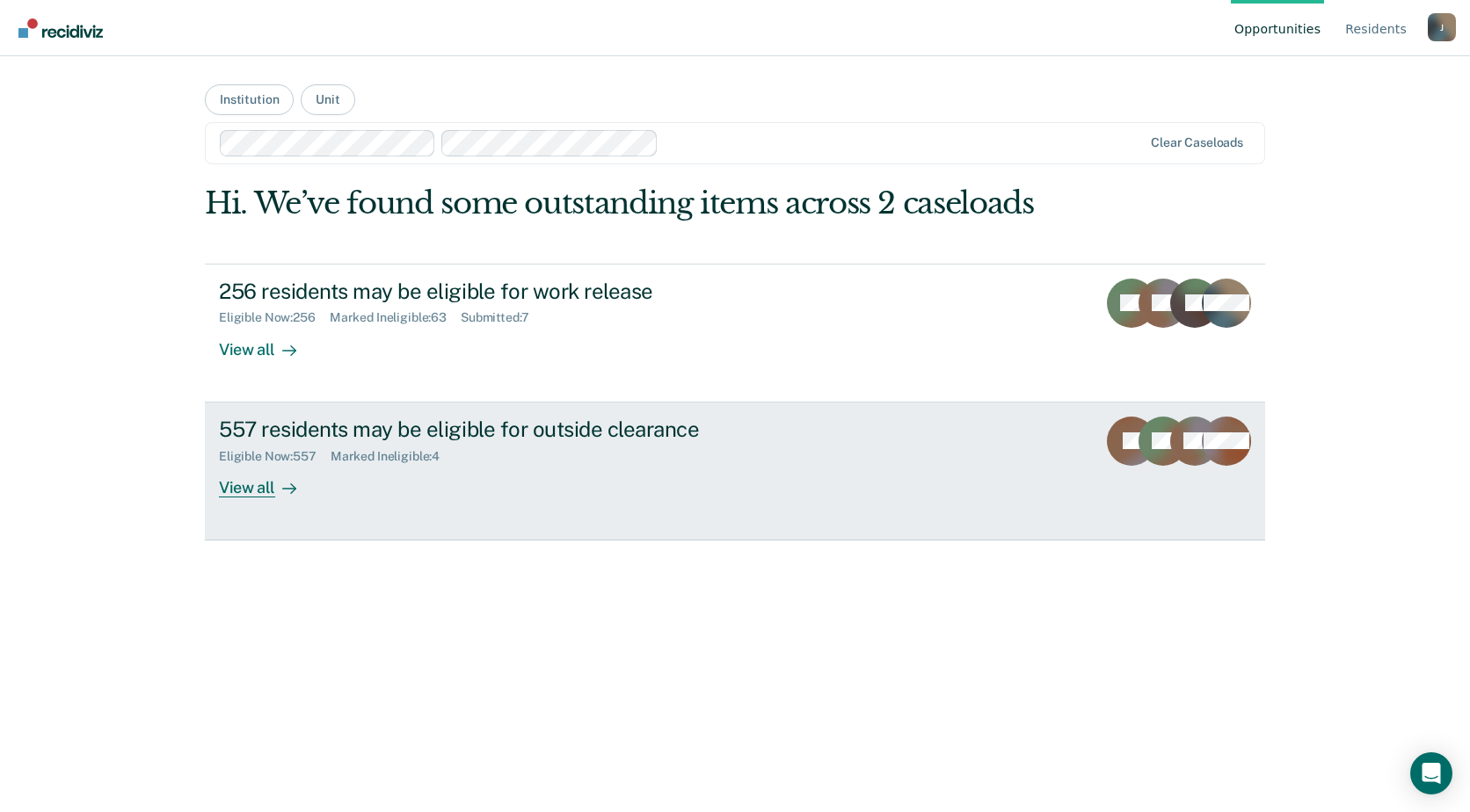
click at [321, 484] on div "557 residents may be eligible for outside clearance Eligible Now : 557 Marked I…" at bounding box center [548, 457] width 659 height 81
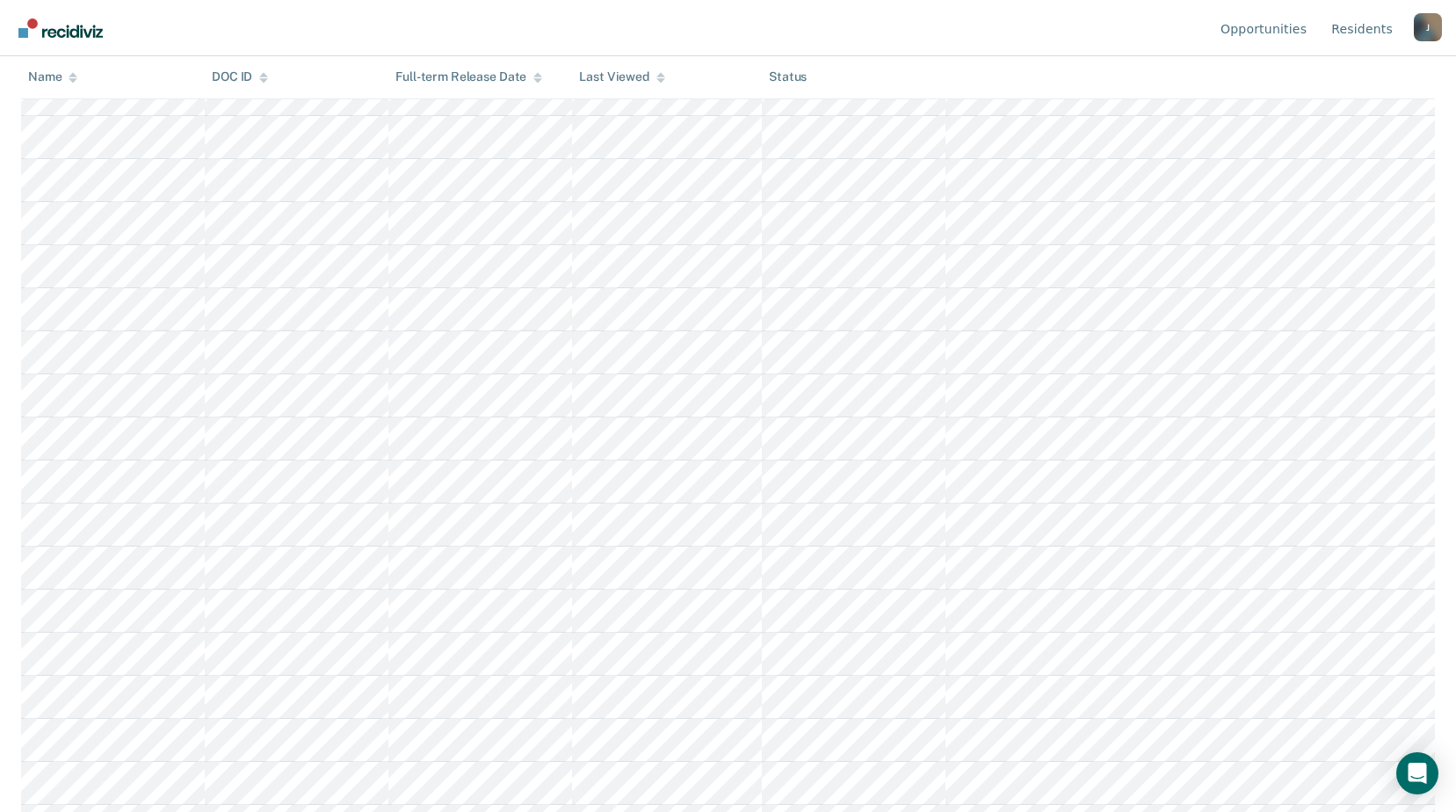
scroll to position [23542, 0]
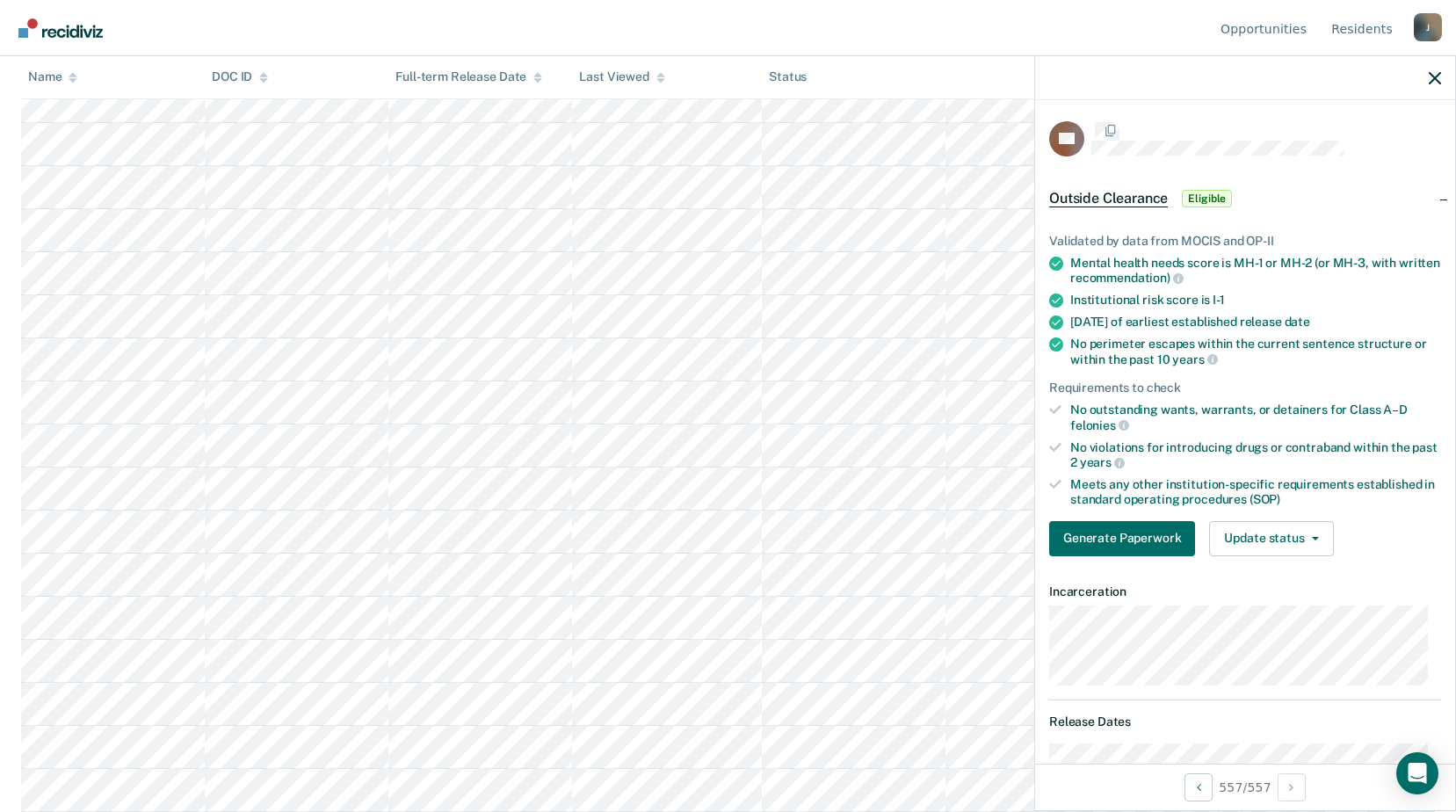
click at [1261, 537] on button "Update status" at bounding box center [1271, 538] width 124 height 35
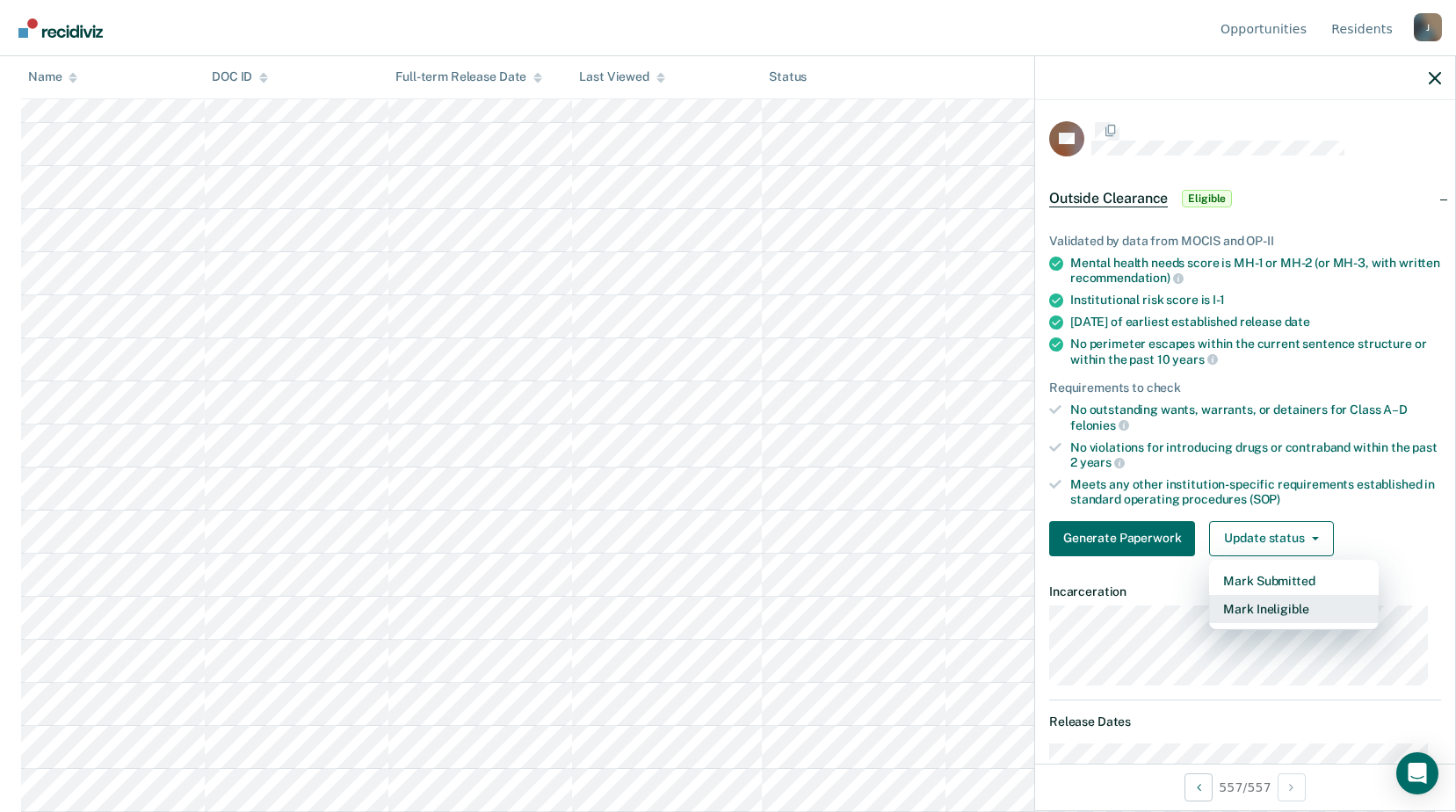
click at [1253, 613] on button "Mark Ineligible" at bounding box center [1294, 609] width 170 height 28
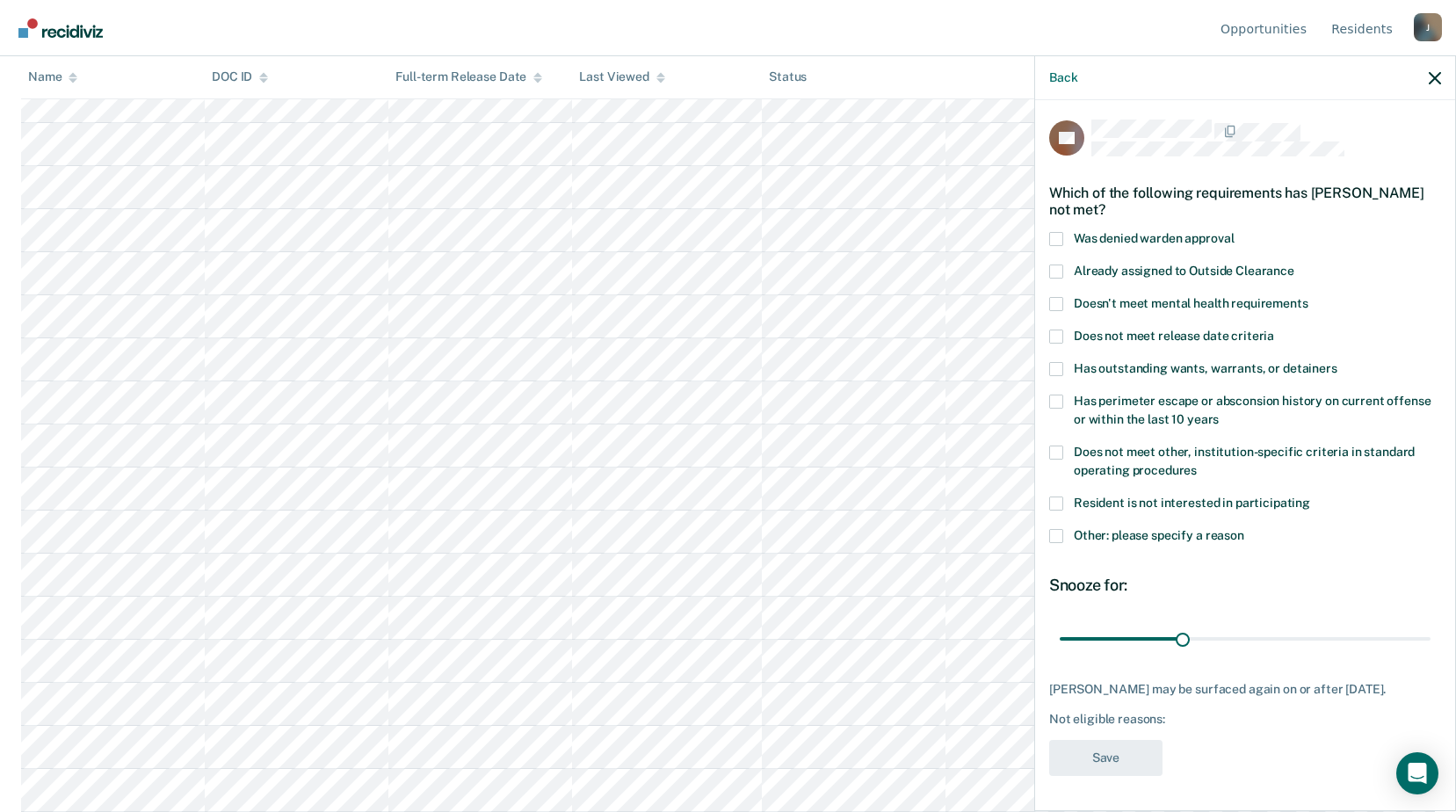
scroll to position [23366, 0]
click at [1429, 76] on icon "button" at bounding box center [1435, 78] width 12 height 12
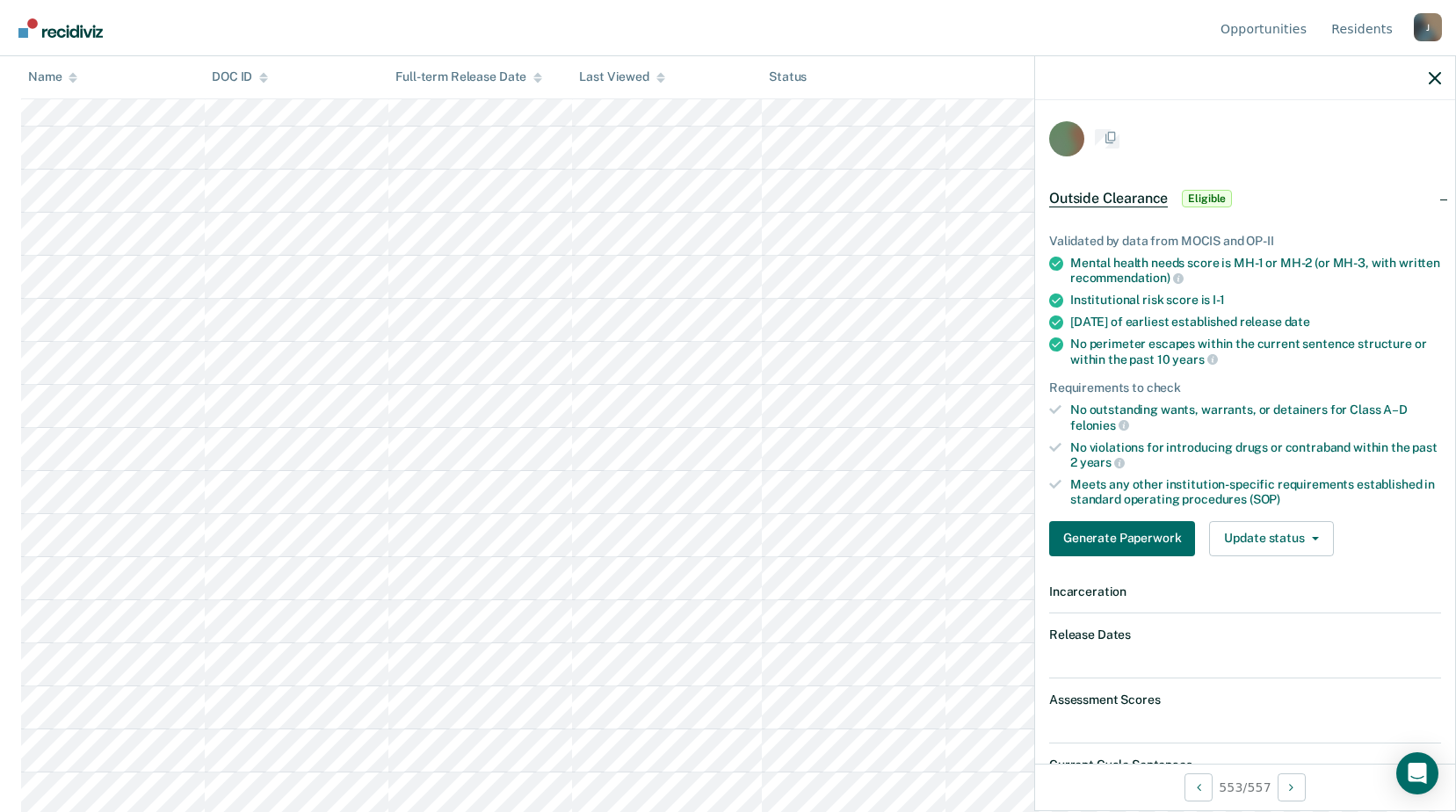
scroll to position [23542, 0]
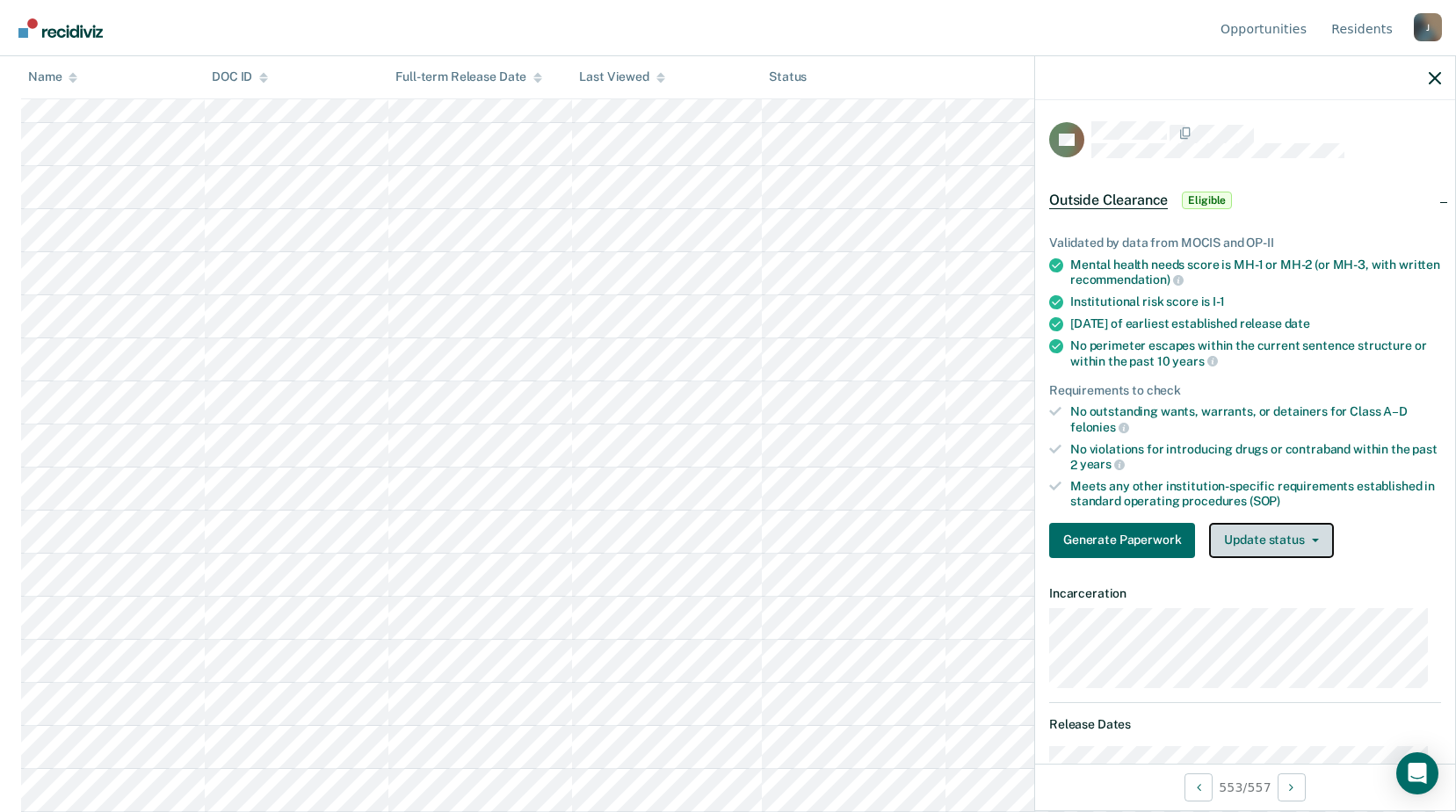
click at [1285, 548] on button "Update status" at bounding box center [1271, 540] width 124 height 35
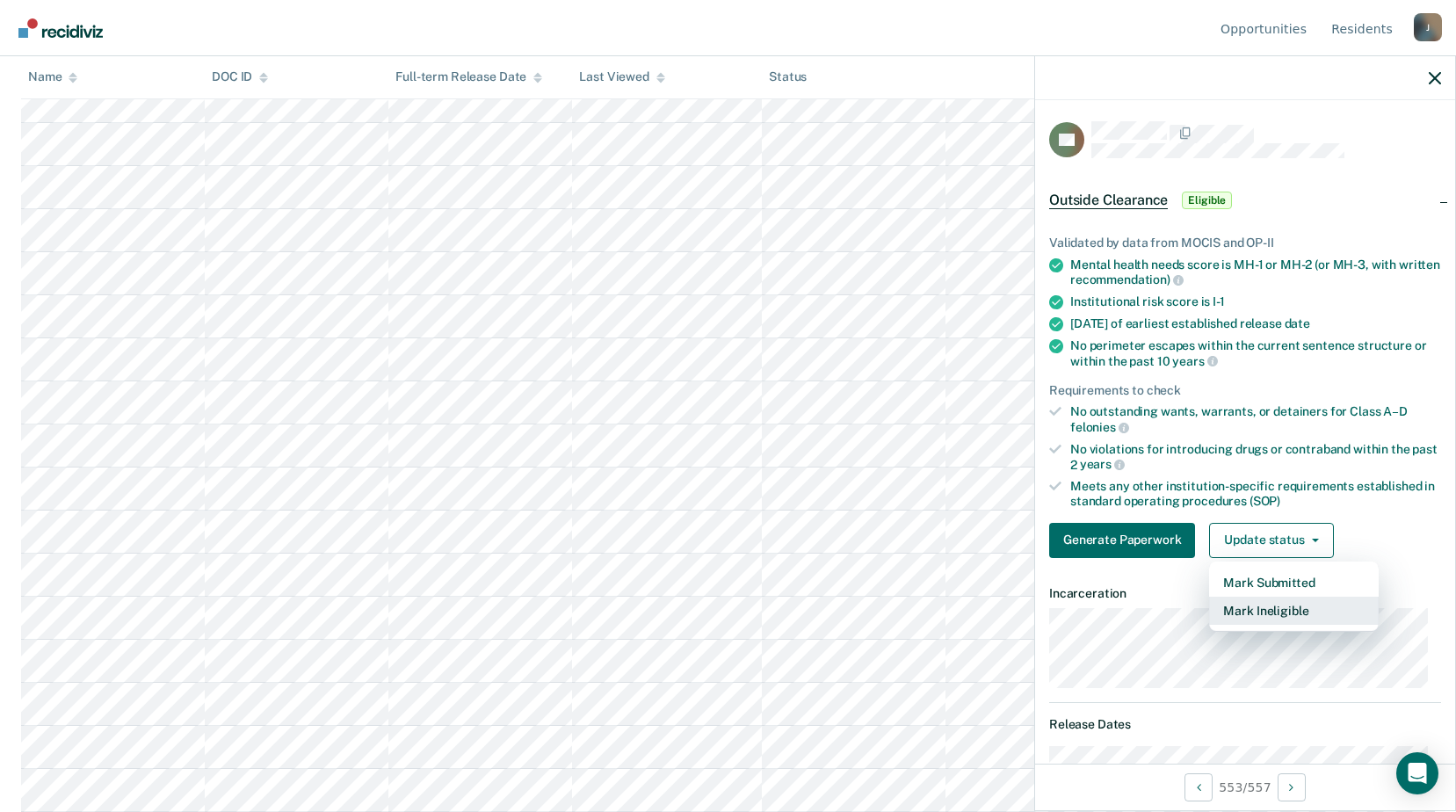
click at [1262, 612] on button "Mark Ineligible" at bounding box center [1294, 611] width 170 height 28
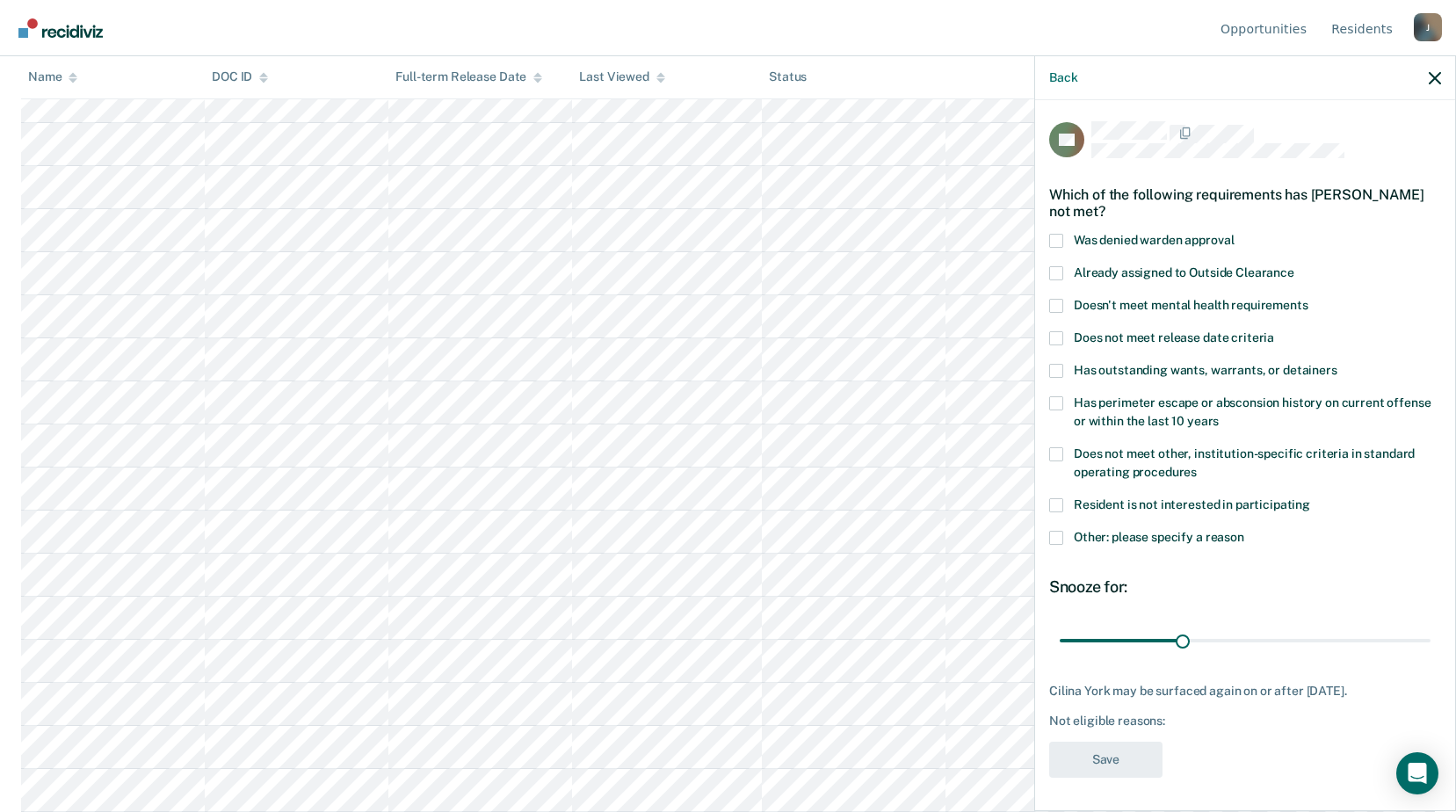
drag, startPoint x: 1059, startPoint y: 512, endPoint x: 1062, endPoint y: 520, distance: 9.2
click at [1061, 531] on span at bounding box center [1056, 538] width 14 height 14
click at [1245, 531] on input "Other: please specify a reason" at bounding box center [1245, 531] width 0 height 0
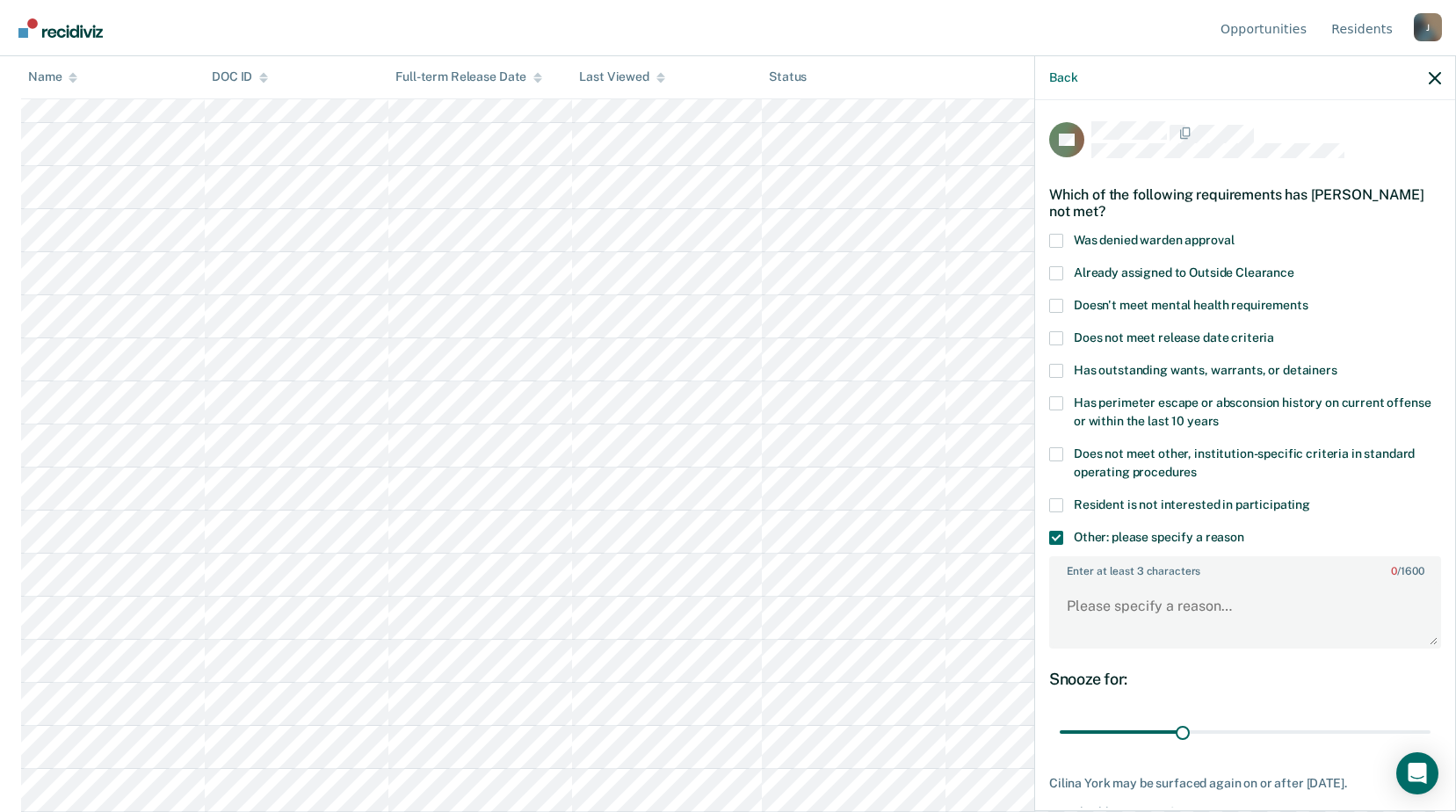
scroll to position [92, 0]
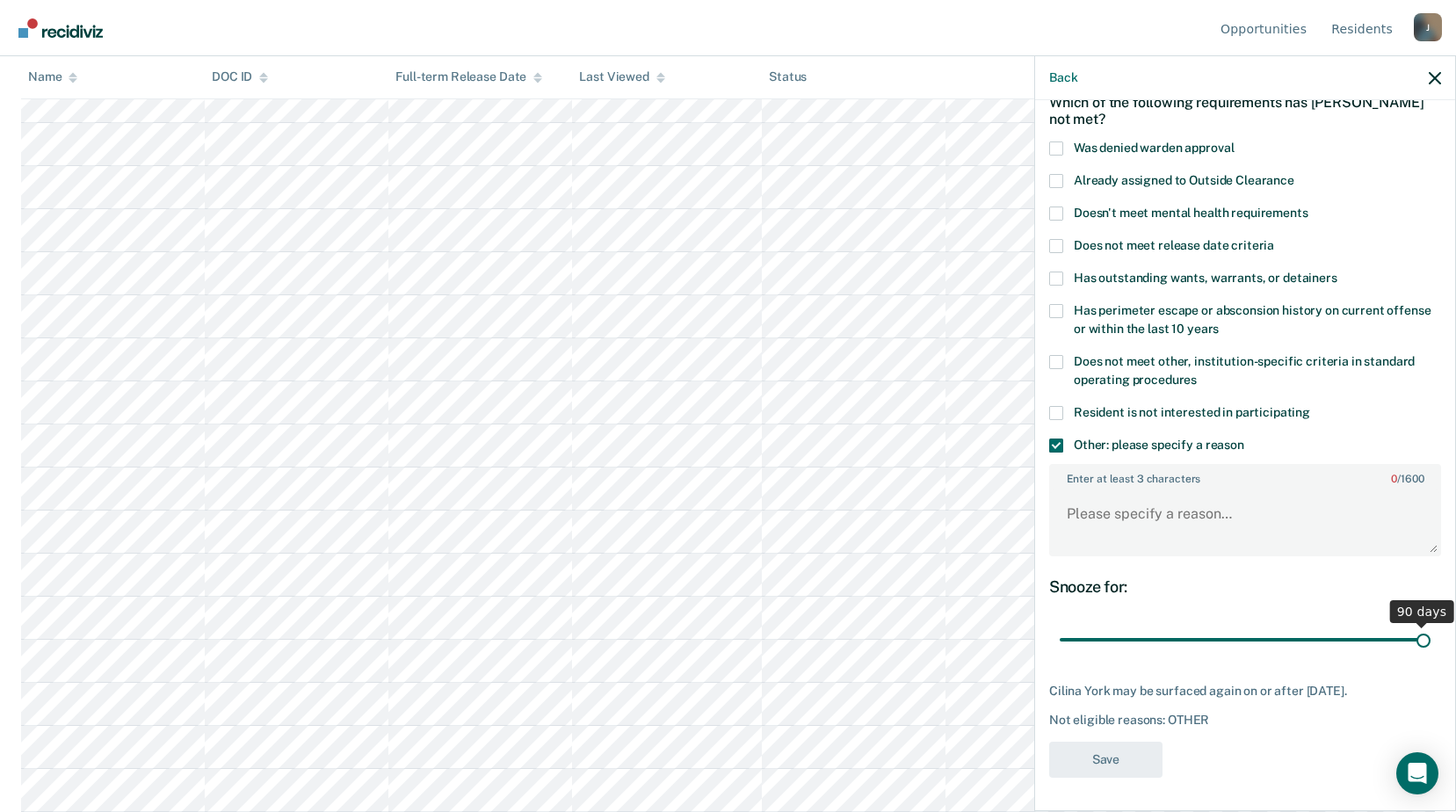
drag, startPoint x: 1178, startPoint y: 642, endPoint x: 1441, endPoint y: 641, distance: 262.8
type input "90"
click at [1431, 641] on input "range" at bounding box center [1245, 640] width 371 height 31
click at [1063, 359] on span at bounding box center [1056, 362] width 14 height 14
click at [1197, 374] on input "Does not meet other, institution-specific criteria in standard operating proced…" at bounding box center [1197, 374] width 0 height 0
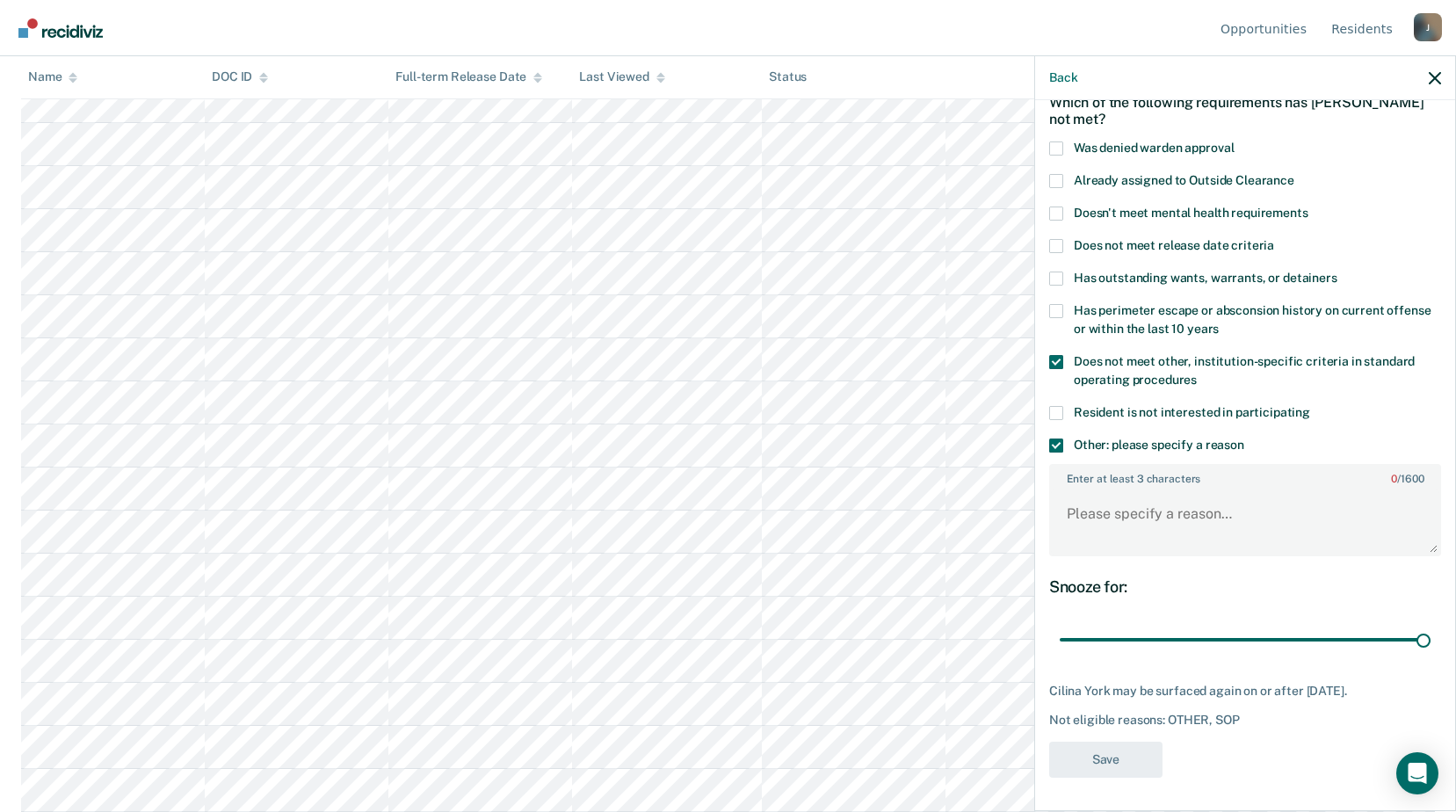
scroll to position [0, 0]
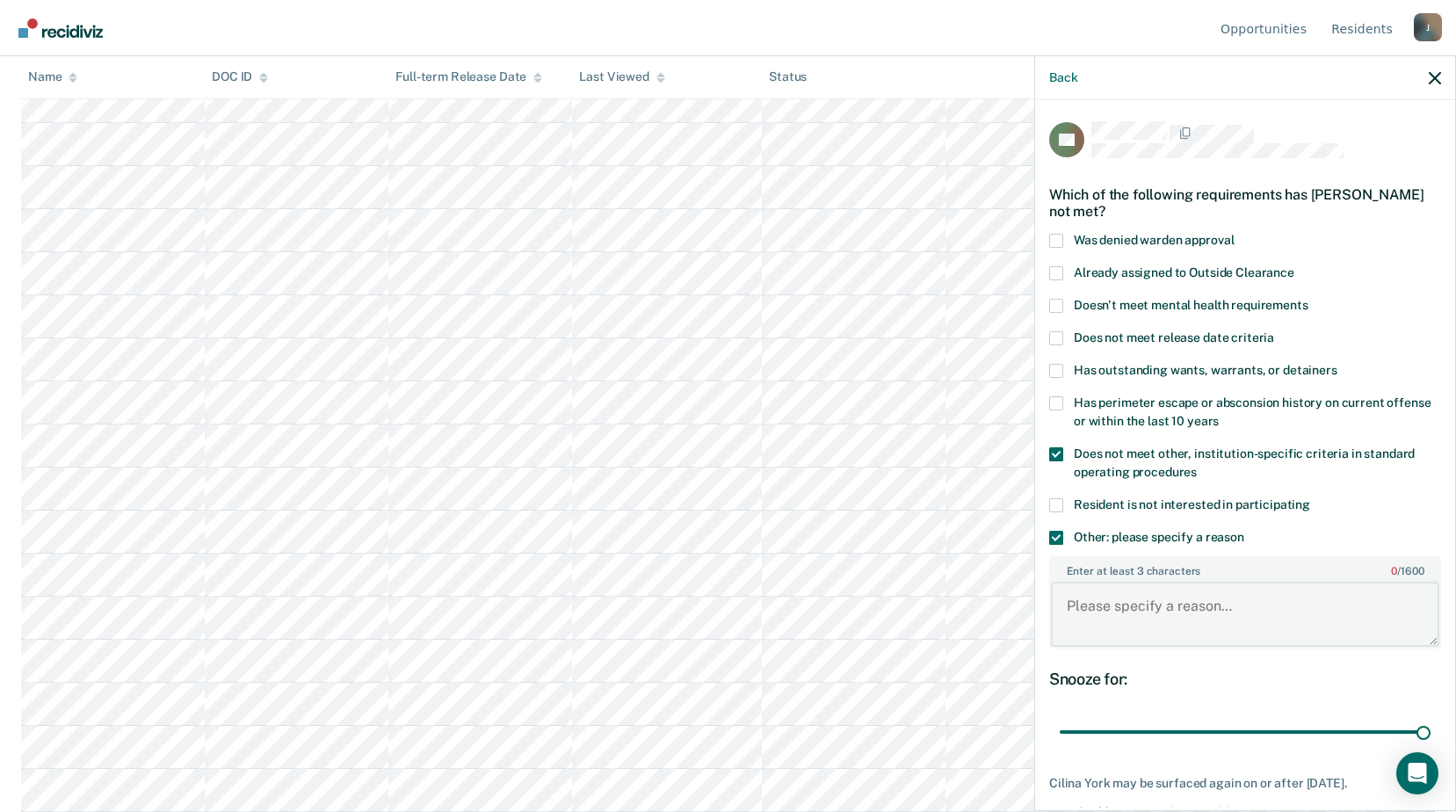
click at [1115, 611] on textarea "Enter at least 3 characters 0 / 1600" at bounding box center [1245, 614] width 388 height 65
type textarea "H"
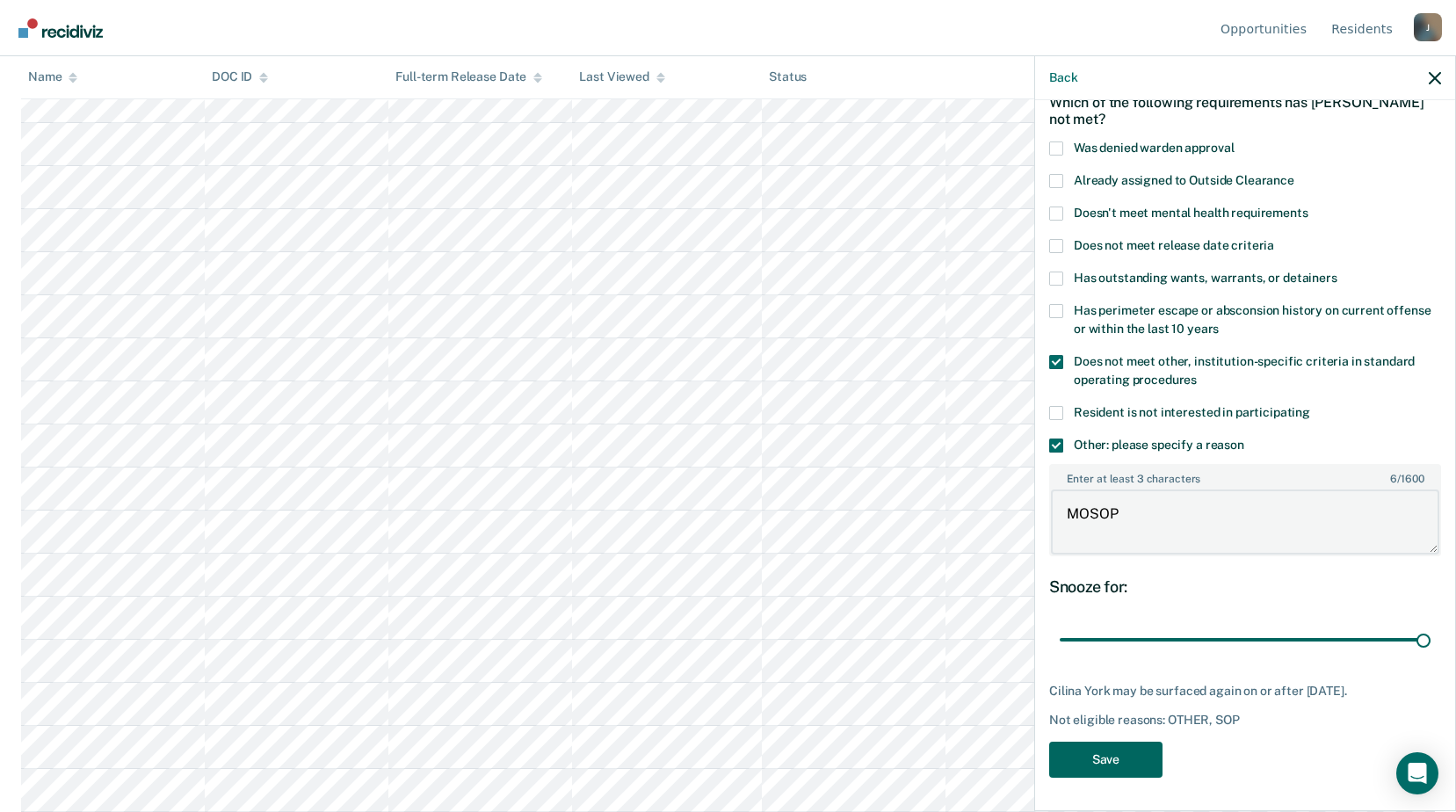
type textarea "MOSOP"
click at [1100, 749] on button "Save" at bounding box center [1105, 760] width 113 height 36
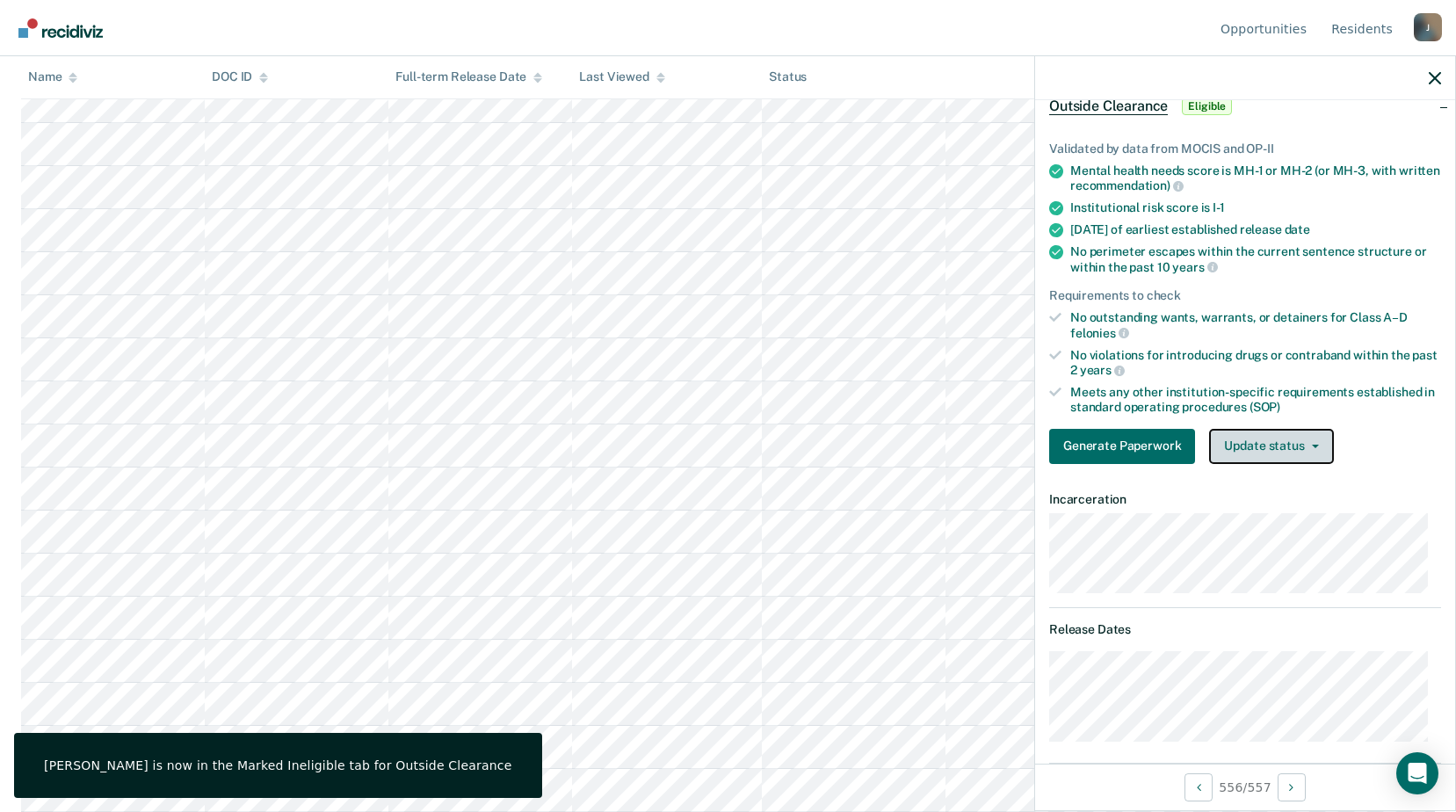
click at [1294, 449] on button "Update status" at bounding box center [1271, 446] width 124 height 35
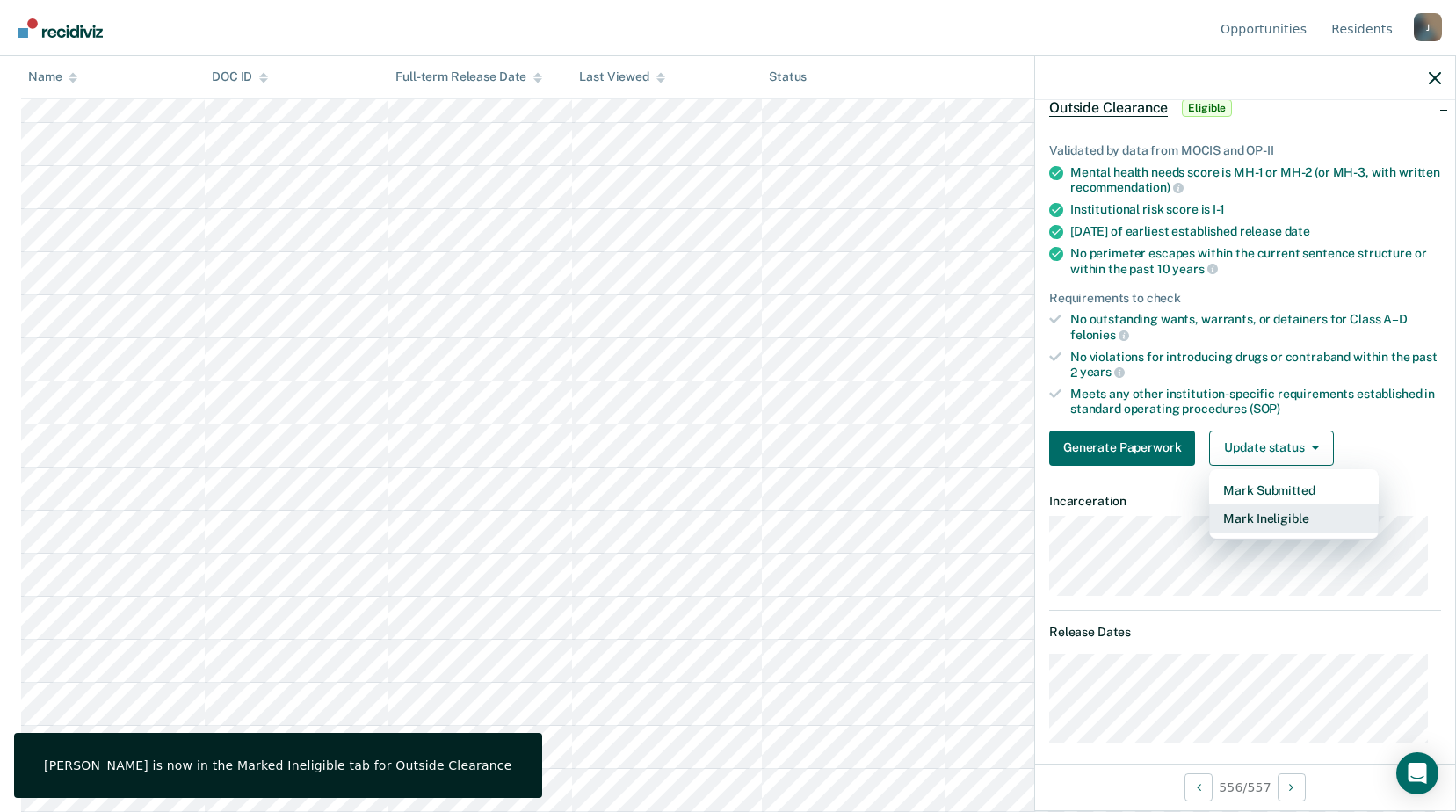
click at [1252, 523] on button "Mark Ineligible" at bounding box center [1294, 519] width 170 height 28
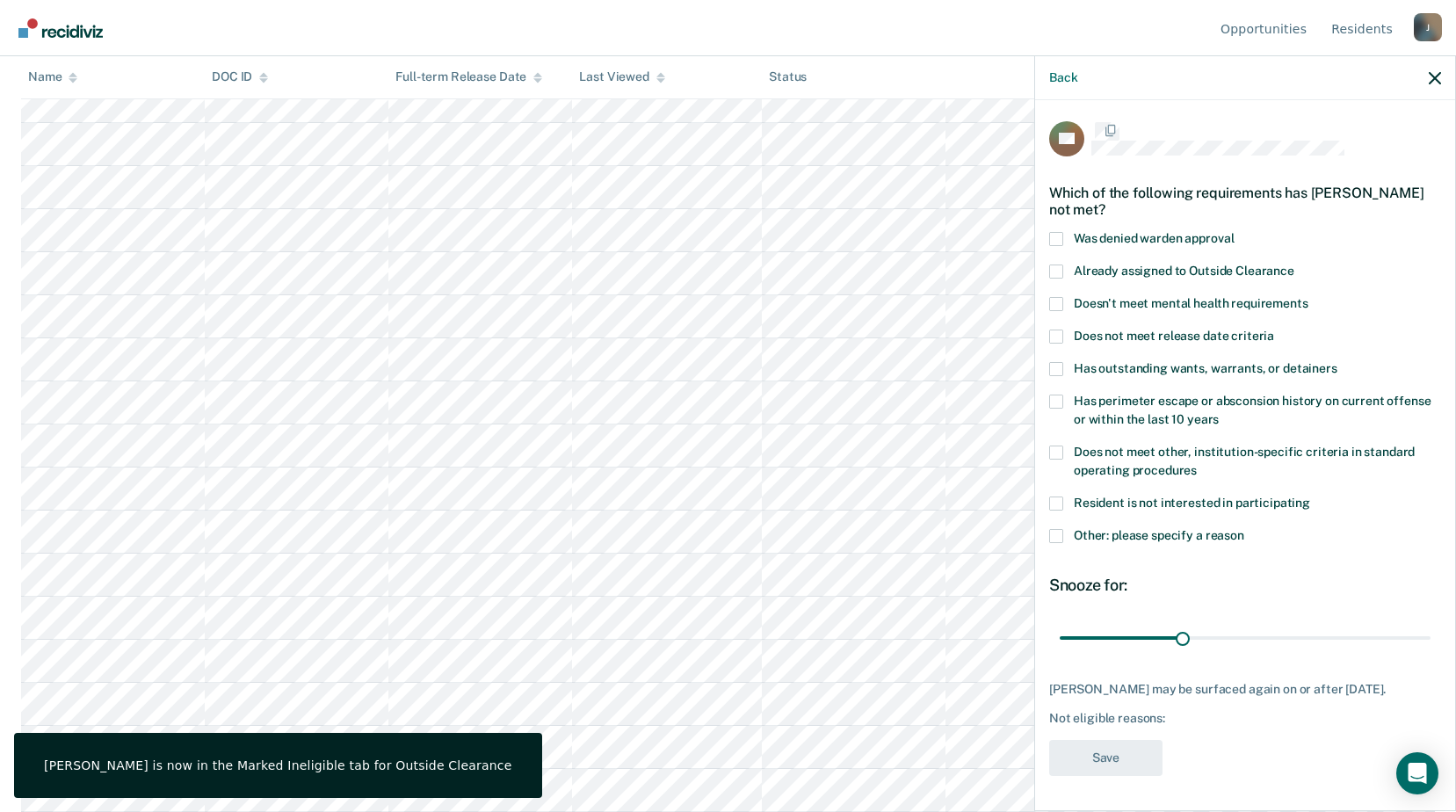
scroll to position [0, 0]
click at [1056, 447] on span at bounding box center [1056, 454] width 14 height 14
click at [1197, 466] on input "Does not meet other, institution-specific criteria in standard operating proced…" at bounding box center [1197, 466] width 0 height 0
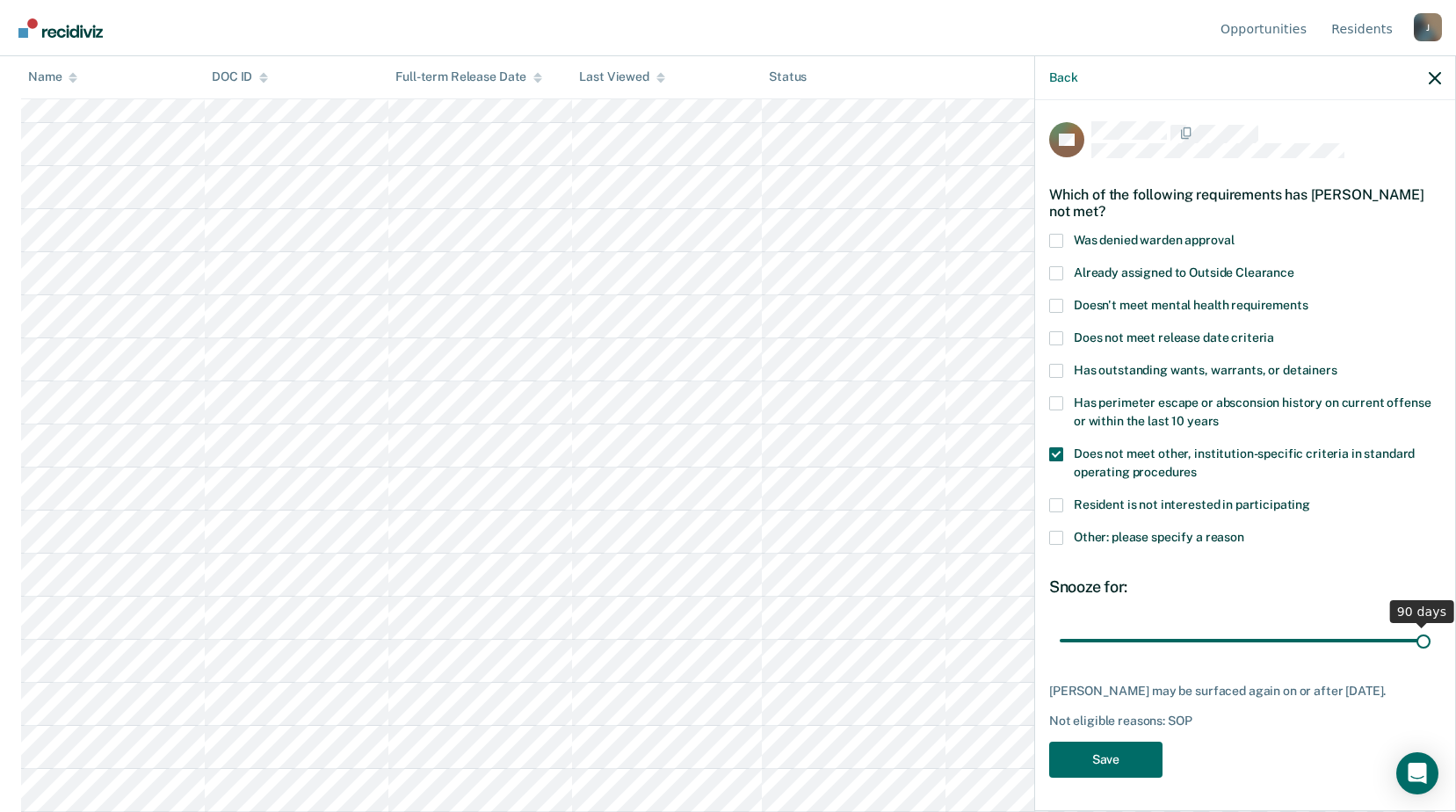
drag, startPoint x: 1240, startPoint y: 627, endPoint x: 1472, endPoint y: 637, distance: 232.3
type input "90"
click at [1431, 637] on input "range" at bounding box center [1245, 640] width 371 height 31
click at [1103, 742] on button "Save" at bounding box center [1105, 760] width 113 height 36
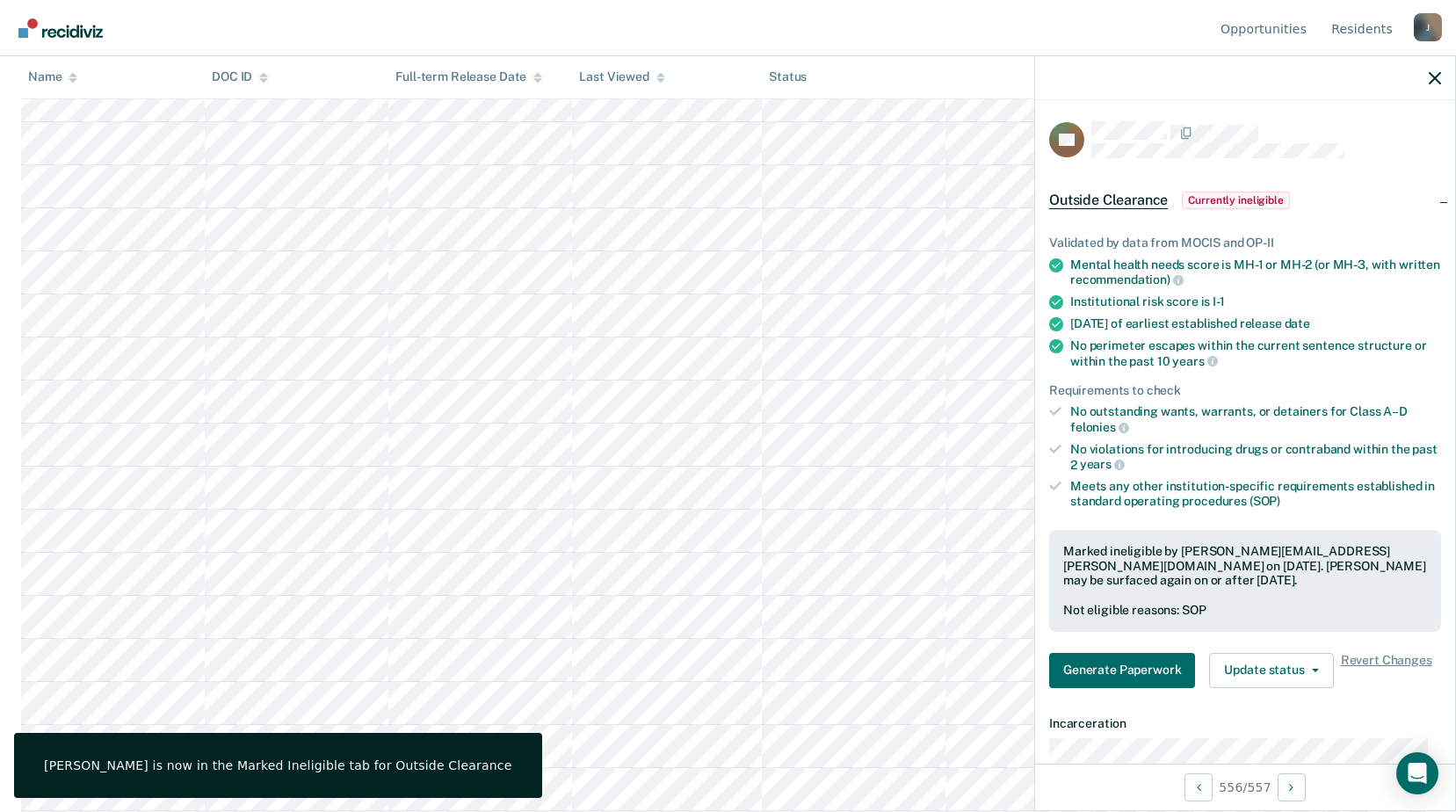
scroll to position [18358, 0]
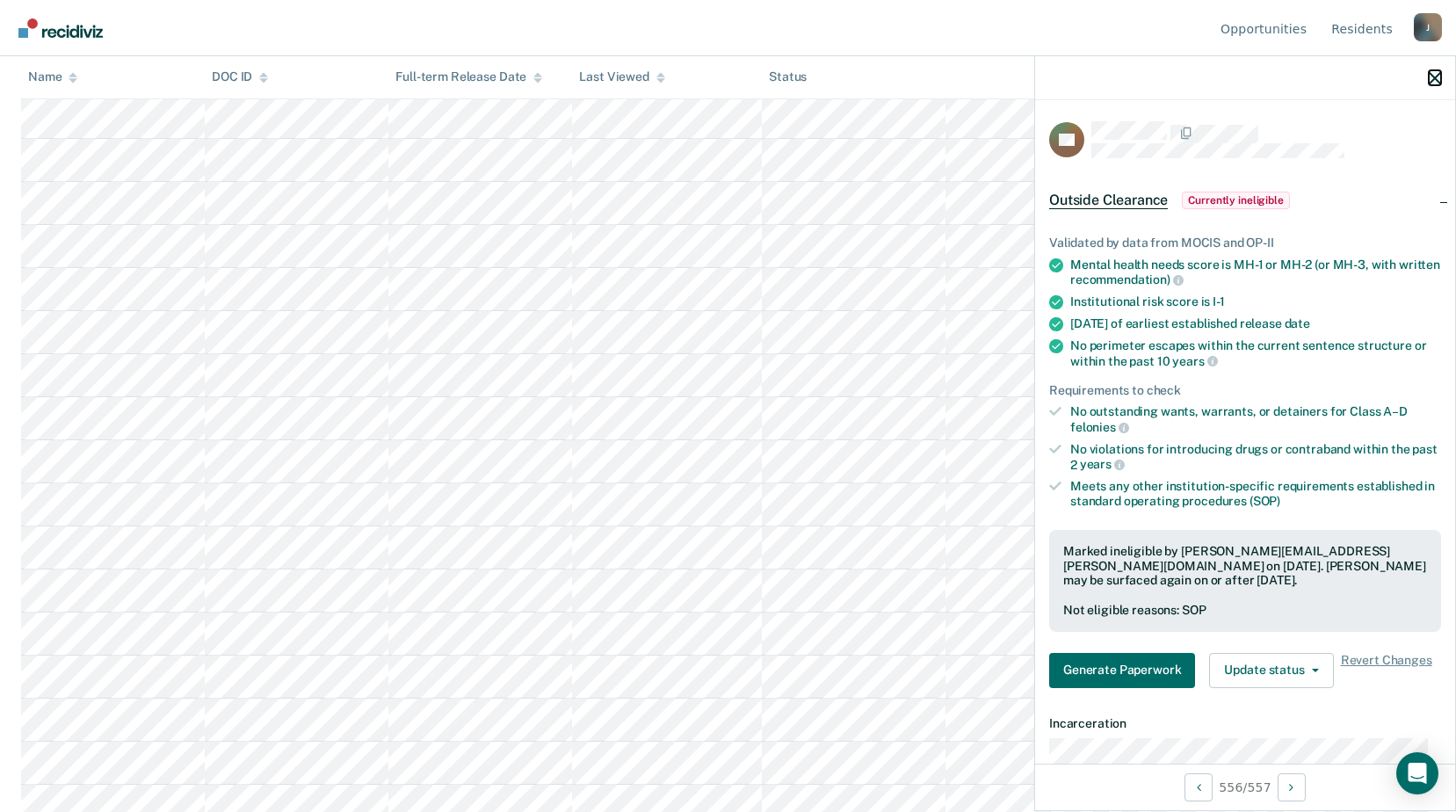
click at [1434, 78] on icon "button" at bounding box center [1435, 78] width 12 height 12
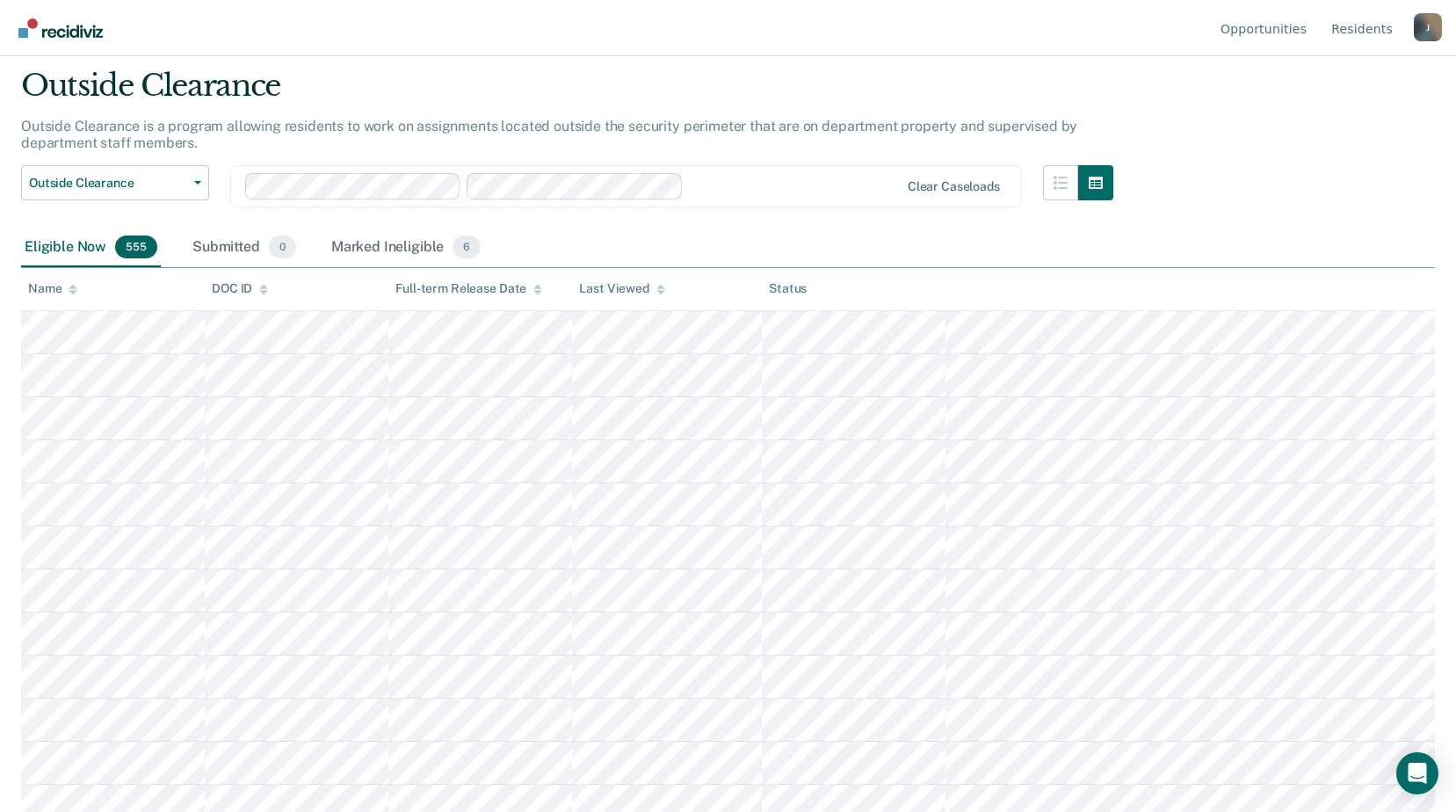
scroll to position [0, 0]
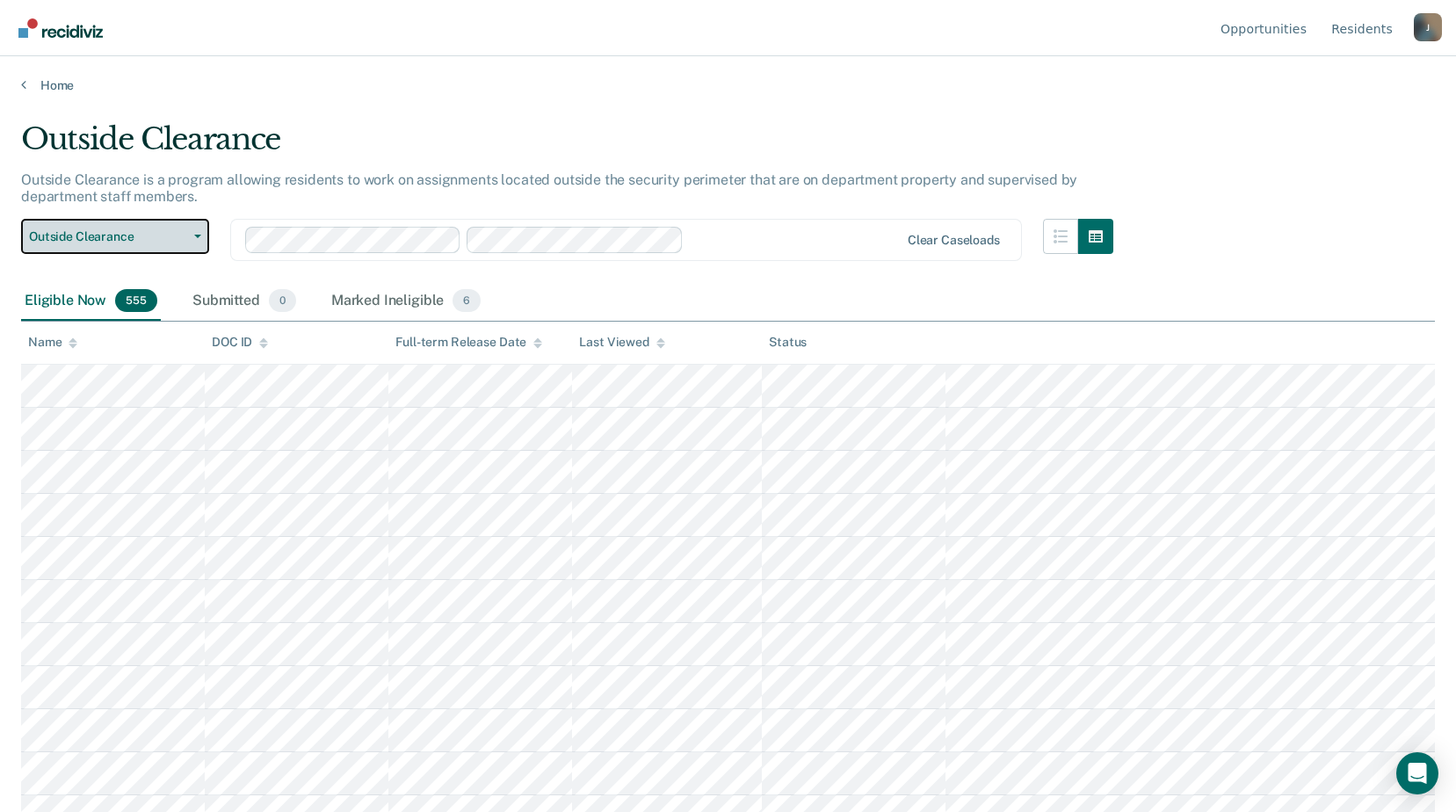
click at [192, 236] on span "button" at bounding box center [194, 237] width 14 height 4
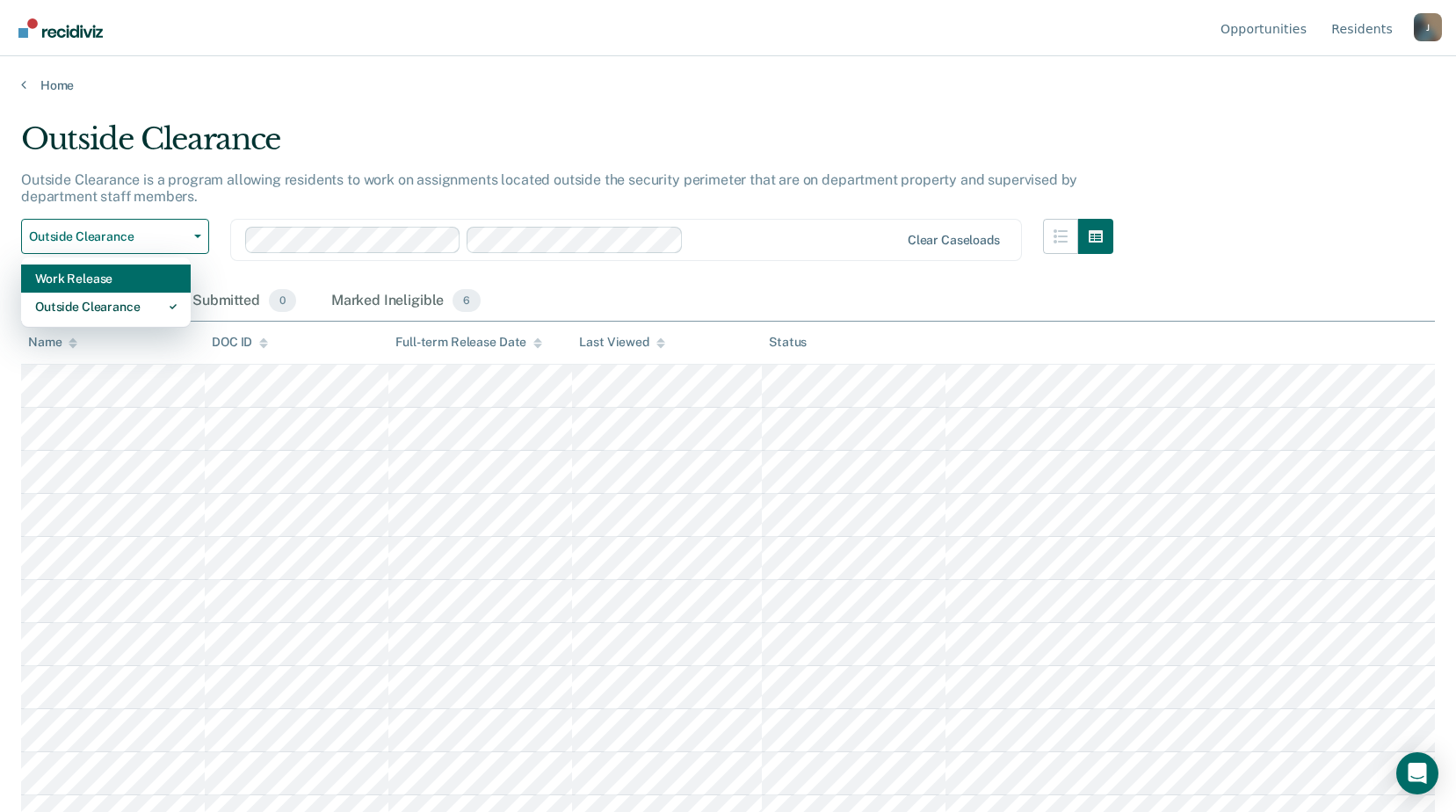
click at [92, 284] on div "Work Release" at bounding box center [106, 279] width 142 height 28
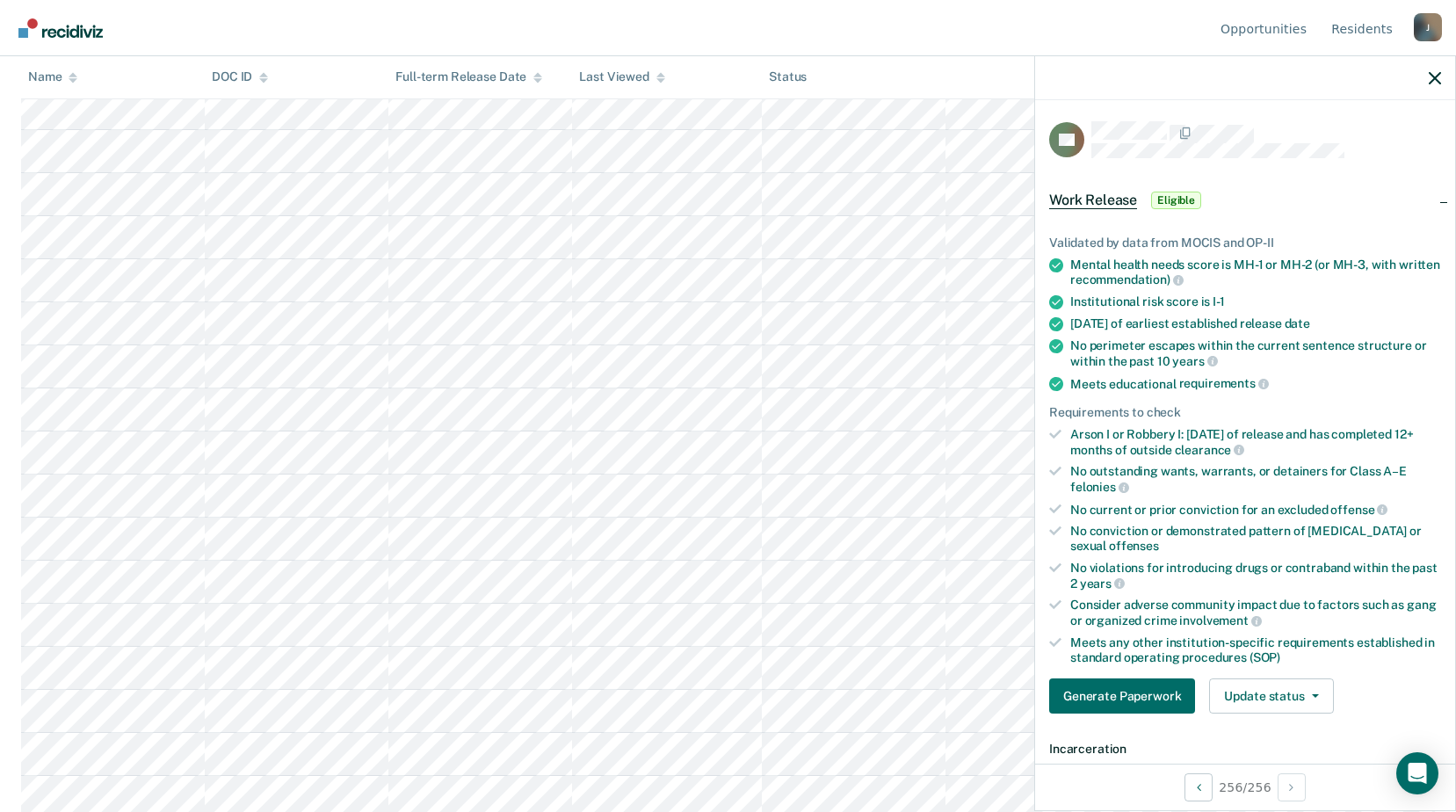
scroll to position [10578, 0]
click at [1256, 703] on button "Update status" at bounding box center [1271, 696] width 124 height 35
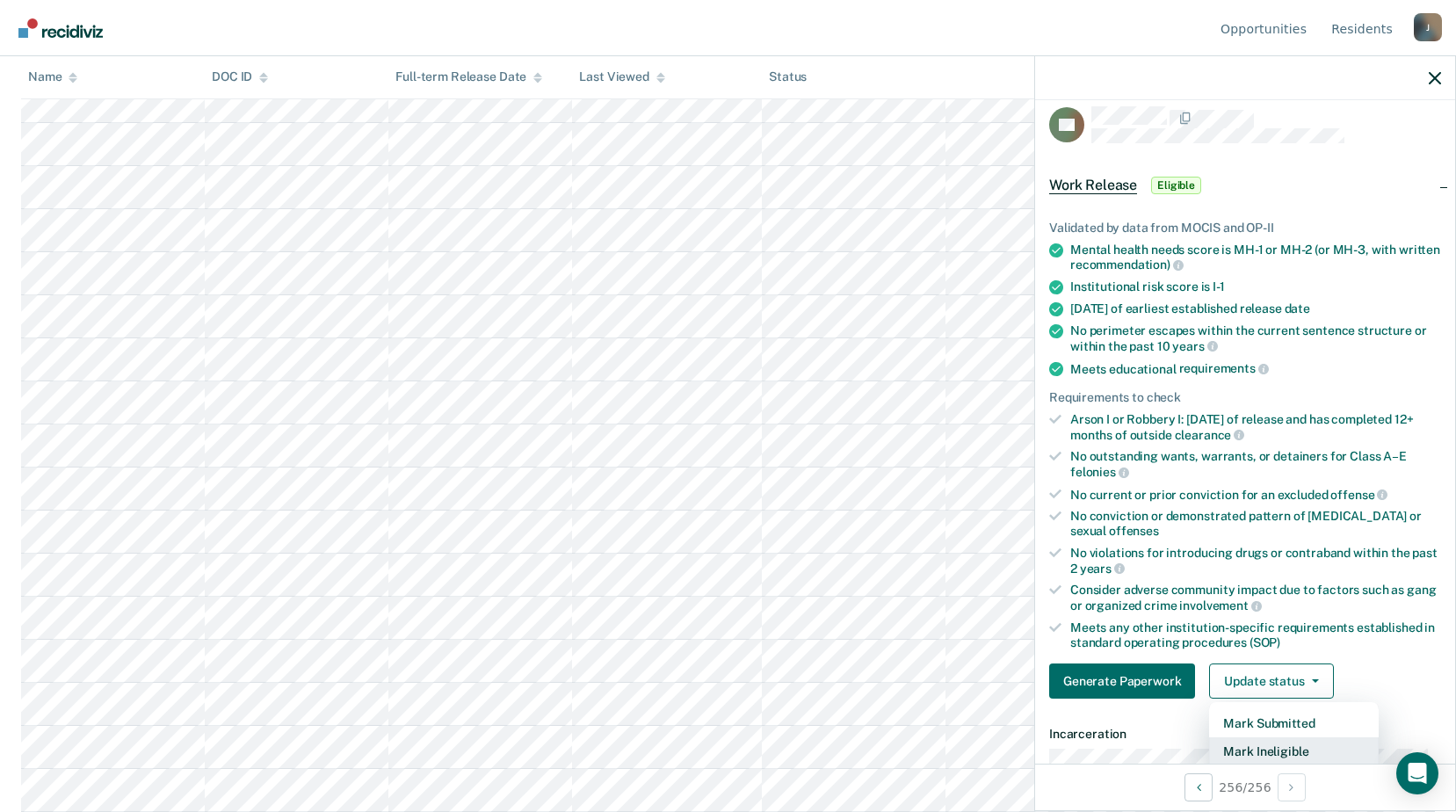
click at [1238, 752] on button "Mark Ineligible" at bounding box center [1294, 751] width 170 height 28
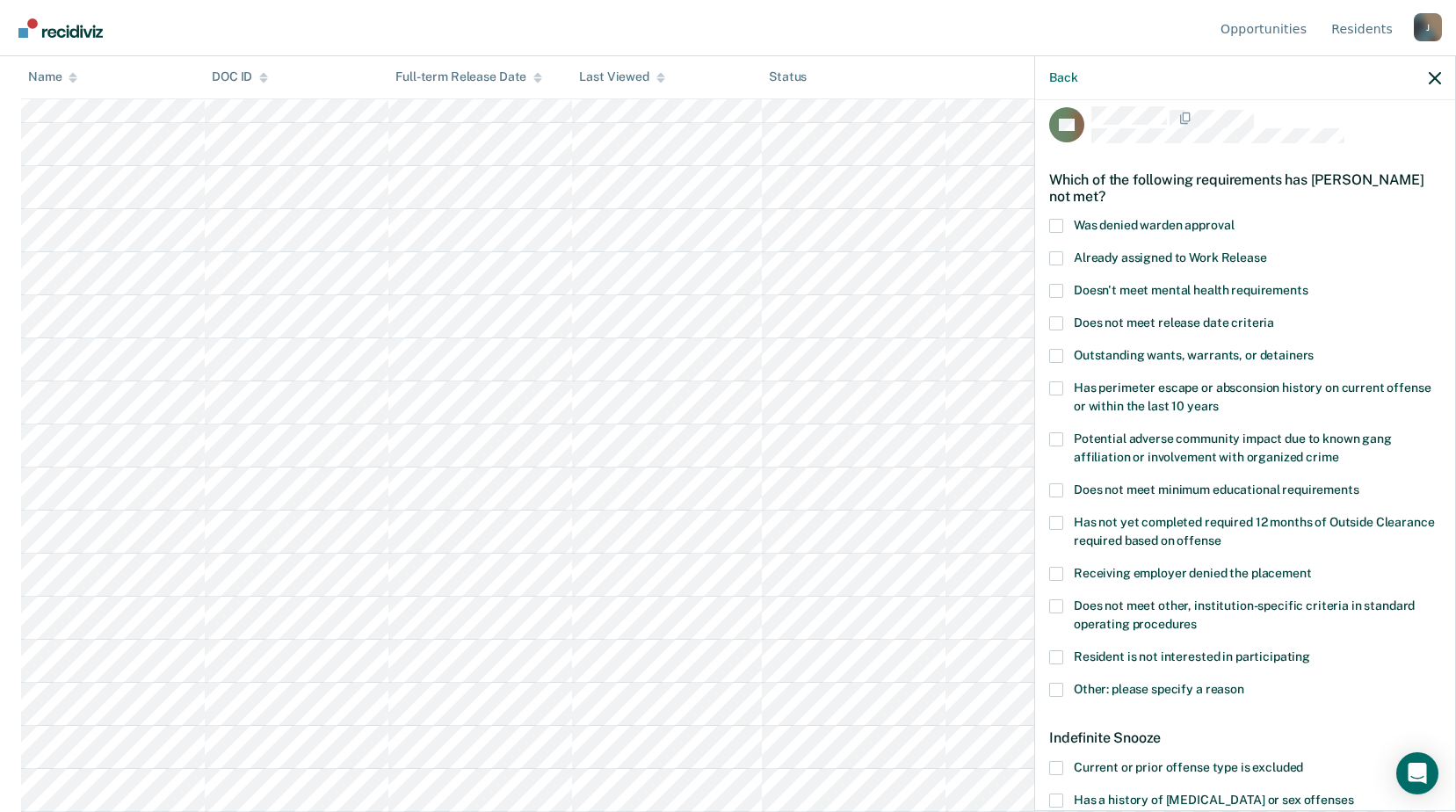
click at [1055, 689] on span at bounding box center [1056, 690] width 14 height 14
click at [1245, 683] on input "Other: please specify a reason" at bounding box center [1245, 683] width 0 height 0
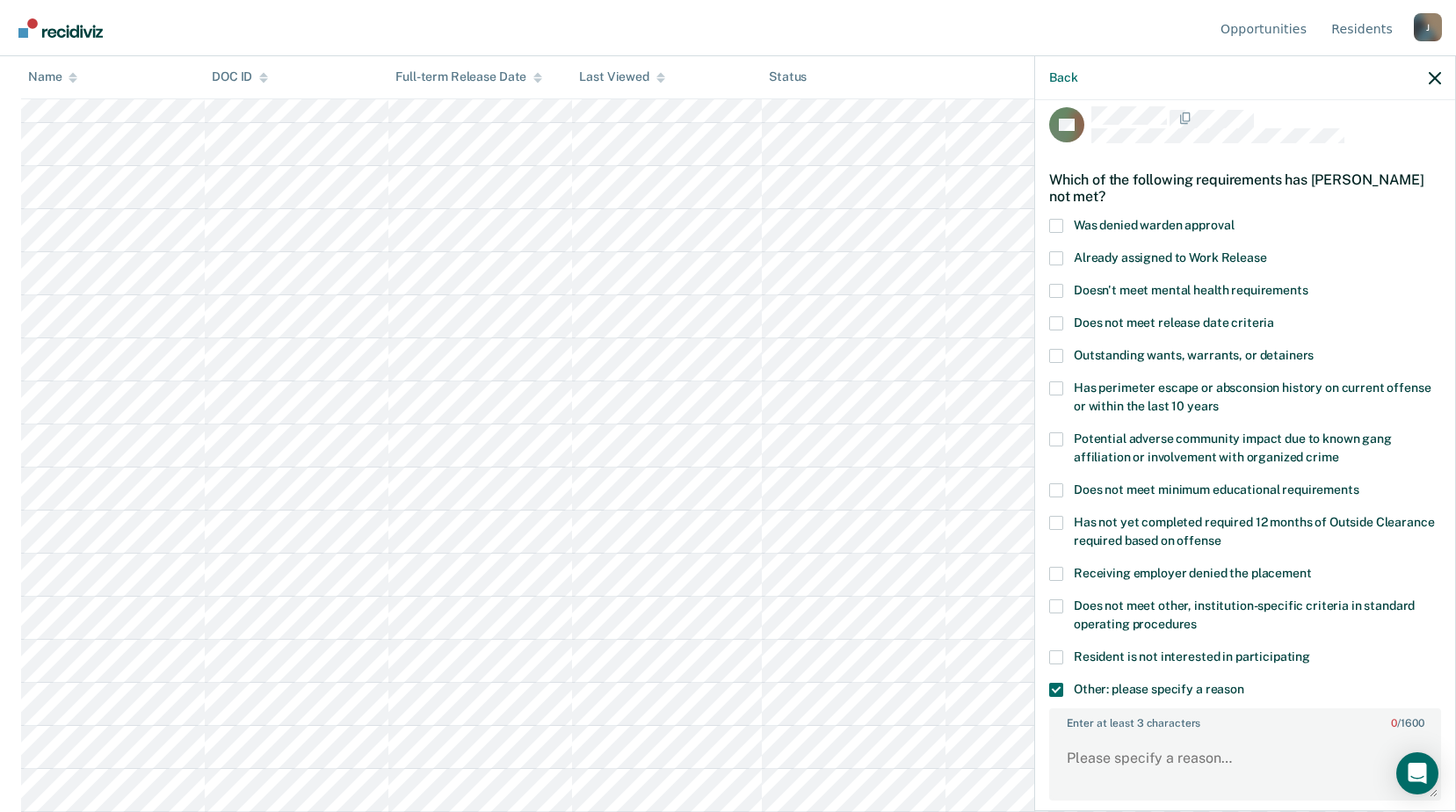
scroll to position [191, 0]
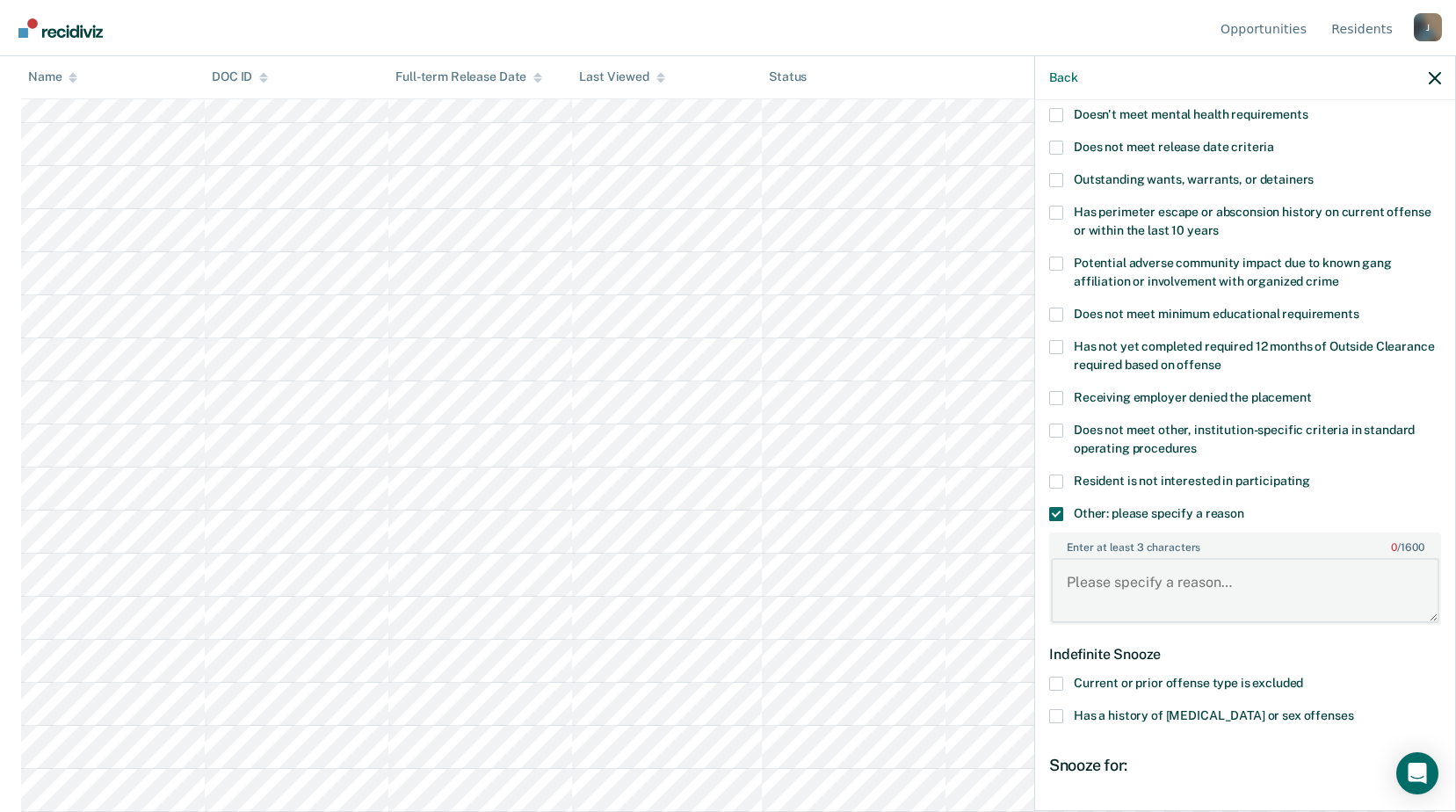
click at [1096, 576] on textarea "Enter at least 3 characters 0 / 1600" at bounding box center [1245, 590] width 388 height 65
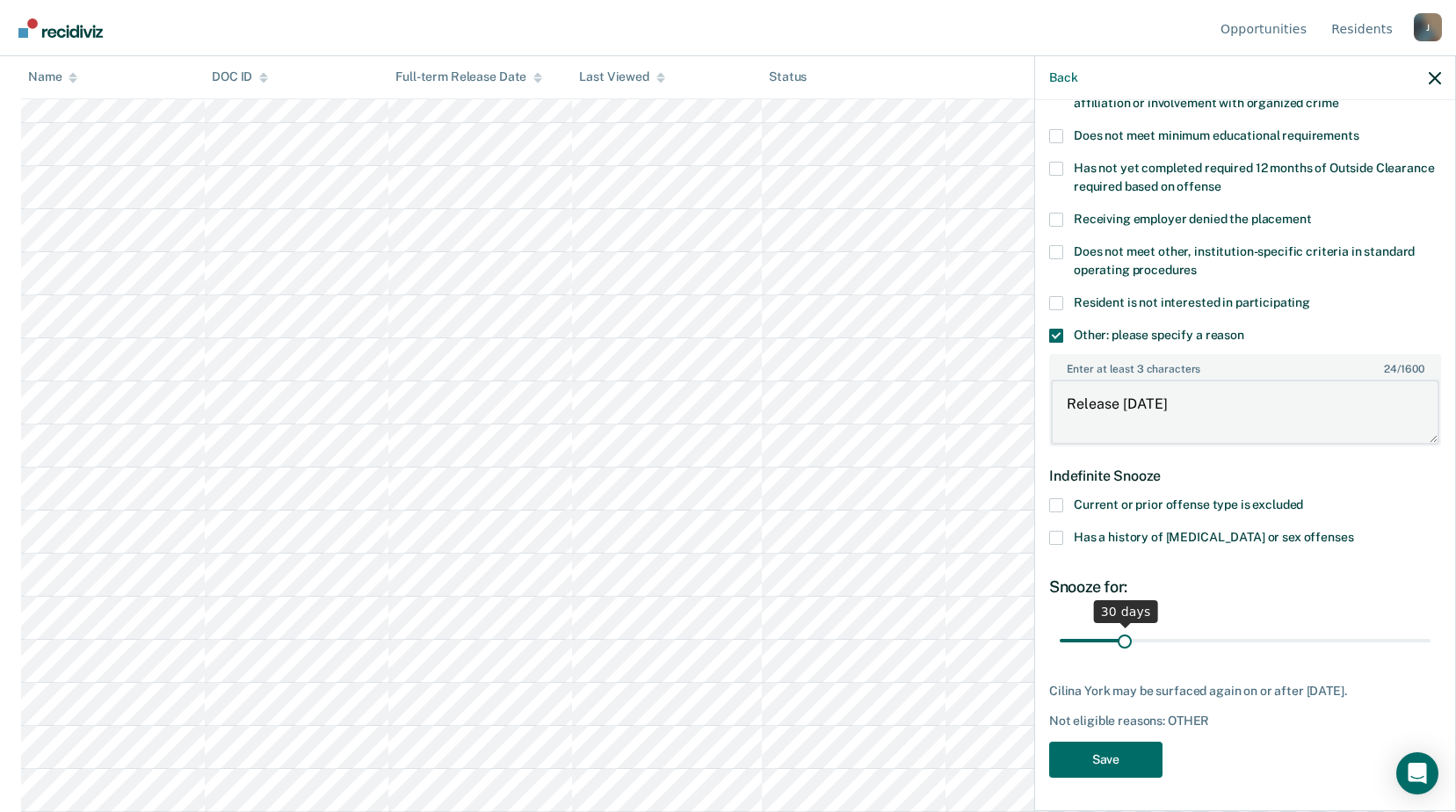
type textarea "Release [DATE]"
drag, startPoint x: 1123, startPoint y: 638, endPoint x: 1423, endPoint y: 623, distance: 300.1
type input "180"
click at [1423, 625] on input "range" at bounding box center [1245, 640] width 371 height 31
click at [1114, 756] on button "Save" at bounding box center [1105, 760] width 113 height 36
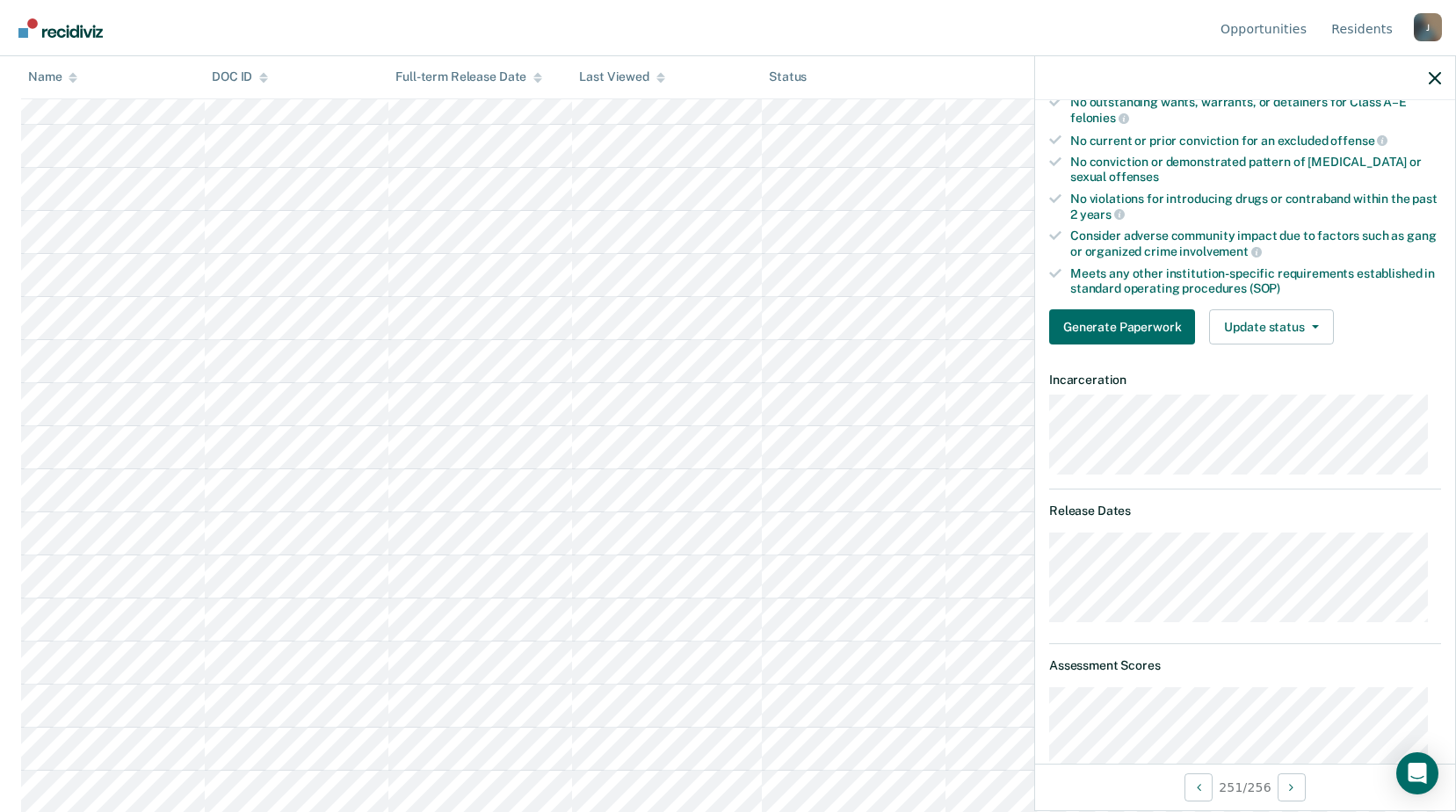
scroll to position [10359, 0]
click at [1315, 327] on icon "button" at bounding box center [1315, 327] width 7 height 4
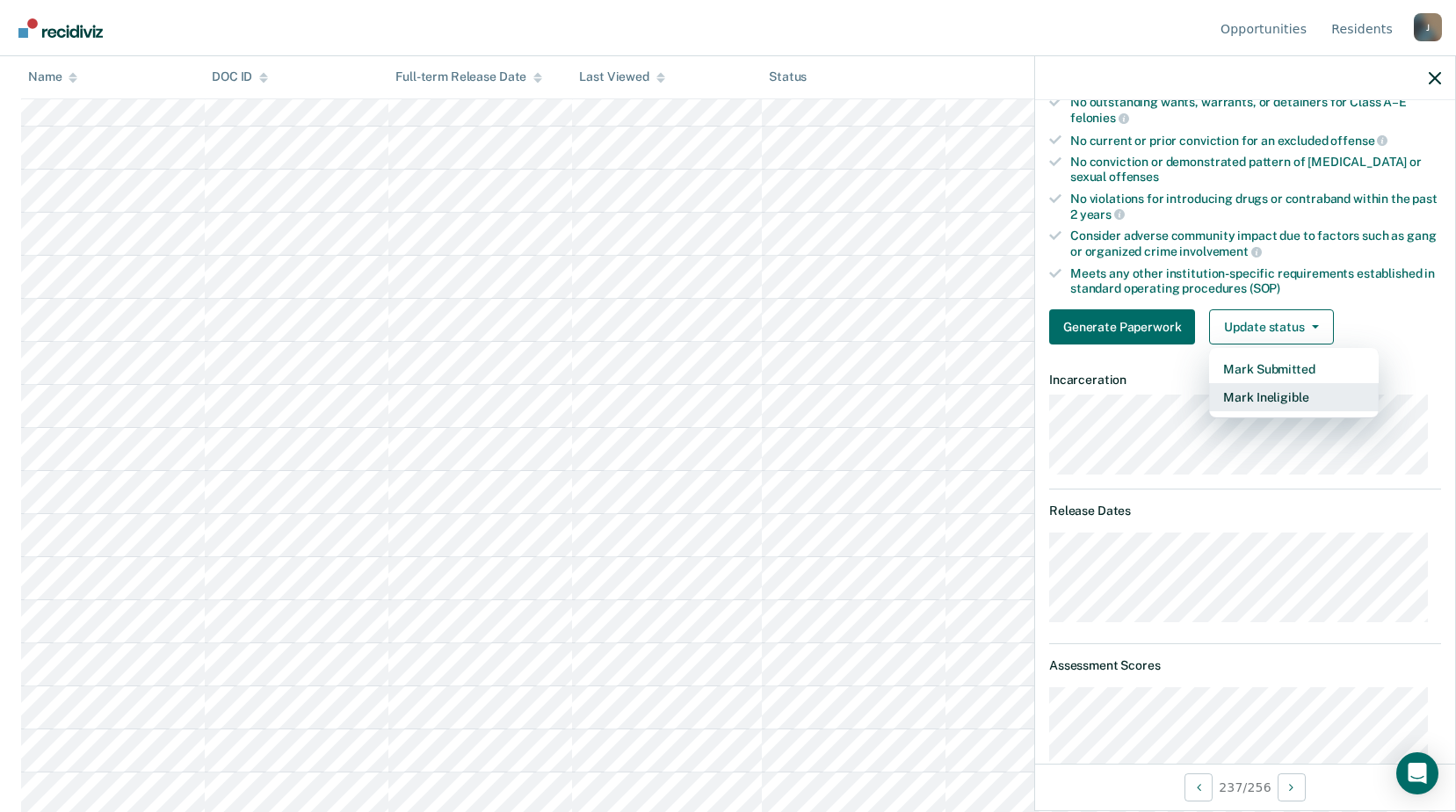
click at [1288, 400] on button "Mark Ineligible" at bounding box center [1294, 397] width 170 height 28
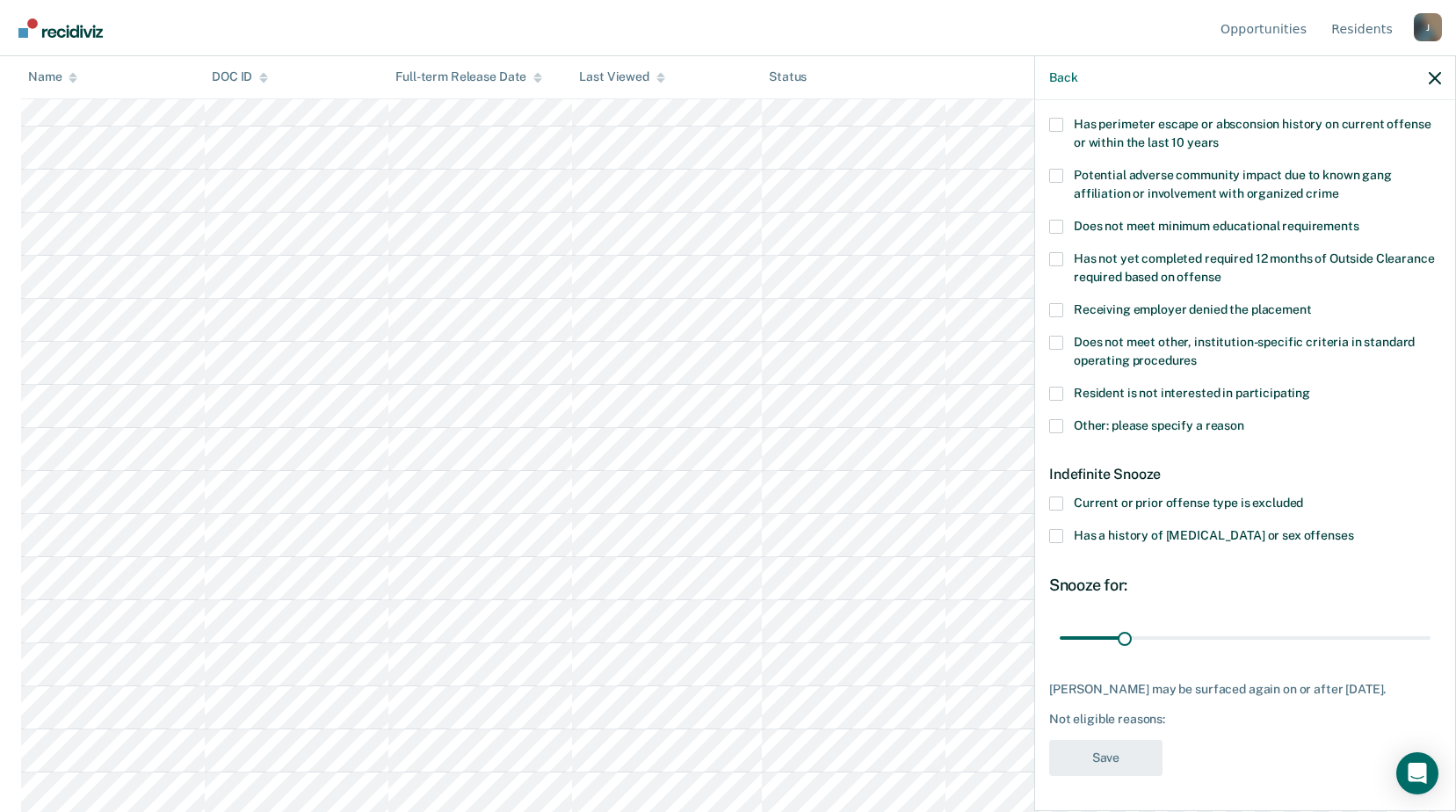
scroll to position [277, 0]
click at [1056, 343] on span at bounding box center [1056, 345] width 14 height 14
click at [1197, 356] on input "Does not meet other, institution-specific criteria in standard operating proced…" at bounding box center [1197, 356] width 0 height 0
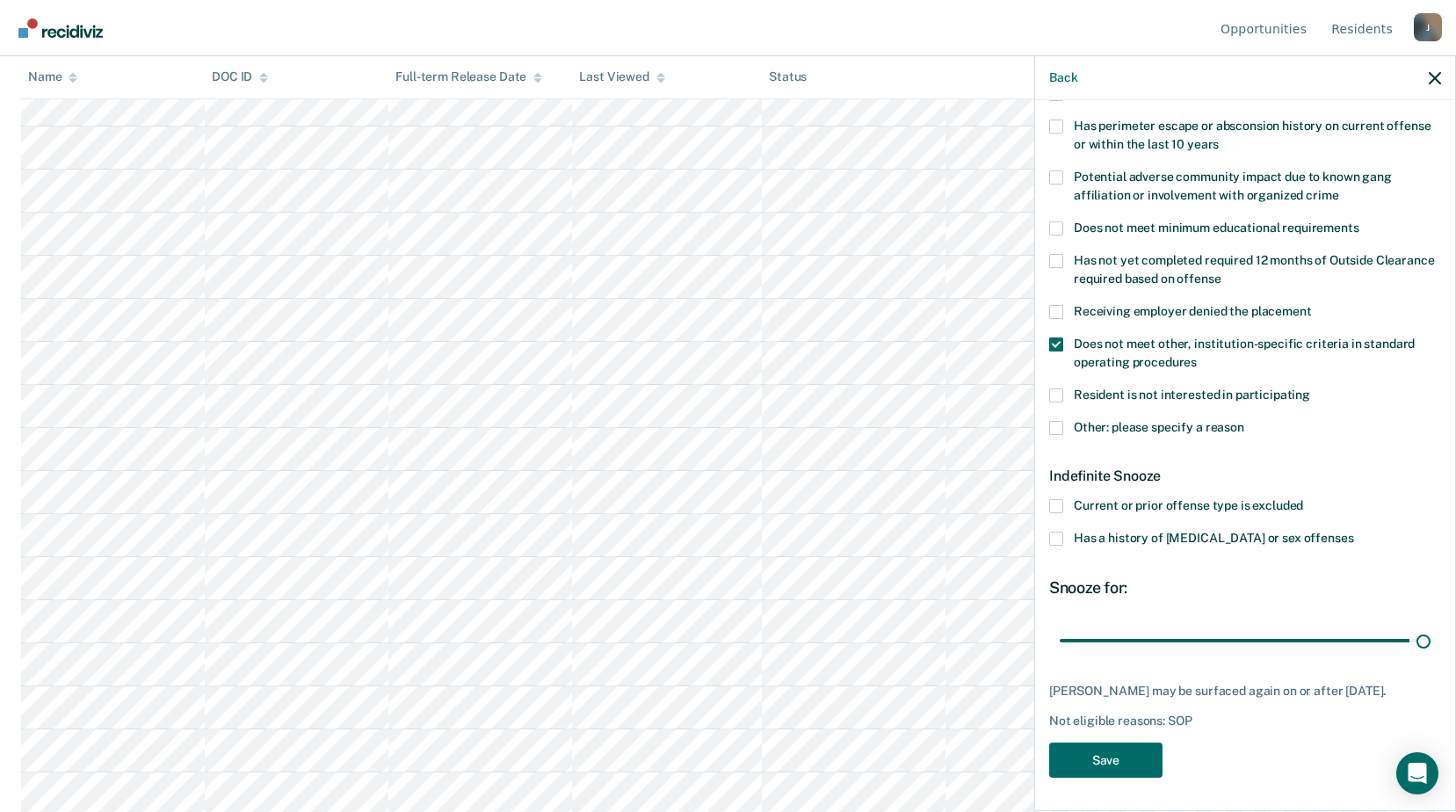
drag, startPoint x: 1119, startPoint y: 635, endPoint x: 1427, endPoint y: 661, distance: 309.6
type input "180"
click at [1429, 656] on input "range" at bounding box center [1245, 640] width 371 height 31
click at [1068, 743] on button "Save" at bounding box center [1105, 761] width 113 height 36
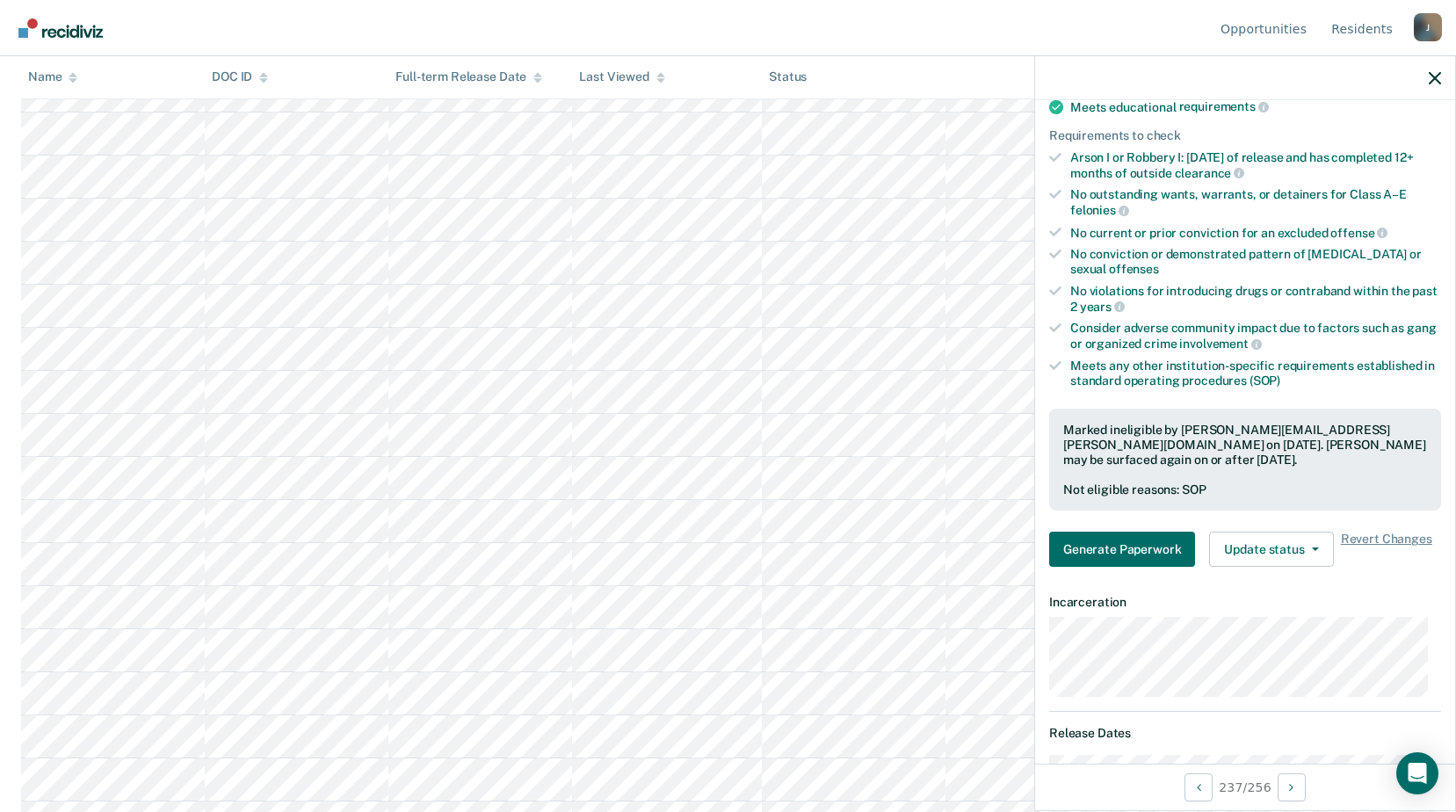
scroll to position [1934, 0]
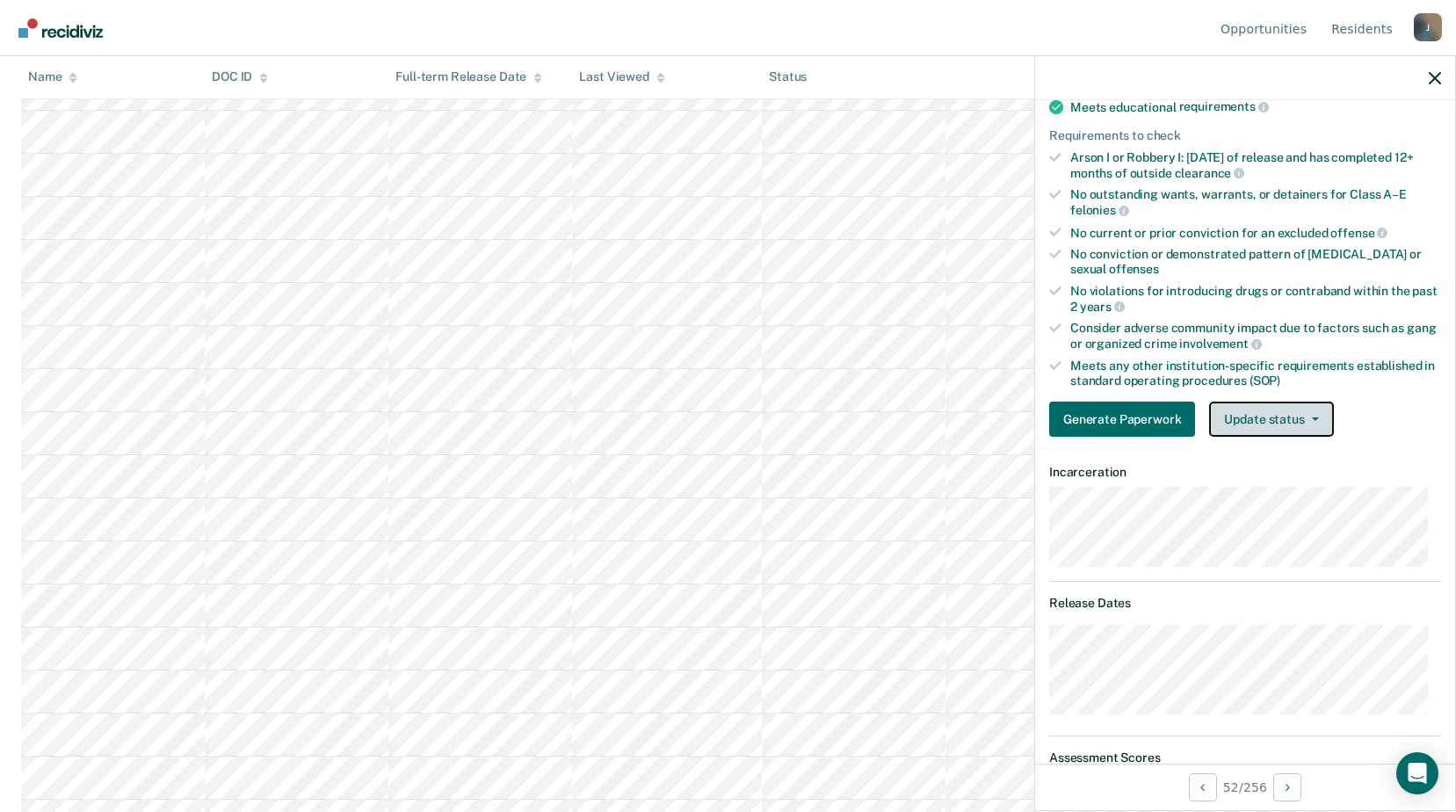
click at [1294, 414] on button "Update status" at bounding box center [1271, 419] width 124 height 35
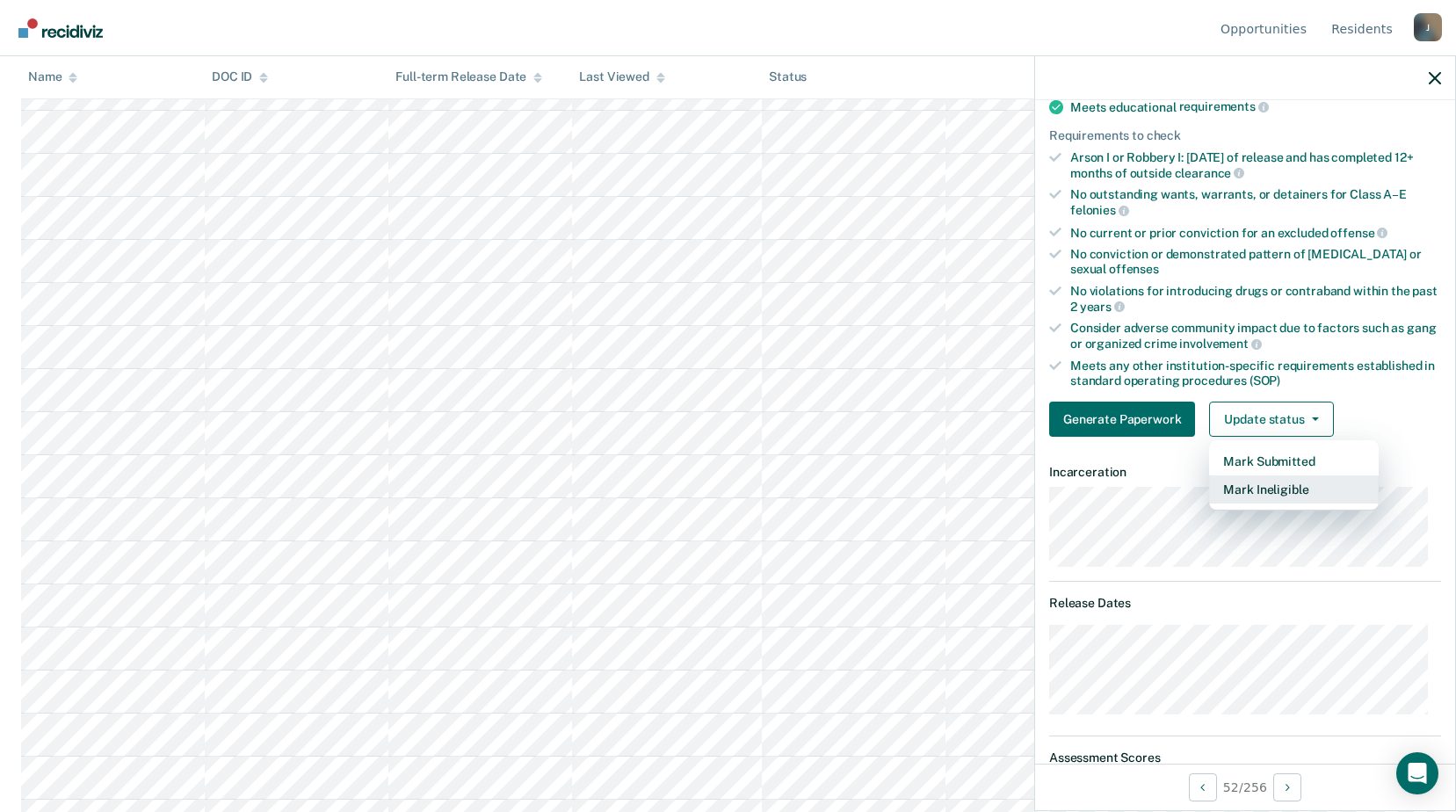
click at [1267, 486] on button "Mark Ineligible" at bounding box center [1294, 490] width 170 height 28
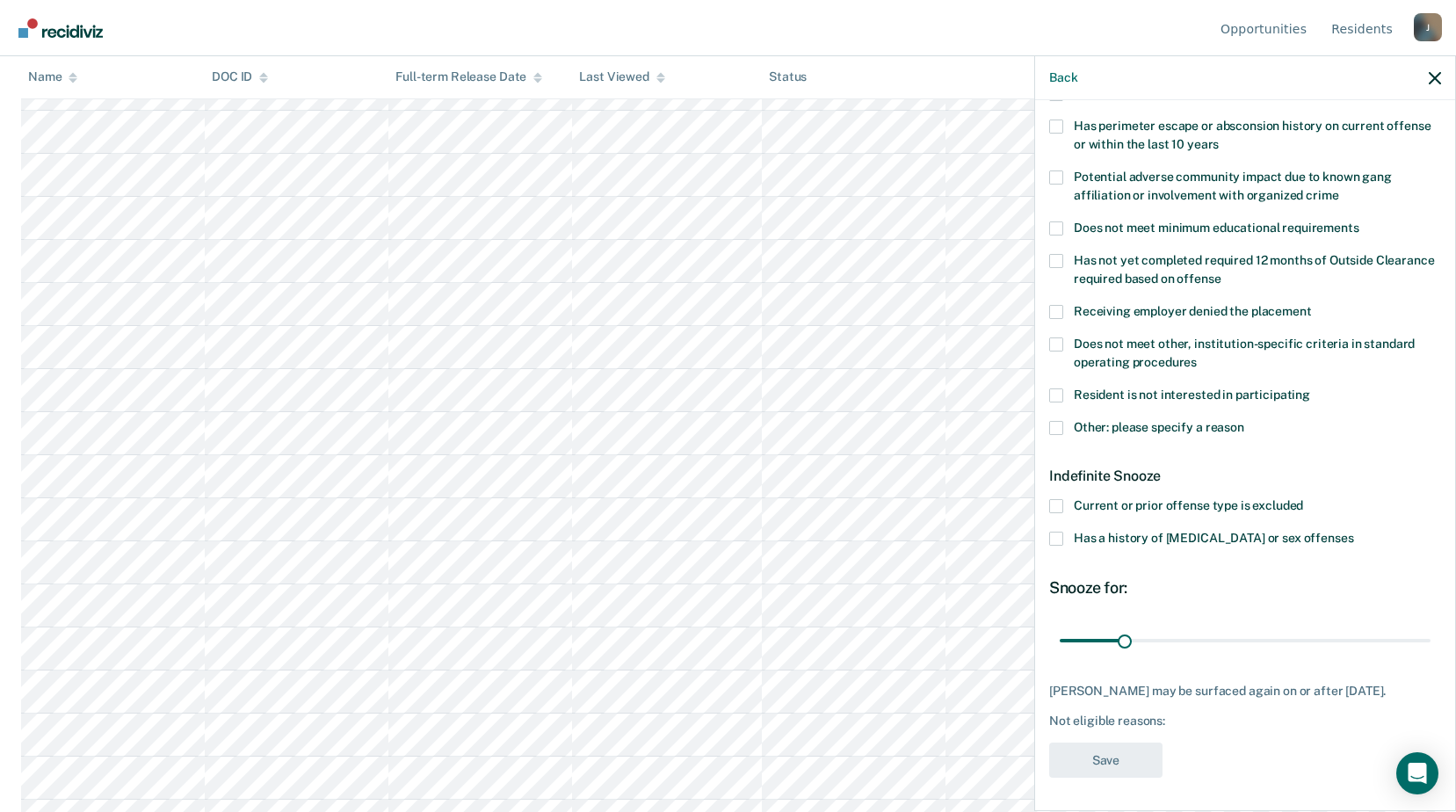
click at [1061, 421] on span at bounding box center [1056, 428] width 14 height 14
click at [1245, 421] on input "Other: please specify a reason" at bounding box center [1245, 421] width 0 height 0
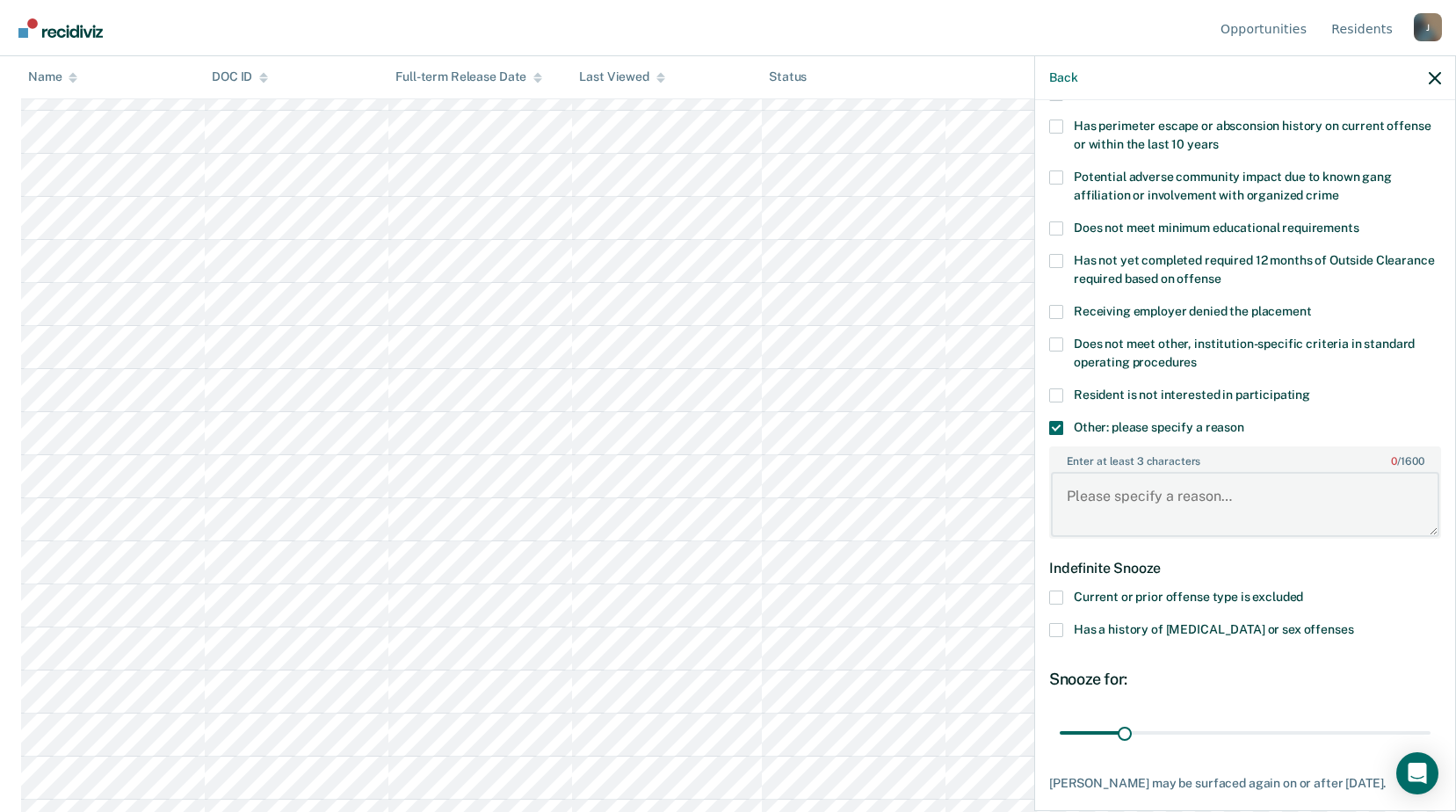
click at [1090, 508] on textarea "Enter at least 3 characters 0 / 1600" at bounding box center [1245, 504] width 388 height 65
type textarea "Release [DATE]"
drag, startPoint x: 1127, startPoint y: 731, endPoint x: 1233, endPoint y: 730, distance: 106.4
type input "85"
click at [1229, 731] on input "range" at bounding box center [1245, 732] width 371 height 31
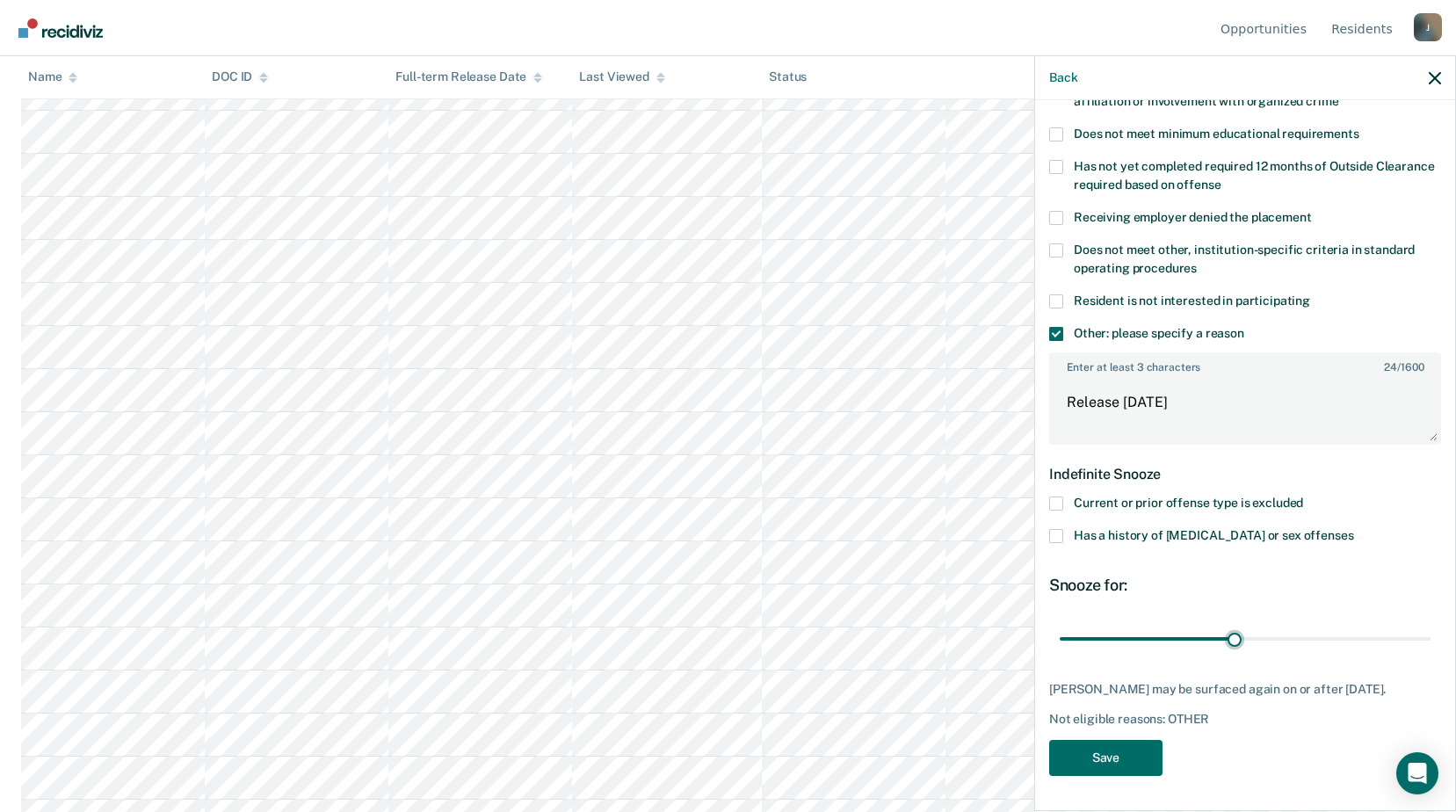
scroll to position [2022, 0]
click at [1136, 760] on button "Save" at bounding box center [1105, 758] width 113 height 36
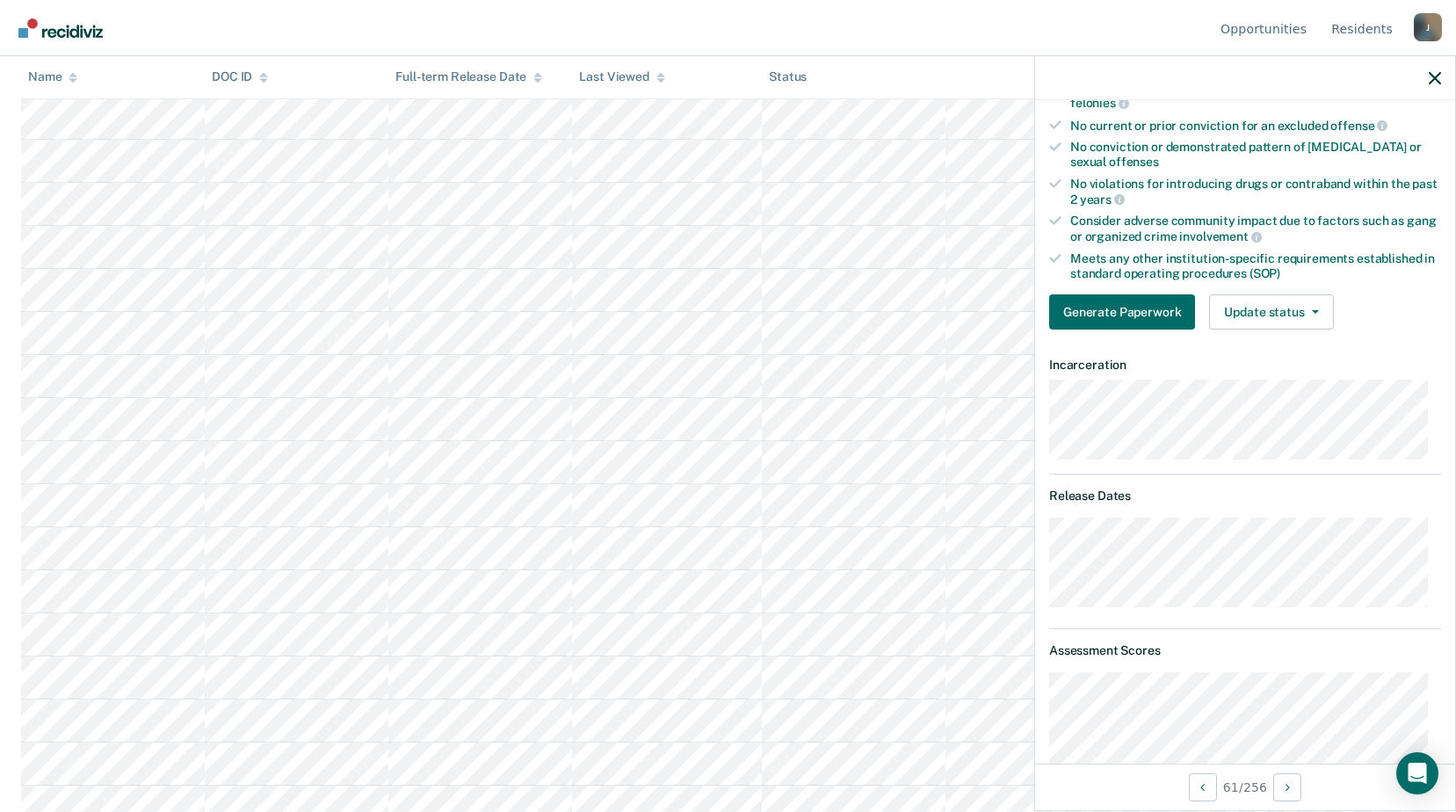
scroll to position [2725, 0]
click at [1311, 313] on button "Update status" at bounding box center [1271, 311] width 124 height 35
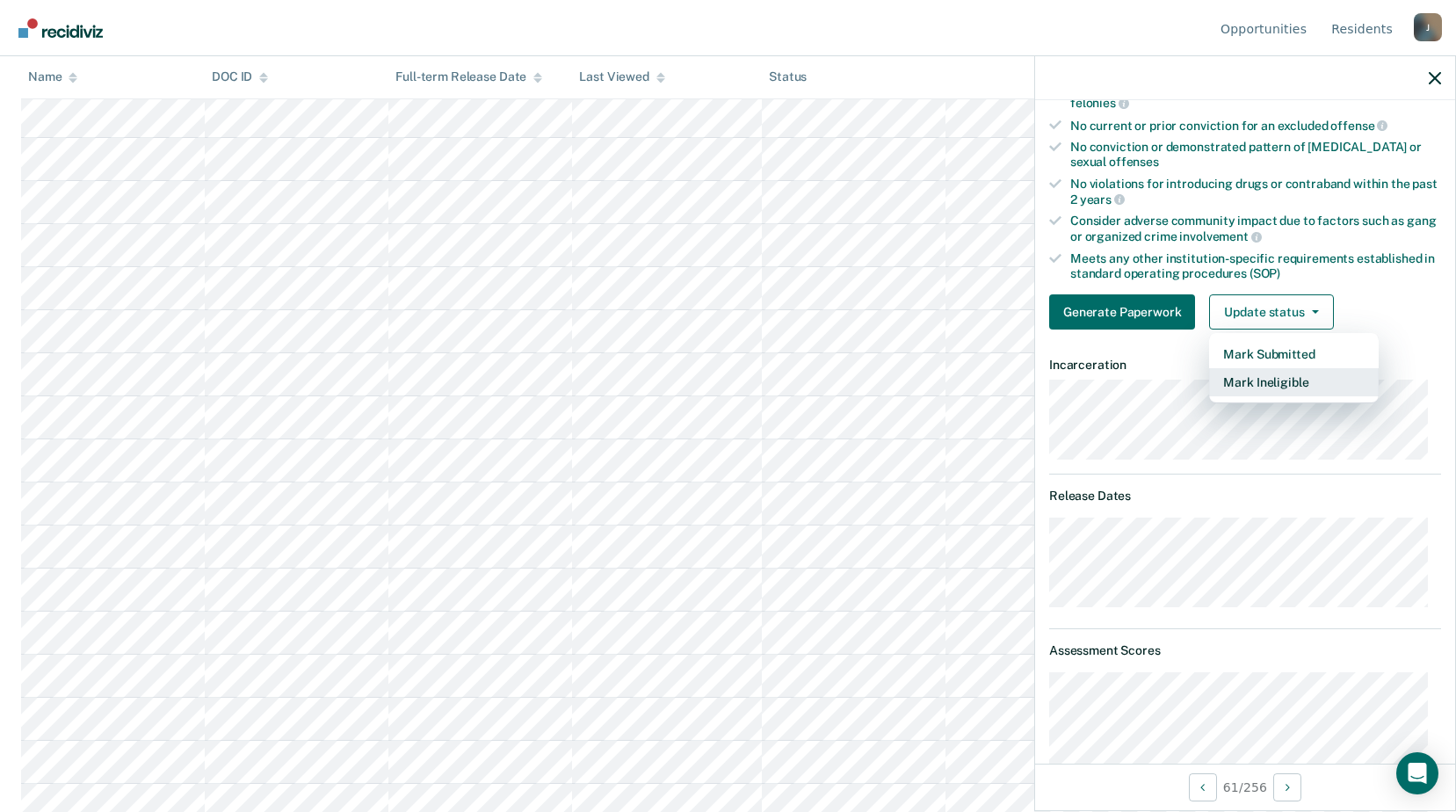
click at [1264, 383] on button "Mark Ineligible" at bounding box center [1294, 382] width 170 height 28
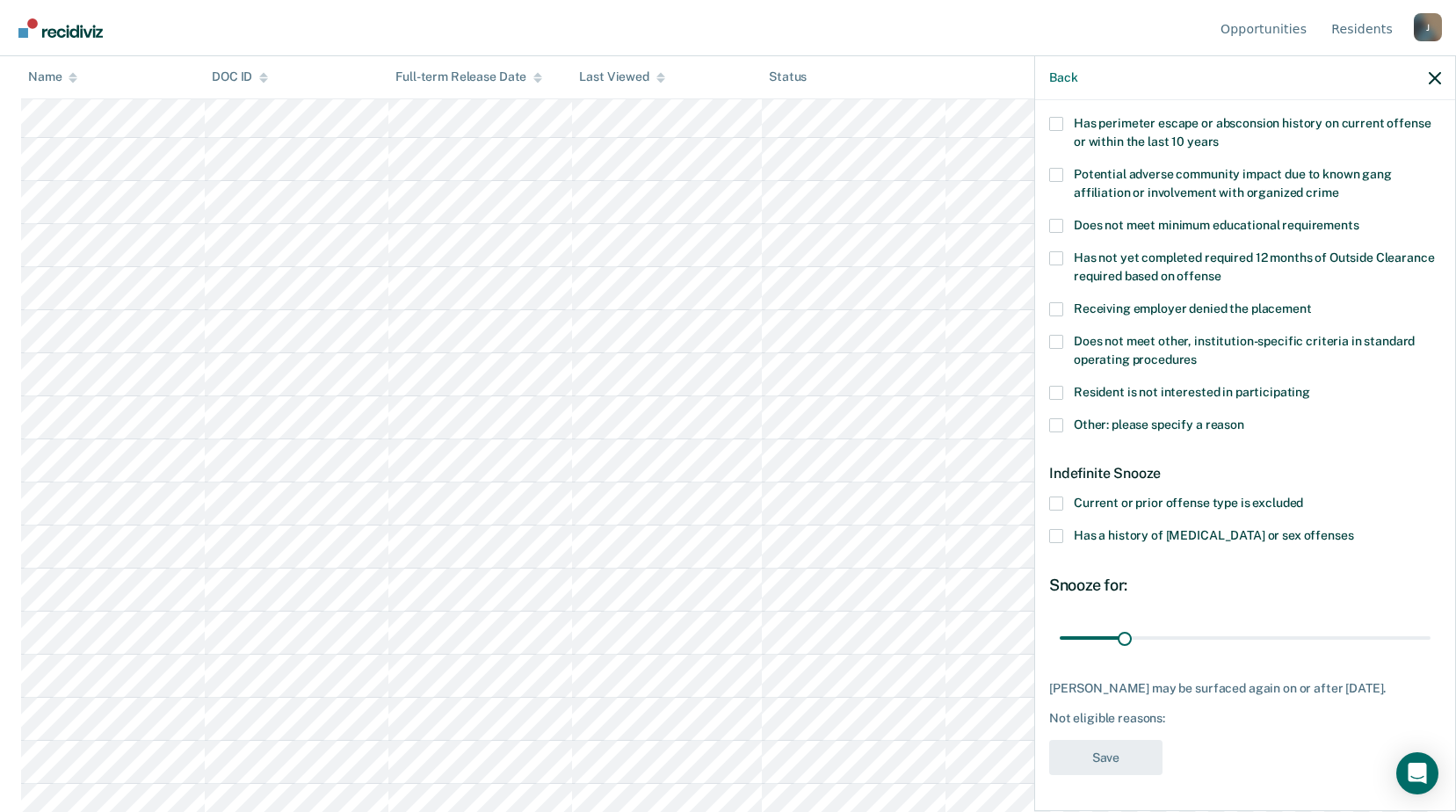
click at [1054, 418] on span at bounding box center [1056, 425] width 14 height 14
click at [1245, 418] on input "Other: please specify a reason" at bounding box center [1245, 418] width 0 height 0
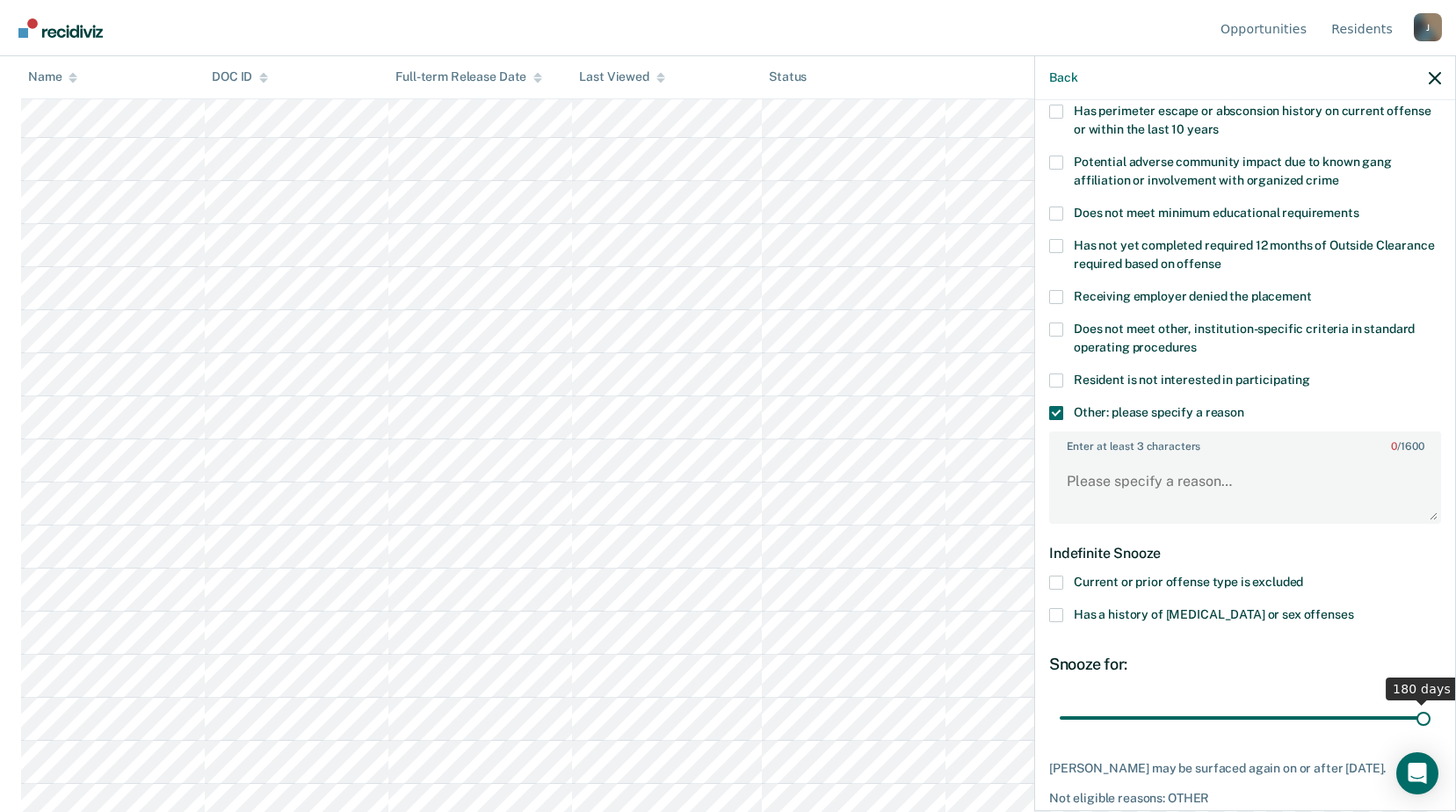
drag, startPoint x: 1122, startPoint y: 718, endPoint x: 1195, endPoint y: 466, distance: 262.6
type input "180"
click at [1431, 702] on input "range" at bounding box center [1245, 717] width 371 height 31
click at [1091, 488] on textarea "Enter at least 3 characters 0 / 1600" at bounding box center [1245, 489] width 388 height 65
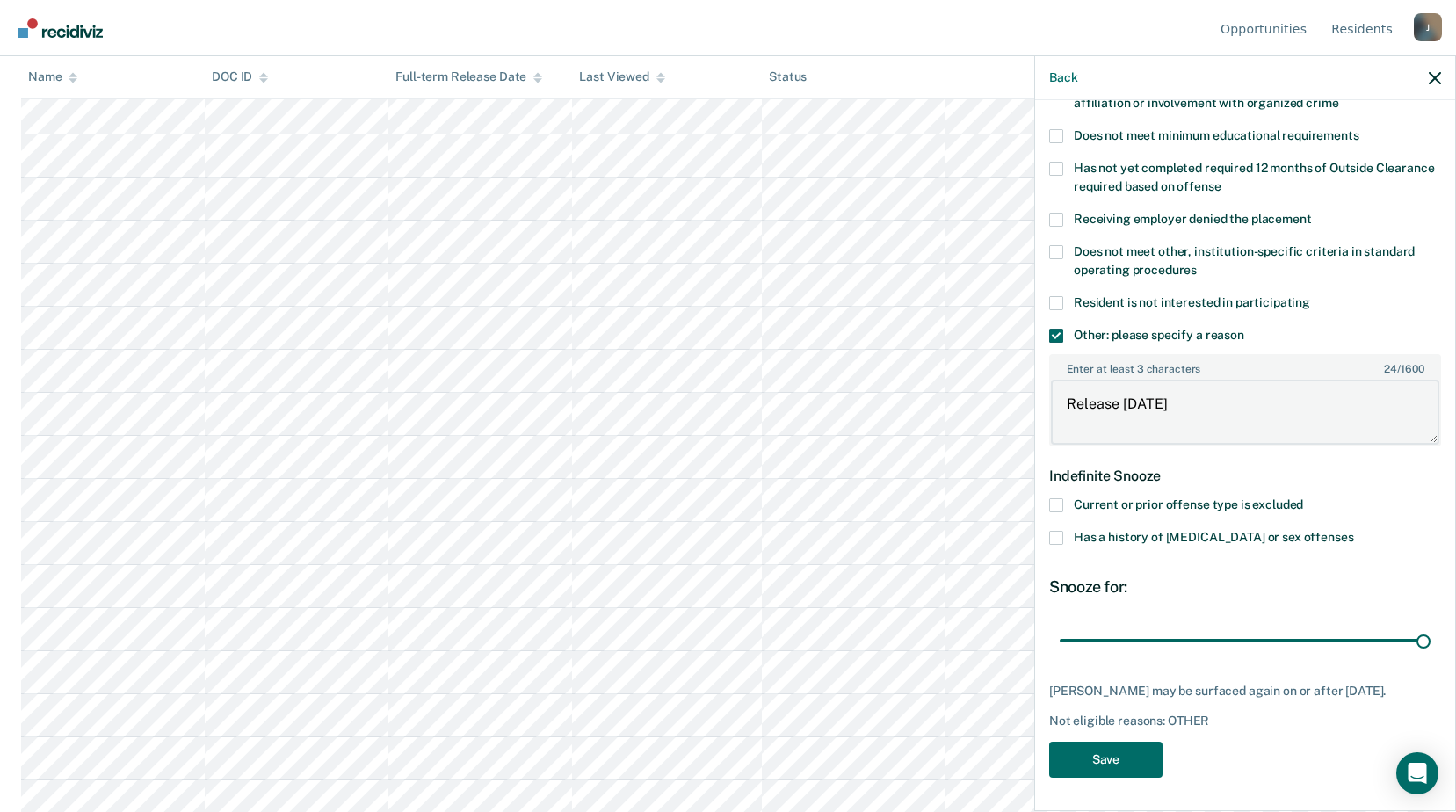
scroll to position [3076, 0]
type textarea "Release [DATE]"
click at [1081, 764] on button "Save" at bounding box center [1105, 760] width 113 height 36
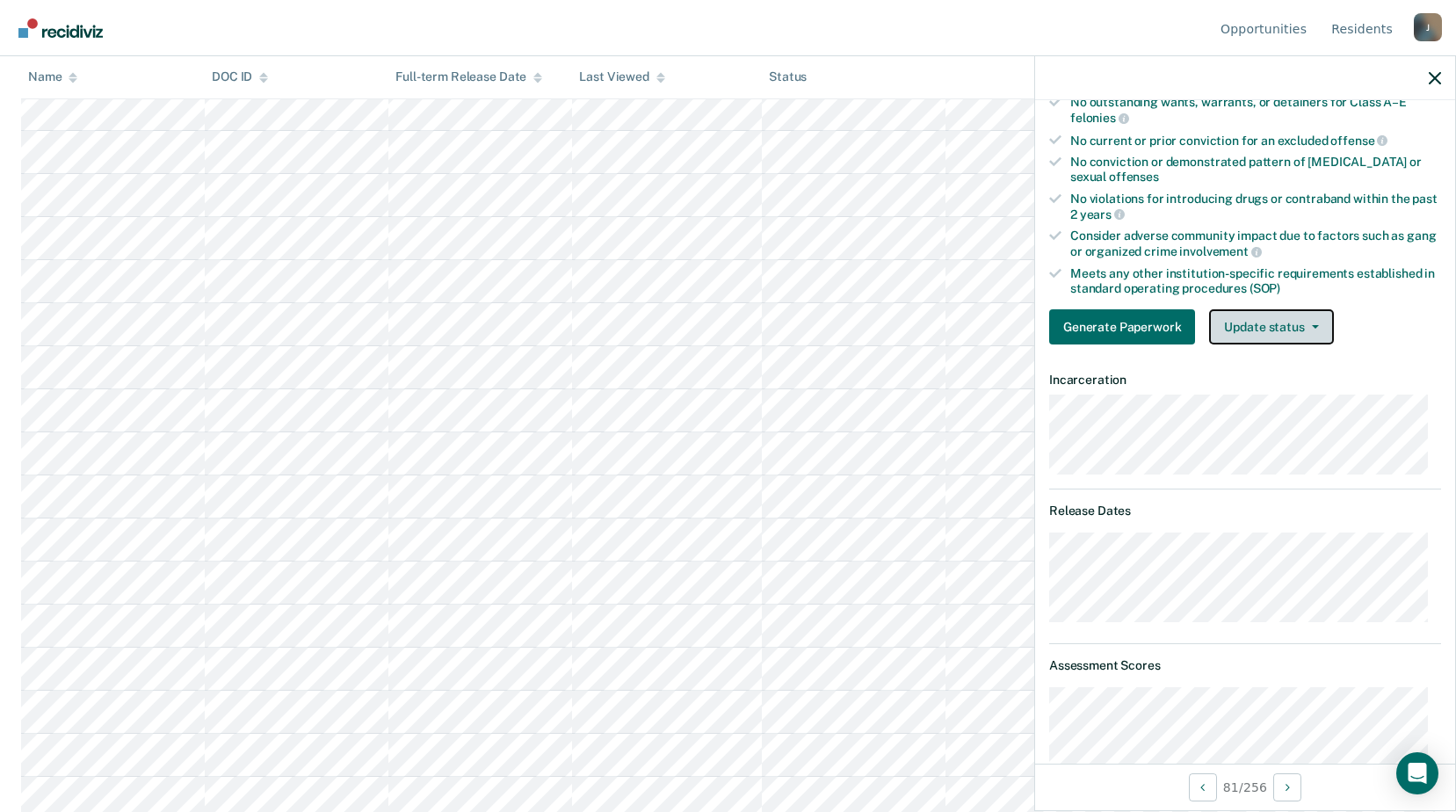
click at [1297, 327] on button "Update status" at bounding box center [1271, 326] width 124 height 35
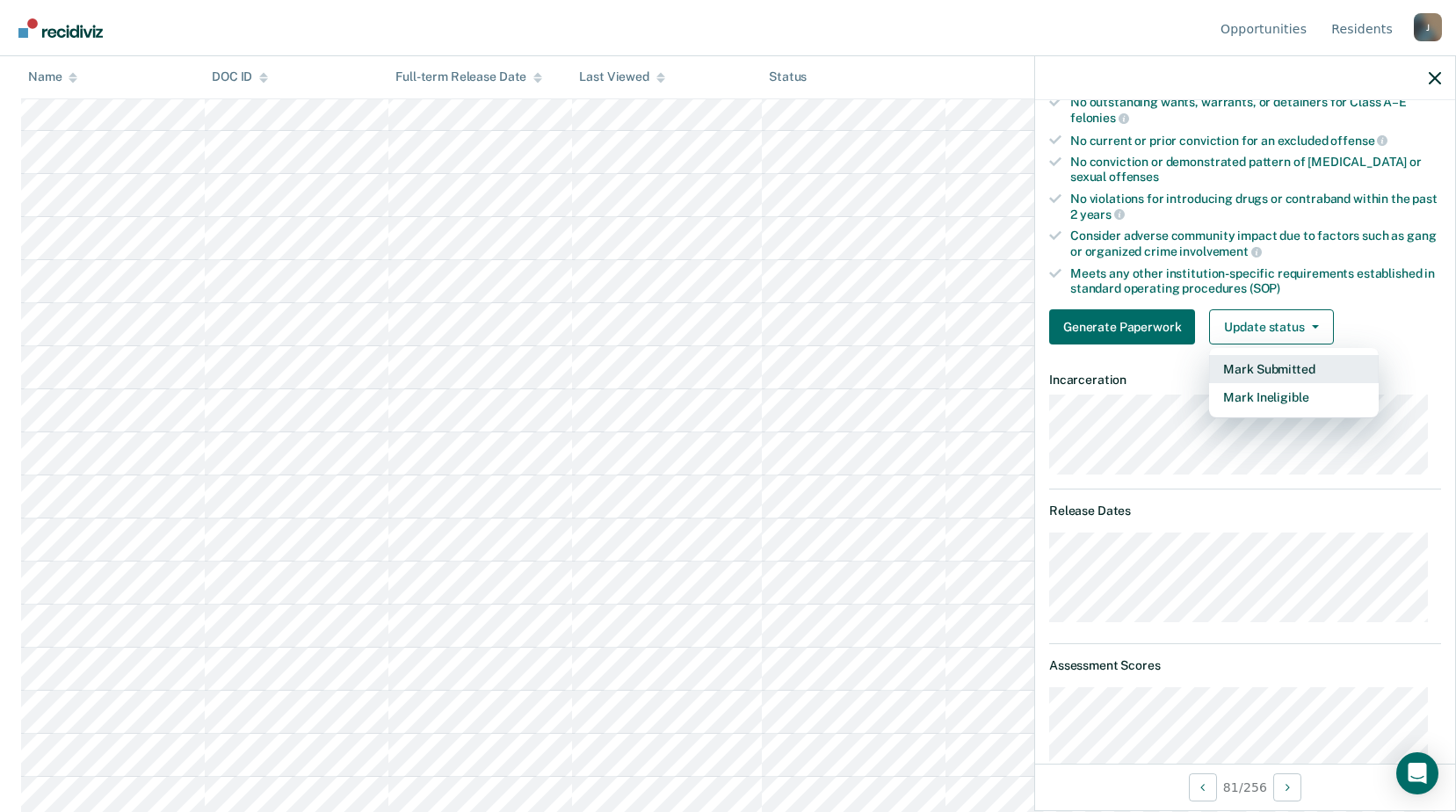
click at [1279, 363] on button "Mark Submitted" at bounding box center [1294, 369] width 170 height 28
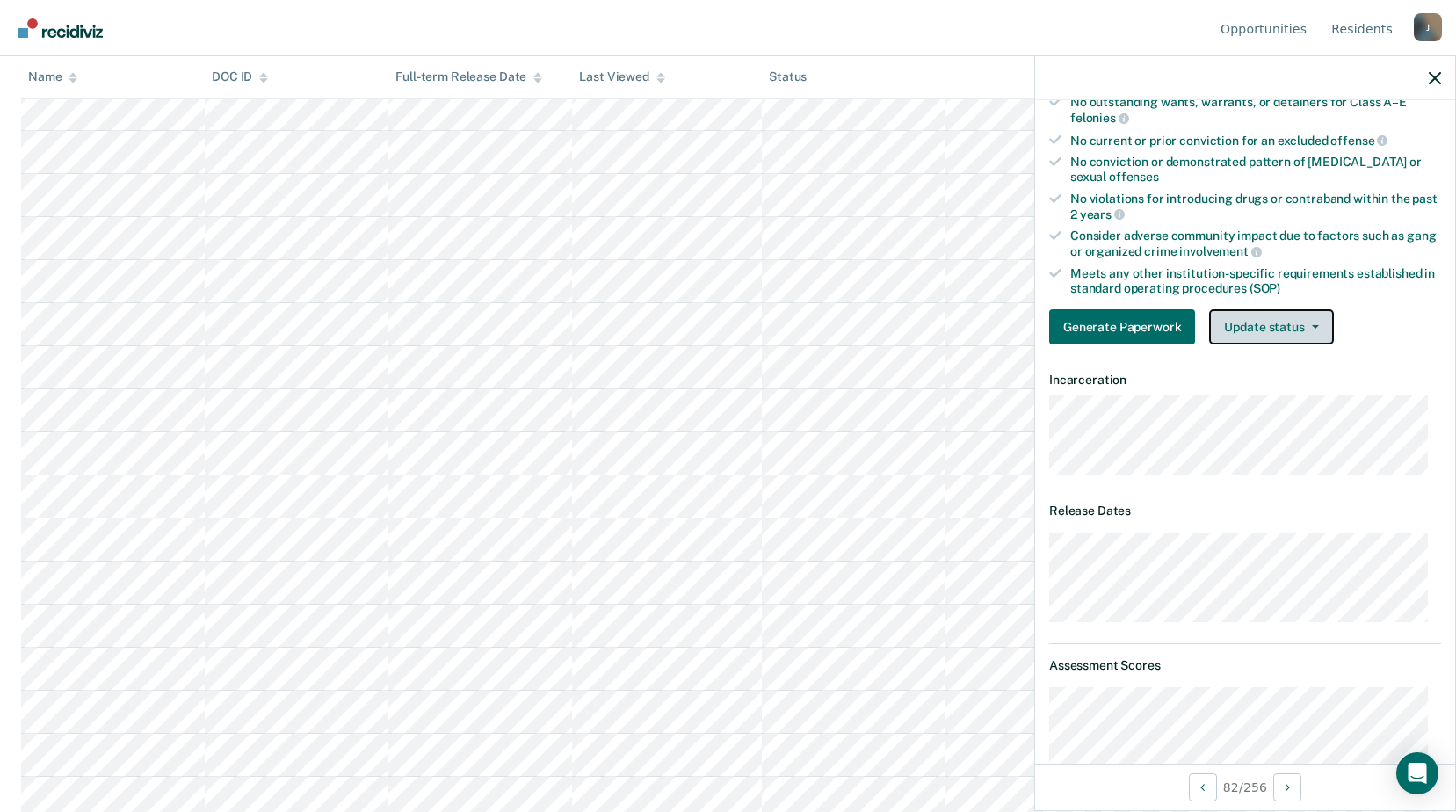
click at [1303, 321] on button "Update status" at bounding box center [1271, 326] width 124 height 35
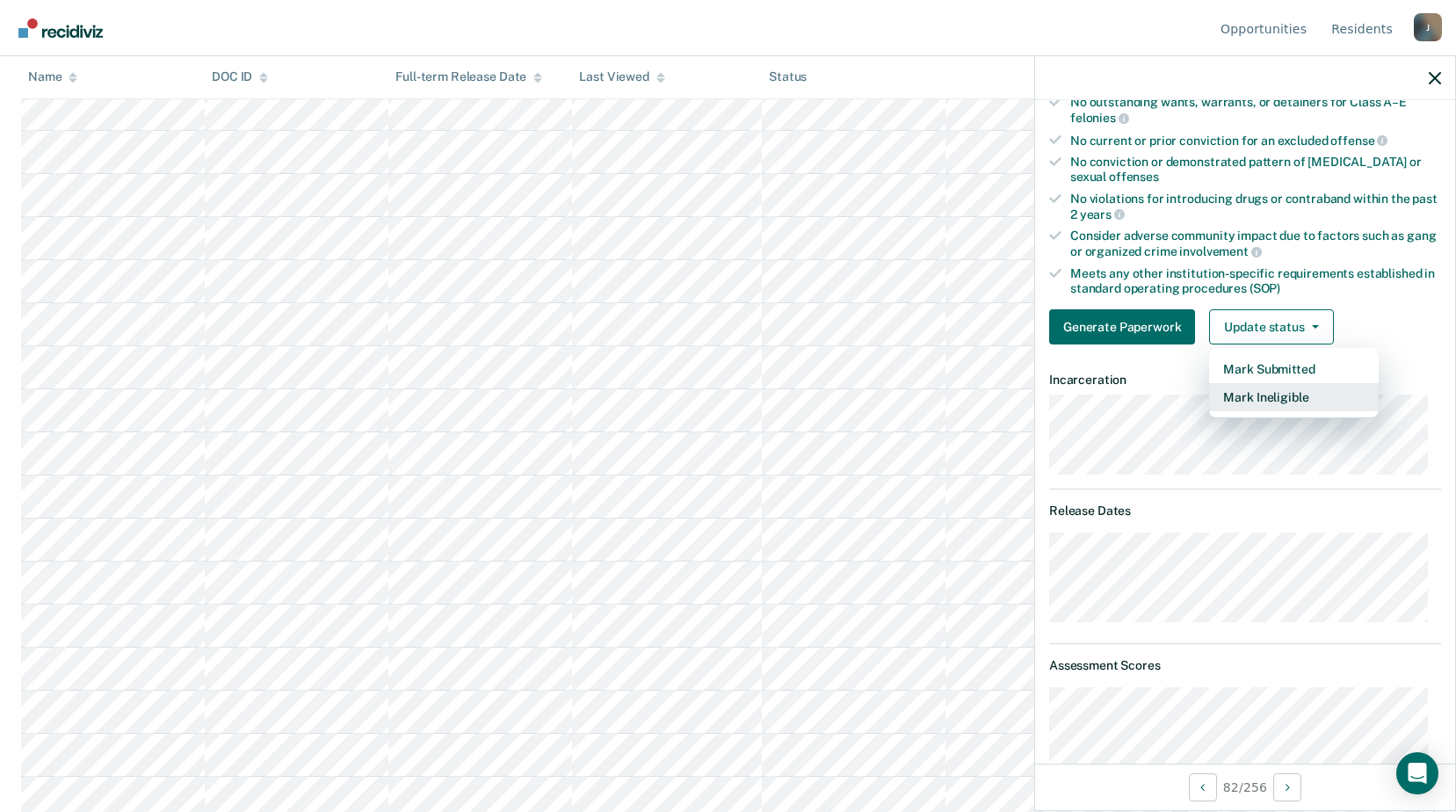
click at [1269, 395] on button "Mark Ineligible" at bounding box center [1294, 397] width 170 height 28
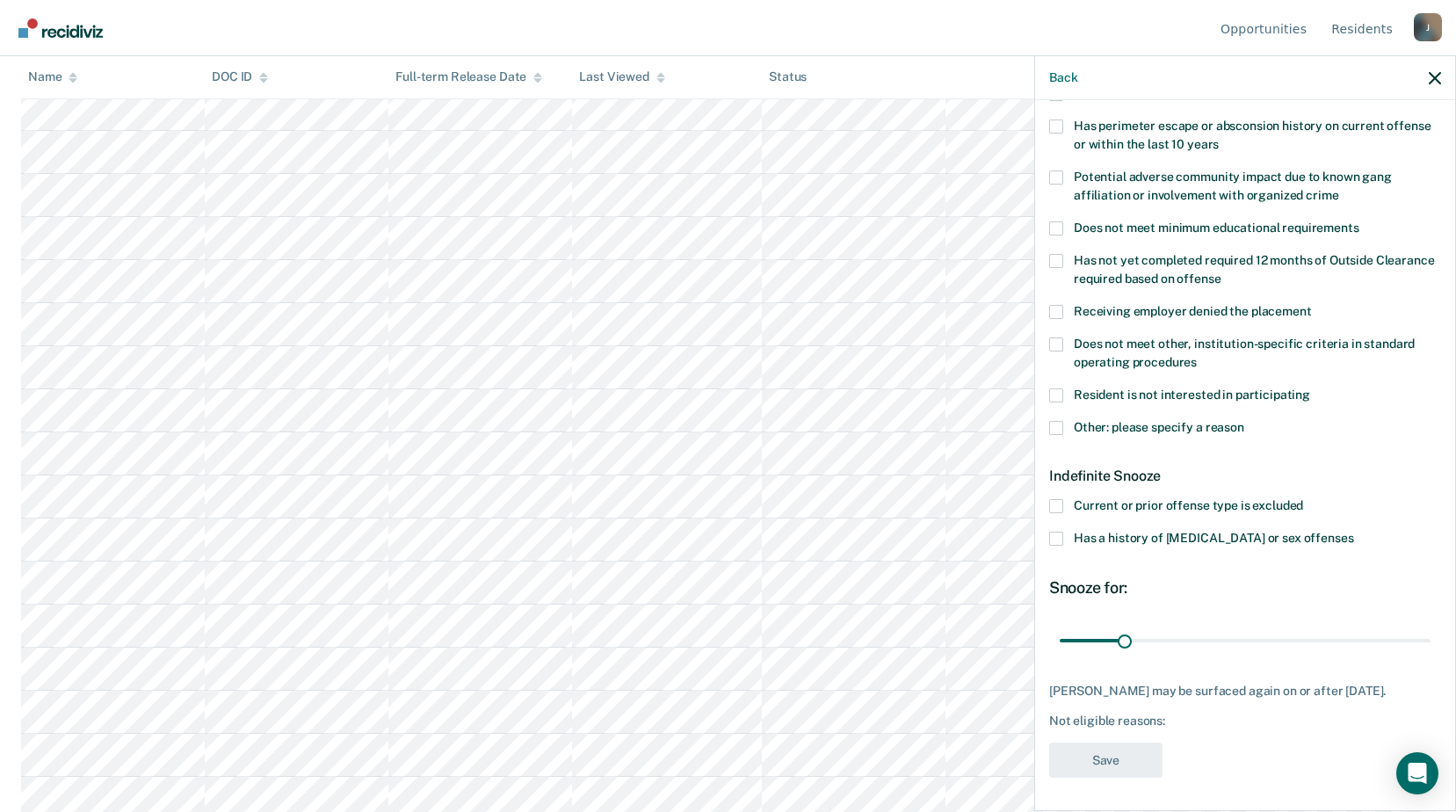
click at [1062, 338] on span at bounding box center [1056, 345] width 14 height 14
click at [1197, 356] on input "Does not meet other, institution-specific criteria in standard operating proced…" at bounding box center [1197, 356] width 0 height 0
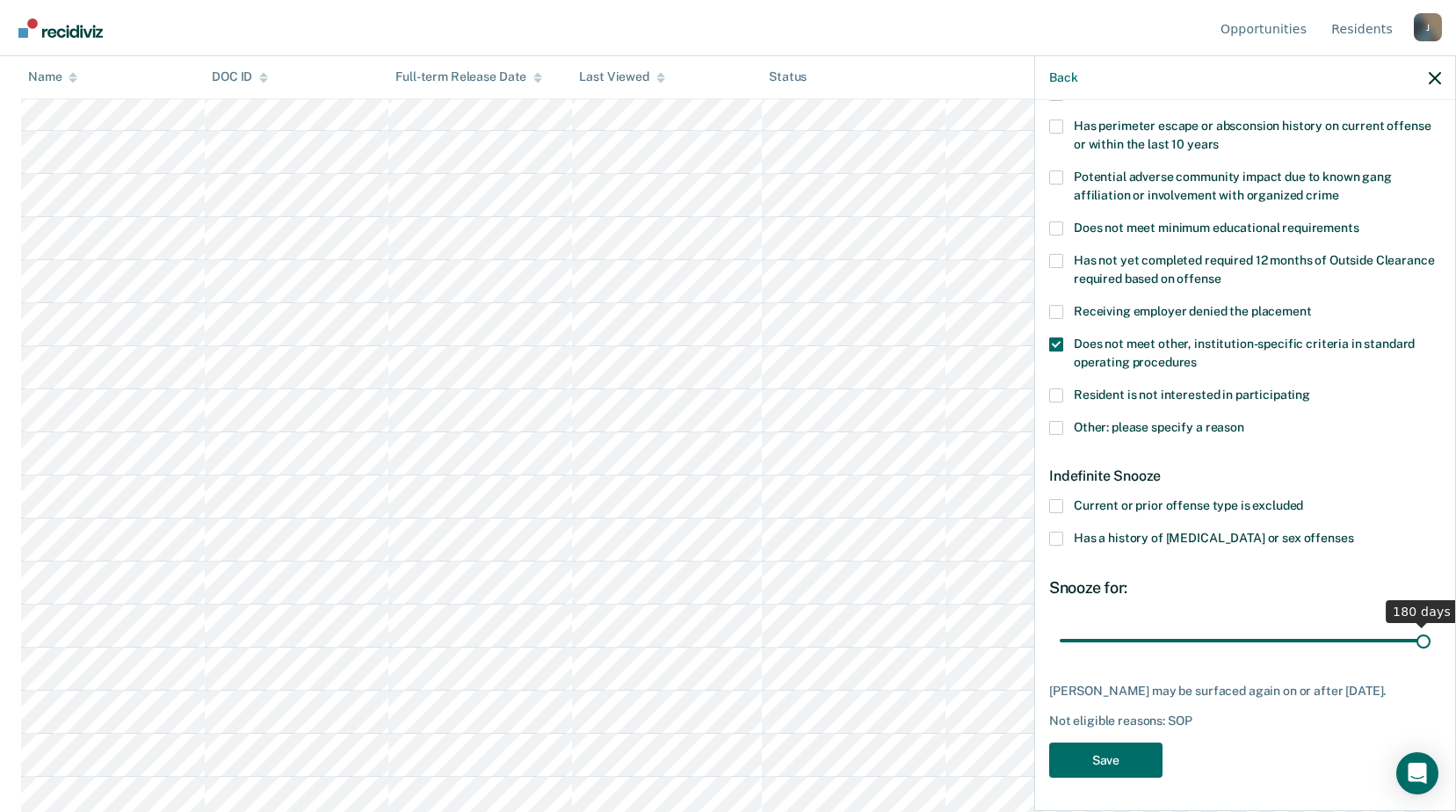
drag, startPoint x: 1125, startPoint y: 633, endPoint x: 1472, endPoint y: 622, distance: 347.3
type input "180"
click at [1431, 625] on input "range" at bounding box center [1245, 640] width 371 height 31
click at [1098, 766] on button "Save" at bounding box center [1105, 761] width 113 height 36
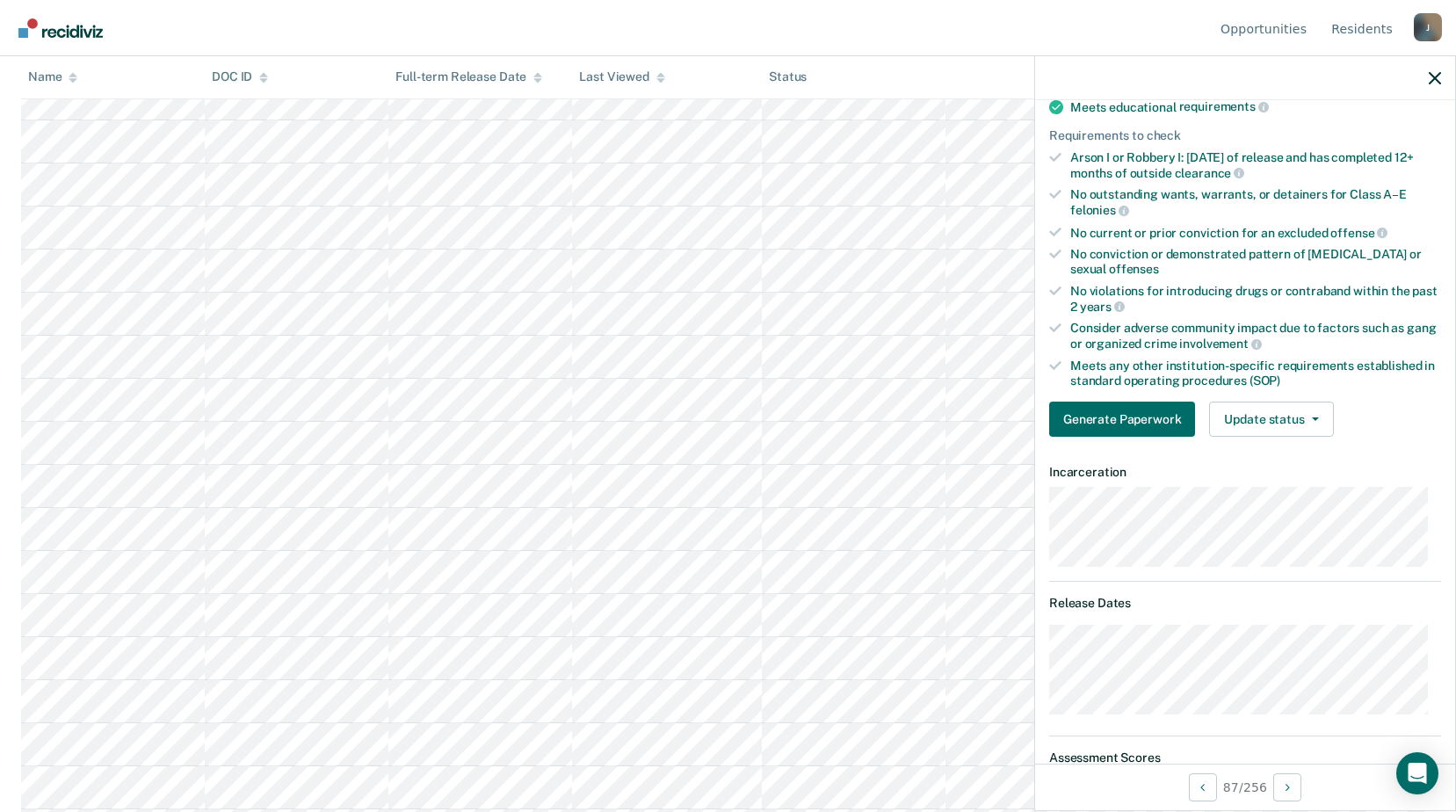
scroll to position [3779, 0]
click at [1273, 416] on button "Update status" at bounding box center [1271, 419] width 124 height 35
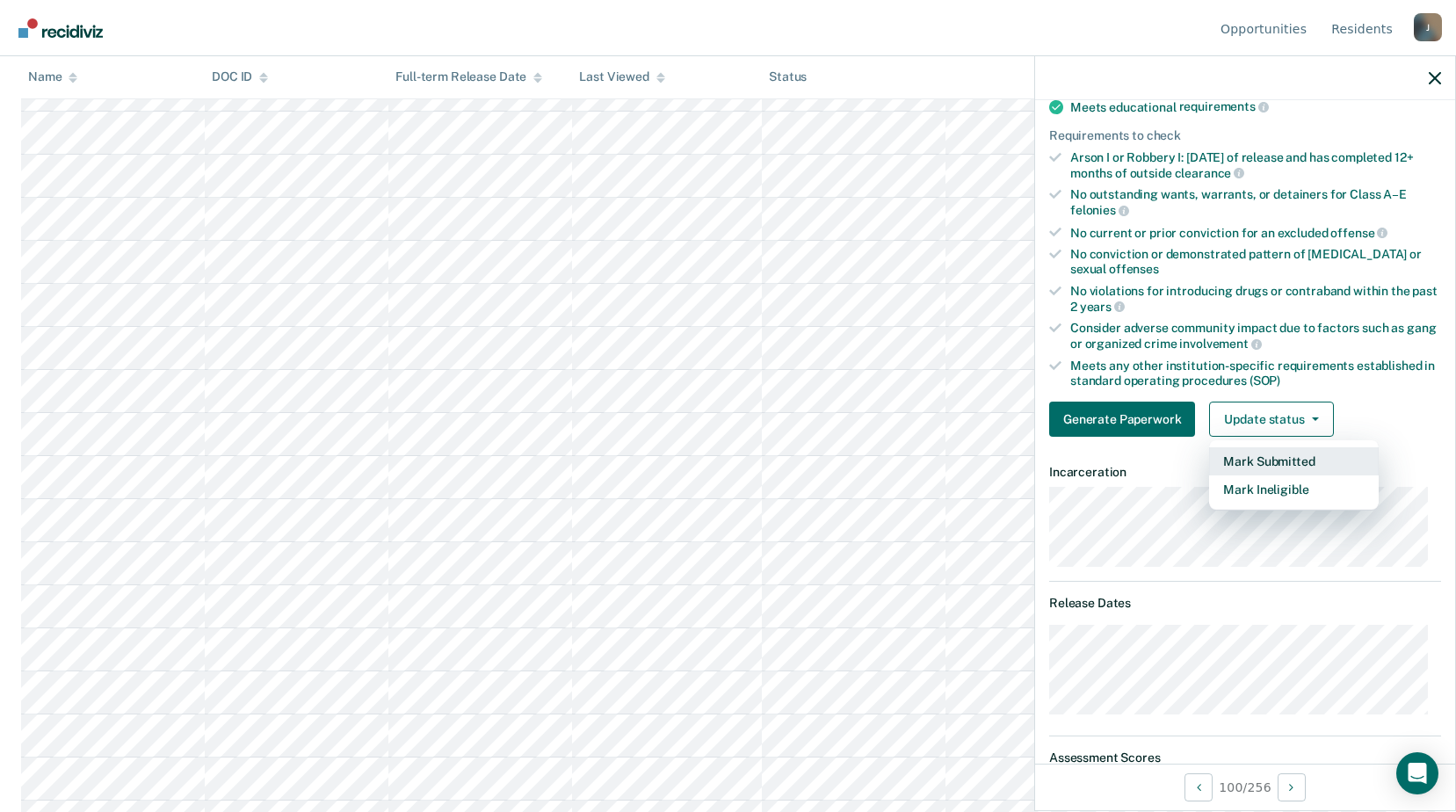
click at [1289, 458] on button "Mark Submitted" at bounding box center [1294, 461] width 170 height 28
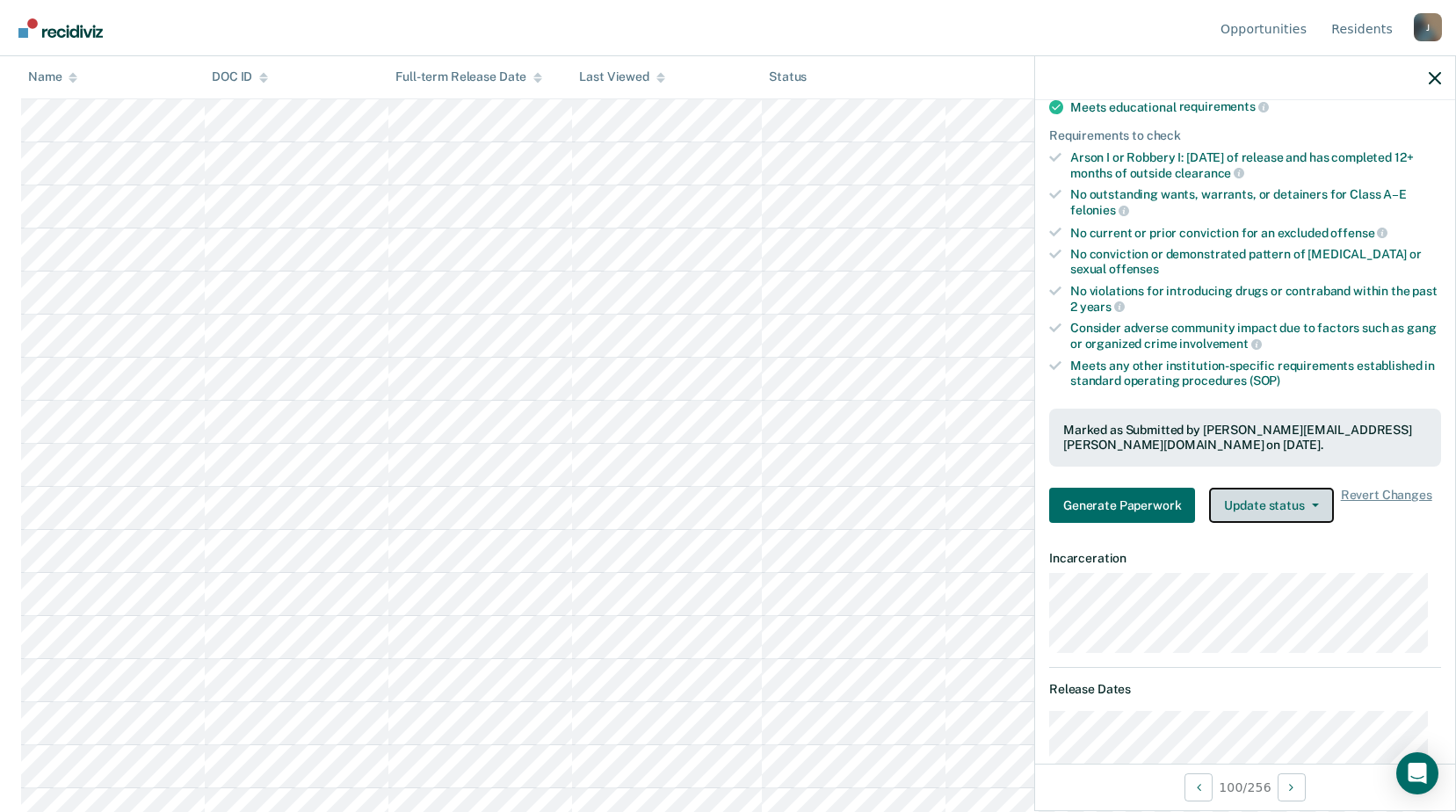
scroll to position [4746, 0]
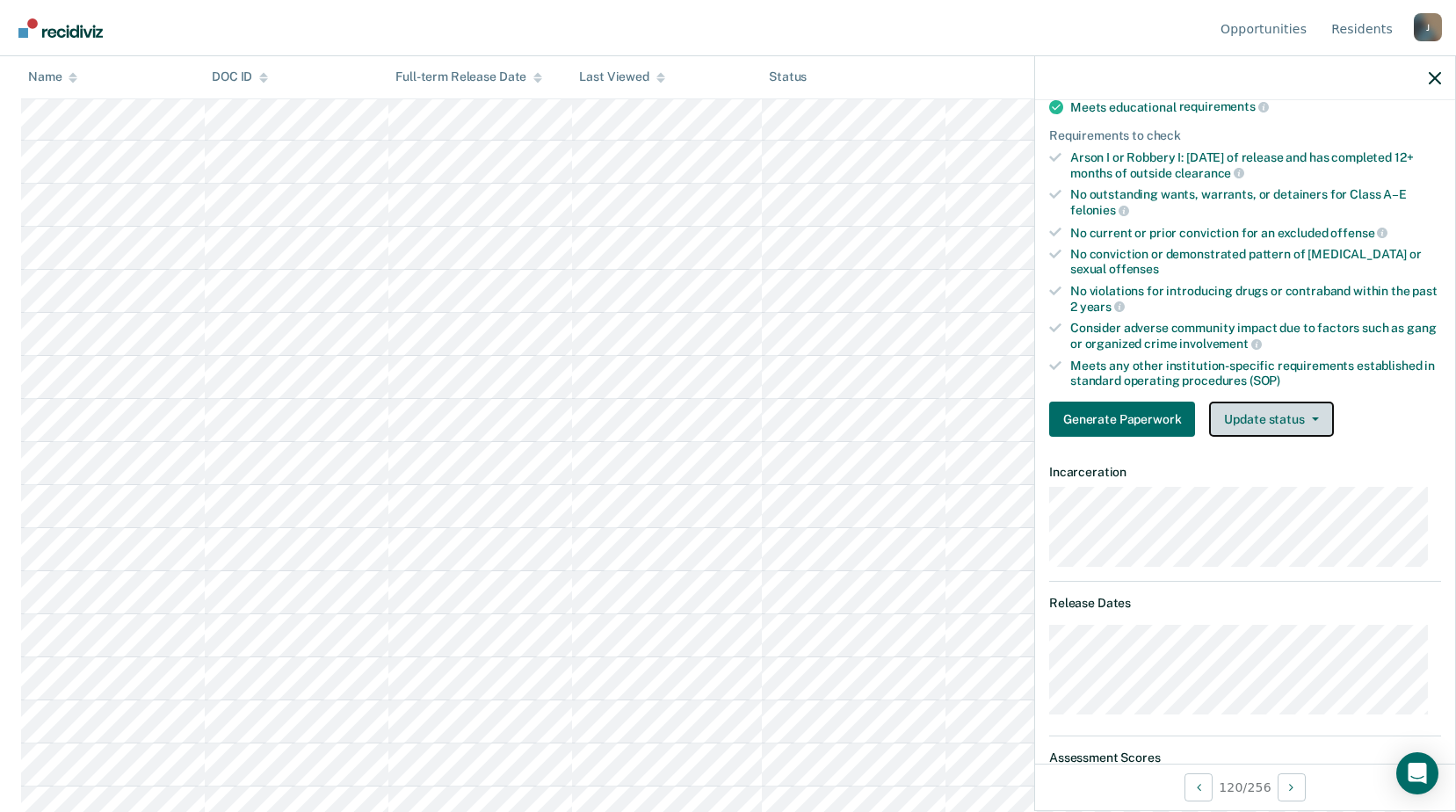
click at [1269, 425] on button "Update status" at bounding box center [1271, 419] width 124 height 35
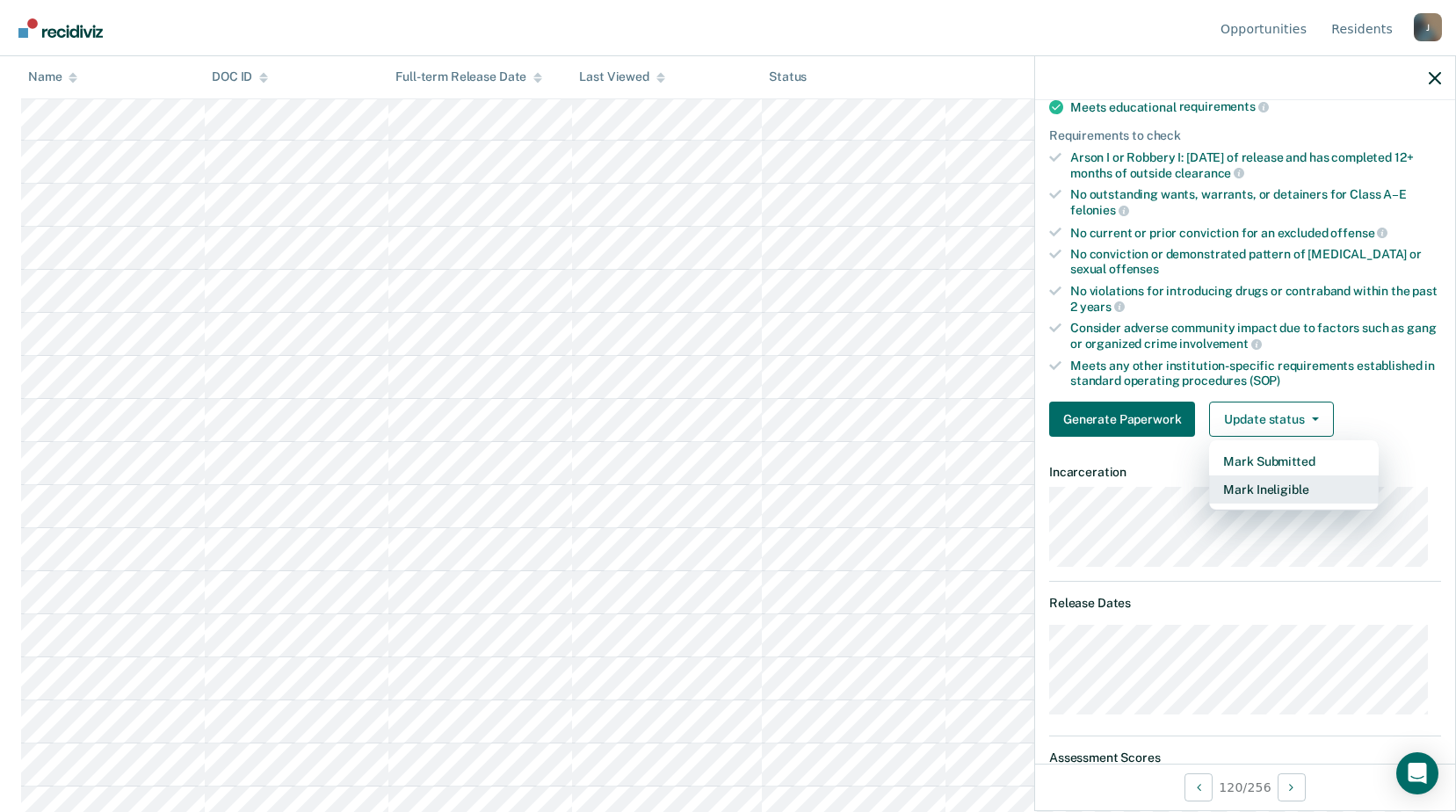
click at [1271, 490] on button "Mark Ineligible" at bounding box center [1294, 490] width 170 height 28
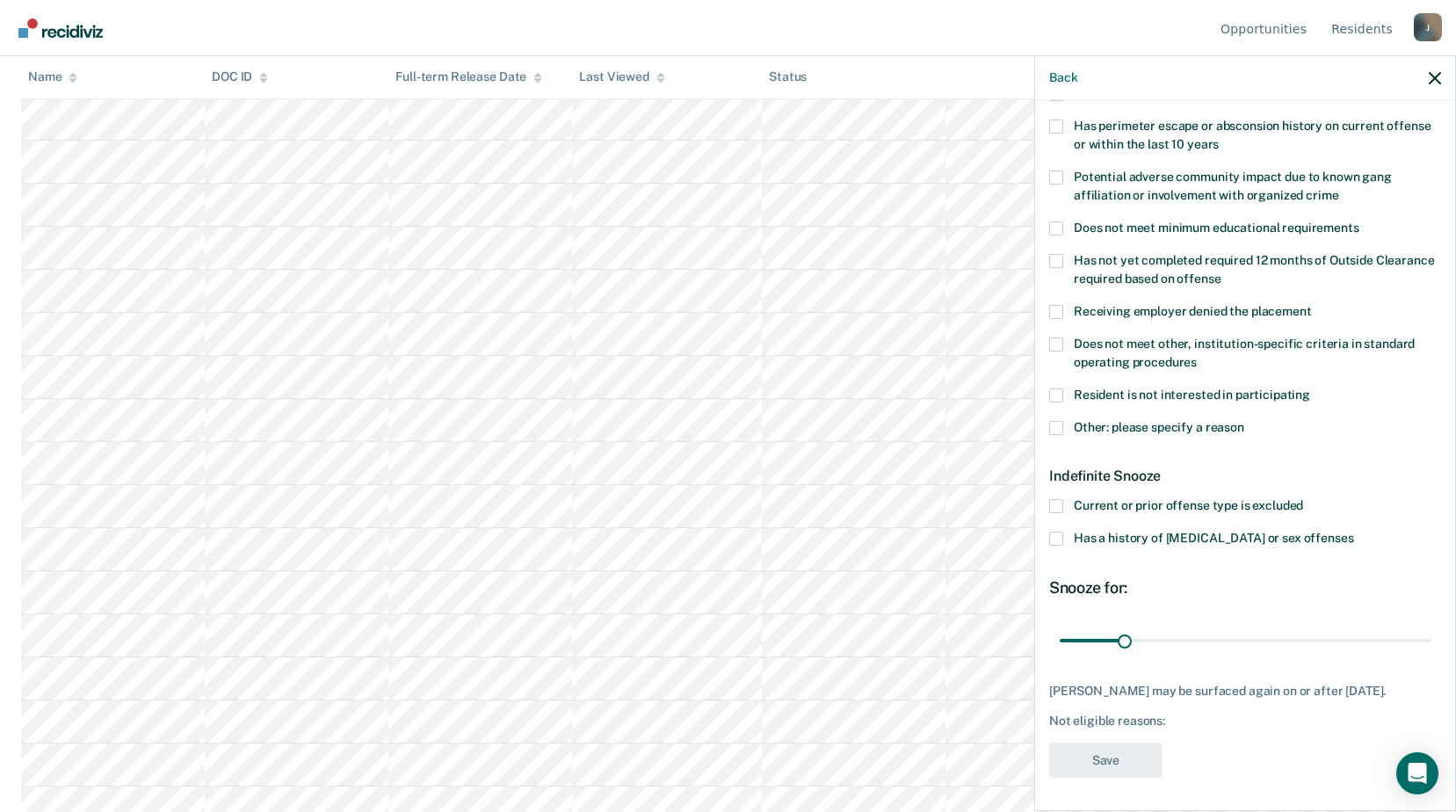
click at [1055, 421] on span at bounding box center [1056, 428] width 14 height 14
click at [1245, 421] on input "Other: please specify a reason" at bounding box center [1245, 421] width 0 height 0
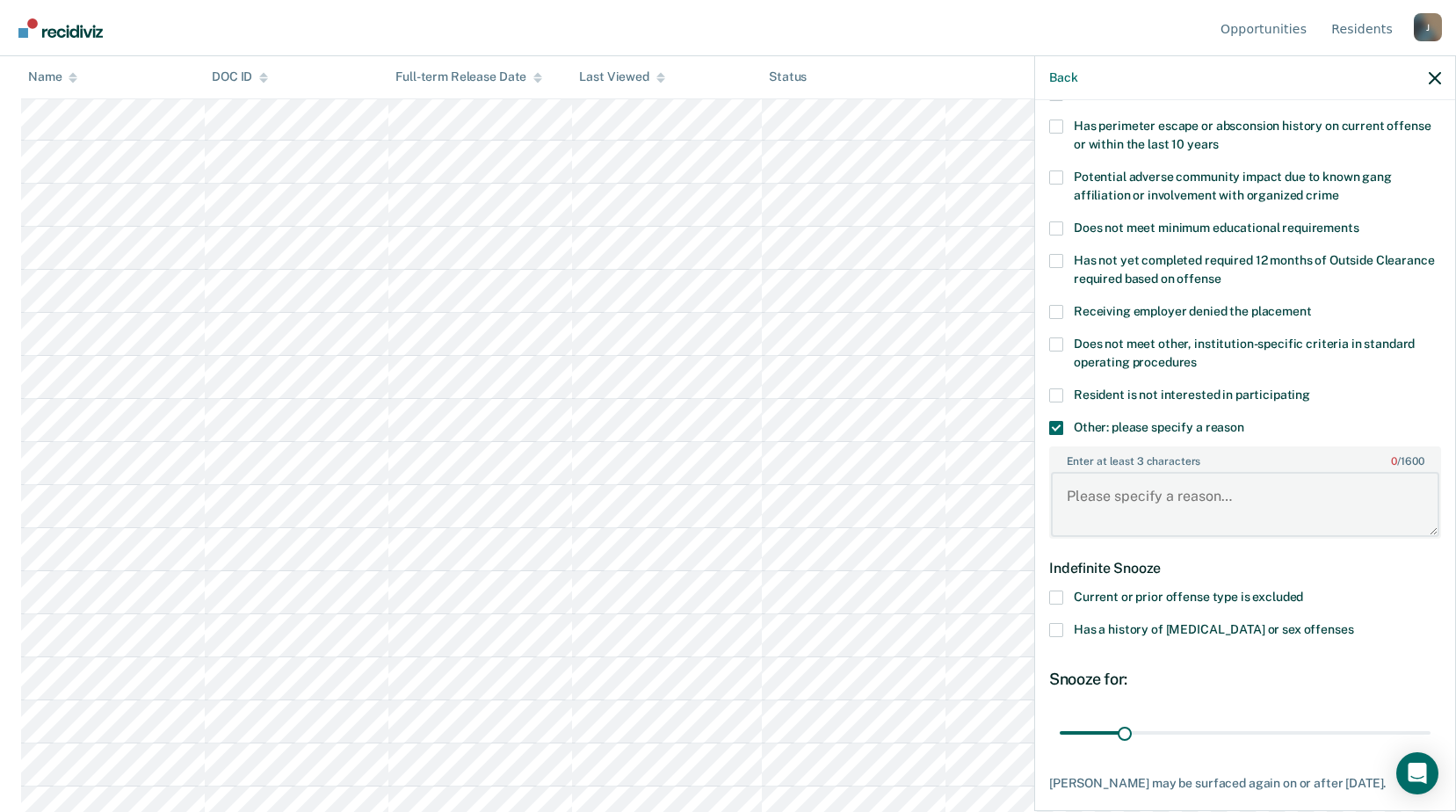
click at [1114, 488] on textarea "Enter at least 3 characters 0 / 1600" at bounding box center [1245, 504] width 388 height 65
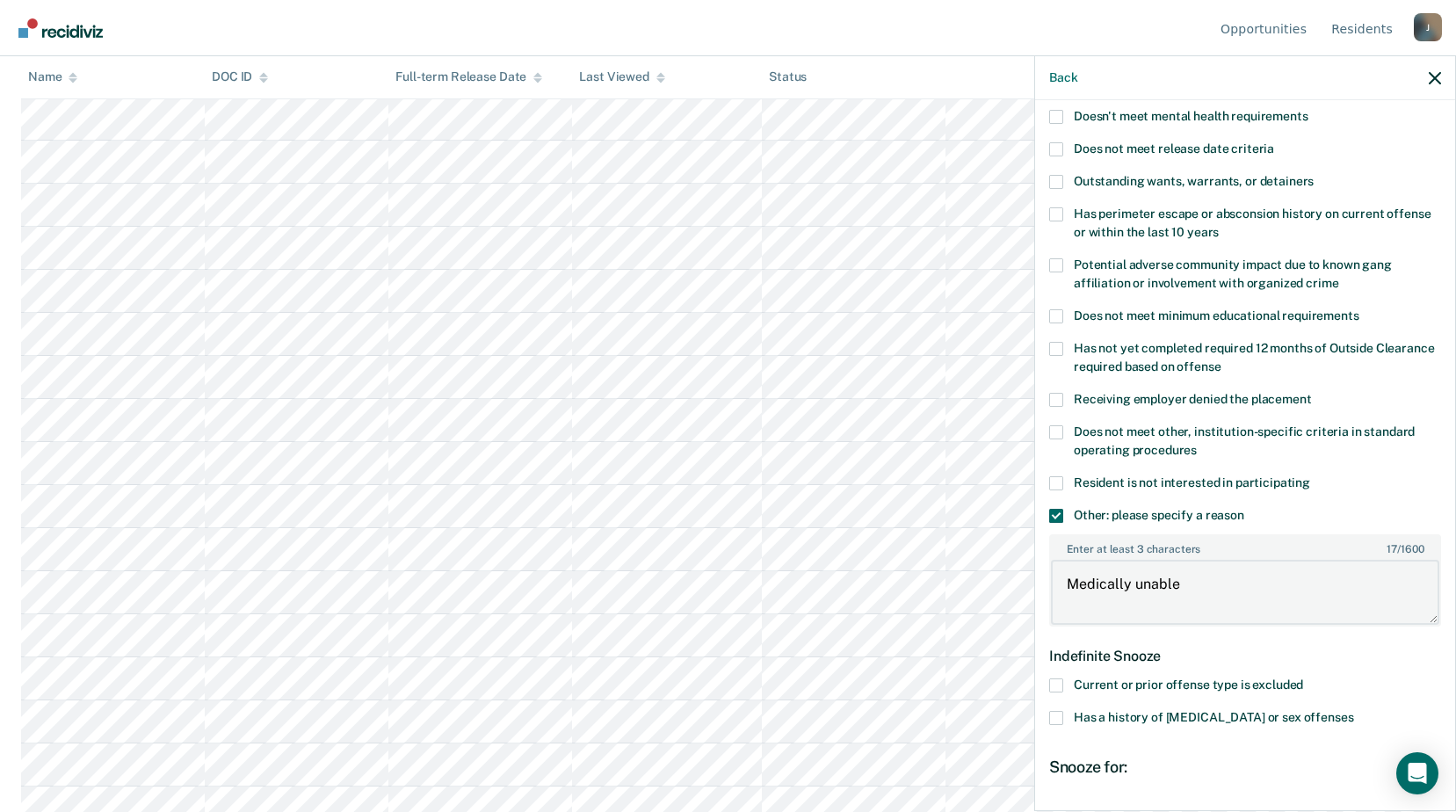
scroll to position [365, 0]
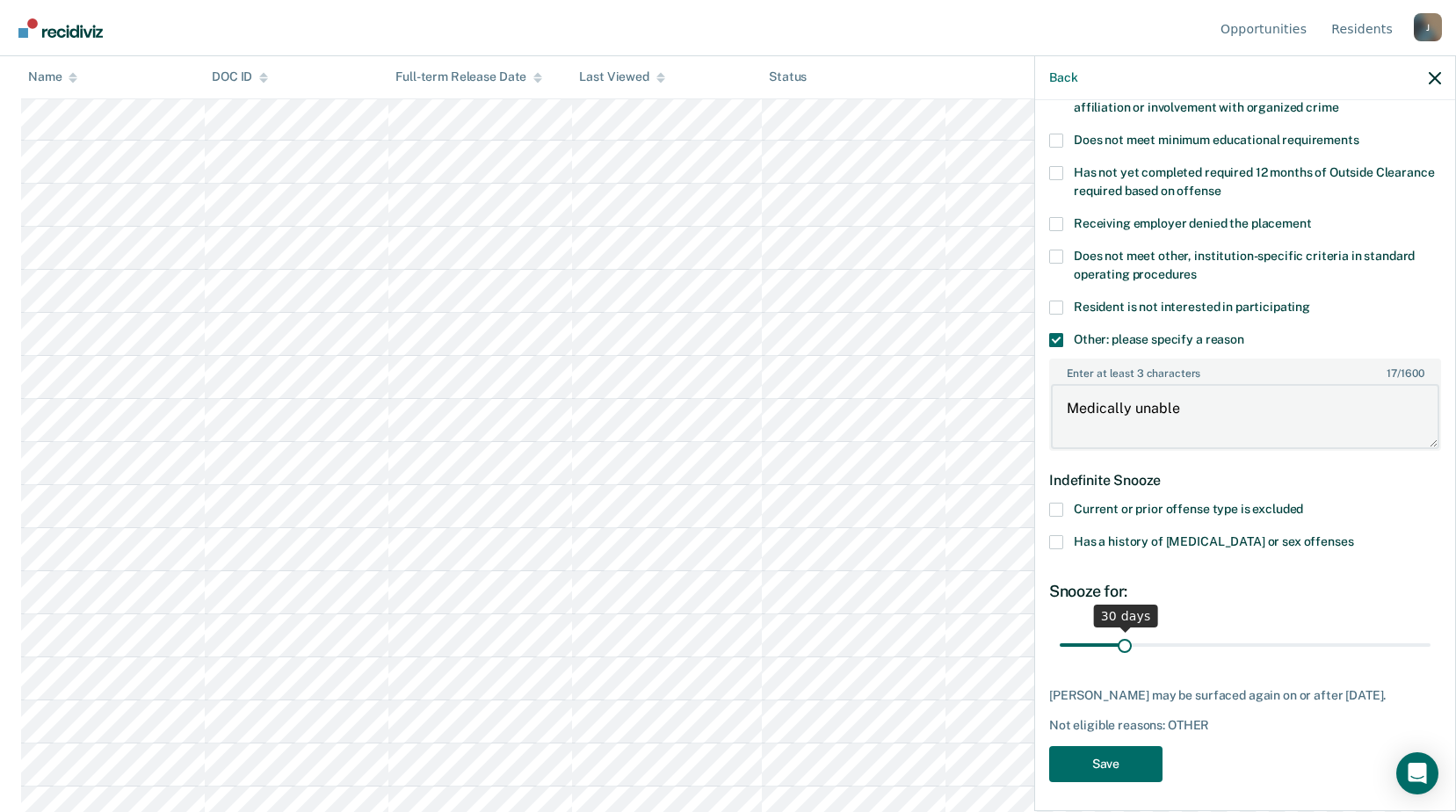
type textarea "Medically unable"
drag, startPoint x: 1136, startPoint y: 644, endPoint x: 1469, endPoint y: 637, distance: 332.3
type input "180"
click at [1431, 637] on input "range" at bounding box center [1245, 644] width 371 height 31
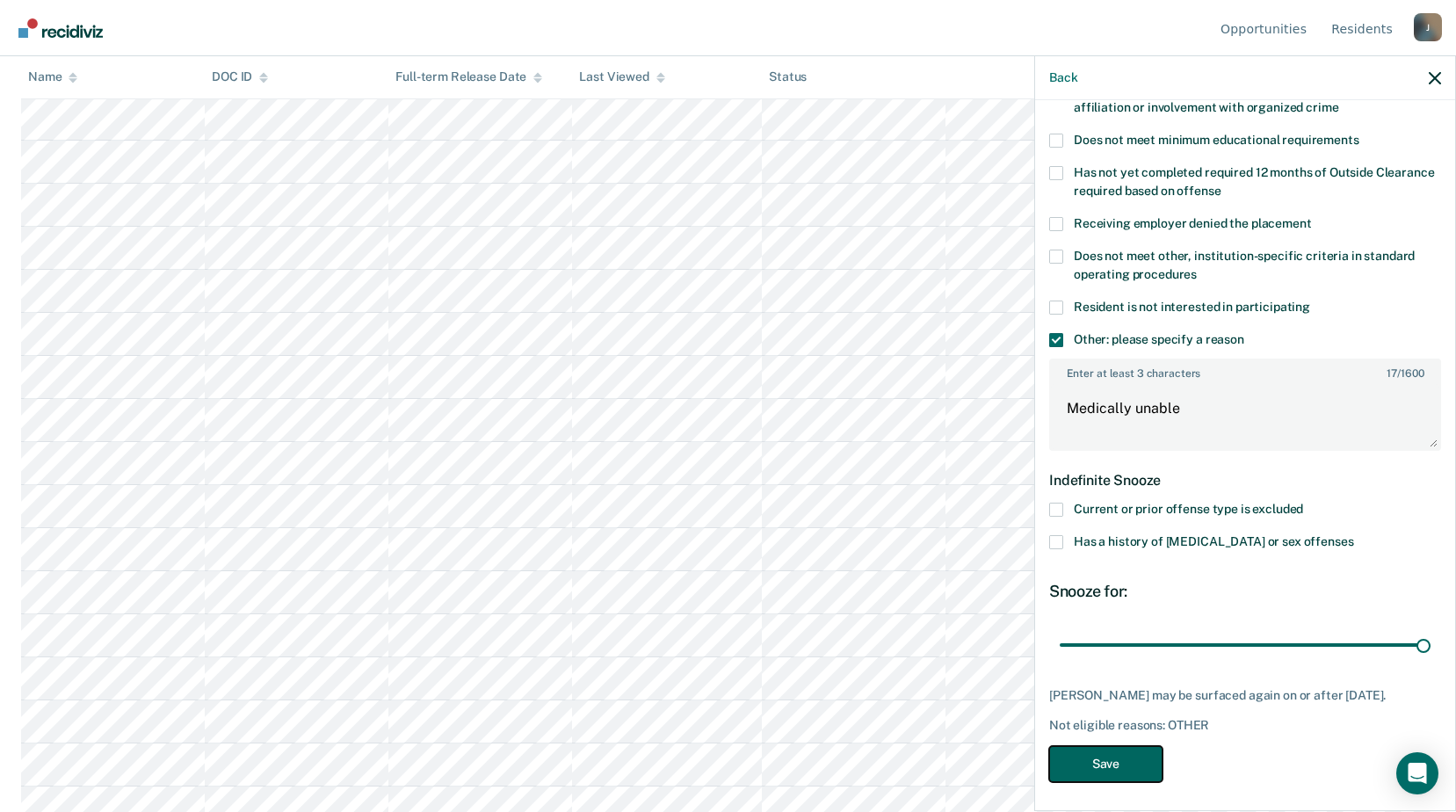
click at [1109, 758] on button "Save" at bounding box center [1105, 764] width 113 height 36
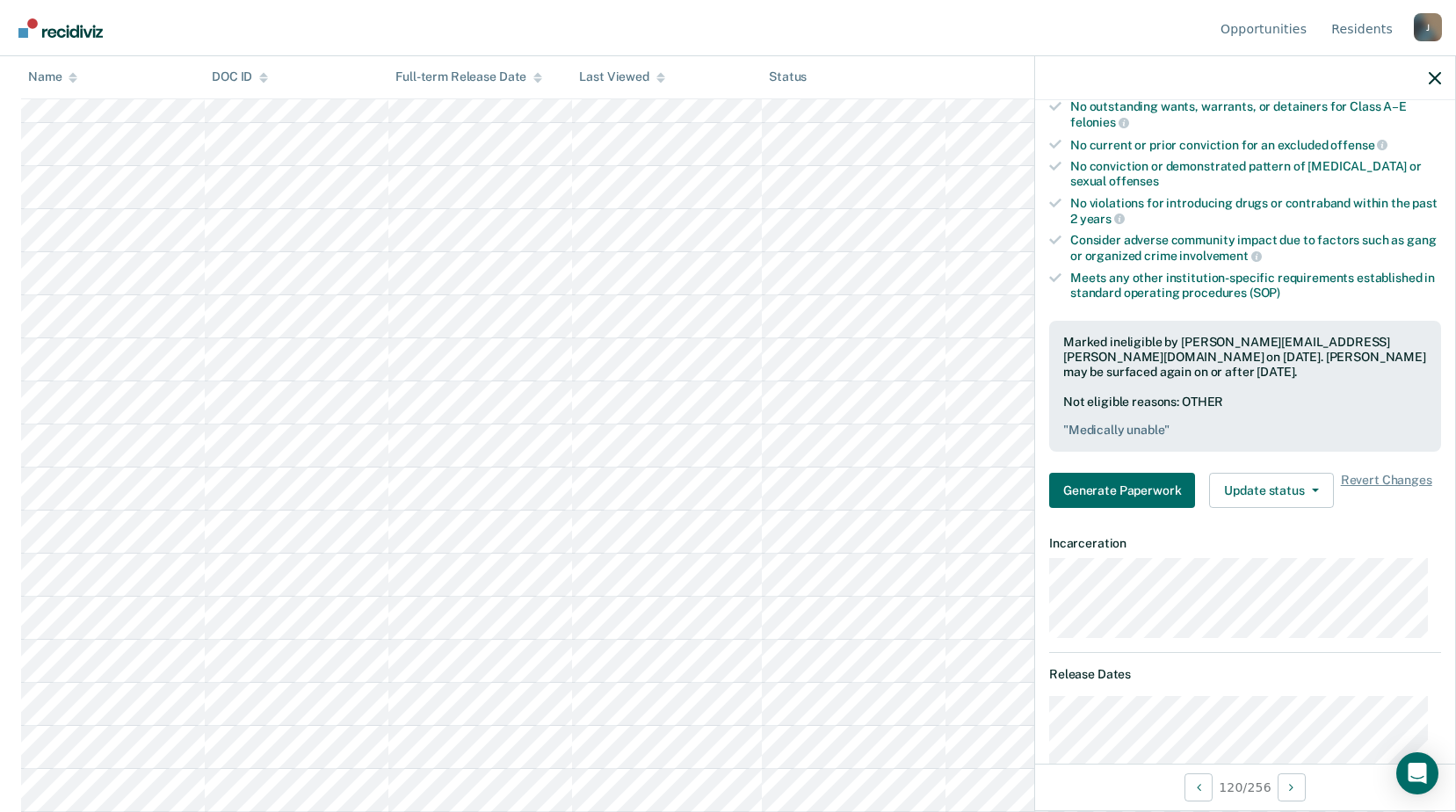
scroll to position [5713, 0]
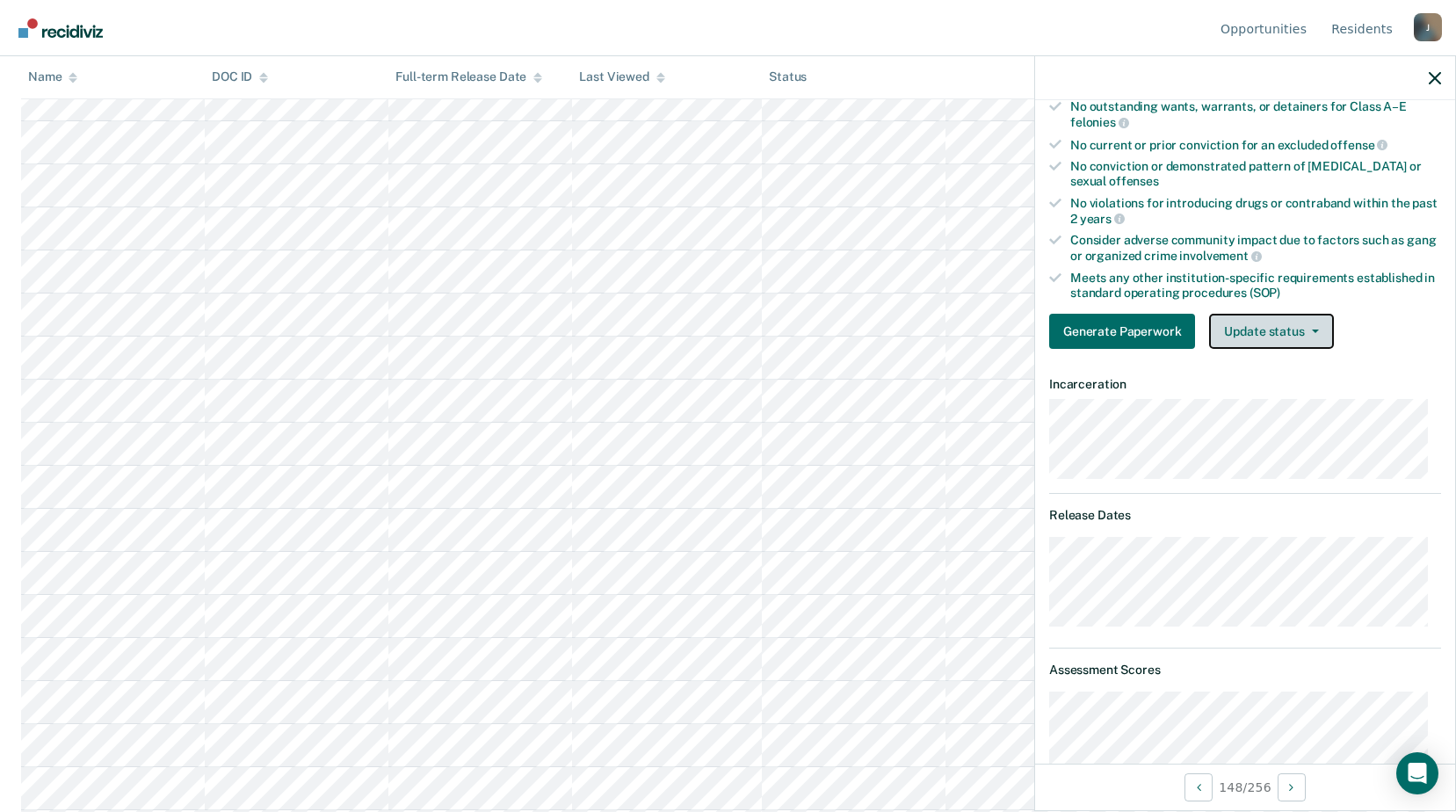
click at [1303, 332] on button "Update status" at bounding box center [1271, 331] width 124 height 35
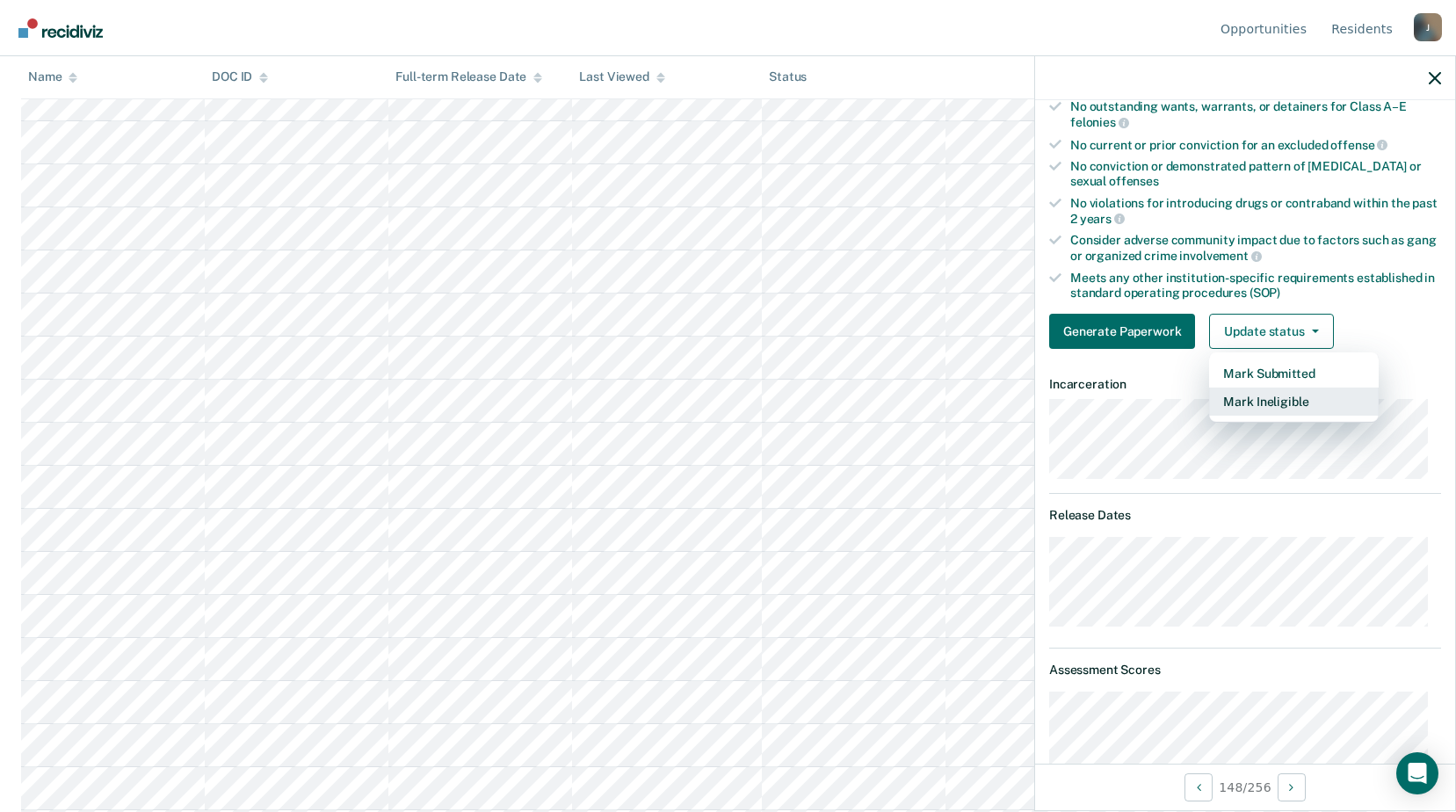
click at [1279, 396] on button "Mark Ineligible" at bounding box center [1294, 402] width 170 height 28
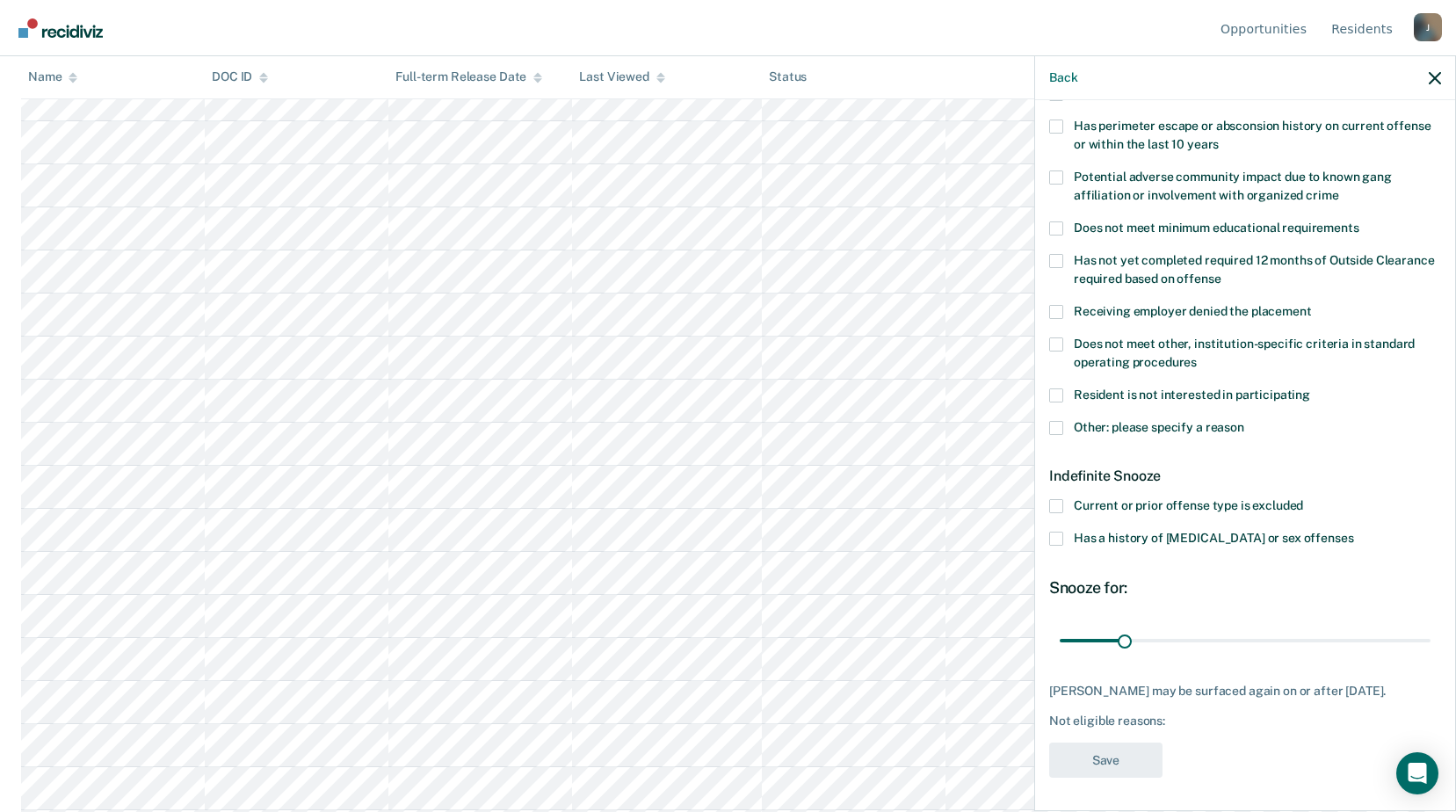
click at [1060, 338] on span at bounding box center [1056, 345] width 14 height 14
click at [1197, 356] on input "Does not meet other, institution-specific criteria in standard operating proced…" at bounding box center [1197, 356] width 0 height 0
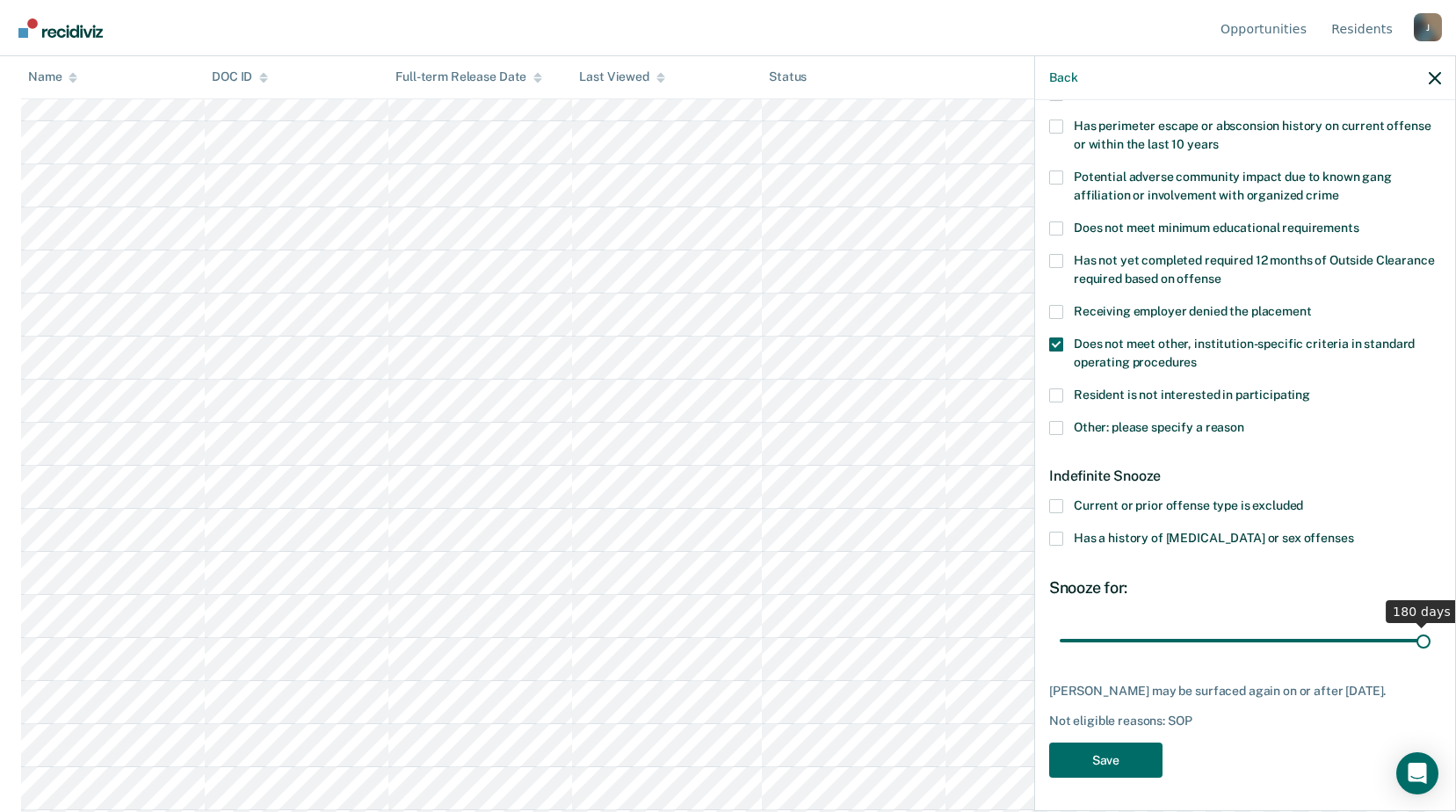
drag, startPoint x: 1121, startPoint y: 642, endPoint x: 1472, endPoint y: 615, distance: 352.6
type input "180"
click at [1431, 625] on input "range" at bounding box center [1245, 640] width 371 height 31
click at [1135, 754] on button "Save" at bounding box center [1105, 761] width 113 height 36
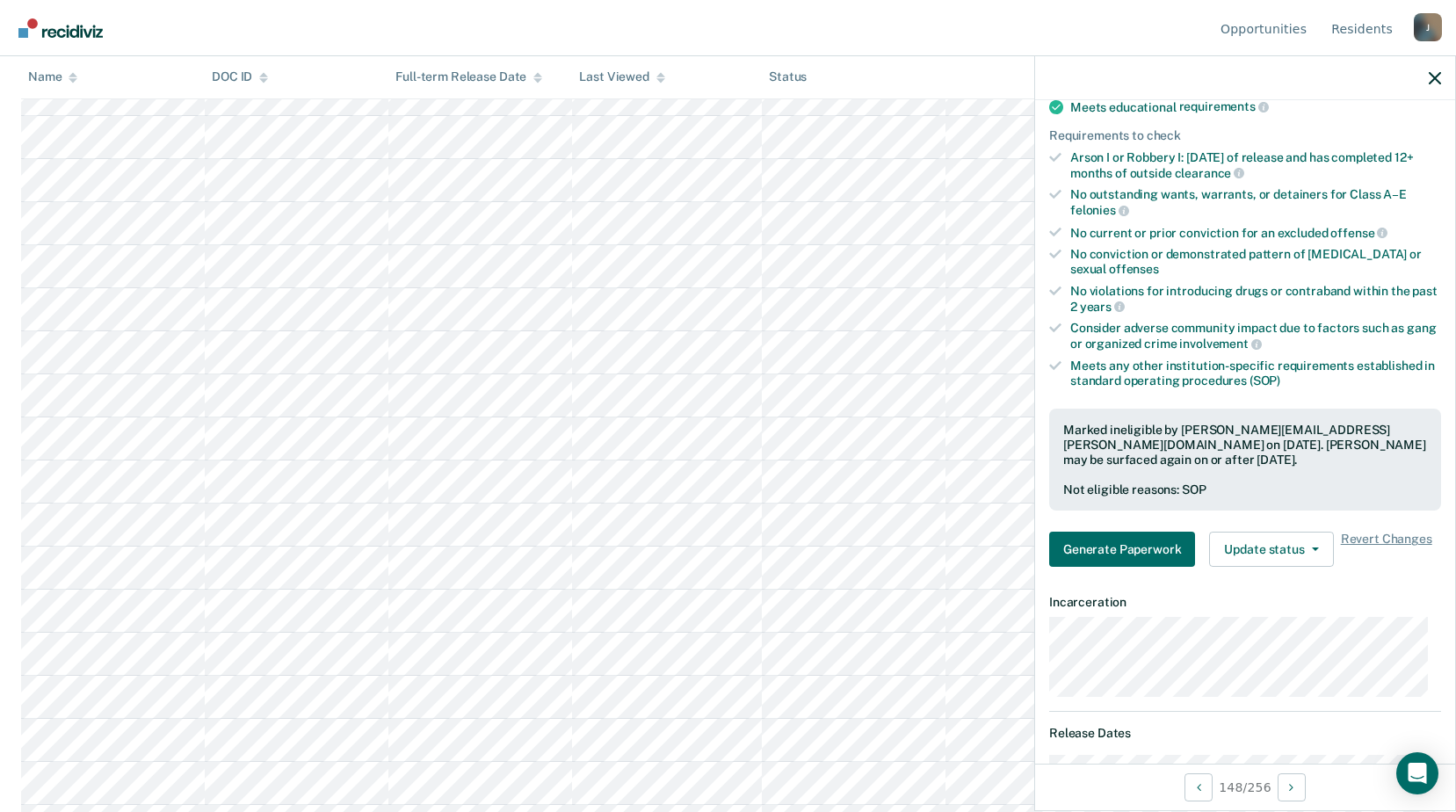
scroll to position [6153, 0]
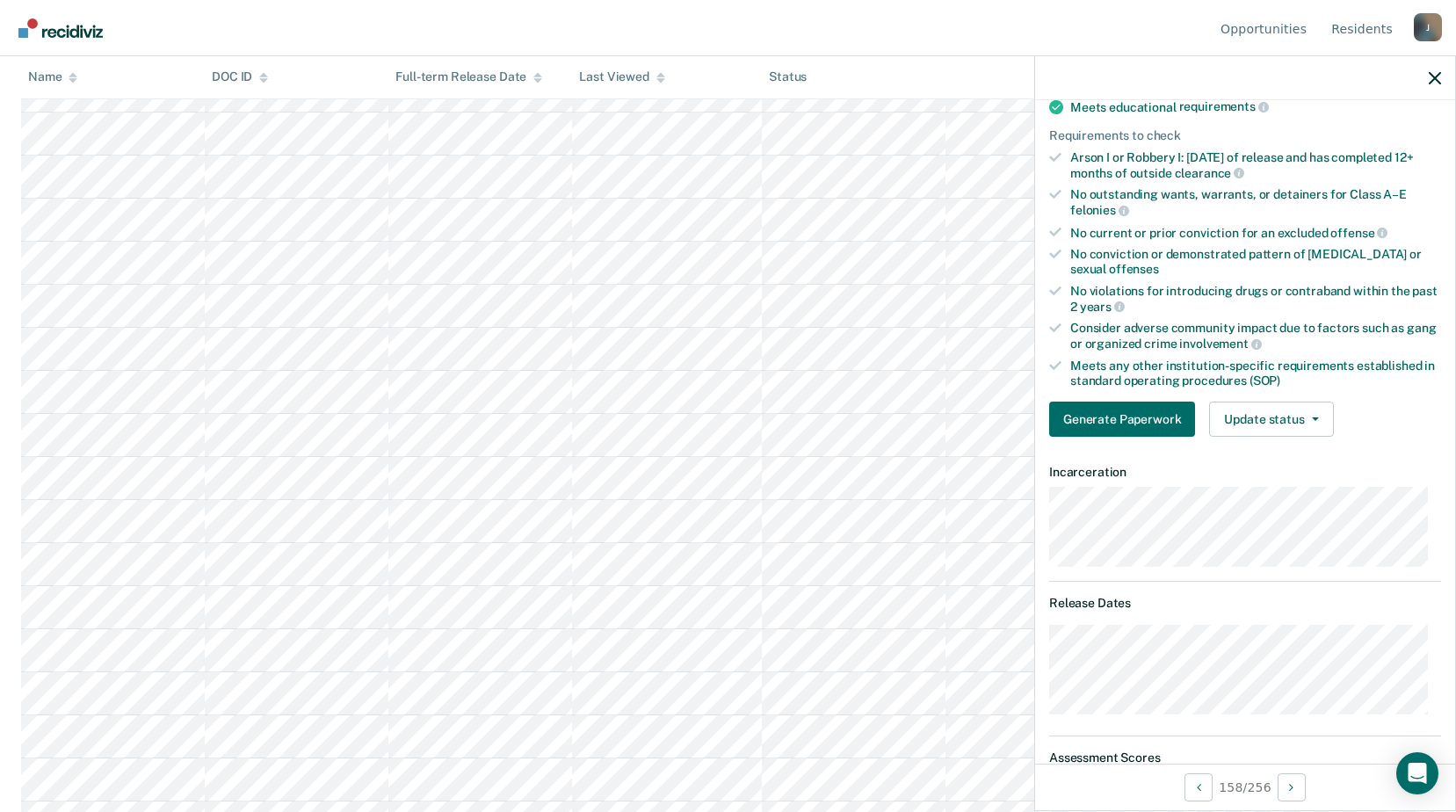
click at [1256, 425] on button "Update status" at bounding box center [1271, 419] width 124 height 35
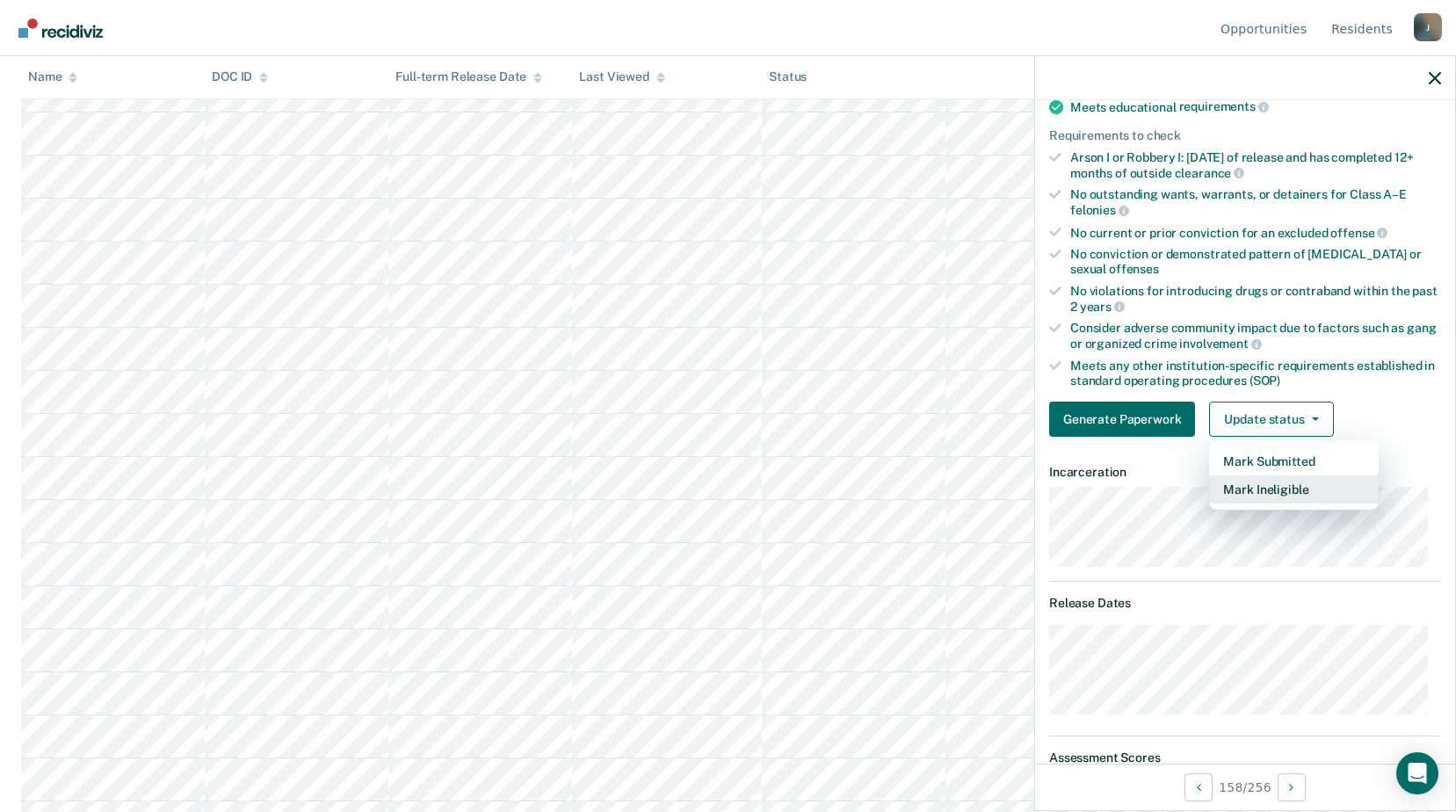
click at [1266, 483] on button "Mark Ineligible" at bounding box center [1294, 490] width 170 height 28
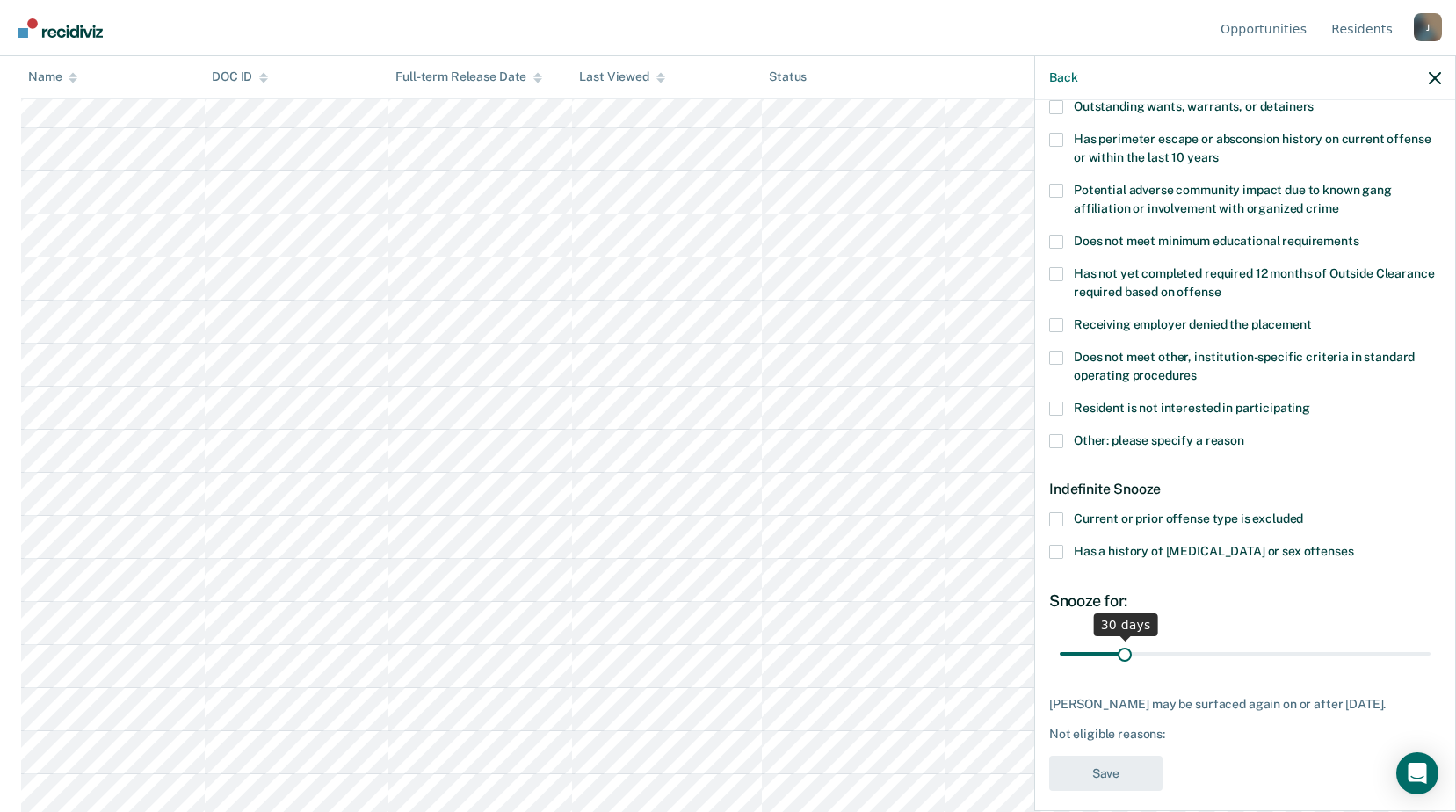
scroll to position [292, 0]
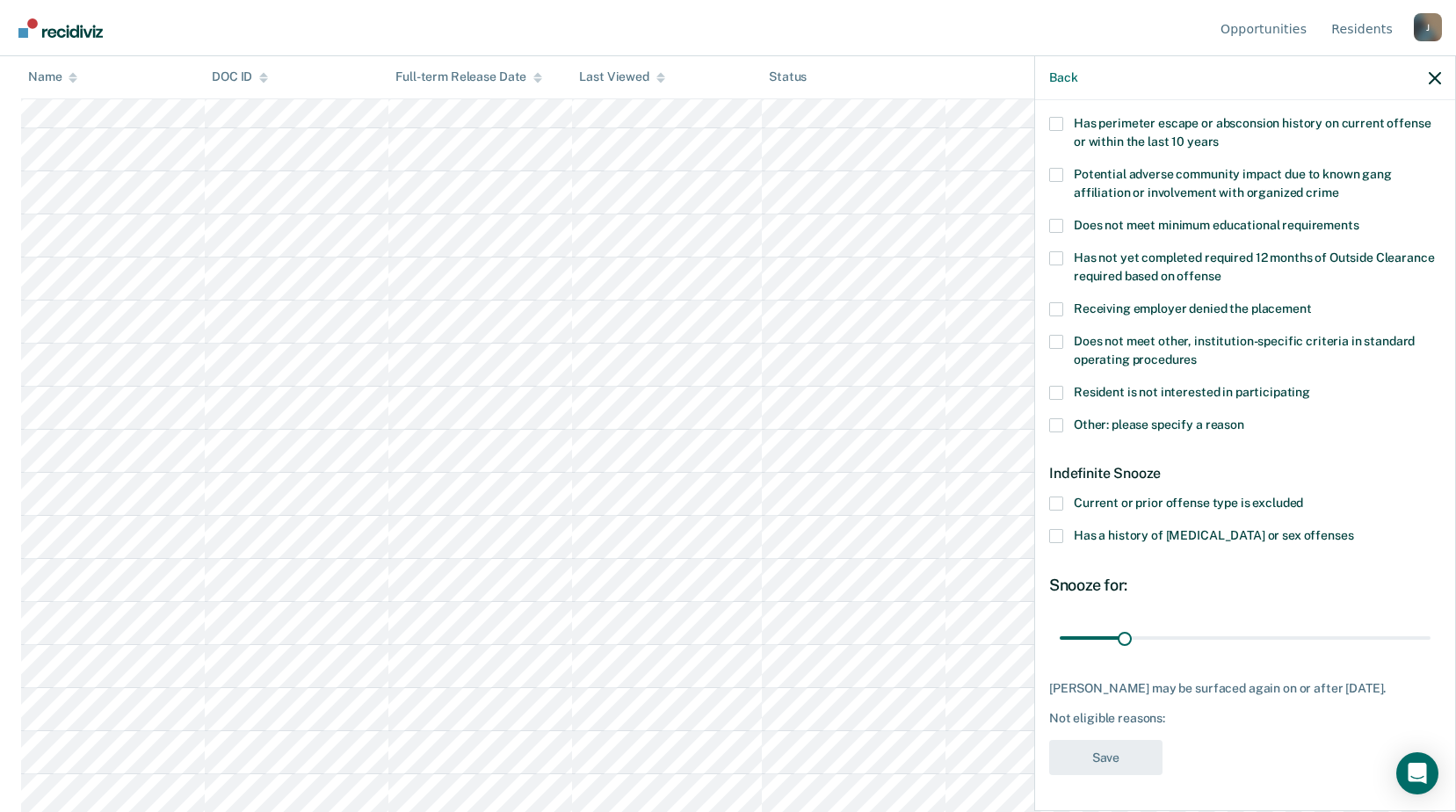
click at [1060, 335] on span at bounding box center [1056, 342] width 14 height 14
click at [1197, 353] on input "Does not meet other, institution-specific criteria in standard operating proced…" at bounding box center [1197, 353] width 0 height 0
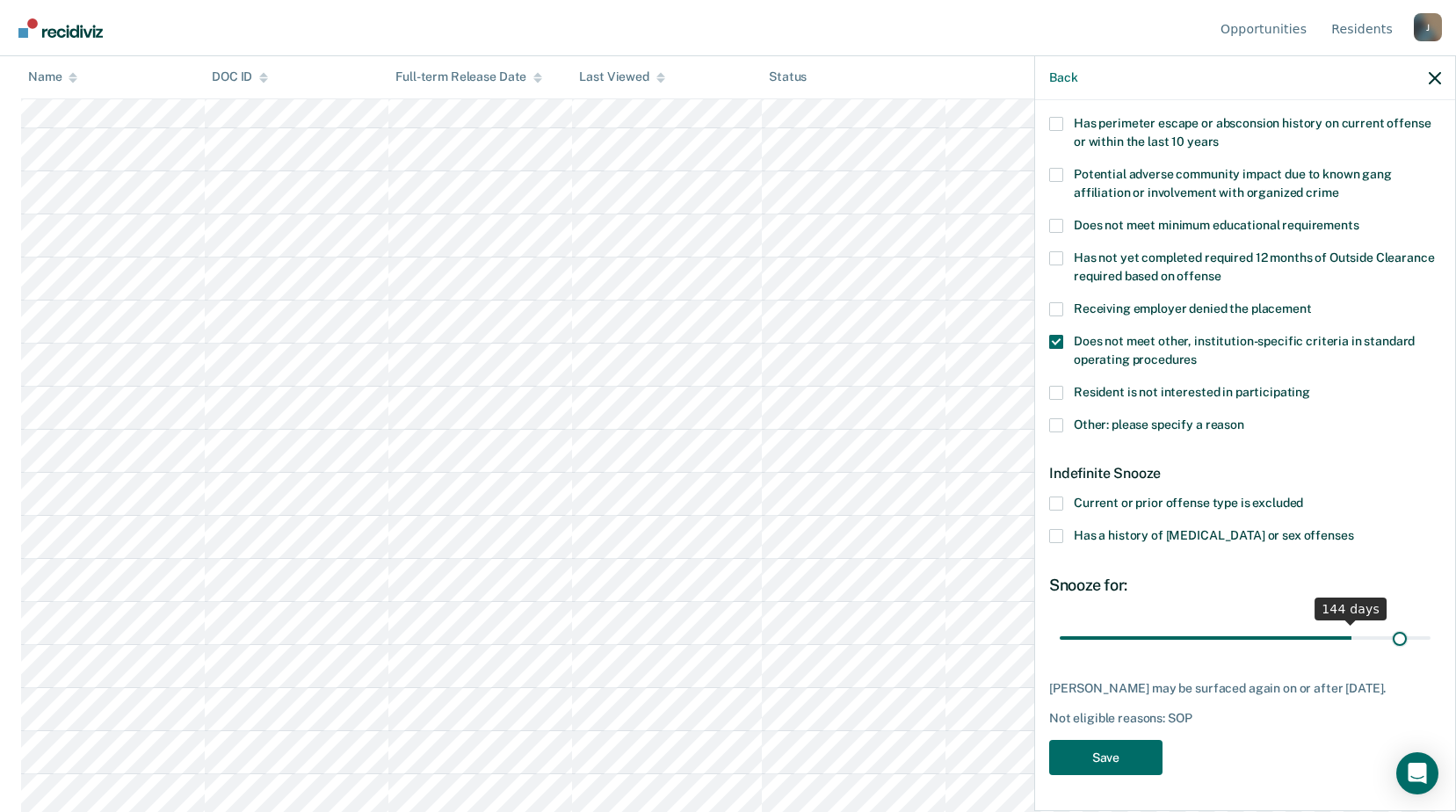
scroll to position [277, 0]
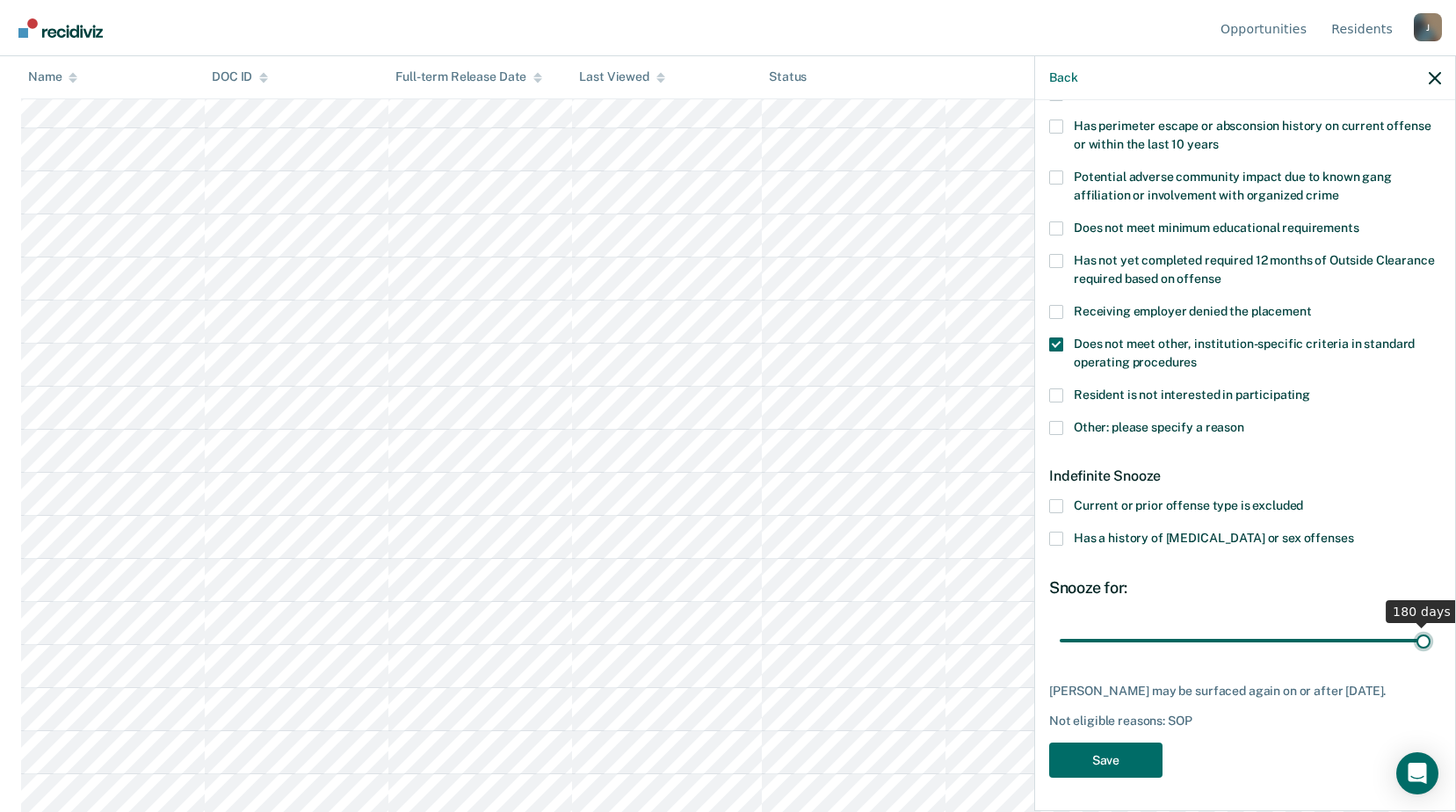
drag, startPoint x: 1123, startPoint y: 622, endPoint x: 1415, endPoint y: 637, distance: 292.2
type input "180"
click at [1415, 637] on input "range" at bounding box center [1245, 640] width 371 height 31
click at [1131, 743] on button "Save" at bounding box center [1105, 761] width 113 height 36
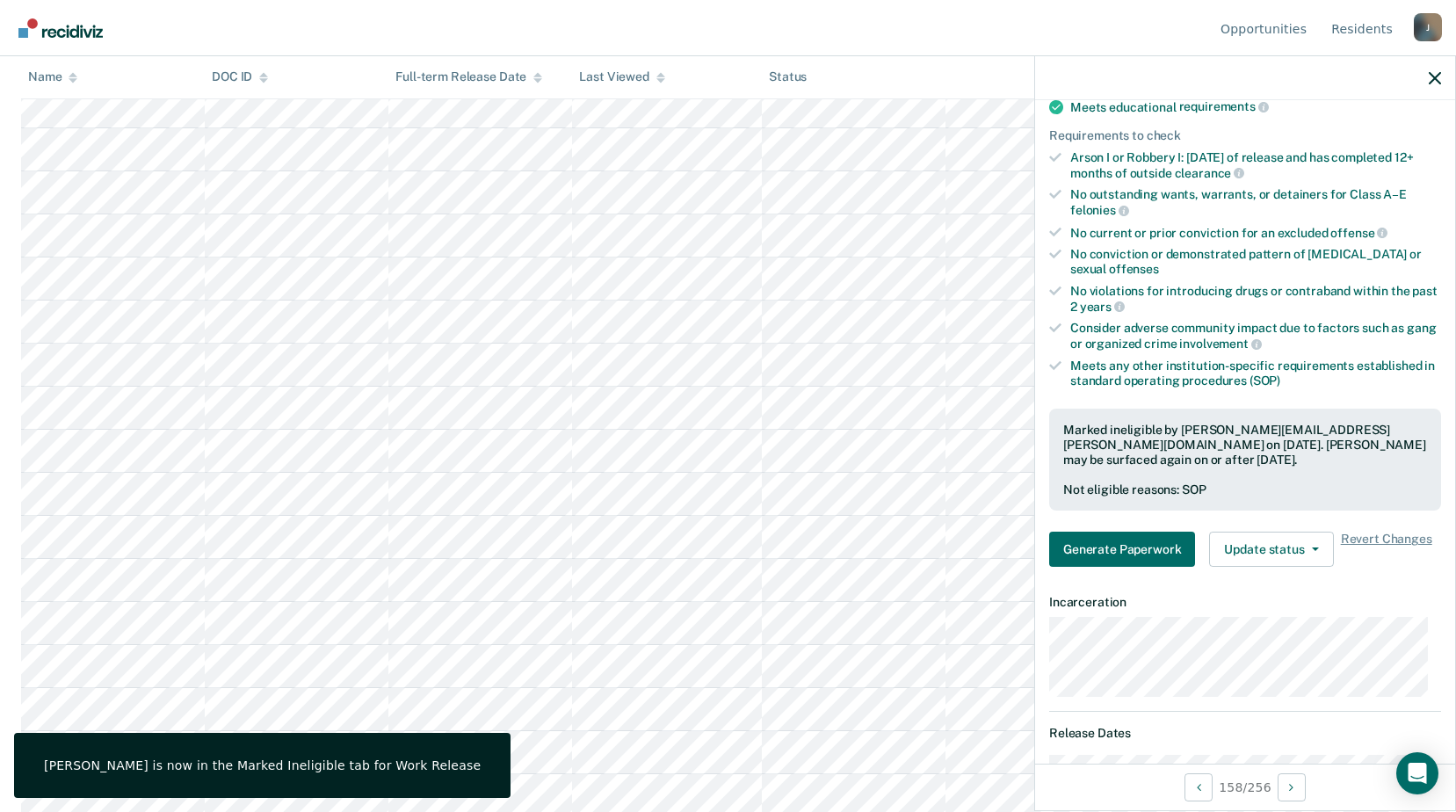
scroll to position [5537, 0]
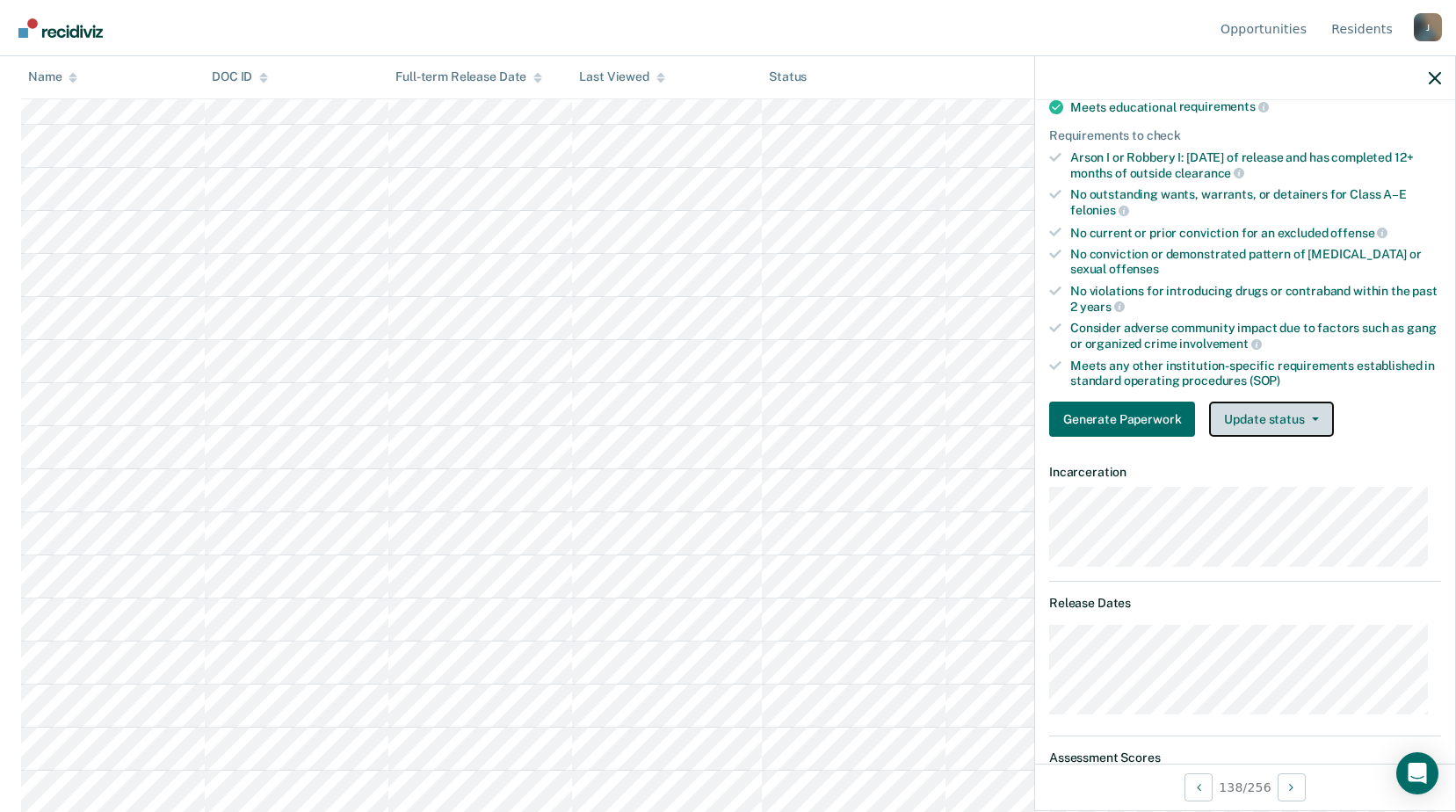
click at [1250, 420] on button "Update status" at bounding box center [1271, 419] width 124 height 35
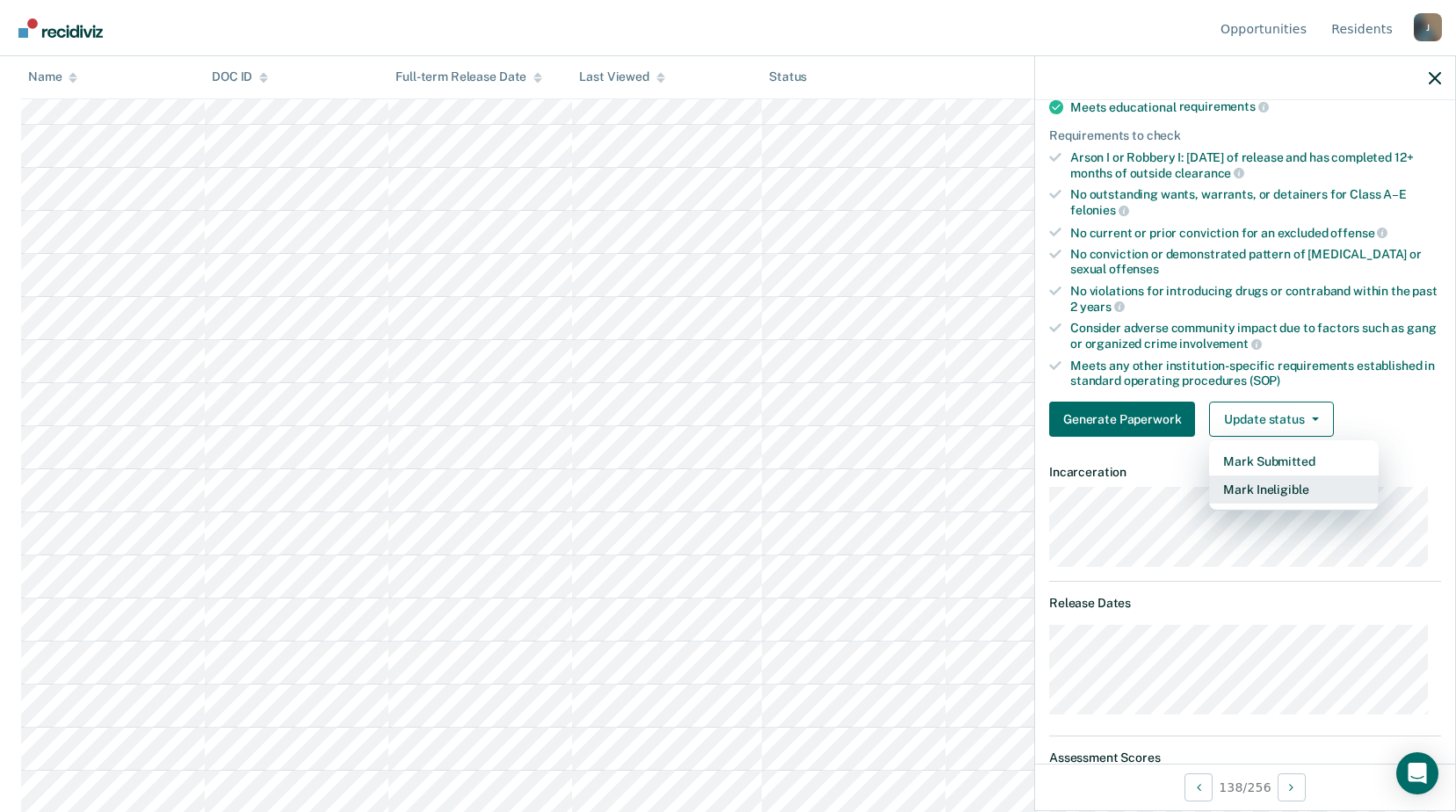
click at [1241, 490] on button "Mark Ineligible" at bounding box center [1294, 490] width 170 height 28
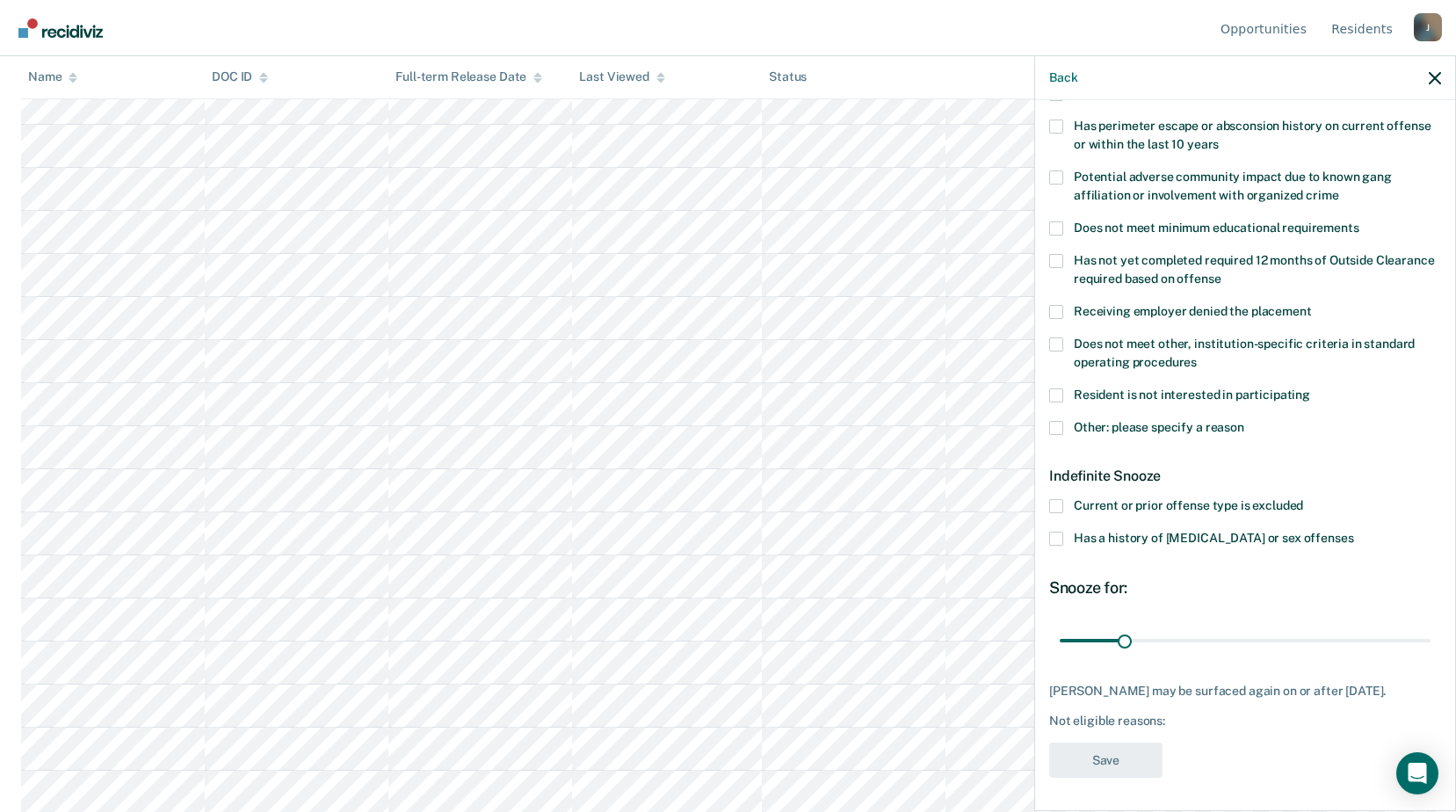
click at [1068, 425] on label "Other: please specify a reason" at bounding box center [1245, 430] width 392 height 18
click at [1245, 421] on input "Other: please specify a reason" at bounding box center [1245, 421] width 0 height 0
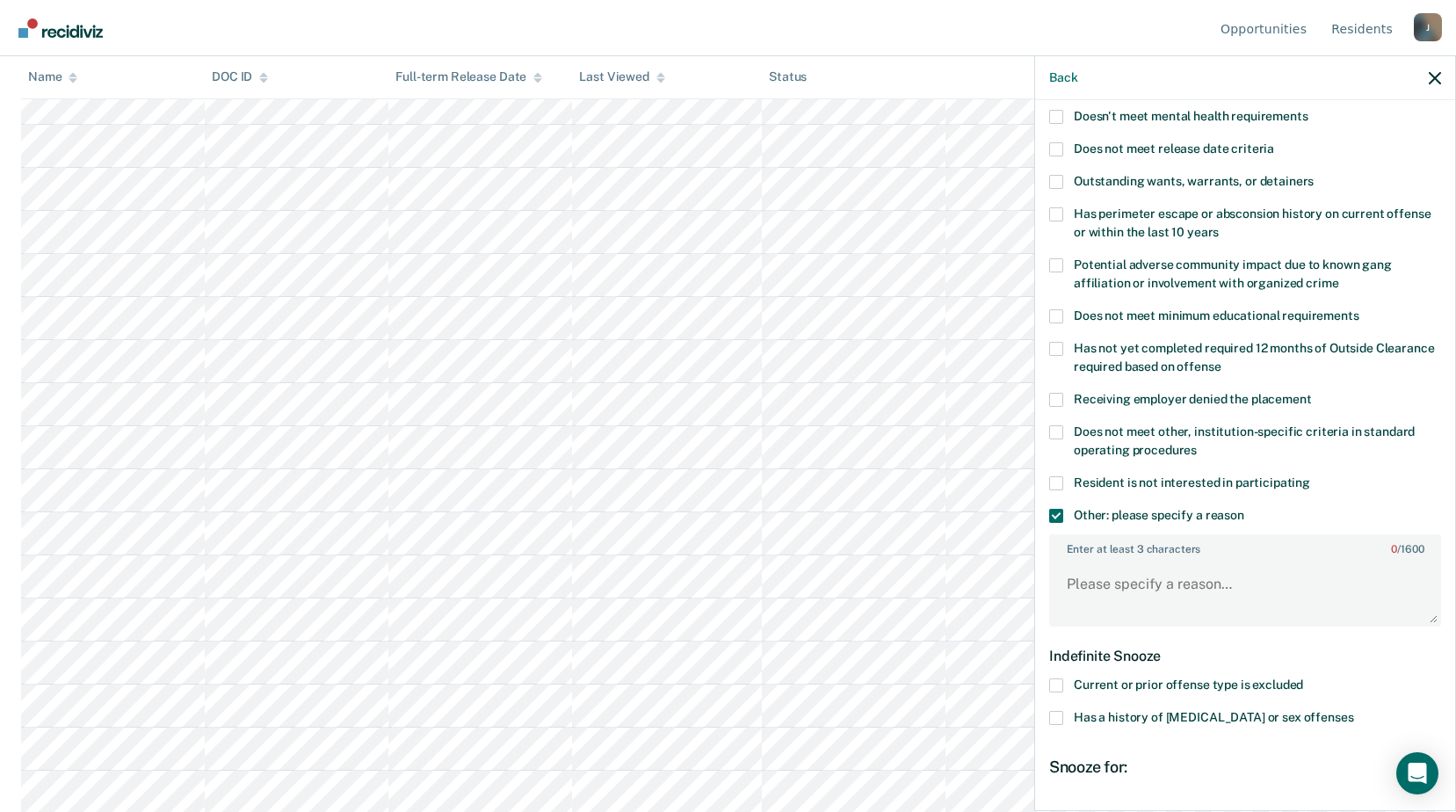
scroll to position [101, 0]
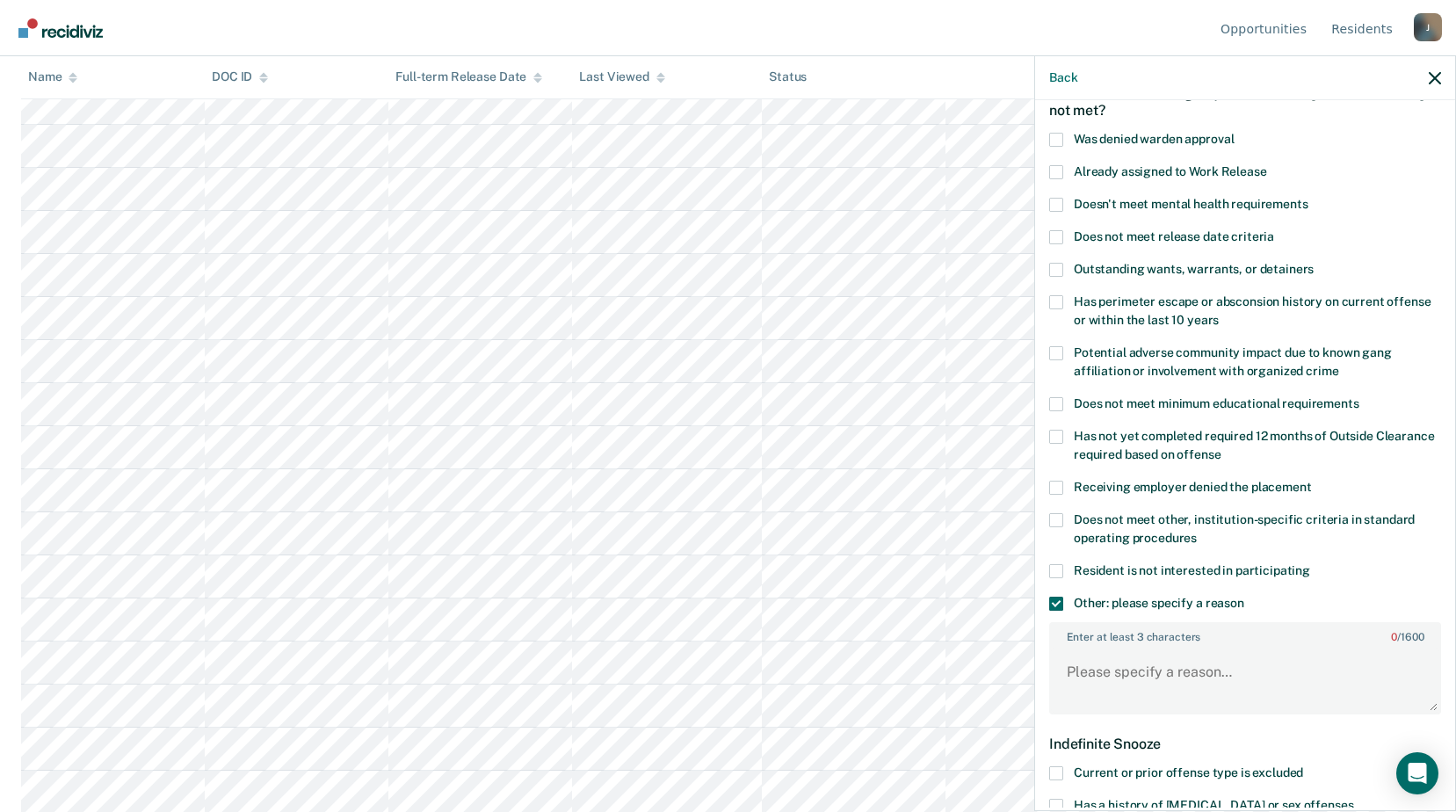
click at [1056, 235] on span at bounding box center [1056, 237] width 14 height 14
click at [1274, 230] on input "Does not meet release date criteria" at bounding box center [1274, 230] width 0 height 0
click at [1055, 600] on span at bounding box center [1056, 604] width 14 height 14
click at [1245, 597] on input "Other: please specify a reason" at bounding box center [1245, 597] width 0 height 0
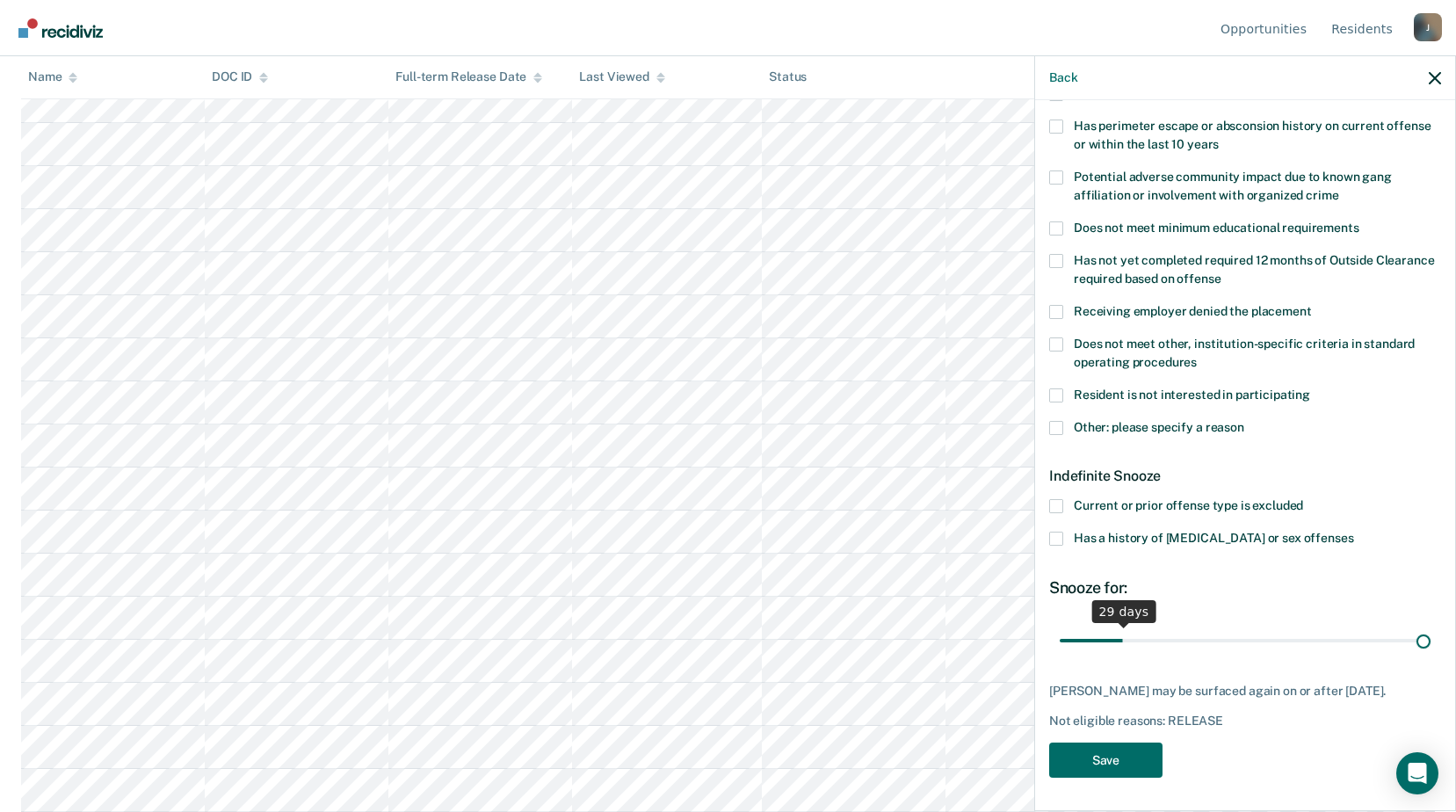
scroll to position [277, 0]
drag, startPoint x: 1116, startPoint y: 623, endPoint x: 1472, endPoint y: 645, distance: 356.7
type input "180"
click at [1431, 645] on input "range" at bounding box center [1245, 640] width 371 height 31
click at [1121, 750] on button "Save" at bounding box center [1105, 761] width 113 height 36
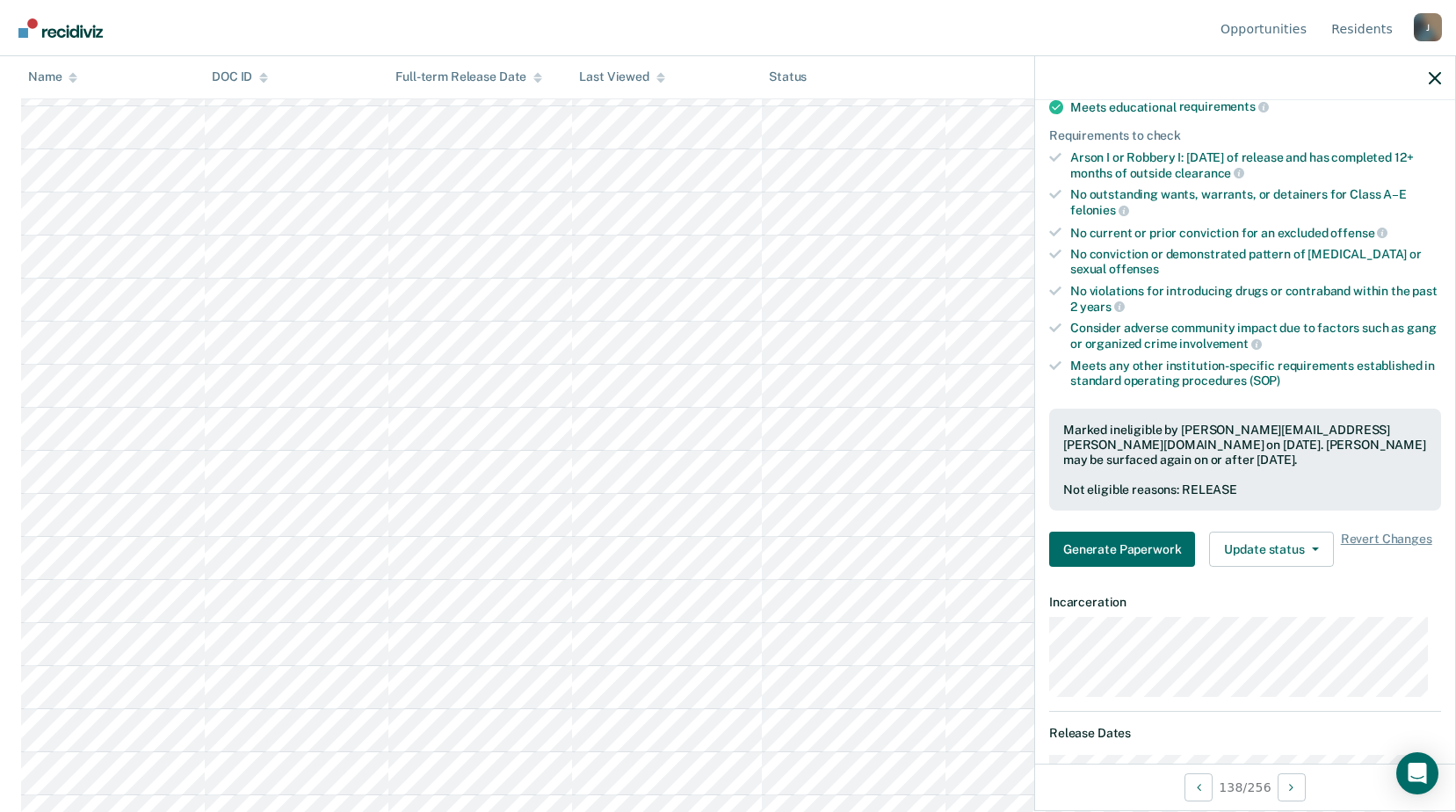
scroll to position [0, 0]
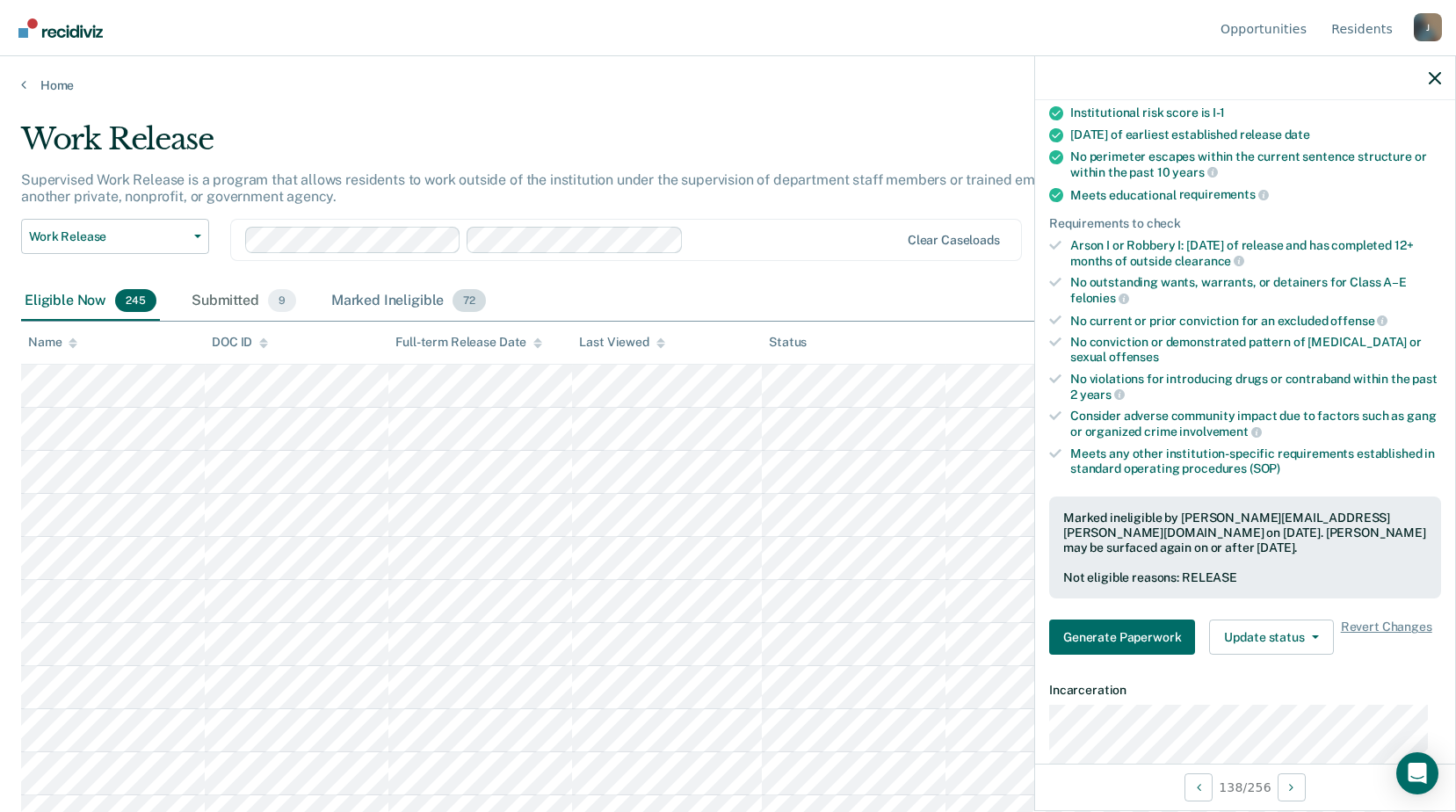
drag, startPoint x: 390, startPoint y: 302, endPoint x: 327, endPoint y: 301, distance: 63.3
click at [390, 301] on div "Marked Ineligible 72" at bounding box center [409, 301] width 162 height 39
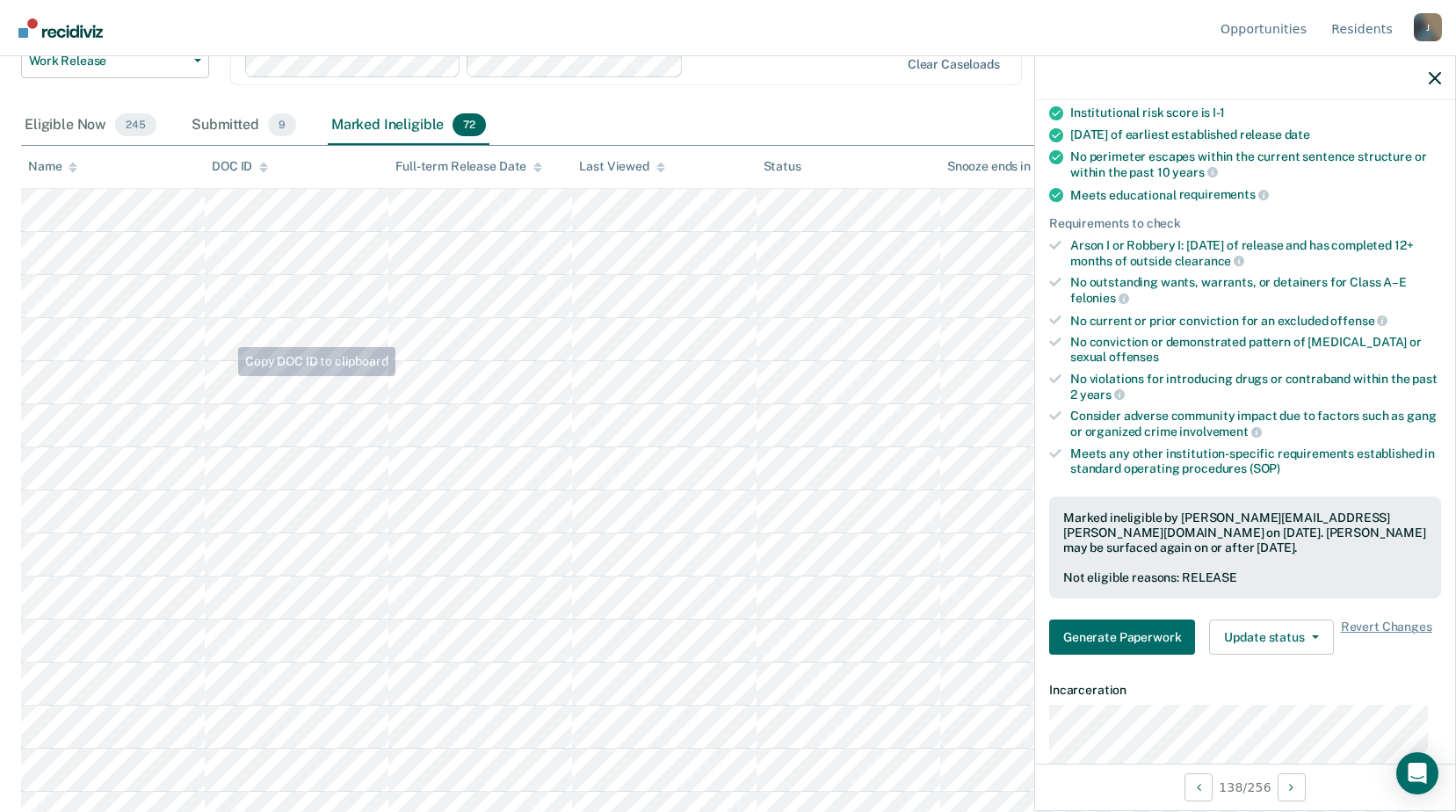
scroll to position [88, 0]
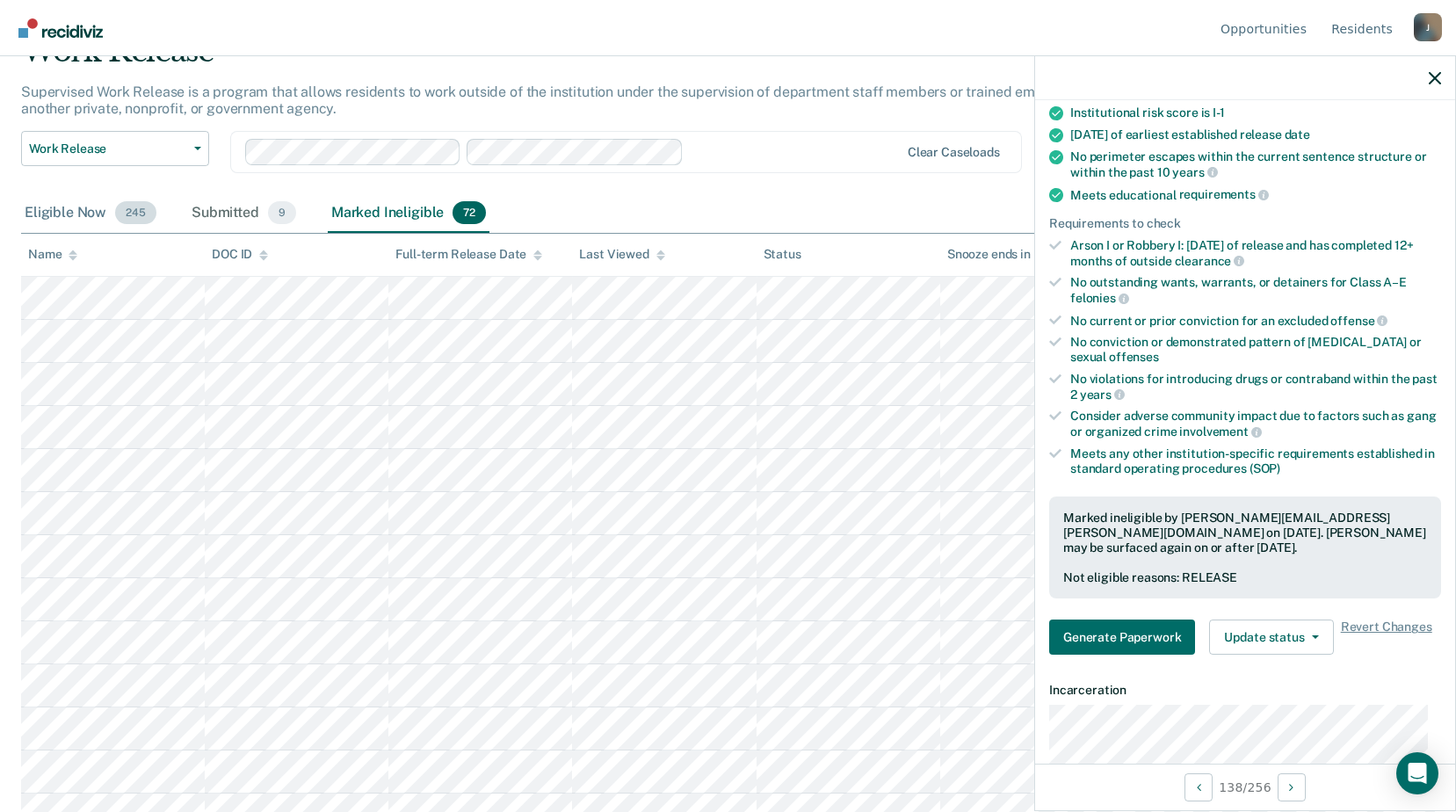
click at [36, 205] on div "Eligible Now 245" at bounding box center [90, 213] width 139 height 39
click at [235, 208] on div "Submitted 9" at bounding box center [244, 213] width 112 height 39
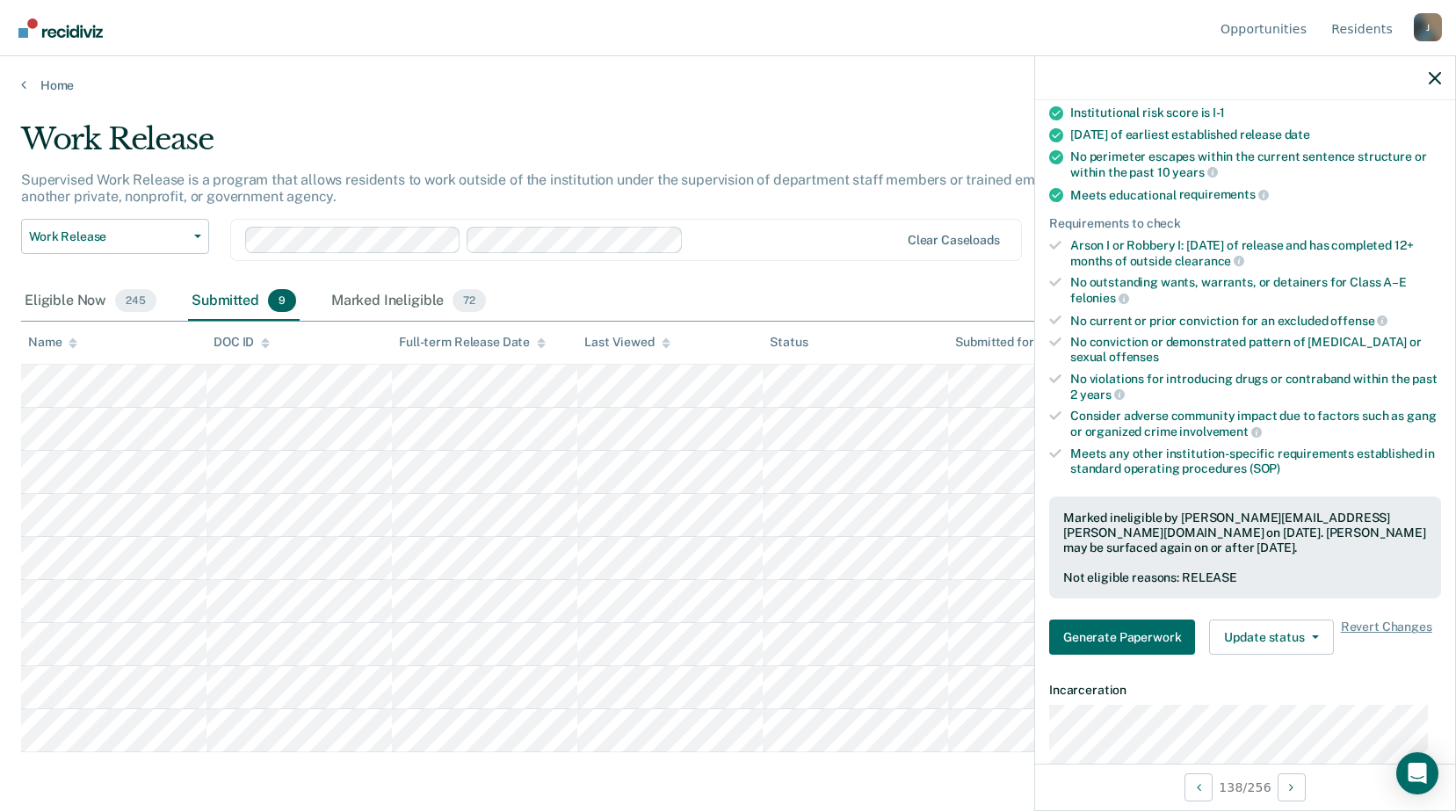
scroll to position [0, 0]
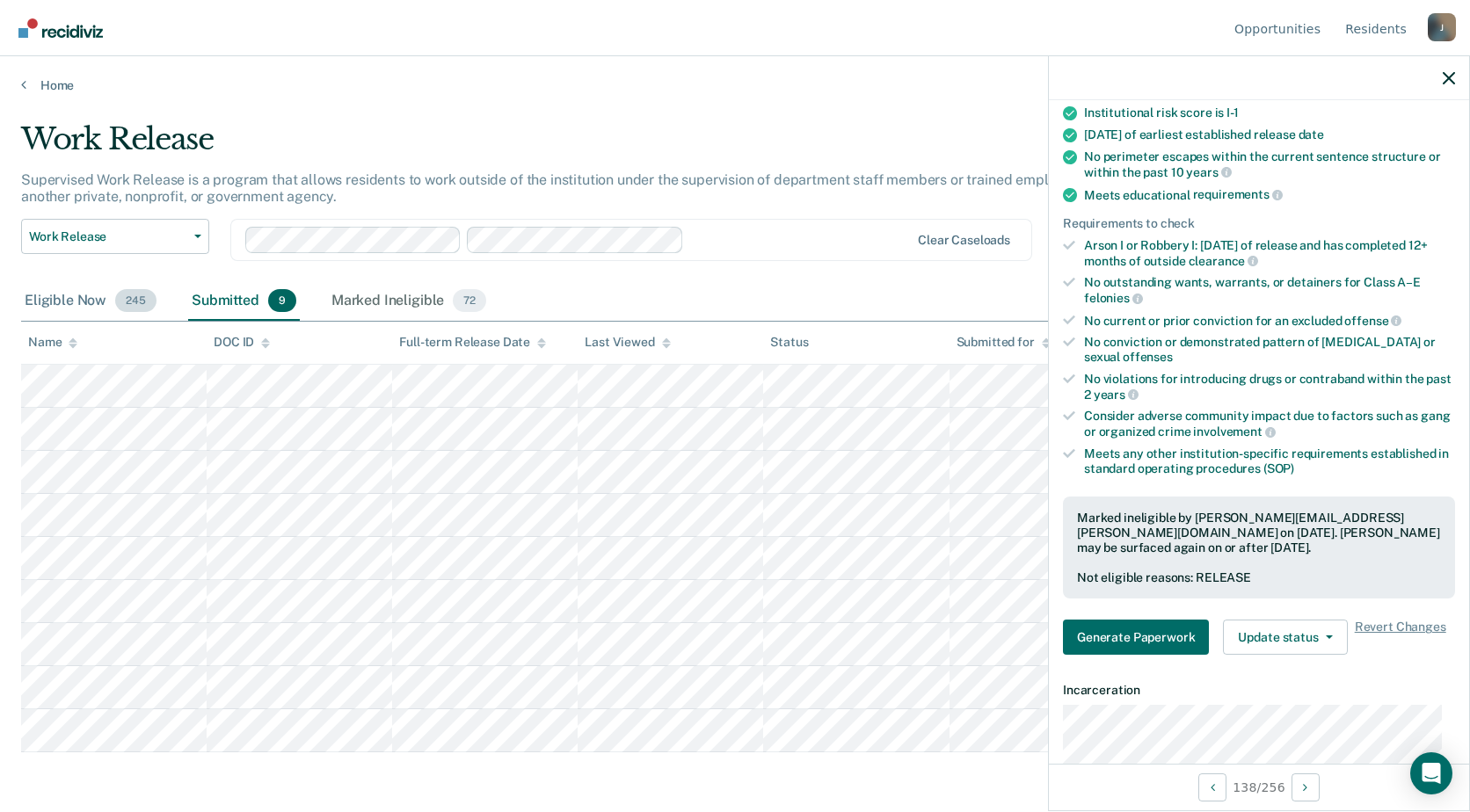
click at [40, 309] on div "Eligible Now 245" at bounding box center [90, 301] width 139 height 39
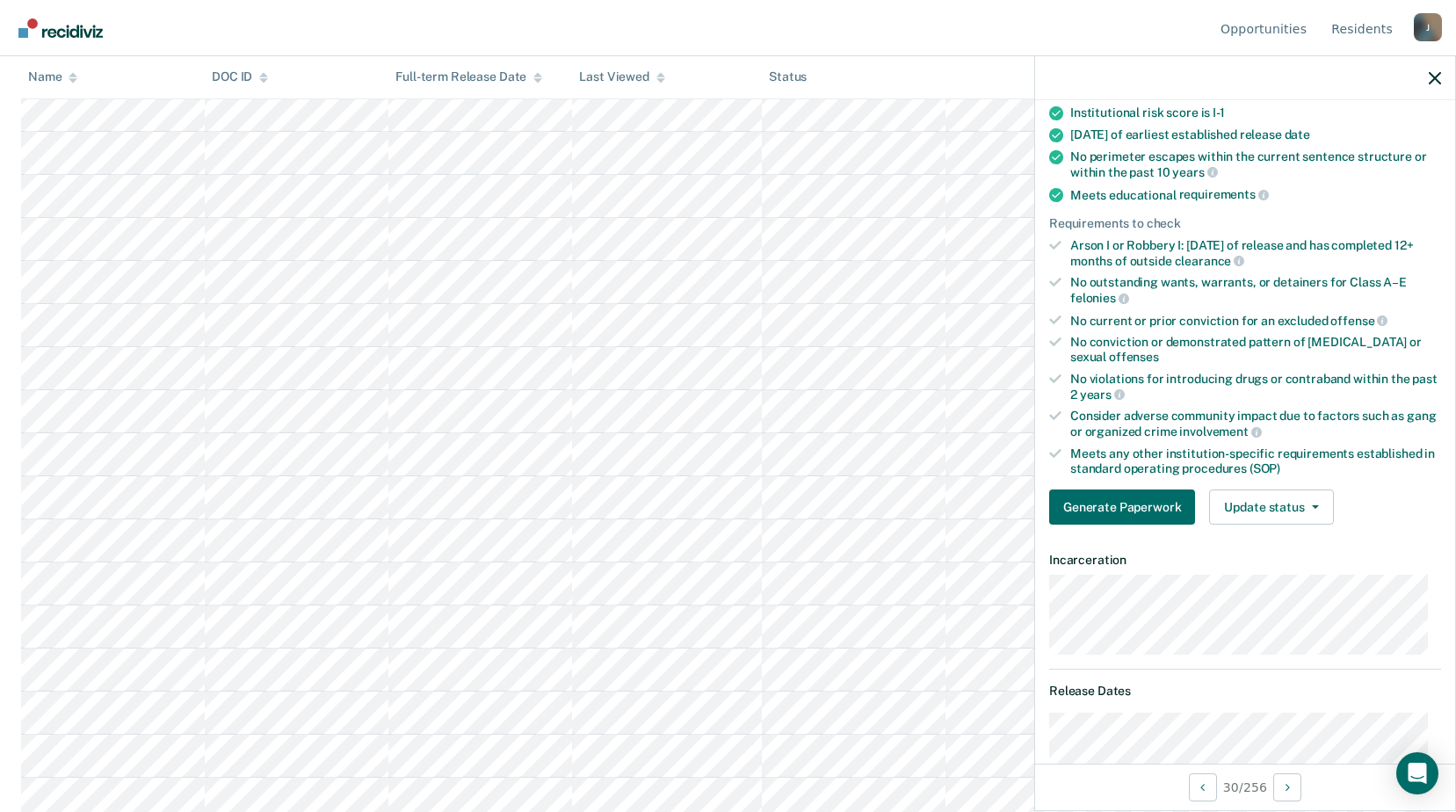
scroll to position [365, 0]
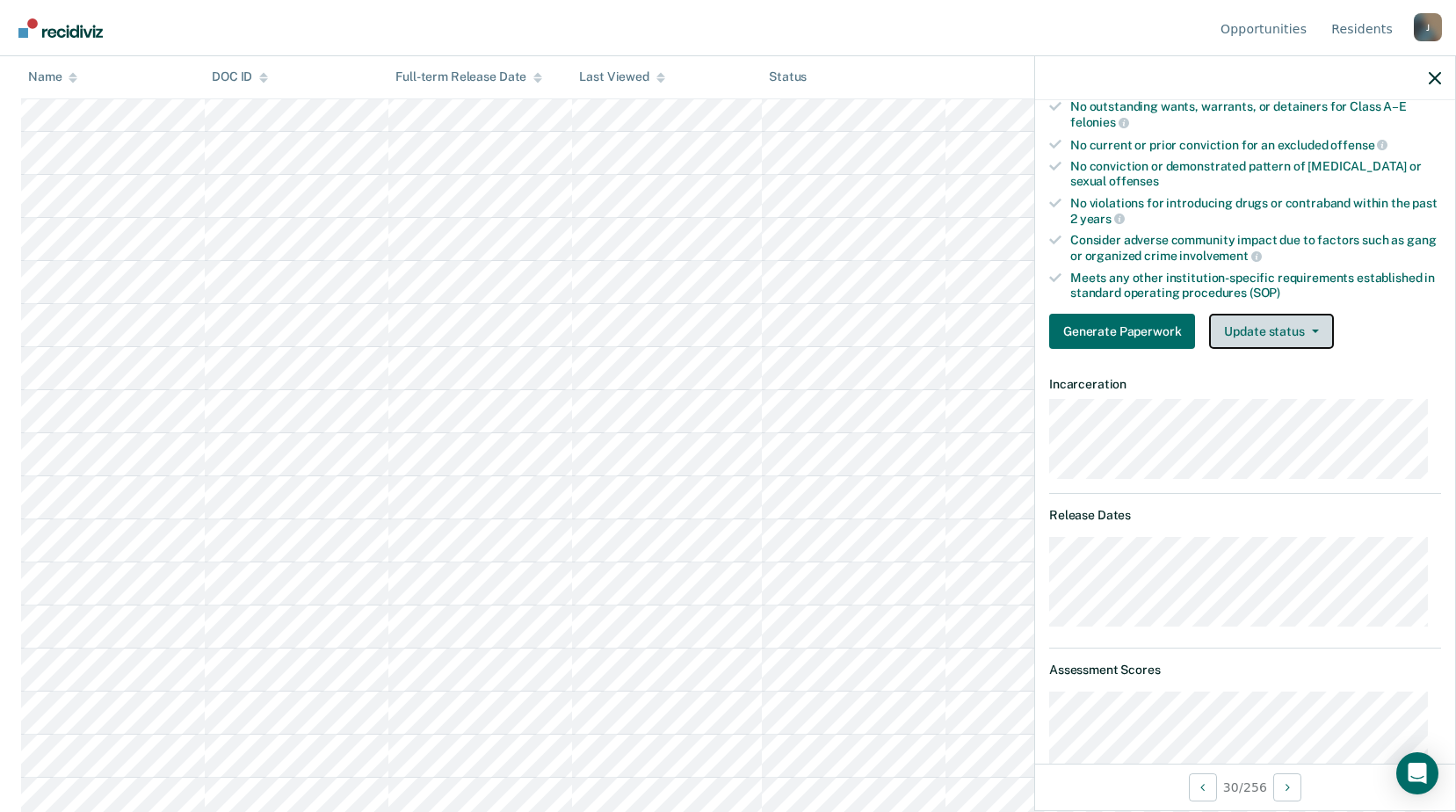
click at [1286, 324] on button "Update status" at bounding box center [1271, 331] width 124 height 35
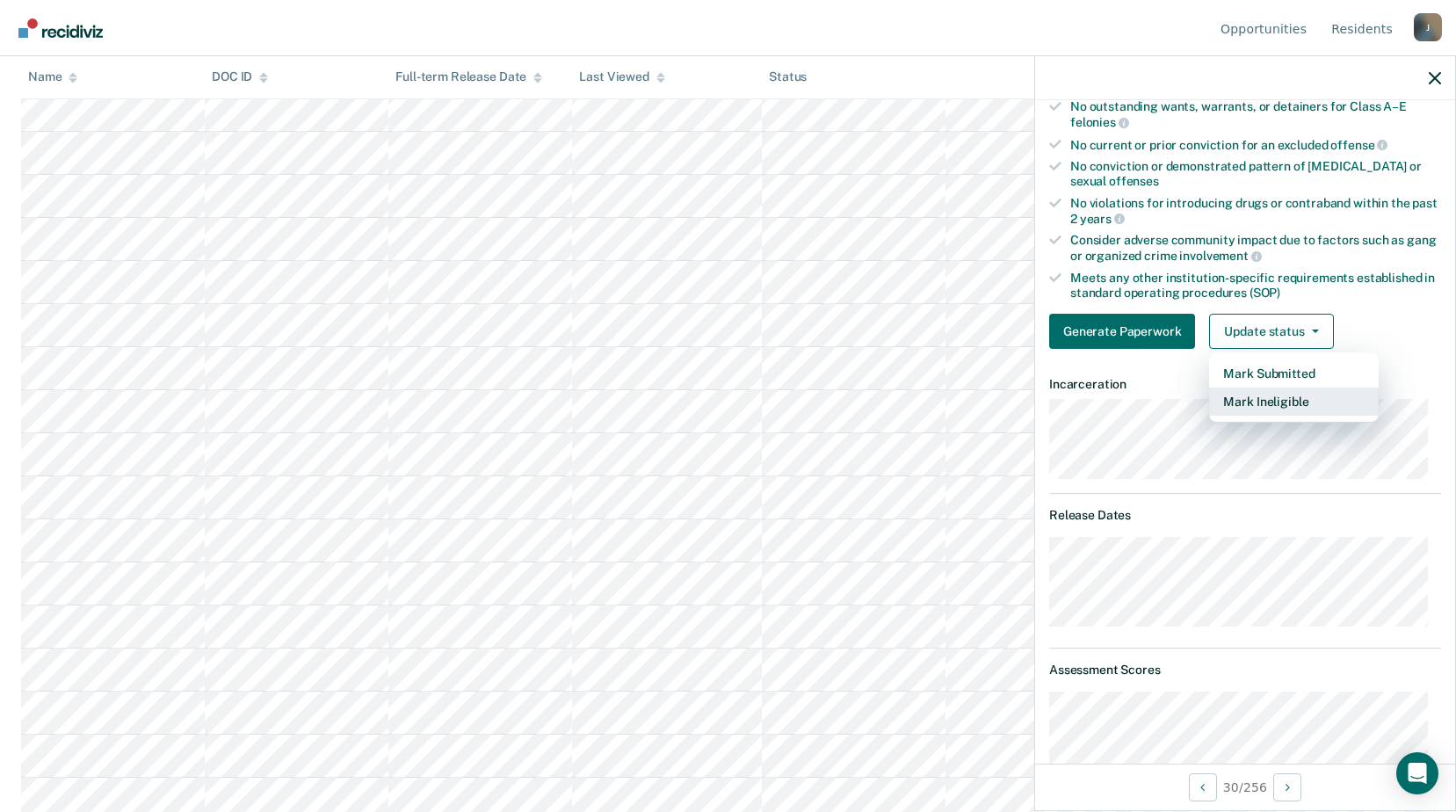
click at [1243, 405] on button "Mark Ineligible" at bounding box center [1294, 402] width 170 height 28
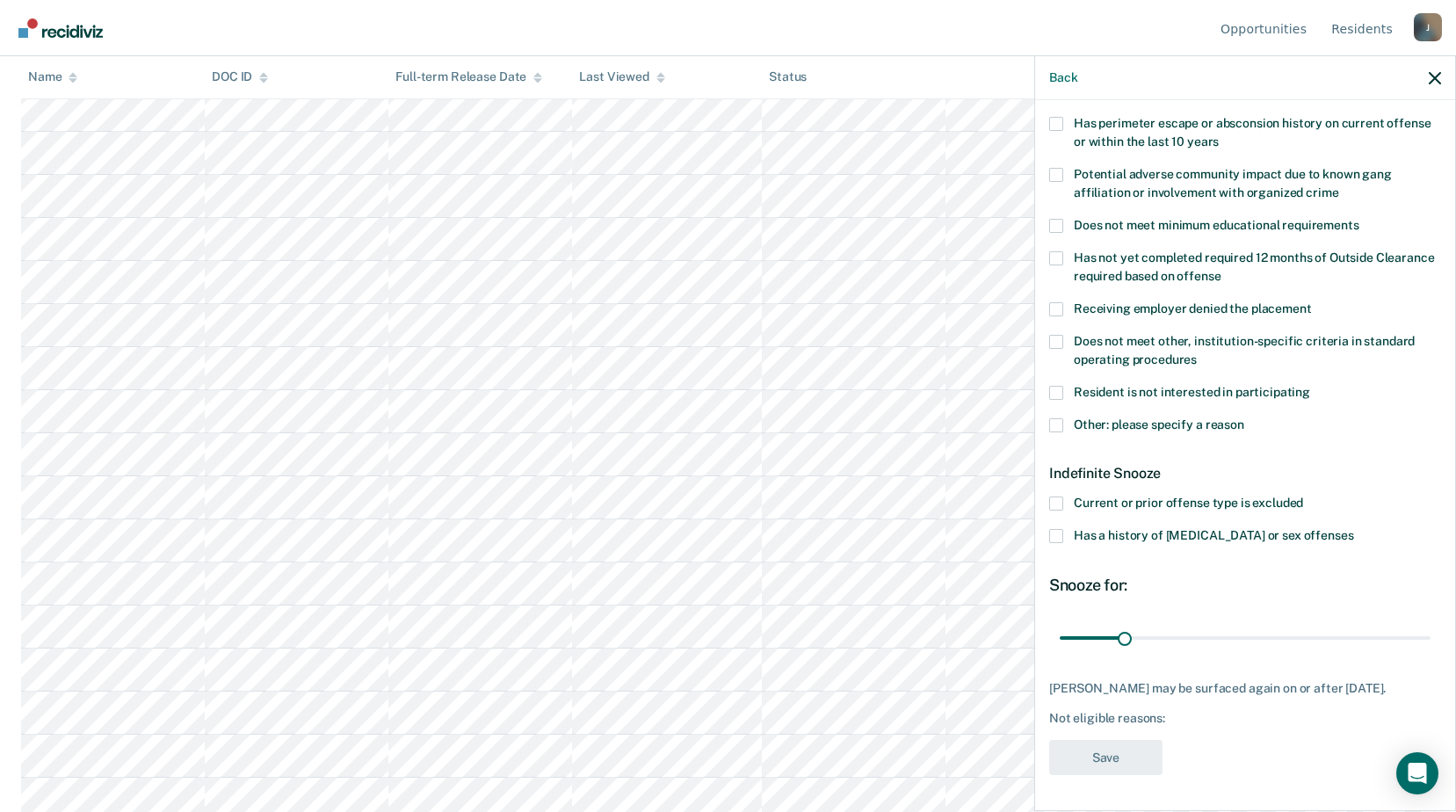
click at [1056, 418] on span at bounding box center [1056, 425] width 14 height 14
click at [1245, 418] on input "Other: please specify a reason" at bounding box center [1245, 418] width 0 height 0
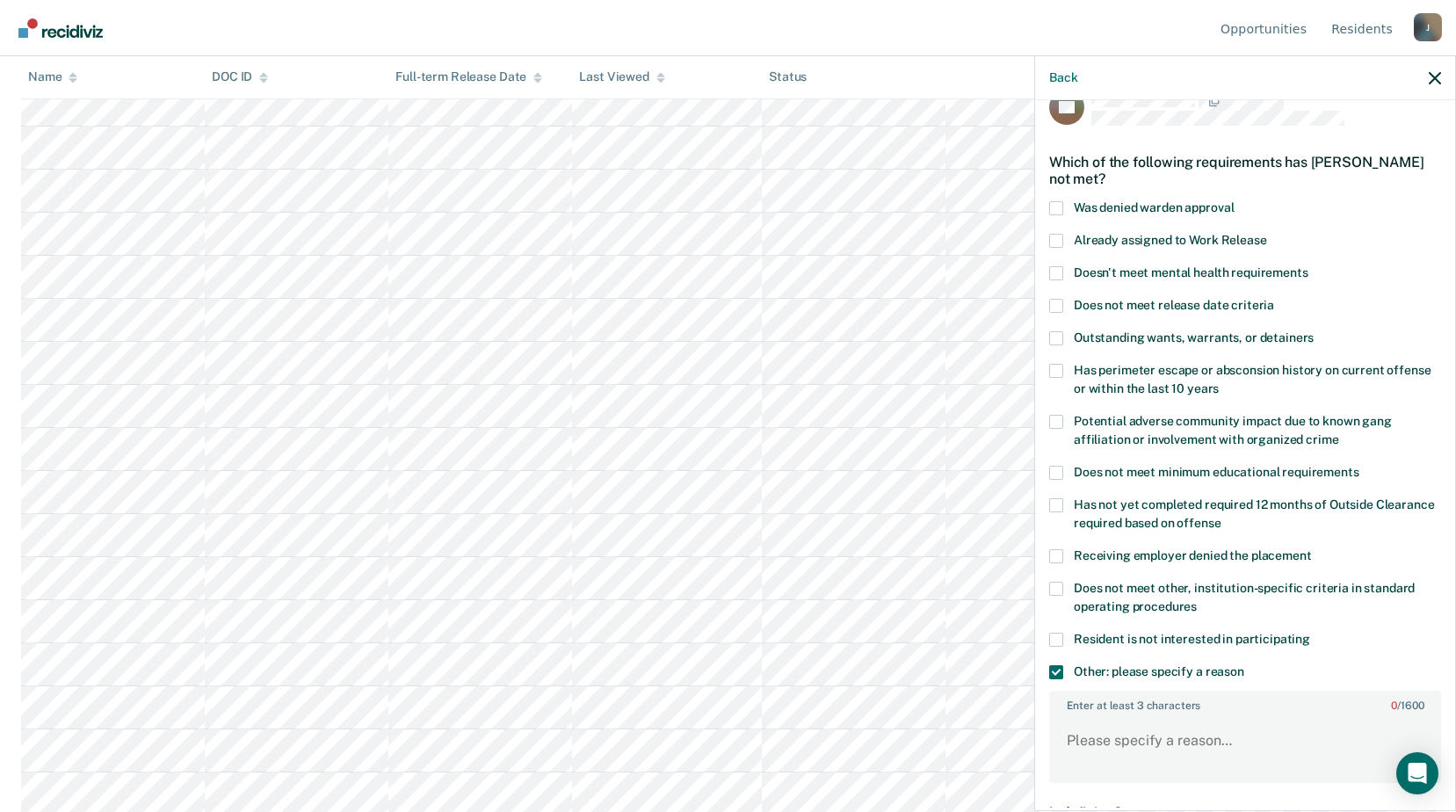
scroll to position [208, 0]
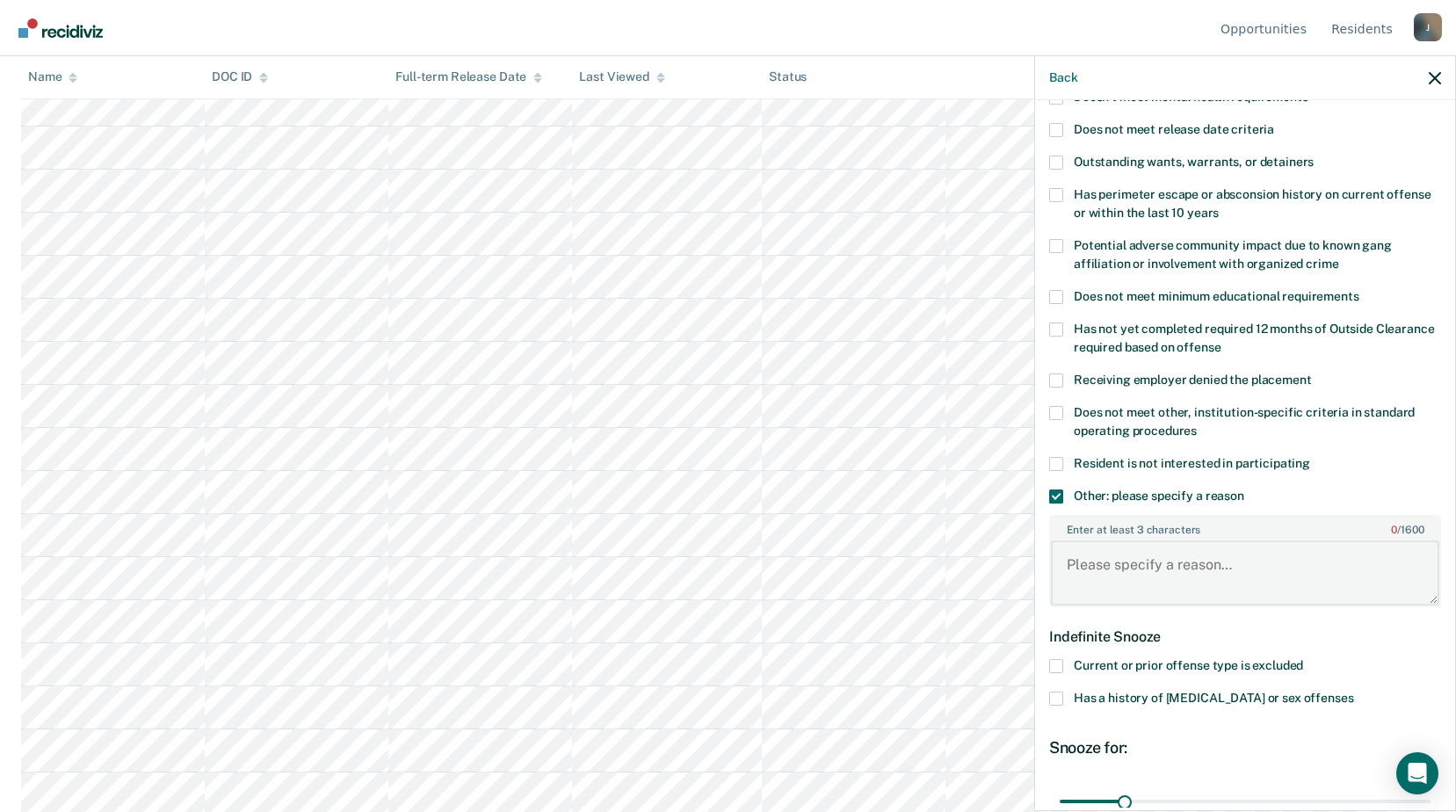
click at [1122, 546] on textarea "Enter at least 3 characters 0 / 1600" at bounding box center [1245, 573] width 388 height 65
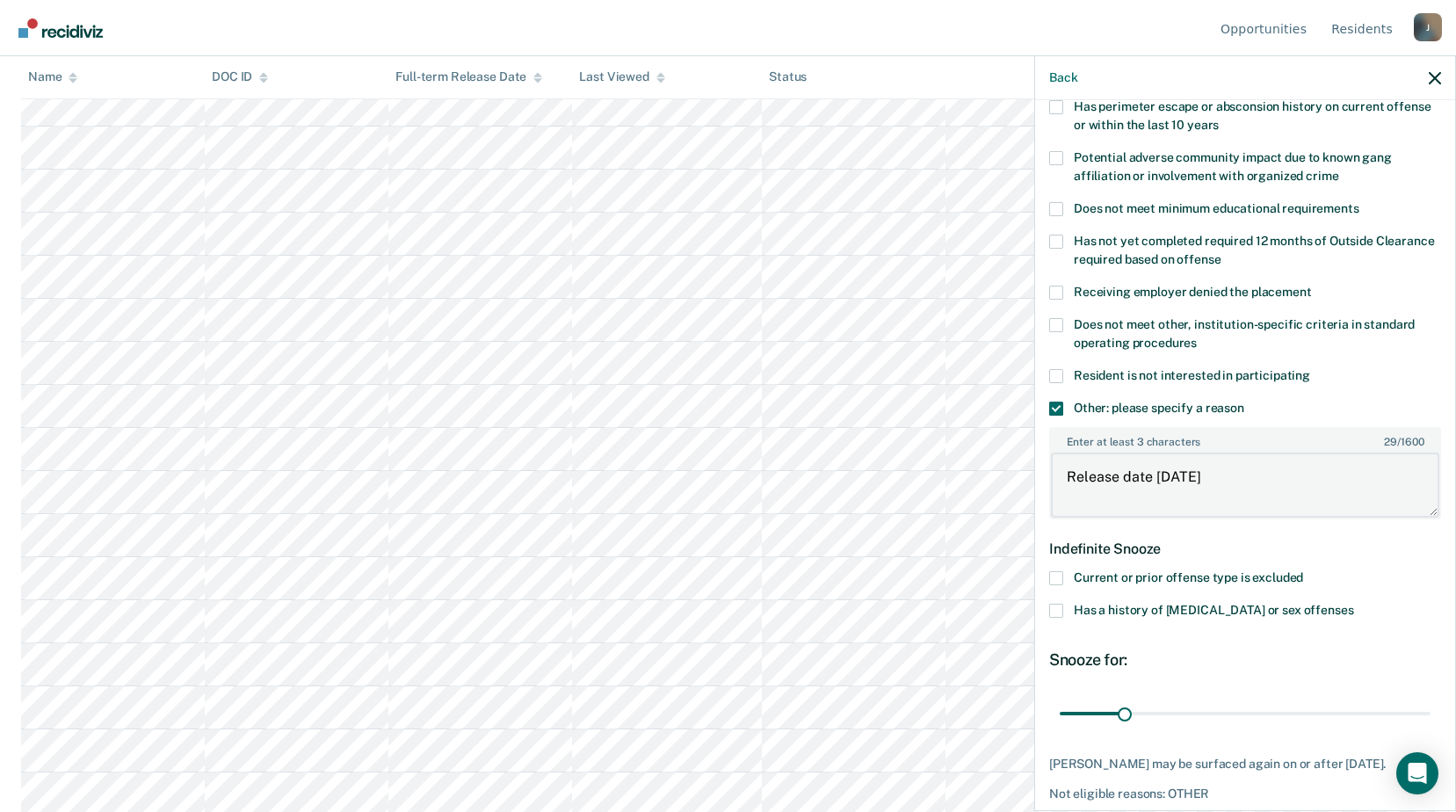
scroll to position [384, 0]
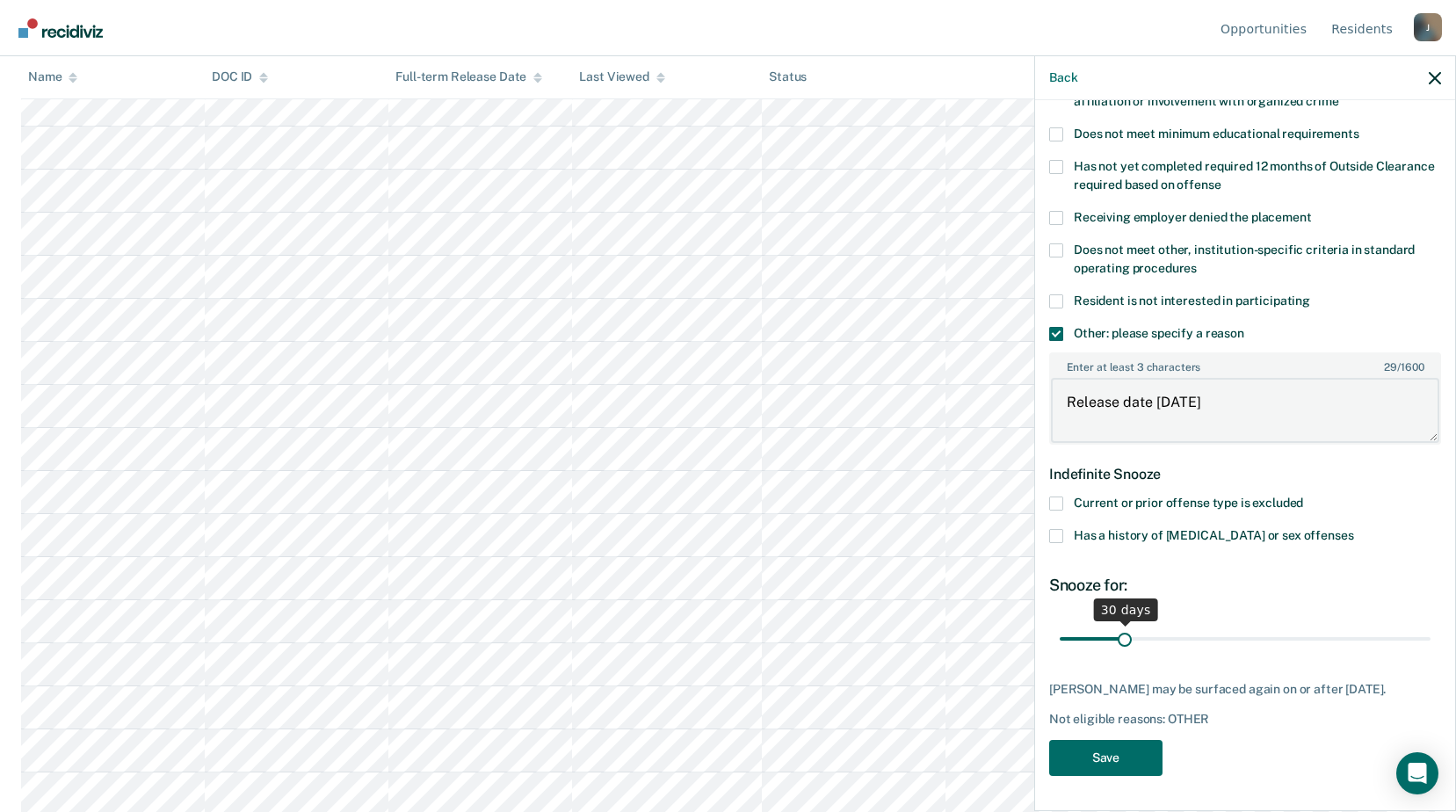
type textarea "Release date within 6 months"
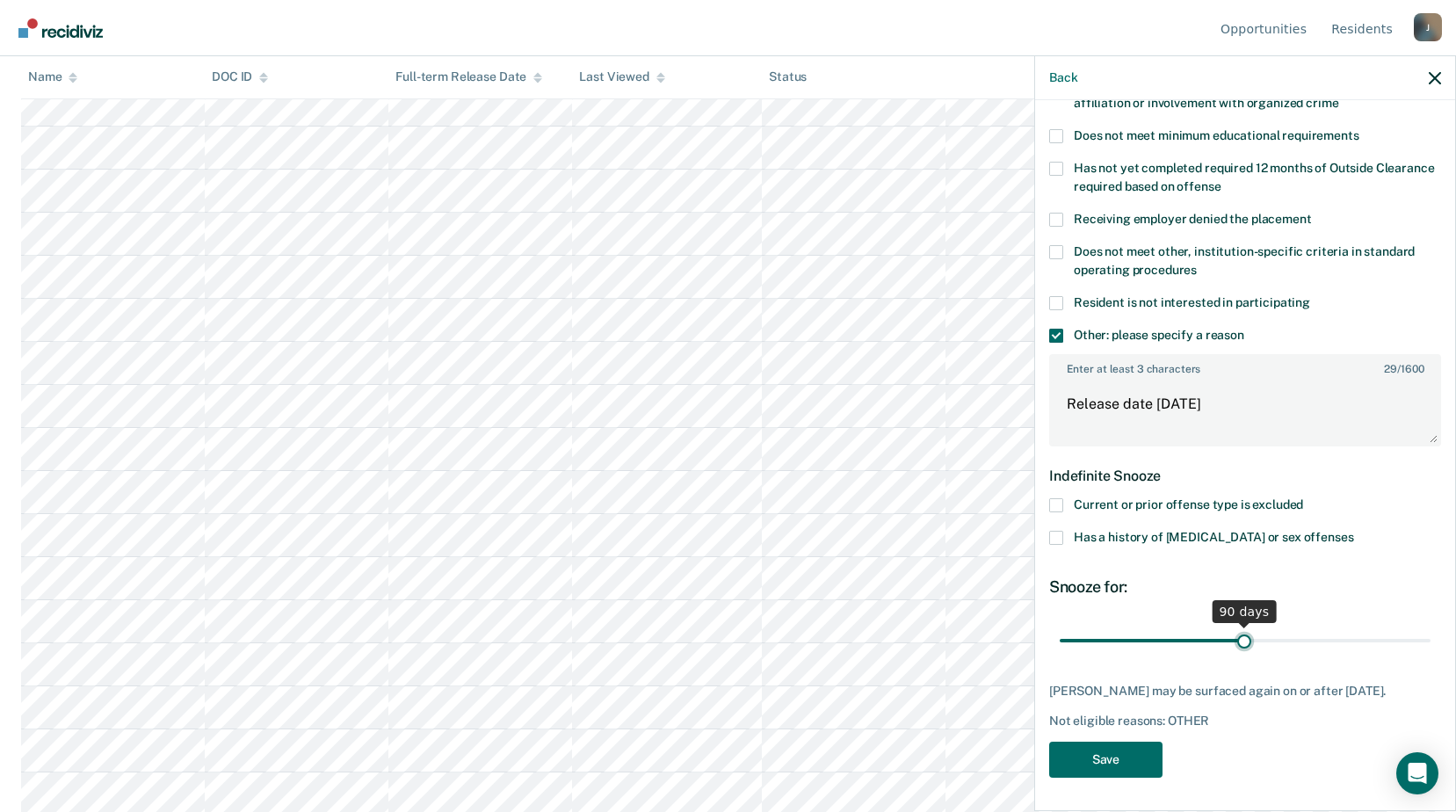
drag, startPoint x: 1129, startPoint y: 622, endPoint x: 1238, endPoint y: 627, distance: 110.0
type input "90"
click at [1238, 627] on input "range" at bounding box center [1245, 640] width 371 height 31
click at [1136, 771] on button "Save" at bounding box center [1105, 760] width 113 height 36
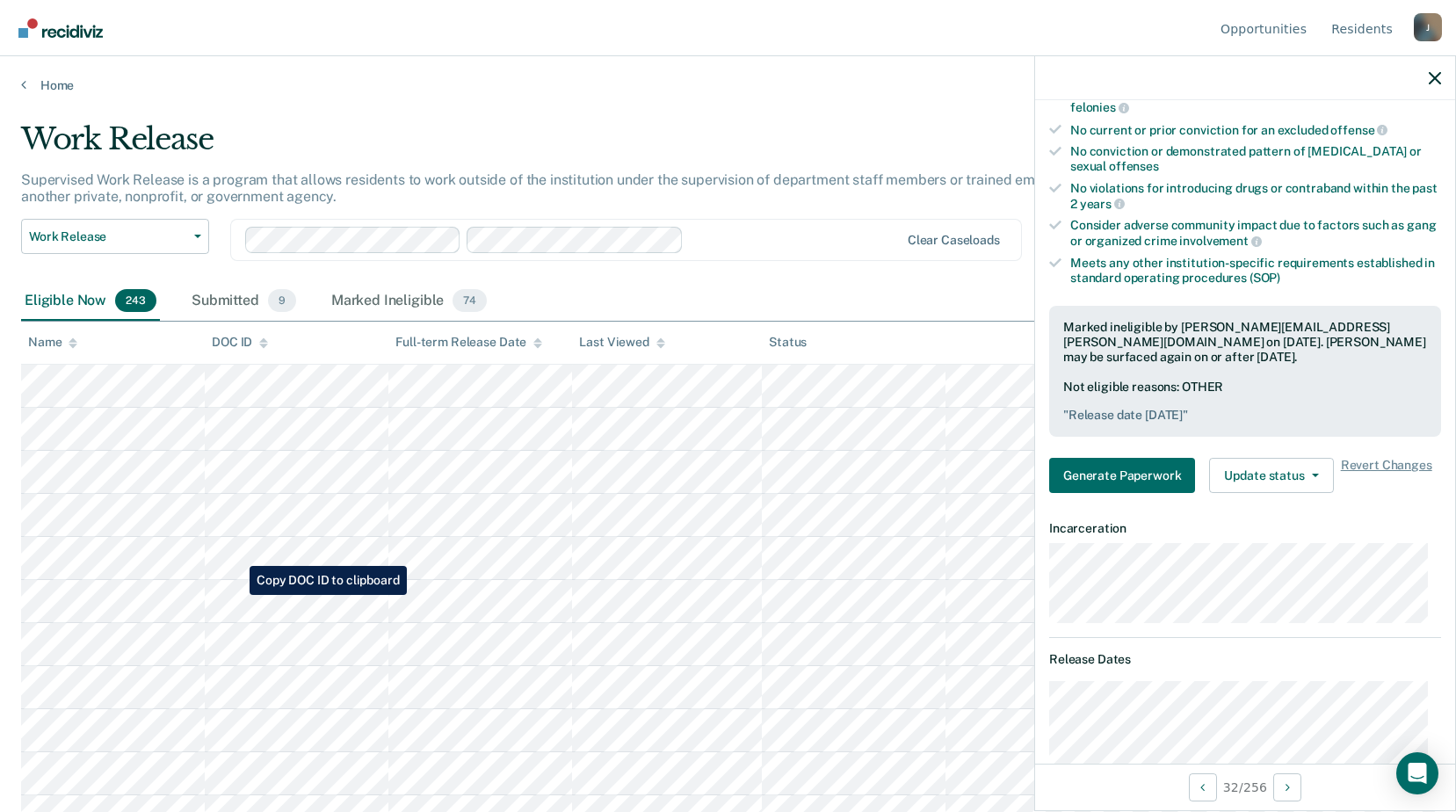
scroll to position [88, 0]
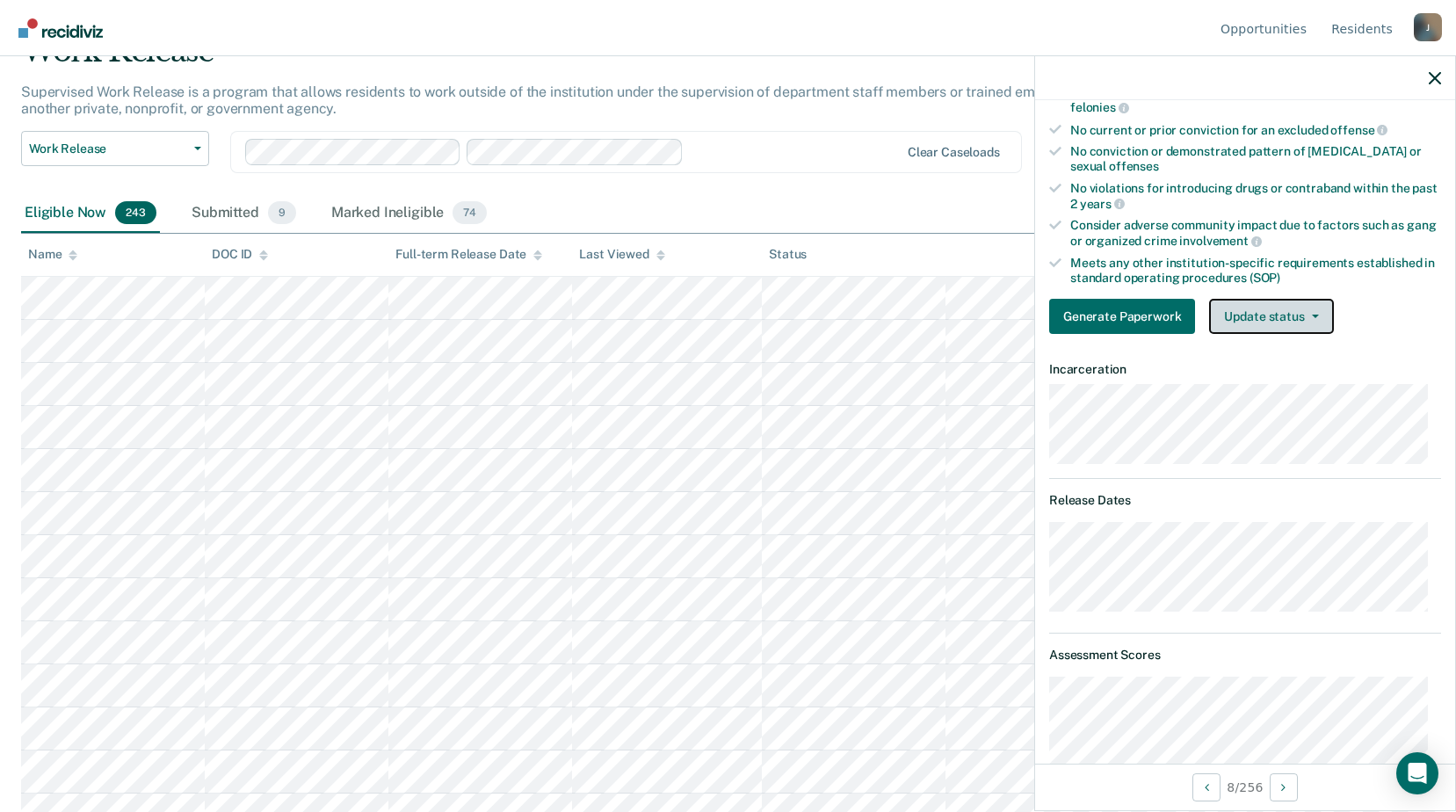
click at [1260, 322] on button "Update status" at bounding box center [1271, 316] width 124 height 35
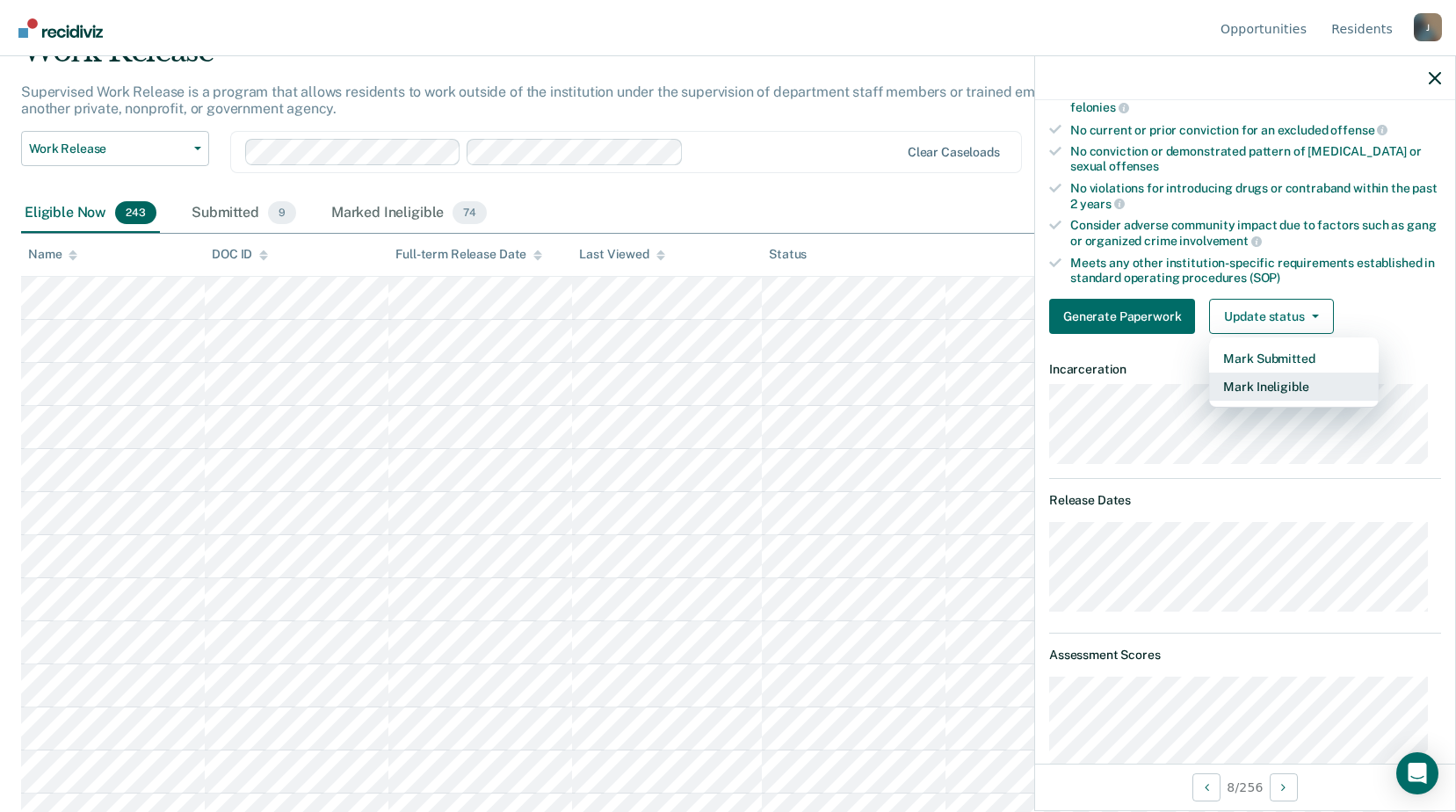
click at [1245, 386] on button "Mark Ineligible" at bounding box center [1294, 387] width 170 height 28
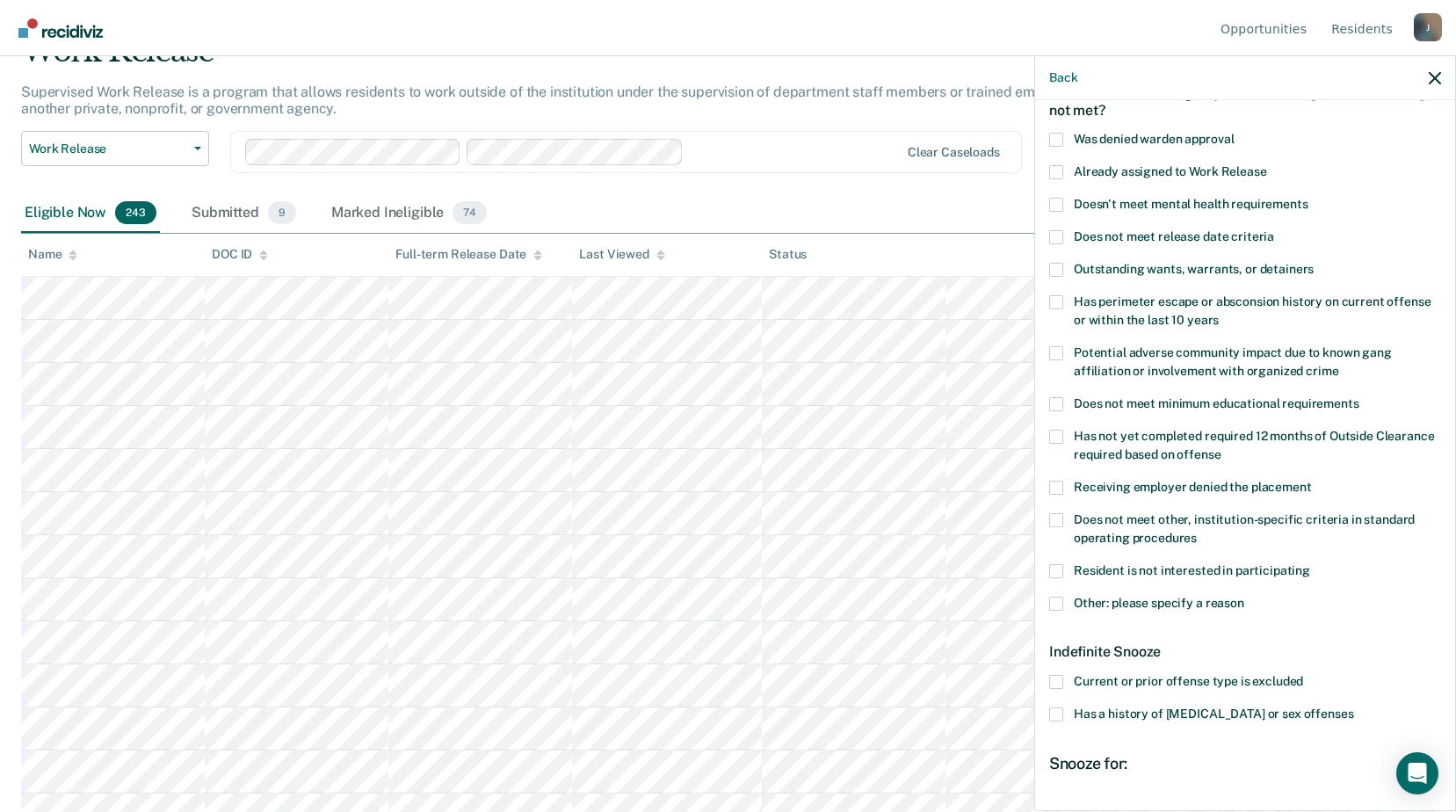
scroll to position [189, 0]
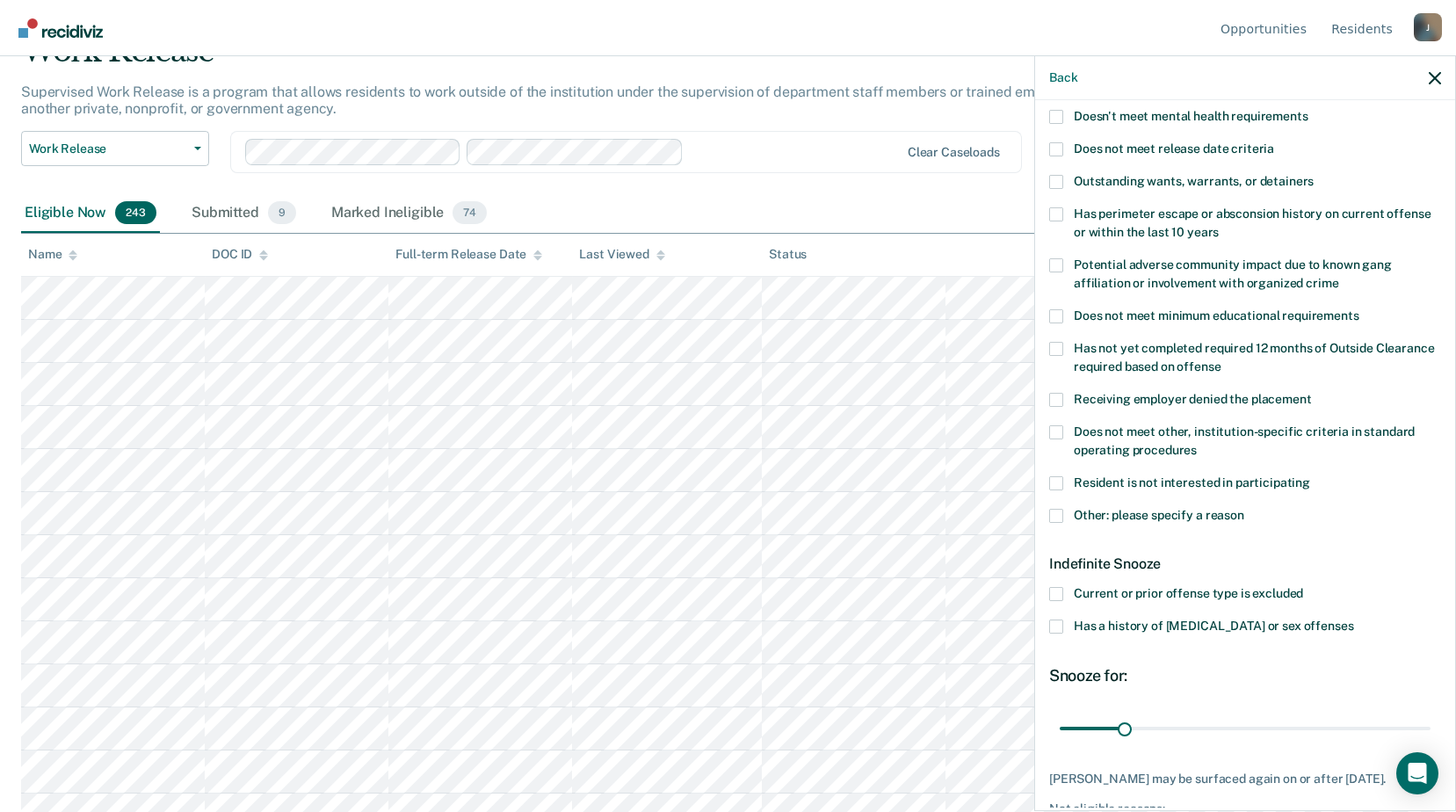
click at [1064, 436] on label "Does not meet other, institution-specific criteria in standard operating proced…" at bounding box center [1245, 443] width 392 height 37
click at [1197, 444] on input "Does not meet other, institution-specific criteria in standard operating proced…" at bounding box center [1197, 444] width 0 height 0
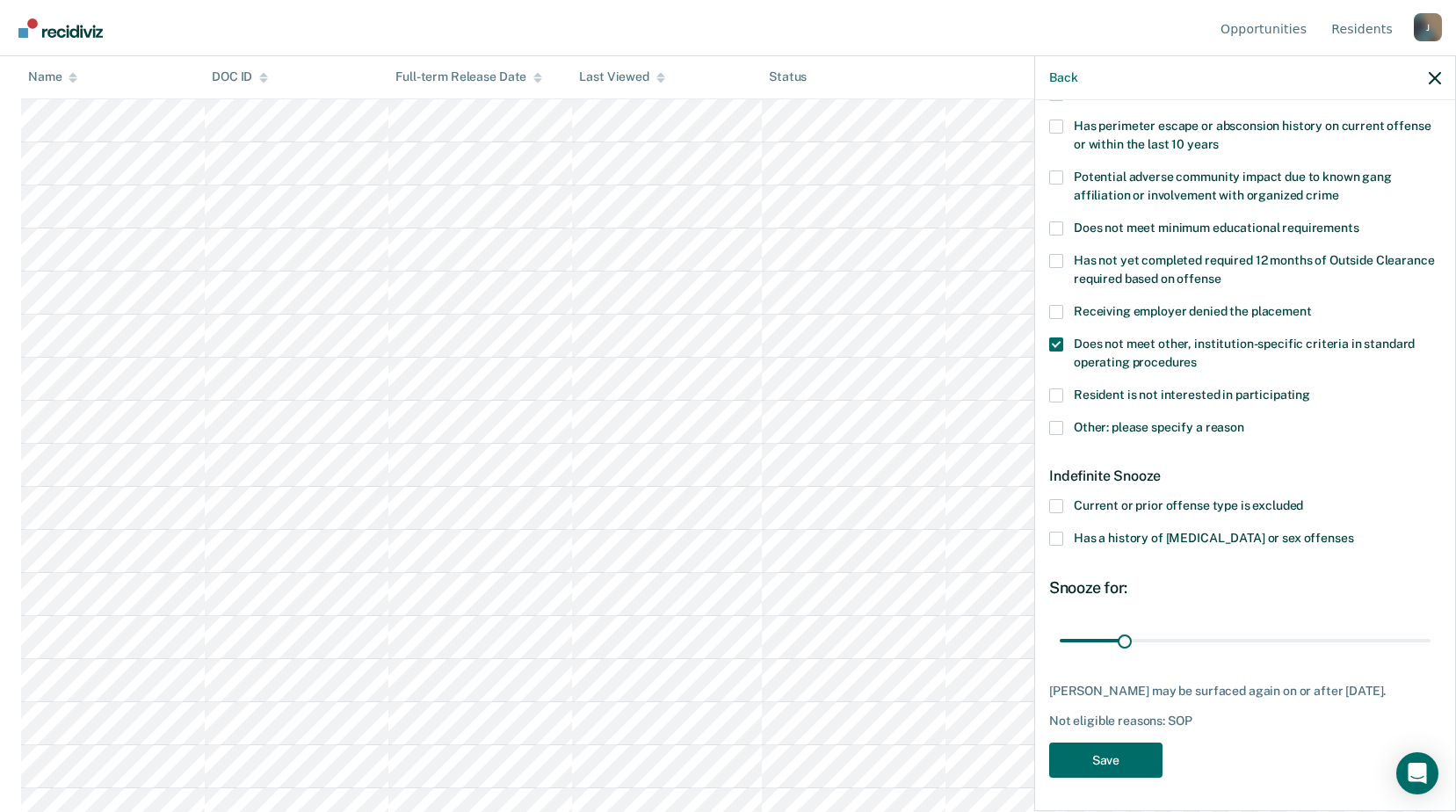
scroll to position [439, 0]
click at [1057, 344] on span at bounding box center [1056, 345] width 14 height 14
click at [1197, 356] on input "Does not meet other, institution-specific criteria in standard operating proced…" at bounding box center [1197, 356] width 0 height 0
click at [1064, 503] on label "Current or prior offense type is excluded" at bounding box center [1245, 508] width 392 height 18
click at [1303, 499] on input "Current or prior offense type is excluded" at bounding box center [1303, 499] width 0 height 0
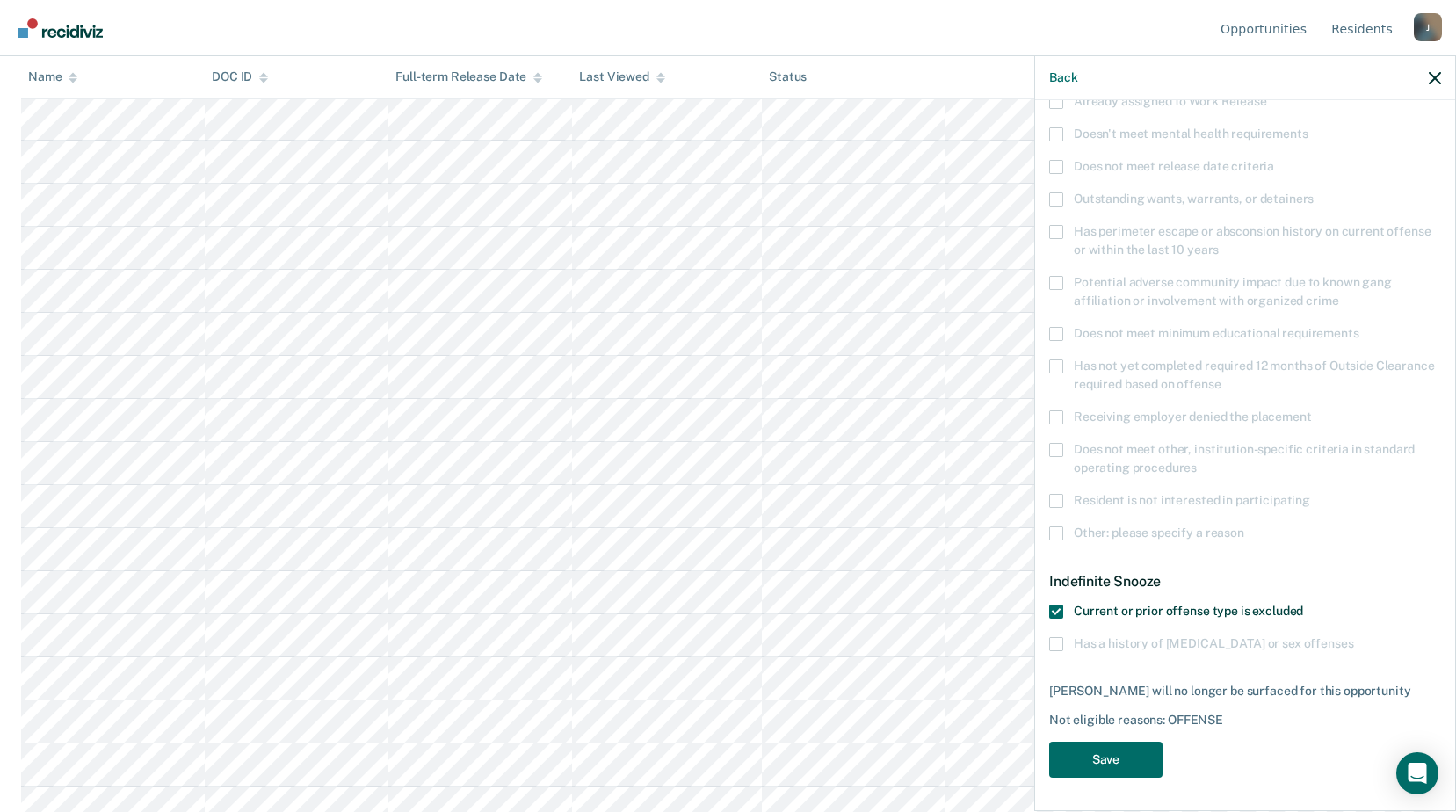
scroll to position [615, 0]
click at [1108, 769] on button "Save" at bounding box center [1105, 760] width 113 height 36
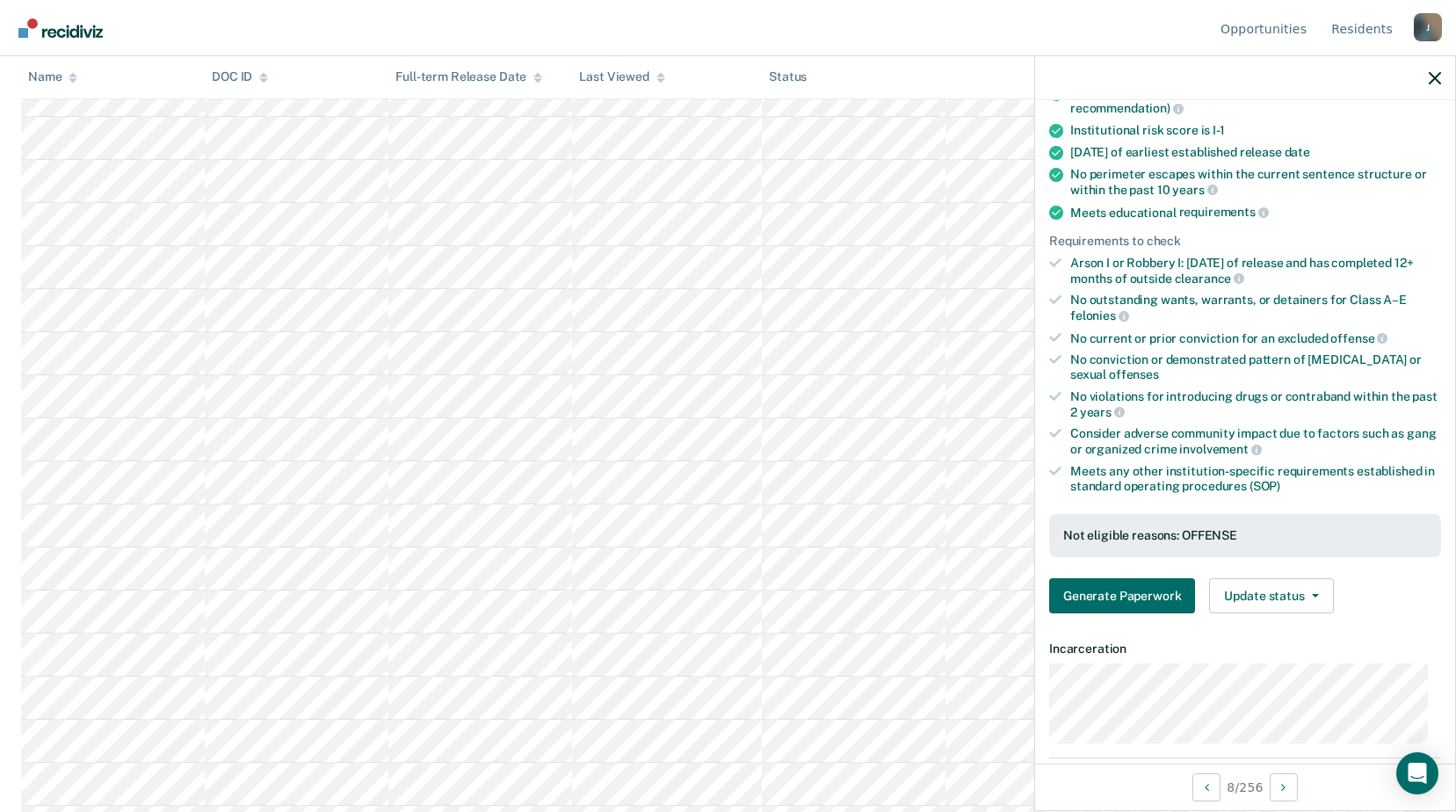
scroll to position [3867, 0]
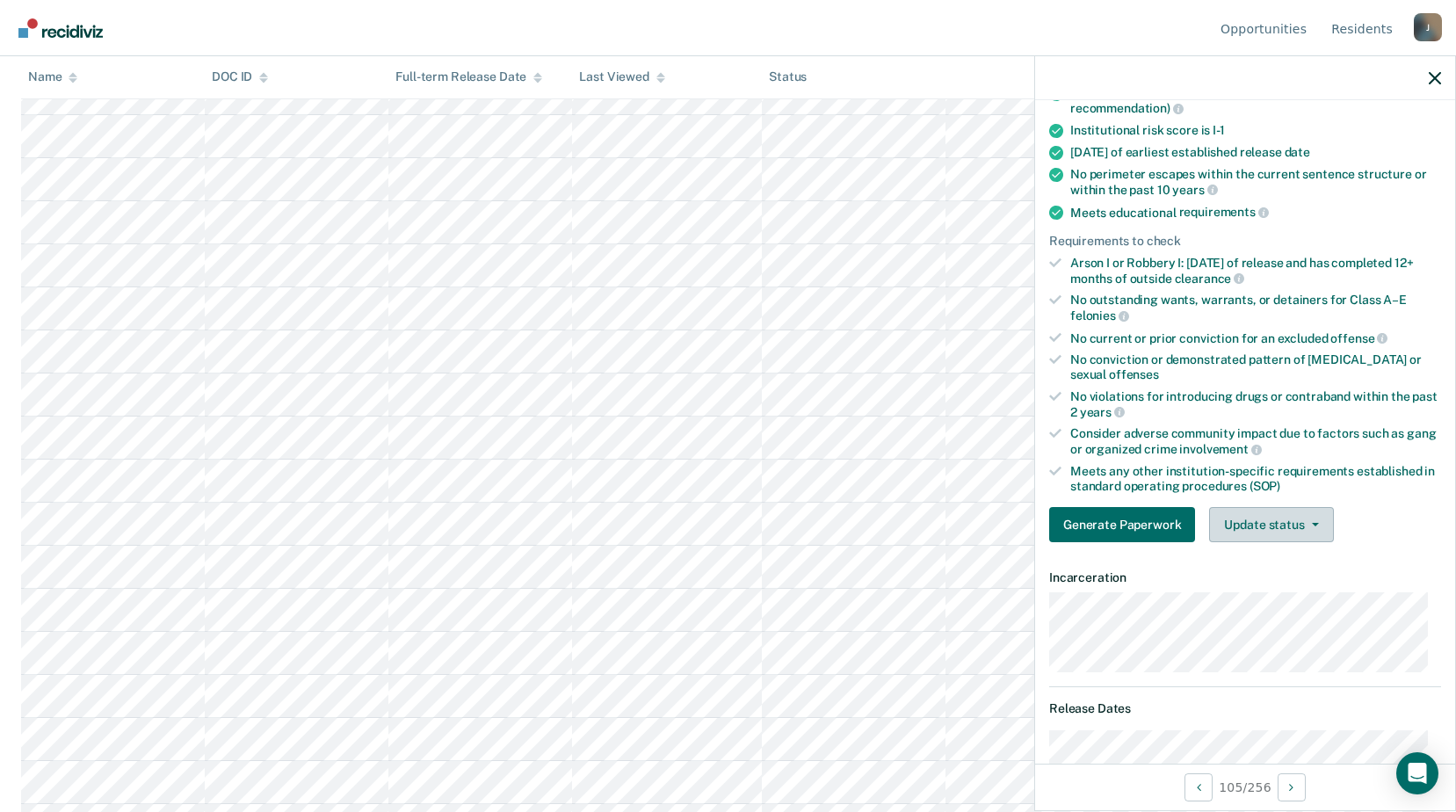
click at [1305, 523] on span "button" at bounding box center [1312, 525] width 14 height 4
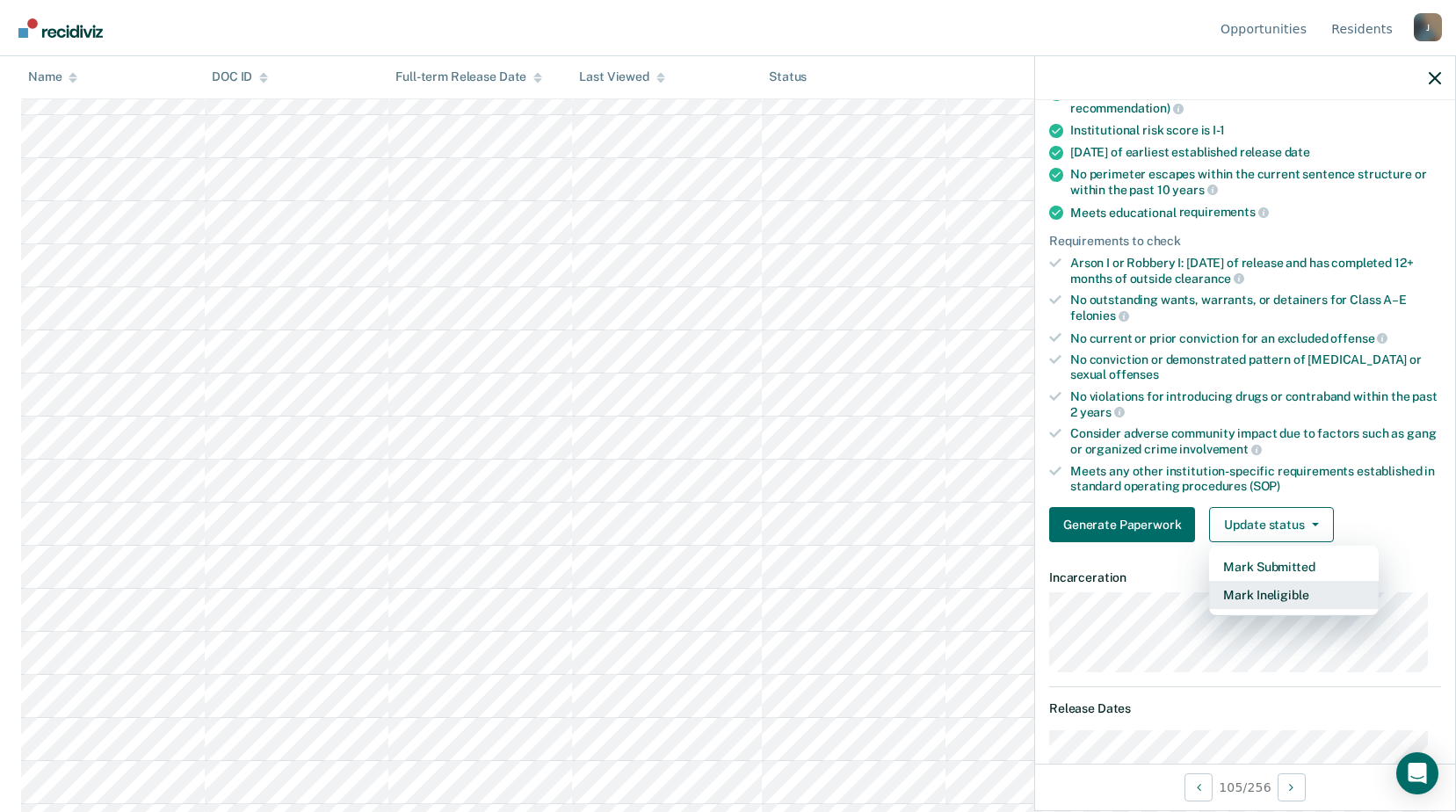
click at [1263, 599] on button "Mark Ineligible" at bounding box center [1294, 595] width 170 height 28
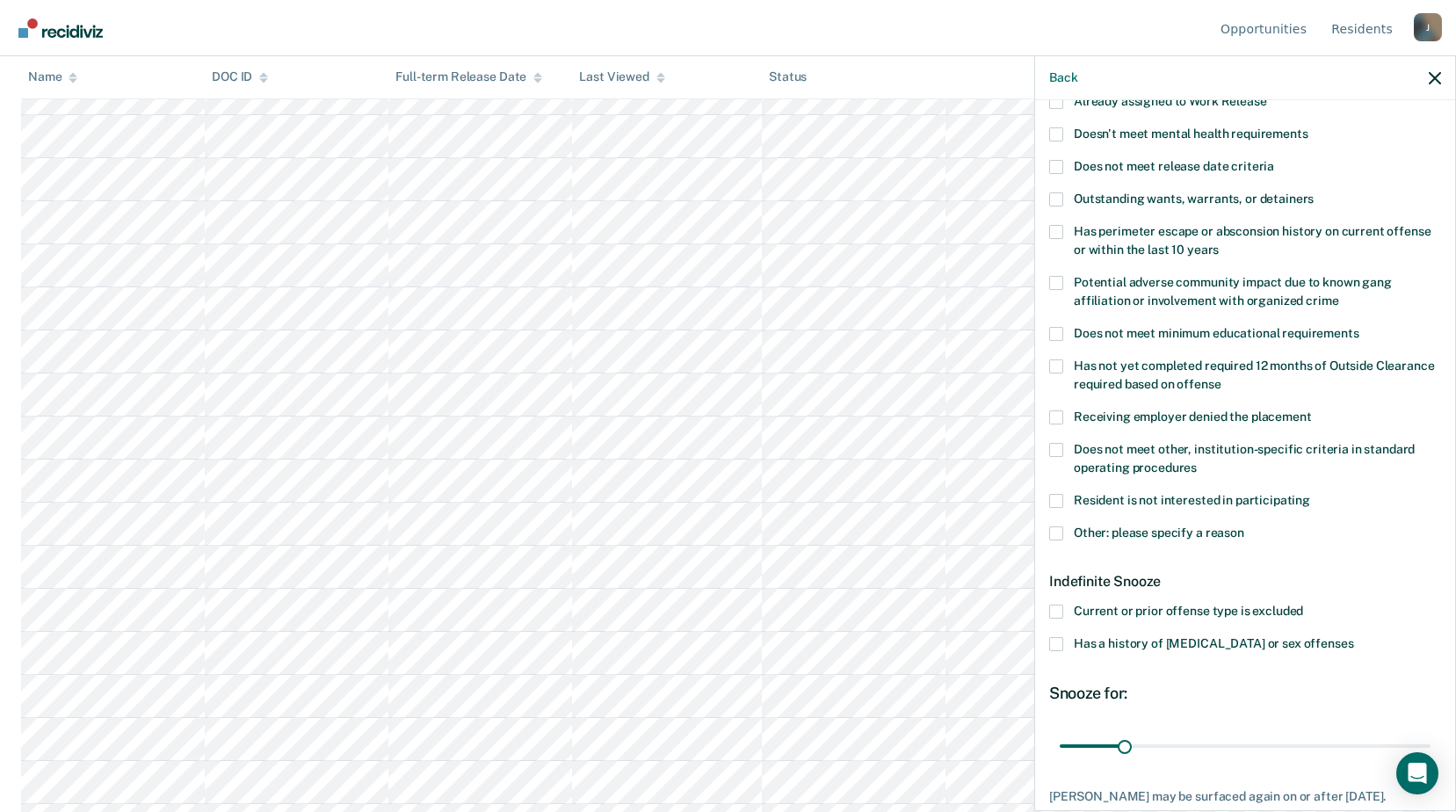
click at [1054, 534] on span at bounding box center [1056, 533] width 14 height 14
click at [1245, 526] on input "Other: please specify a reason" at bounding box center [1245, 526] width 0 height 0
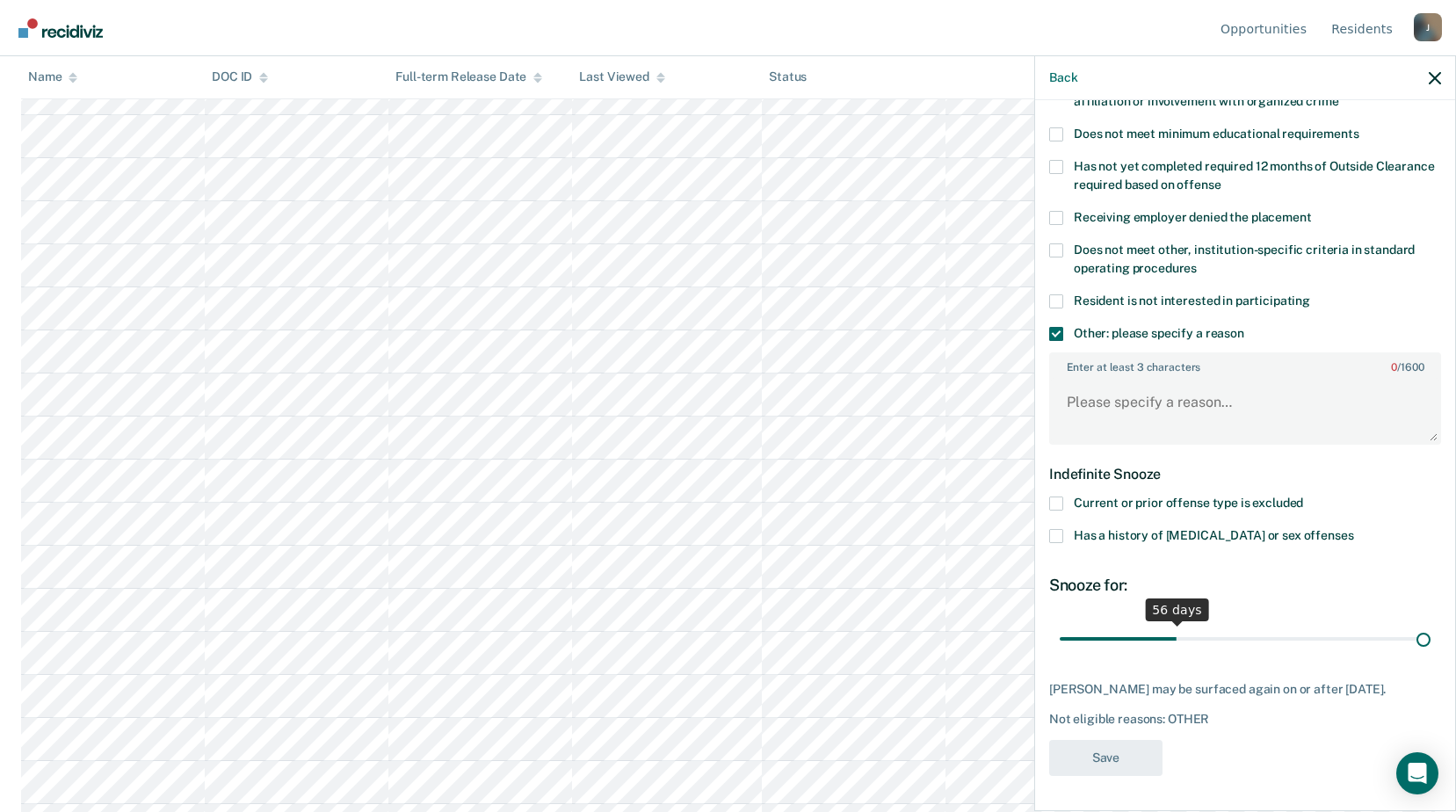
scroll to position [369, 0]
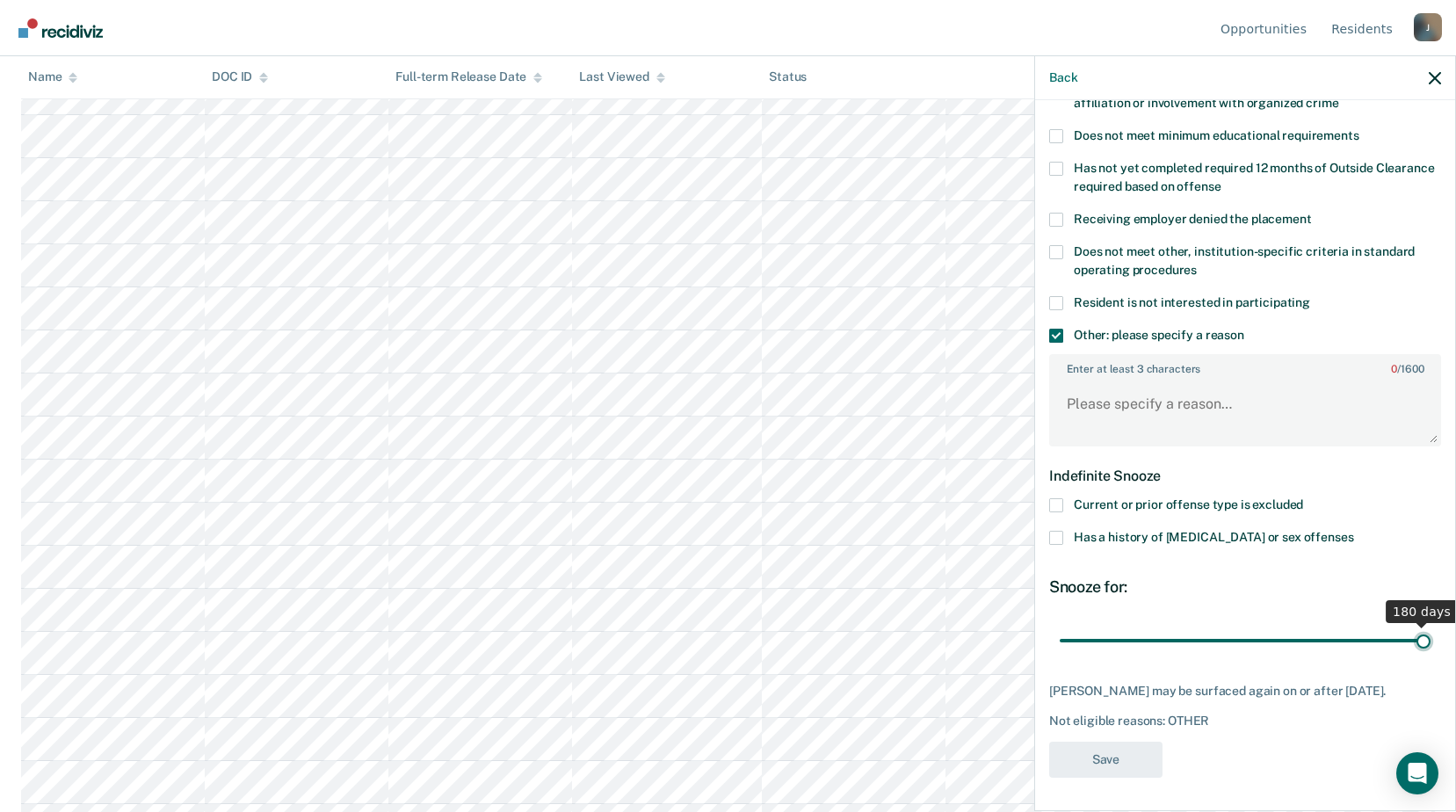
drag, startPoint x: 1120, startPoint y: 628, endPoint x: 1469, endPoint y: 602, distance: 349.9
type input "180"
click at [1431, 625] on input "range" at bounding box center [1245, 640] width 371 height 31
click at [1100, 414] on textarea "Enter at least 3 characters 0 / 1600" at bounding box center [1245, 412] width 388 height 65
type textarea "Medical restrictions"
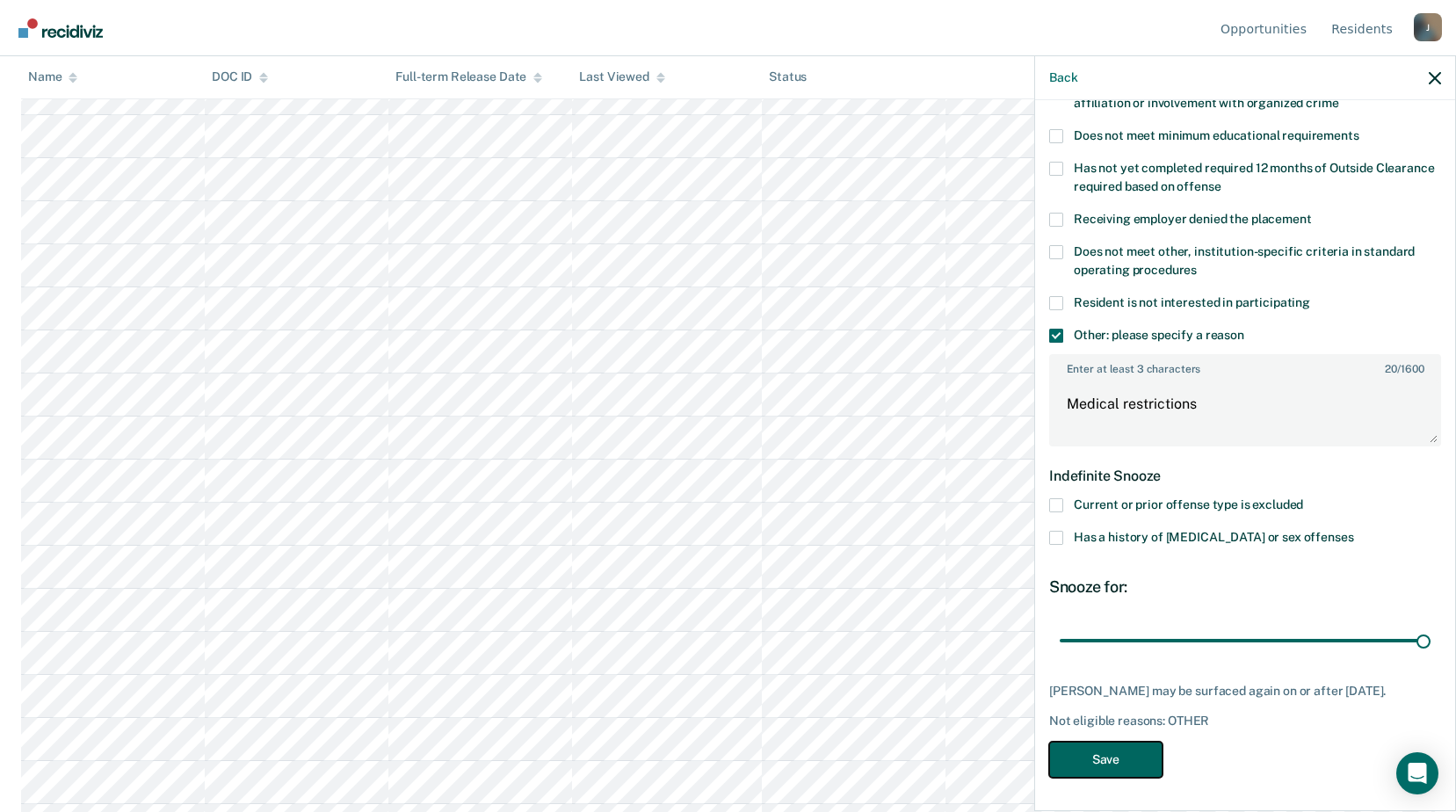
click at [1107, 768] on button "Save" at bounding box center [1105, 760] width 113 height 36
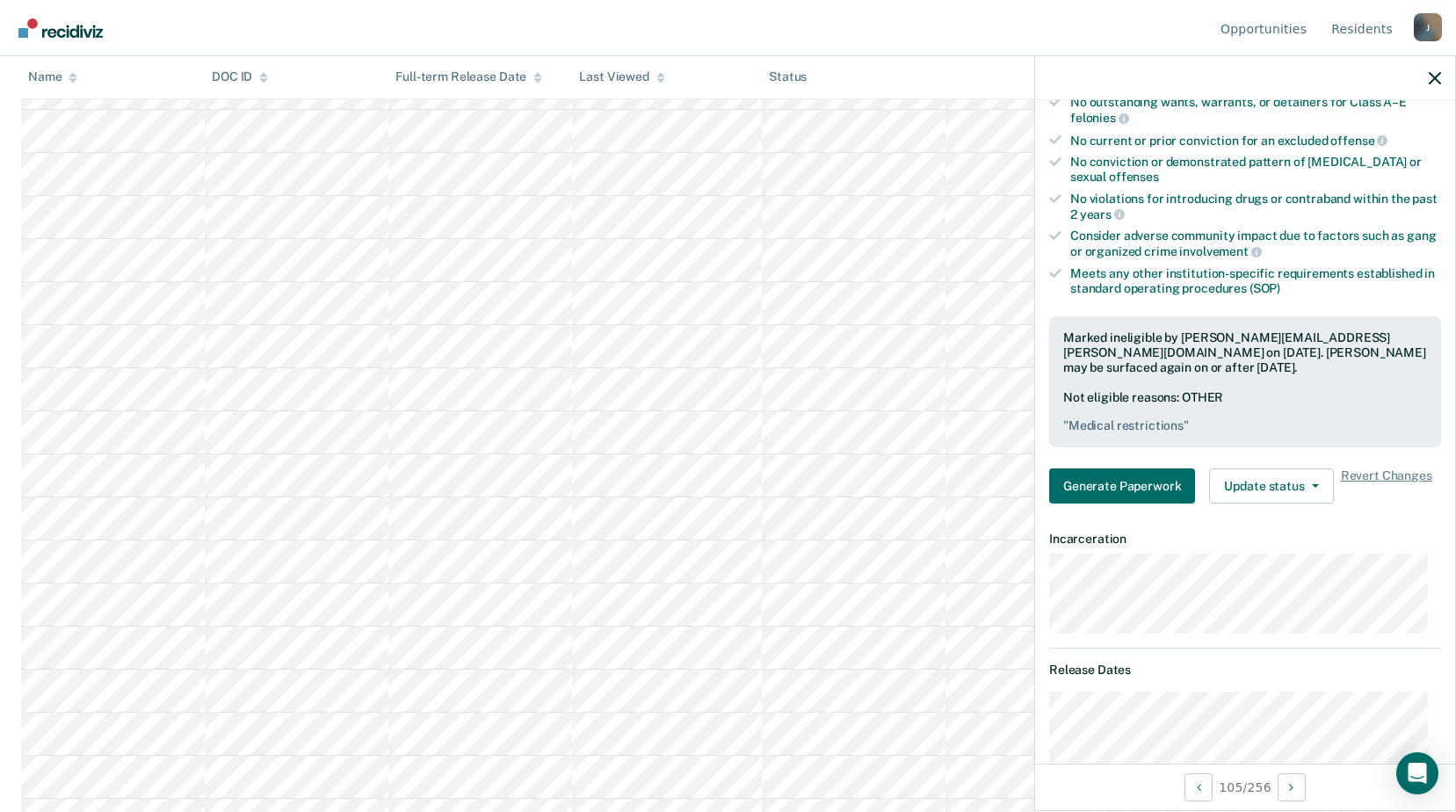
scroll to position [4219, 0]
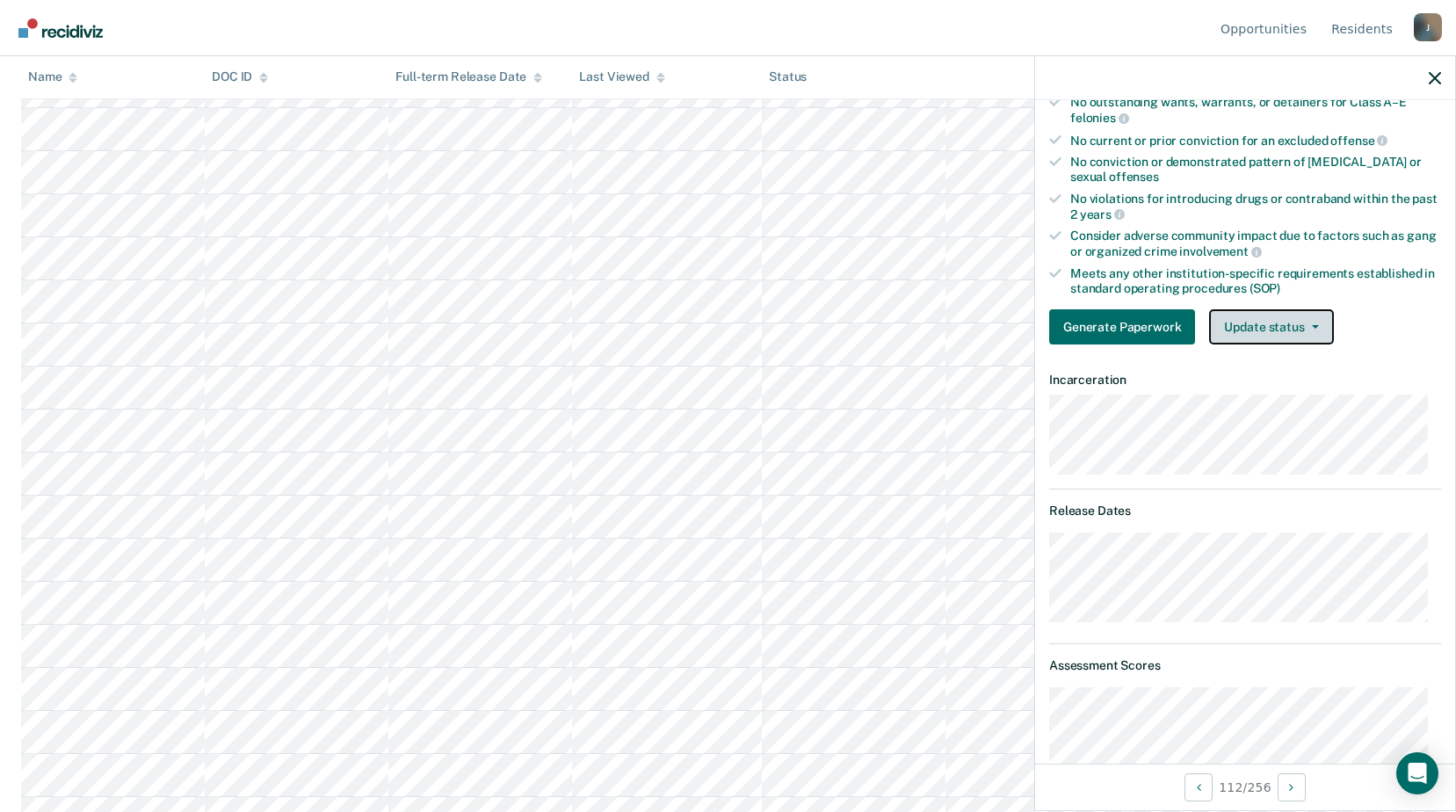
click at [1253, 330] on button "Update status" at bounding box center [1271, 326] width 124 height 35
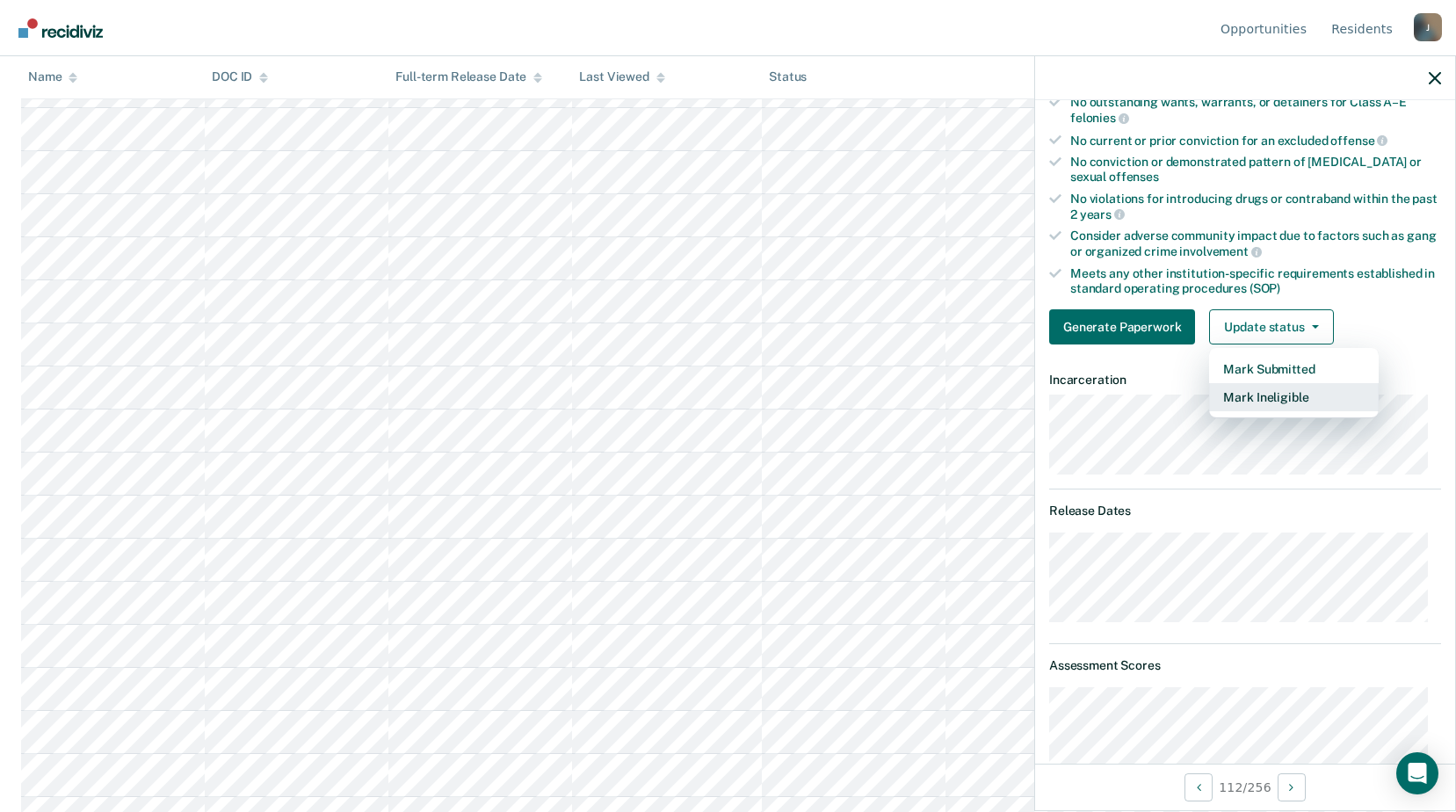
click at [1239, 401] on button "Mark Ineligible" at bounding box center [1294, 397] width 170 height 28
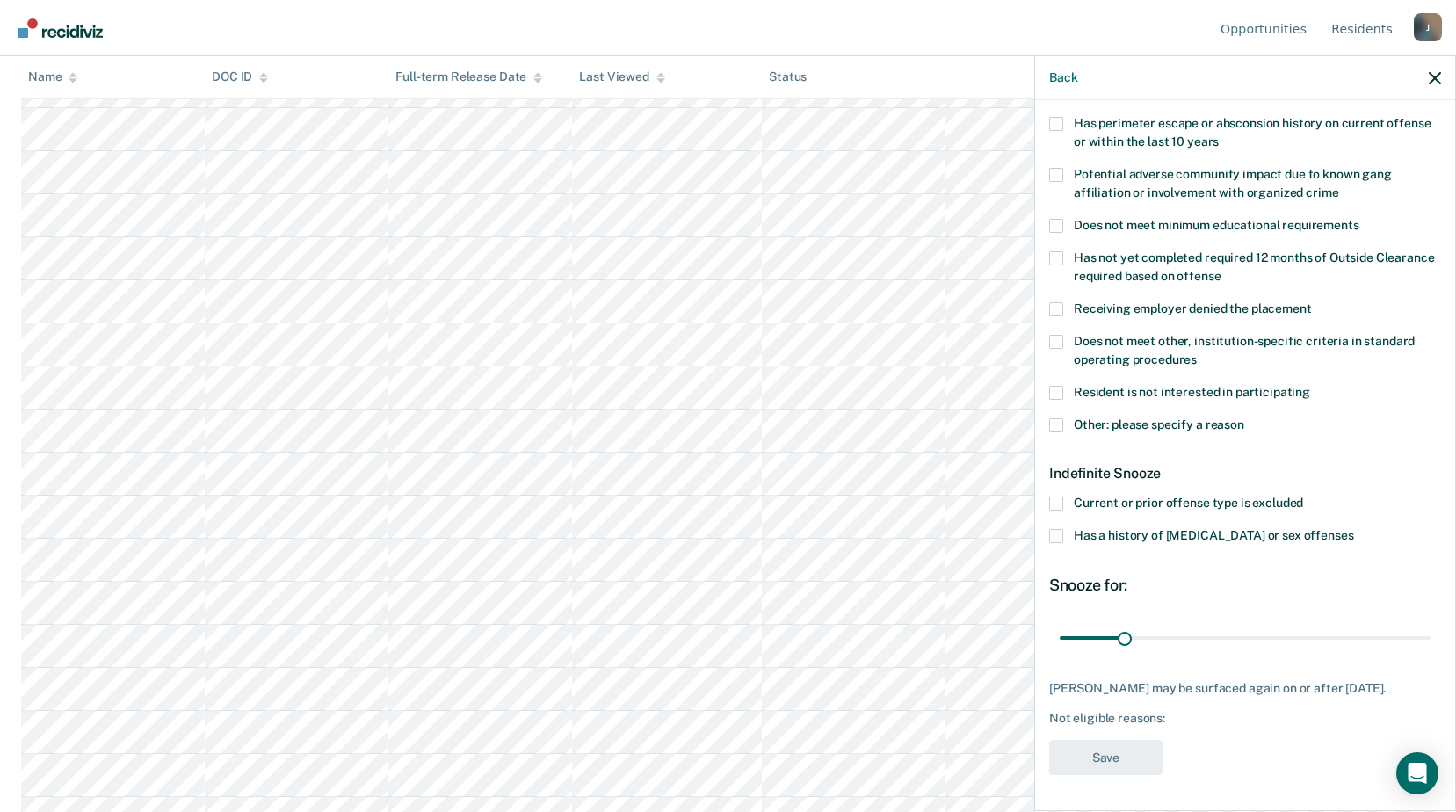
click at [1057, 418] on span at bounding box center [1056, 425] width 14 height 14
click at [1245, 418] on input "Other: please specify a reason" at bounding box center [1245, 418] width 0 height 0
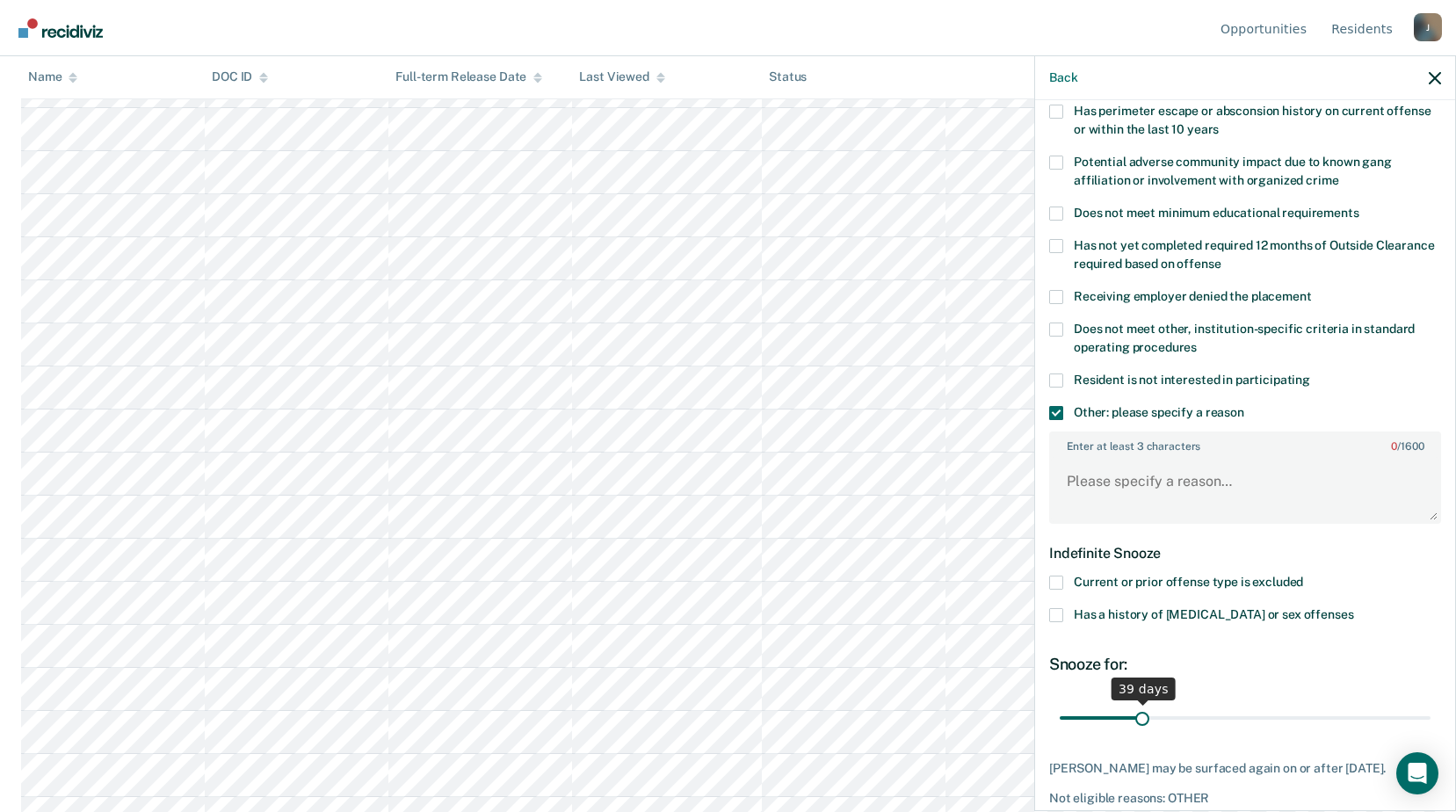
drag, startPoint x: 1122, startPoint y: 724, endPoint x: 1141, endPoint y: 721, distance: 19.7
click at [1141, 721] on input "range" at bounding box center [1245, 717] width 371 height 31
drag, startPoint x: 1160, startPoint y: 717, endPoint x: 1175, endPoint y: 718, distance: 15.0
click at [1175, 718] on input "range" at bounding box center [1245, 717] width 371 height 31
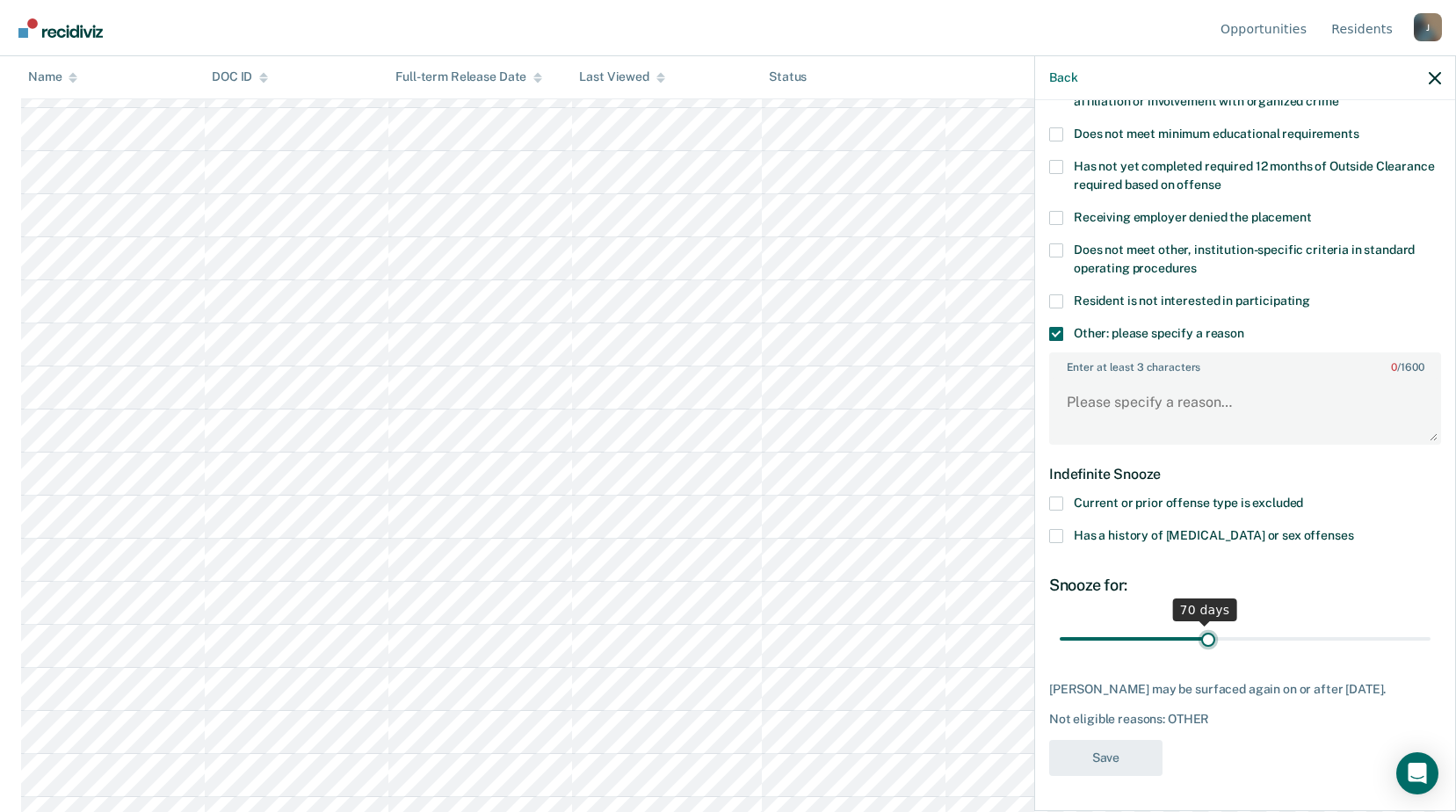
drag, startPoint x: 1173, startPoint y: 626, endPoint x: 1202, endPoint y: 628, distance: 29.9
type input "72"
click at [1202, 628] on input "range" at bounding box center [1245, 638] width 371 height 31
click at [1091, 396] on textarea "Enter at least 3 characters 0 / 1600" at bounding box center [1245, 410] width 388 height 65
type textarea "Release date within 6 months"
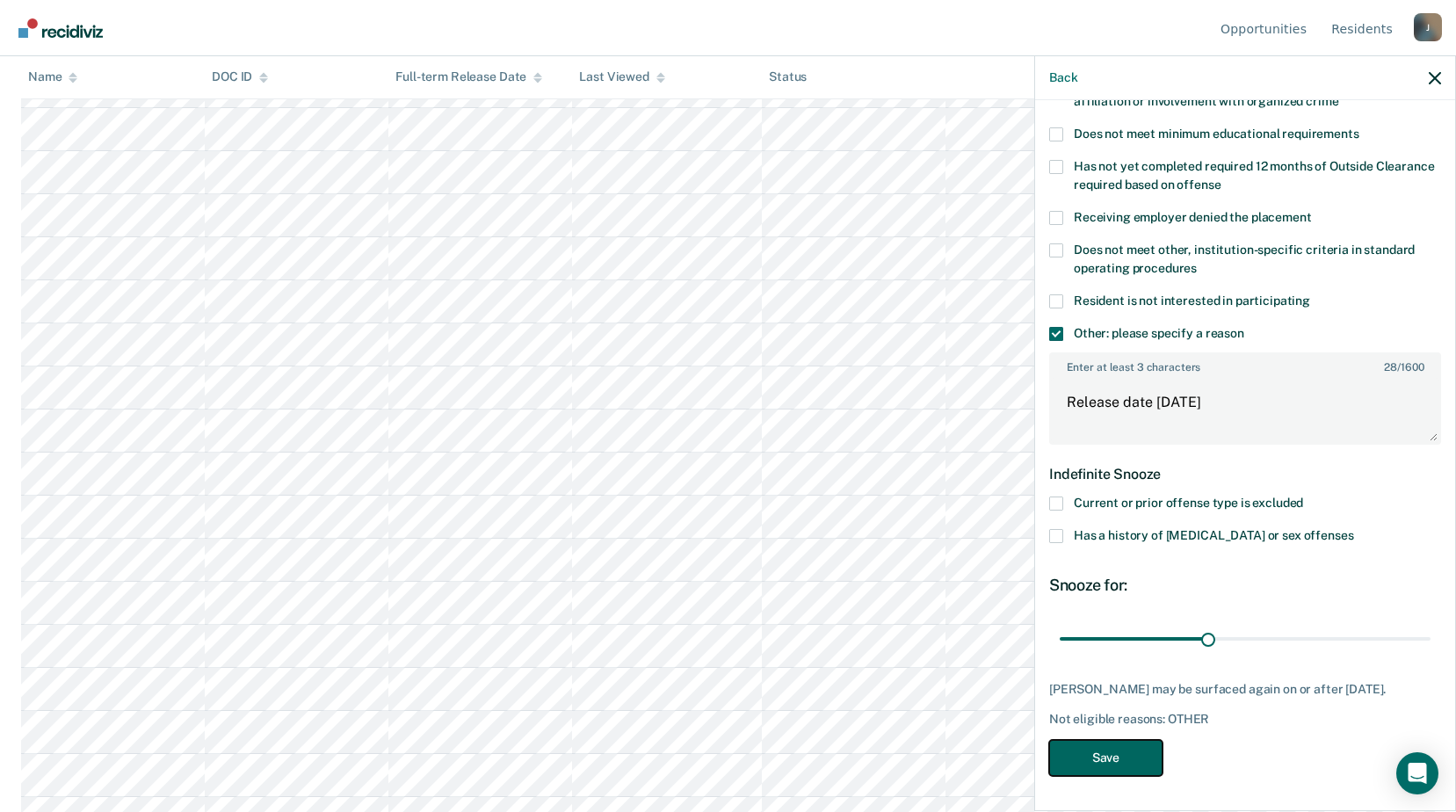
click at [1107, 766] on button "Save" at bounding box center [1105, 758] width 113 height 36
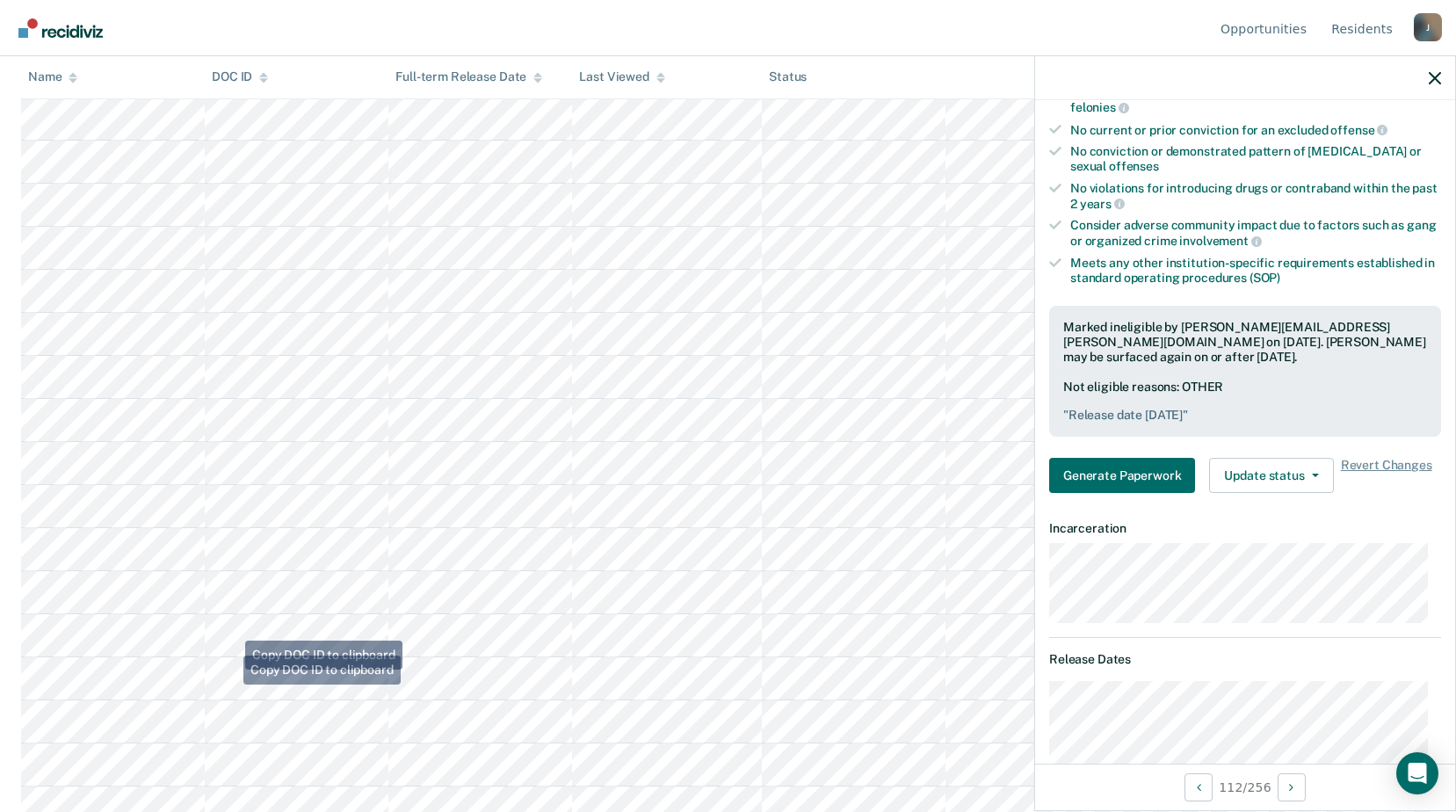
scroll to position [4834, 0]
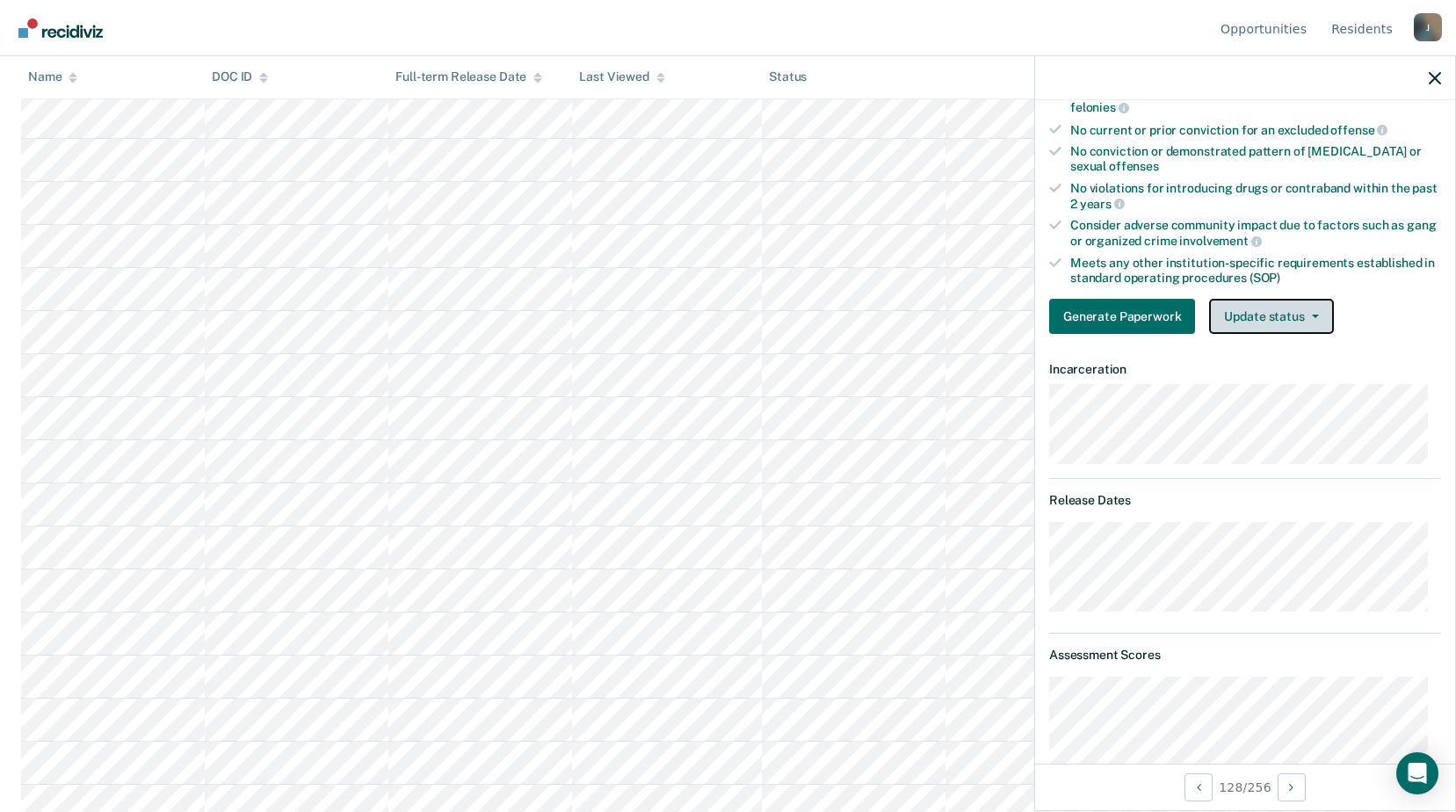
click at [1284, 316] on button "Update status" at bounding box center [1271, 316] width 124 height 35
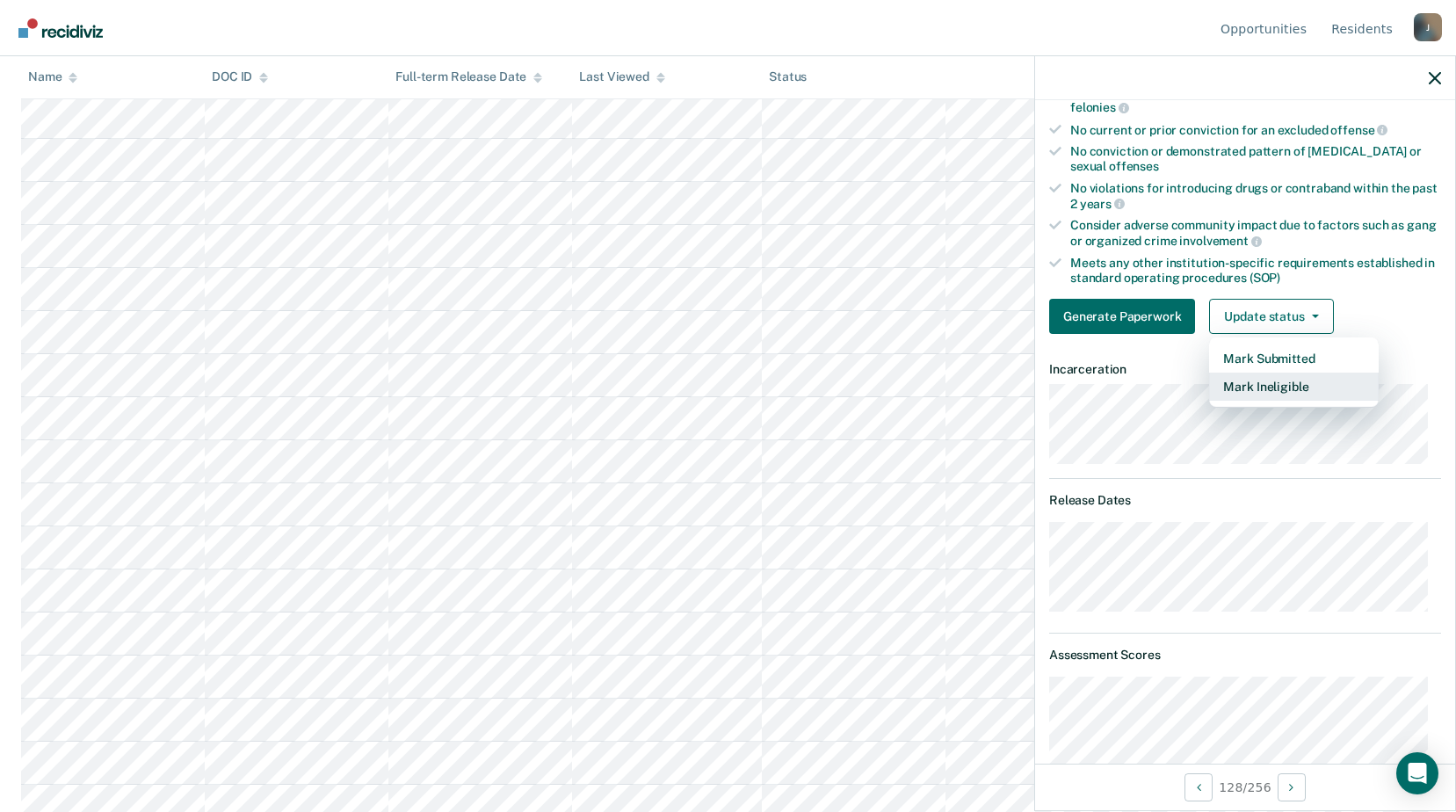
click at [1252, 390] on button "Mark Ineligible" at bounding box center [1294, 387] width 170 height 28
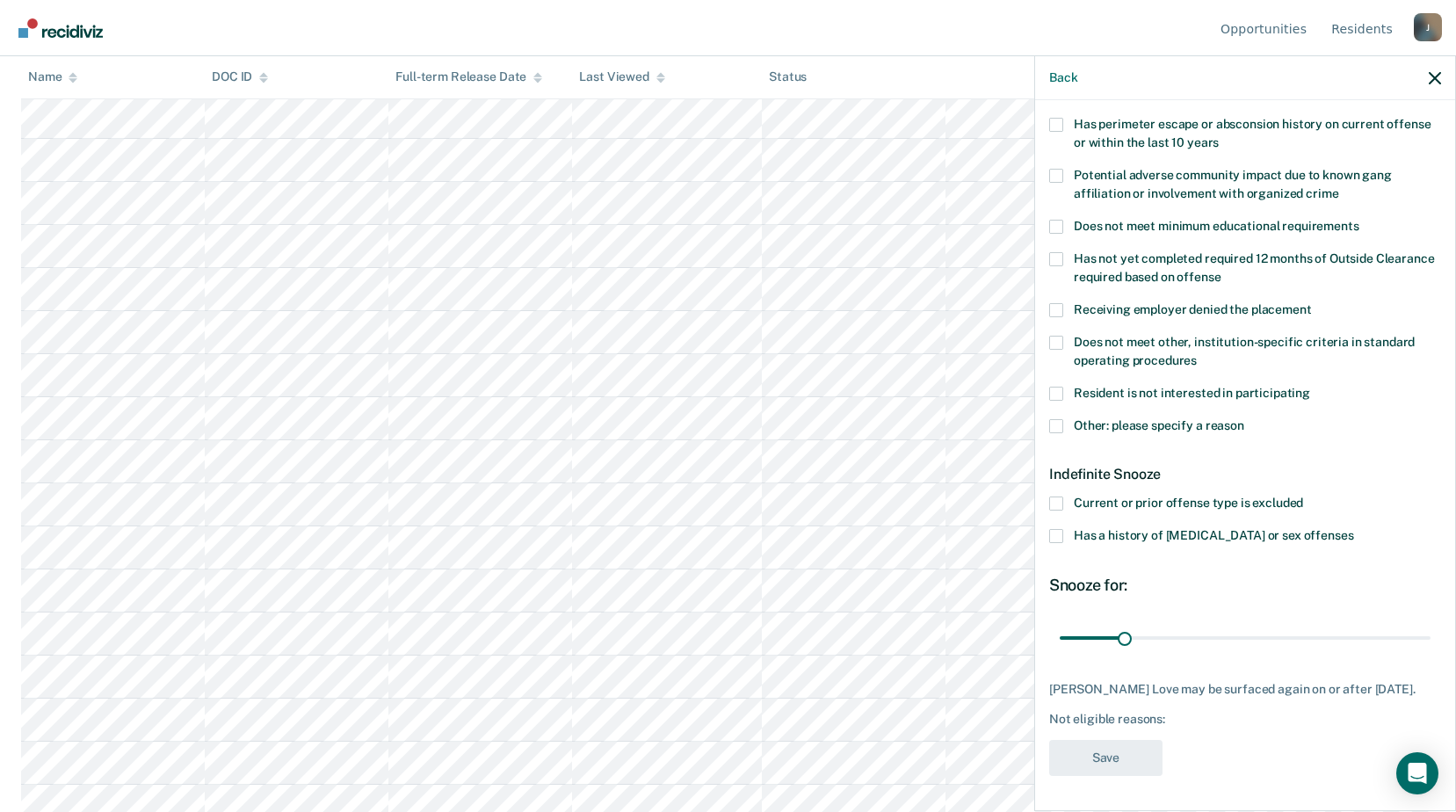
scroll to position [292, 0]
click at [1058, 418] on span at bounding box center [1056, 425] width 14 height 14
click at [1245, 418] on input "Other: please specify a reason" at bounding box center [1245, 418] width 0 height 0
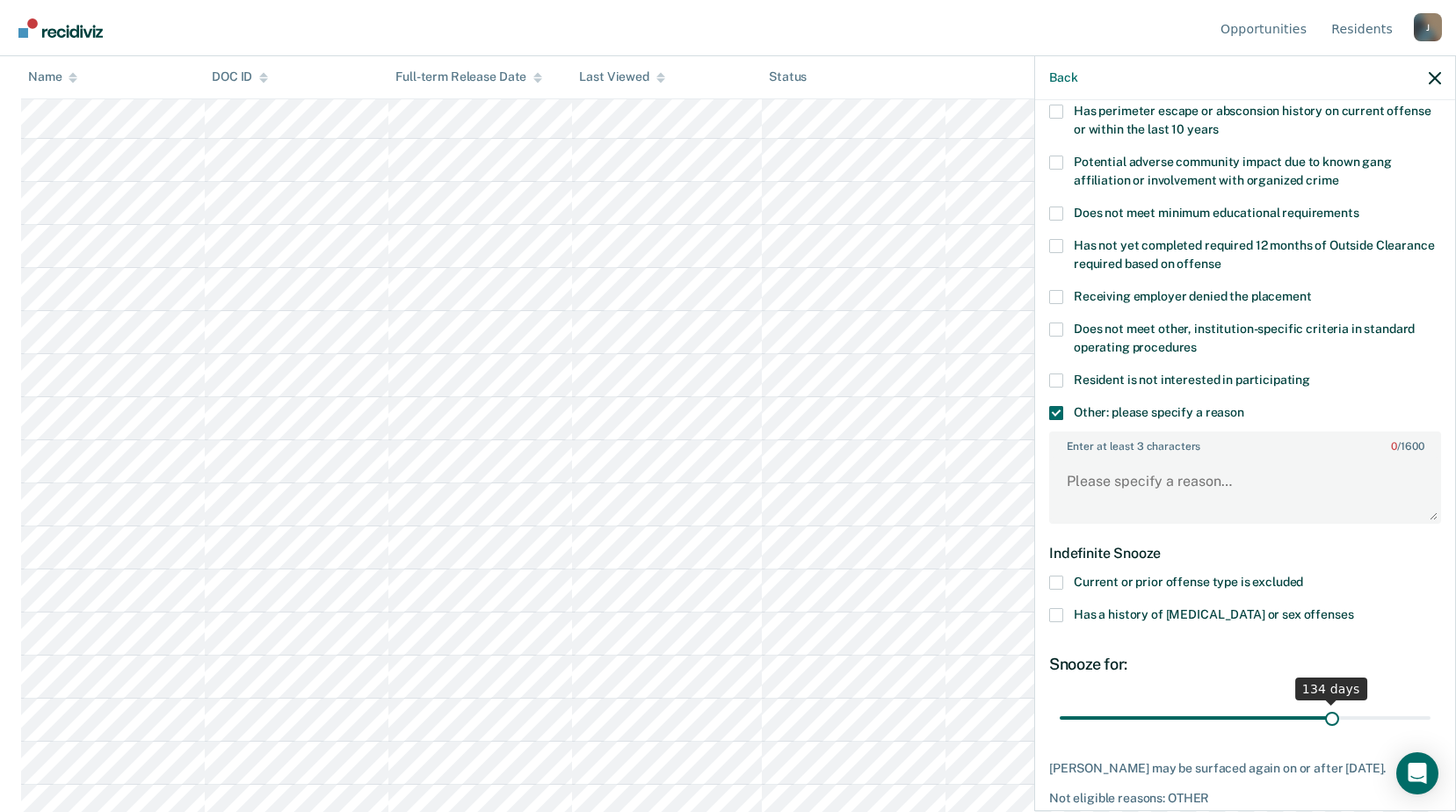
drag, startPoint x: 1124, startPoint y: 722, endPoint x: 1322, endPoint y: 718, distance: 197.8
click at [1322, 718] on input "range" at bounding box center [1245, 717] width 371 height 31
drag, startPoint x: 1323, startPoint y: 715, endPoint x: 1435, endPoint y: 708, distance: 112.7
type input "180"
click at [1431, 708] on input "range" at bounding box center [1245, 717] width 371 height 31
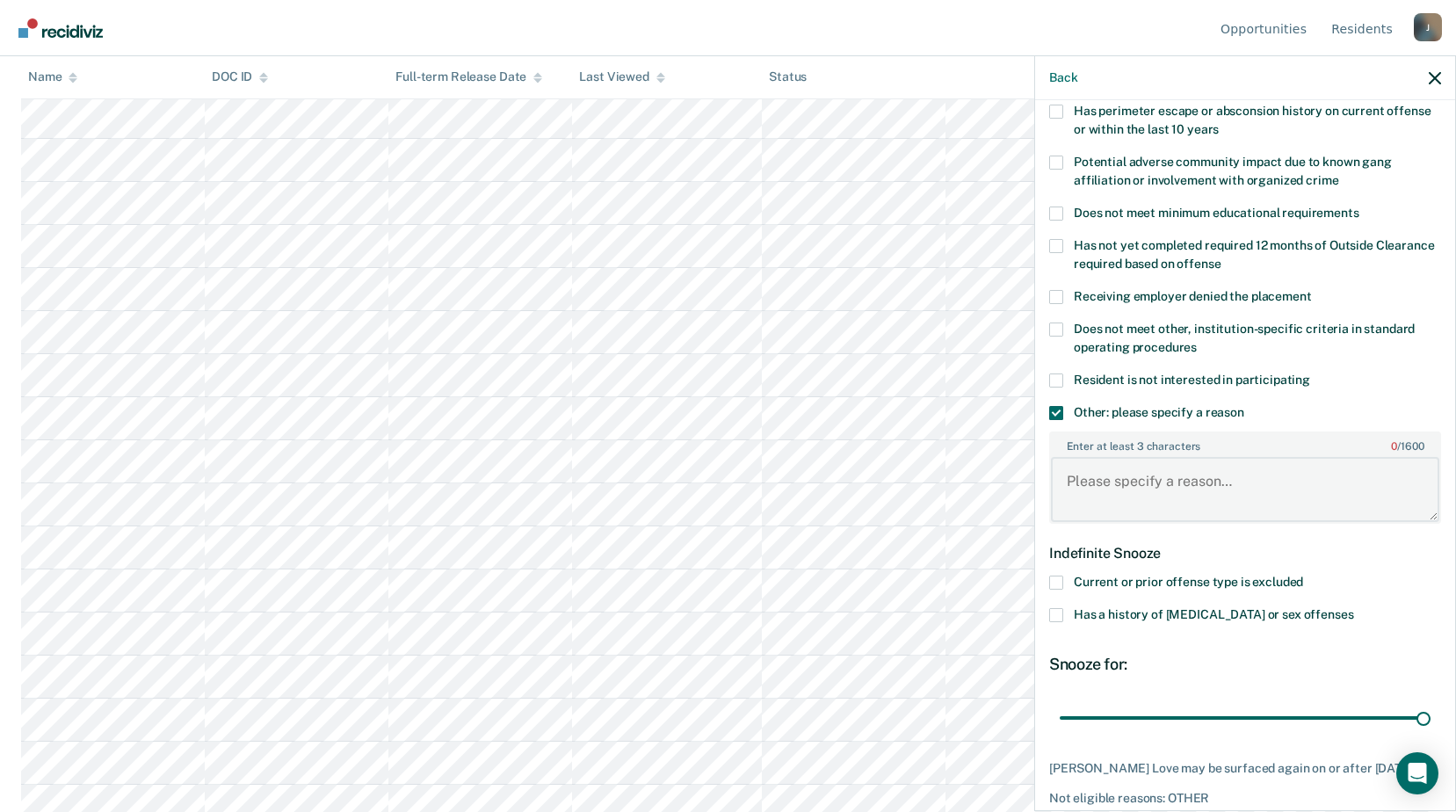
click at [1115, 482] on textarea "Enter at least 3 characters 0 / 1600" at bounding box center [1245, 489] width 388 height 65
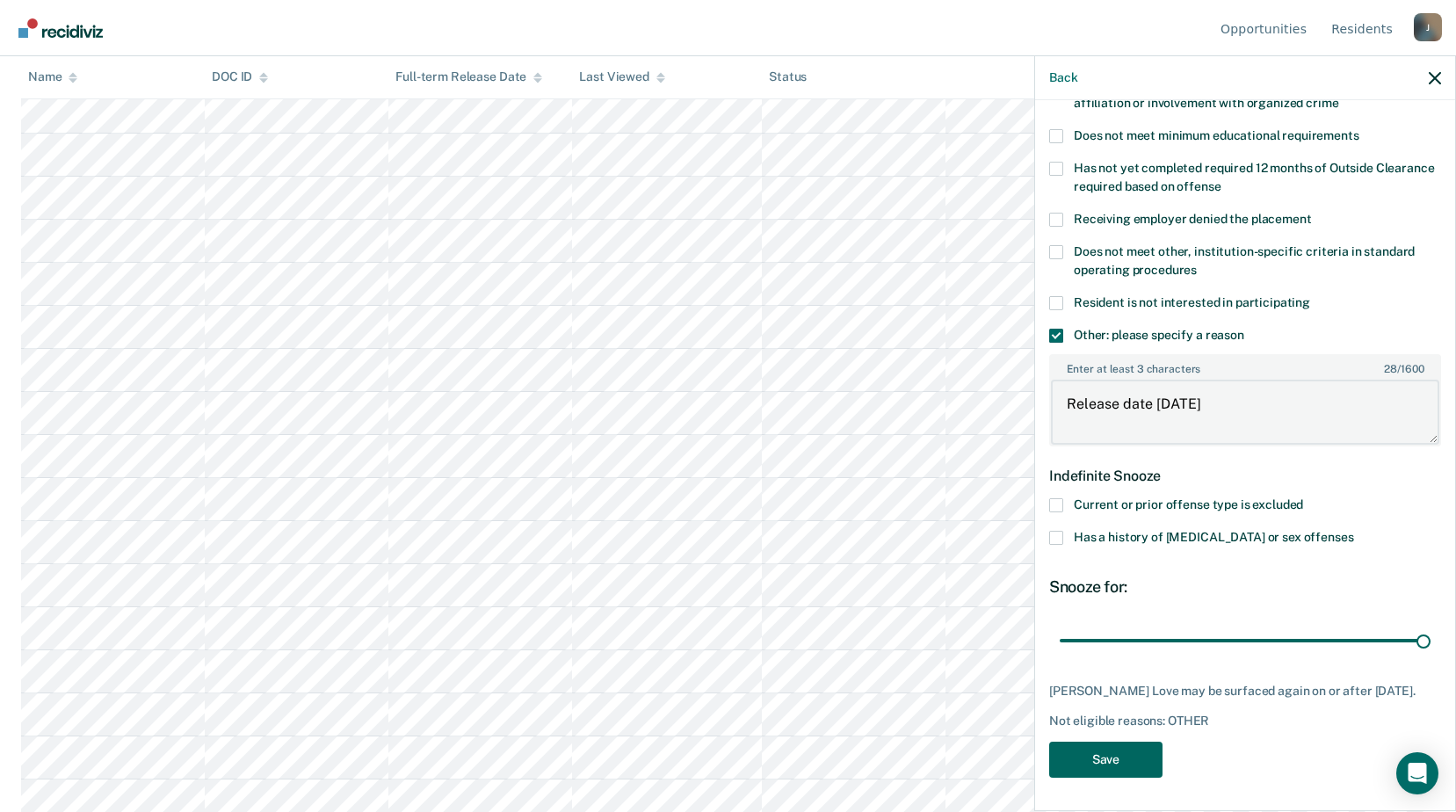
type textarea "Release date within 6 months"
click at [1137, 771] on button "Save" at bounding box center [1105, 760] width 113 height 36
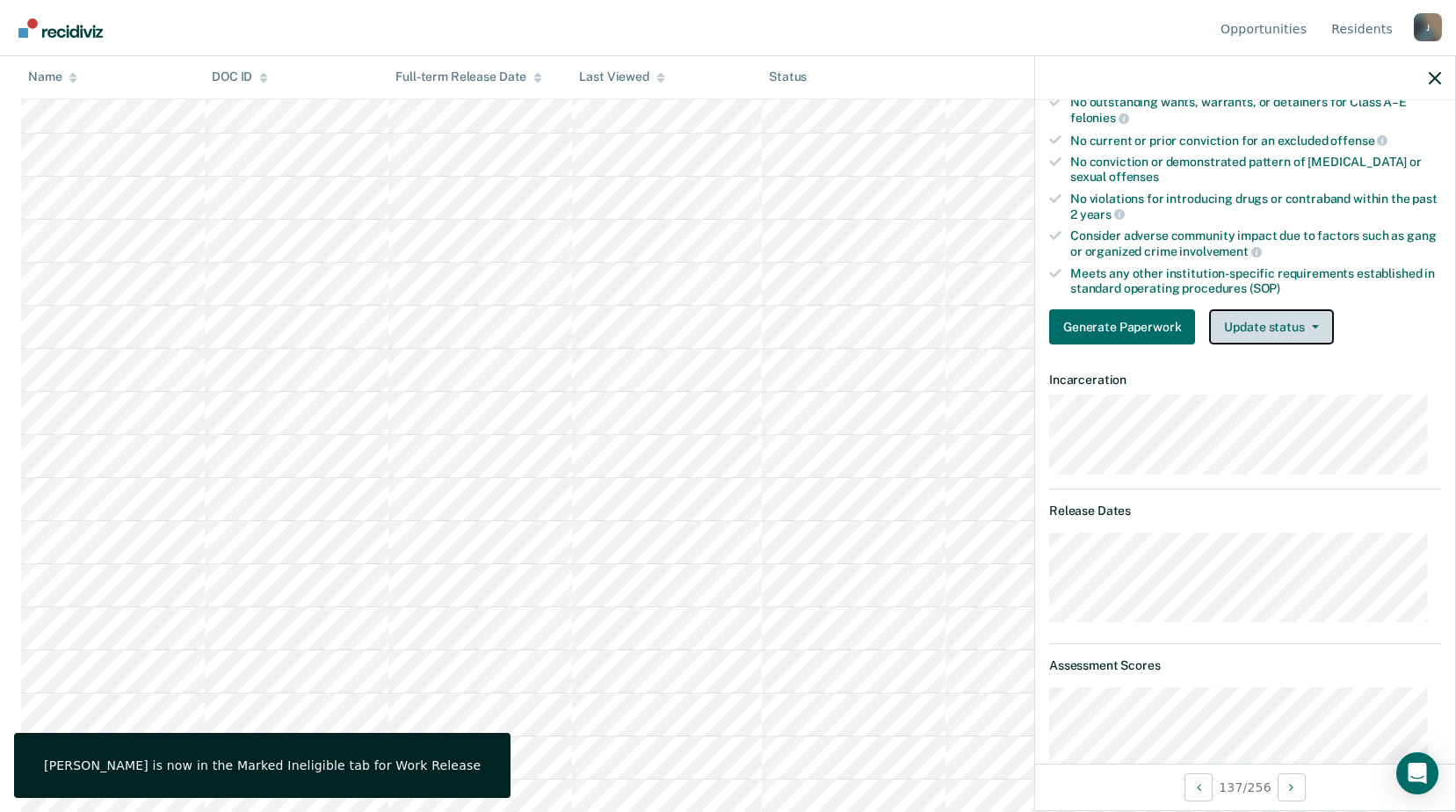
click at [1260, 323] on button "Update status" at bounding box center [1271, 326] width 124 height 35
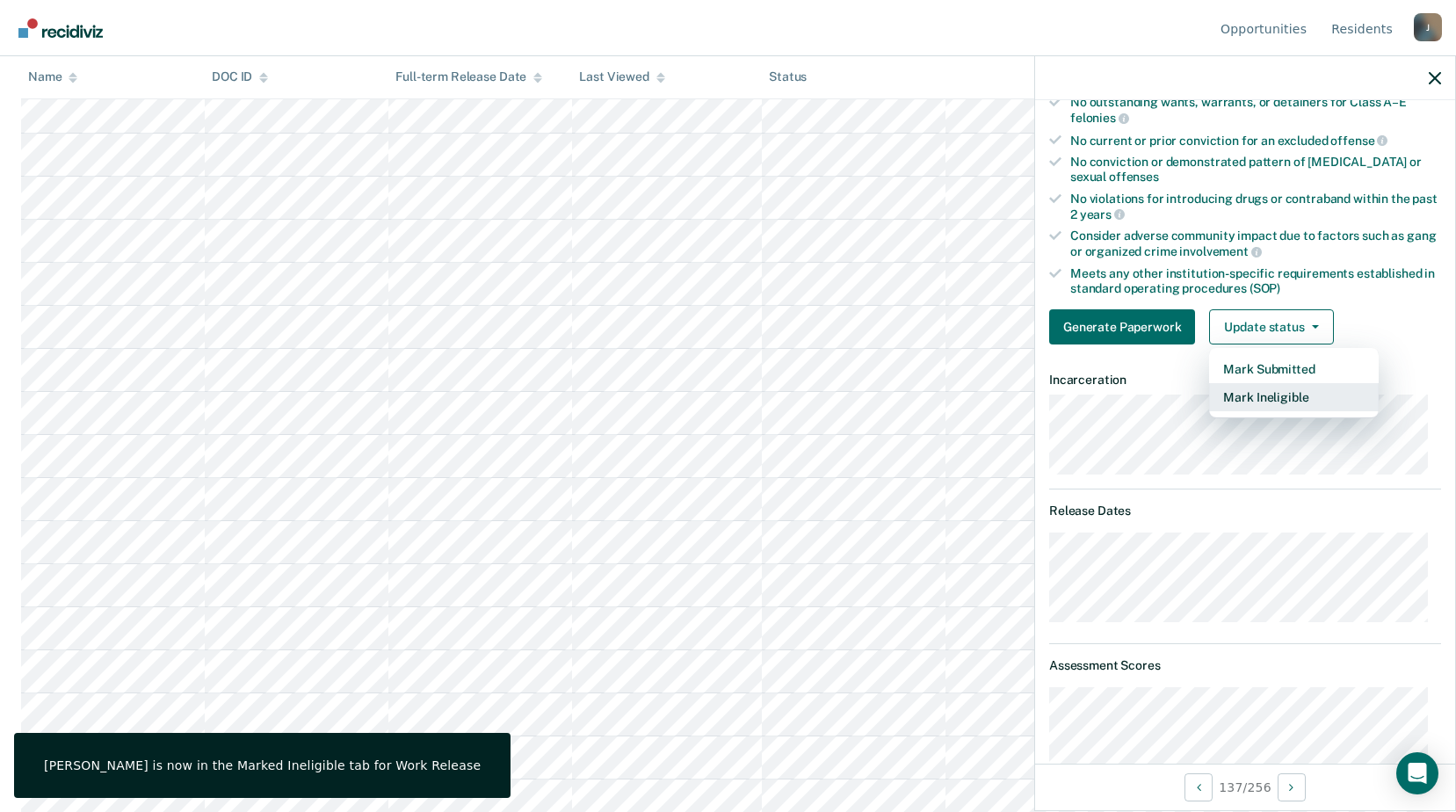
click at [1243, 401] on button "Mark Ineligible" at bounding box center [1294, 397] width 170 height 28
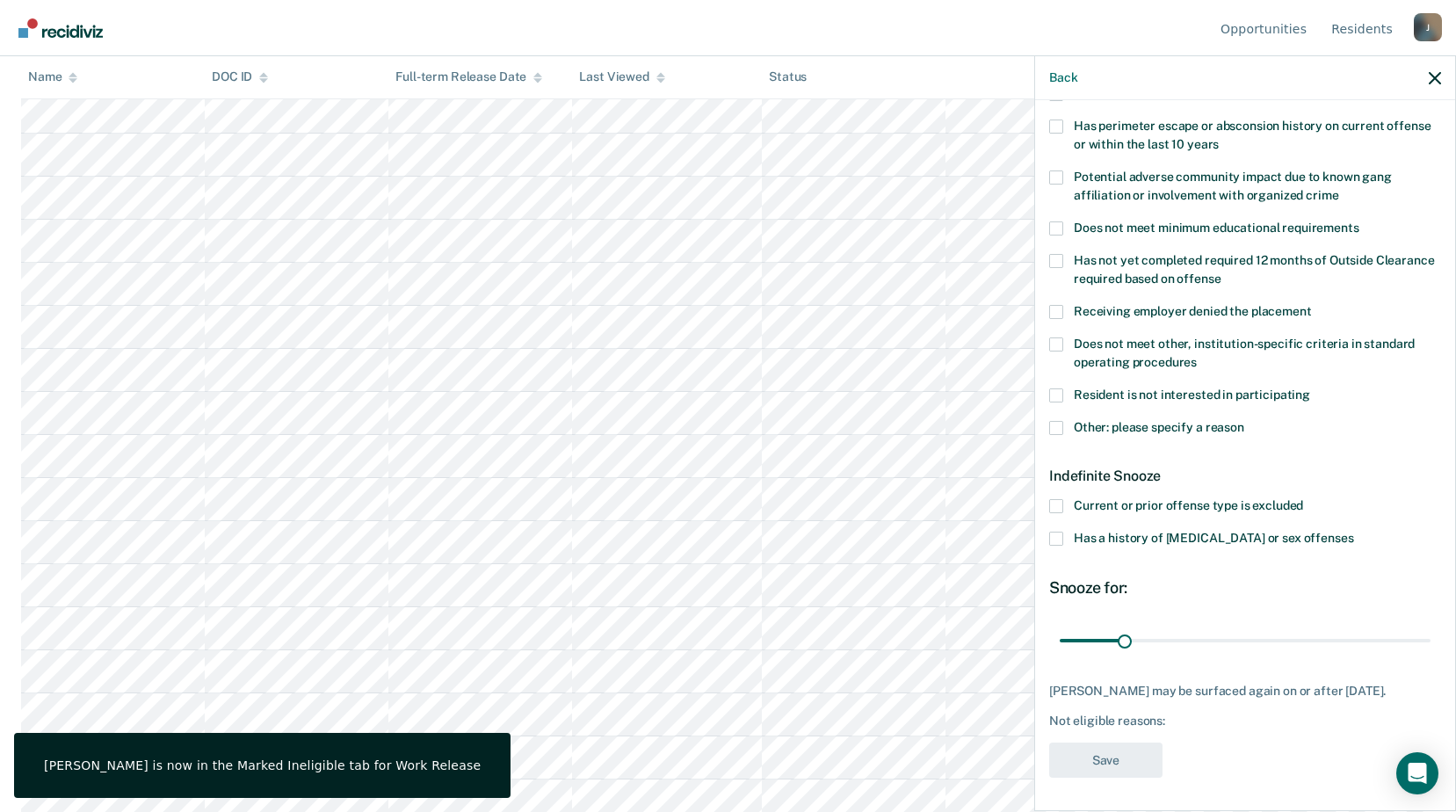
click at [1055, 425] on span at bounding box center [1056, 428] width 14 height 14
click at [1245, 421] on input "Other: please specify a reason" at bounding box center [1245, 421] width 0 height 0
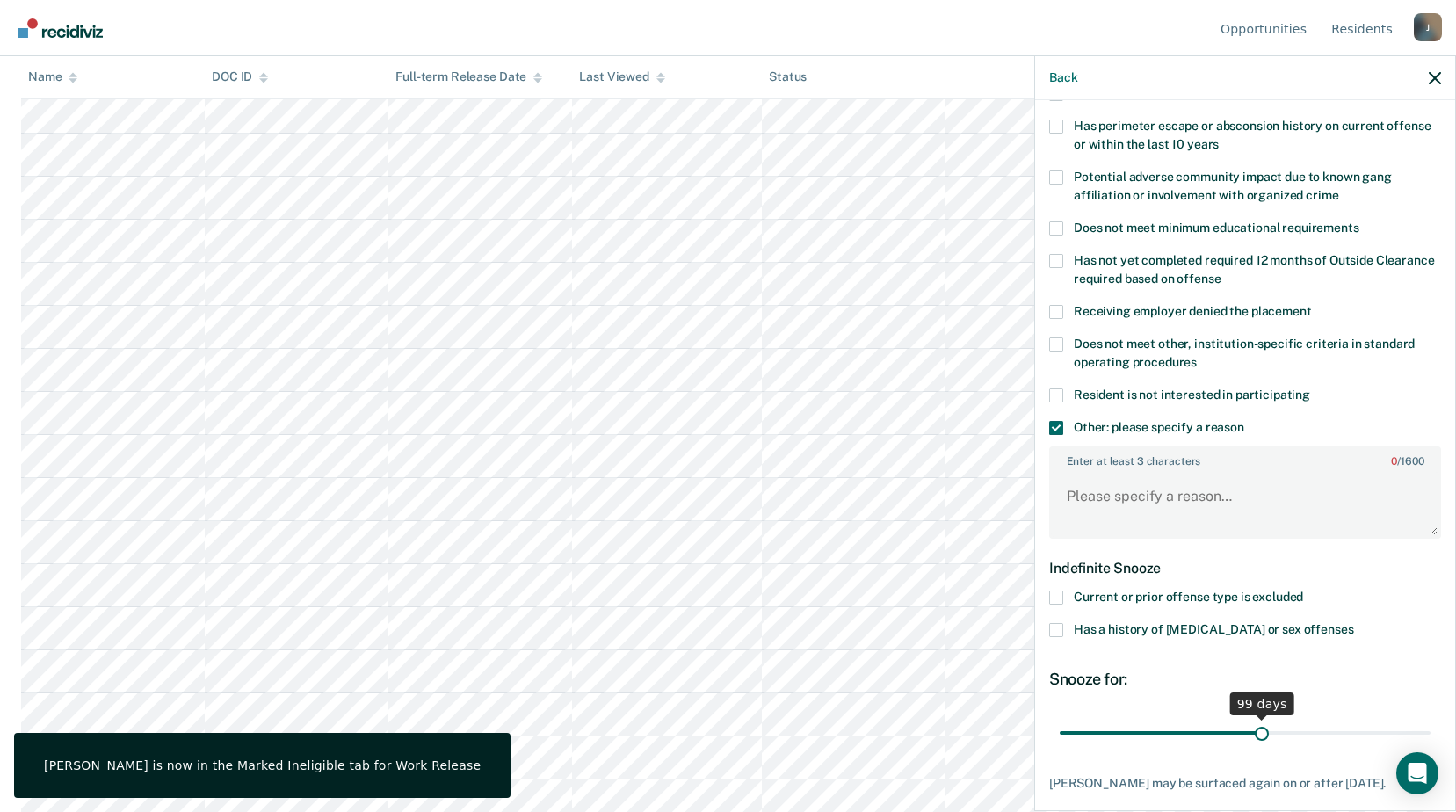
drag, startPoint x: 1124, startPoint y: 726, endPoint x: 1254, endPoint y: 741, distance: 130.9
click at [1254, 741] on input "range" at bounding box center [1245, 732] width 371 height 31
drag, startPoint x: 1254, startPoint y: 741, endPoint x: 1306, endPoint y: 742, distance: 51.9
type input "126"
click at [1306, 742] on input "range" at bounding box center [1245, 732] width 371 height 31
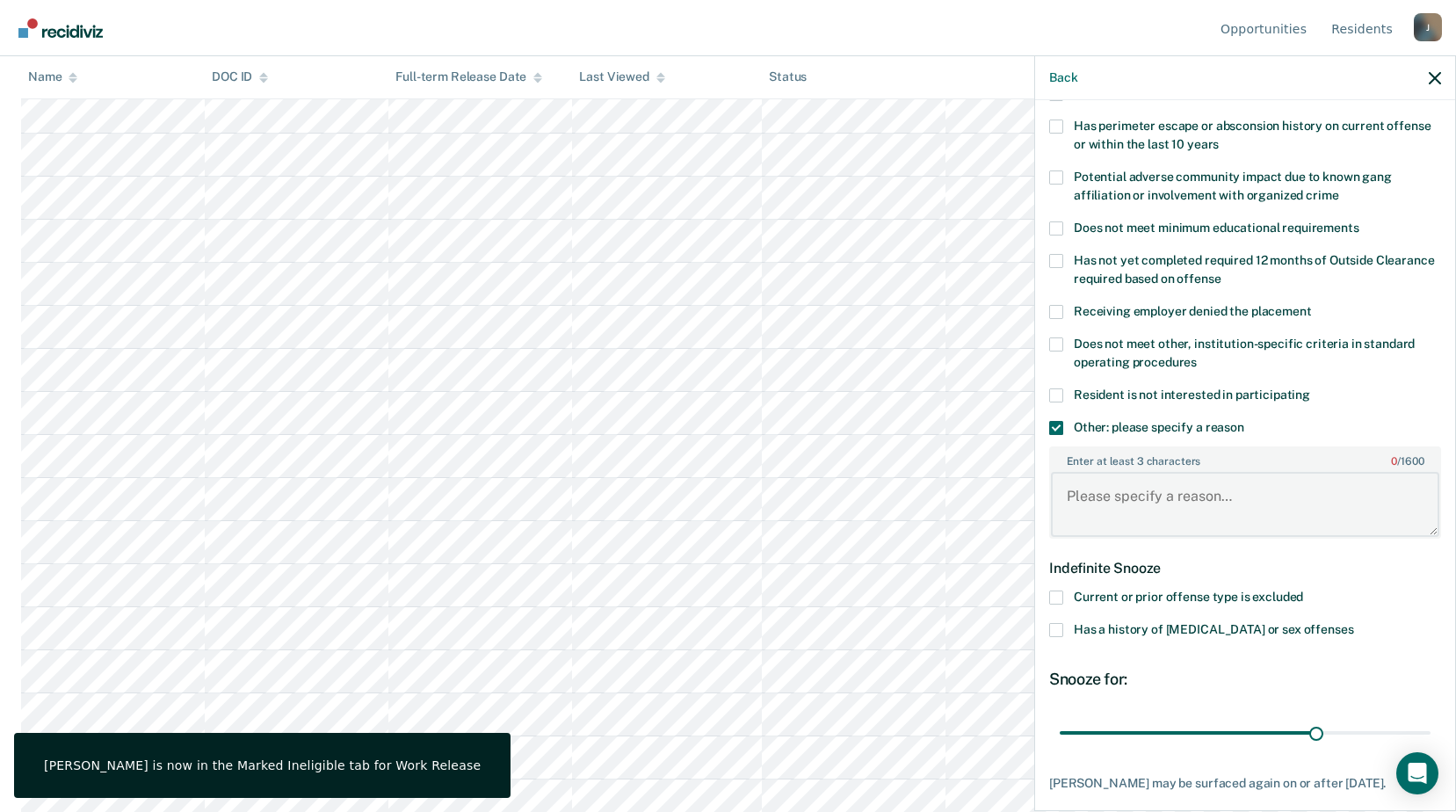
click at [1163, 497] on textarea "Enter at least 3 characters 0 / 1600" at bounding box center [1245, 504] width 388 height 65
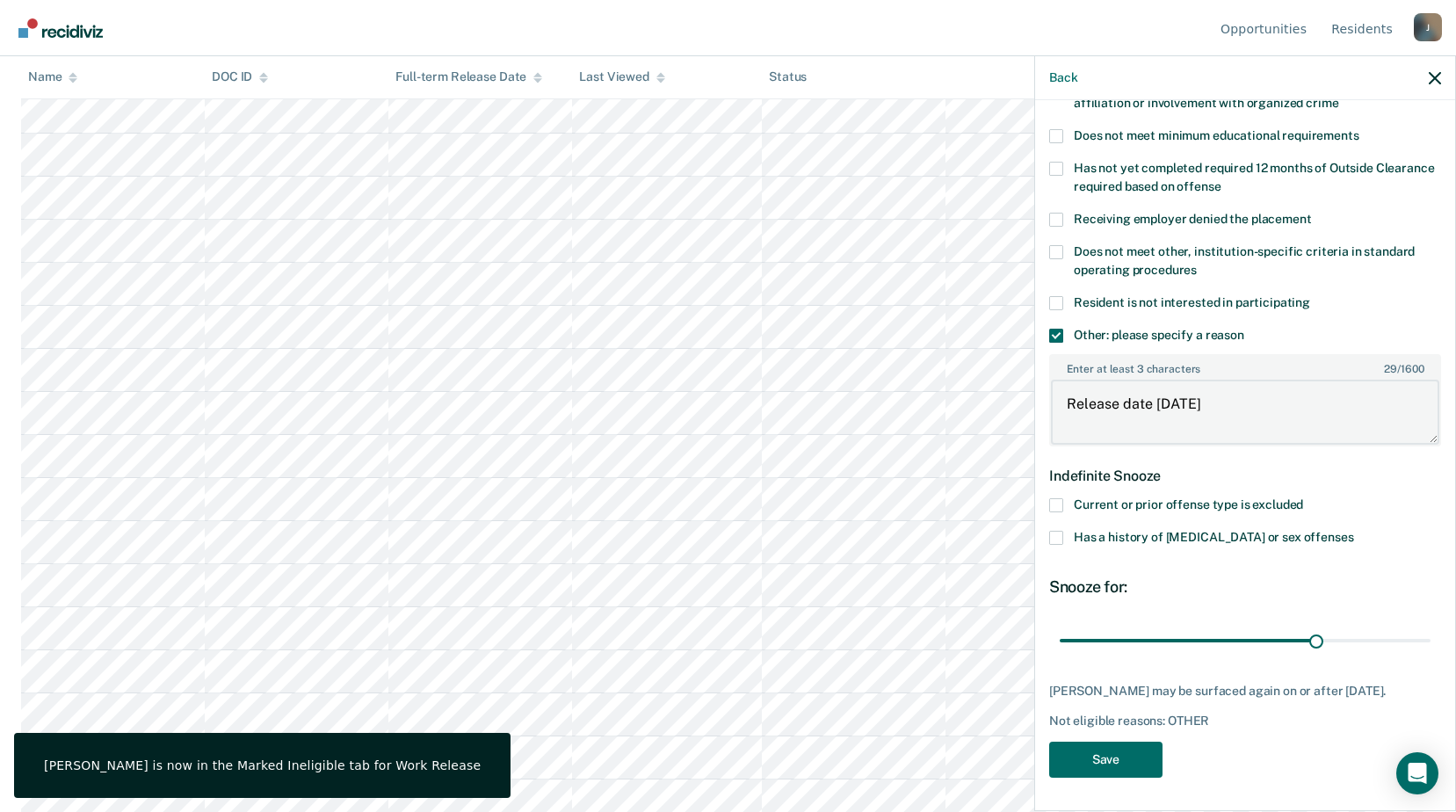
scroll to position [5274, 0]
type textarea "Release date within 6 months"
click at [1097, 762] on button "Save" at bounding box center [1105, 760] width 113 height 36
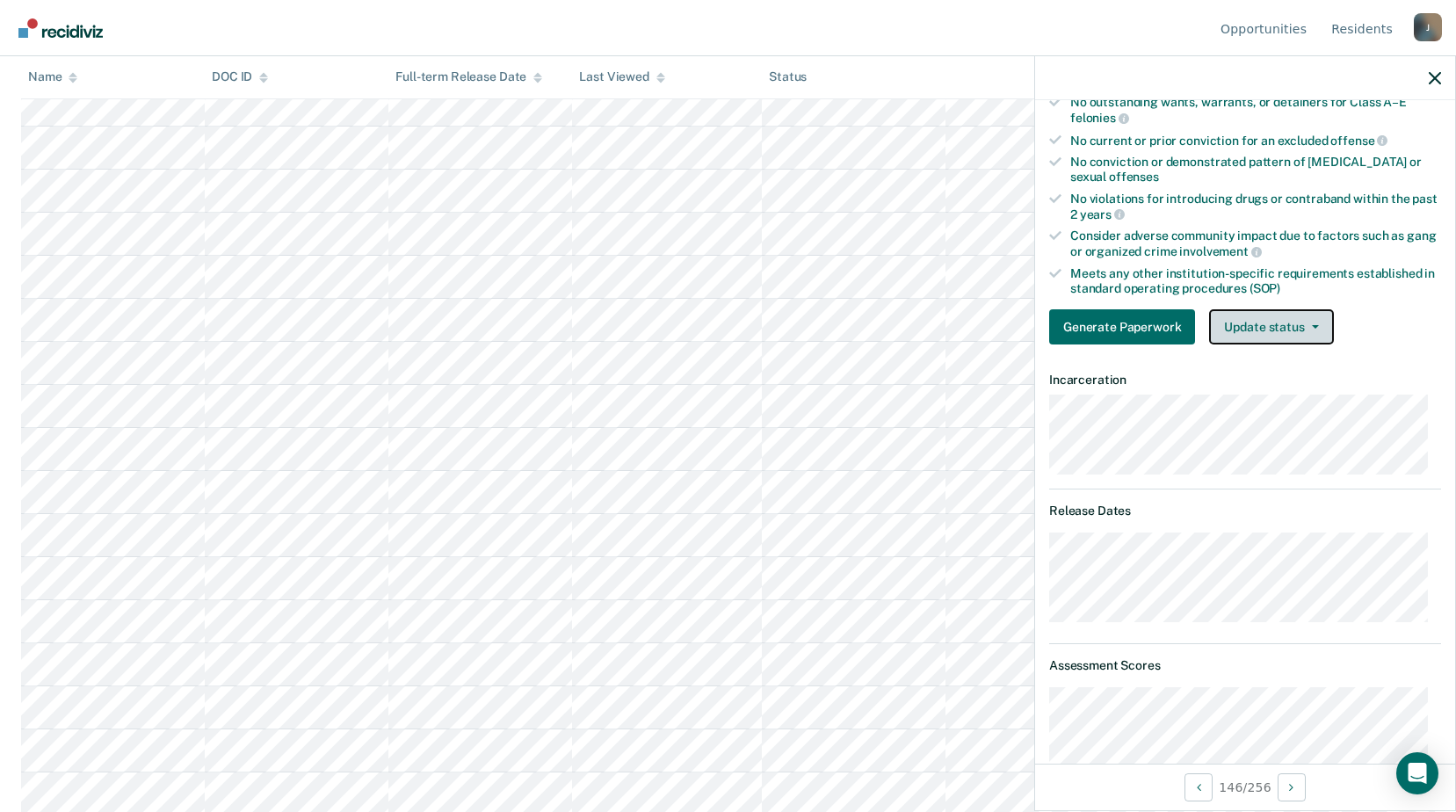
click at [1300, 337] on button "Update status" at bounding box center [1271, 326] width 124 height 35
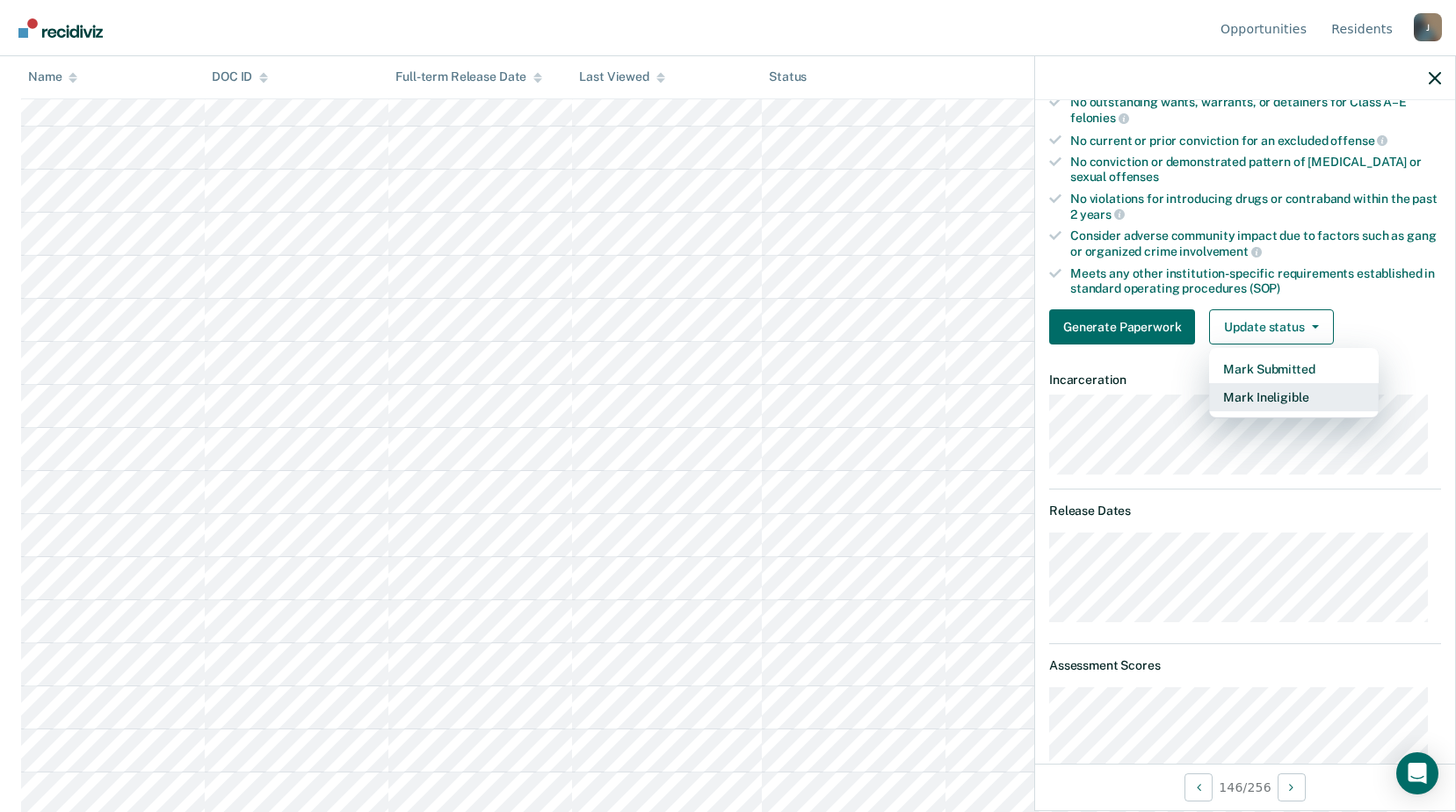
click at [1296, 399] on button "Mark Ineligible" at bounding box center [1294, 397] width 170 height 28
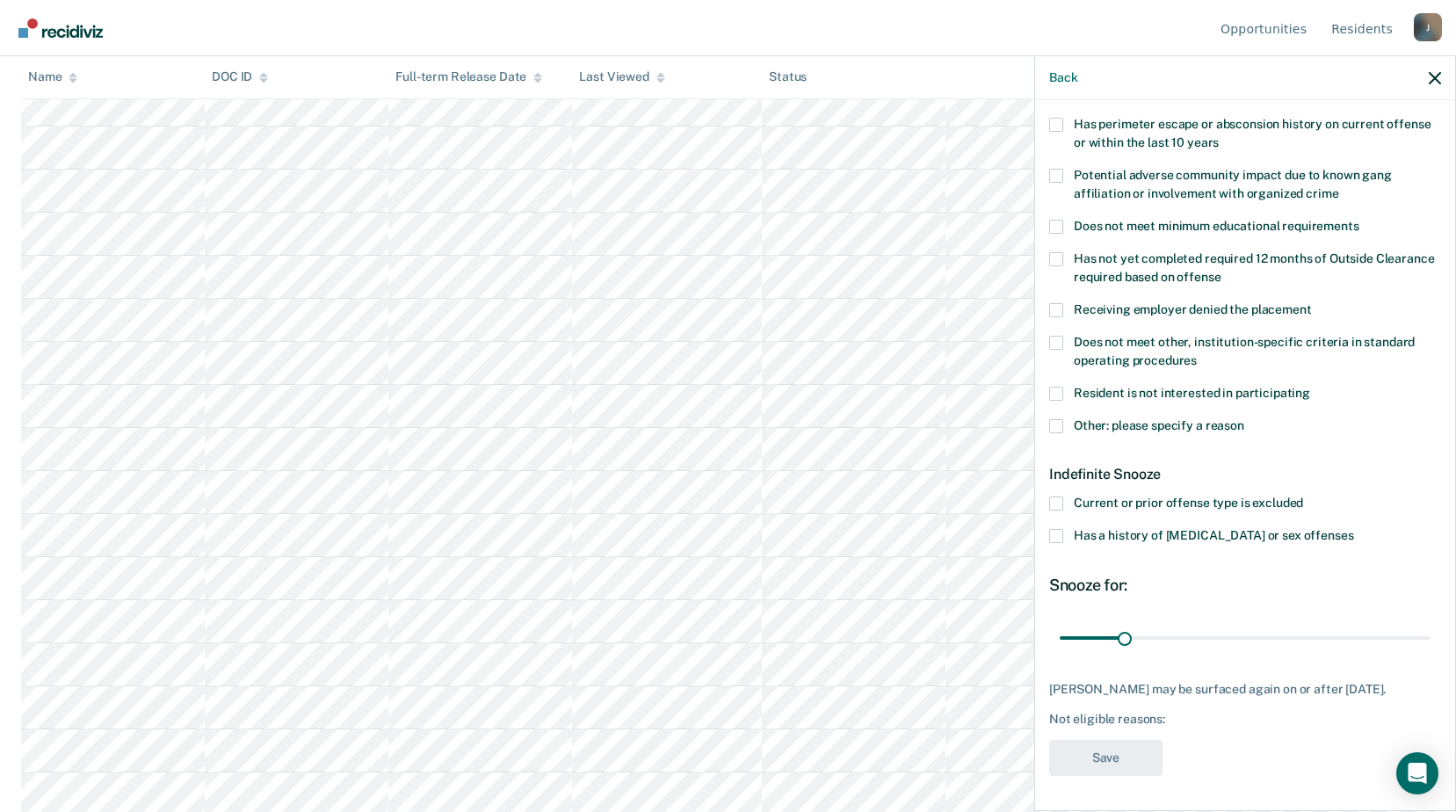
scroll to position [292, 0]
click at [1060, 529] on span at bounding box center [1056, 536] width 14 height 14
click at [1354, 529] on input "Has a history of child abuse or sex offenses" at bounding box center [1354, 529] width 0 height 0
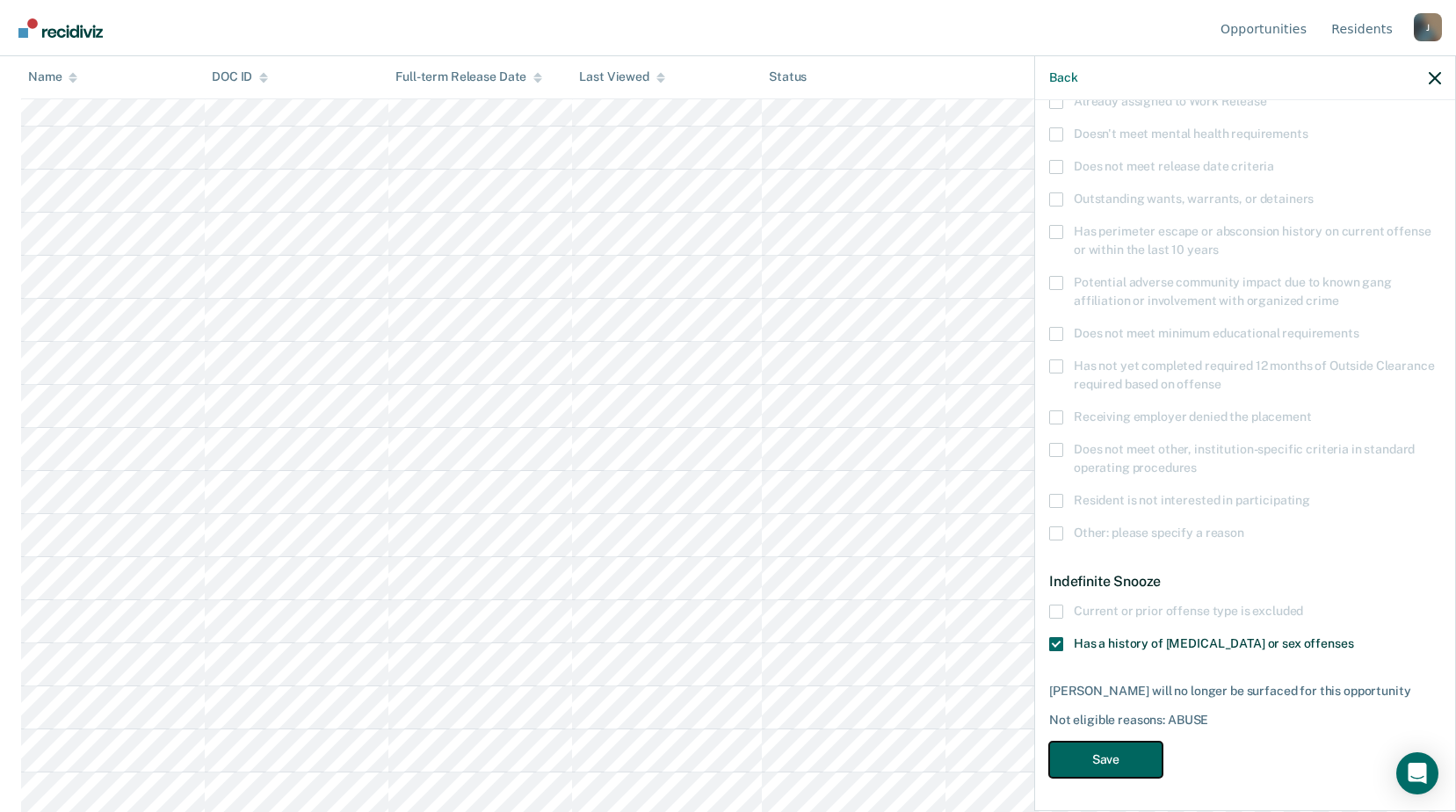
click at [1103, 767] on button "Save" at bounding box center [1105, 760] width 113 height 36
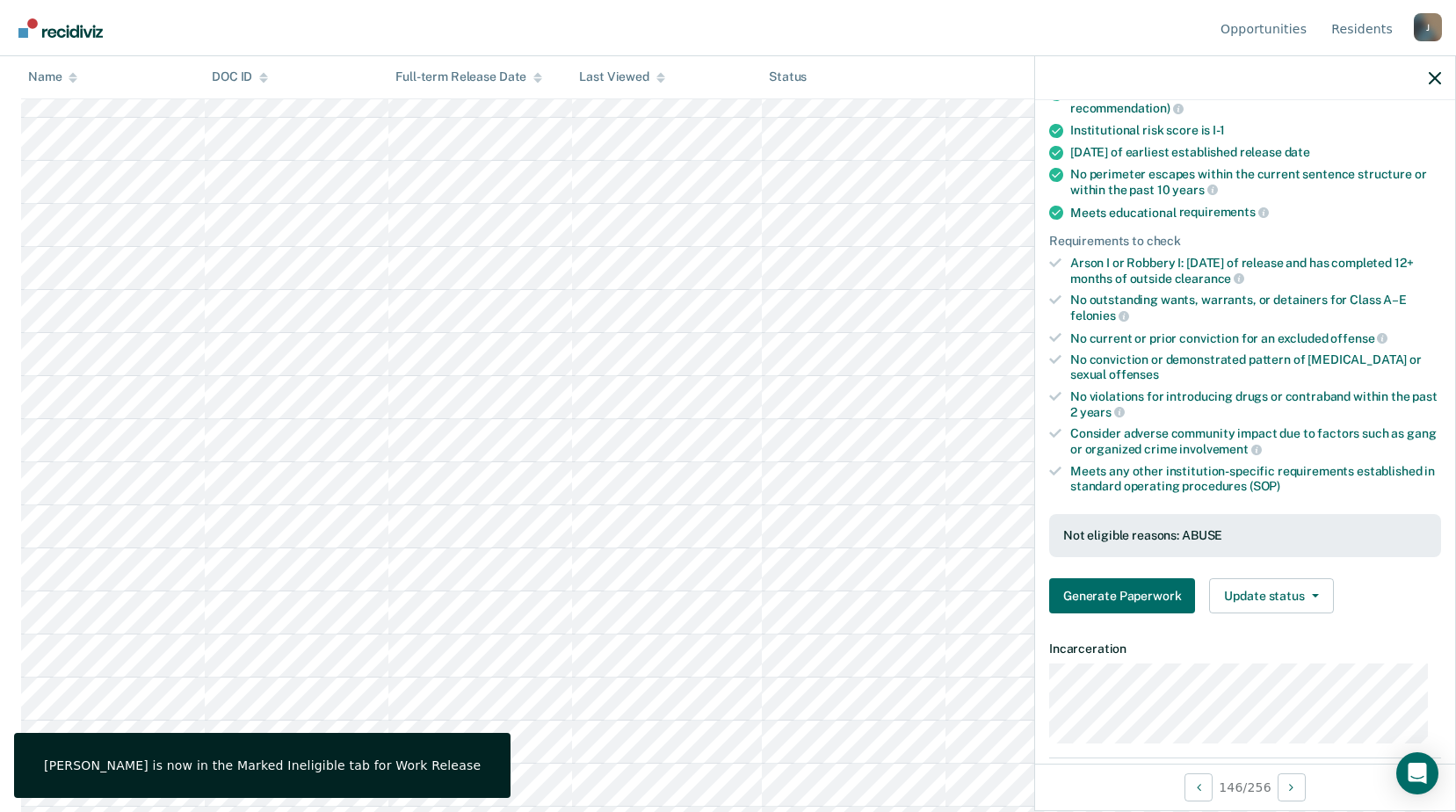
scroll to position [5977, 0]
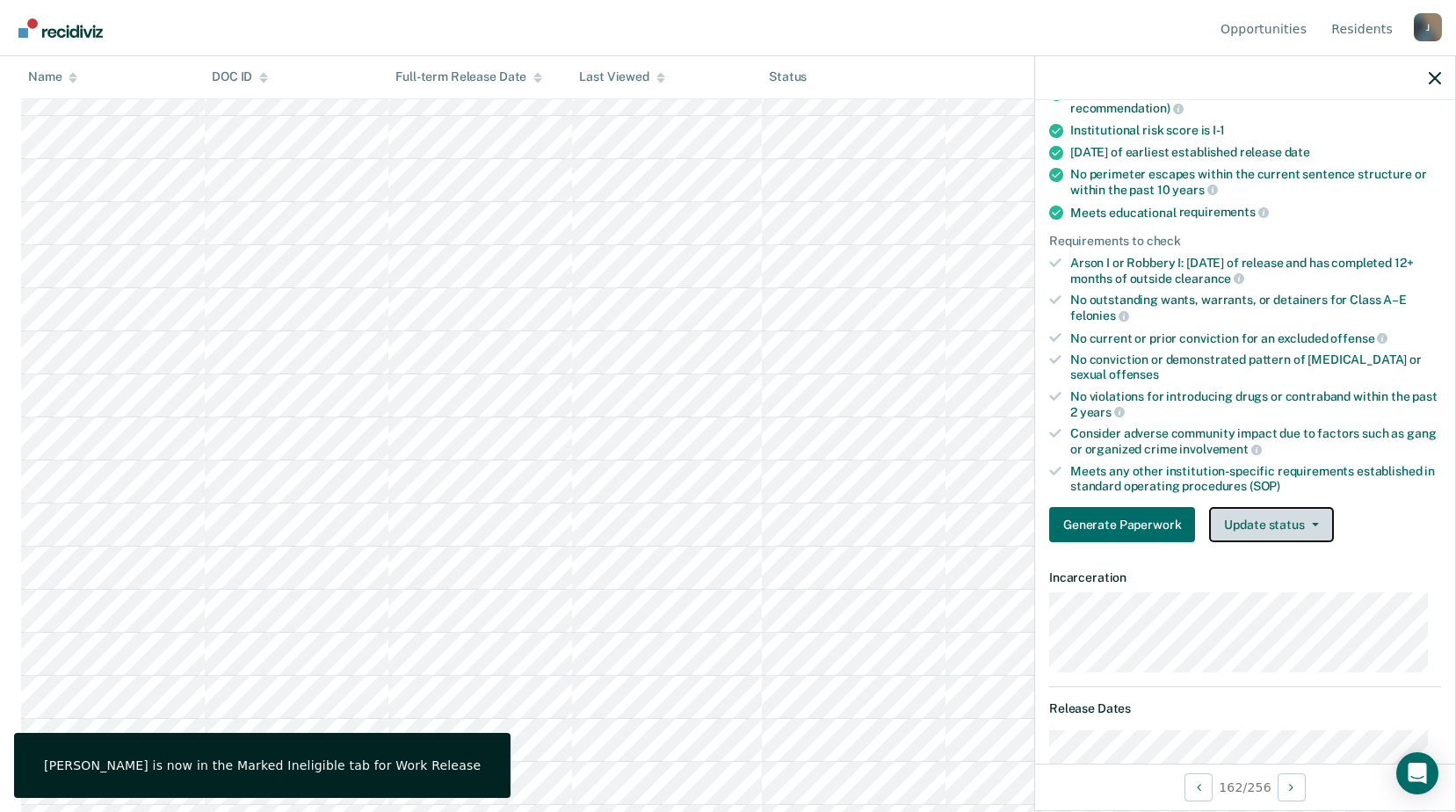
click at [1320, 528] on button "Update status" at bounding box center [1271, 524] width 124 height 35
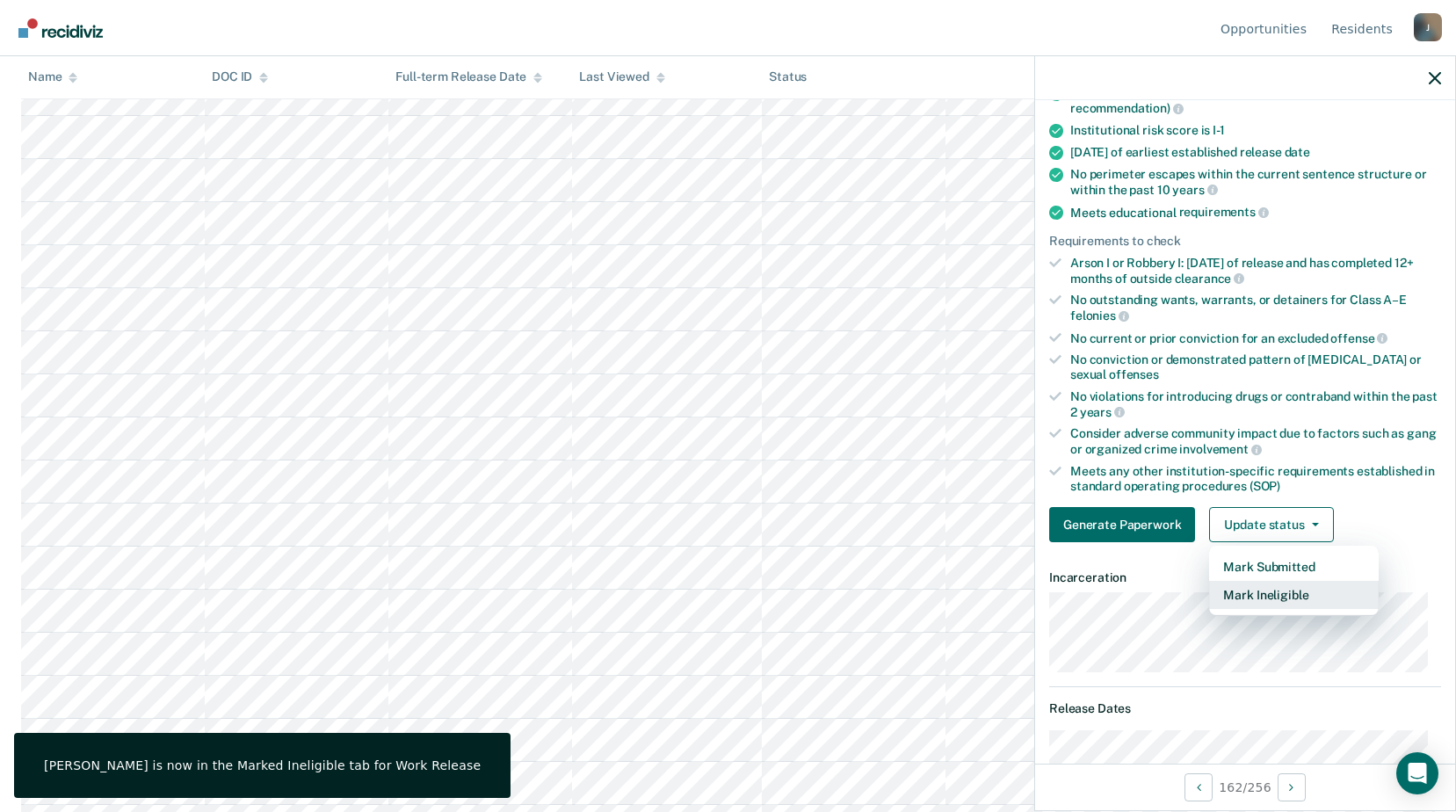
click at [1299, 598] on button "Mark Ineligible" at bounding box center [1294, 595] width 170 height 28
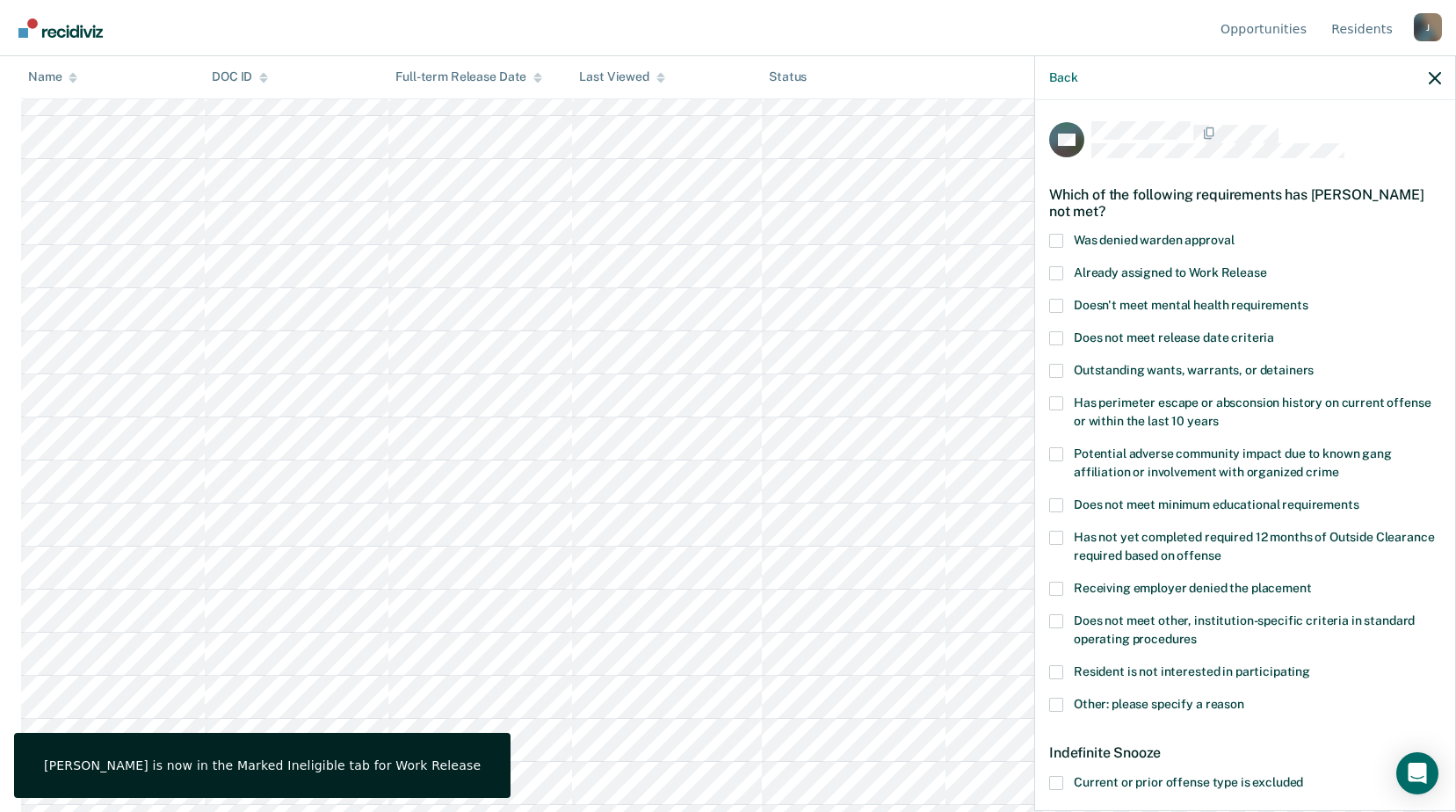
scroll to position [88, 0]
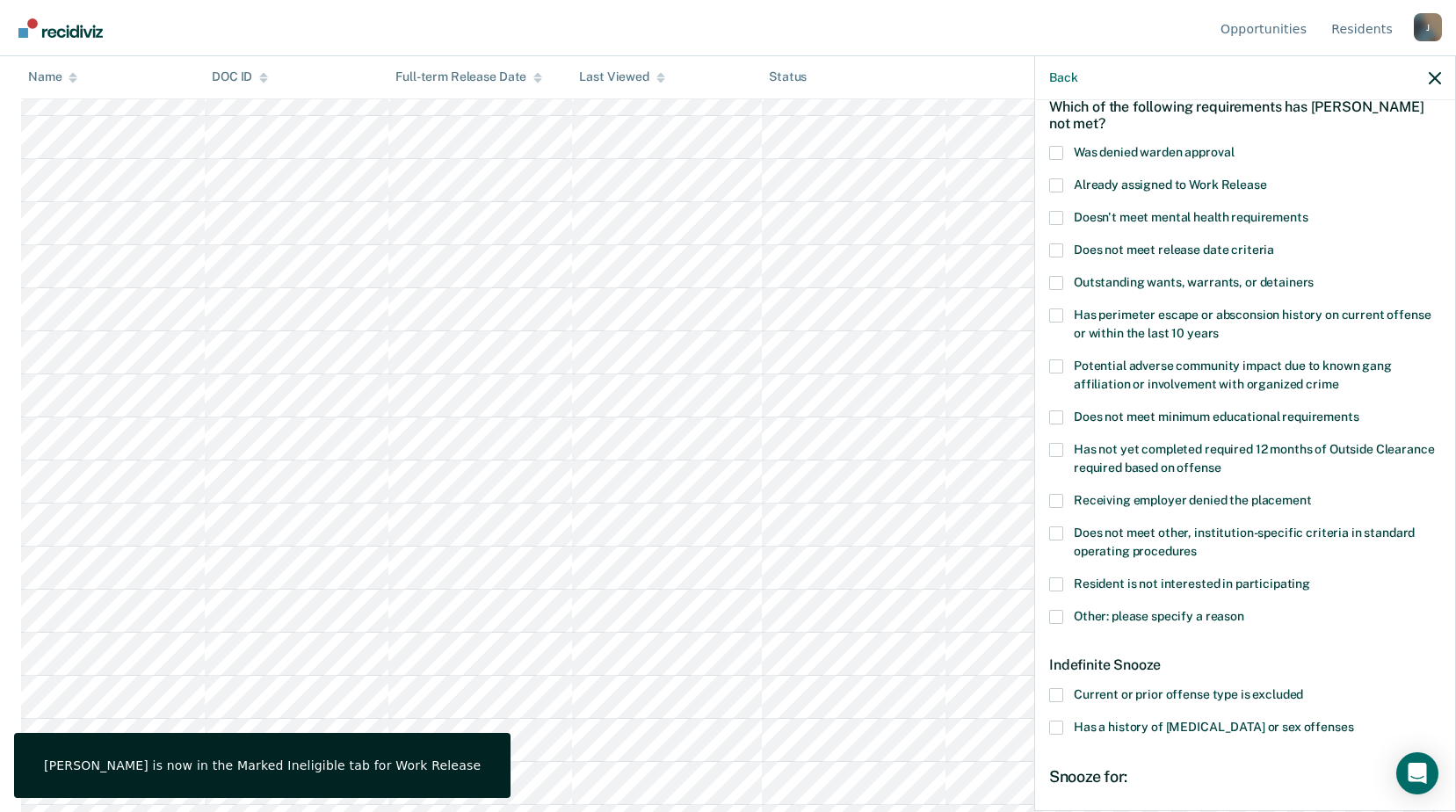
click at [1063, 527] on span at bounding box center [1056, 533] width 14 height 14
click at [1197, 545] on input "Does not meet other, institution-specific criteria in standard operating proced…" at bounding box center [1197, 545] width 0 height 0
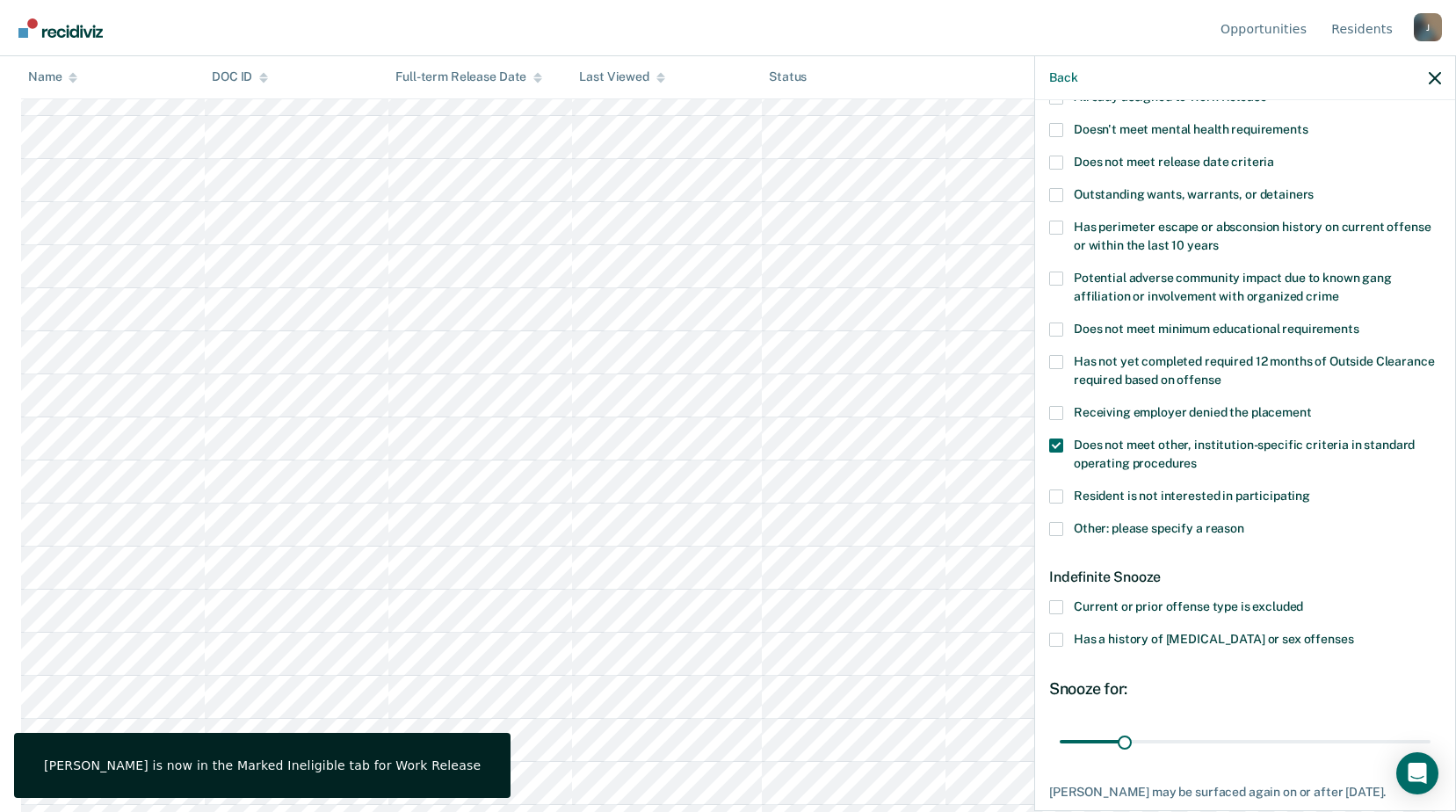
scroll to position [264, 0]
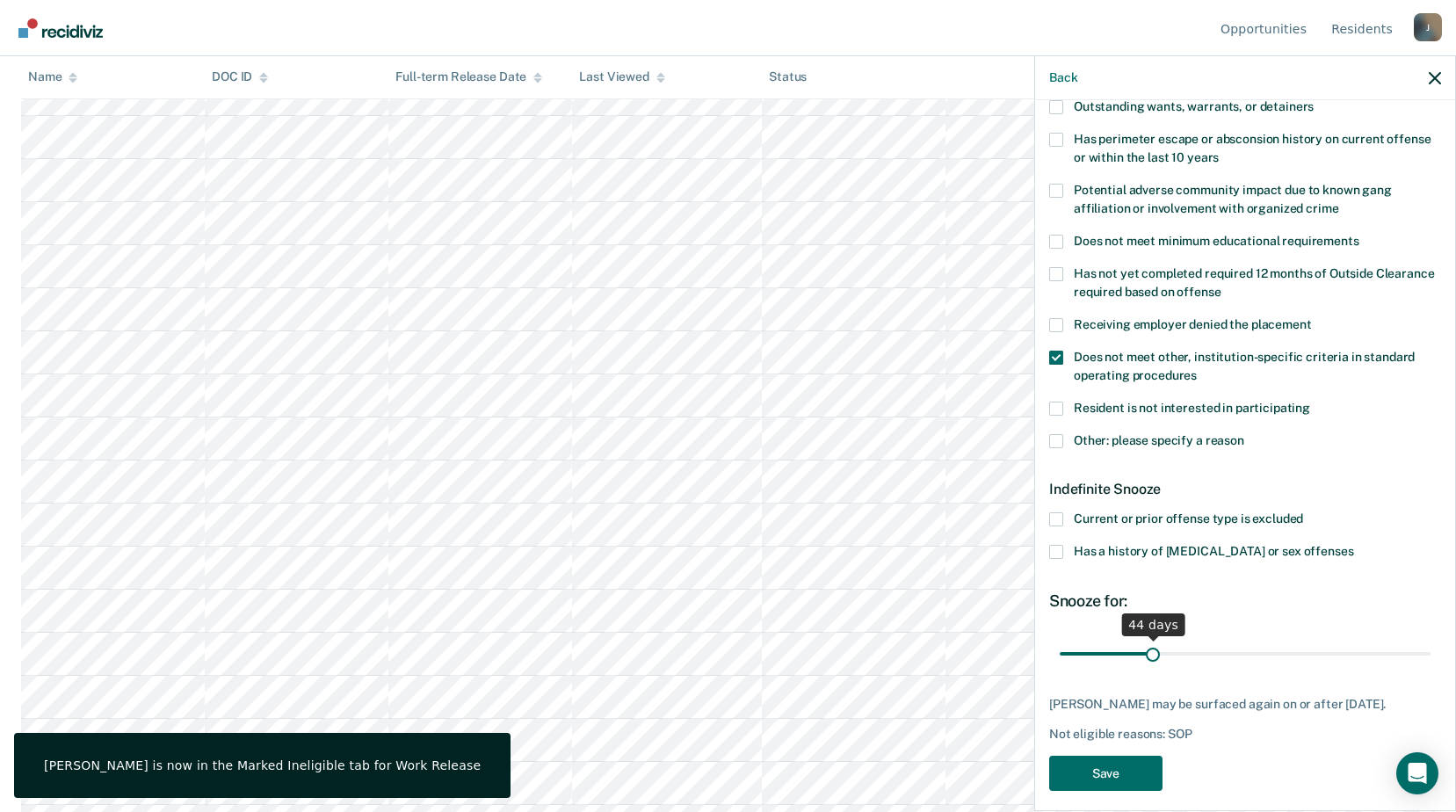
drag, startPoint x: 1121, startPoint y: 652, endPoint x: 1150, endPoint y: 659, distance: 29.8
type input "44"
click at [1150, 660] on input "range" at bounding box center [1245, 653] width 371 height 31
click at [1125, 781] on button "Save" at bounding box center [1105, 774] width 113 height 36
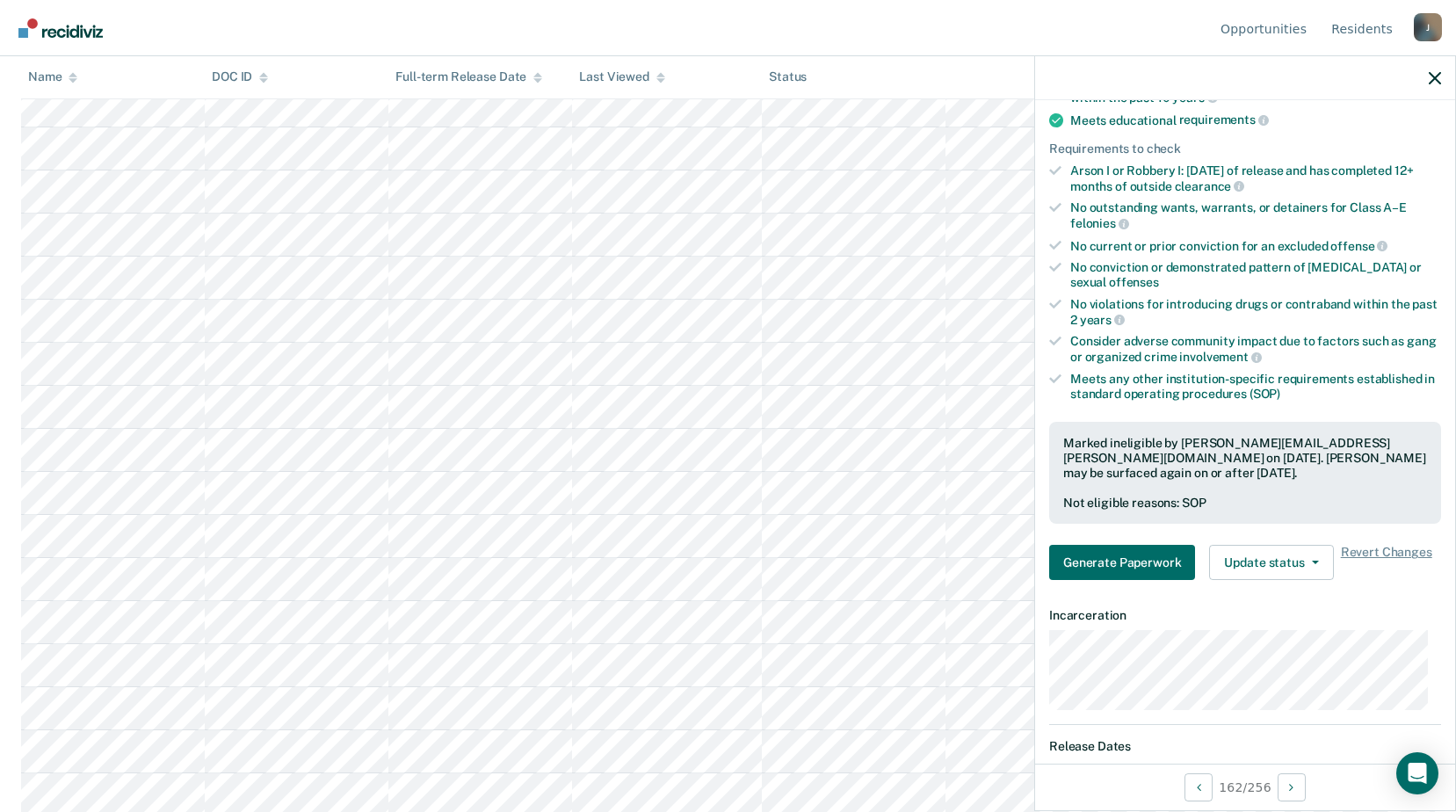
scroll to position [8877, 0]
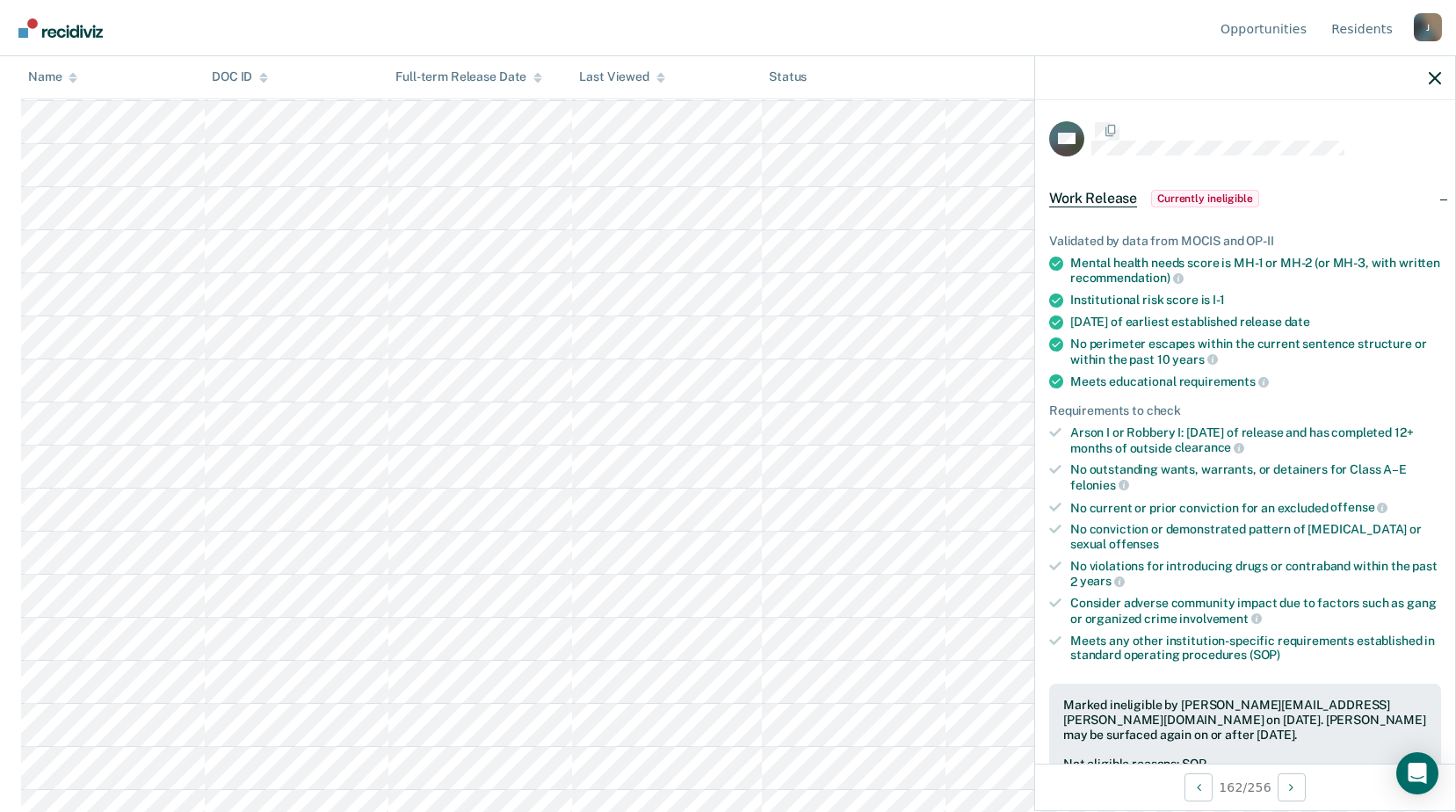
scroll to position [264, 0]
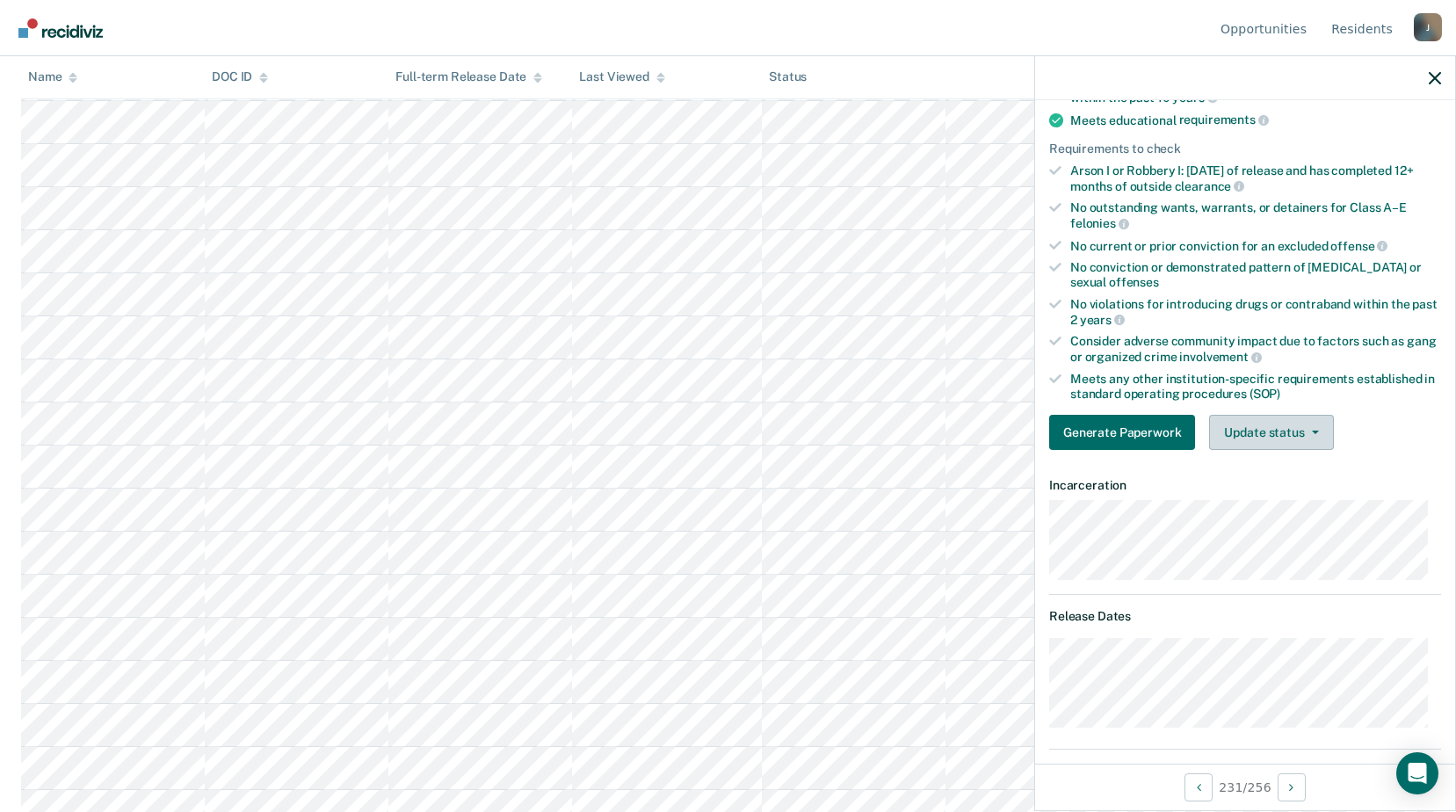
click at [1284, 432] on button "Update status" at bounding box center [1271, 432] width 124 height 35
click at [1285, 432] on button "Update status" at bounding box center [1271, 432] width 124 height 35
click at [1260, 439] on button "Update status" at bounding box center [1271, 432] width 124 height 35
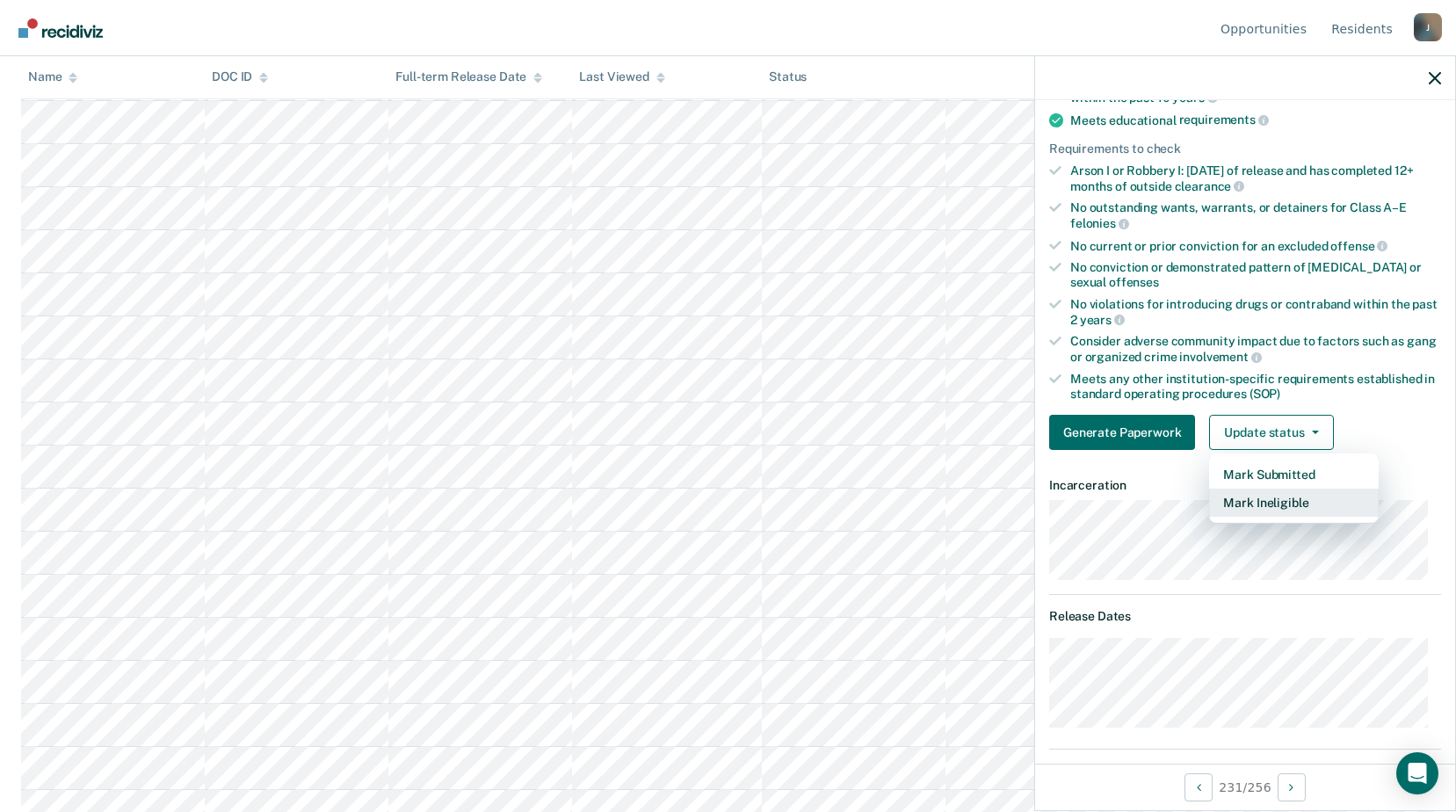
click at [1255, 499] on button "Mark Ineligible" at bounding box center [1294, 503] width 170 height 28
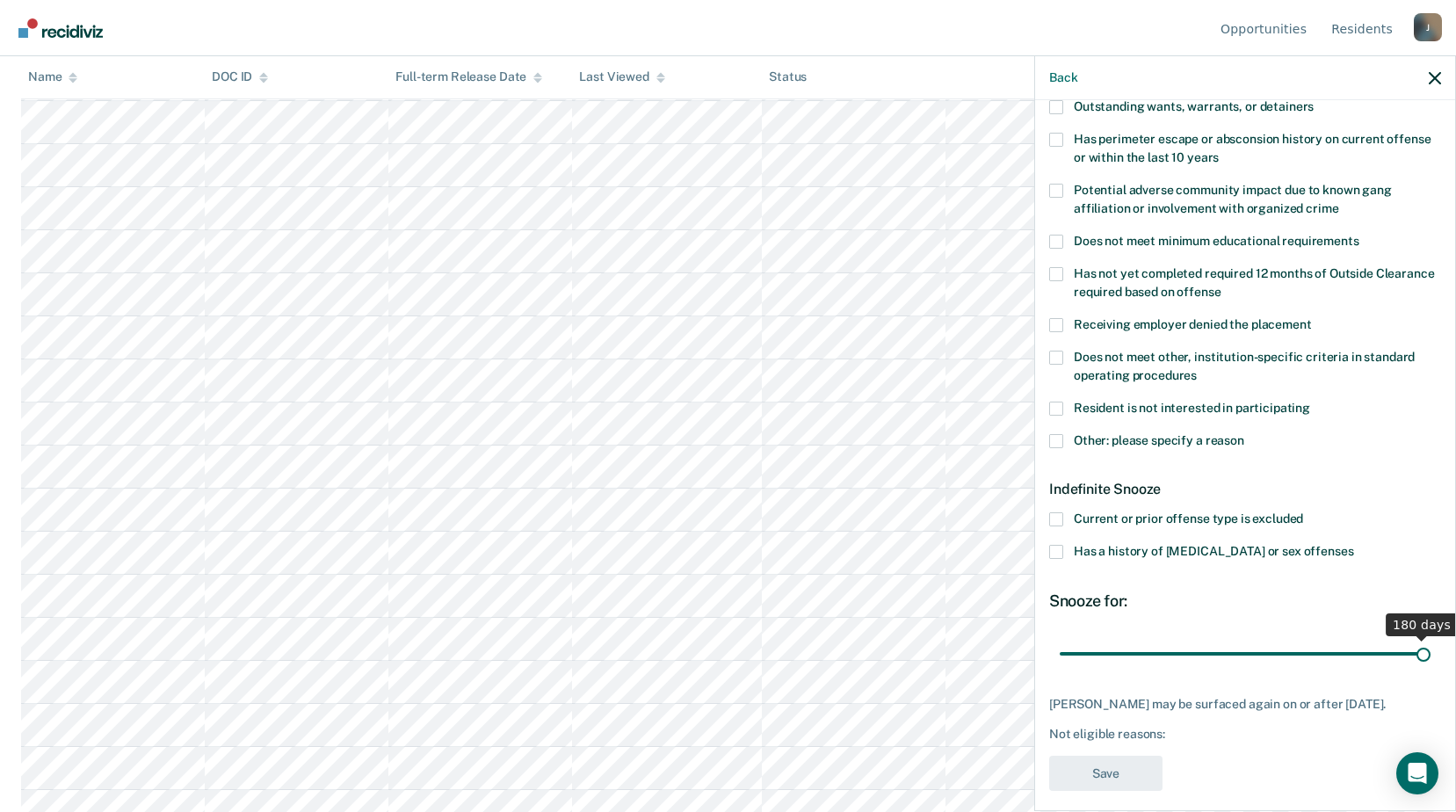
drag, startPoint x: 1128, startPoint y: 653, endPoint x: 1451, endPoint y: 650, distance: 323.5
type input "180"
click at [1431, 650] on input "range" at bounding box center [1245, 653] width 371 height 31
click at [1059, 434] on span at bounding box center [1056, 441] width 14 height 14
click at [1245, 434] on input "Other: please specify a reason" at bounding box center [1245, 434] width 0 height 0
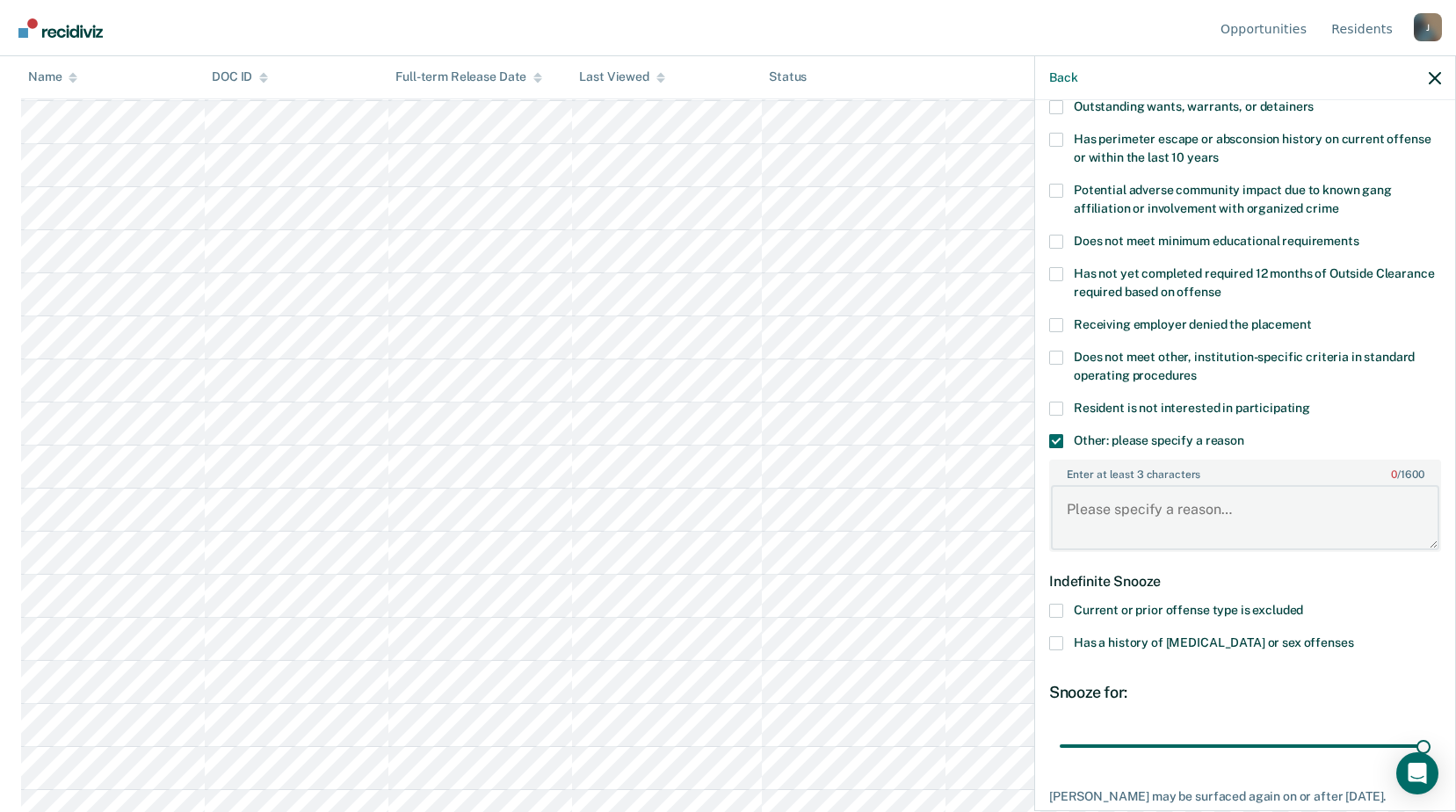
click at [1117, 497] on textarea "Enter at least 3 characters 0 / 1600" at bounding box center [1245, 517] width 388 height 65
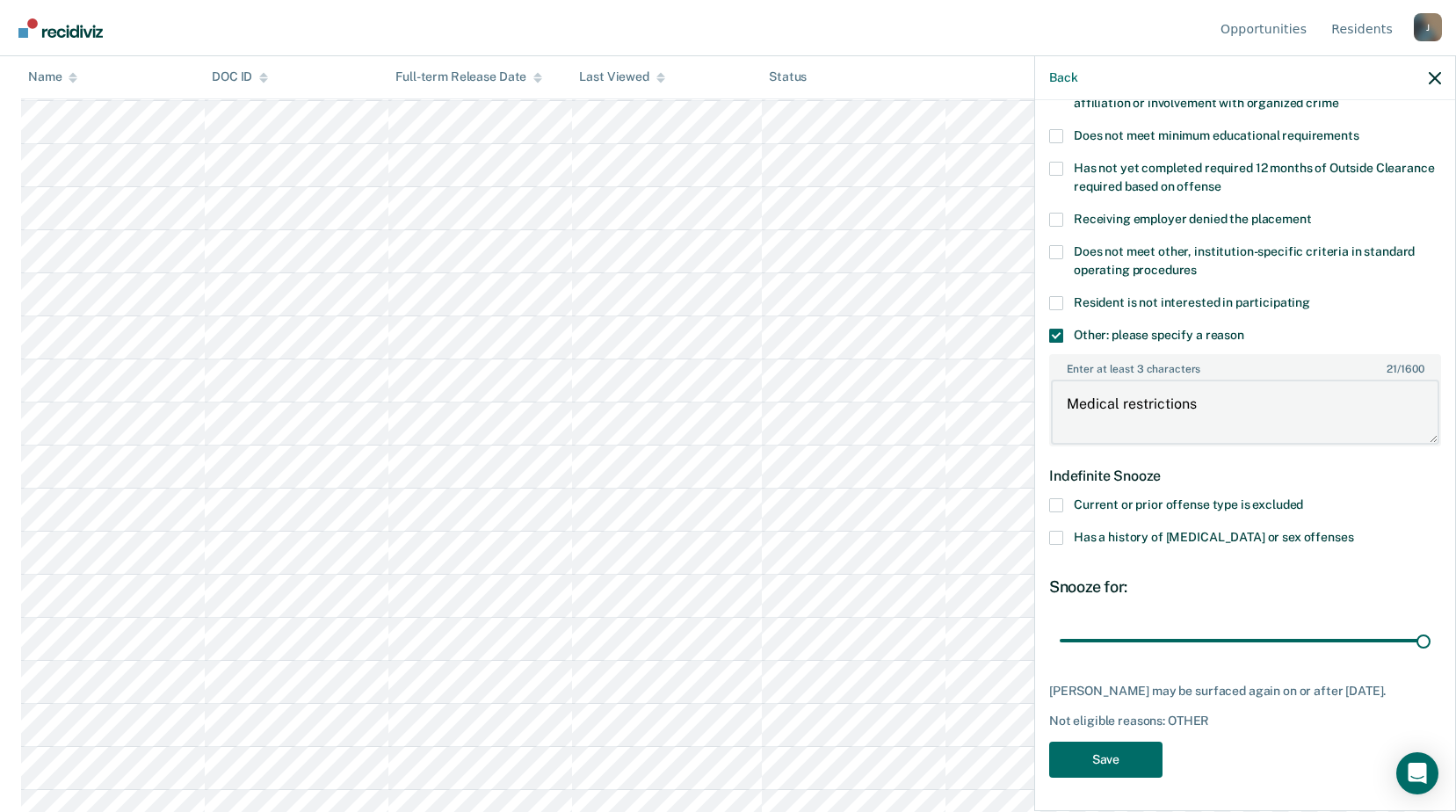
scroll to position [8965, 0]
type textarea "Medical restrictions"
drag, startPoint x: 1084, startPoint y: 751, endPoint x: 11, endPoint y: 466, distance: 1109.5
click at [1085, 751] on button "Save" at bounding box center [1105, 760] width 113 height 36
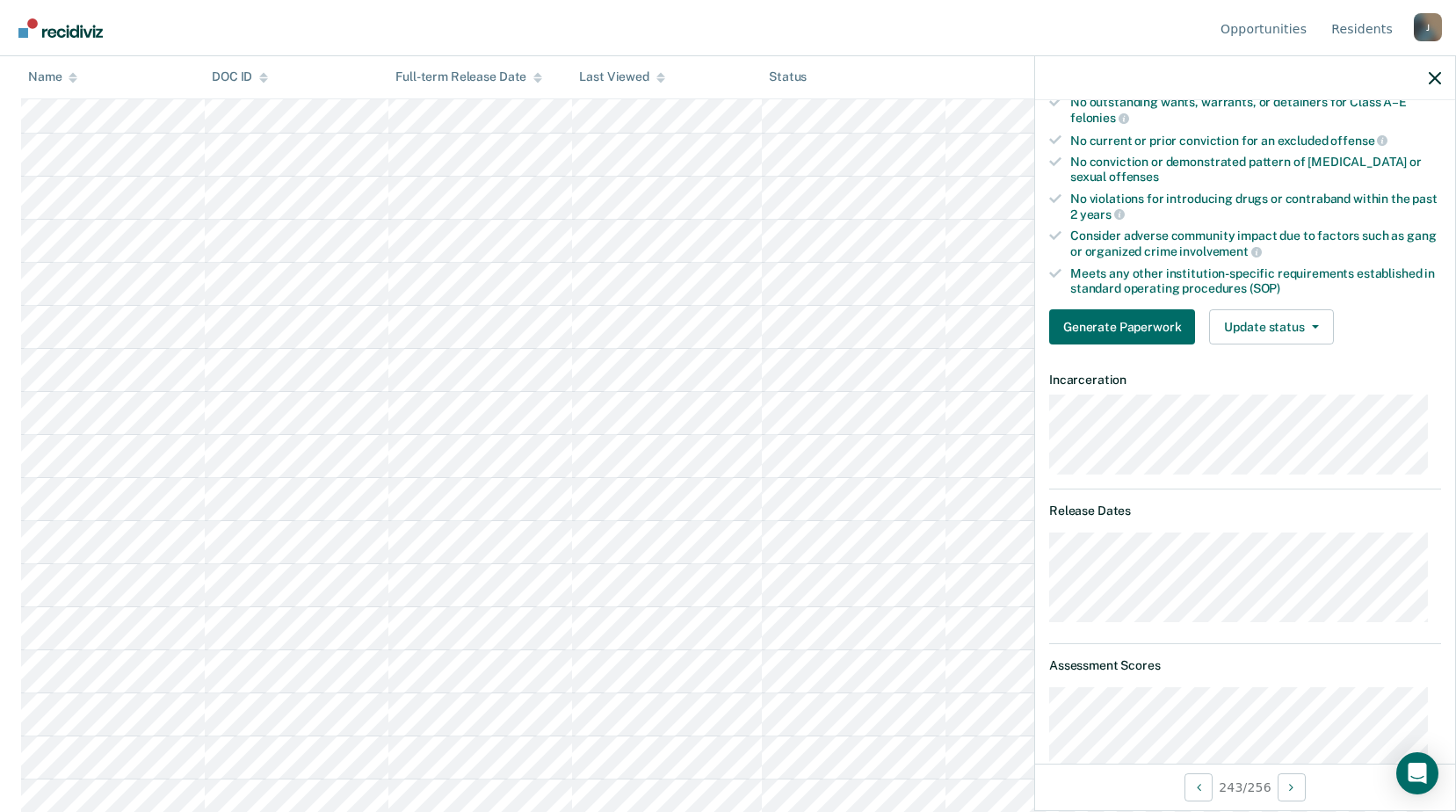
scroll to position [9581, 0]
click at [1252, 316] on button "Update status" at bounding box center [1271, 326] width 124 height 35
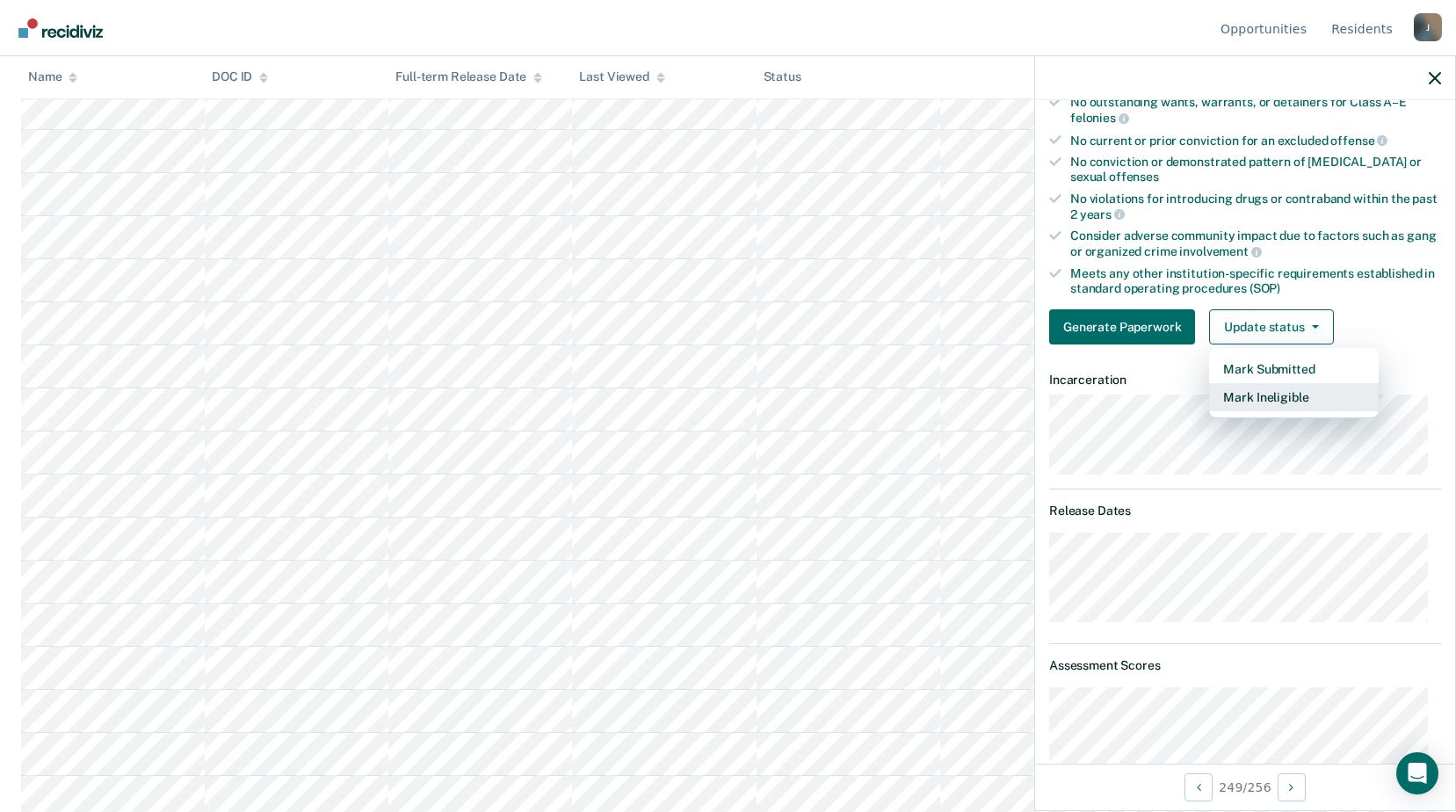
click at [1244, 403] on button "Mark Ineligible" at bounding box center [1294, 397] width 170 height 28
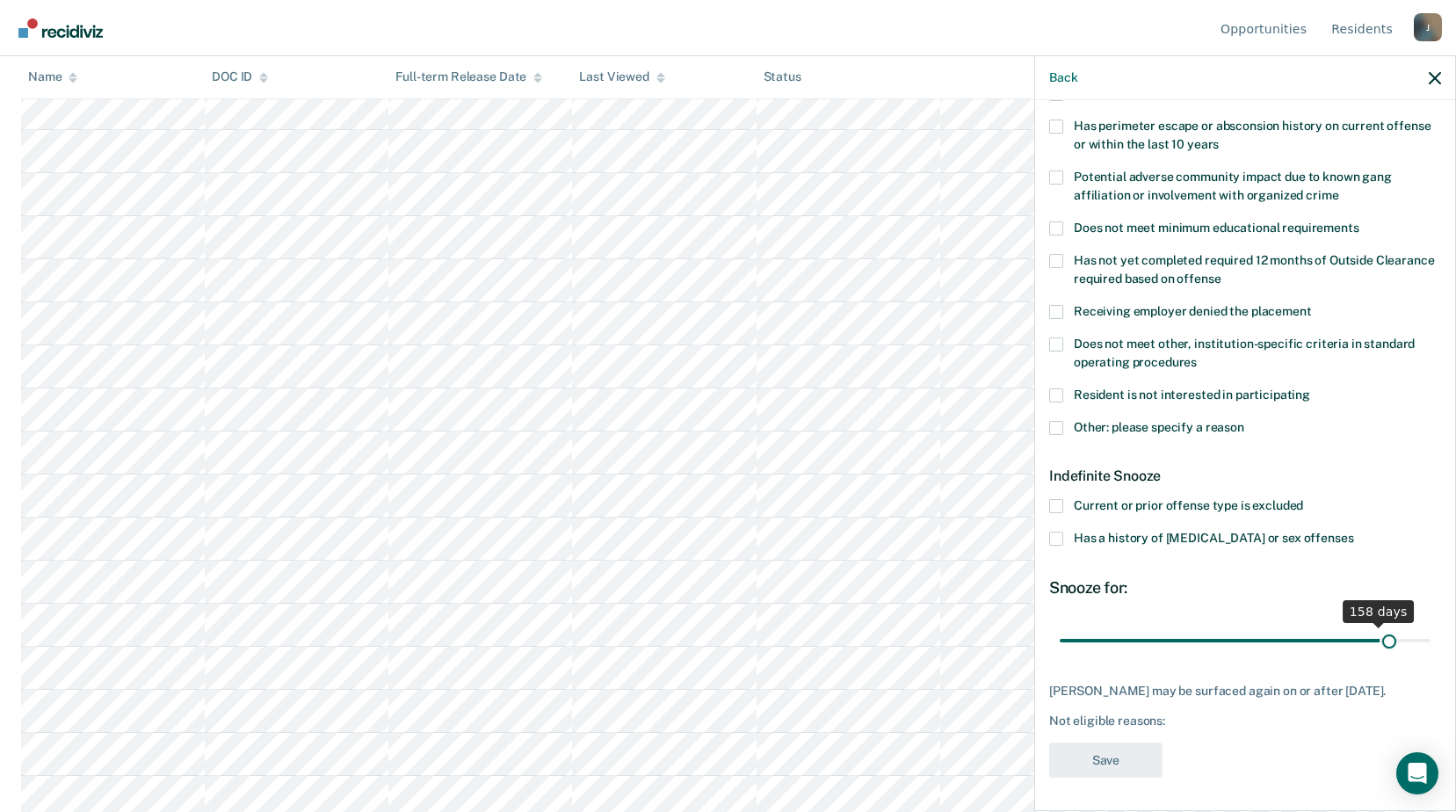
scroll to position [277, 0]
drag, startPoint x: 1125, startPoint y: 624, endPoint x: 1412, endPoint y: 575, distance: 290.7
type input "180"
click at [1431, 625] on input "range" at bounding box center [1245, 640] width 371 height 31
click at [1056, 348] on span at bounding box center [1056, 345] width 14 height 14
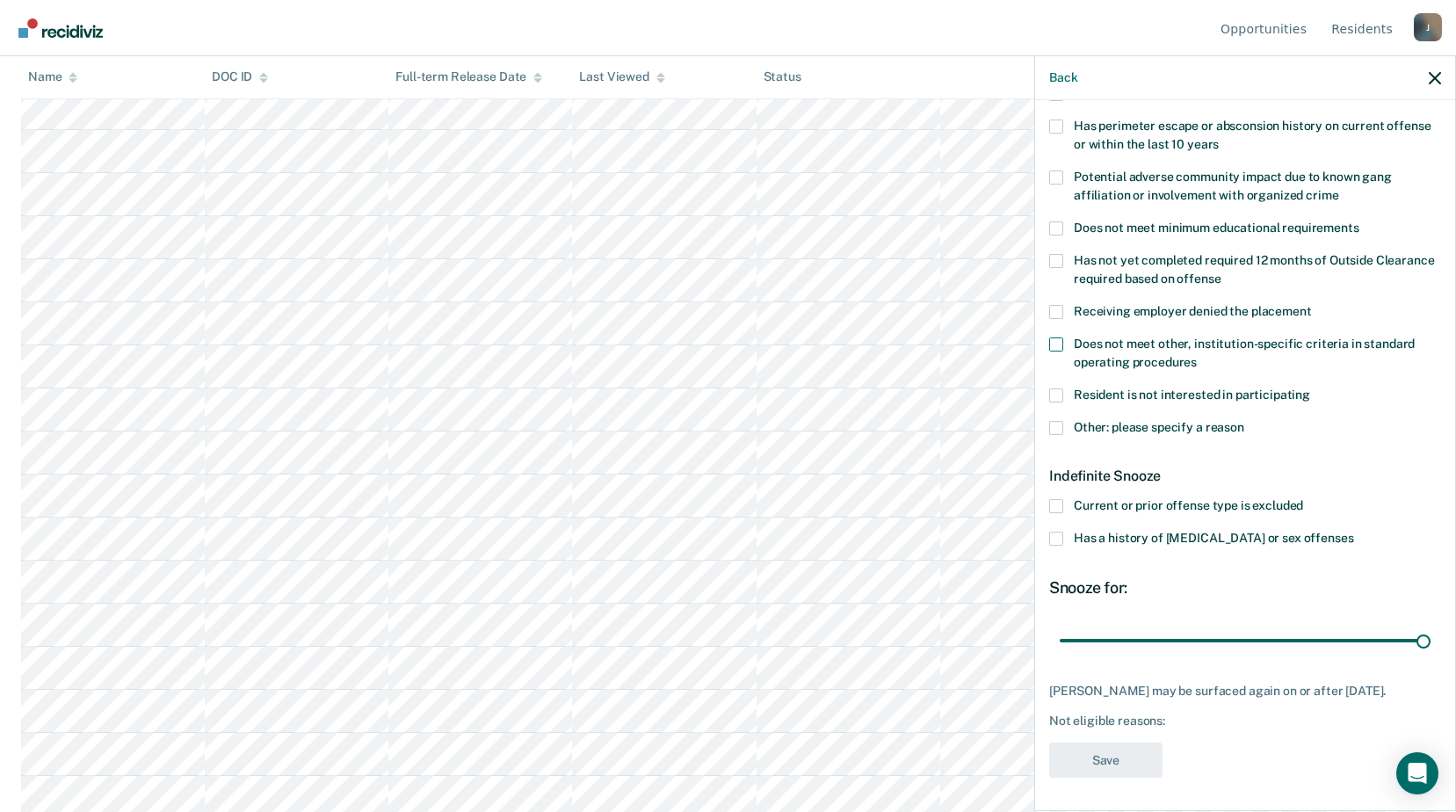
click at [1197, 356] on input "Does not meet other, institution-specific criteria in standard operating proced…" at bounding box center [1197, 356] width 0 height 0
click at [1103, 753] on button "Save" at bounding box center [1105, 761] width 113 height 36
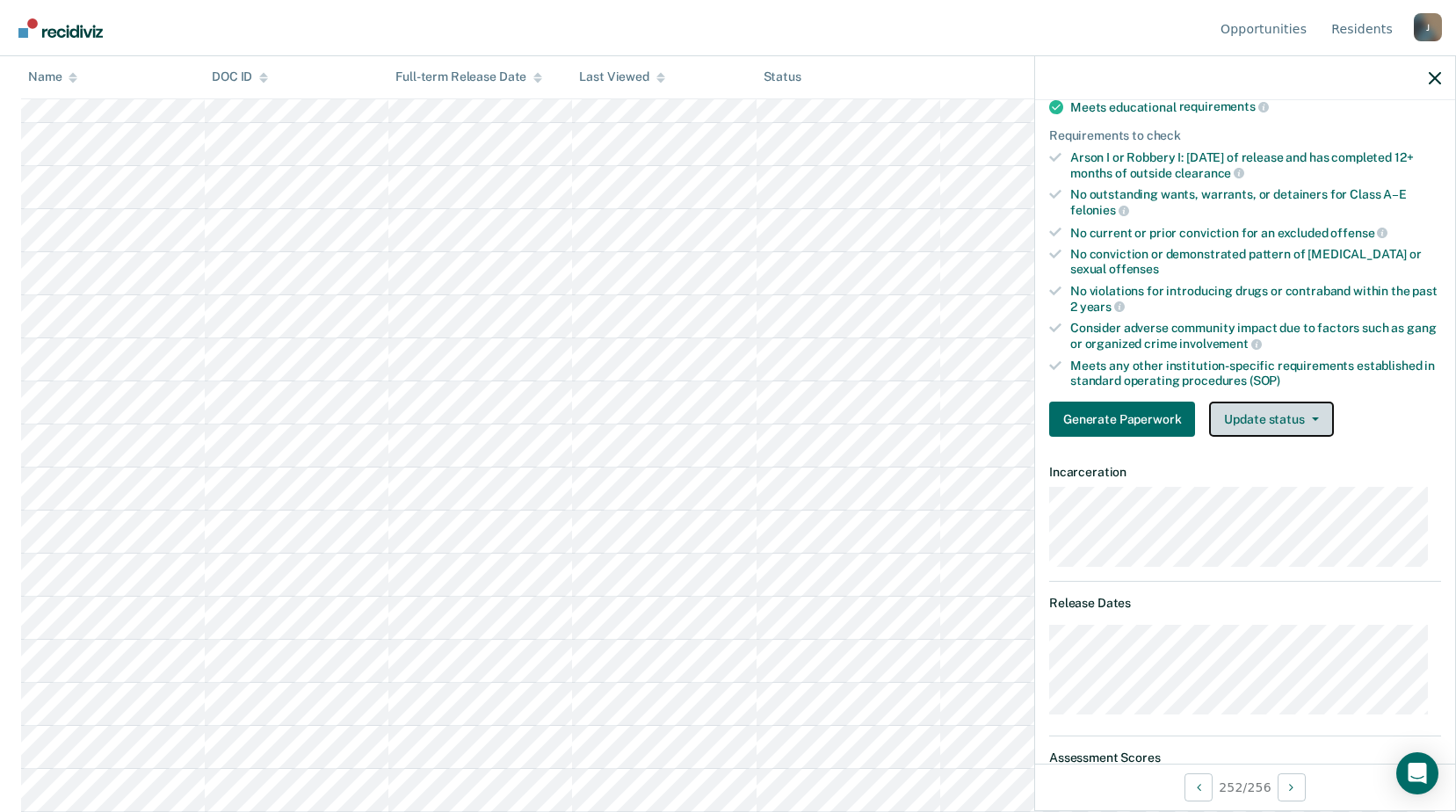
click at [1264, 420] on button "Update status" at bounding box center [1271, 419] width 124 height 35
click at [1286, 410] on button "Update status" at bounding box center [1271, 419] width 124 height 35
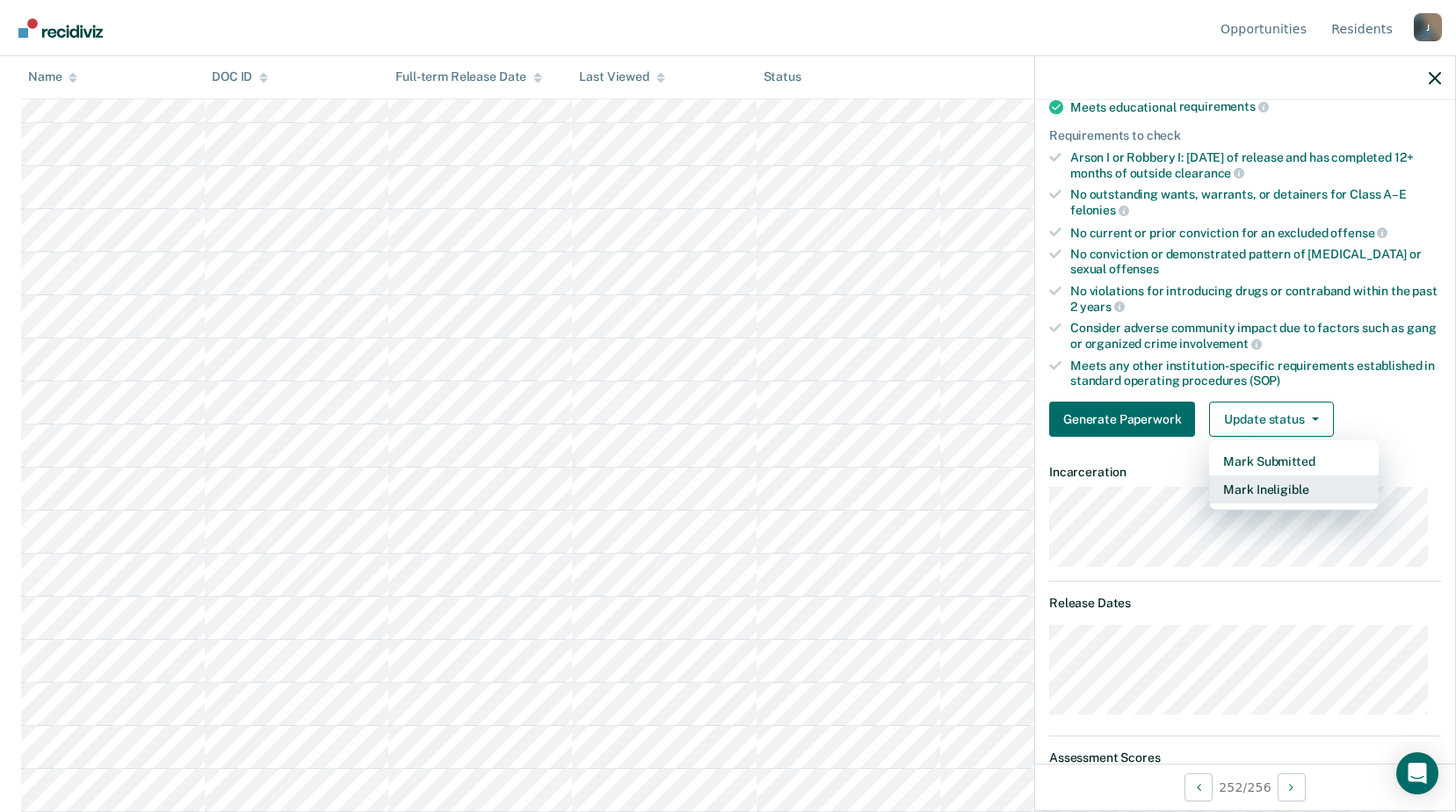
click at [1289, 490] on button "Mark Ineligible" at bounding box center [1294, 490] width 170 height 28
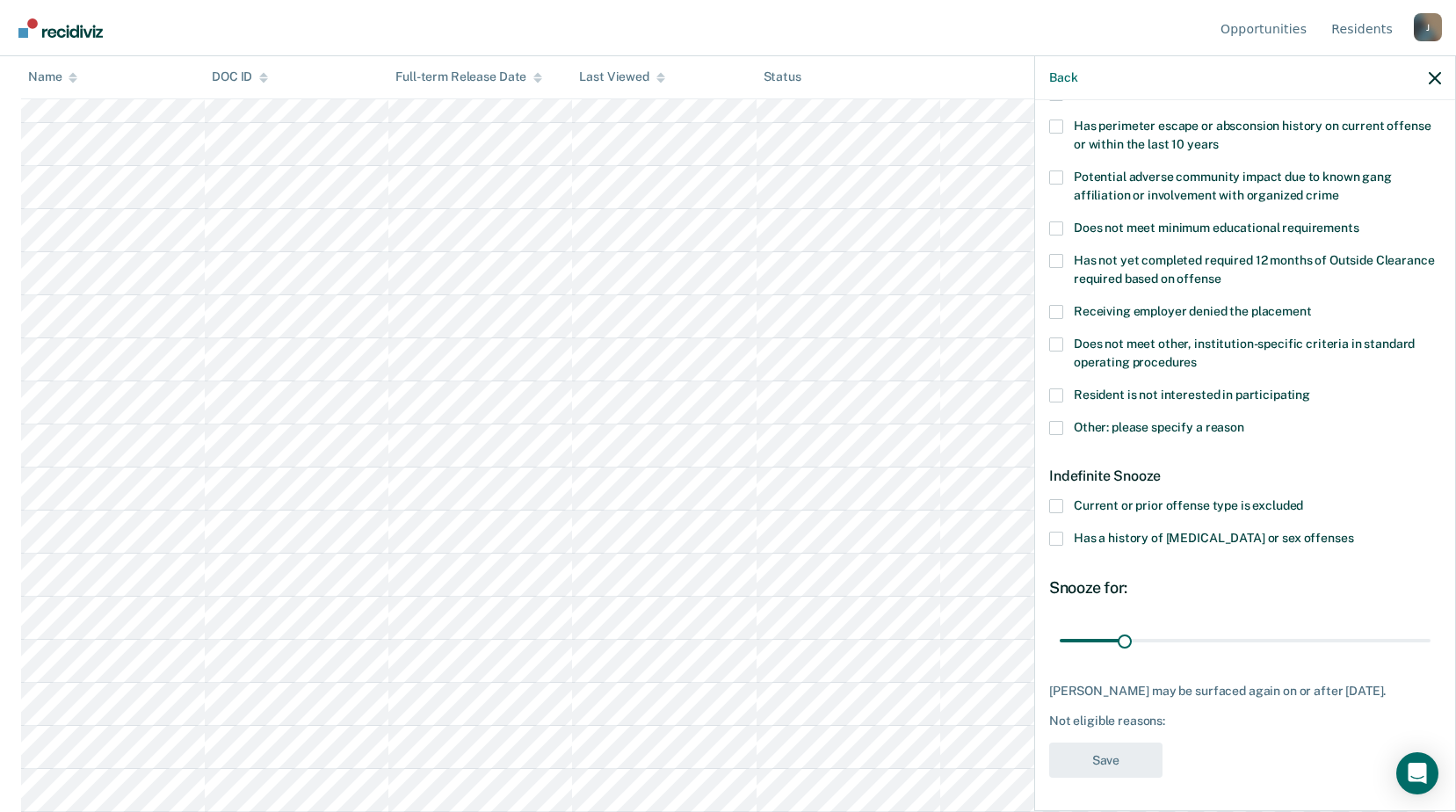
click at [1061, 345] on span at bounding box center [1056, 345] width 14 height 14
click at [1197, 356] on input "Does not meet other, institution-specific criteria in standard operating proced…" at bounding box center [1197, 356] width 0 height 0
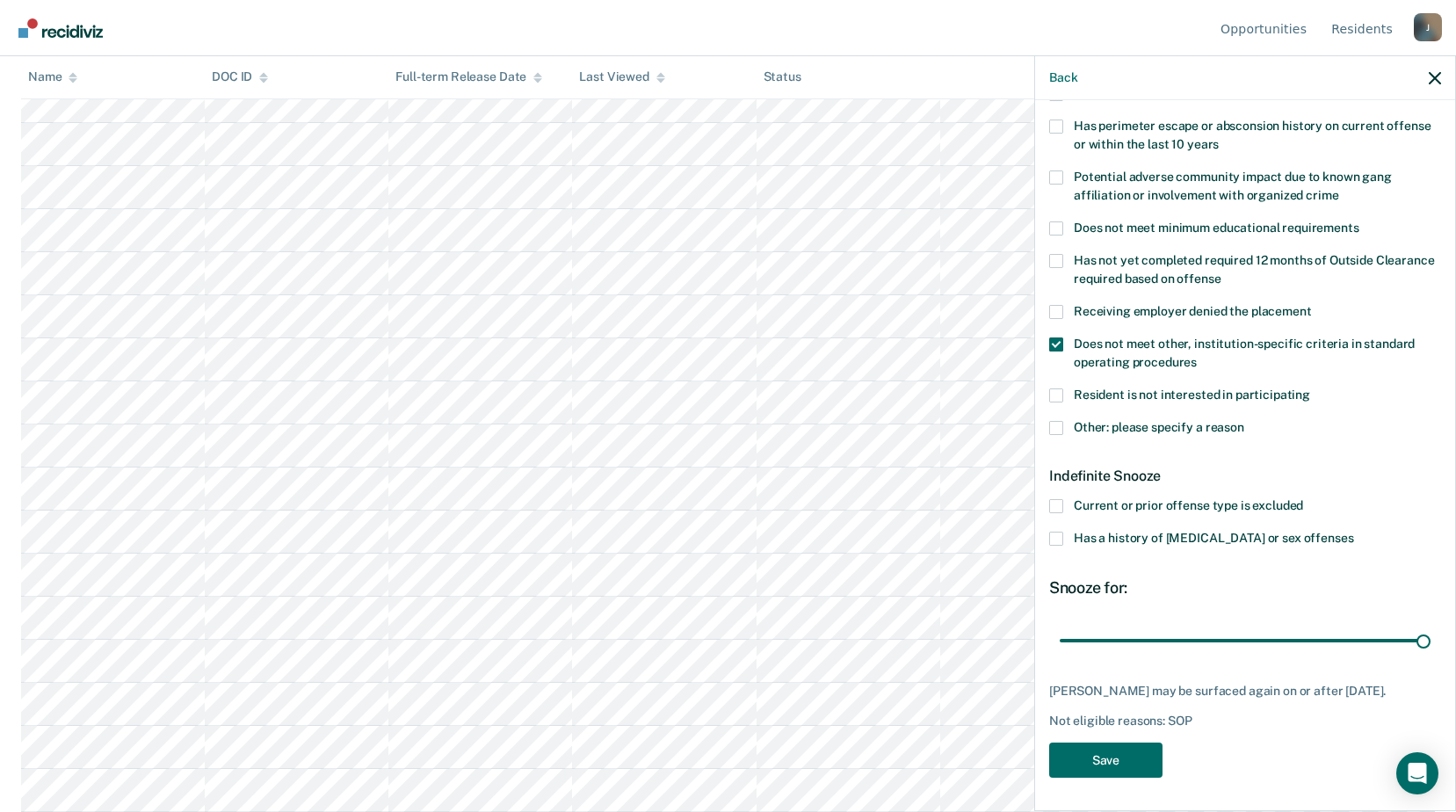
drag, startPoint x: 1198, startPoint y: 636, endPoint x: 1301, endPoint y: 673, distance: 109.3
type input "180"
click at [1431, 640] on input "range" at bounding box center [1245, 640] width 371 height 31
click at [1140, 745] on button "Save" at bounding box center [1105, 761] width 113 height 36
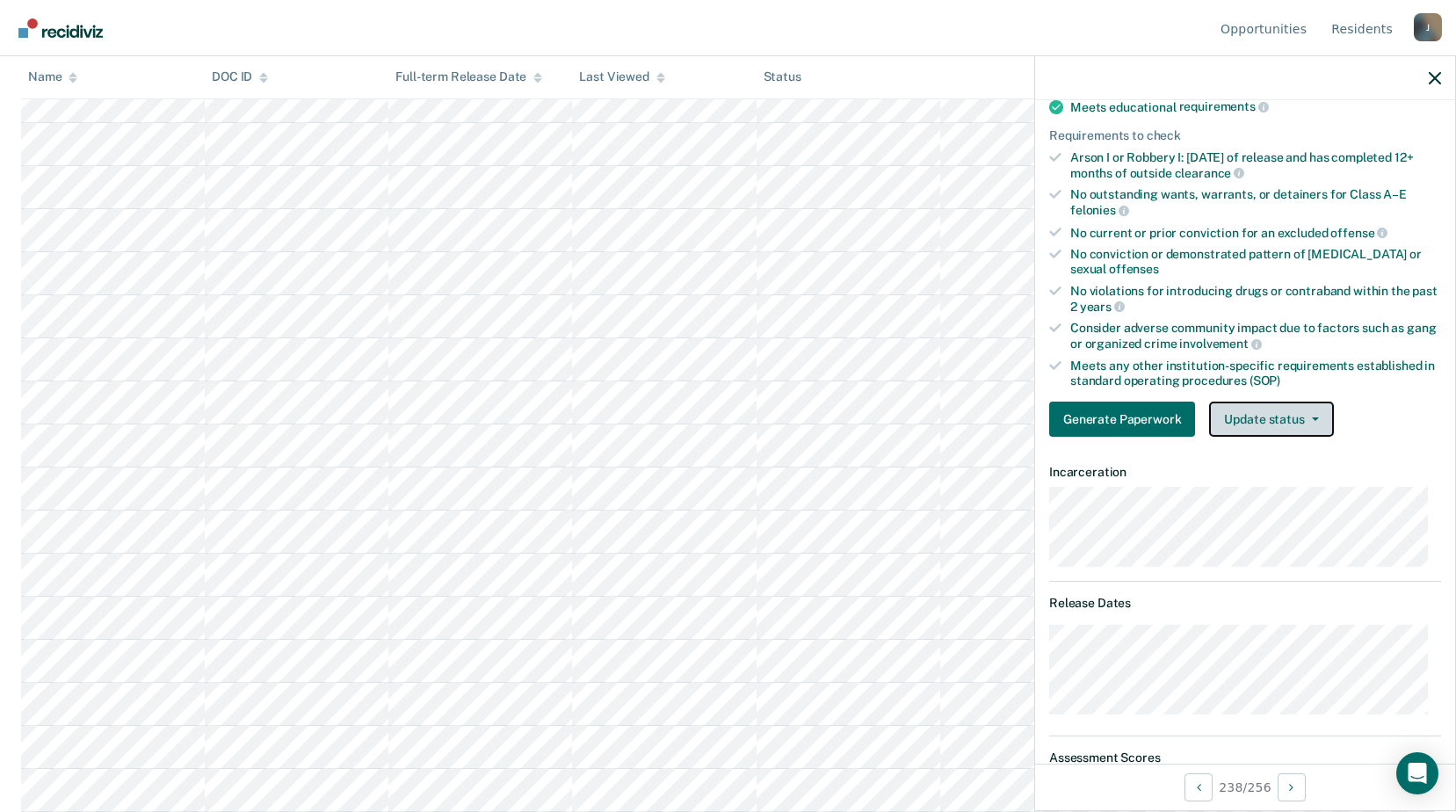
click at [1273, 425] on button "Update status" at bounding box center [1271, 419] width 124 height 35
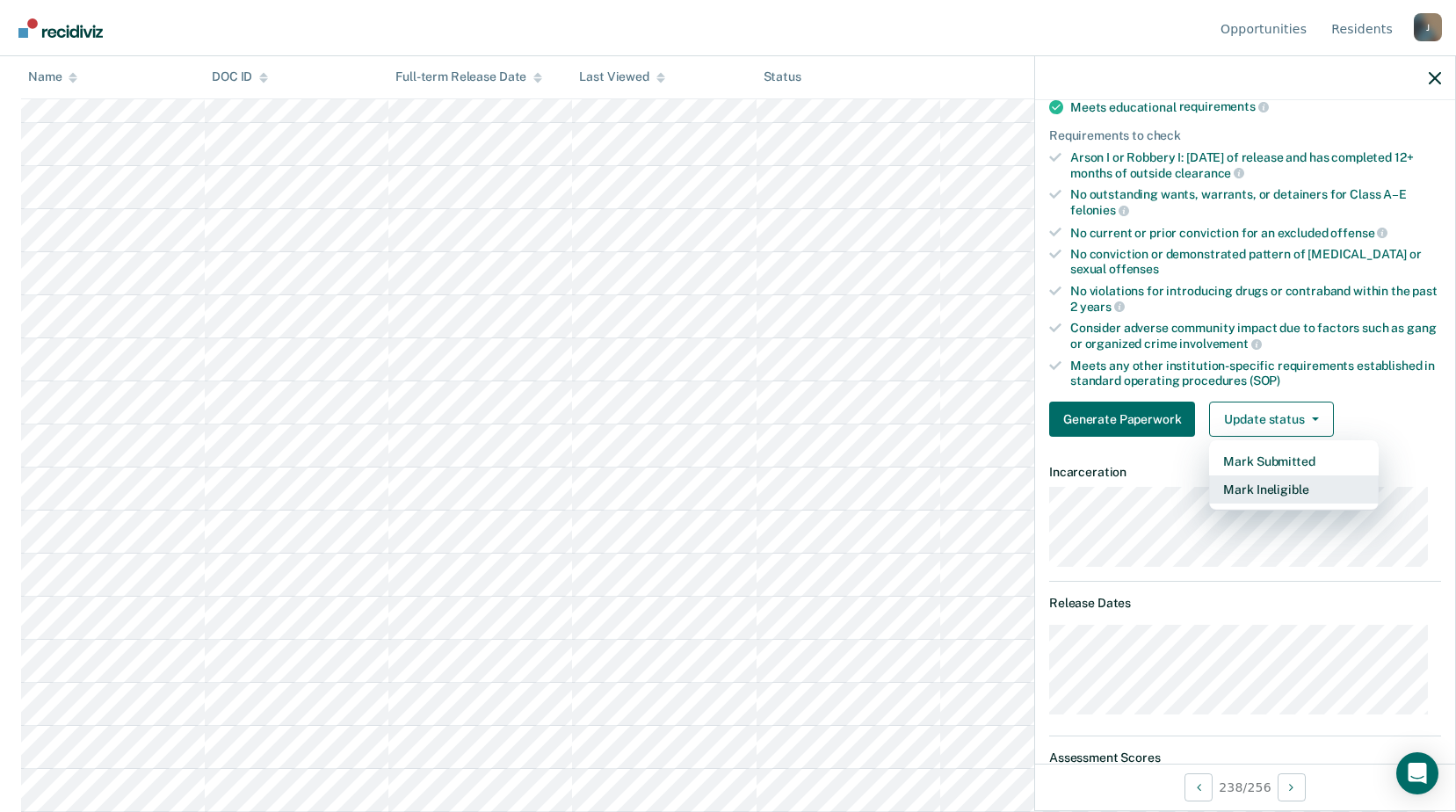
click at [1277, 488] on button "Mark Ineligible" at bounding box center [1294, 490] width 170 height 28
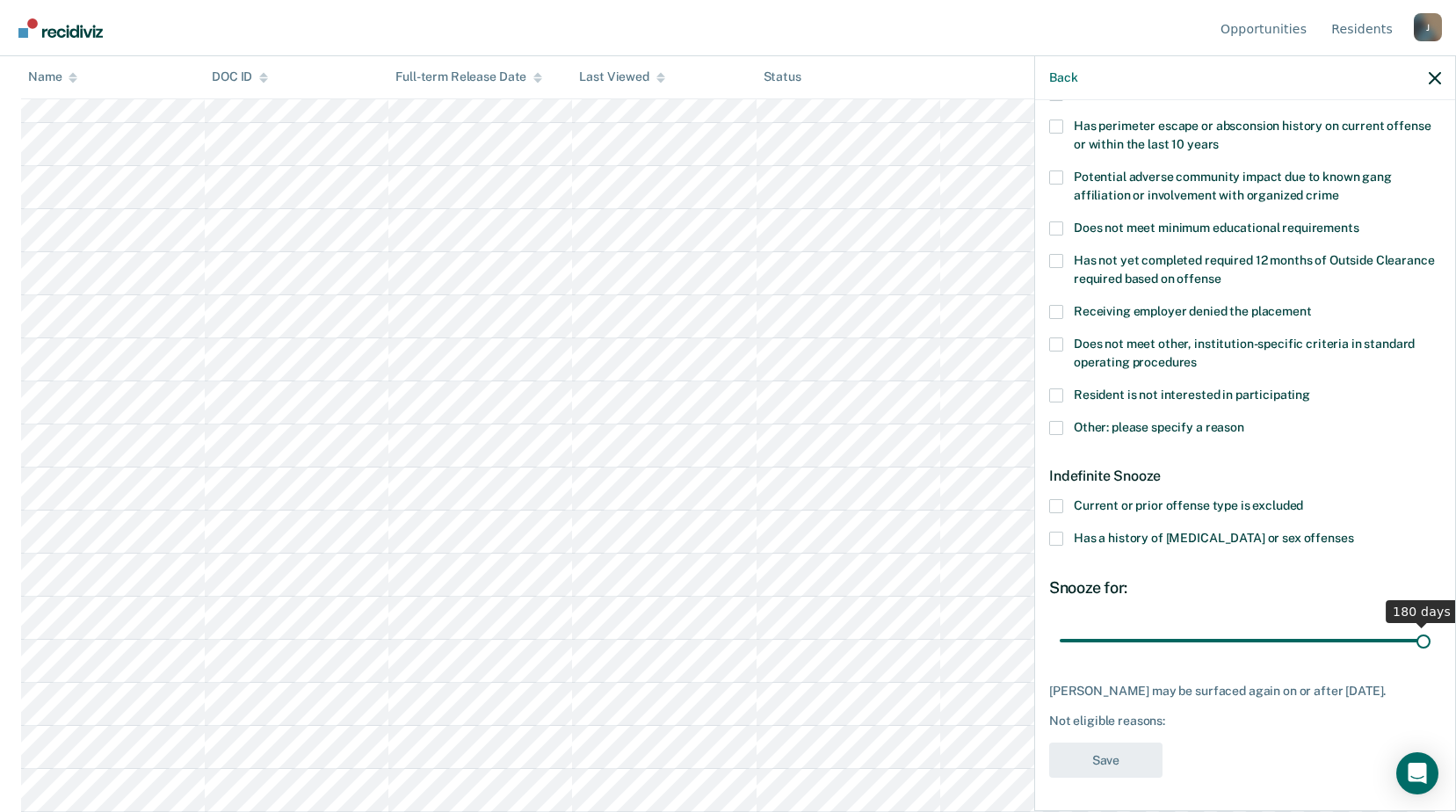
drag, startPoint x: 1126, startPoint y: 639, endPoint x: 1436, endPoint y: 655, distance: 310.7
type input "180"
click at [1431, 655] on input "range" at bounding box center [1245, 640] width 371 height 31
click at [1060, 345] on span at bounding box center [1056, 345] width 14 height 14
click at [1197, 356] on input "Does not meet other, institution-specific criteria in standard operating proced…" at bounding box center [1197, 356] width 0 height 0
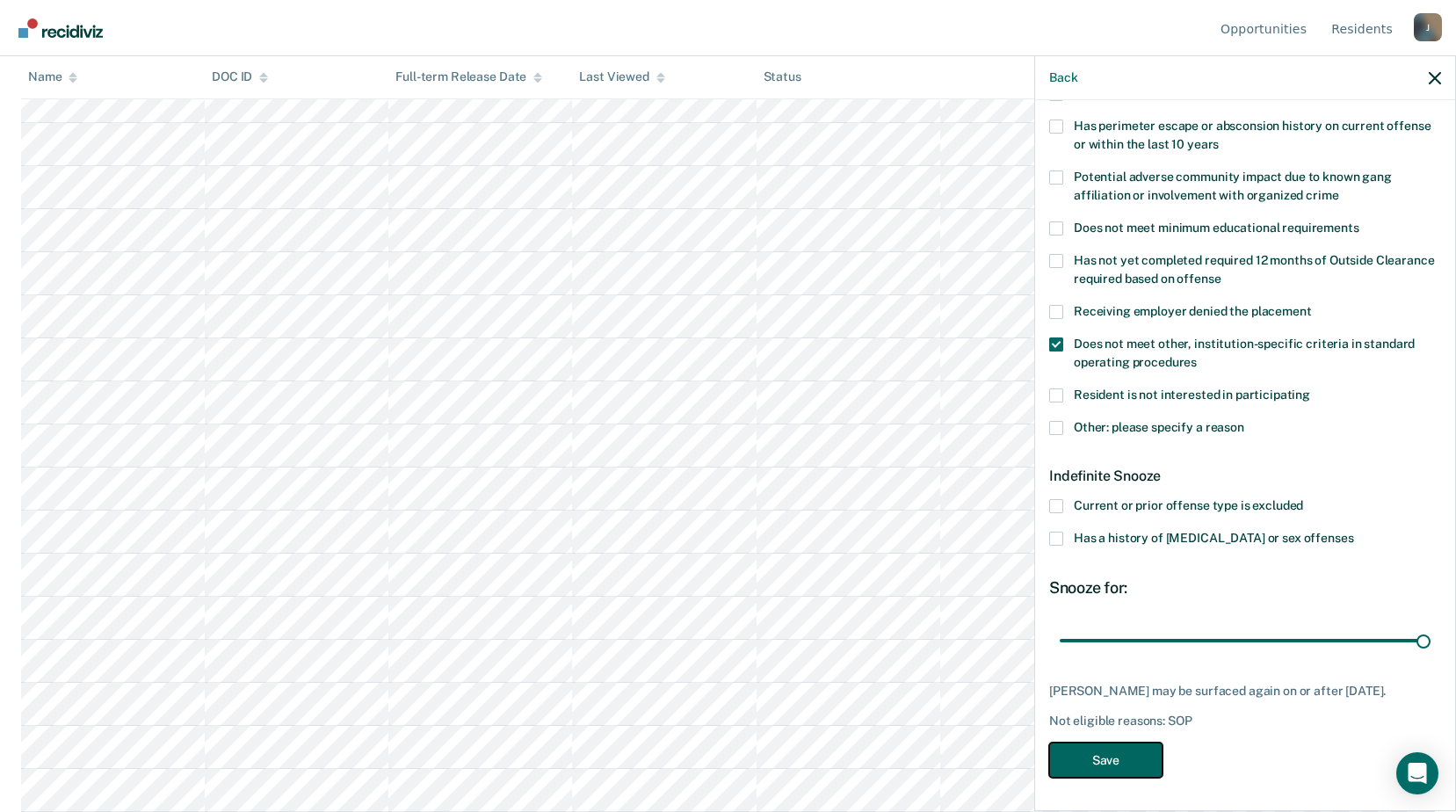
drag, startPoint x: 1090, startPoint y: 773, endPoint x: 1086, endPoint y: 758, distance: 15.4
click at [1091, 773] on button "Save" at bounding box center [1105, 761] width 113 height 36
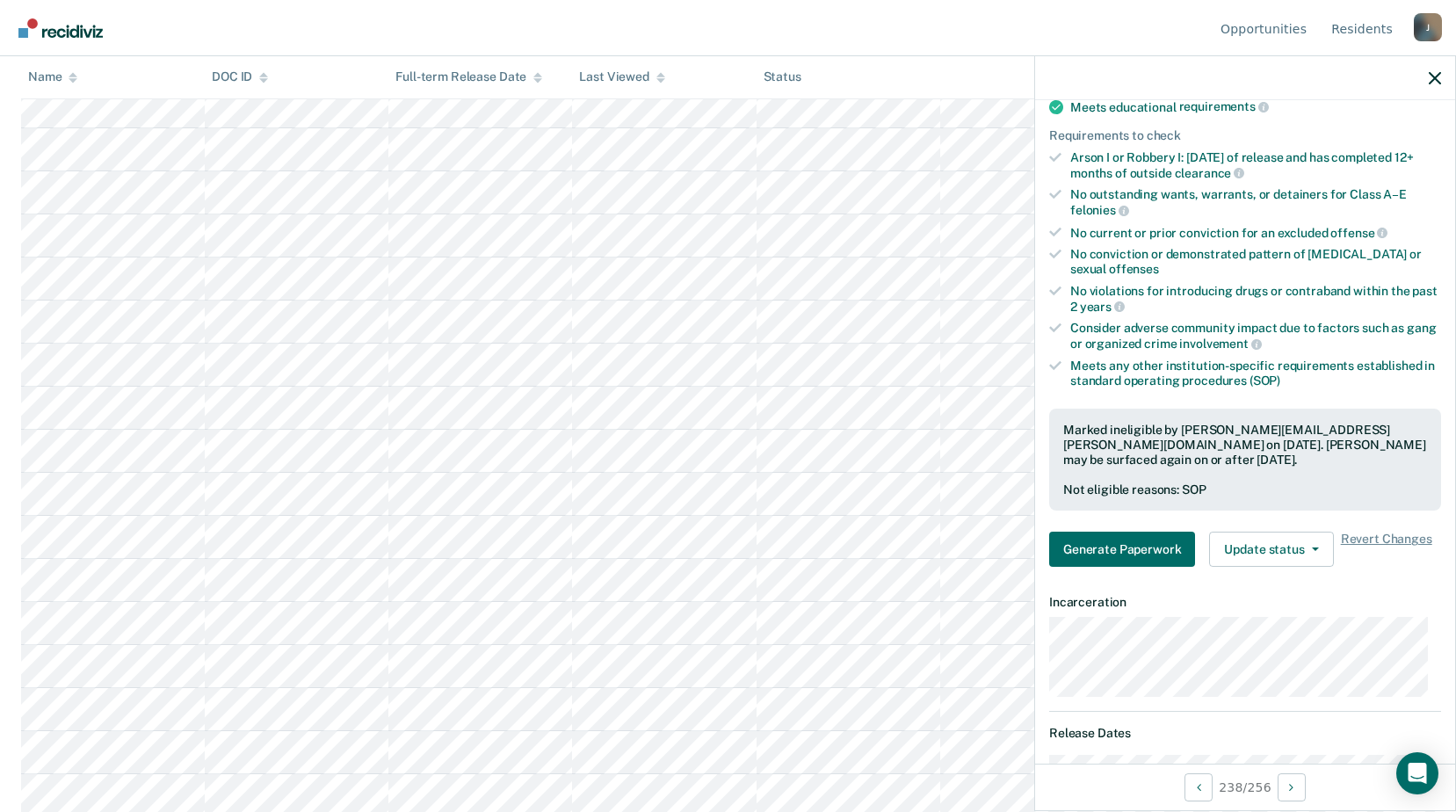
scroll to position [9105, 0]
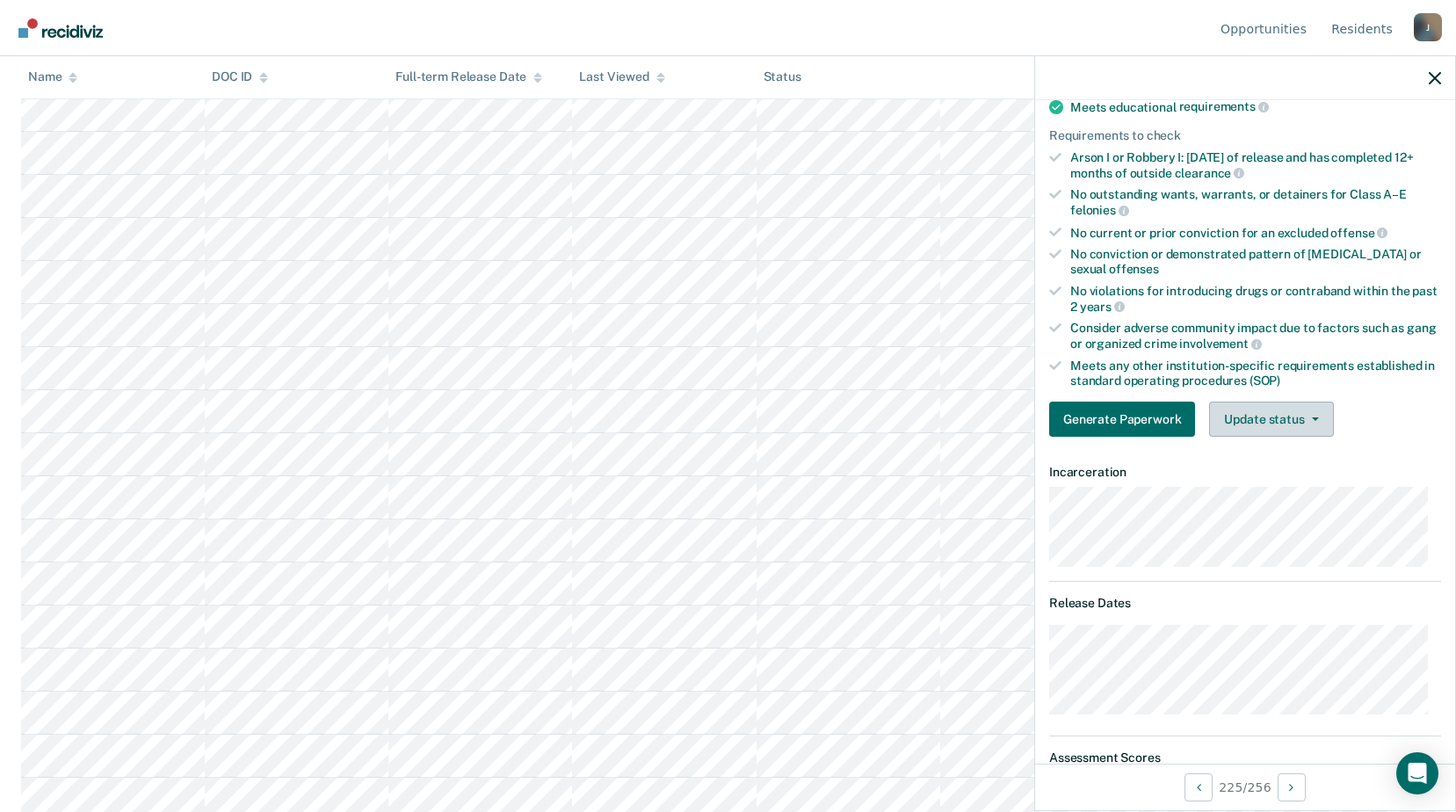
click at [1309, 432] on button "Update status" at bounding box center [1271, 419] width 124 height 35
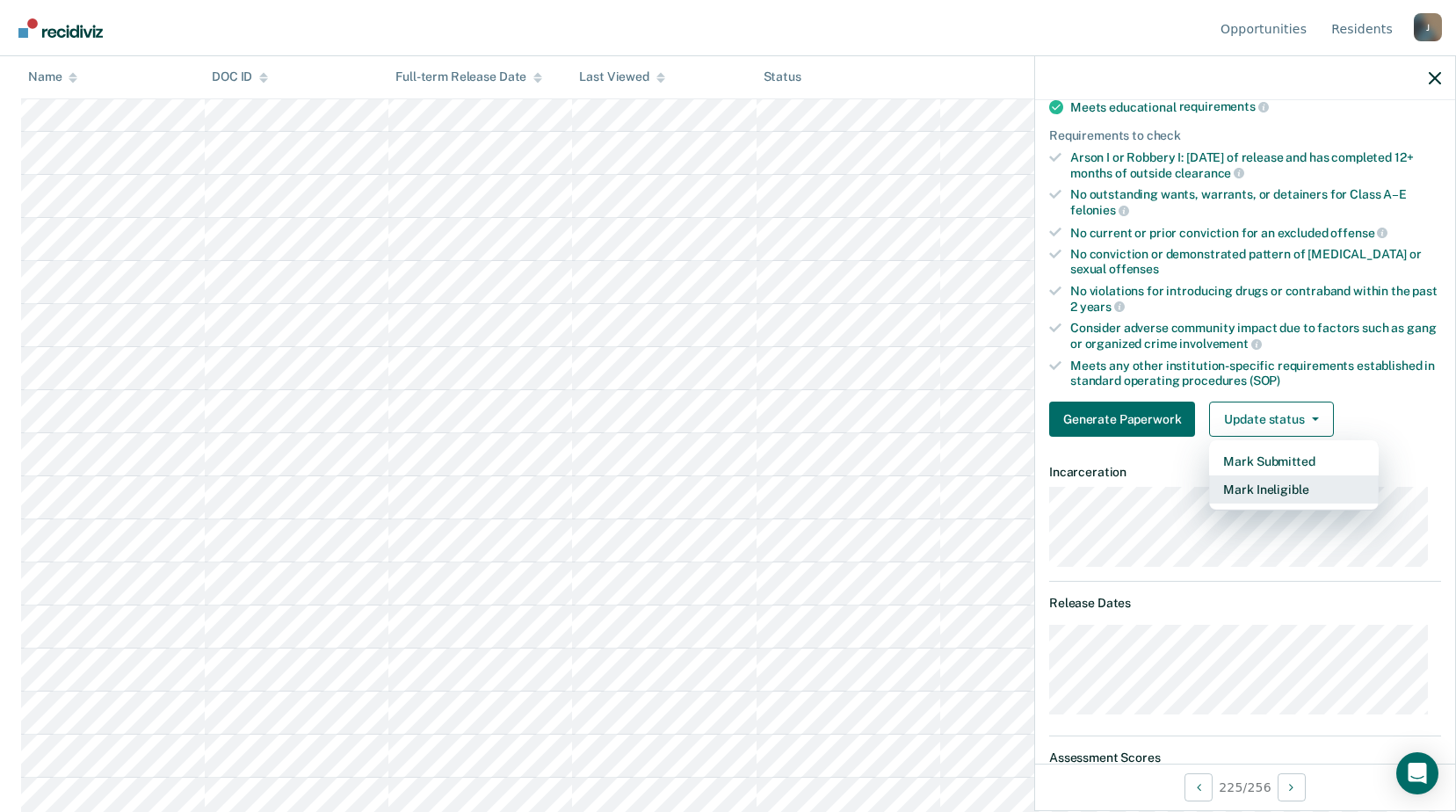
click at [1307, 490] on button "Mark Ineligible" at bounding box center [1294, 490] width 170 height 28
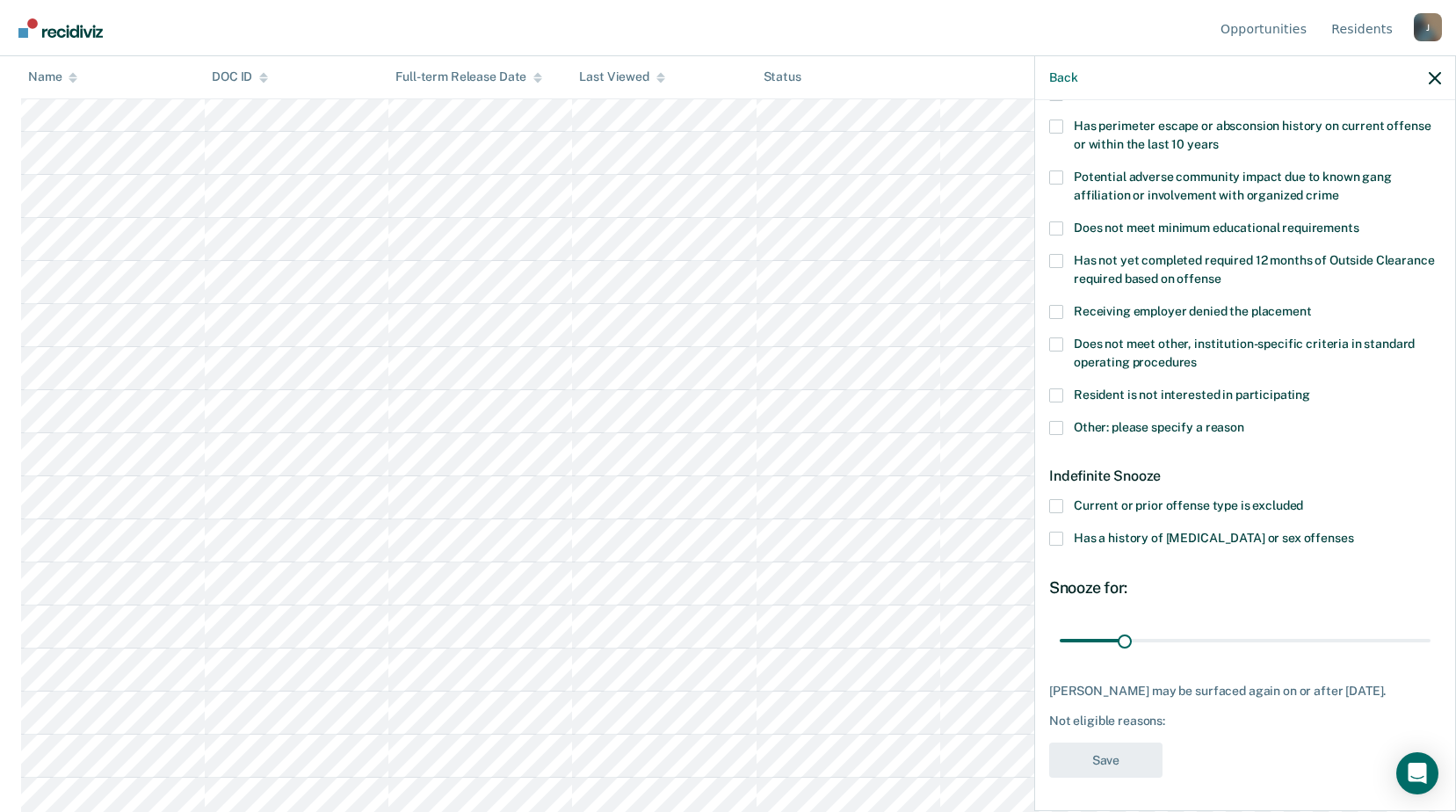
click at [1069, 427] on label "Other: please specify a reason" at bounding box center [1245, 430] width 392 height 18
click at [1245, 421] on input "Other: please specify a reason" at bounding box center [1245, 421] width 0 height 0
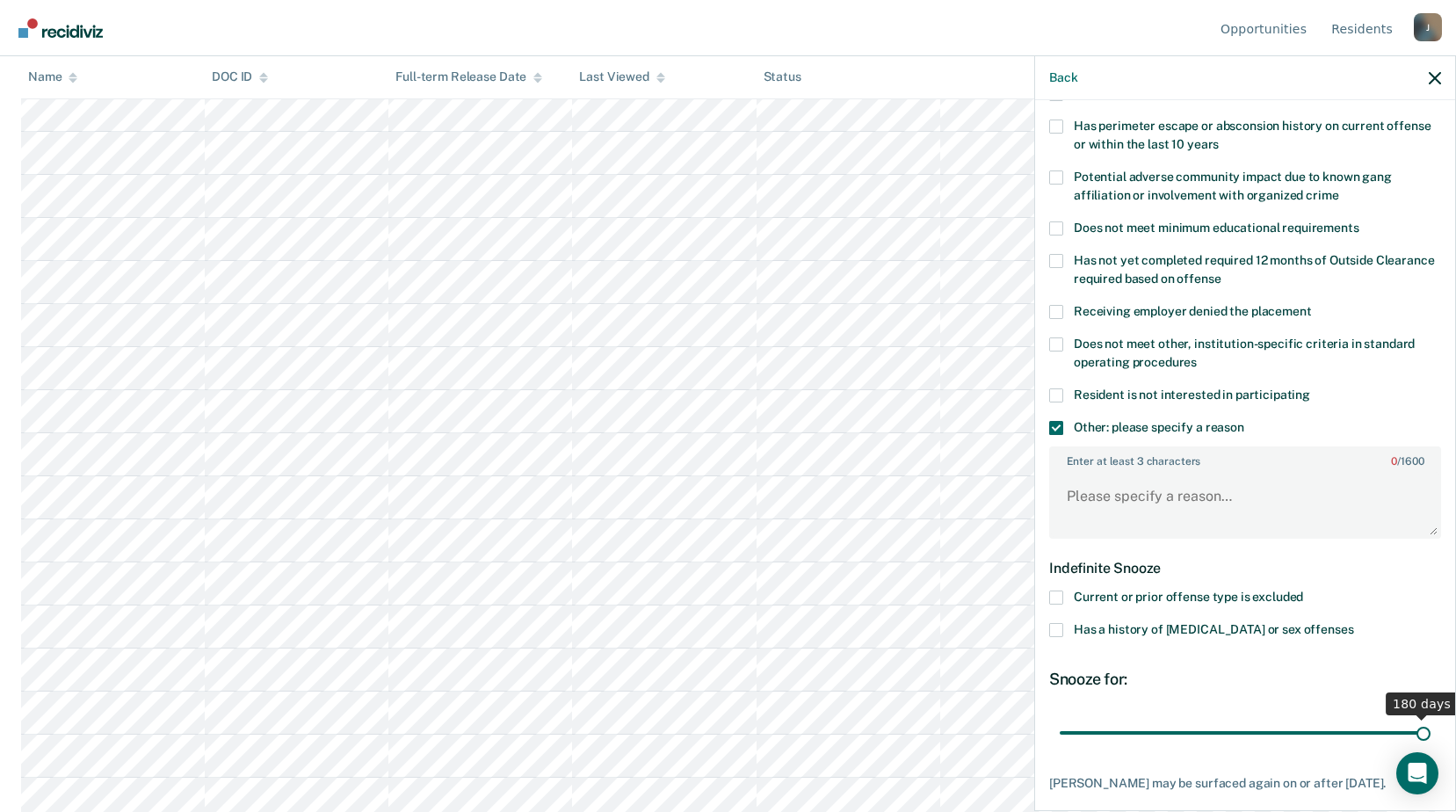
drag, startPoint x: 1129, startPoint y: 736, endPoint x: 1472, endPoint y: 756, distance: 344.3
type input "180"
click at [1431, 748] on input "range" at bounding box center [1245, 732] width 371 height 31
click at [1060, 424] on span at bounding box center [1056, 428] width 14 height 14
click at [1245, 421] on input "Other: please specify a reason" at bounding box center [1245, 421] width 0 height 0
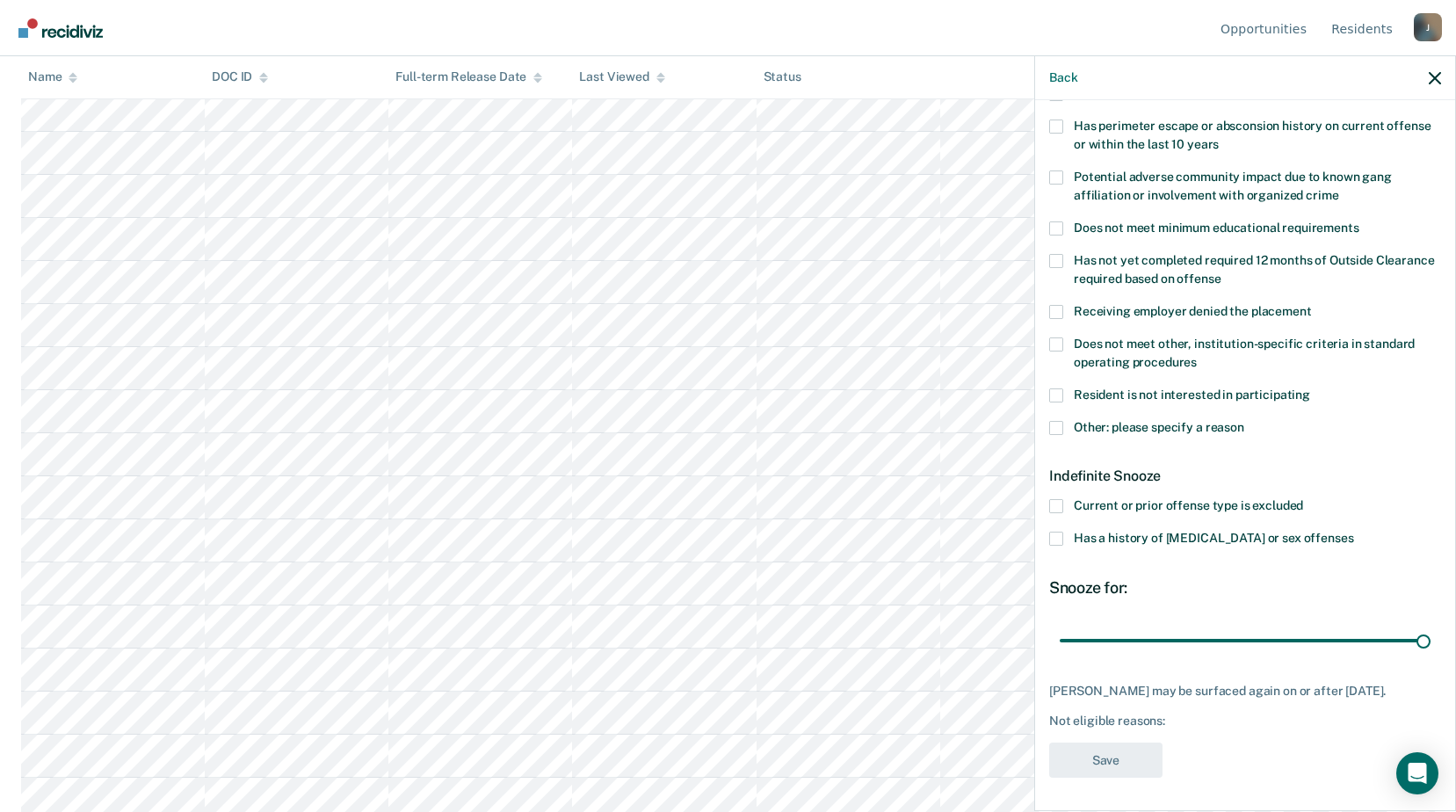
click at [1060, 344] on span at bounding box center [1056, 345] width 14 height 14
click at [1197, 356] on input "Does not meet other, institution-specific criteria in standard operating proced…" at bounding box center [1197, 356] width 0 height 0
click at [1107, 759] on button "Save" at bounding box center [1105, 761] width 113 height 36
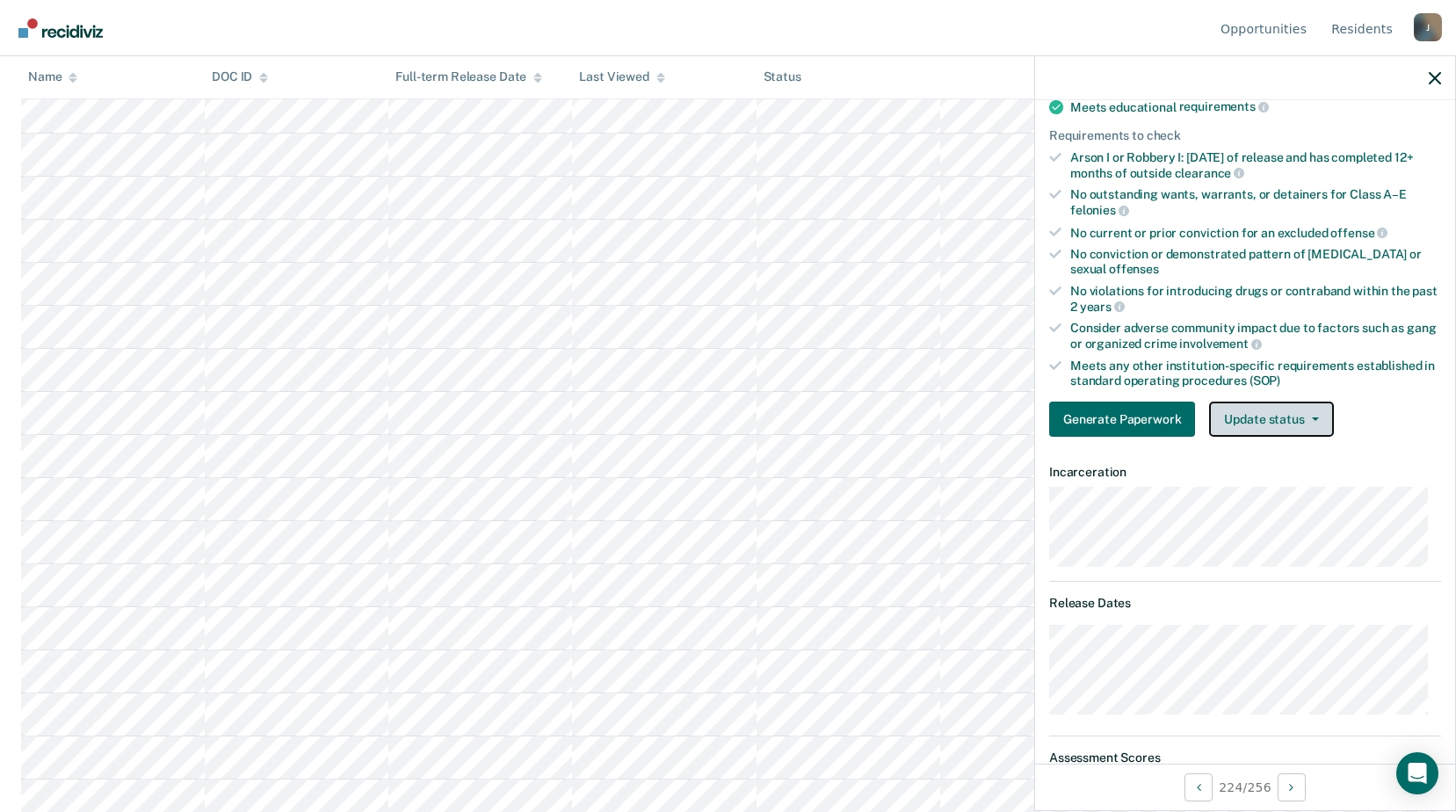
click at [1312, 418] on icon "button" at bounding box center [1315, 420] width 7 height 4
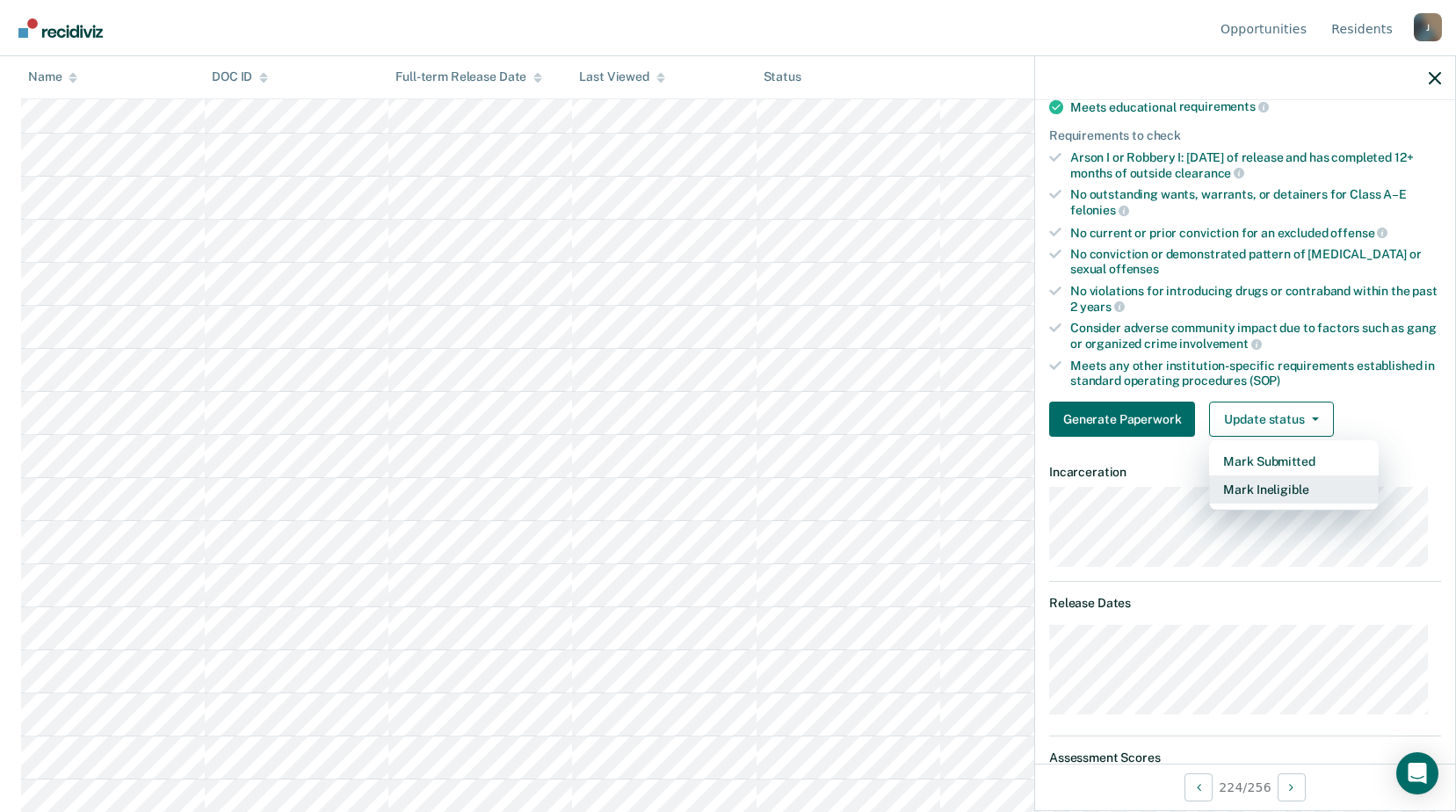
click at [1267, 497] on button "Mark Ineligible" at bounding box center [1294, 490] width 170 height 28
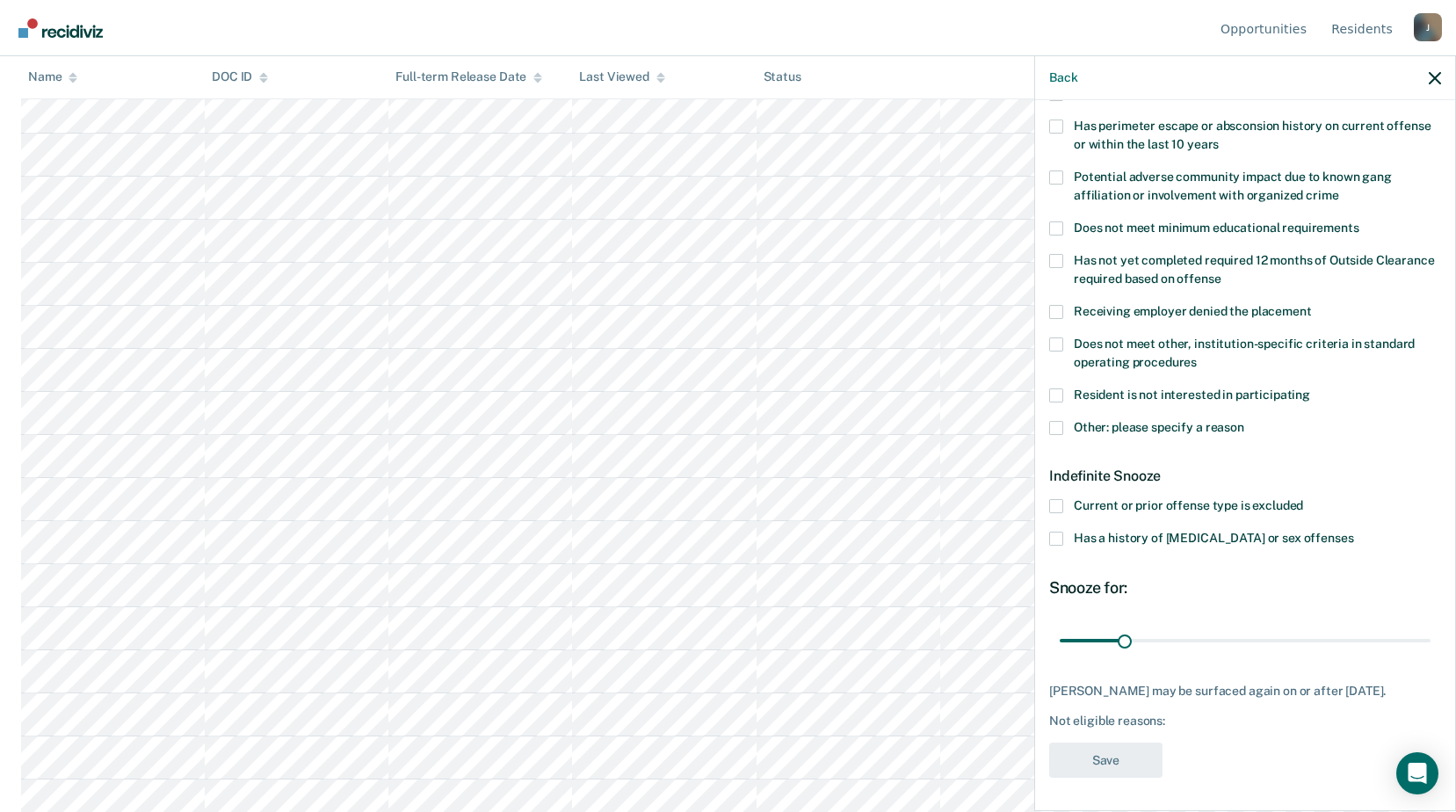
click at [1065, 338] on label "Does not meet other, institution-specific criteria in standard operating proced…" at bounding box center [1245, 356] width 392 height 37
click at [1197, 356] on input "Does not meet other, institution-specific criteria in standard operating proced…" at bounding box center [1197, 356] width 0 height 0
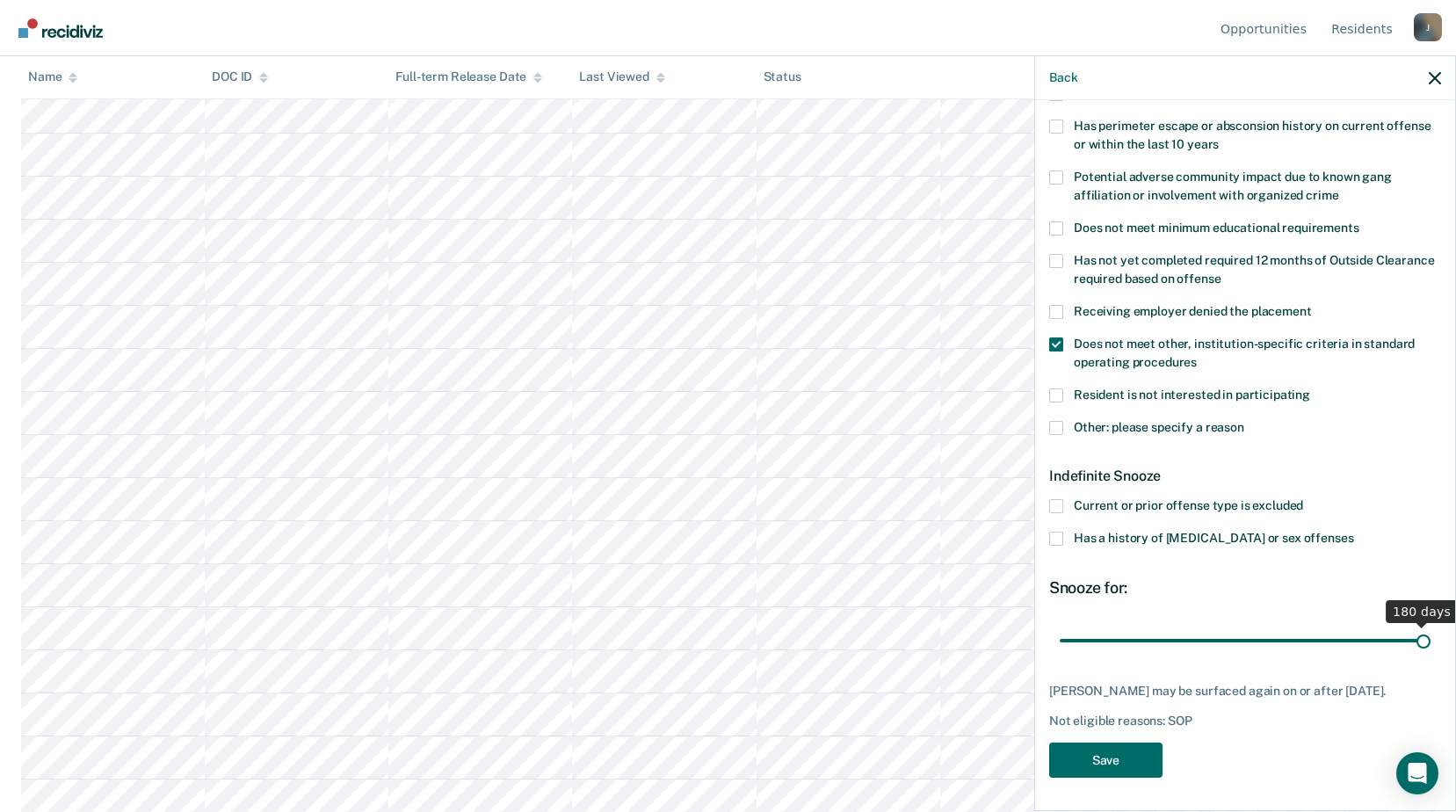
drag, startPoint x: 1125, startPoint y: 635, endPoint x: 1472, endPoint y: 712, distance: 355.7
type input "180"
click at [1431, 656] on input "range" at bounding box center [1245, 640] width 371 height 31
click at [1122, 755] on button "Save" at bounding box center [1105, 761] width 113 height 36
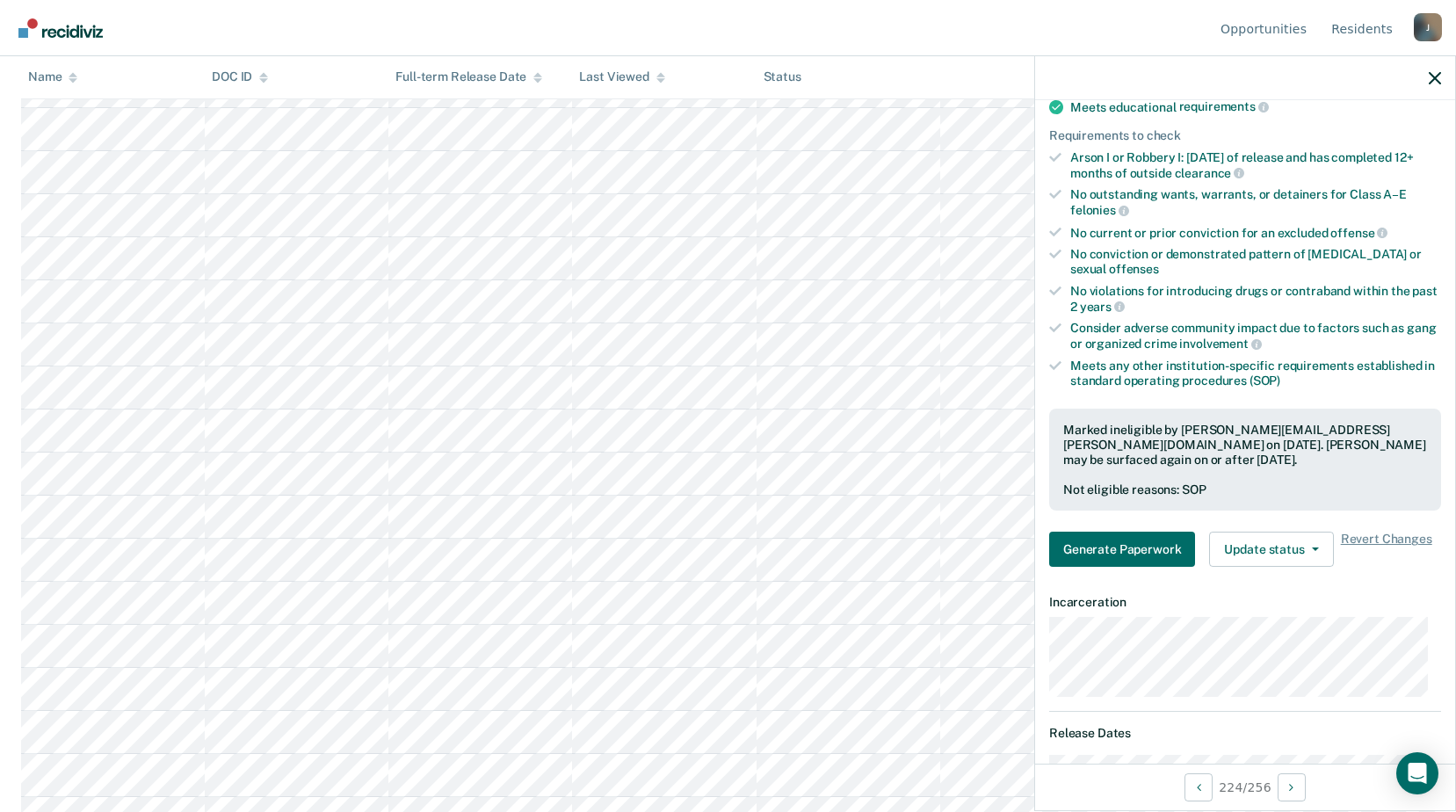
scroll to position [8050, 0]
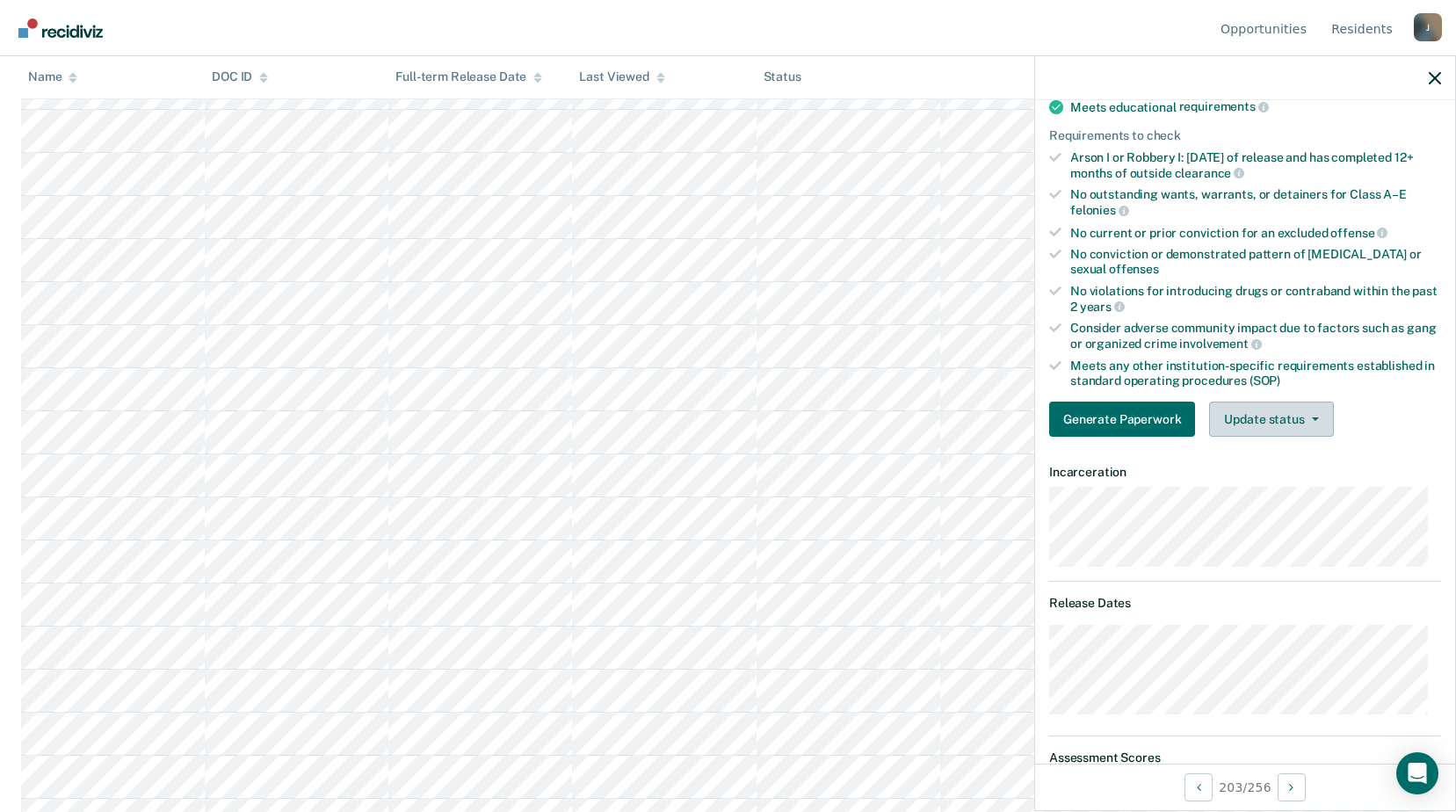
click at [1318, 422] on button "Update status" at bounding box center [1271, 419] width 124 height 35
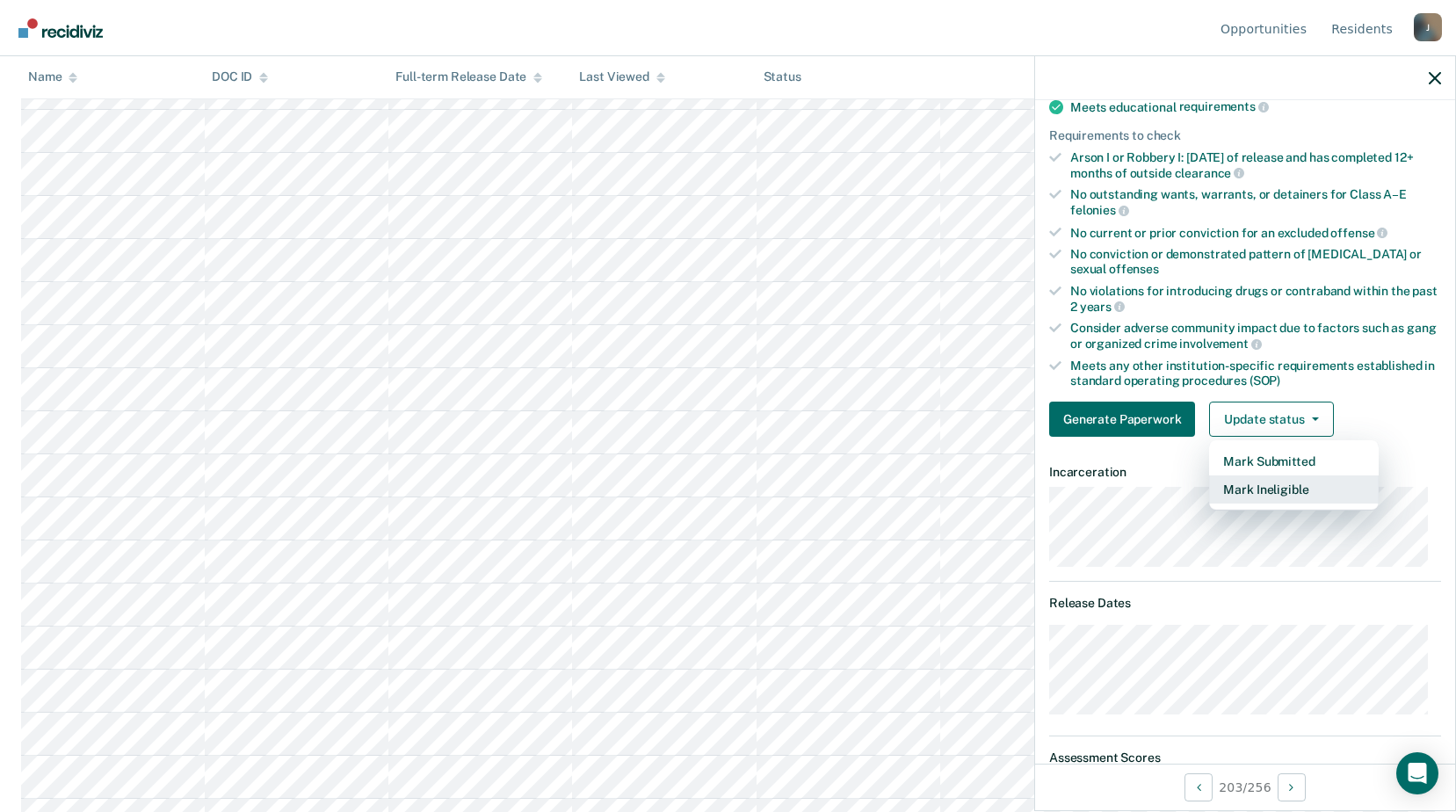
click at [1289, 485] on button "Mark Ineligible" at bounding box center [1294, 490] width 170 height 28
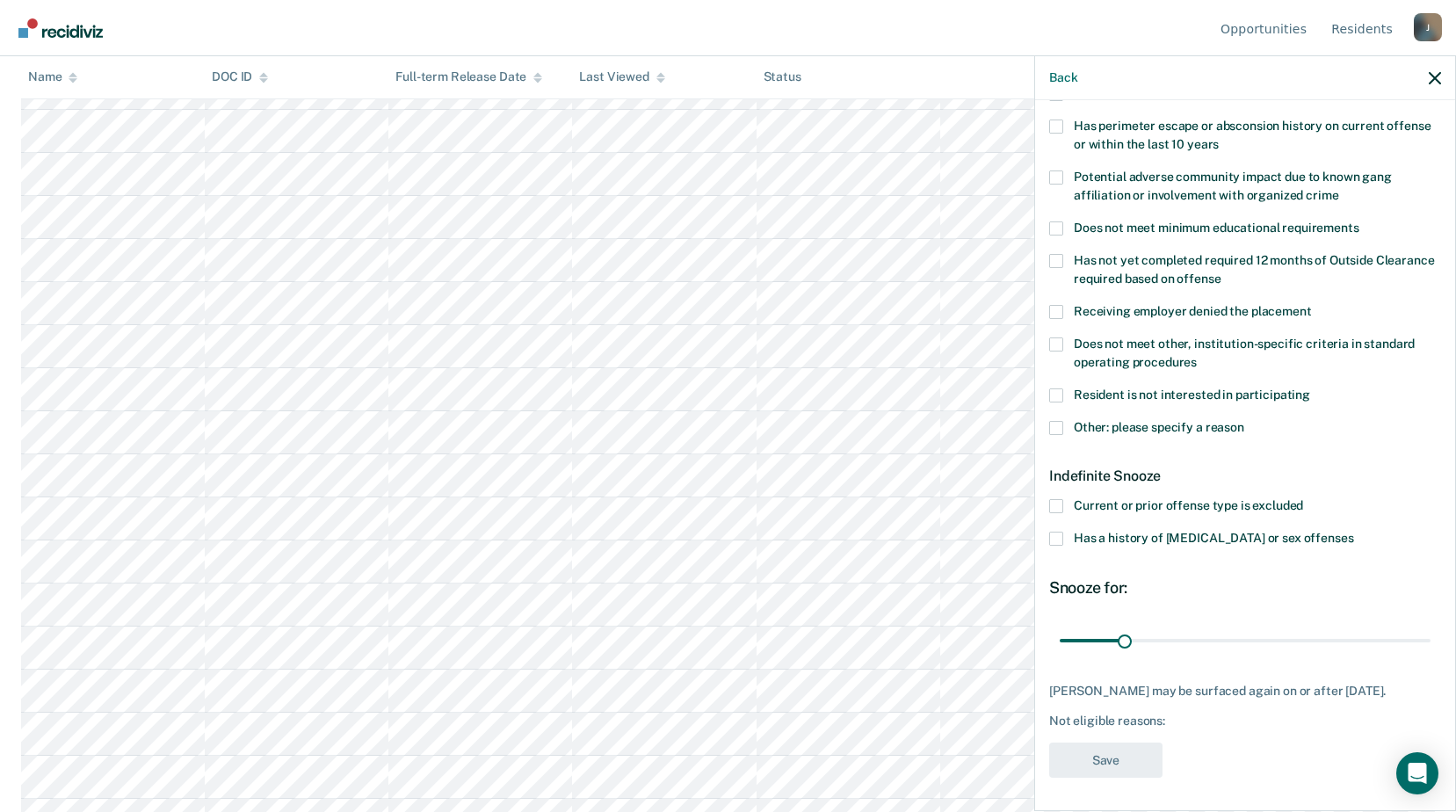
click at [1056, 339] on span at bounding box center [1056, 345] width 14 height 14
click at [1197, 356] on input "Does not meet other, institution-specific criteria in standard operating proced…" at bounding box center [1197, 356] width 0 height 0
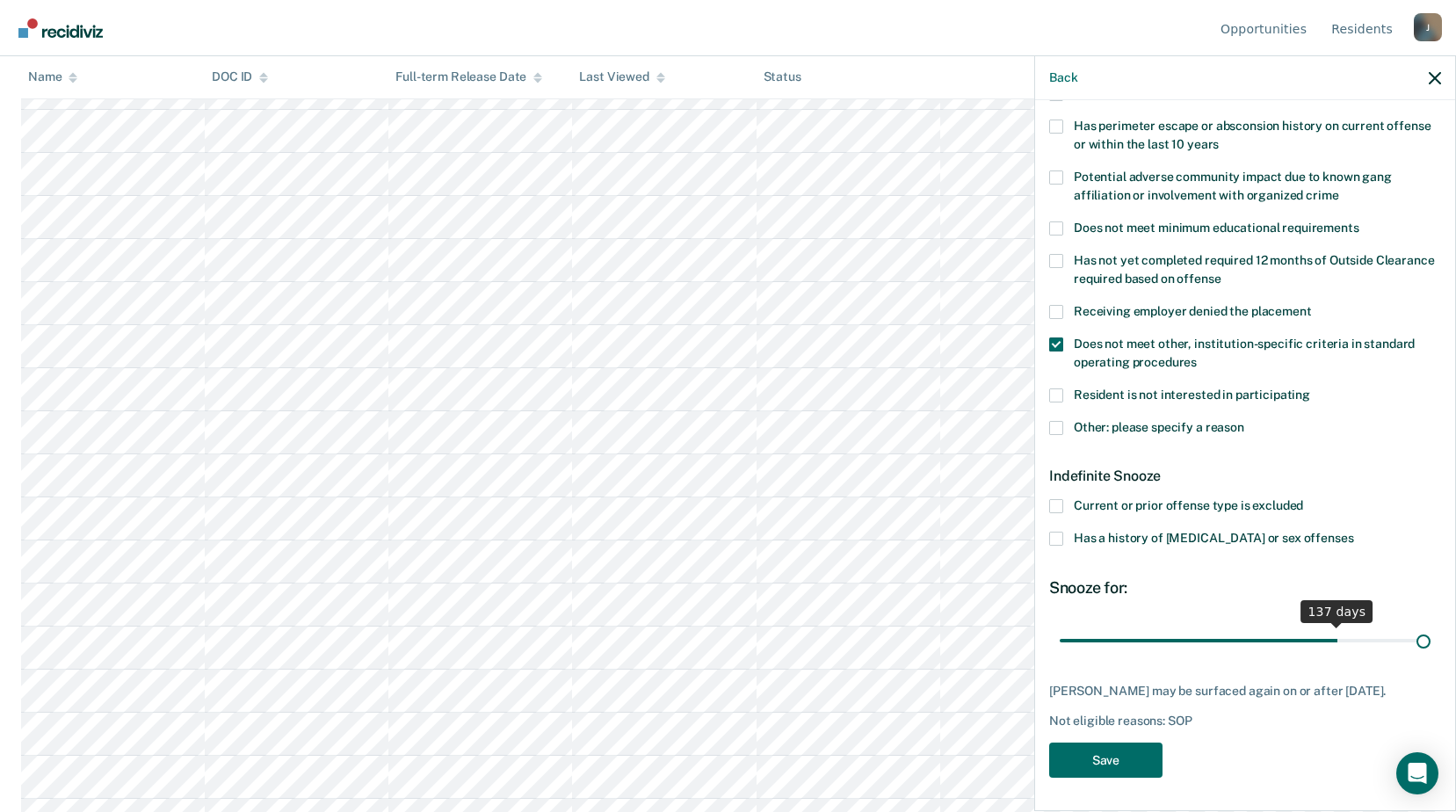
drag, startPoint x: 1130, startPoint y: 635, endPoint x: 1472, endPoint y: 654, distance: 342.4
type input "180"
click at [1431, 654] on input "range" at bounding box center [1245, 640] width 371 height 31
click at [1109, 752] on button "Save" at bounding box center [1105, 761] width 113 height 36
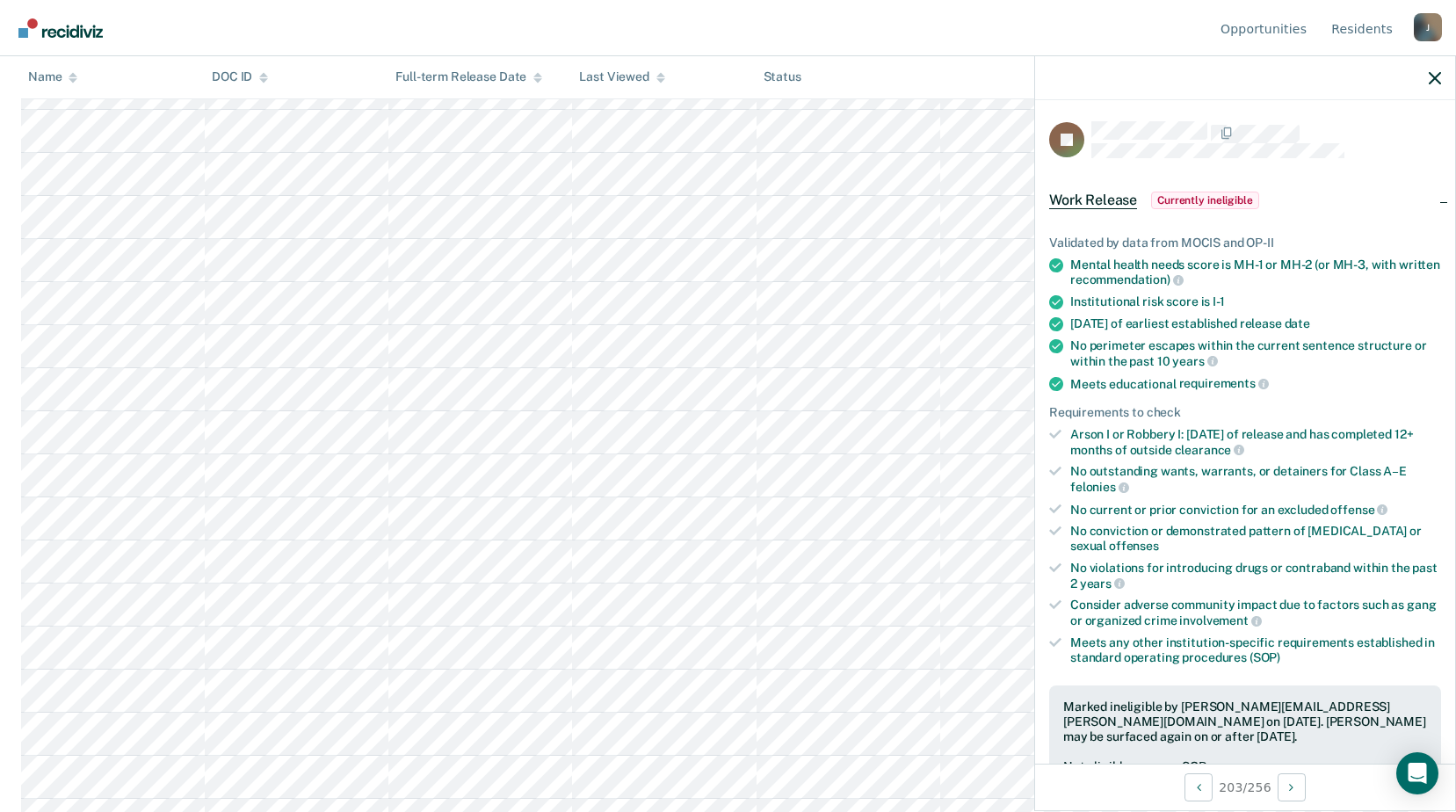
scroll to position [277, 0]
